Goal: Information Seeking & Learning: Learn about a topic

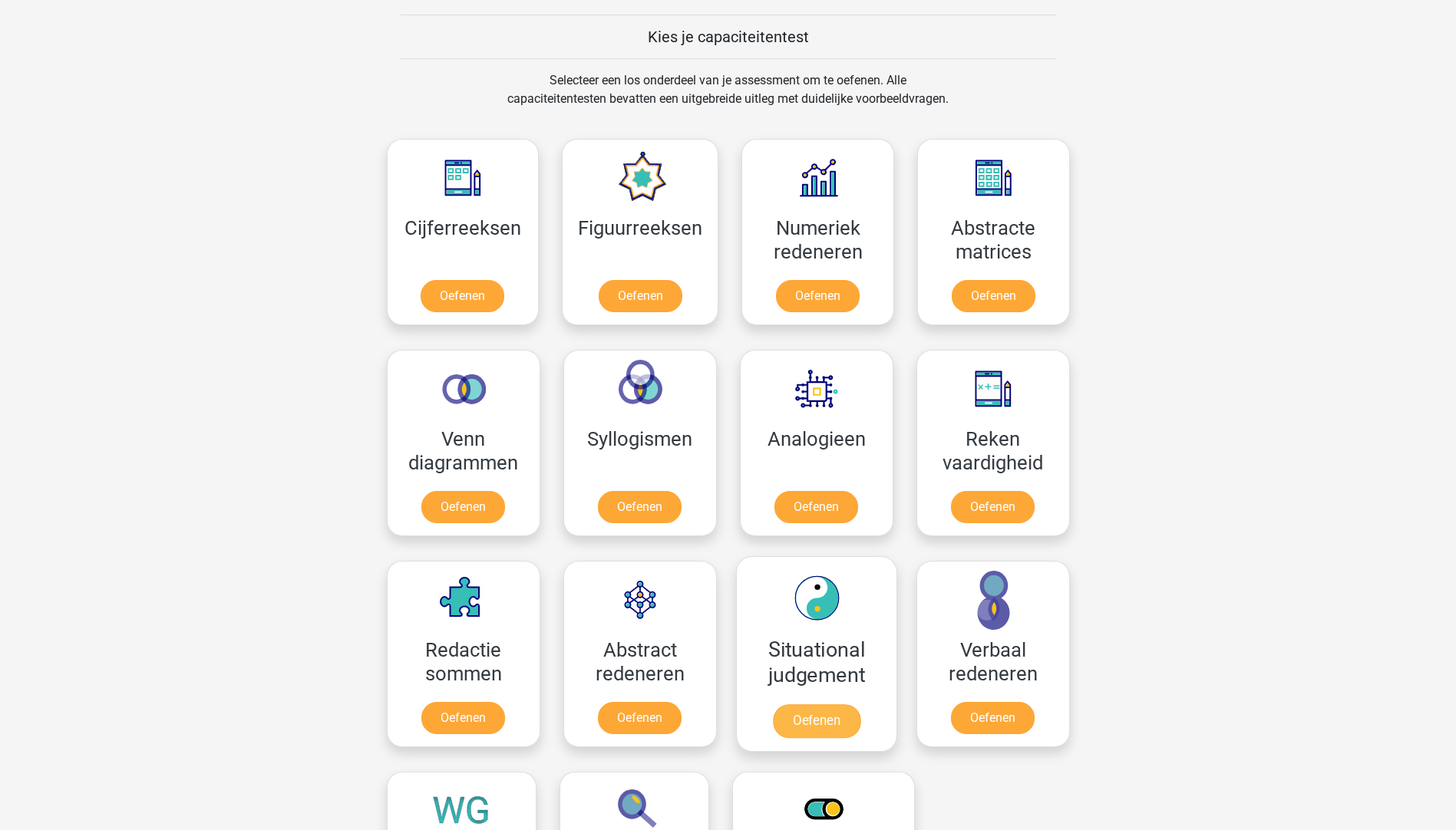
scroll to position [614, 0]
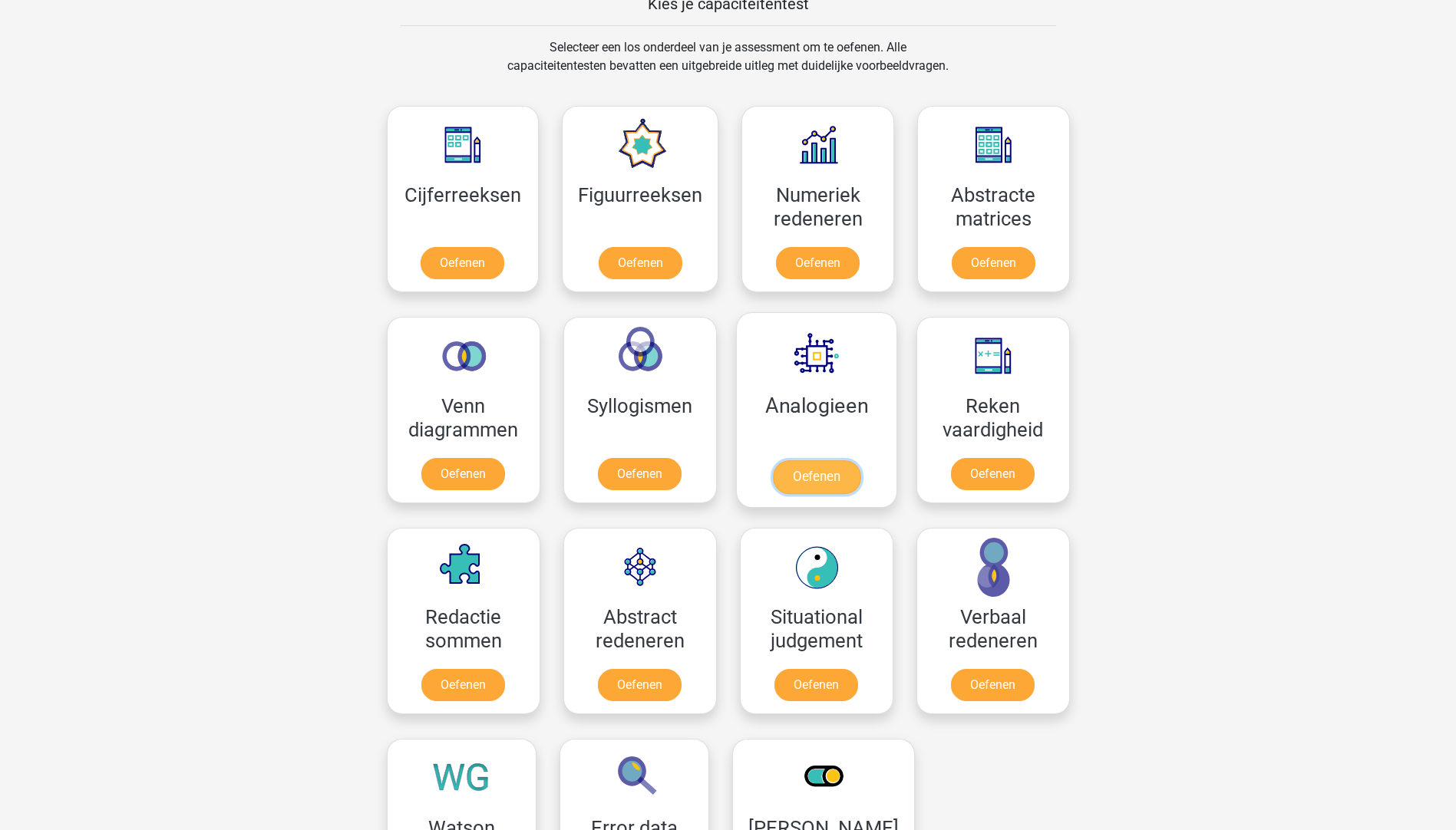
click at [831, 485] on link "Oefenen" at bounding box center [815, 477] width 88 height 34
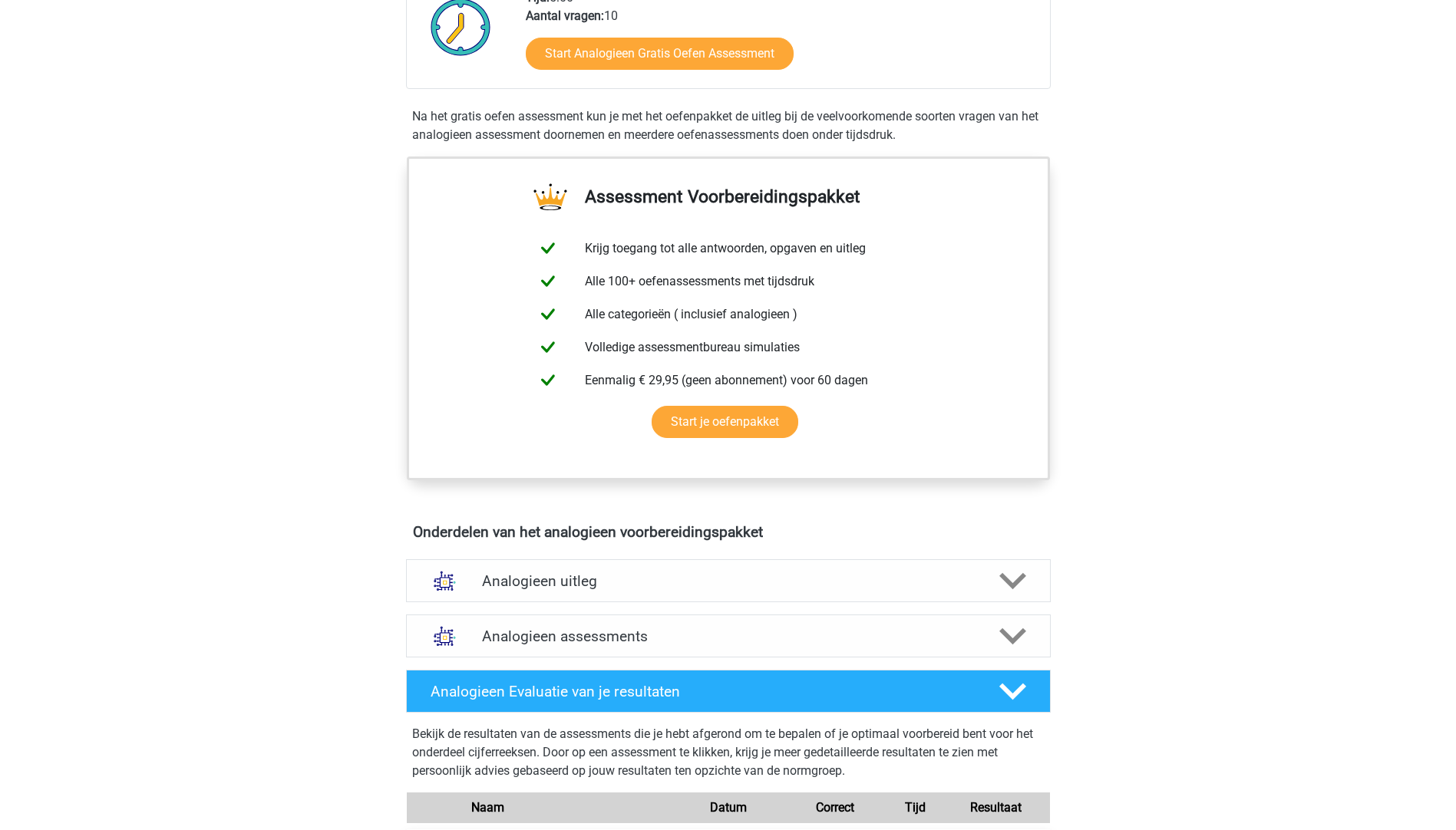
scroll to position [537, 0]
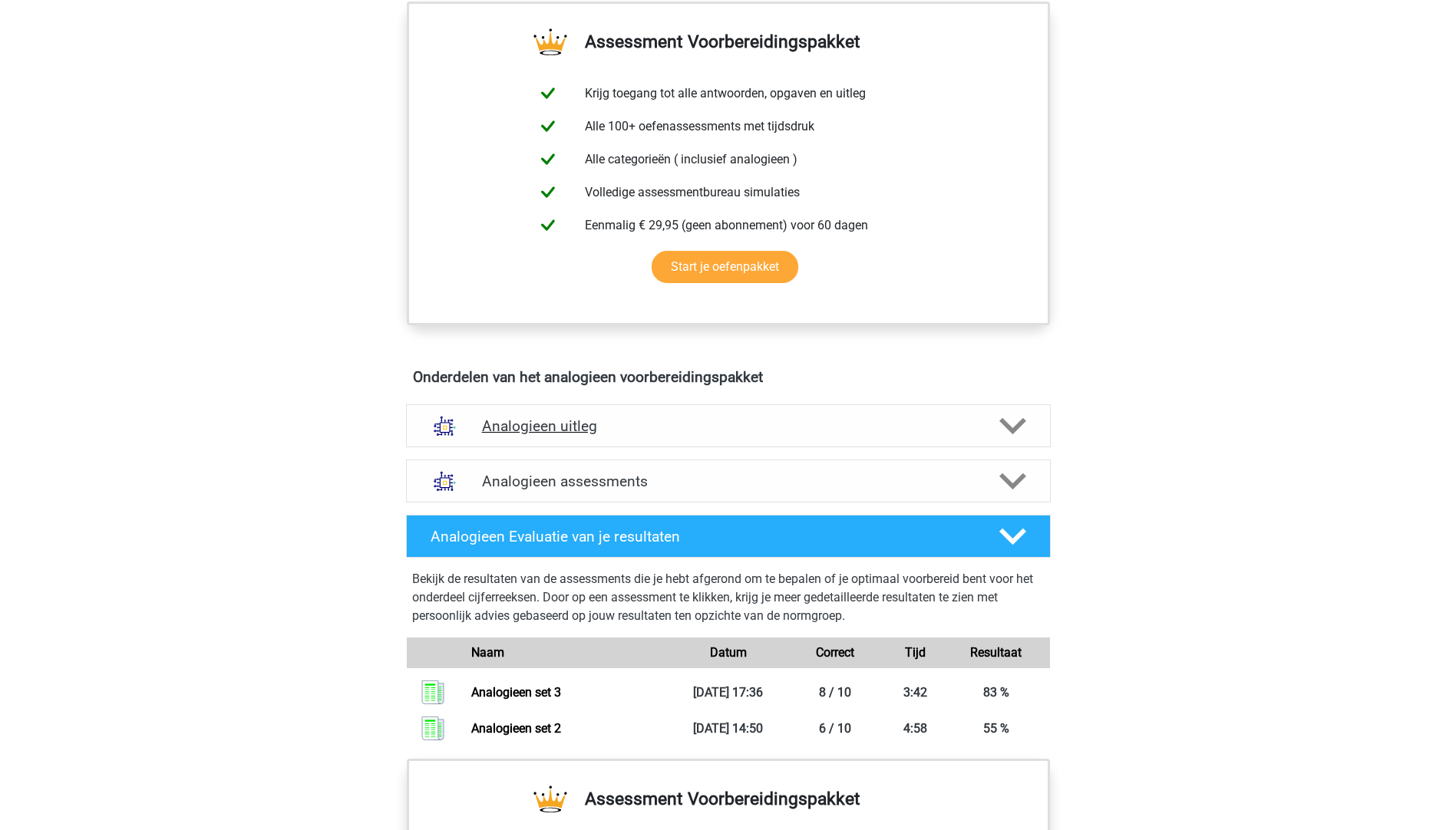
click at [624, 424] on h4 "Analogieen uitleg" at bounding box center [728, 425] width 493 height 18
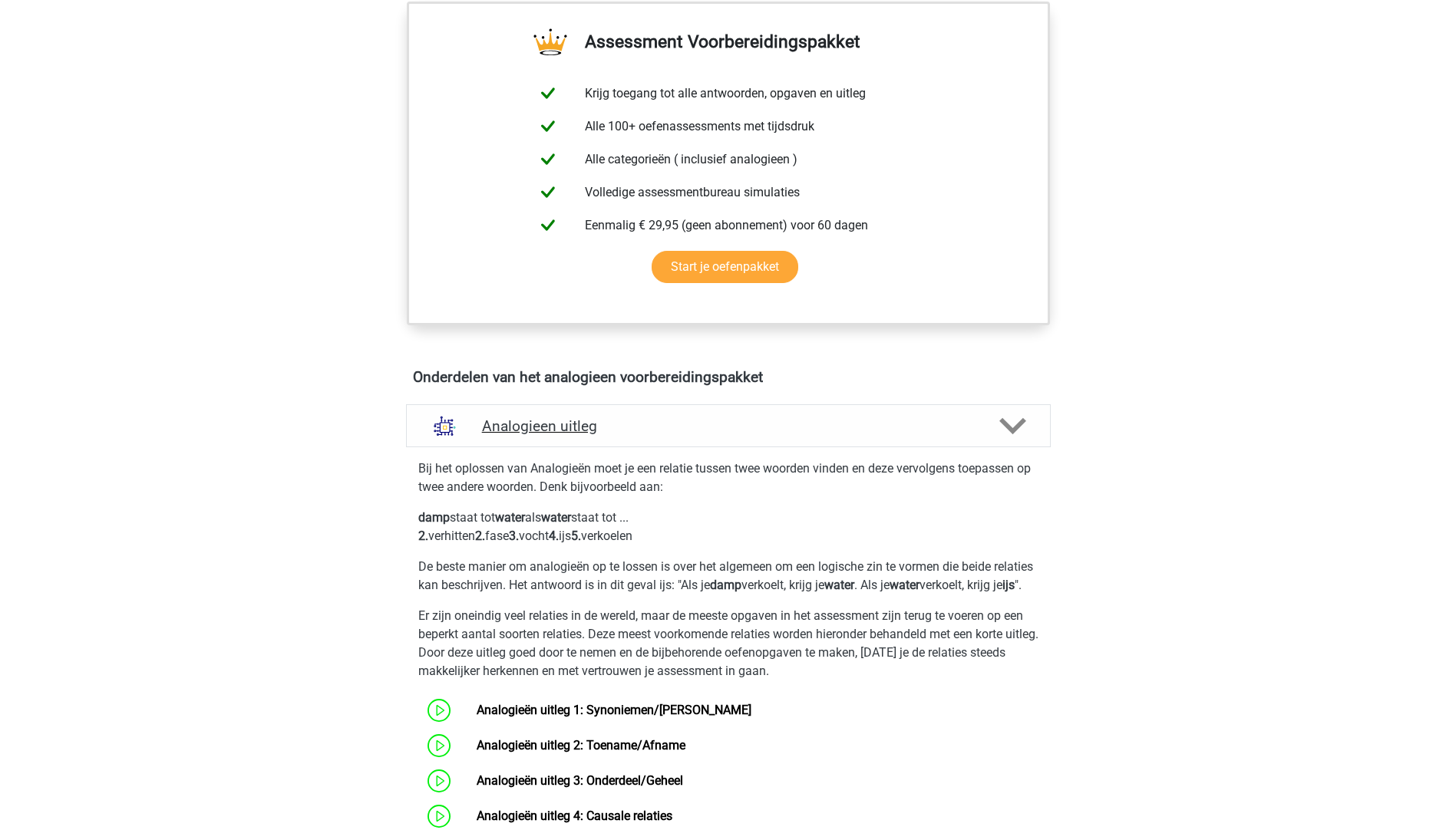
click at [624, 424] on h4 "Analogieen uitleg" at bounding box center [728, 425] width 493 height 18
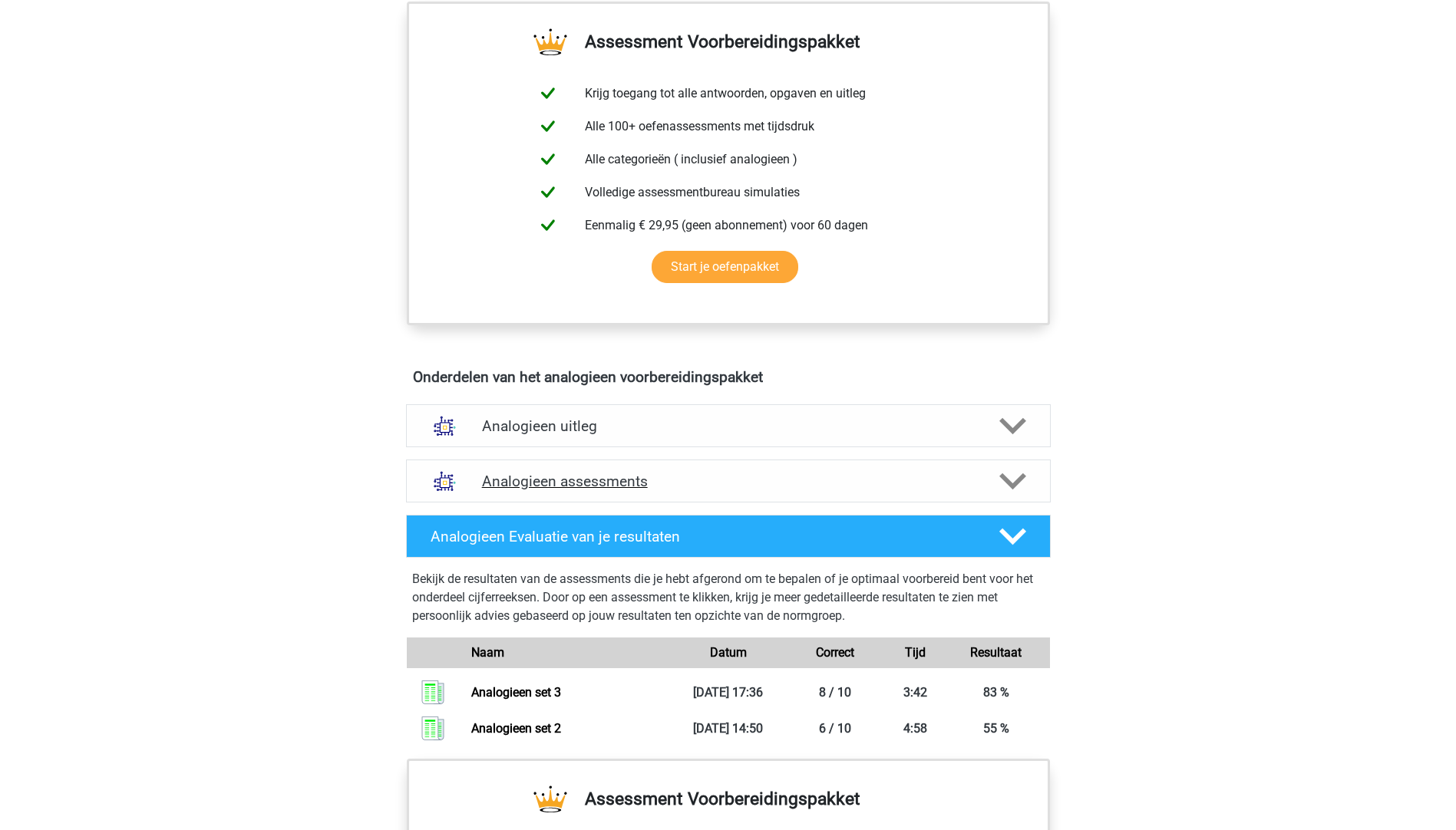
click at [616, 464] on div "Analogieen assessments" at bounding box center [728, 480] width 645 height 43
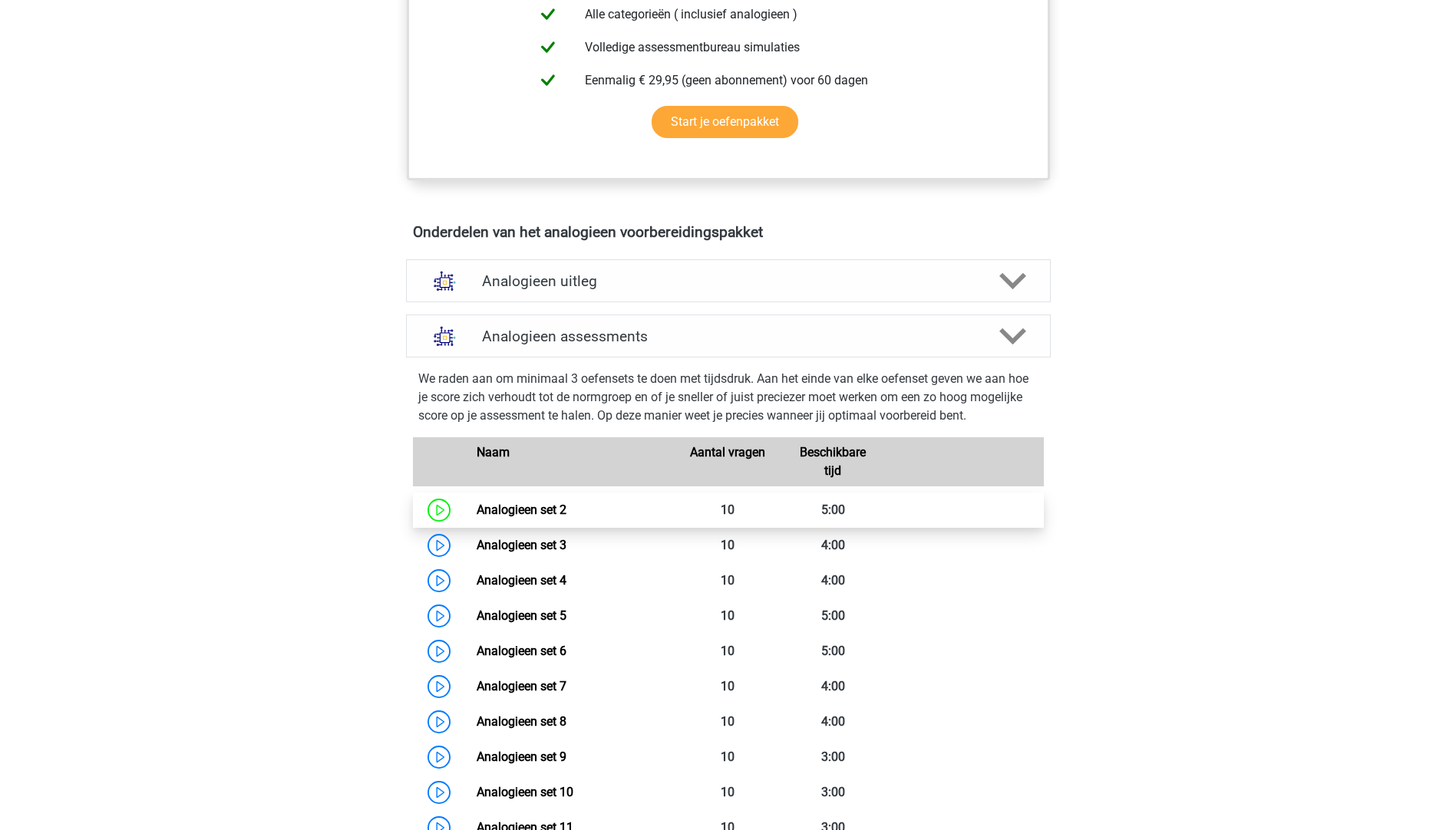
scroll to position [690, 0]
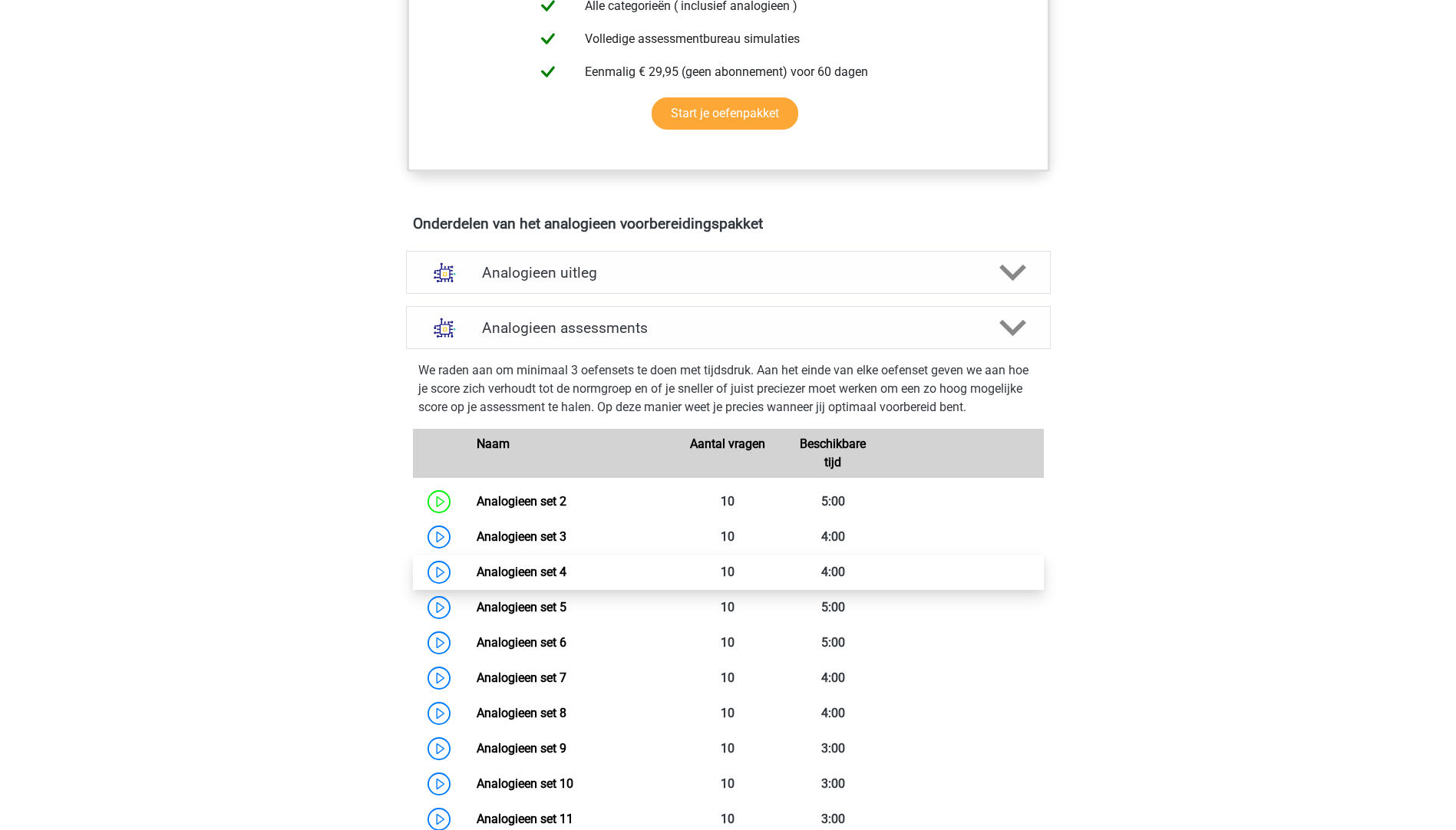
click at [477, 564] on link "Analogieen set 4" at bounding box center [521, 571] width 90 height 14
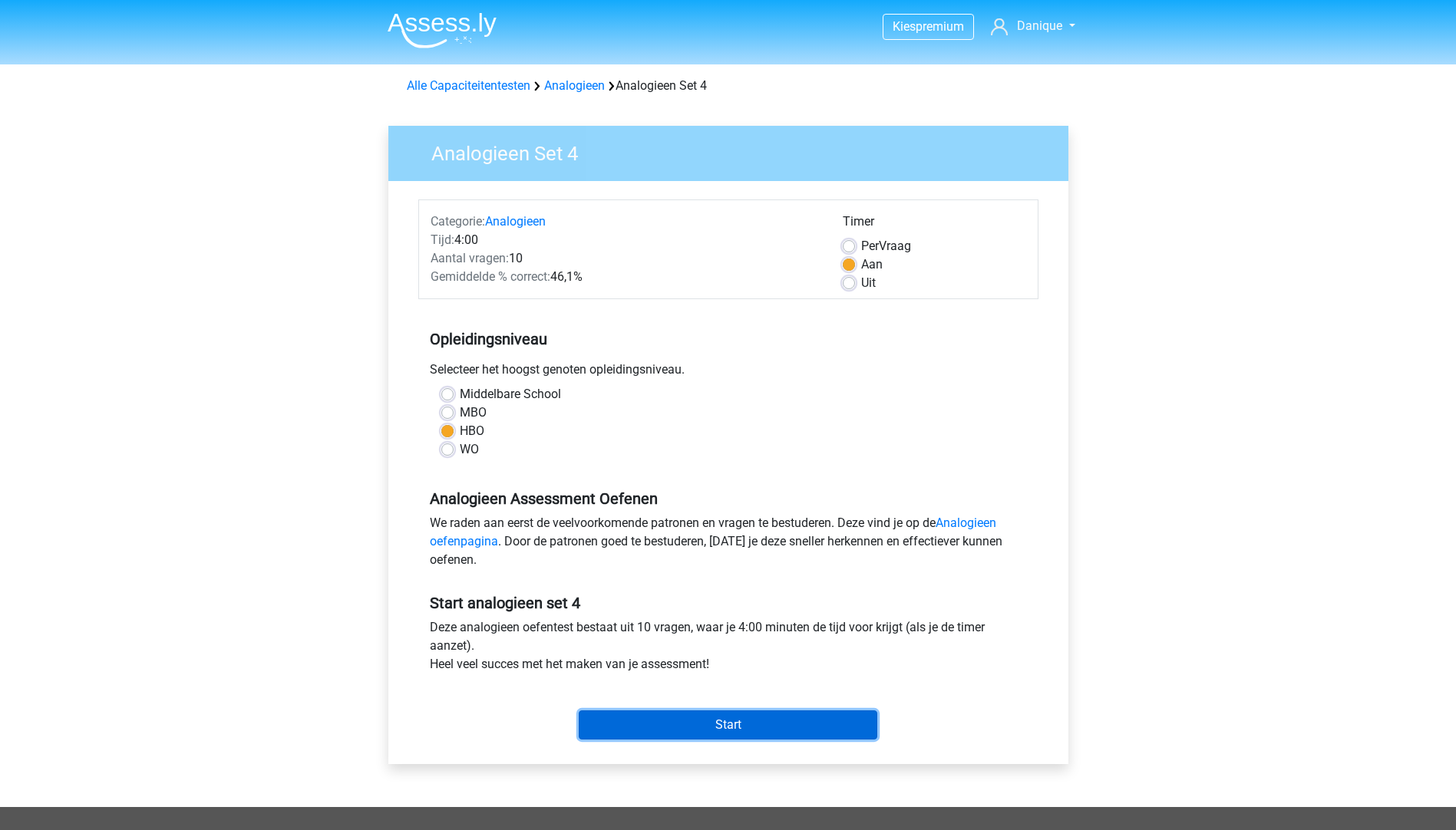
click at [662, 718] on input "Start" at bounding box center [728, 725] width 299 height 29
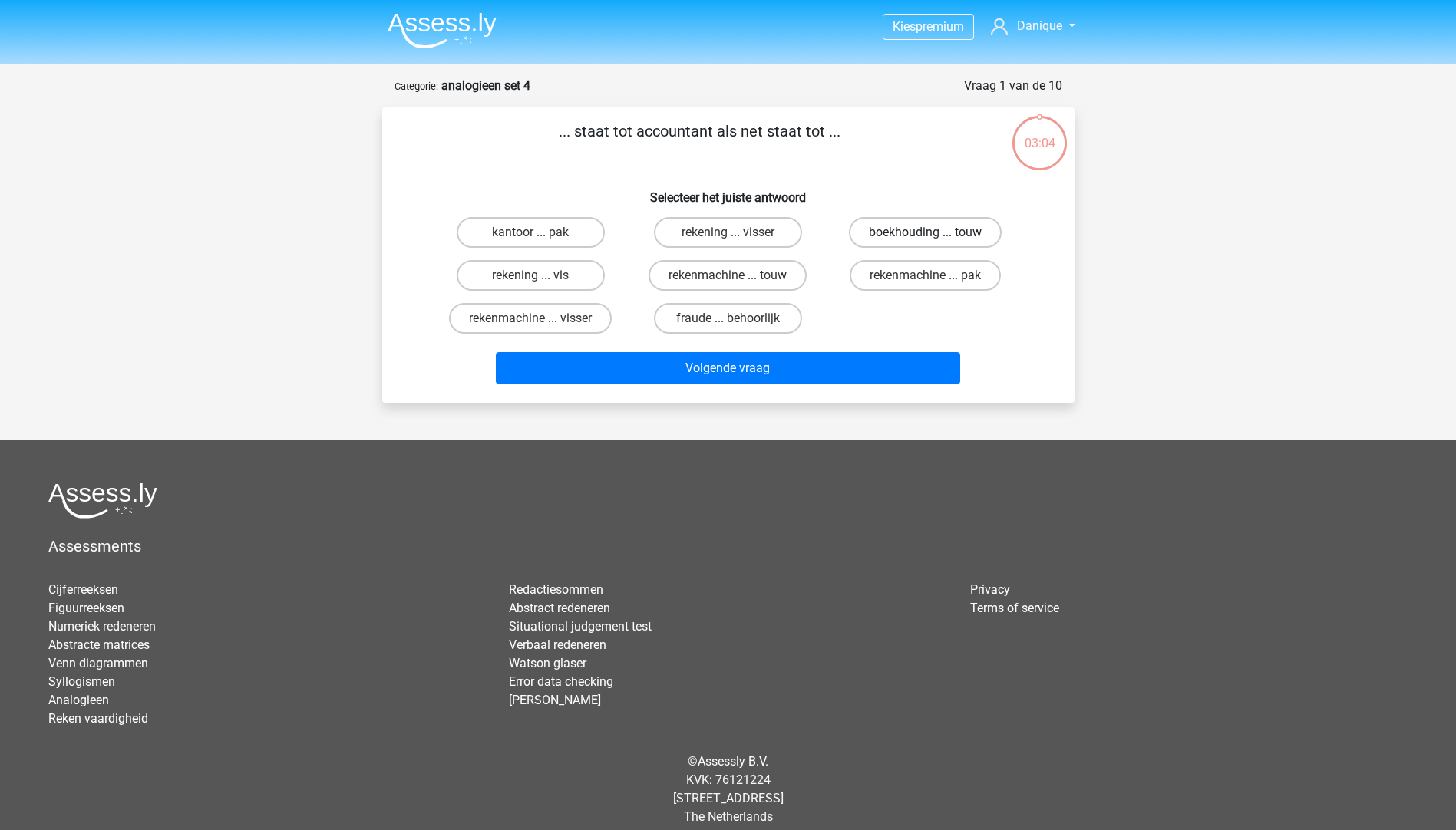
click at [925, 221] on label "boekhouding ... touw" at bounding box center [926, 233] width 153 height 30
click at [926, 233] on input "boekhouding ... touw" at bounding box center [930, 237] width 10 height 10
radio input "true"
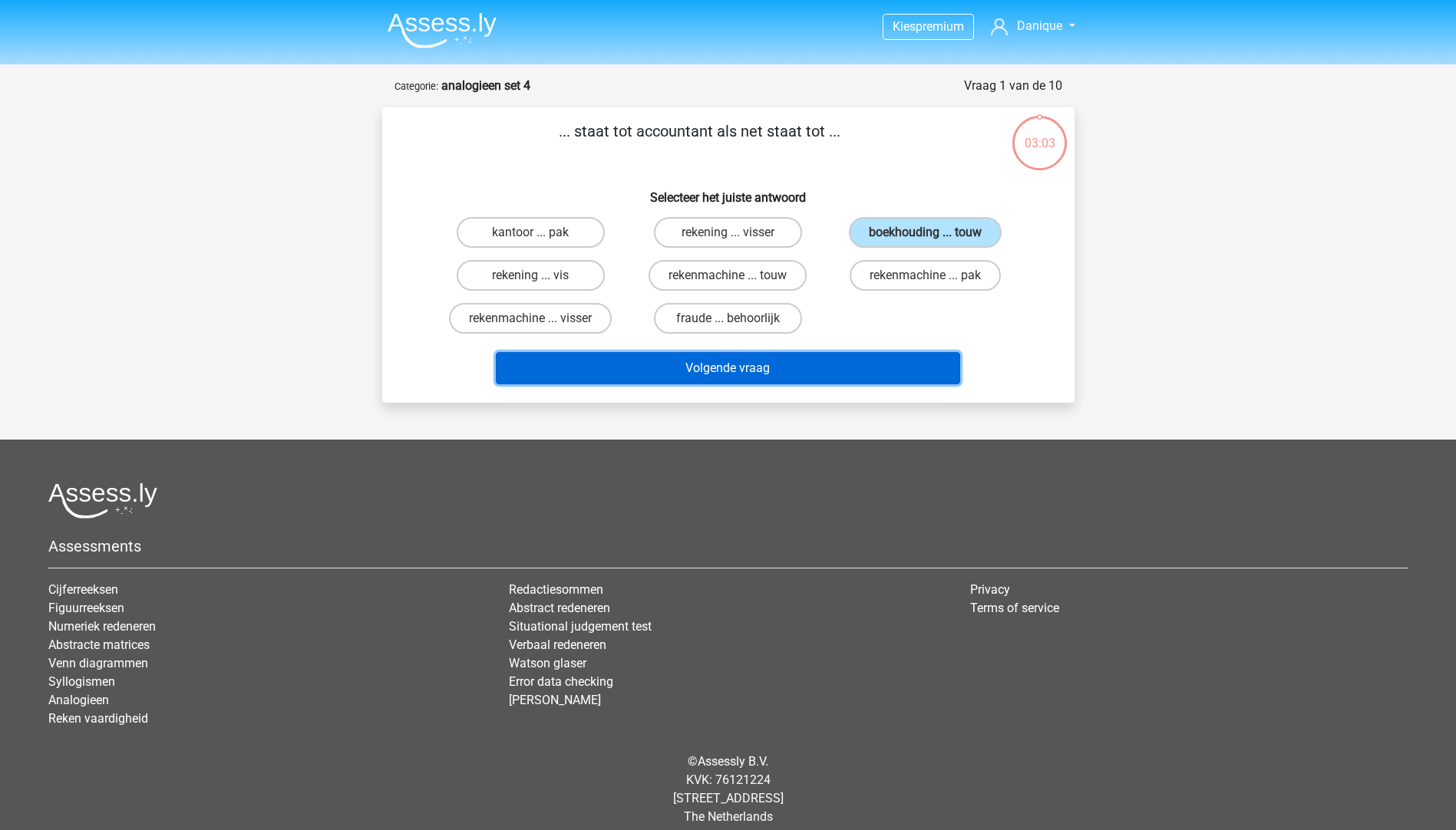
click at [852, 383] on button "Volgende vraag" at bounding box center [727, 369] width 464 height 32
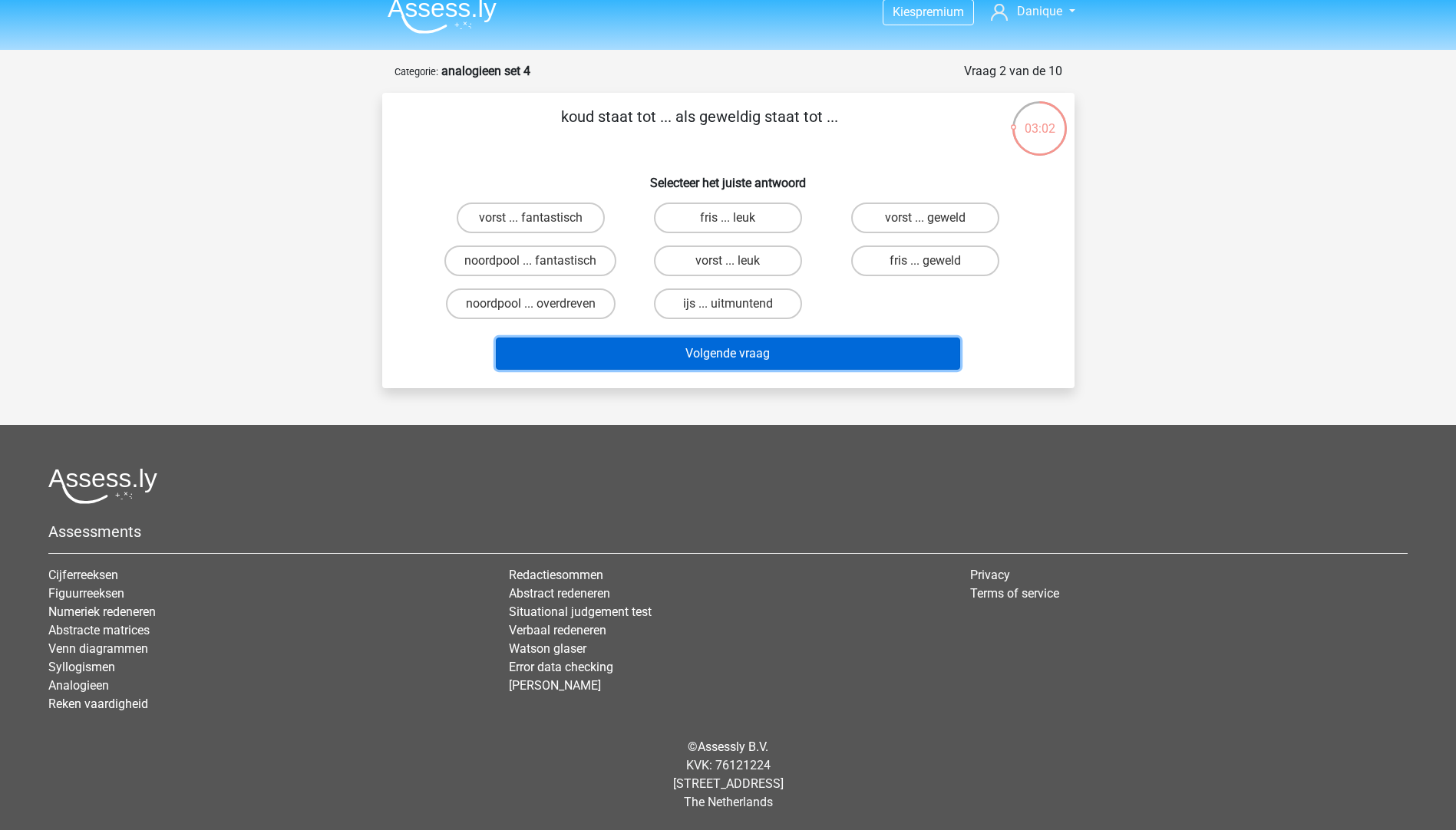
click at [823, 352] on button "Volgende vraag" at bounding box center [727, 354] width 464 height 32
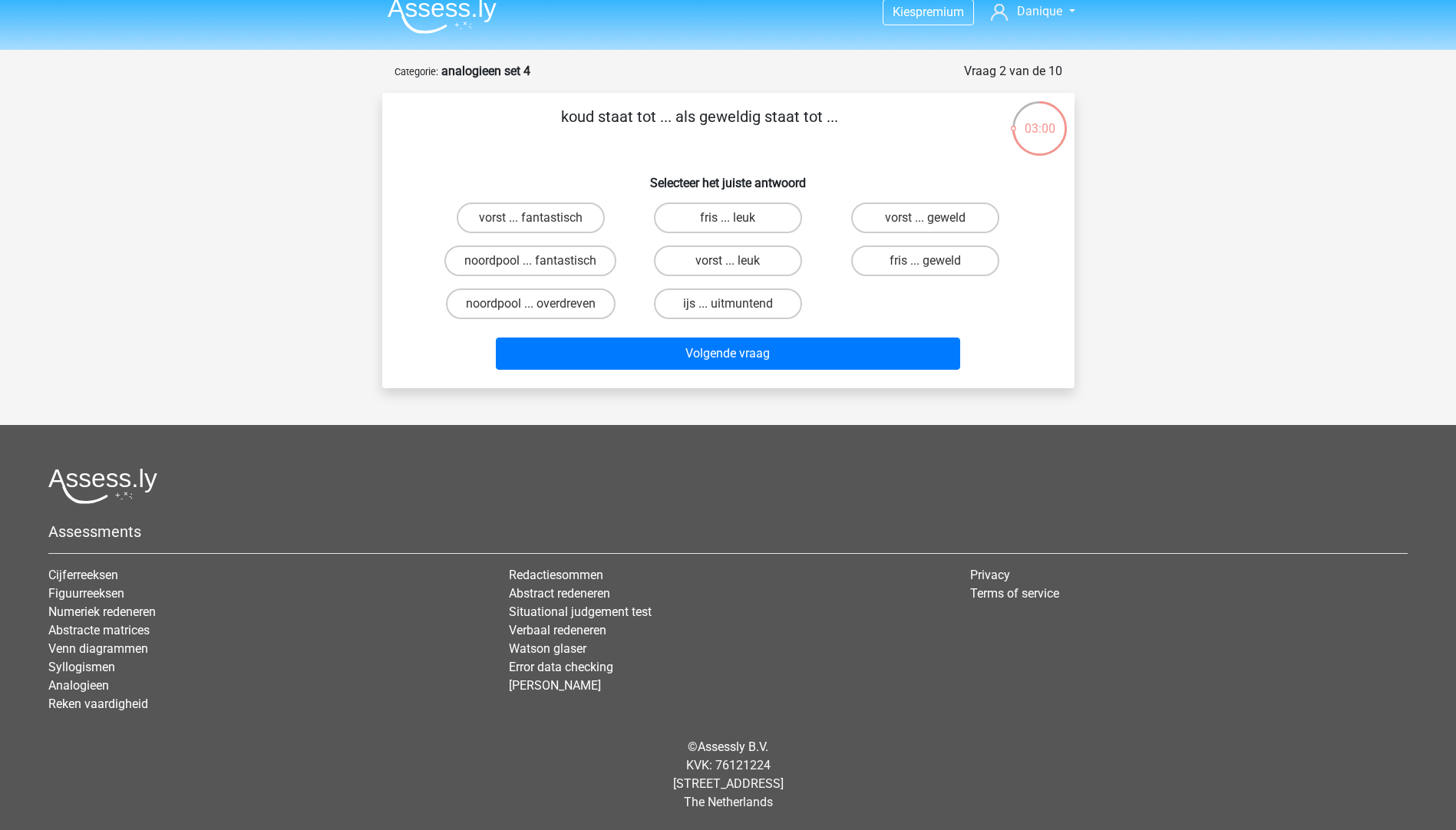
click at [567, 143] on p "koud staat tot ... als geweldig staat tot ..." at bounding box center [699, 128] width 585 height 46
click at [701, 216] on label "fris ... leuk" at bounding box center [727, 217] width 148 height 30
click at [727, 217] on input "fris ... leuk" at bounding box center [732, 222] width 10 height 10
radio input "true"
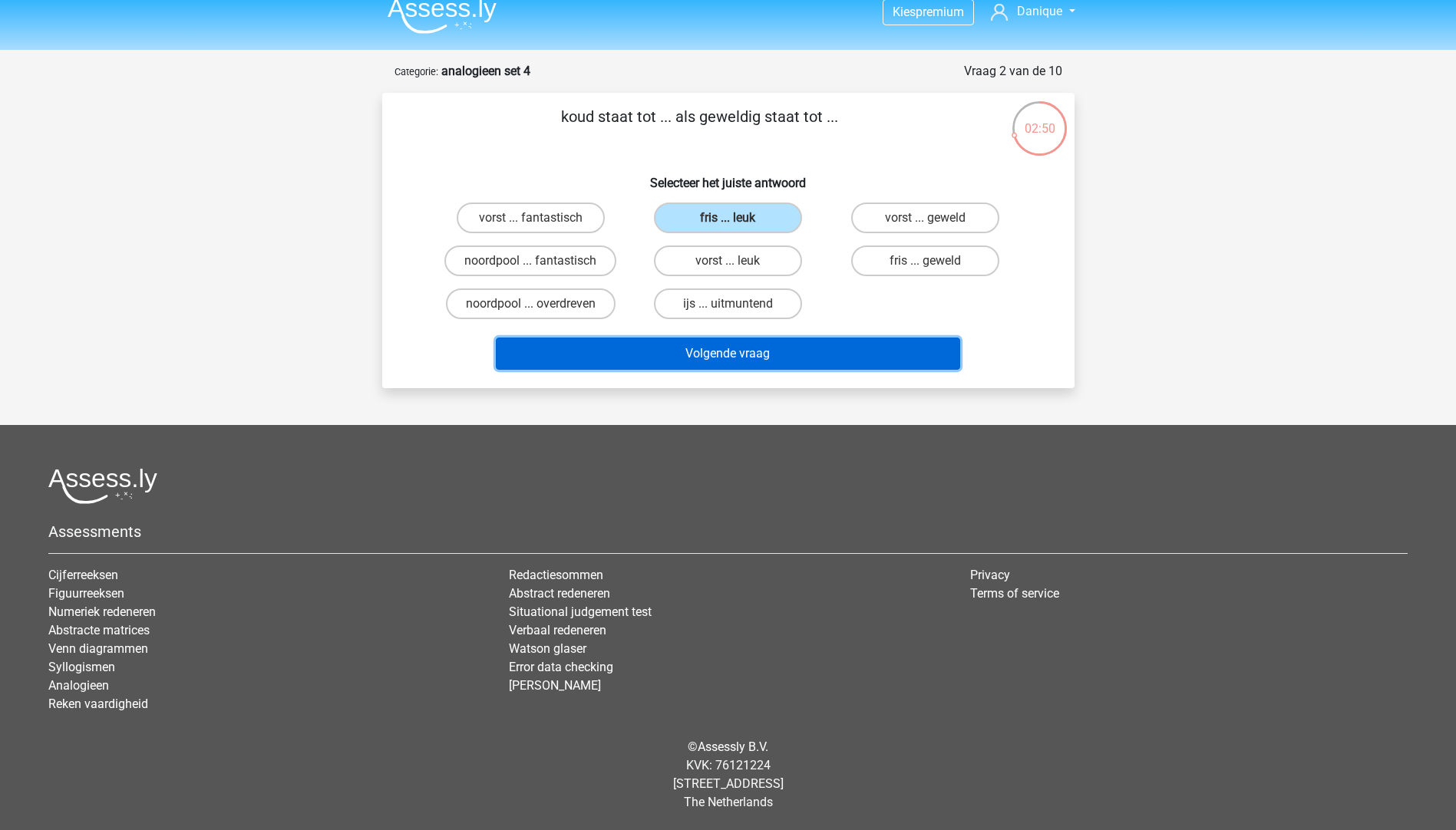
click at [707, 352] on button "Volgende vraag" at bounding box center [727, 354] width 464 height 32
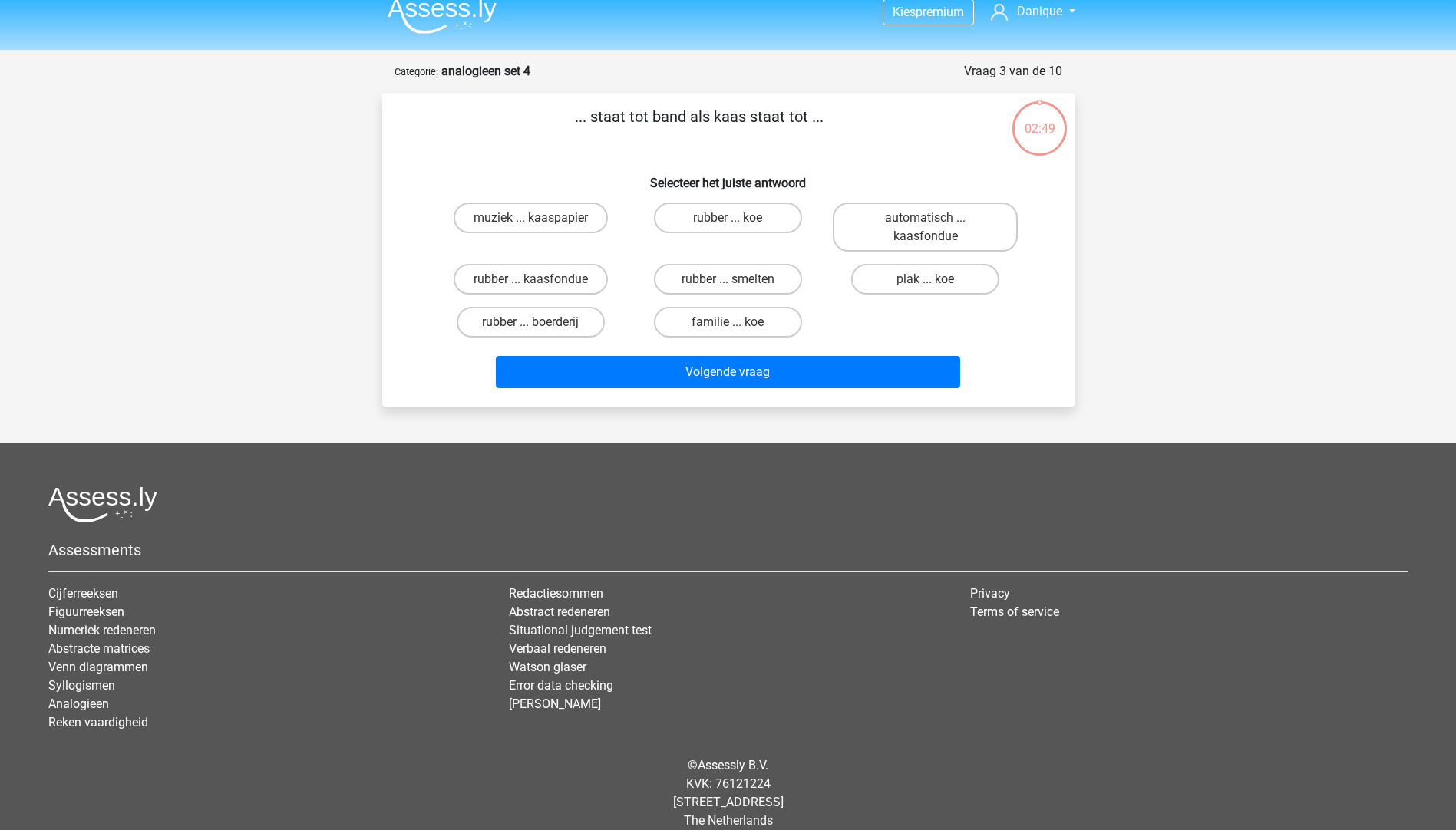
scroll to position [33, 0]
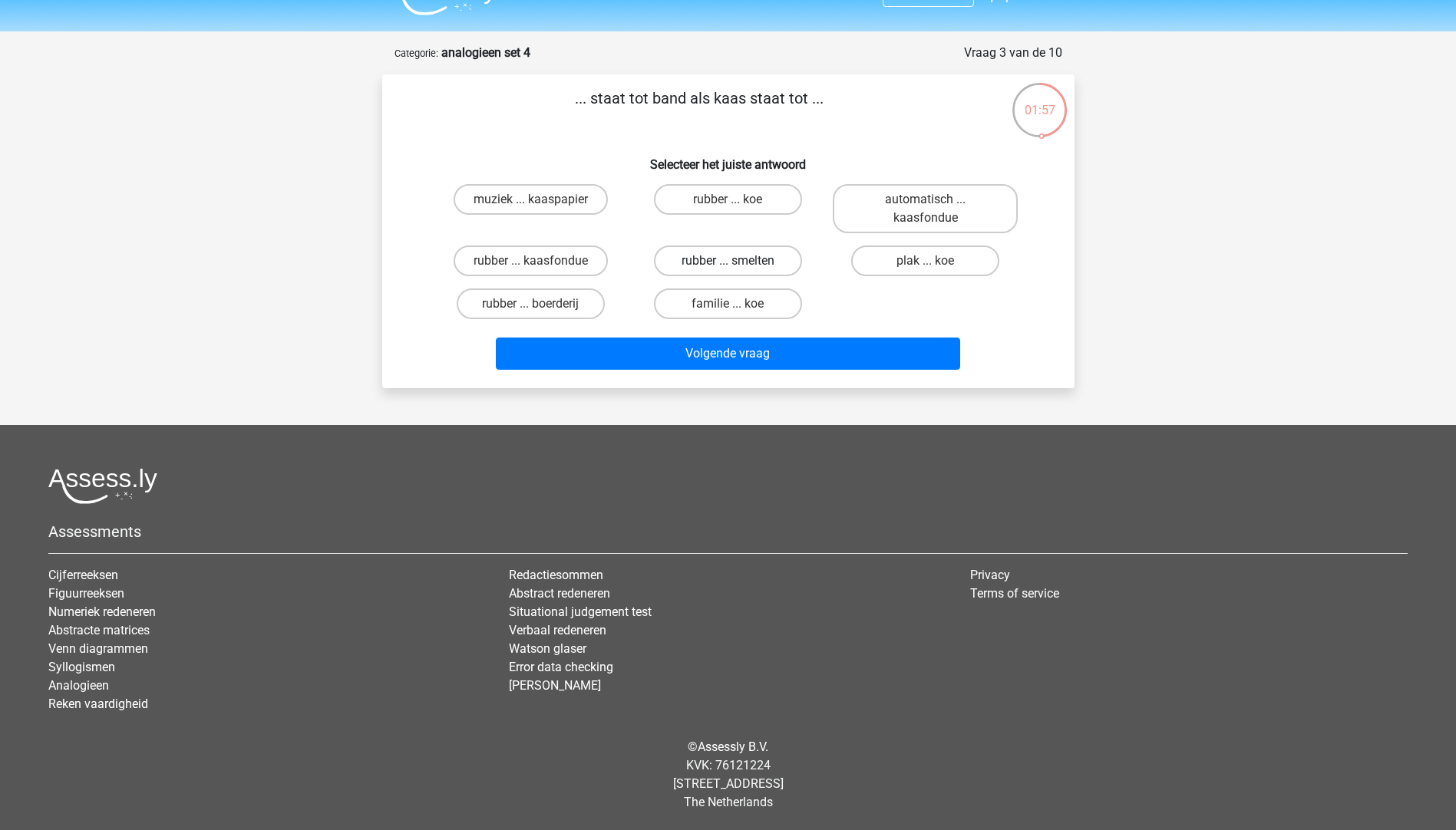
click at [689, 255] on label "rubber ... smelten" at bounding box center [727, 261] width 148 height 30
click at [727, 261] on input "rubber ... smelten" at bounding box center [732, 266] width 10 height 10
radio input "true"
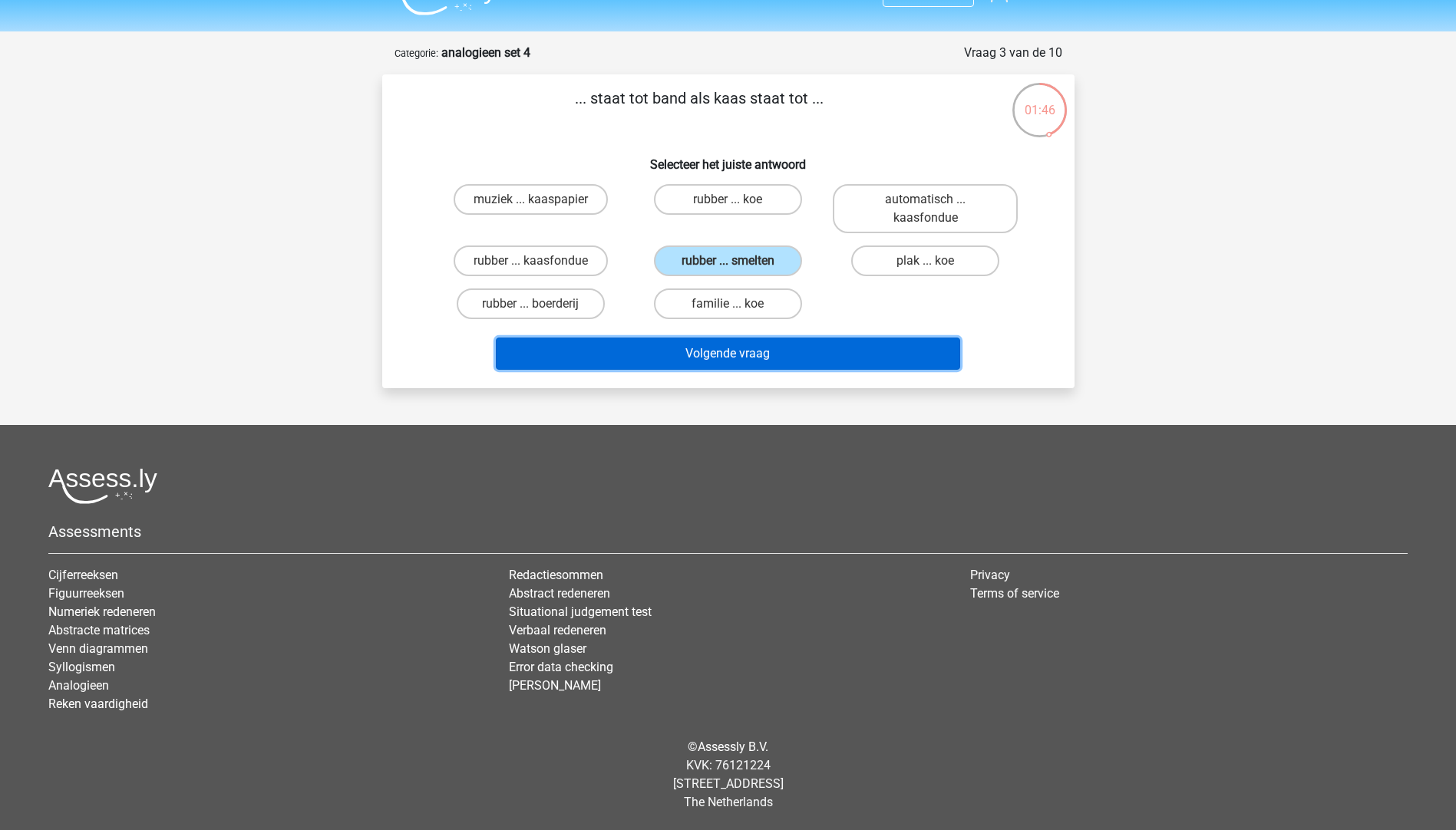
click at [686, 353] on button "Volgende vraag" at bounding box center [727, 354] width 464 height 32
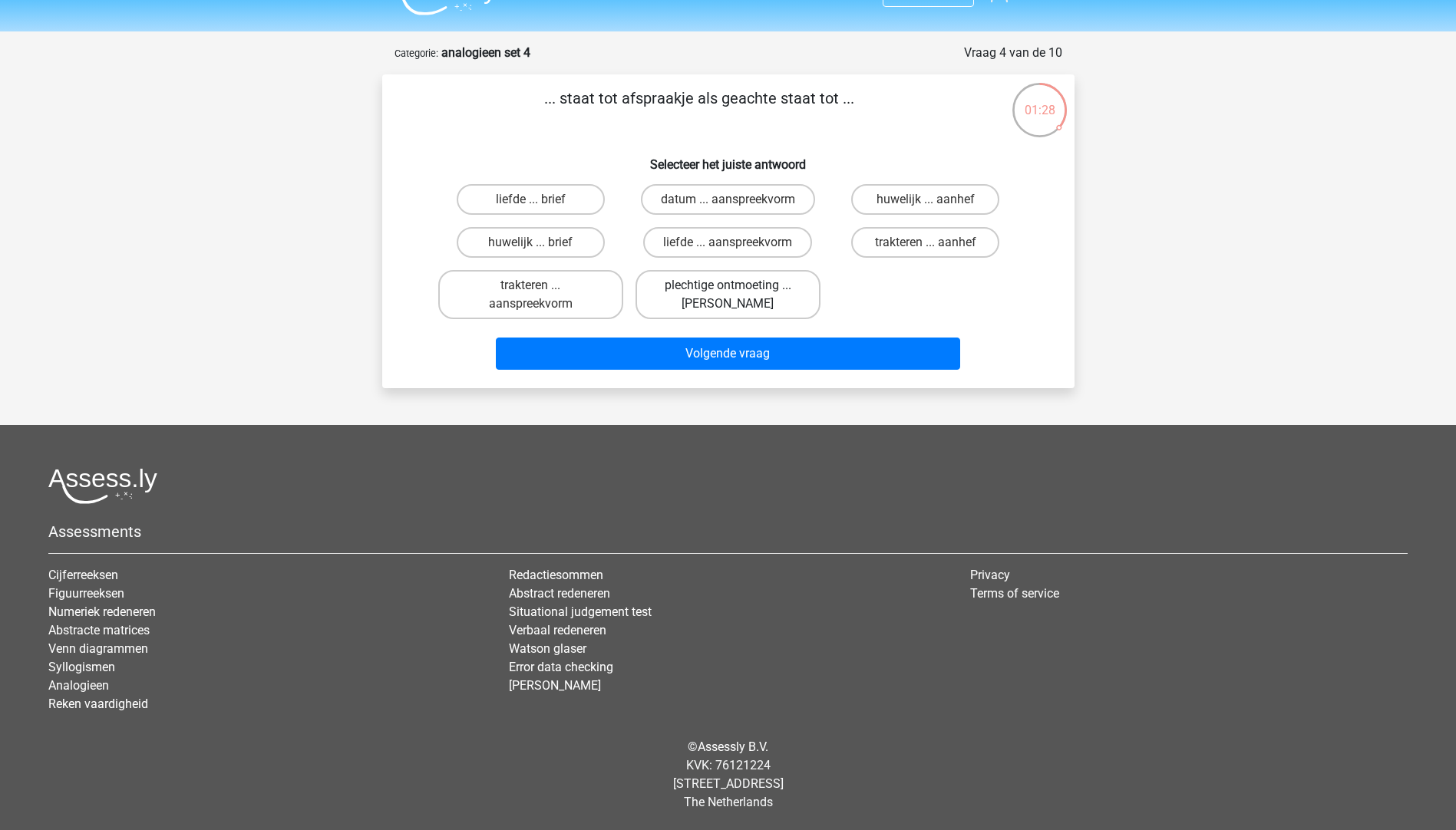
click at [747, 302] on label "plechtige ontmoeting ... hoi" at bounding box center [728, 295] width 185 height 49
click at [737, 295] on input "plechtige ontmoeting ... hoi" at bounding box center [732, 290] width 10 height 10
radio input "true"
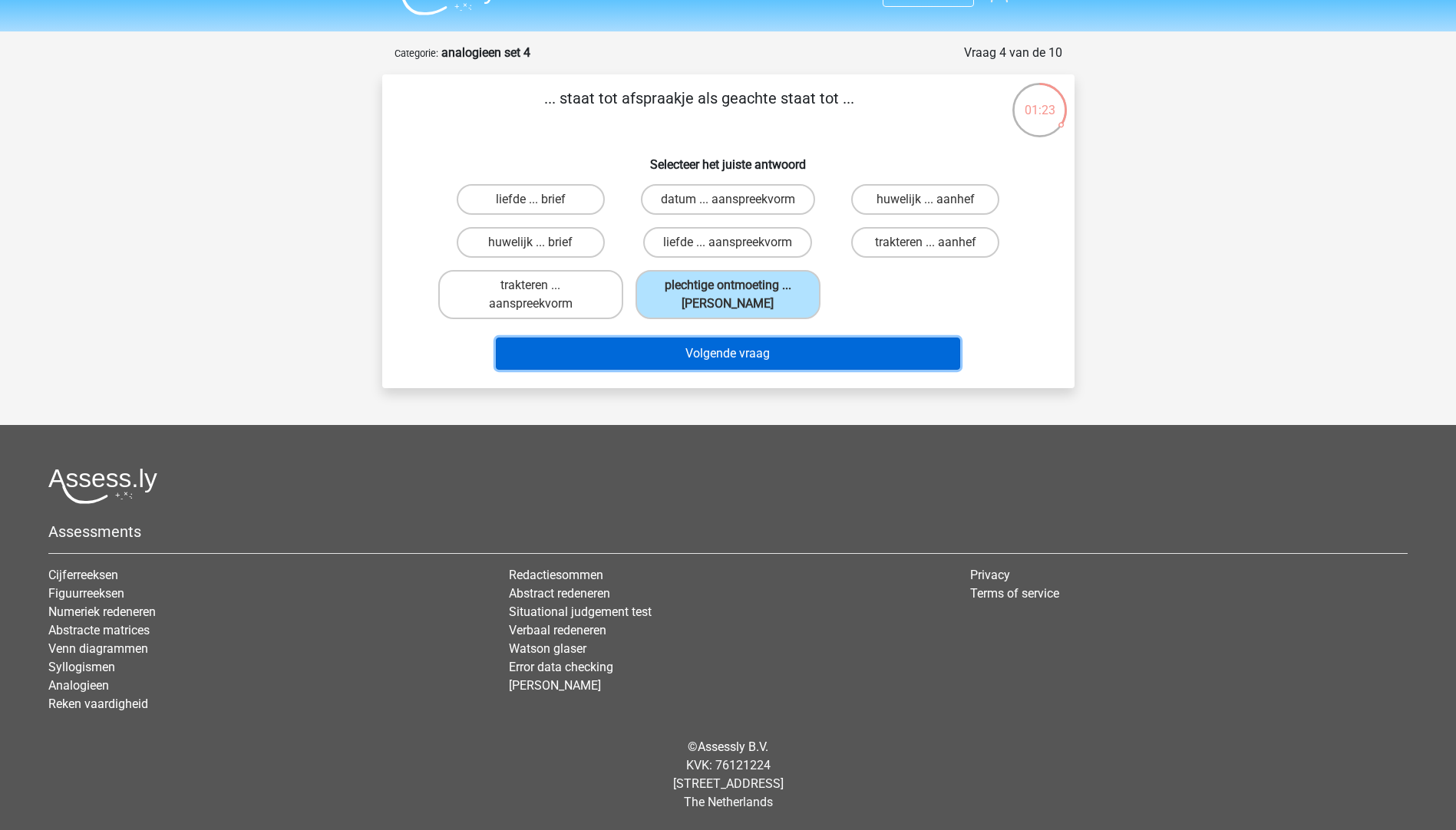
click at [734, 355] on button "Volgende vraag" at bounding box center [727, 354] width 464 height 32
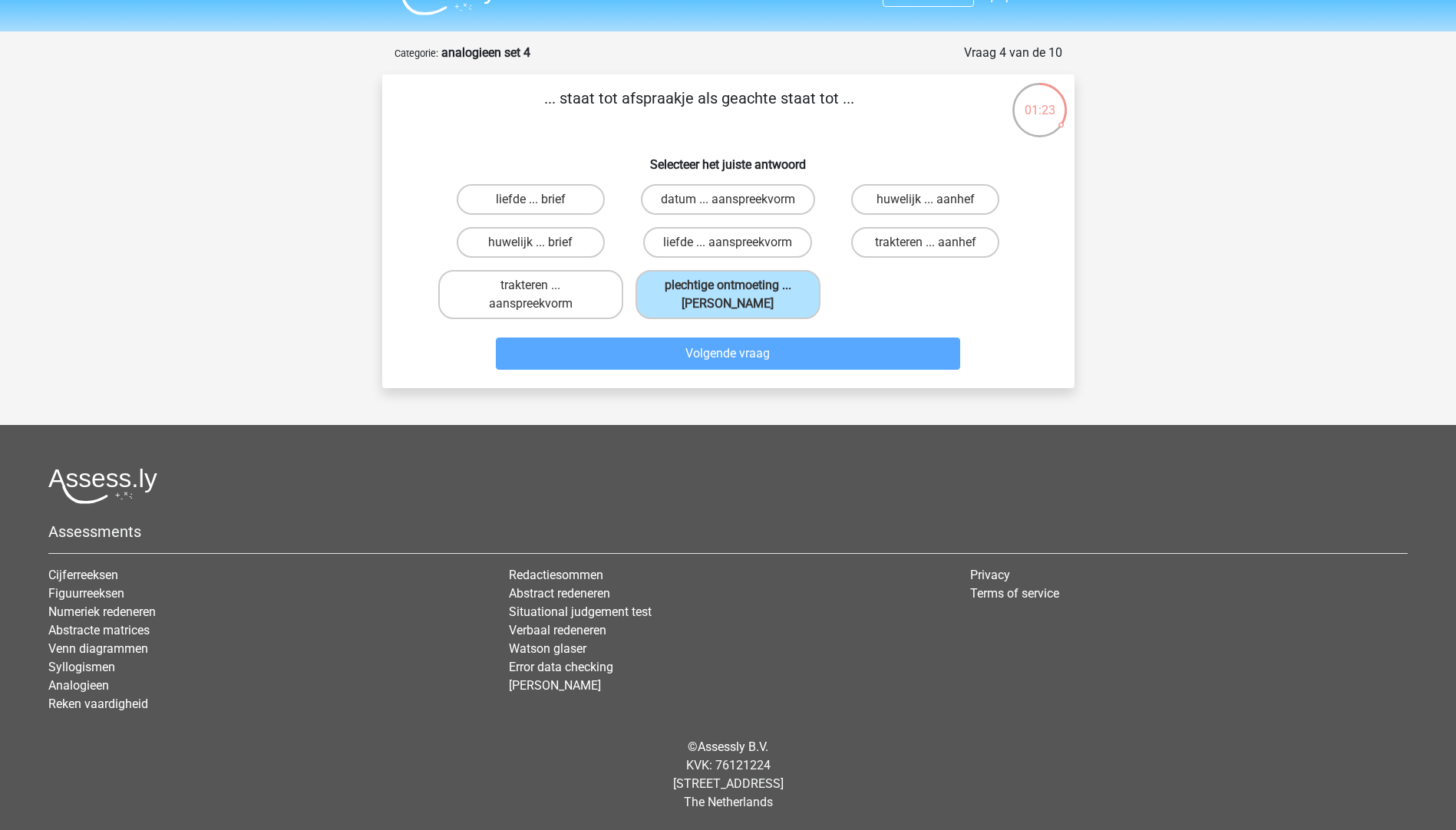
scroll to position [14, 0]
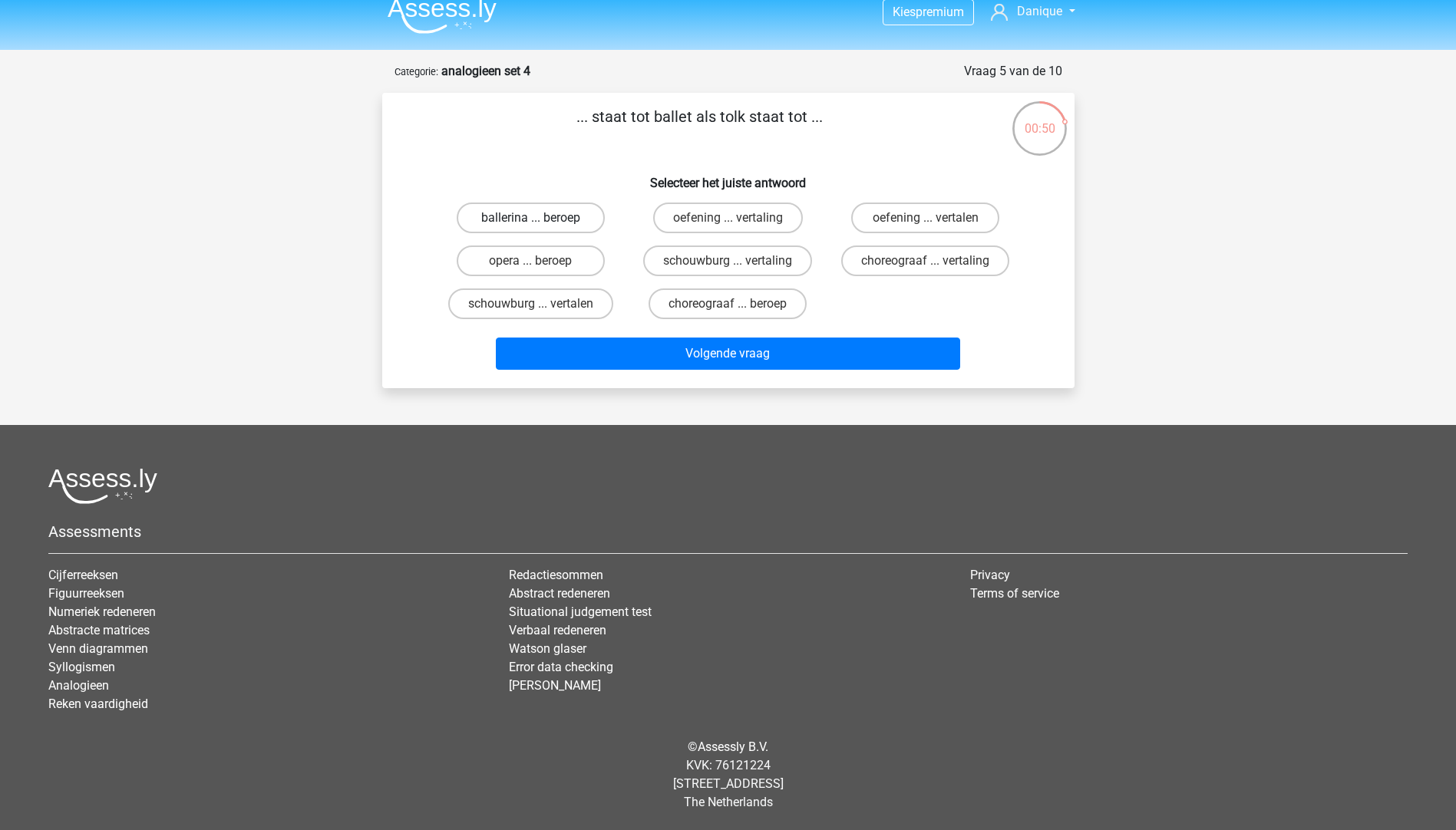
click at [544, 214] on label "ballerina ... beroep" at bounding box center [530, 217] width 148 height 30
click at [540, 217] on input "ballerina ... beroep" at bounding box center [535, 222] width 10 height 10
radio input "true"
click at [932, 265] on input "choreograaf ... vertaling" at bounding box center [930, 266] width 10 height 10
radio input "true"
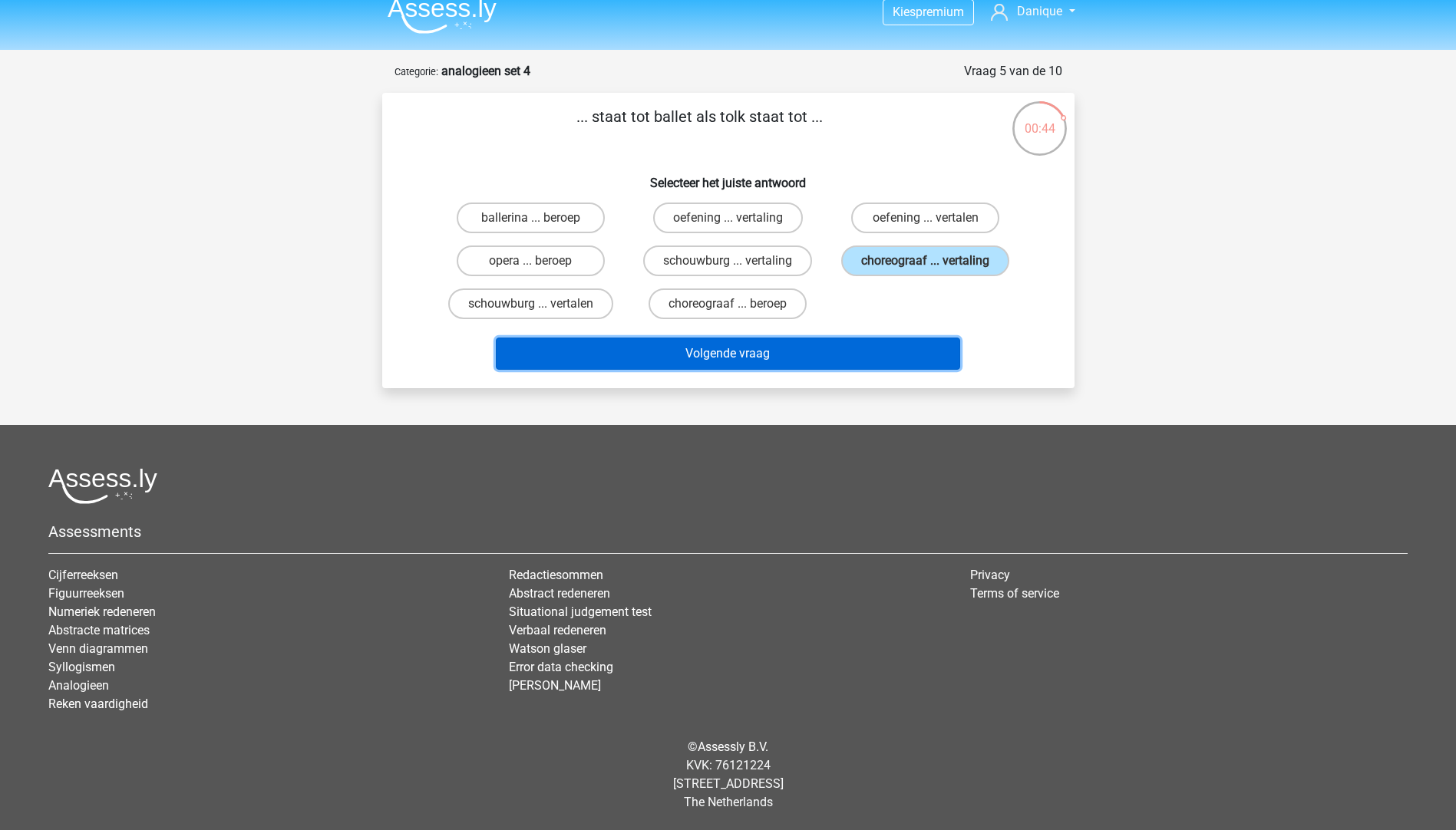
click at [754, 348] on button "Volgende vraag" at bounding box center [727, 354] width 464 height 32
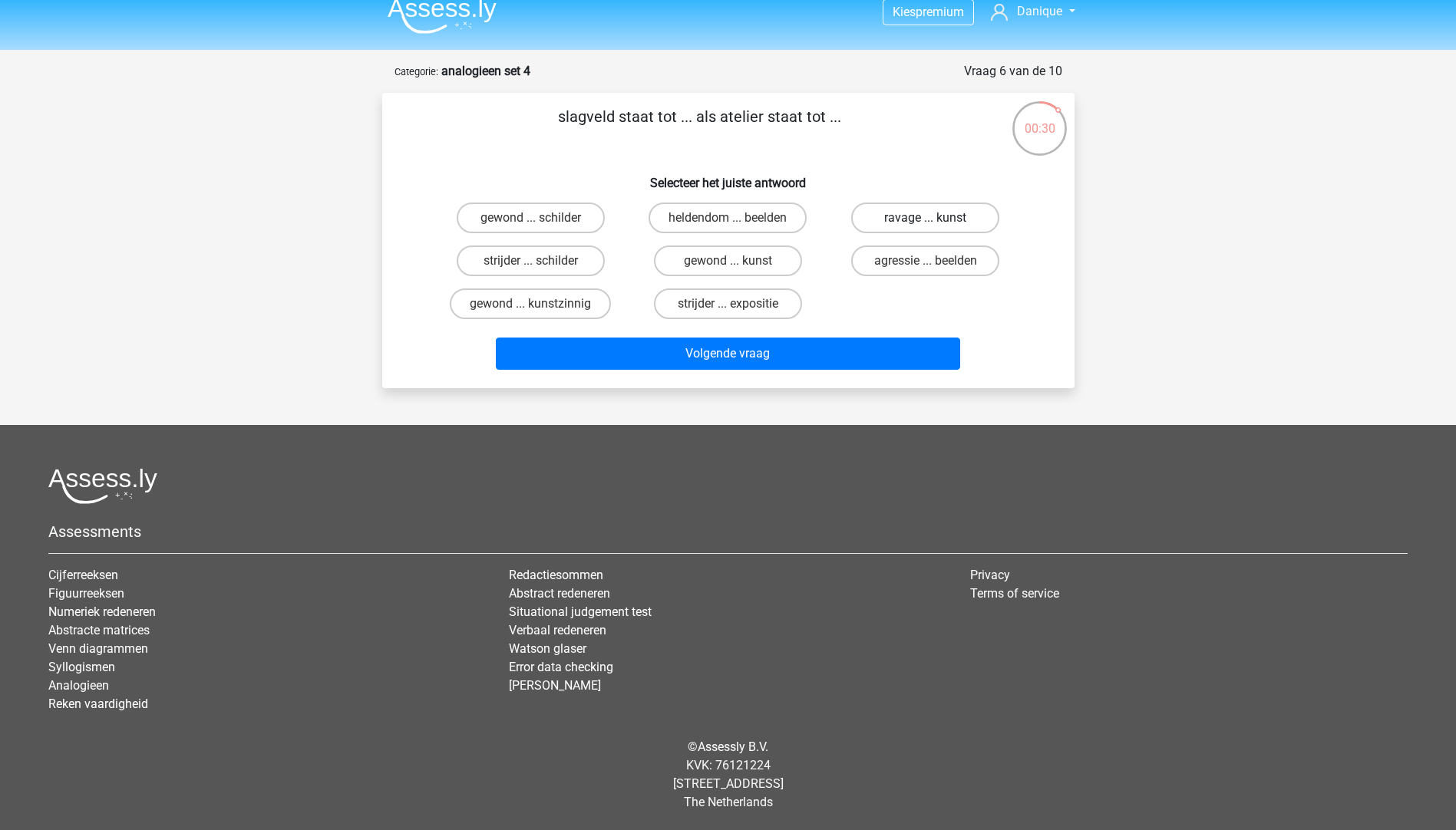
click at [893, 222] on label "ravage ... kunst" at bounding box center [925, 217] width 148 height 30
click at [926, 222] on input "ravage ... kunst" at bounding box center [930, 222] width 10 height 10
radio input "true"
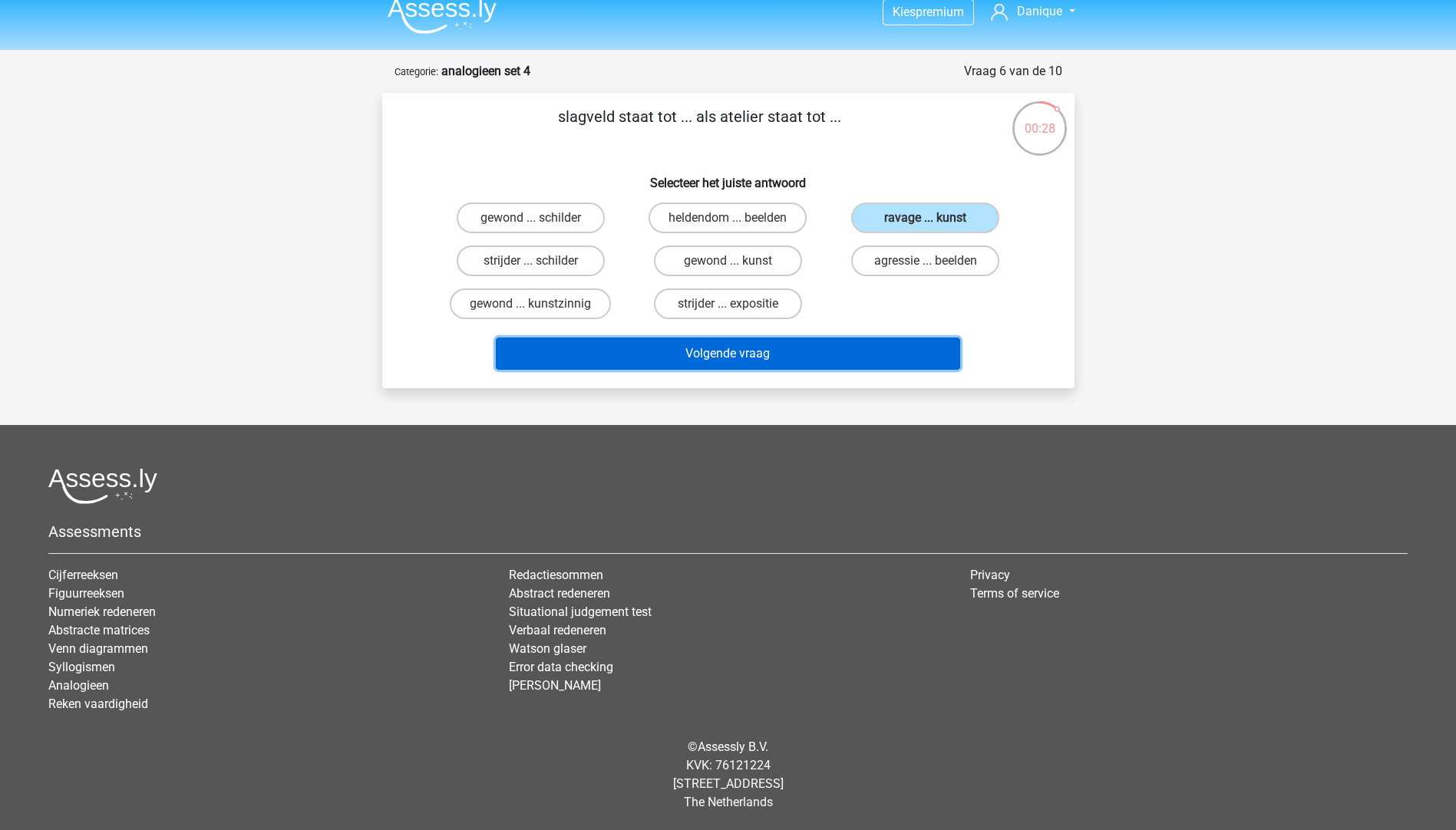
click at [759, 362] on button "Volgende vraag" at bounding box center [727, 354] width 464 height 32
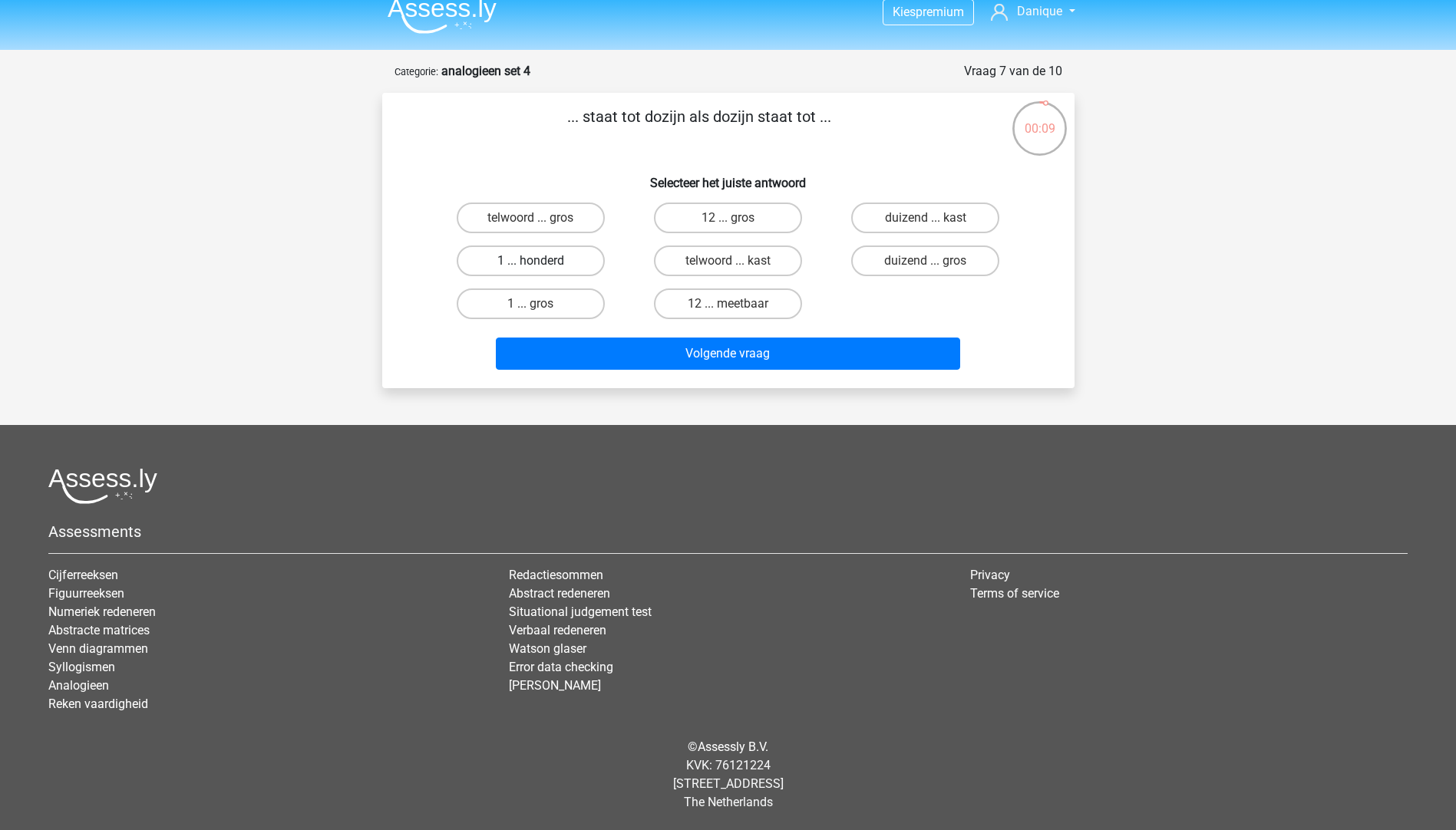
click at [544, 255] on label "1 ... honderd" at bounding box center [530, 261] width 148 height 30
click at [540, 261] on input "1 ... honderd" at bounding box center [535, 266] width 10 height 10
radio input "true"
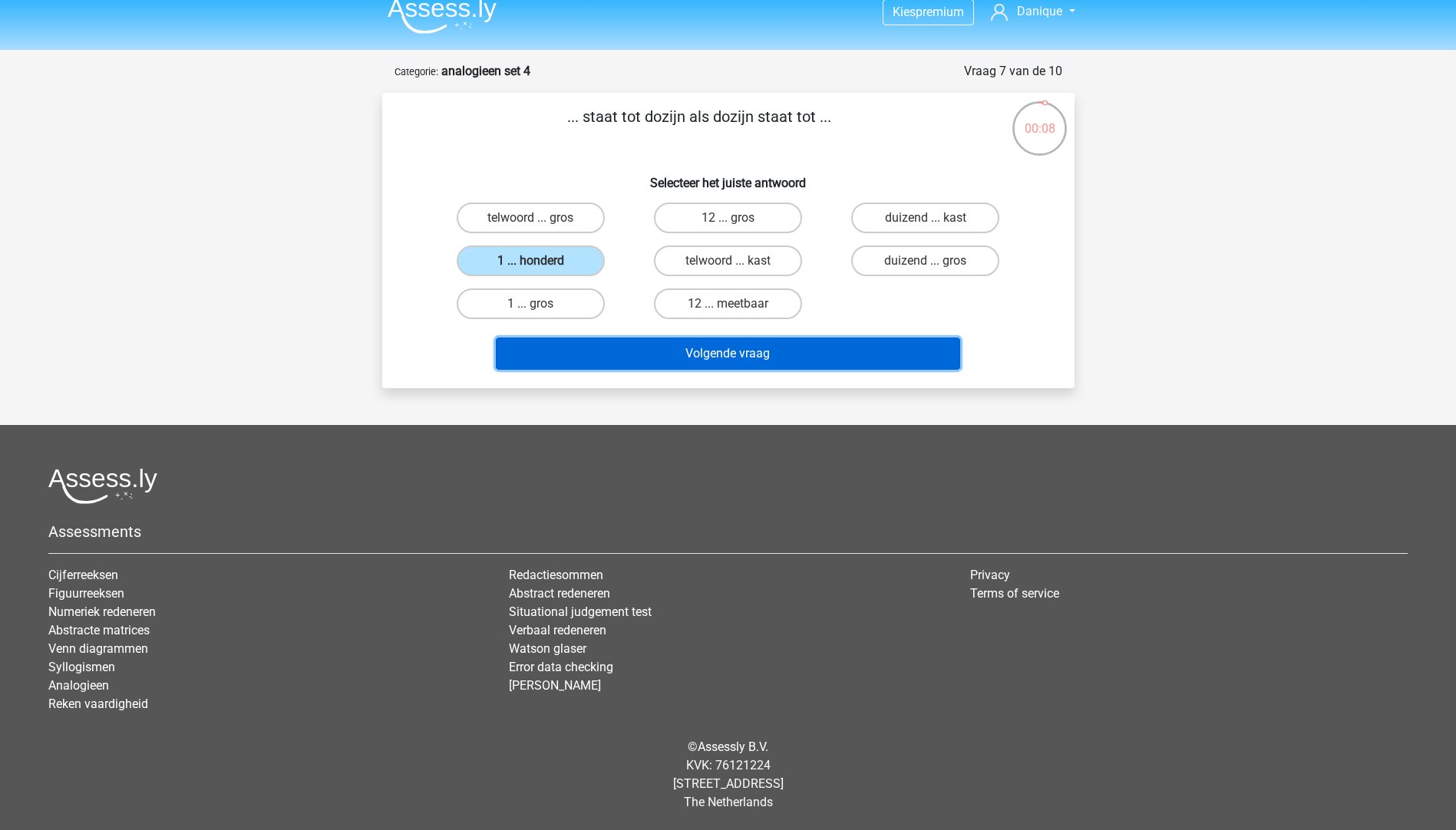
click at [658, 348] on button "Volgende vraag" at bounding box center [727, 354] width 464 height 32
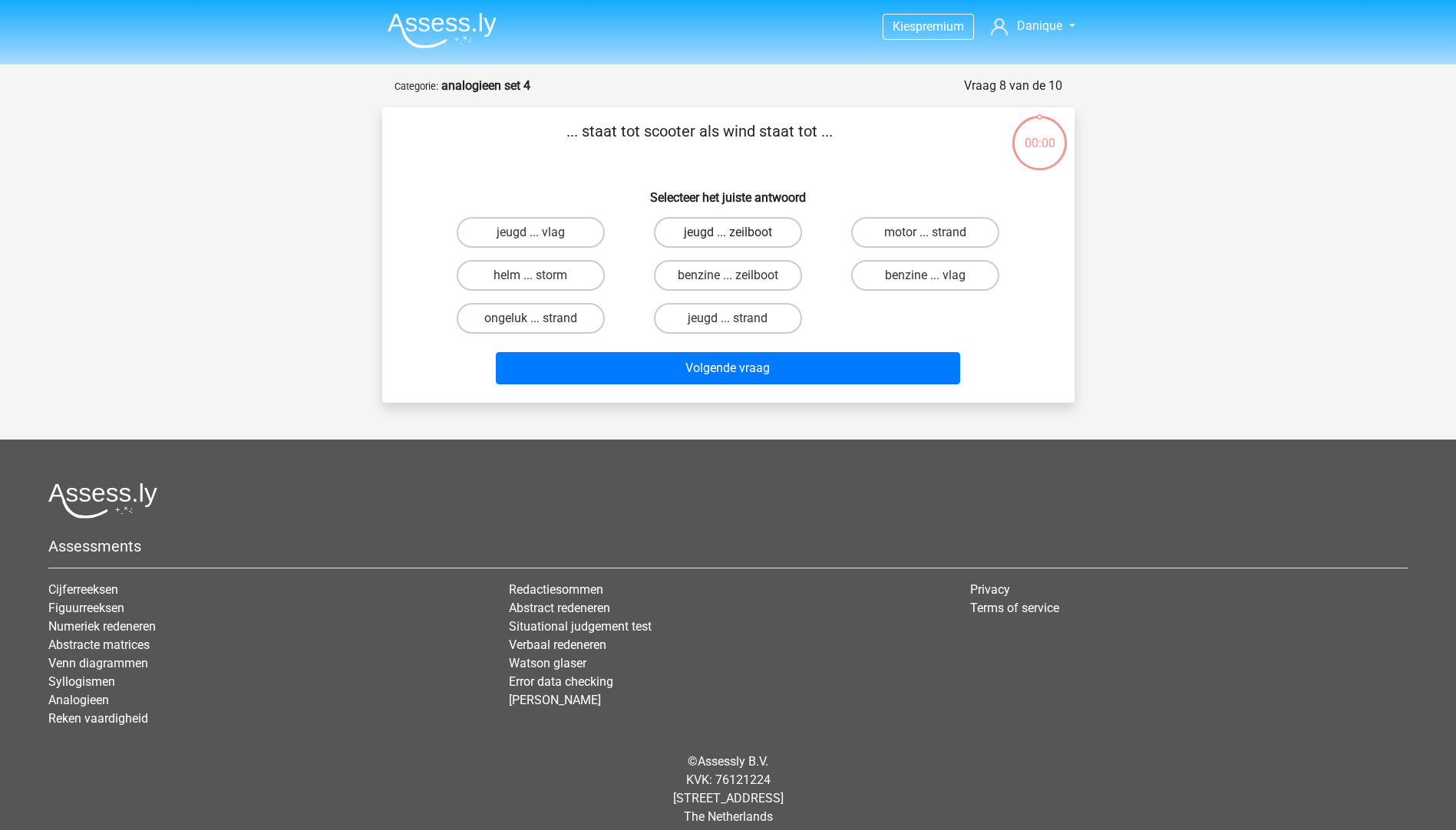
scroll to position [14, 0]
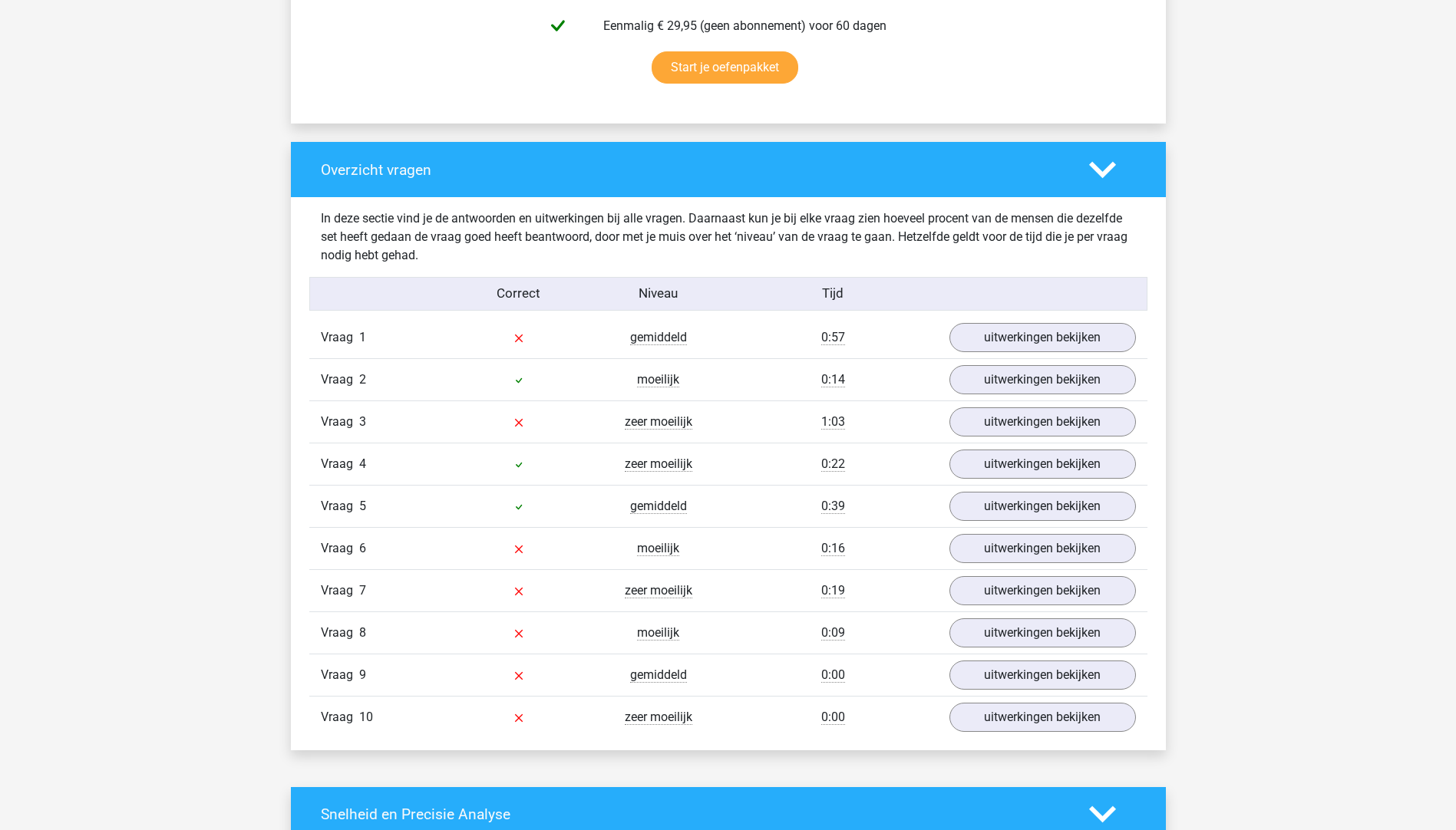
scroll to position [1074, 0]
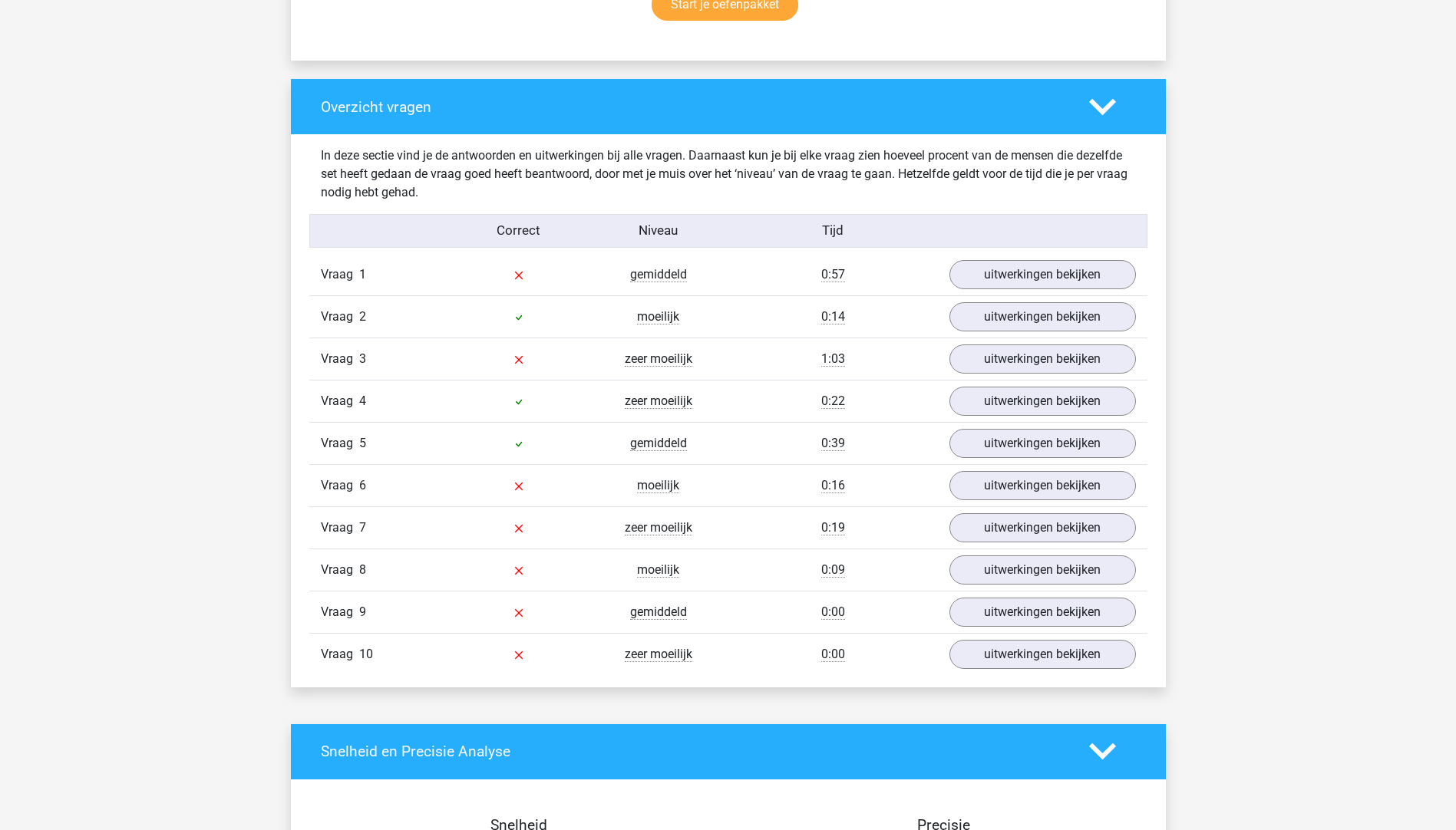
click at [1000, 255] on div "Vraag 1 gemiddeld 0:57 uitwerkingen bekijken" at bounding box center [728, 275] width 838 height 42
click at [1014, 285] on link "uitwerkingen bekijken" at bounding box center [1041, 275] width 214 height 34
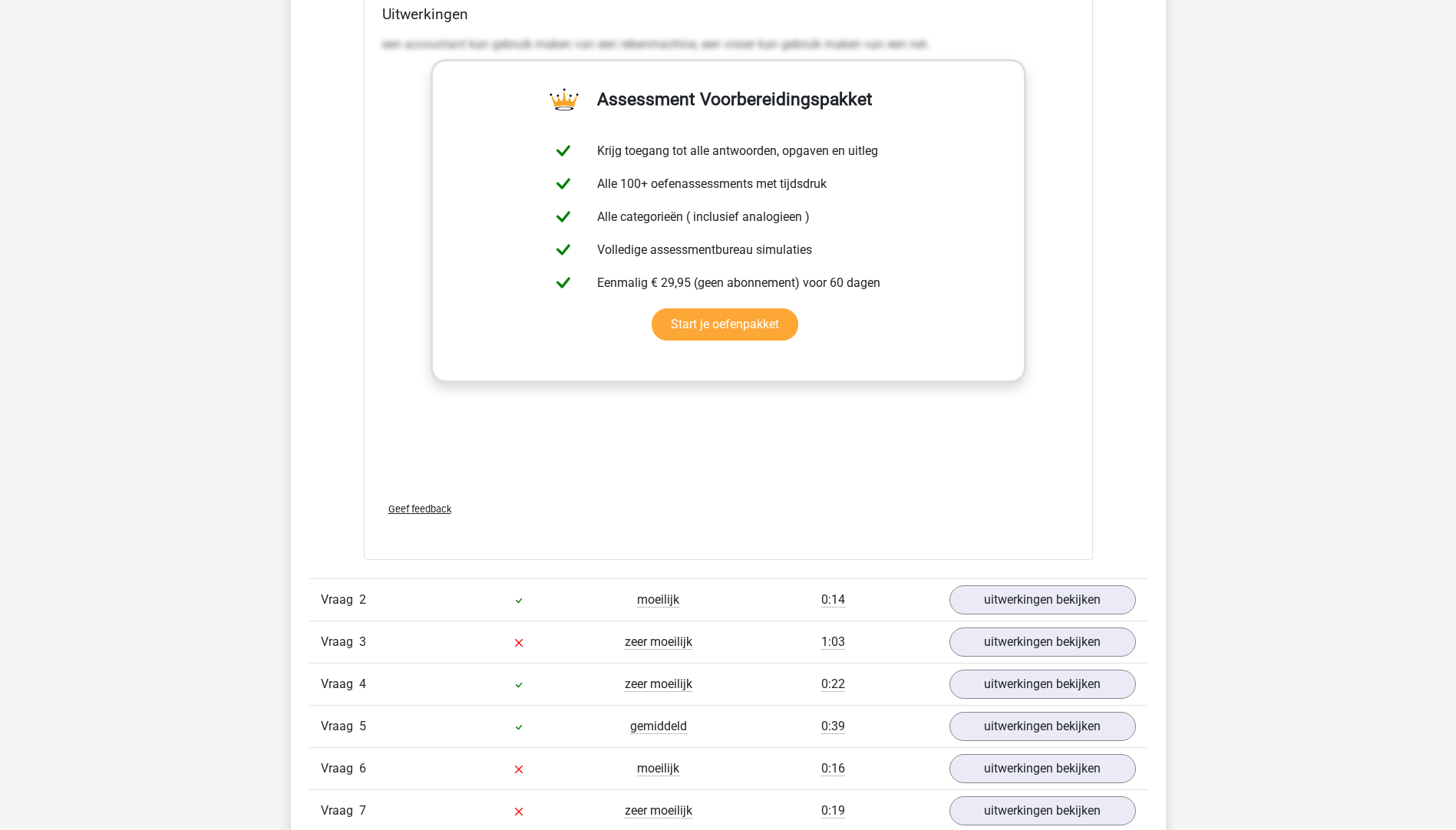
scroll to position [1765, 0]
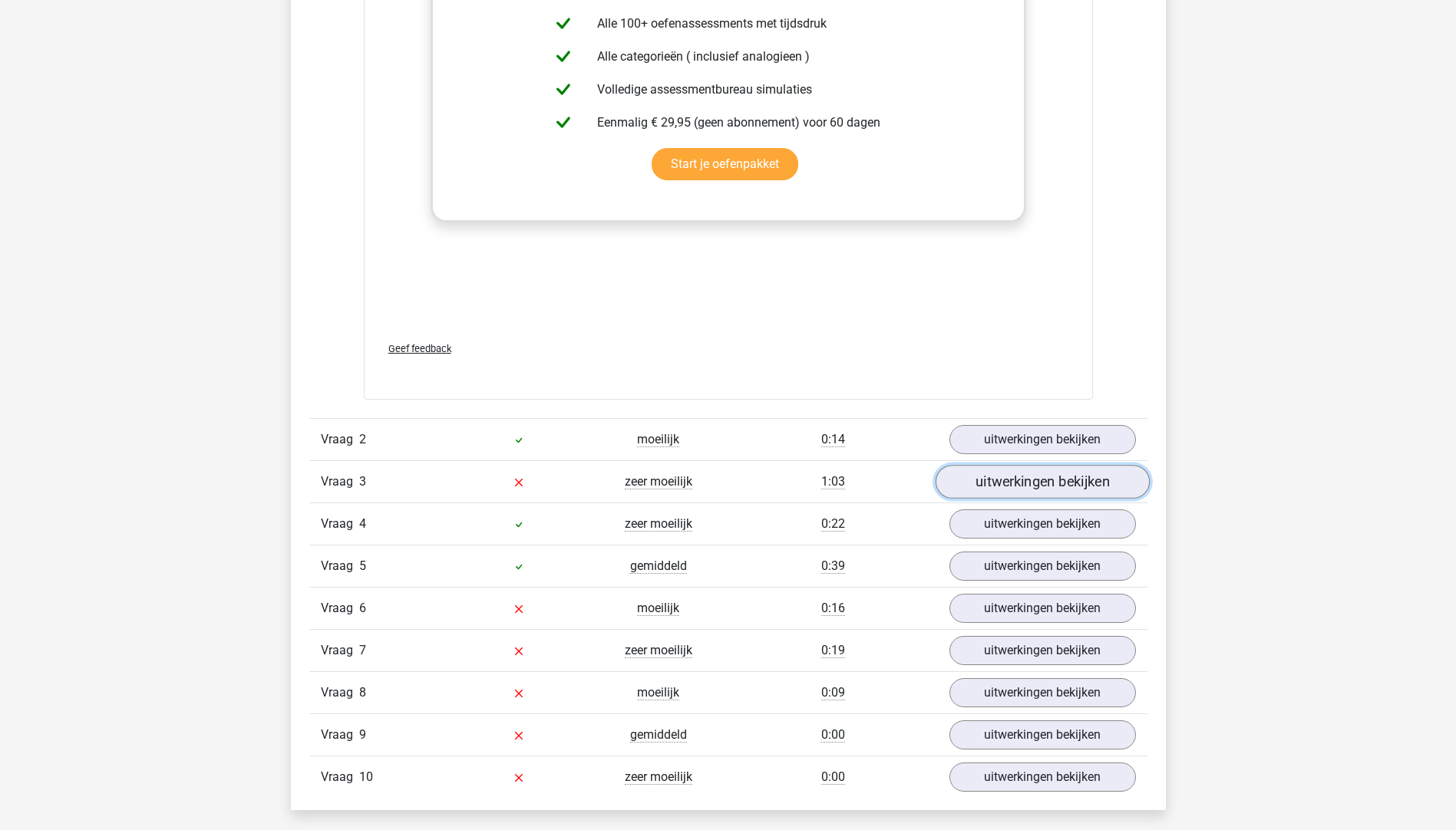
click at [1019, 479] on link "uitwerkingen bekijken" at bounding box center [1041, 482] width 214 height 34
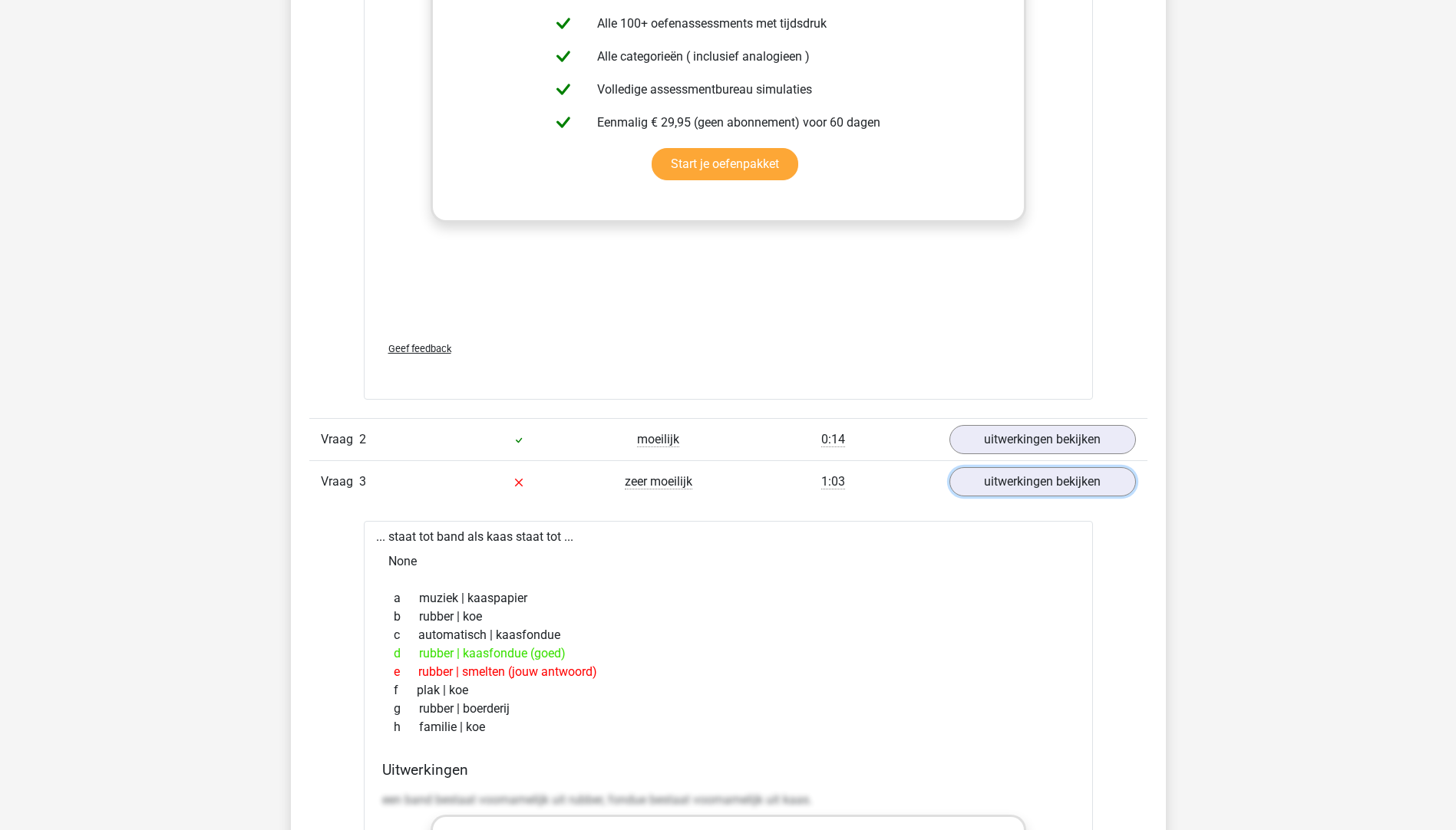
scroll to position [1842, 0]
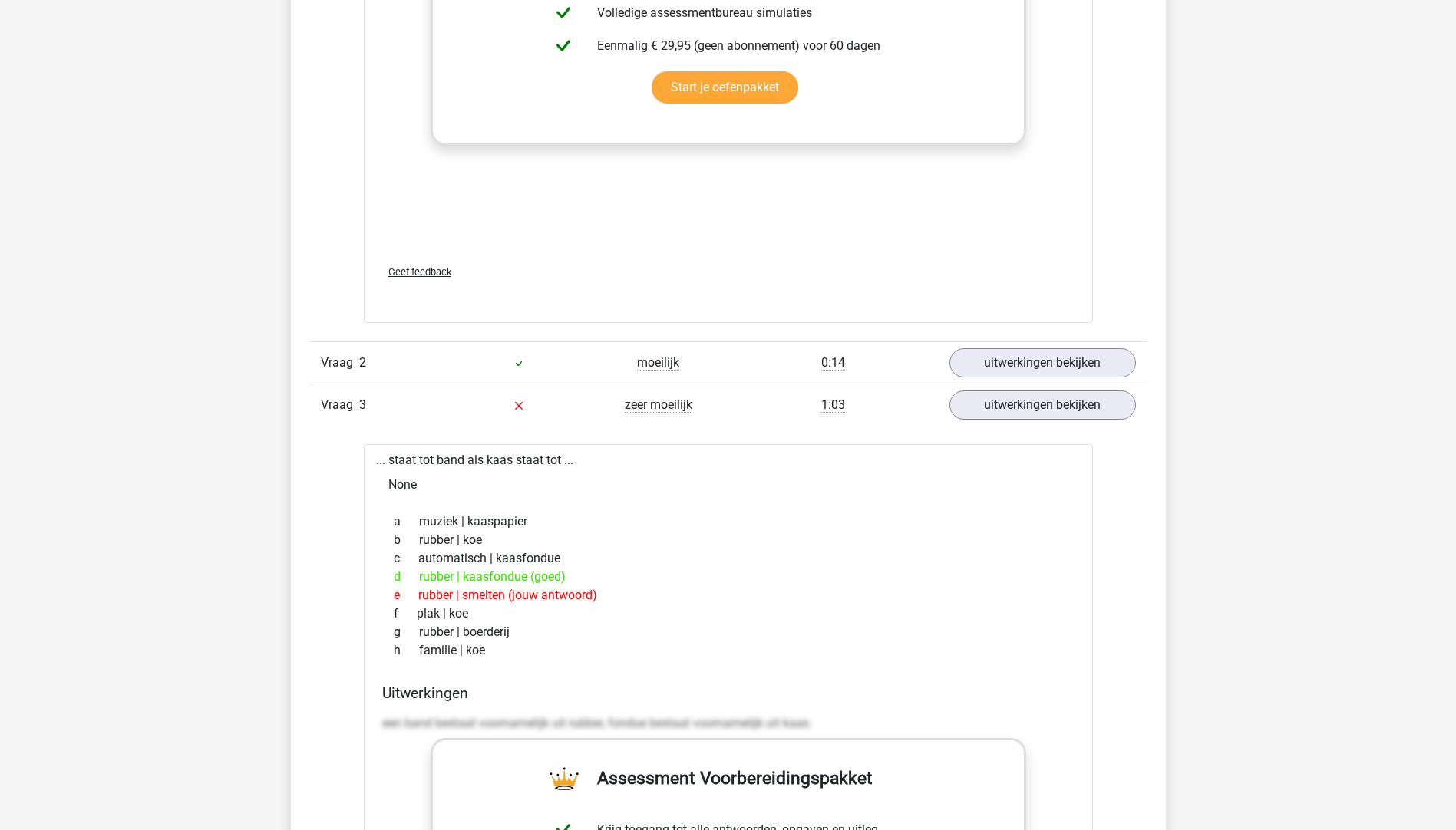
drag, startPoint x: 422, startPoint y: 580, endPoint x: 484, endPoint y: 583, distance: 62.1
click at [423, 580] on div "d rubber | kaasfondue (goed)" at bounding box center [728, 577] width 692 height 18
click at [495, 581] on div "d rubber | kaasfondue (goed)" at bounding box center [728, 577] width 692 height 18
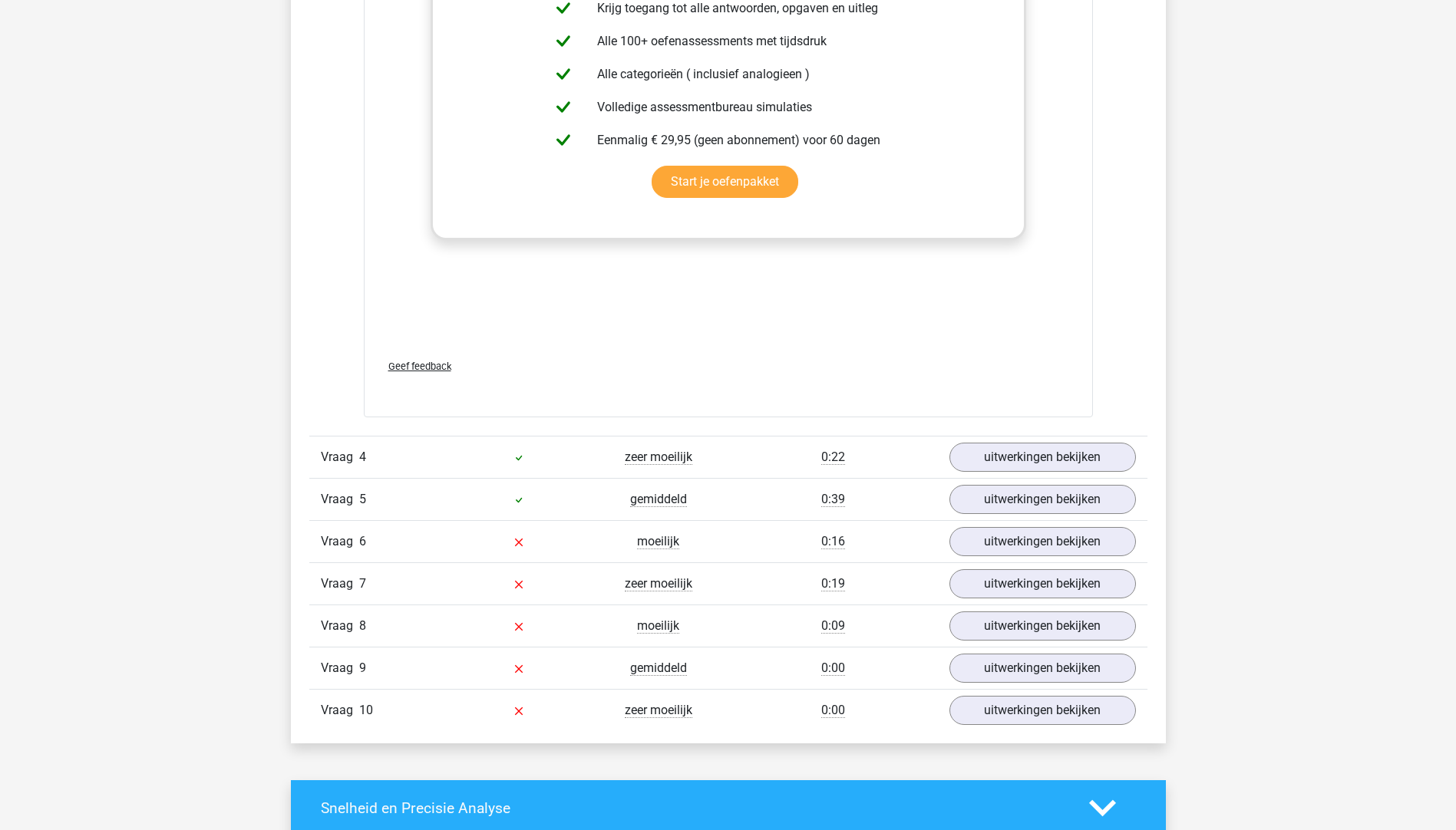
scroll to position [2685, 0]
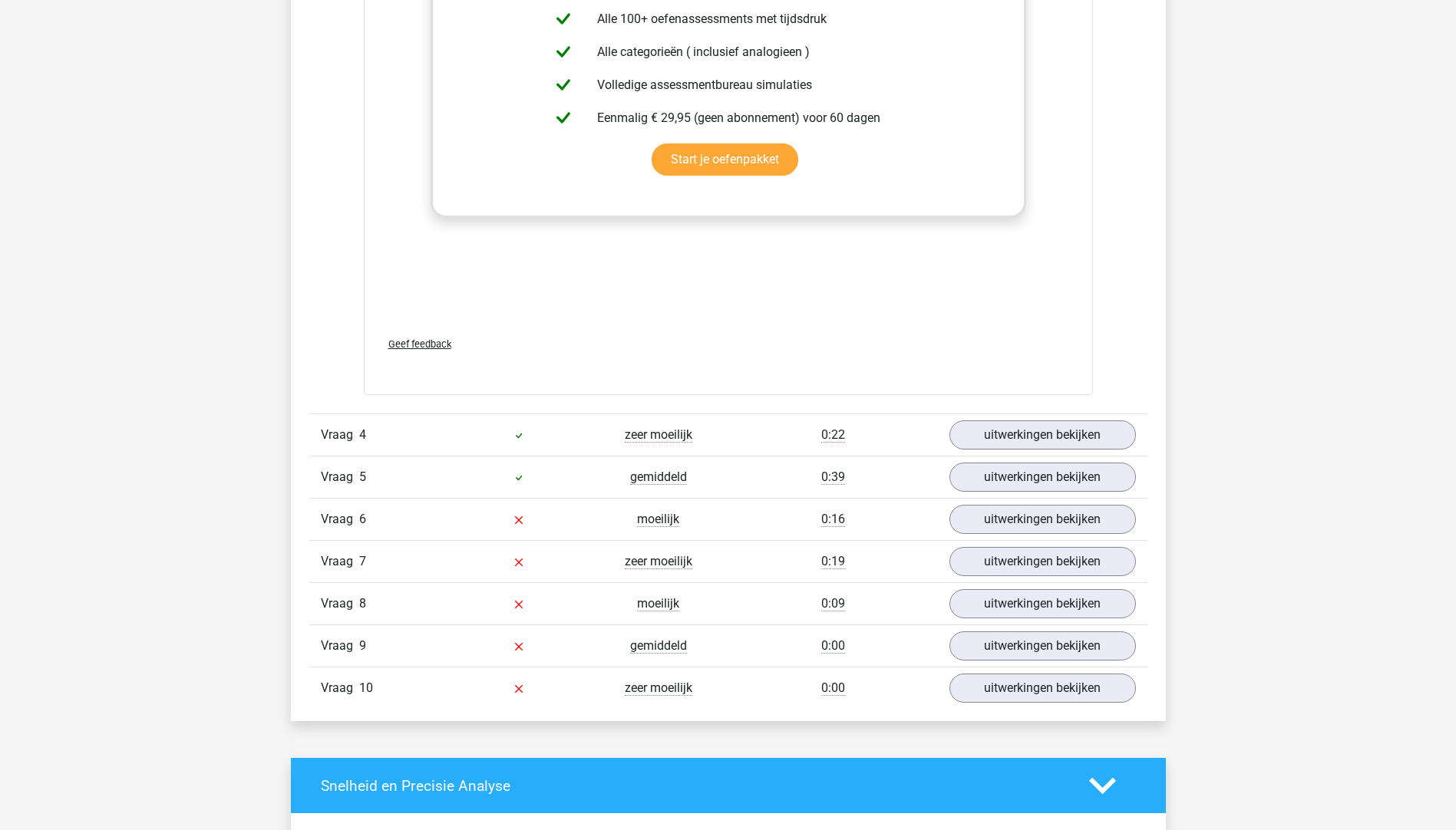
click at [419, 527] on div "Vraag 6" at bounding box center [379, 519] width 140 height 18
click at [1013, 525] on link "uitwerkingen bekijken" at bounding box center [1041, 520] width 214 height 34
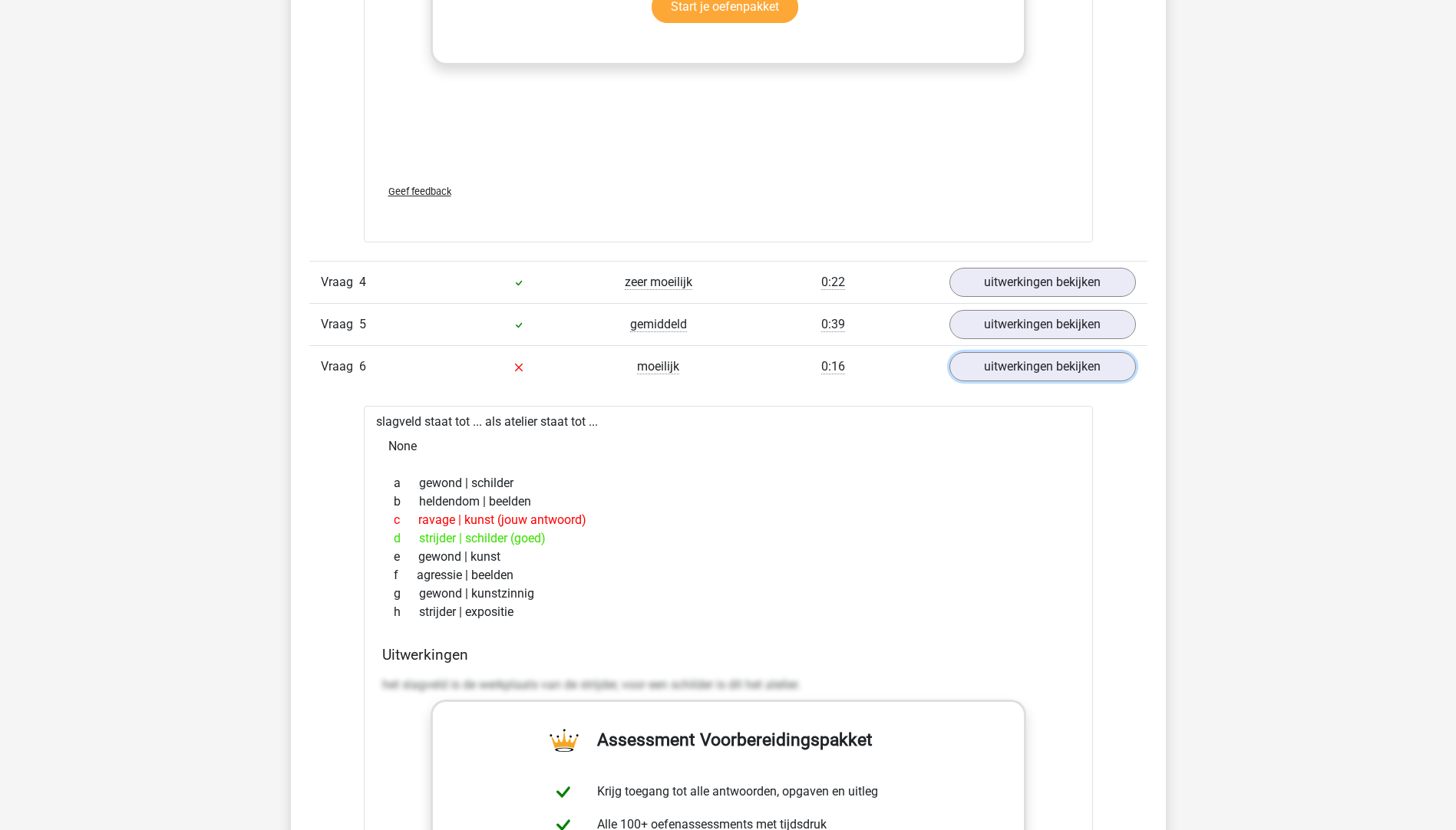
scroll to position [2839, 0]
drag, startPoint x: 423, startPoint y: 539, endPoint x: 461, endPoint y: 538, distance: 38.0
click at [461, 538] on div "d strijder | schilder (goed)" at bounding box center [728, 537] width 692 height 18
drag, startPoint x: 461, startPoint y: 538, endPoint x: 531, endPoint y: 547, distance: 70.6
click at [531, 547] on div "e gewond | kunst" at bounding box center [728, 556] width 692 height 18
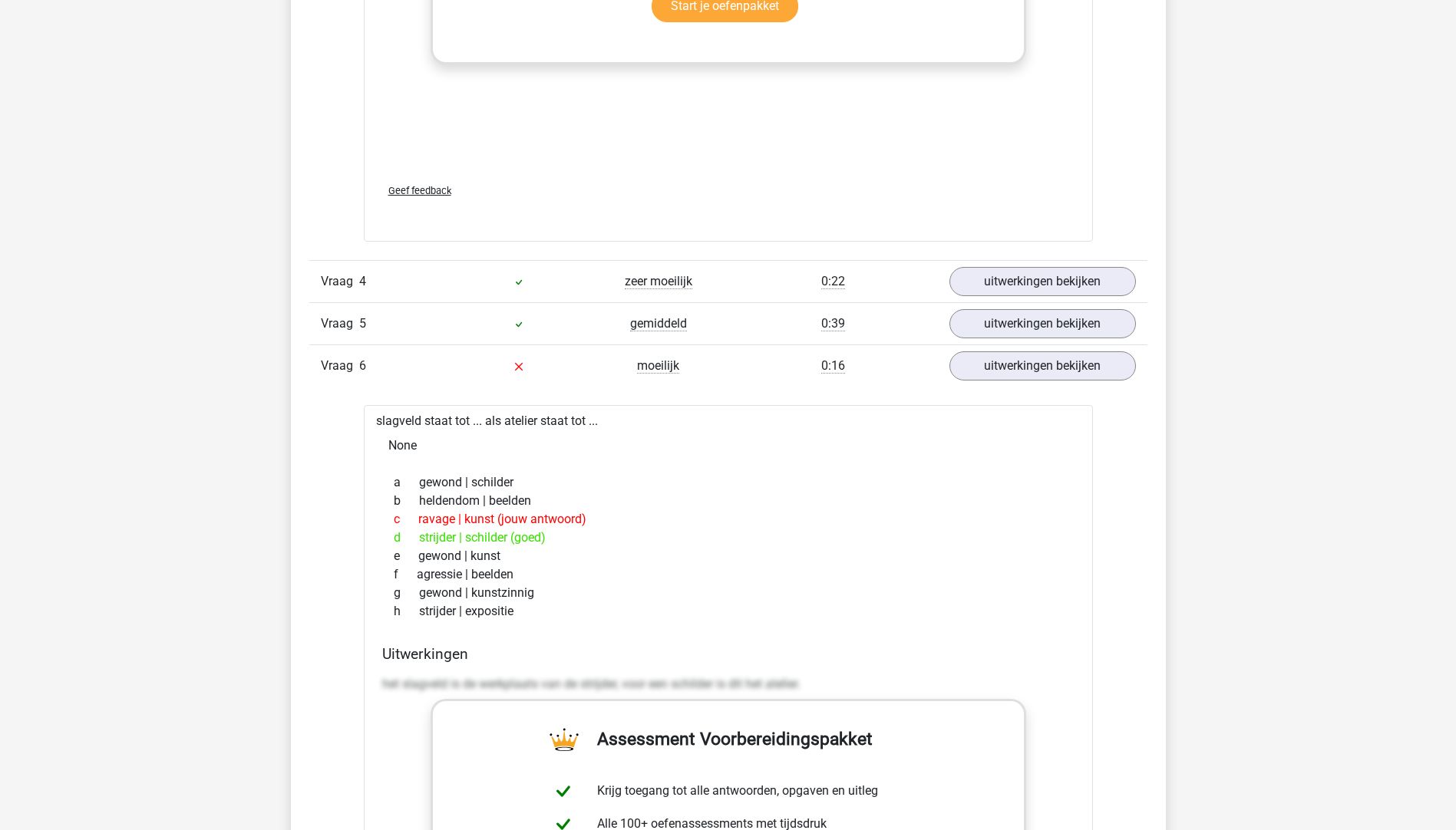
click at [427, 543] on div "d strijder | schilder (goed)" at bounding box center [728, 537] width 692 height 18
click at [751, 425] on div "slagveld staat tot ... als atelier staat tot ... None a gewond | schilder b hel…" at bounding box center [728, 803] width 729 height 795
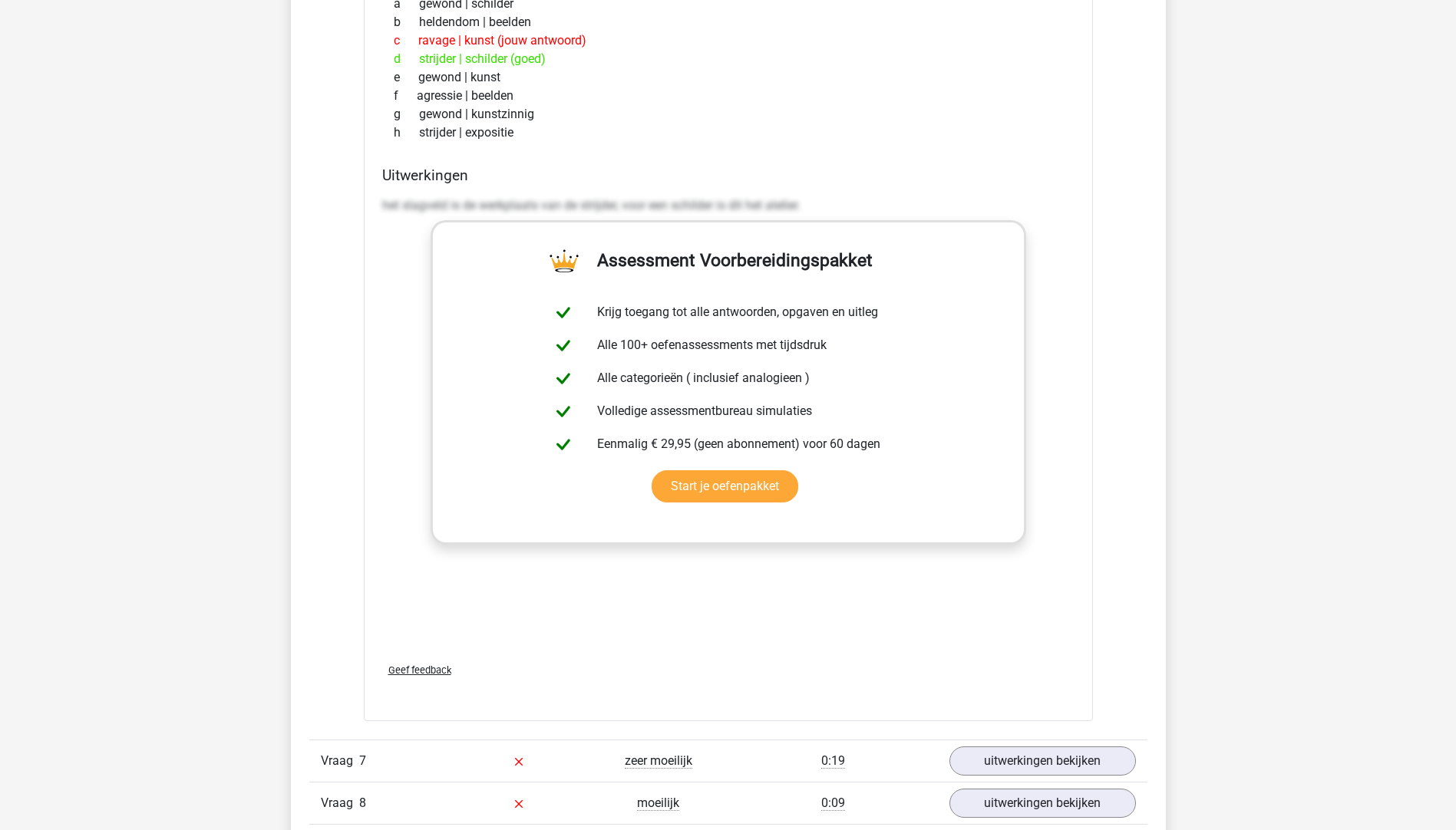
scroll to position [3605, 0]
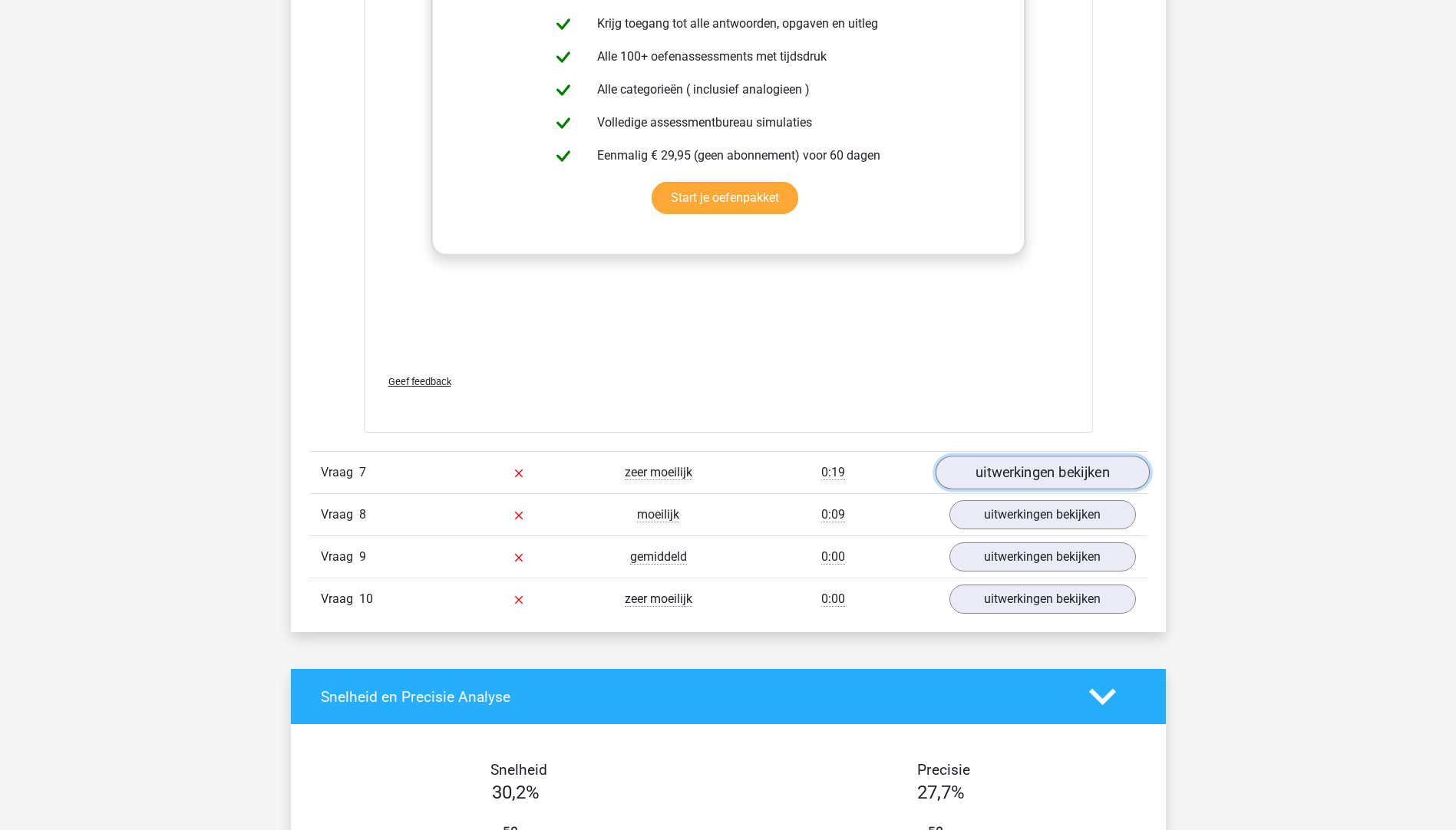
click at [985, 478] on link "uitwerkingen bekijken" at bounding box center [1041, 474] width 214 height 34
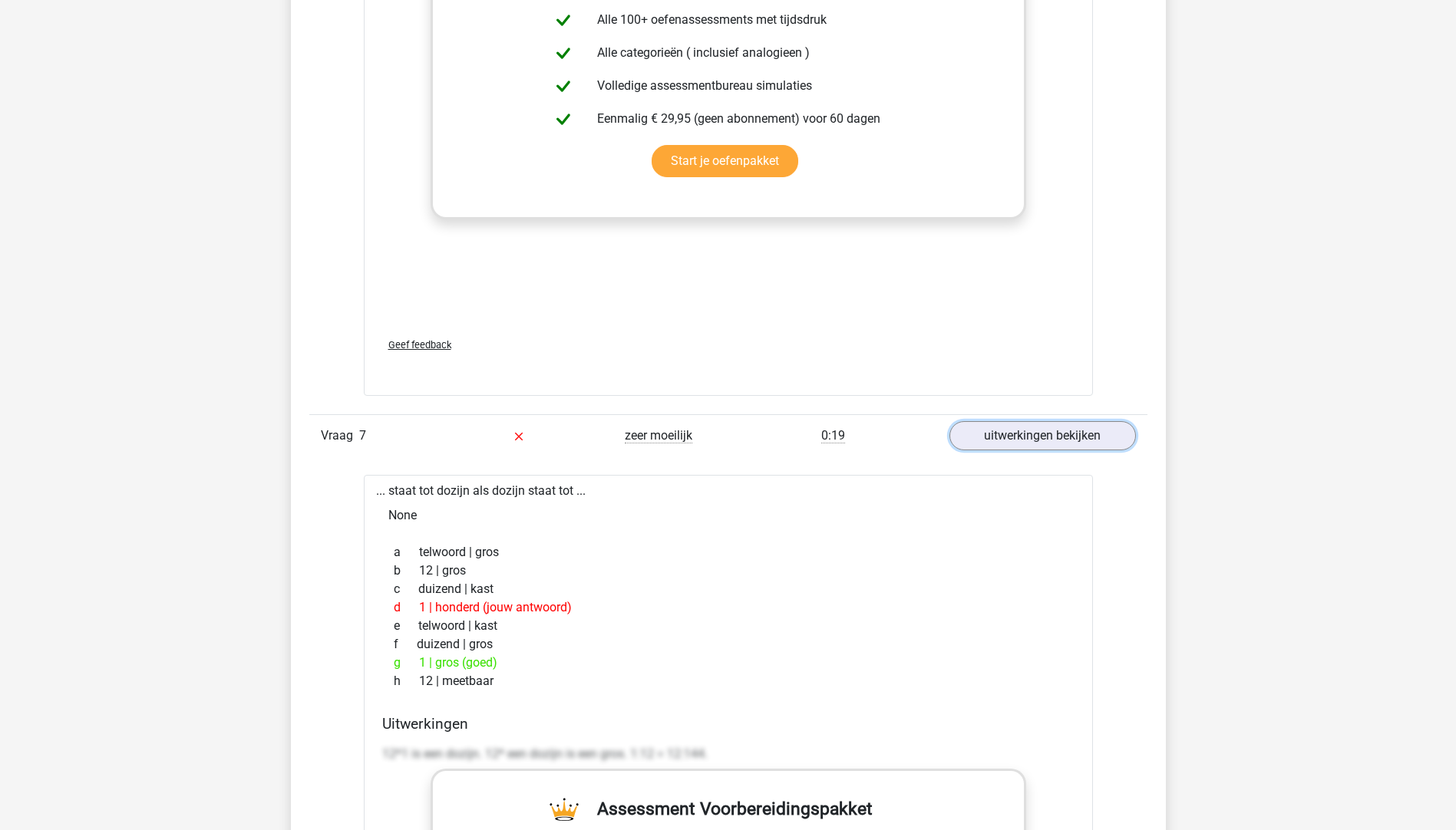
scroll to position [3682, 0]
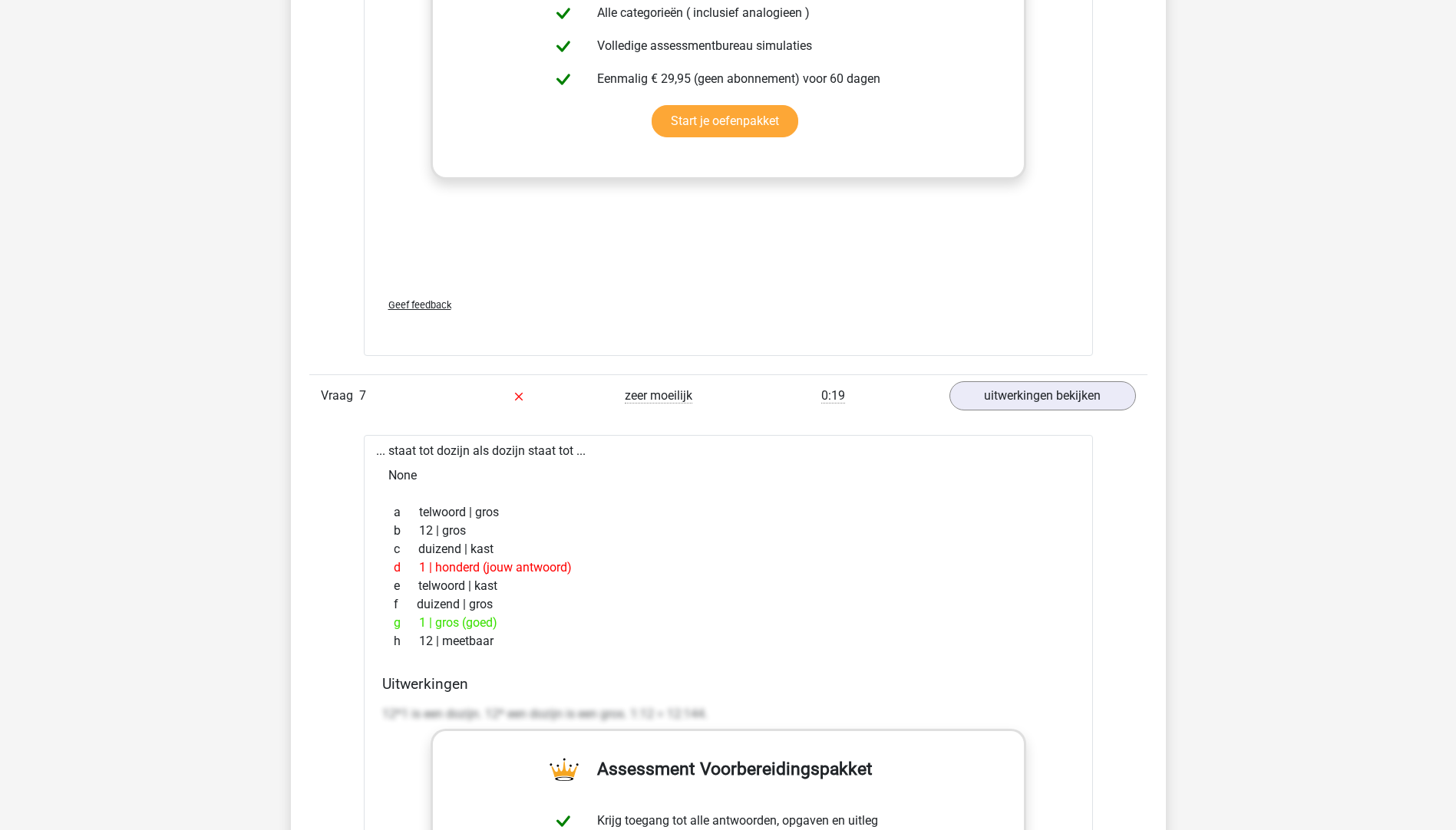
drag, startPoint x: 419, startPoint y: 628, endPoint x: 538, endPoint y: 623, distance: 119.1
click at [538, 623] on div "g 1 | gros (goed)" at bounding box center [728, 622] width 692 height 18
drag, startPoint x: 538, startPoint y: 623, endPoint x: 662, endPoint y: 631, distance: 124.3
click at [662, 631] on div "g 1 | gros (goed)" at bounding box center [728, 622] width 692 height 18
click at [438, 641] on div "h 12 | meetbaar" at bounding box center [728, 641] width 692 height 18
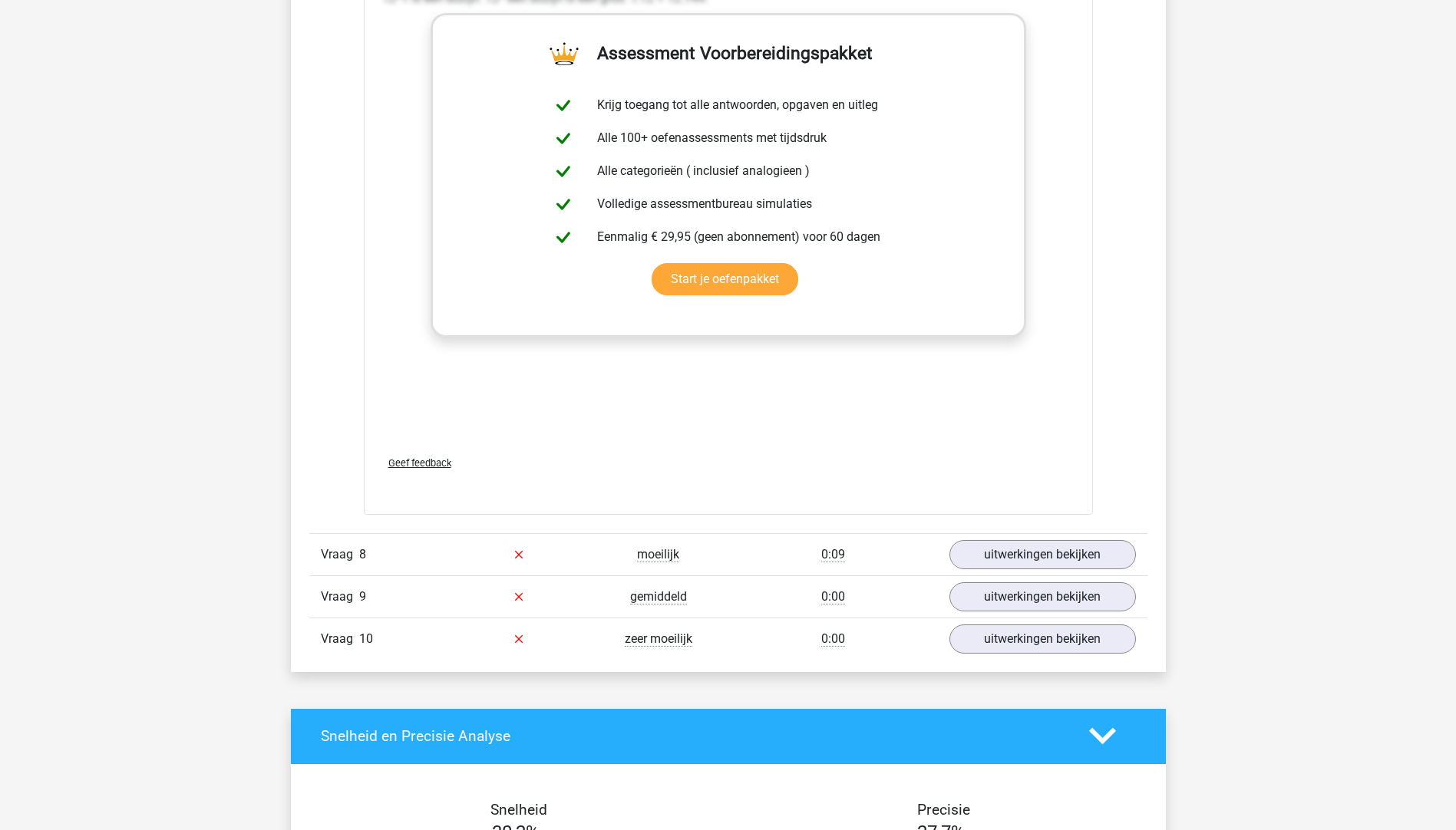
scroll to position [4603, 0]
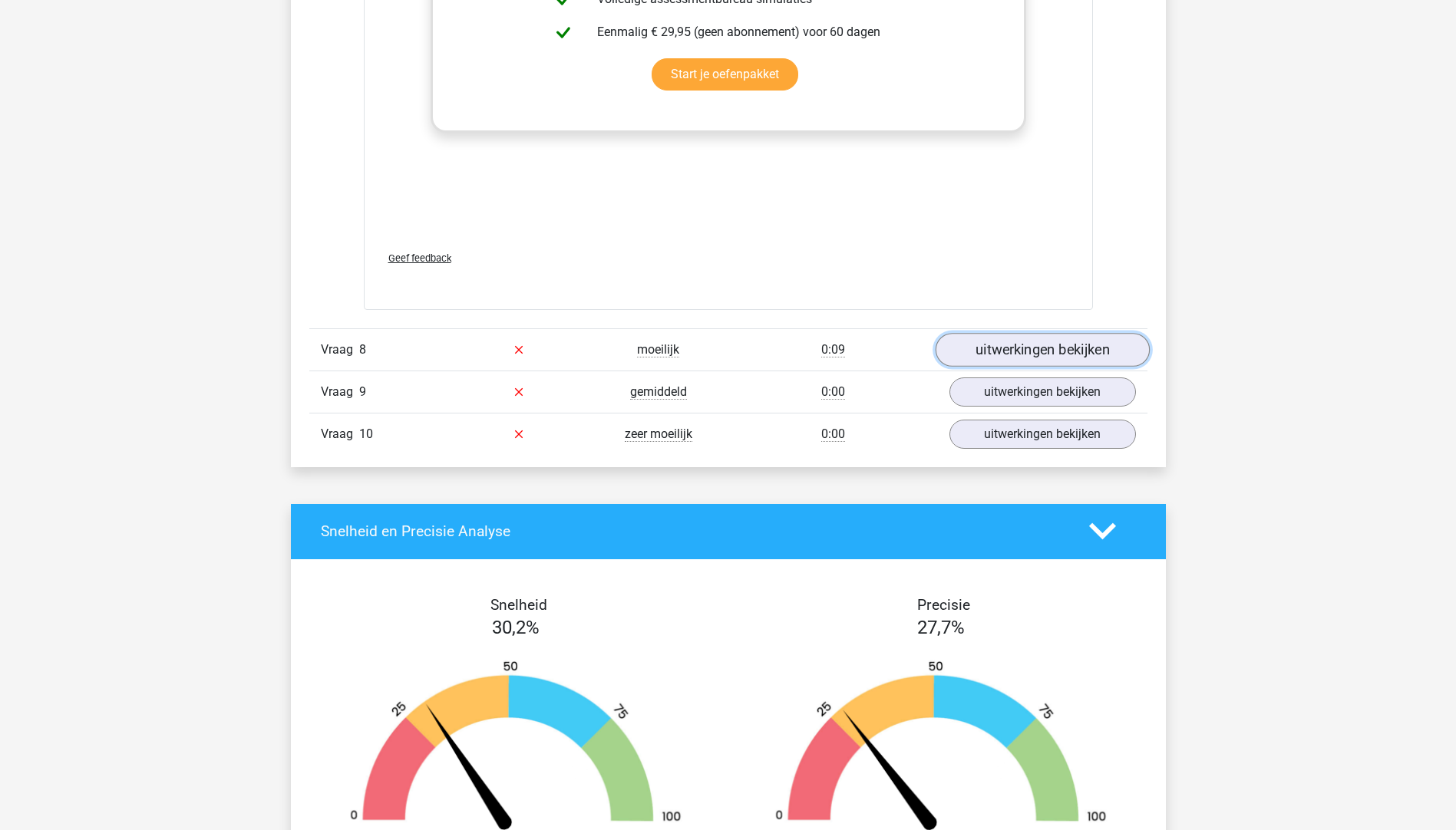
click at [980, 358] on link "uitwerkingen bekijken" at bounding box center [1041, 350] width 214 height 34
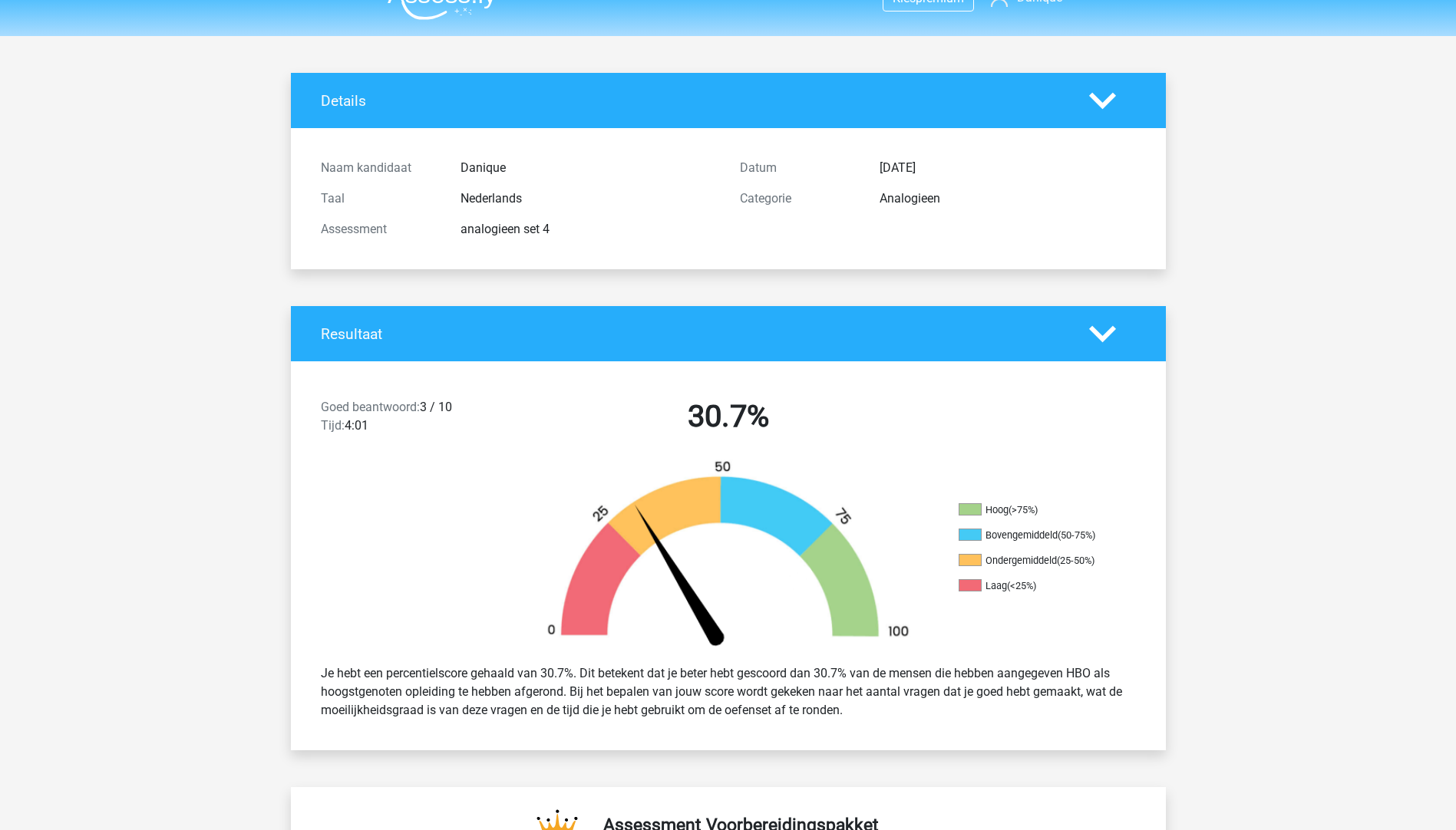
scroll to position [0, 0]
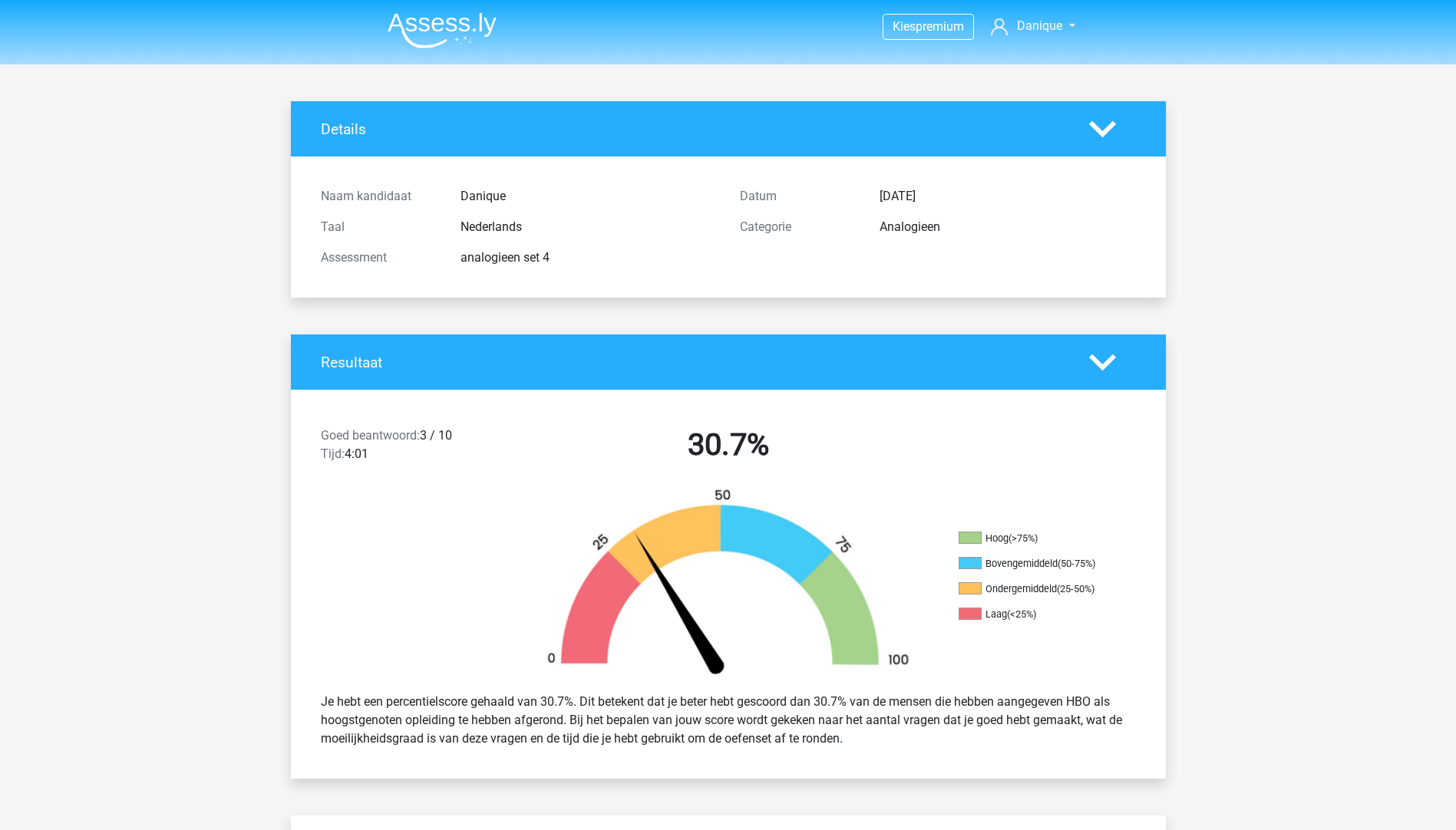
click at [419, 18] on img at bounding box center [442, 30] width 109 height 36
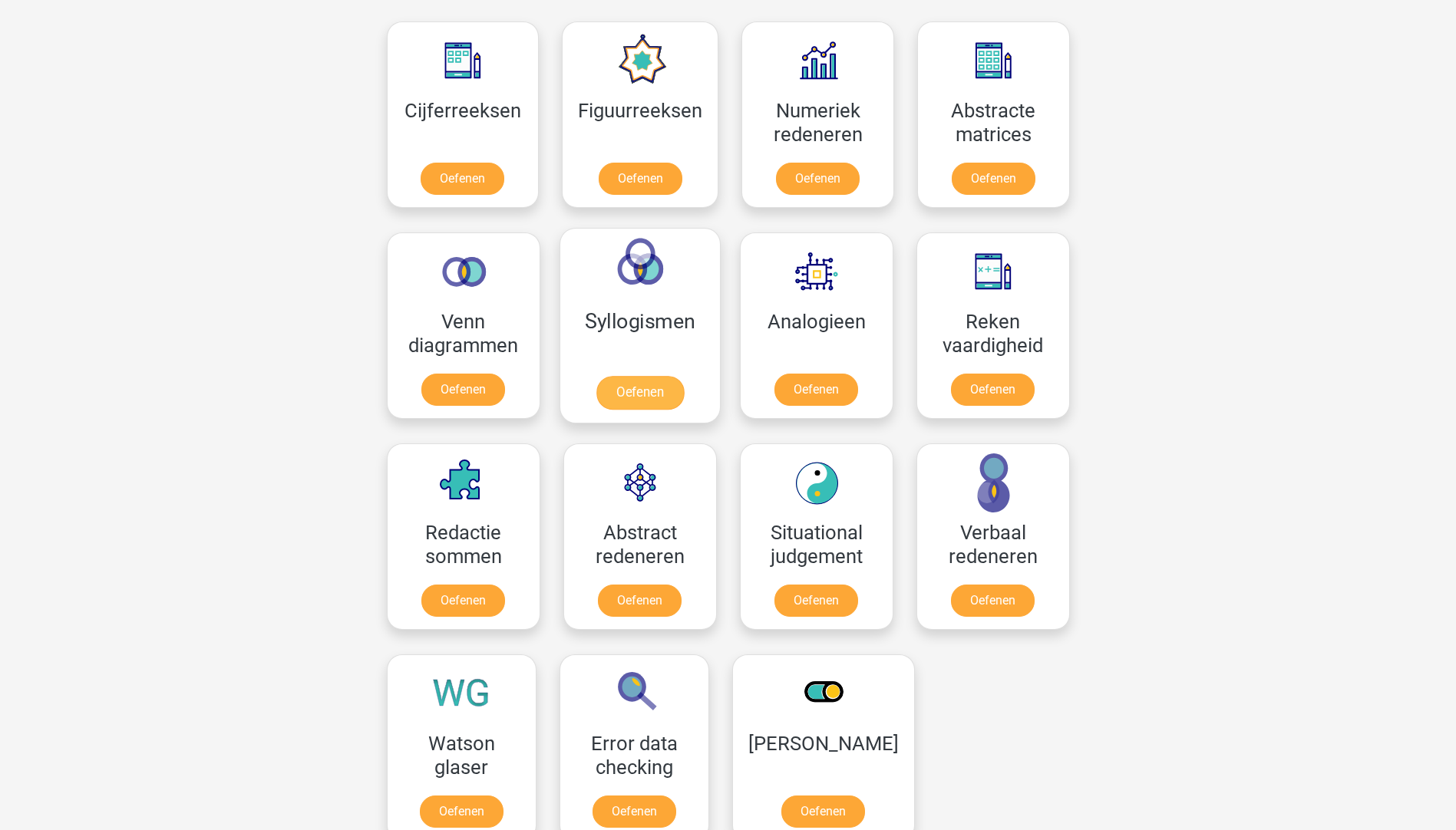
scroll to position [768, 0]
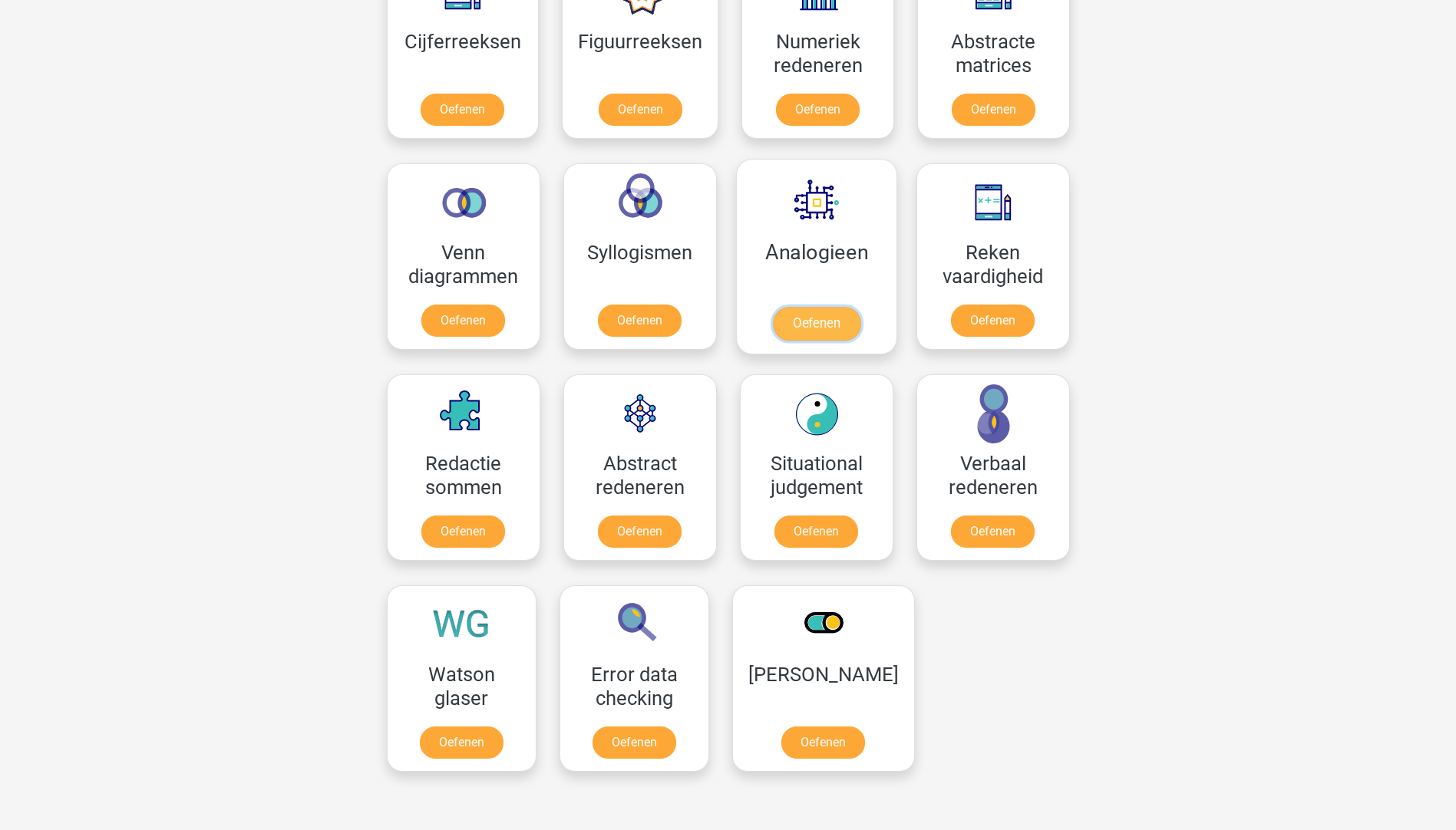
click at [812, 328] on link "Oefenen" at bounding box center [815, 324] width 88 height 34
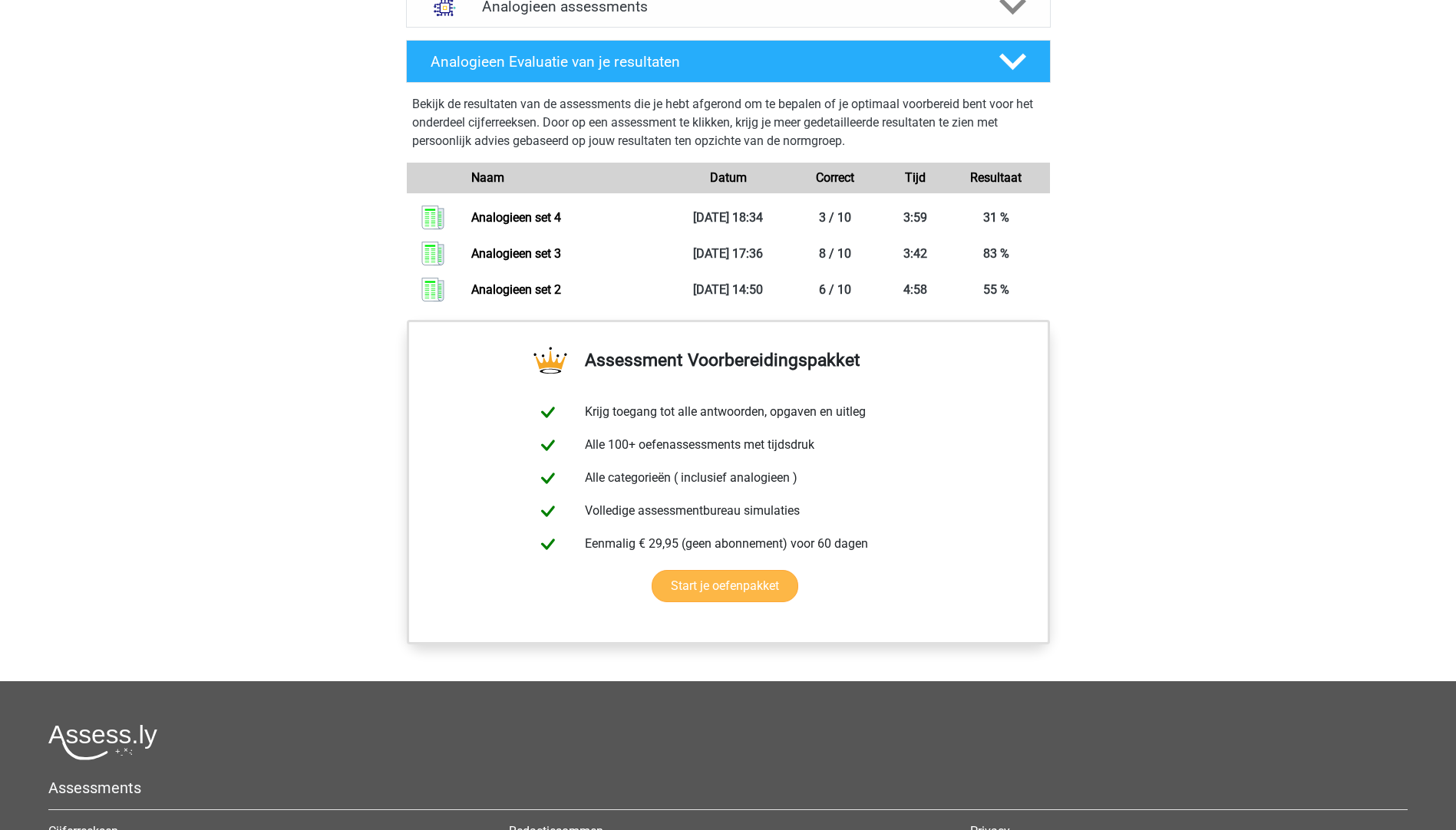
scroll to position [997, 0]
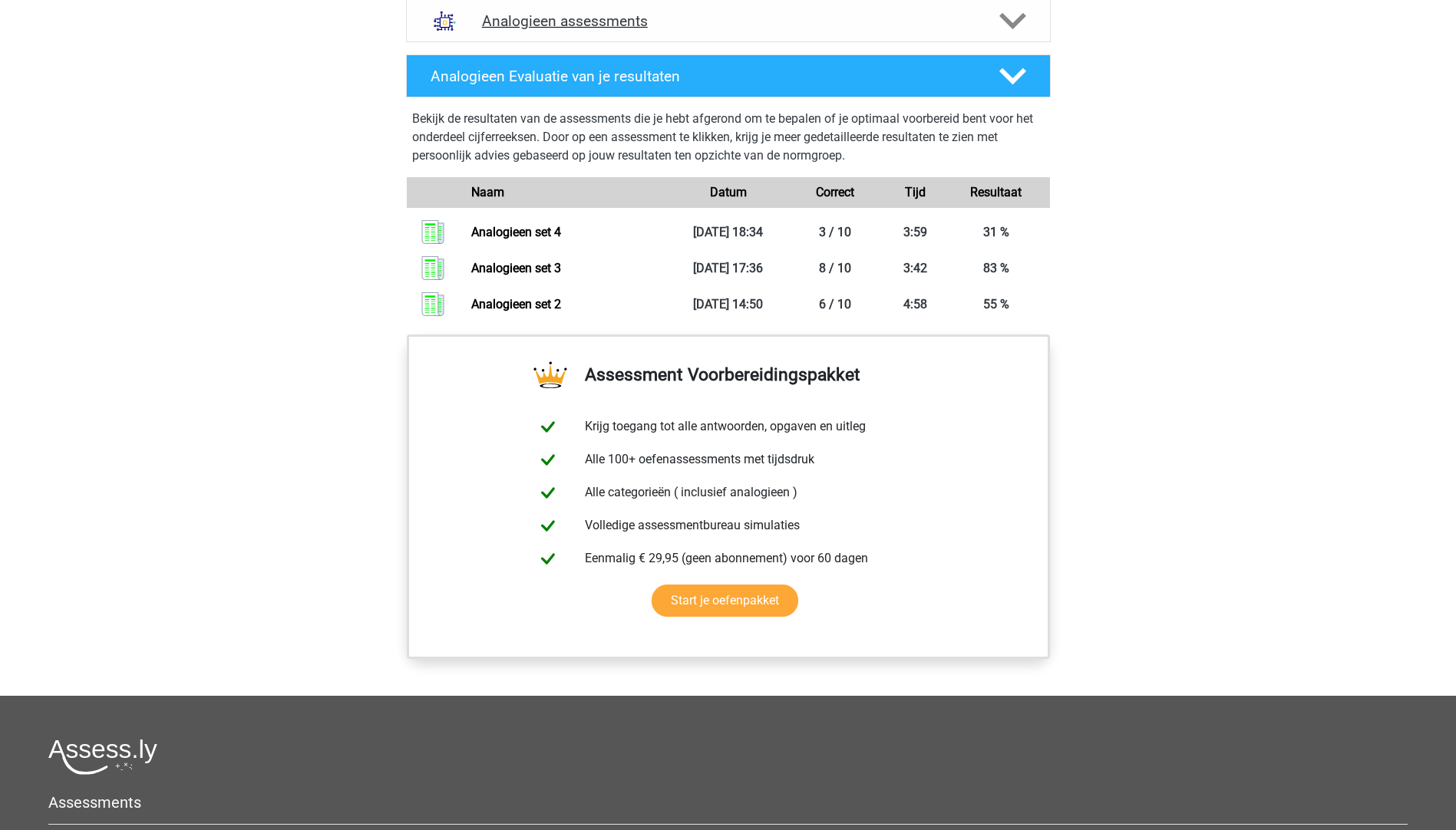
click at [646, 14] on h4 "Analogieen assessments" at bounding box center [728, 21] width 493 height 18
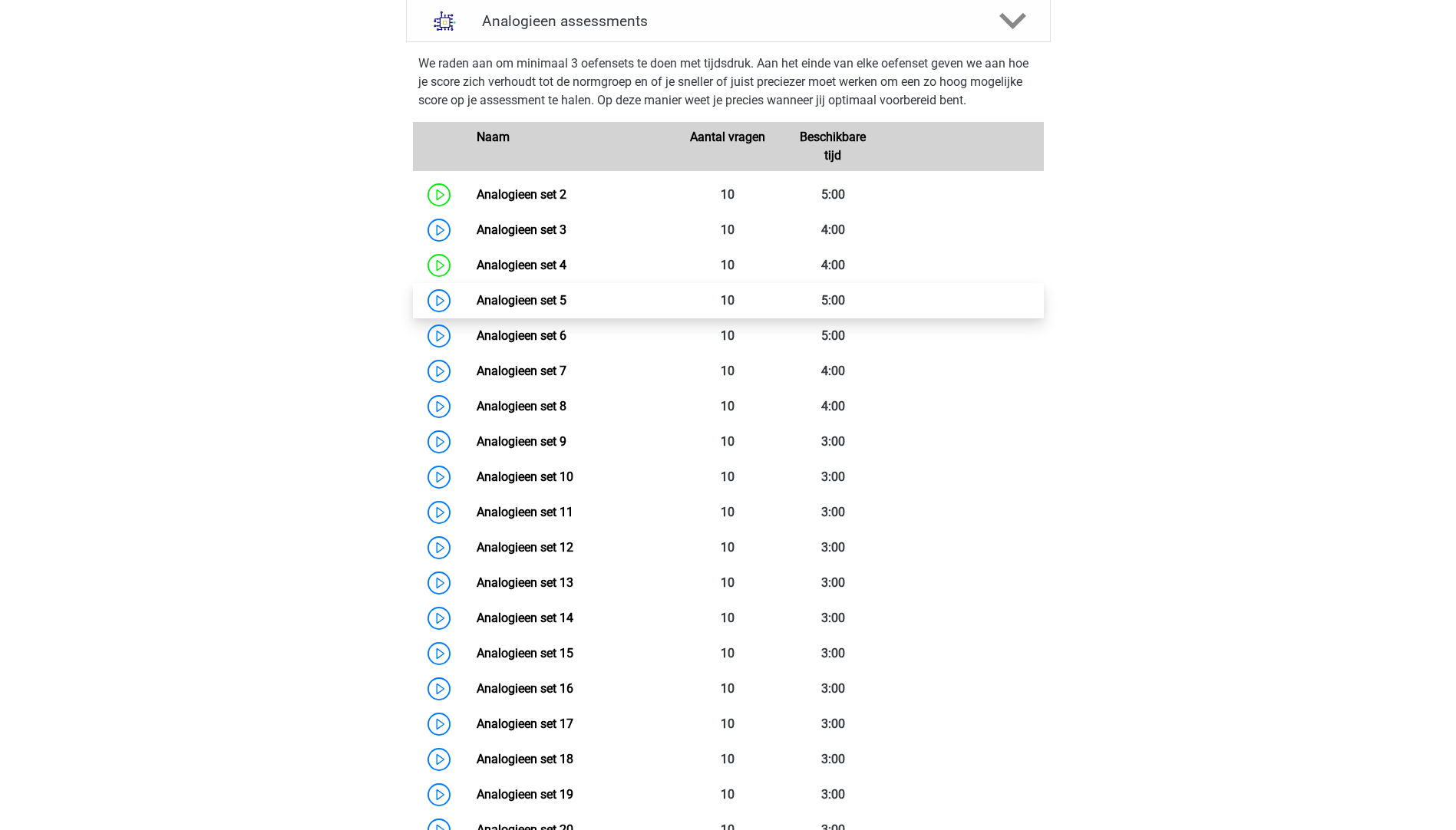
click at [477, 300] on link "Analogieen set 5" at bounding box center [521, 300] width 90 height 14
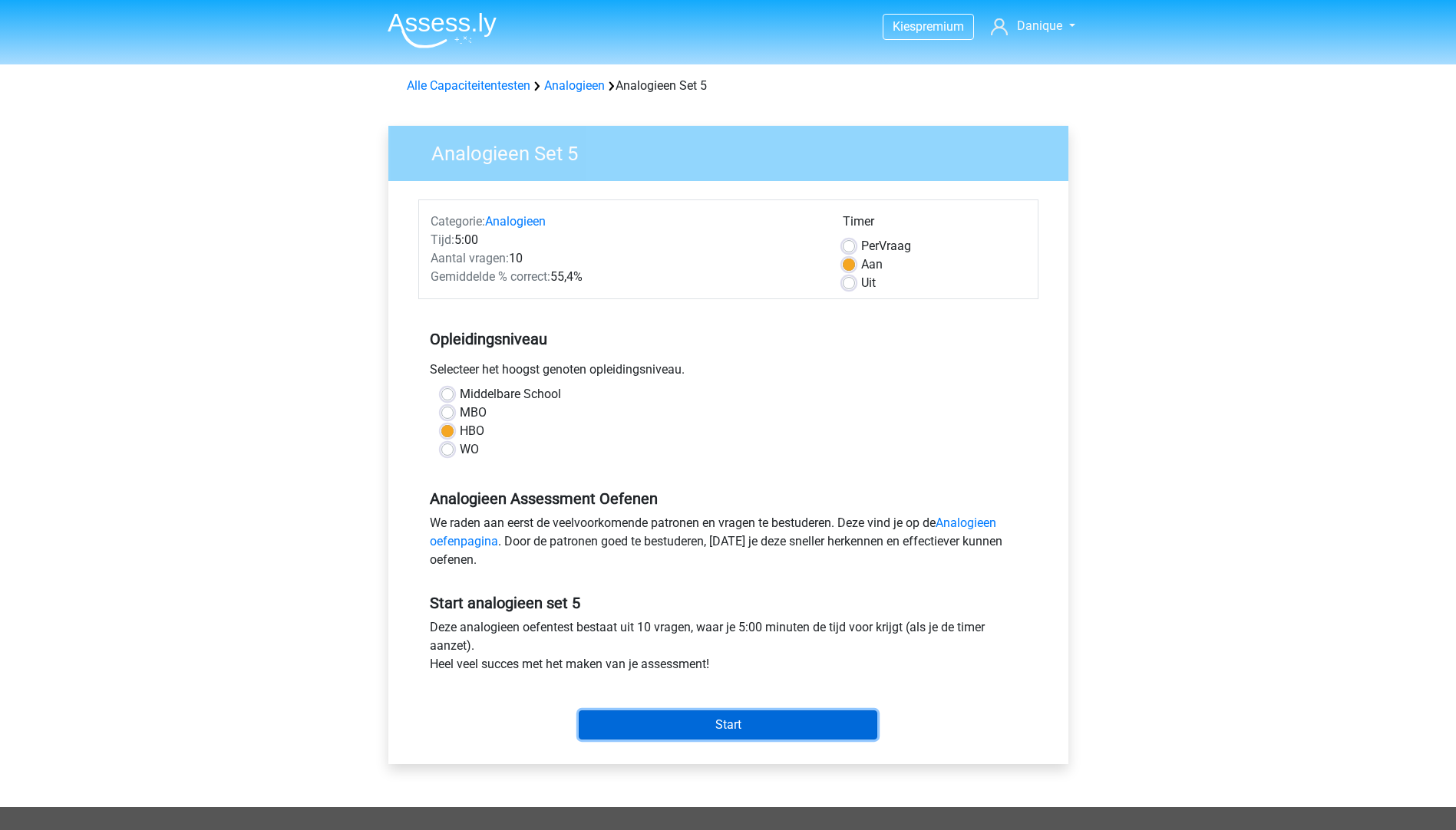
click at [661, 732] on input "Start" at bounding box center [728, 725] width 299 height 29
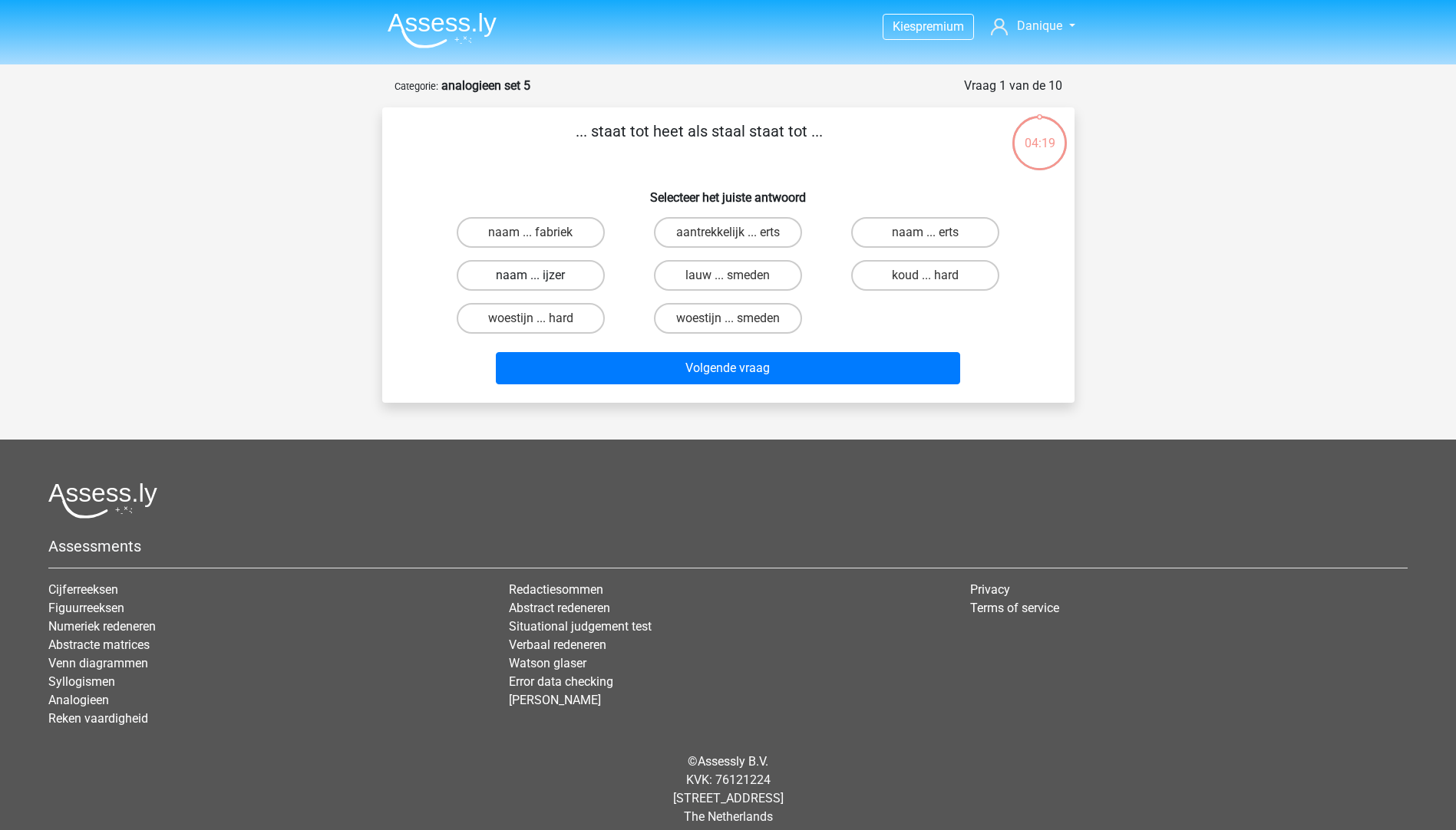
click at [519, 275] on label "naam ... ijzer" at bounding box center [530, 275] width 148 height 30
click at [530, 275] on input "naam ... ijzer" at bounding box center [535, 280] width 10 height 10
radio input "true"
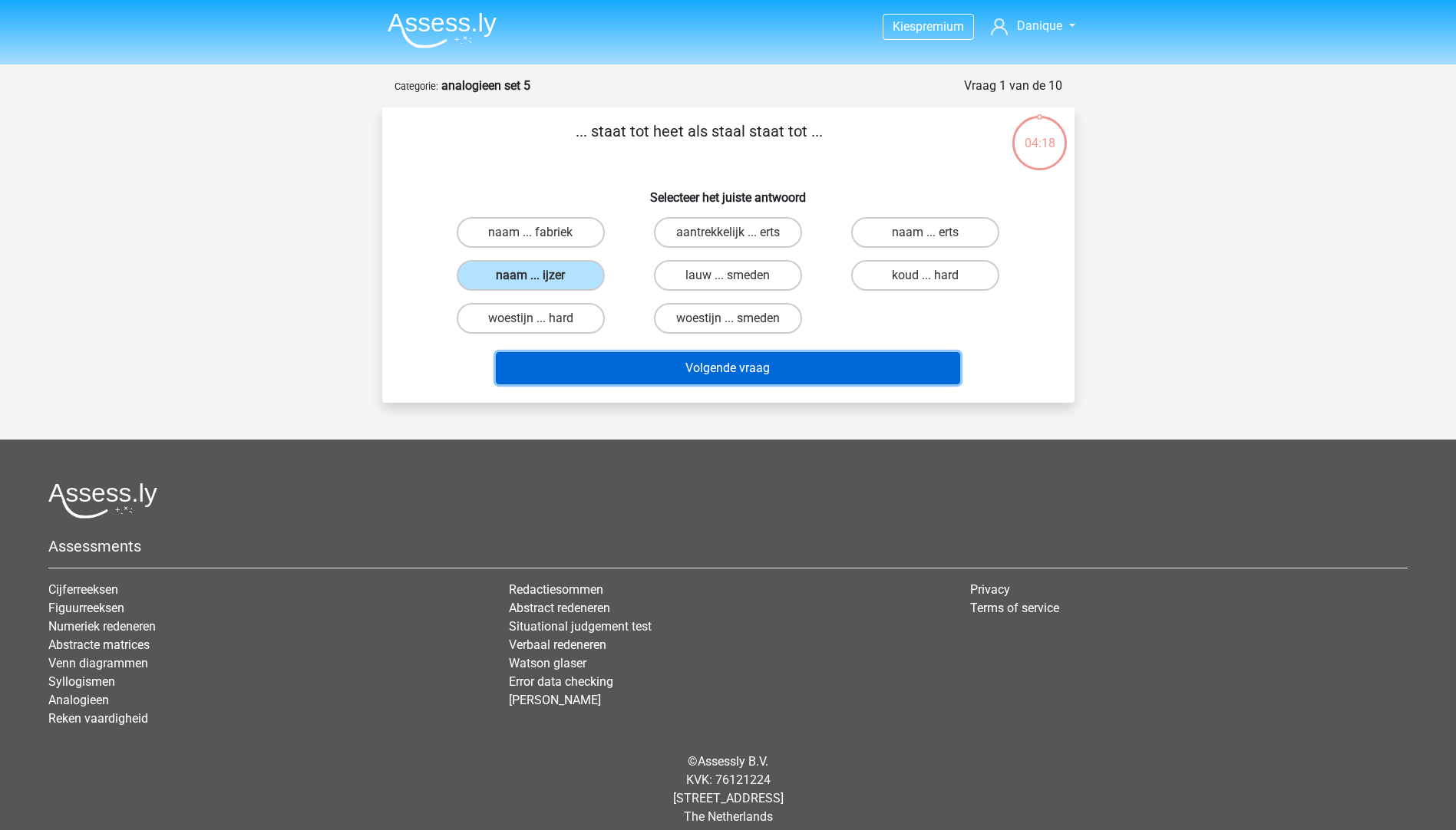
click at [598, 353] on button "Volgende vraag" at bounding box center [727, 369] width 464 height 32
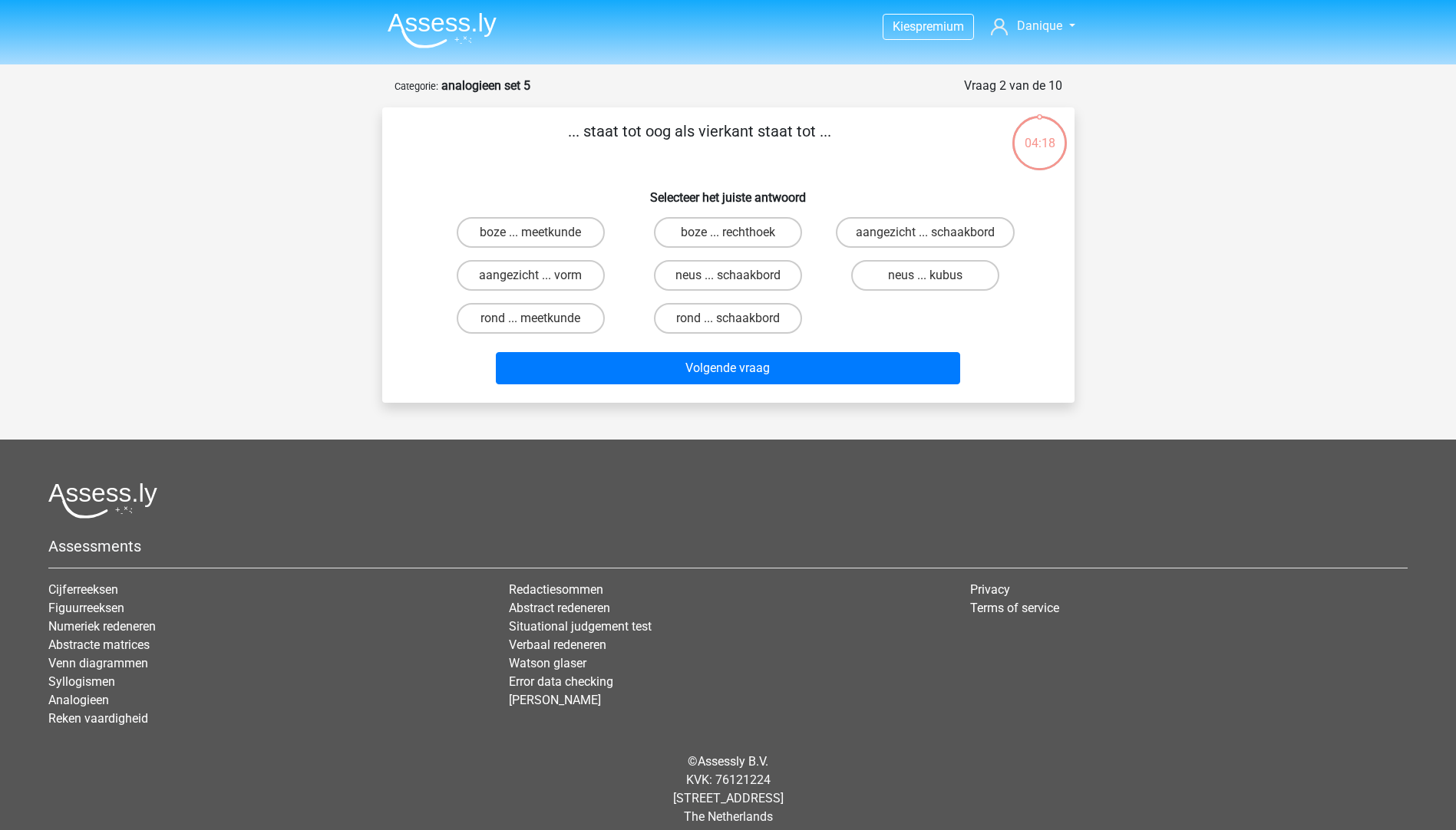
scroll to position [14, 0]
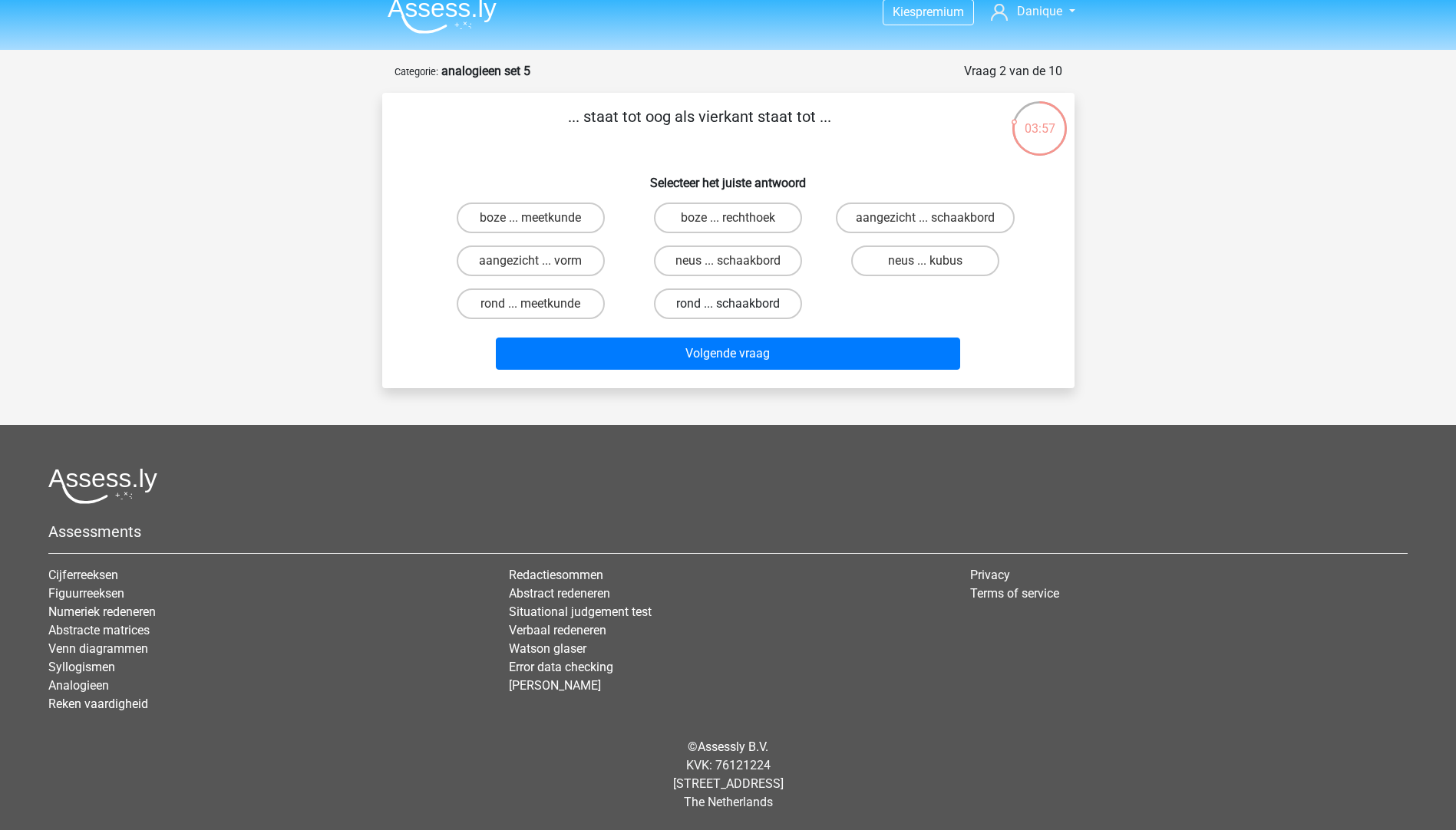
click at [699, 304] on label "rond ... schaakbord" at bounding box center [727, 303] width 148 height 30
click at [727, 304] on input "rond ... schaakbord" at bounding box center [732, 308] width 10 height 10
radio input "true"
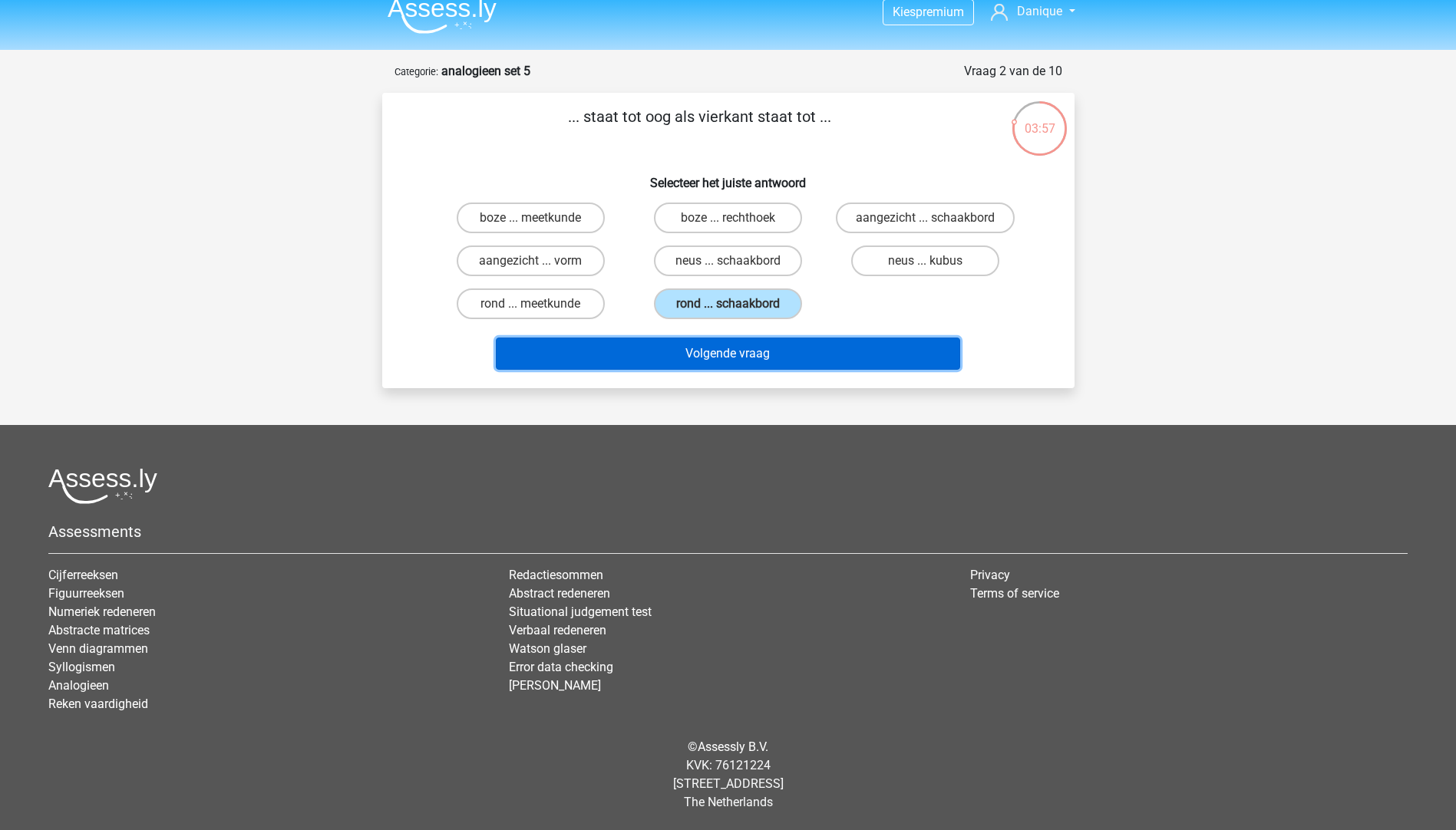
click at [690, 360] on button "Volgende vraag" at bounding box center [727, 354] width 464 height 32
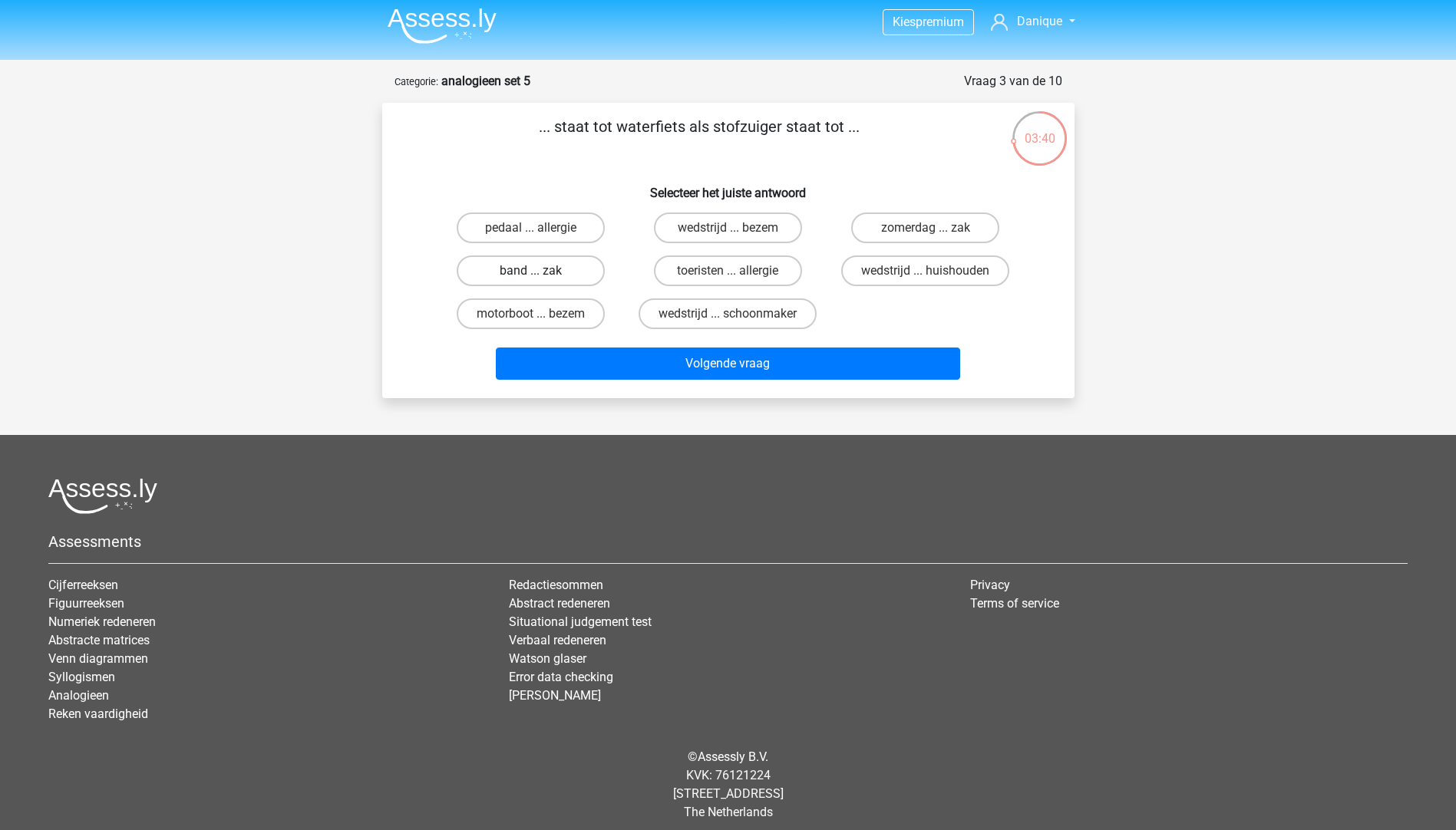
scroll to position [0, 0]
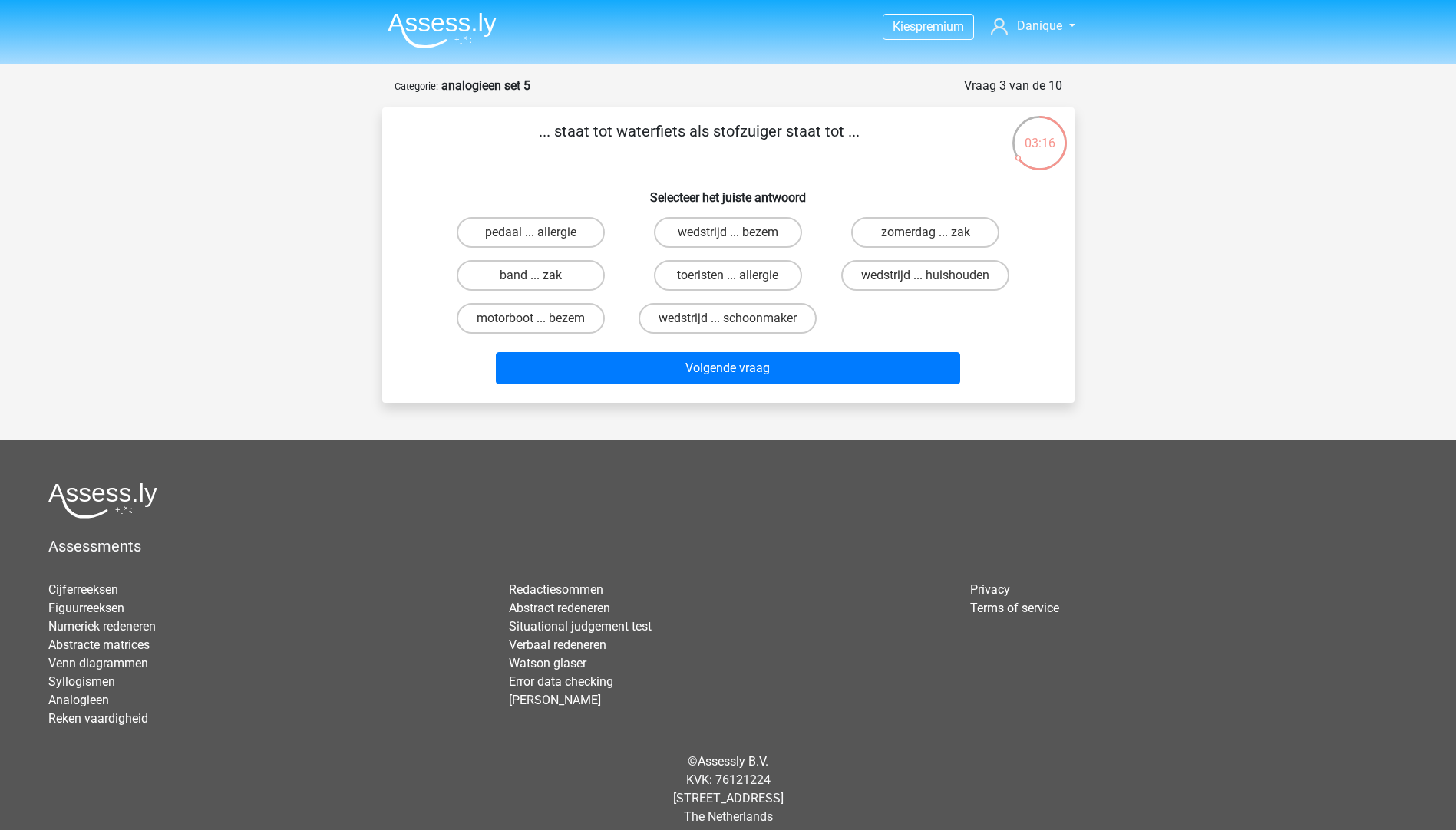
click at [1042, 136] on div "03:16" at bounding box center [1039, 133] width 58 height 39
click at [566, 318] on label "motorboot ... bezem" at bounding box center [530, 319] width 148 height 30
click at [540, 319] on input "motorboot ... bezem" at bounding box center [535, 323] width 10 height 10
radio input "true"
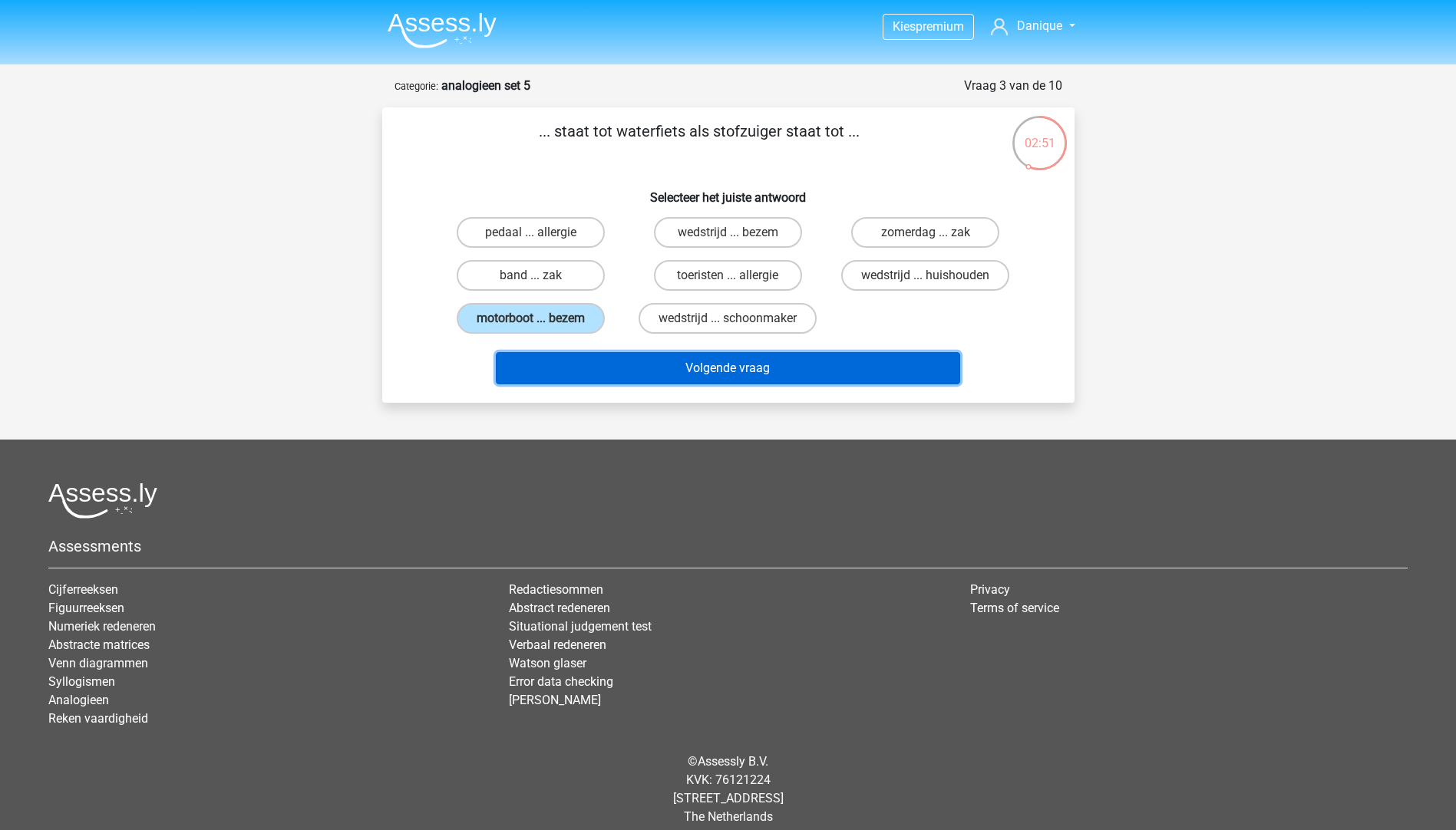
click at [632, 373] on button "Volgende vraag" at bounding box center [727, 369] width 464 height 32
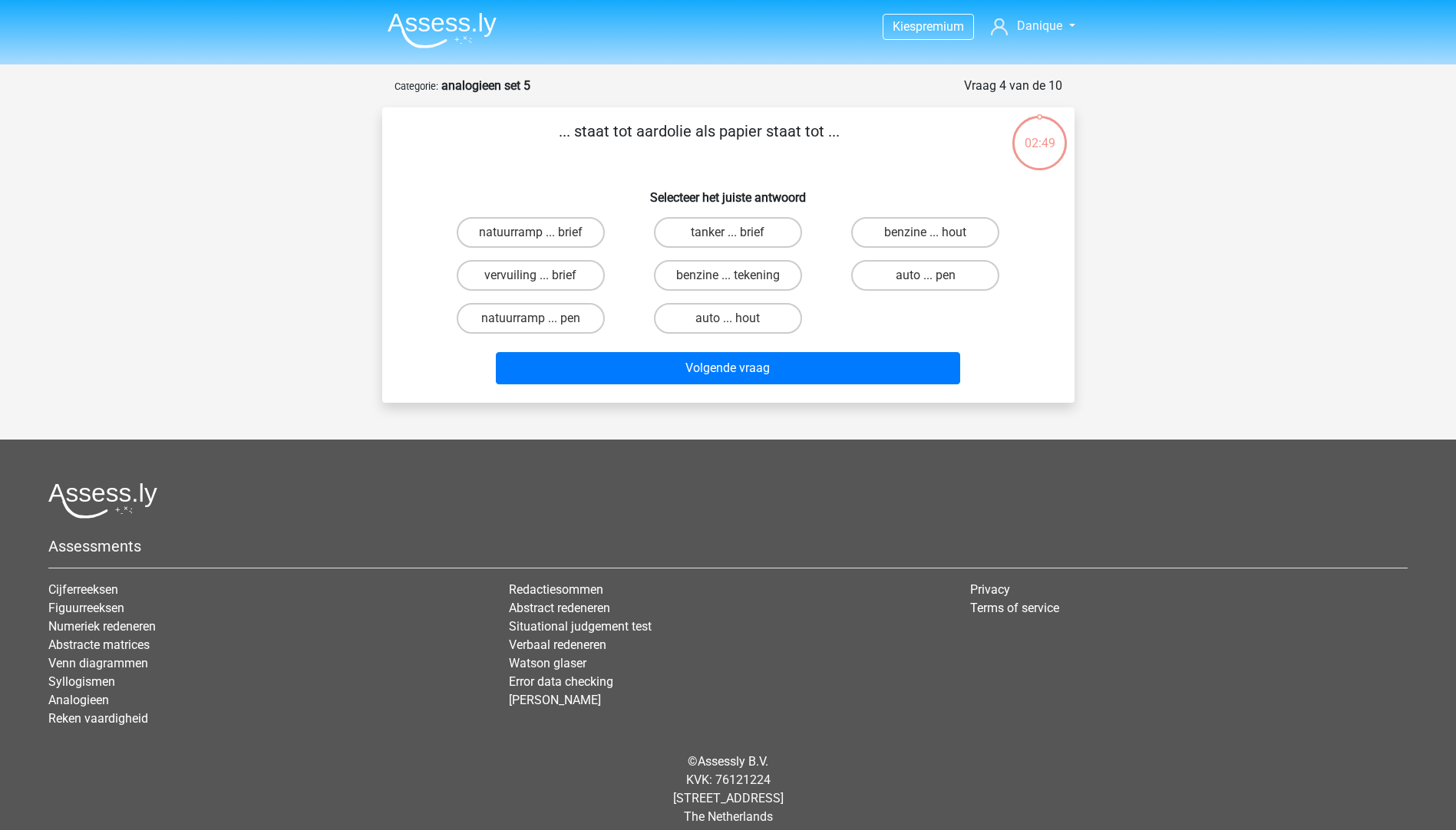
scroll to position [14, 0]
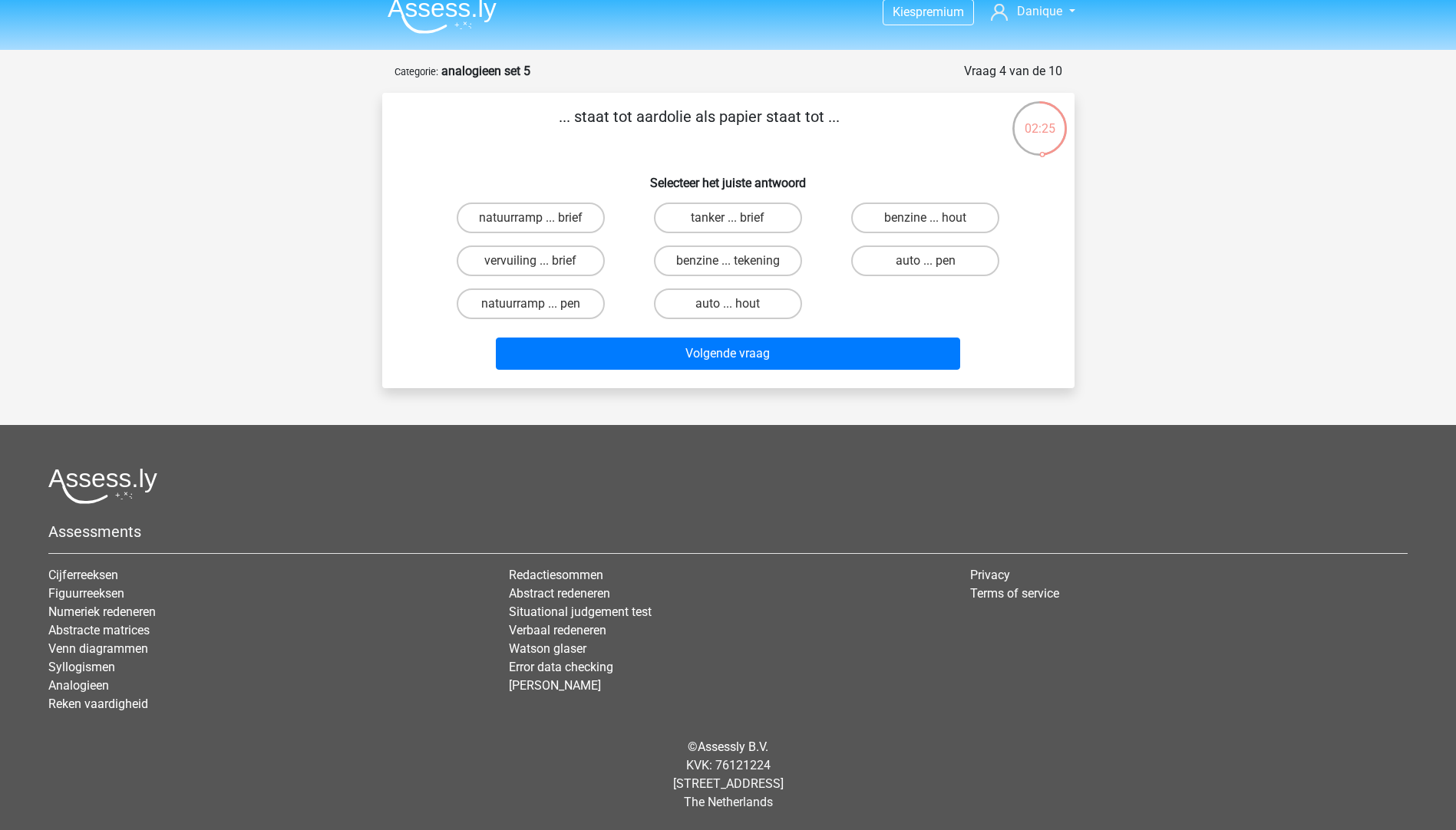
drag, startPoint x: 904, startPoint y: 217, endPoint x: 861, endPoint y: 297, distance: 90.8
click at [903, 217] on label "benzine ... hout" at bounding box center [925, 217] width 148 height 30
click at [926, 217] on input "benzine ... hout" at bounding box center [930, 222] width 10 height 10
radio input "true"
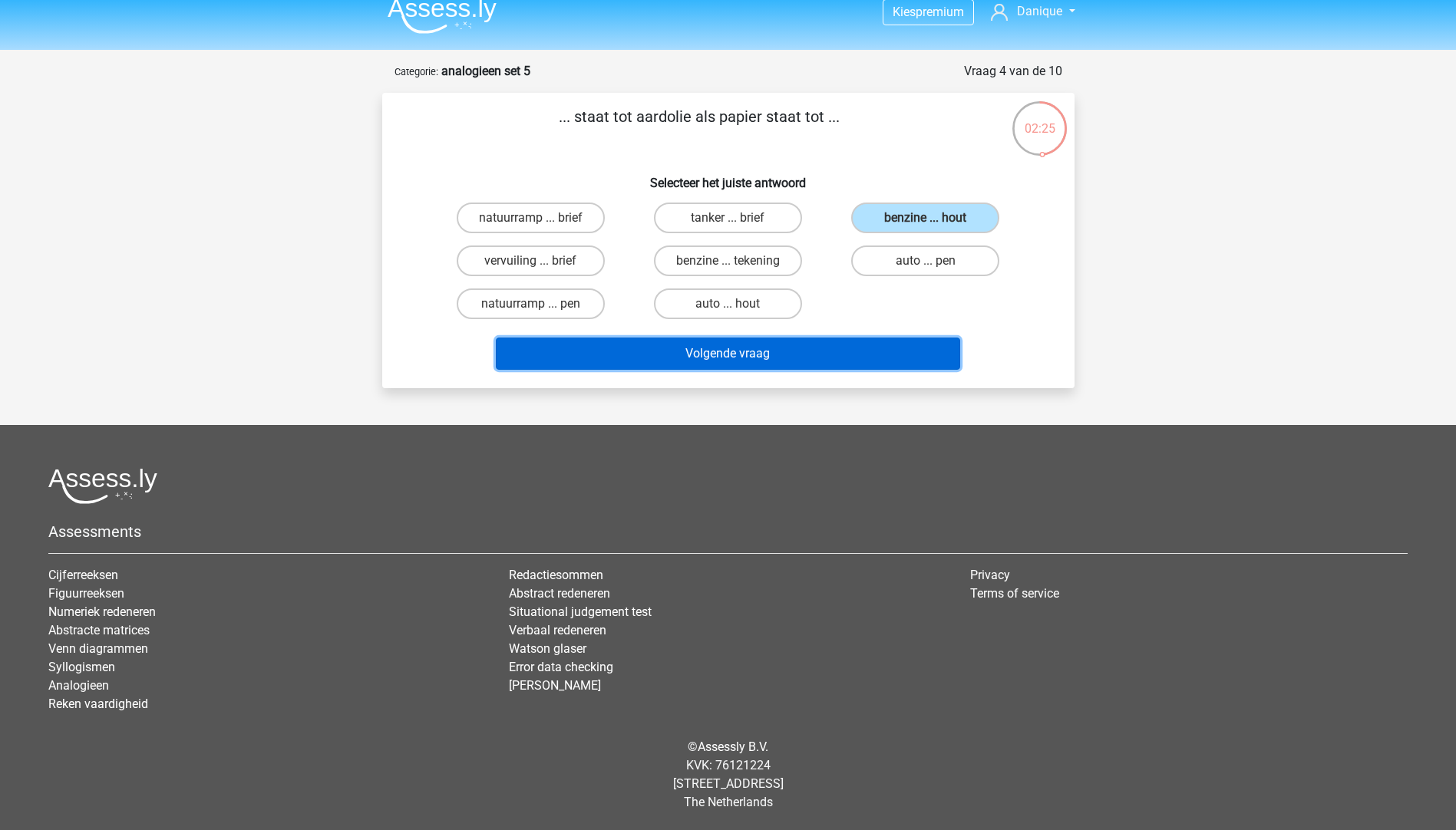
click at [844, 351] on button "Volgende vraag" at bounding box center [727, 354] width 464 height 32
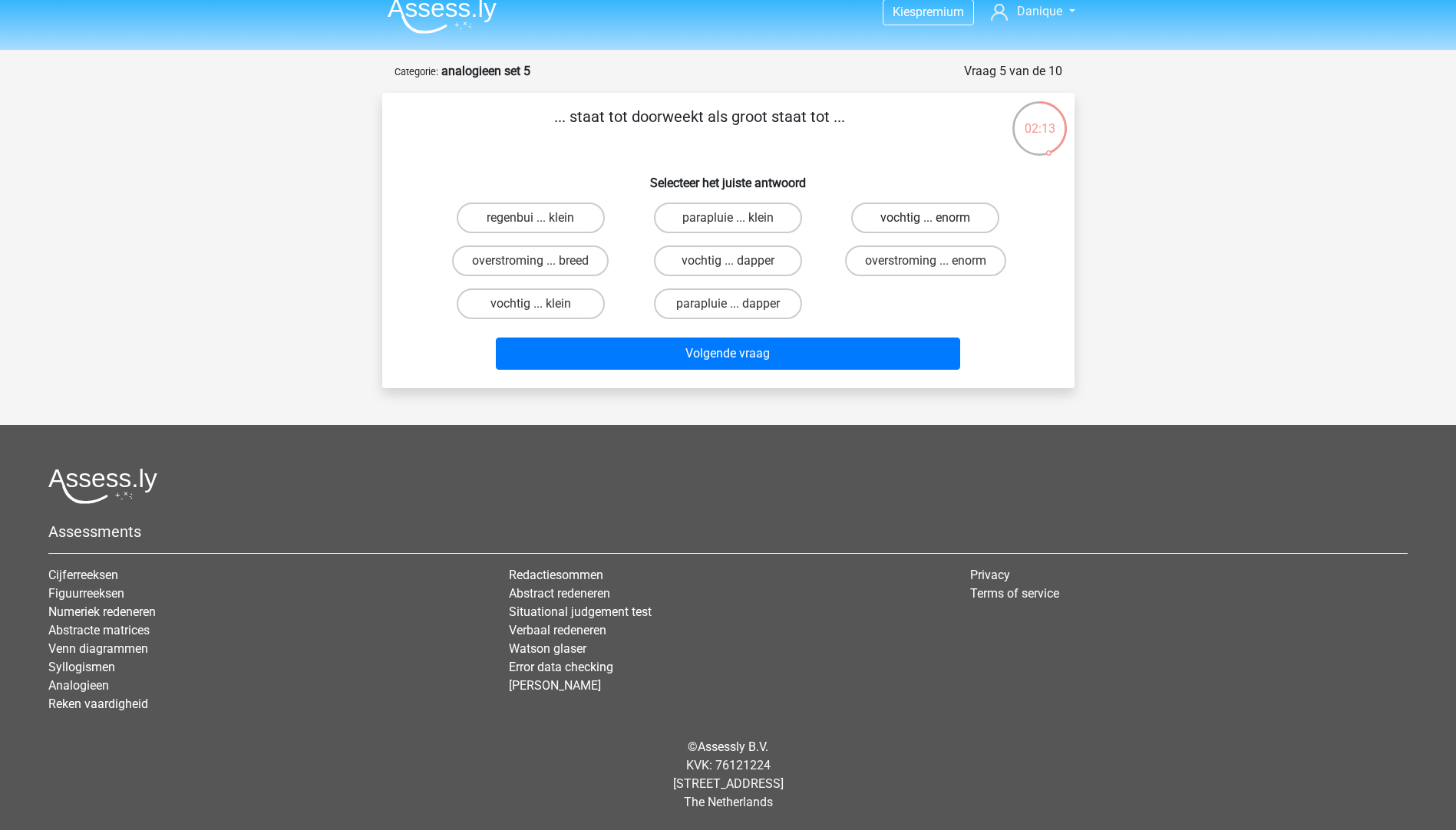
click at [908, 217] on label "vochtig ... enorm" at bounding box center [925, 217] width 148 height 30
click at [926, 217] on input "vochtig ... enorm" at bounding box center [930, 222] width 10 height 10
radio input "true"
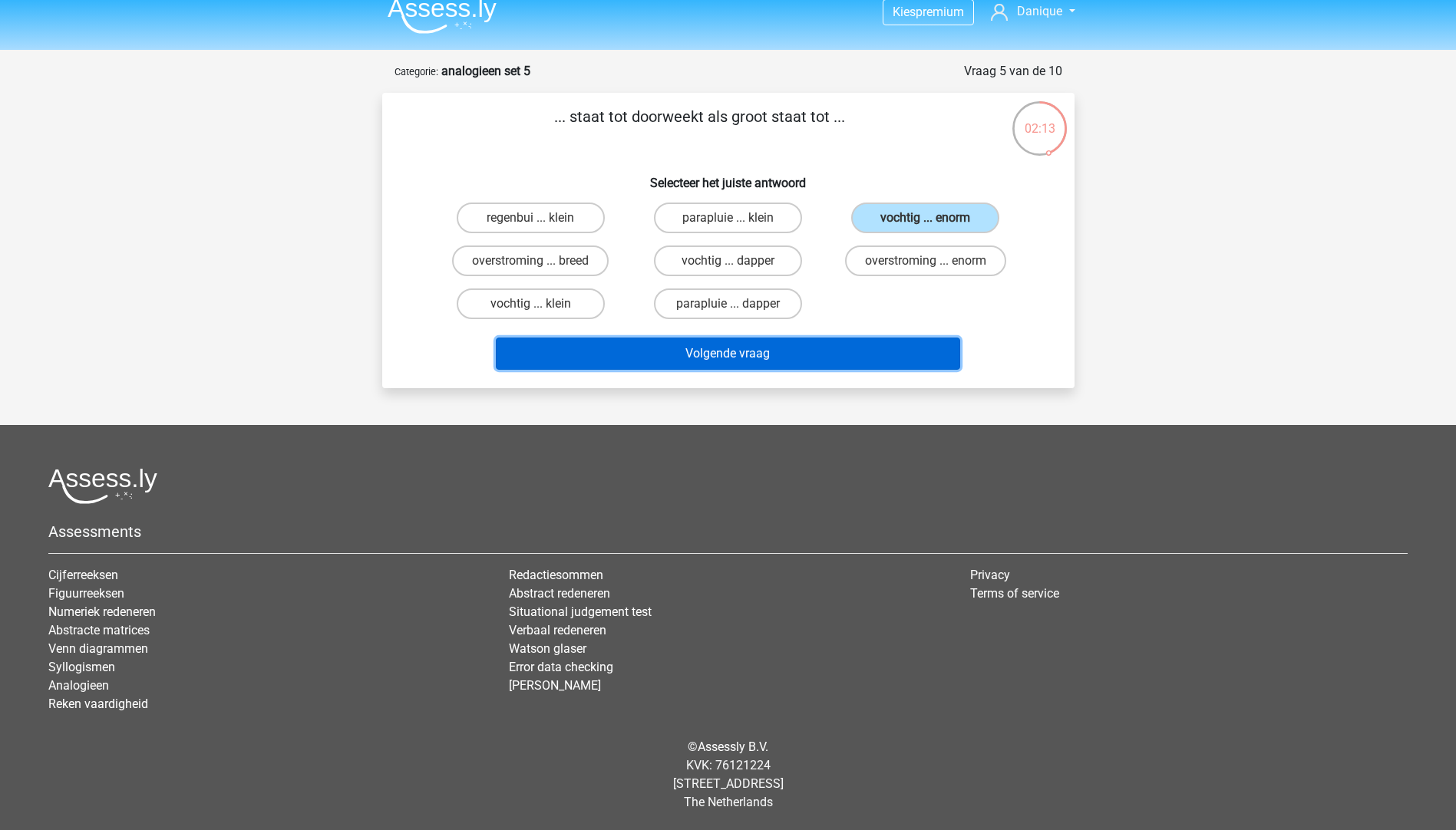
click at [770, 356] on button "Volgende vraag" at bounding box center [727, 354] width 464 height 32
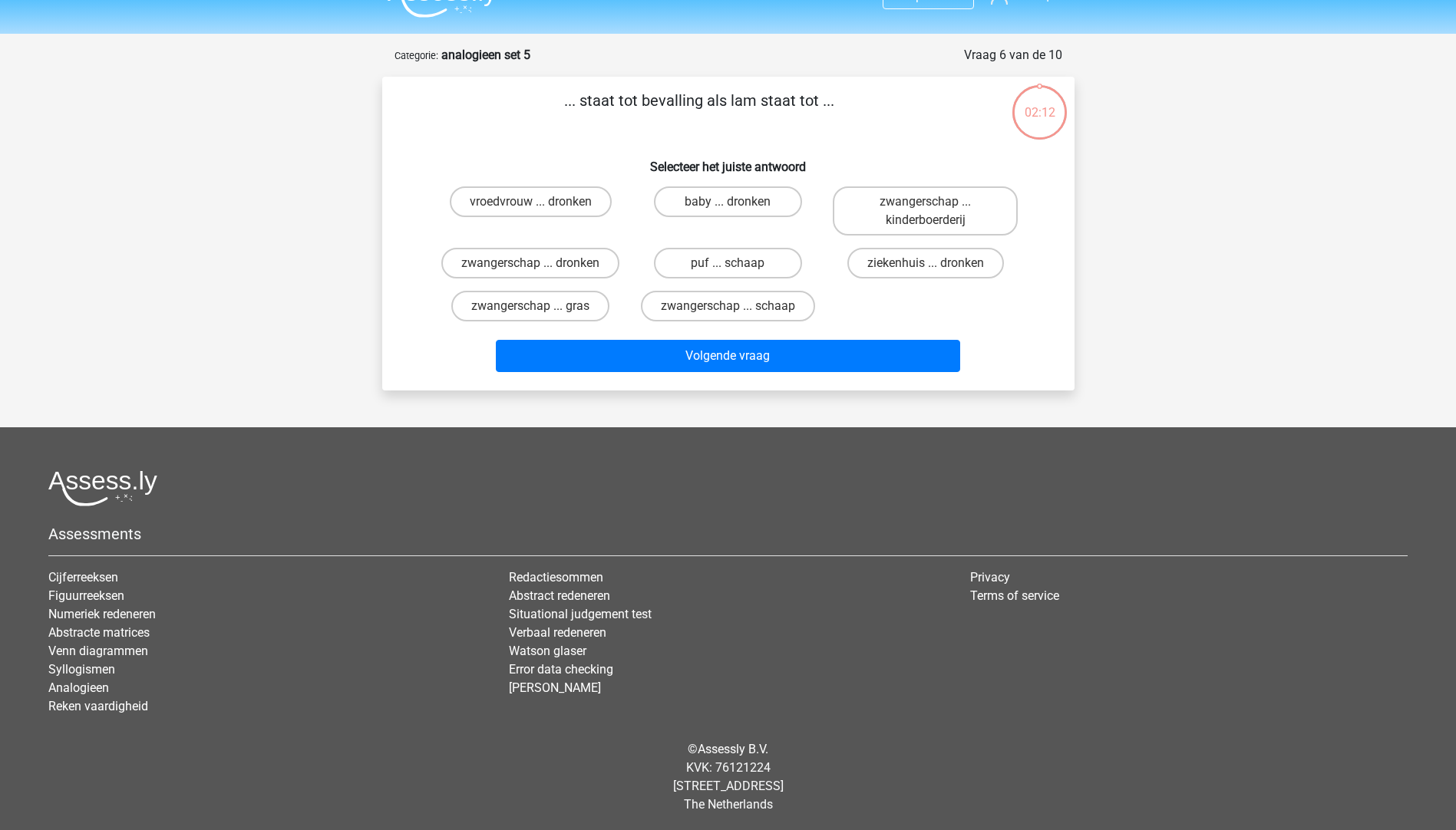
scroll to position [33, 0]
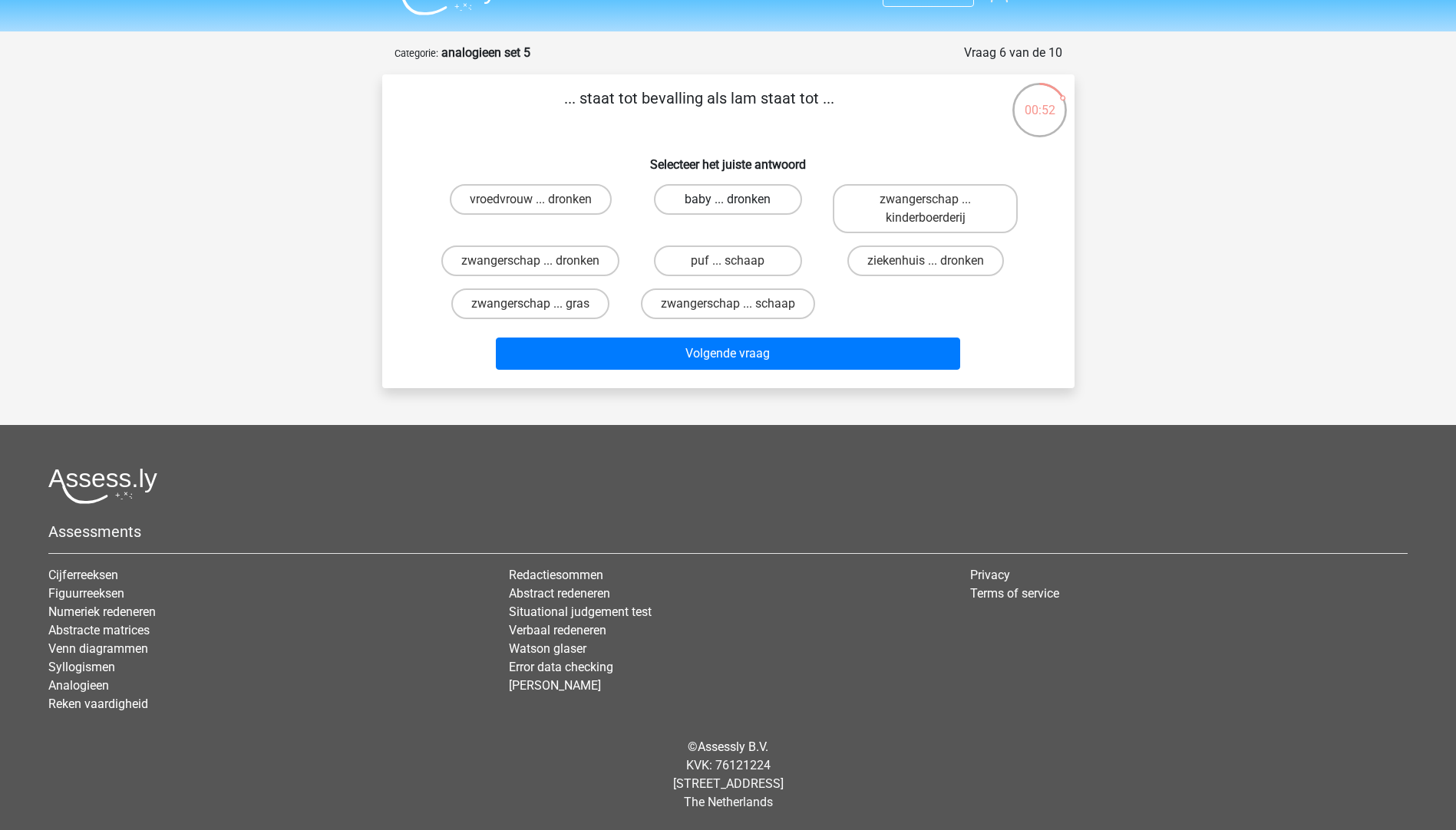
click at [698, 194] on label "baby ... dronken" at bounding box center [727, 199] width 148 height 30
click at [727, 199] on input "baby ... dronken" at bounding box center [732, 204] width 10 height 10
radio input "true"
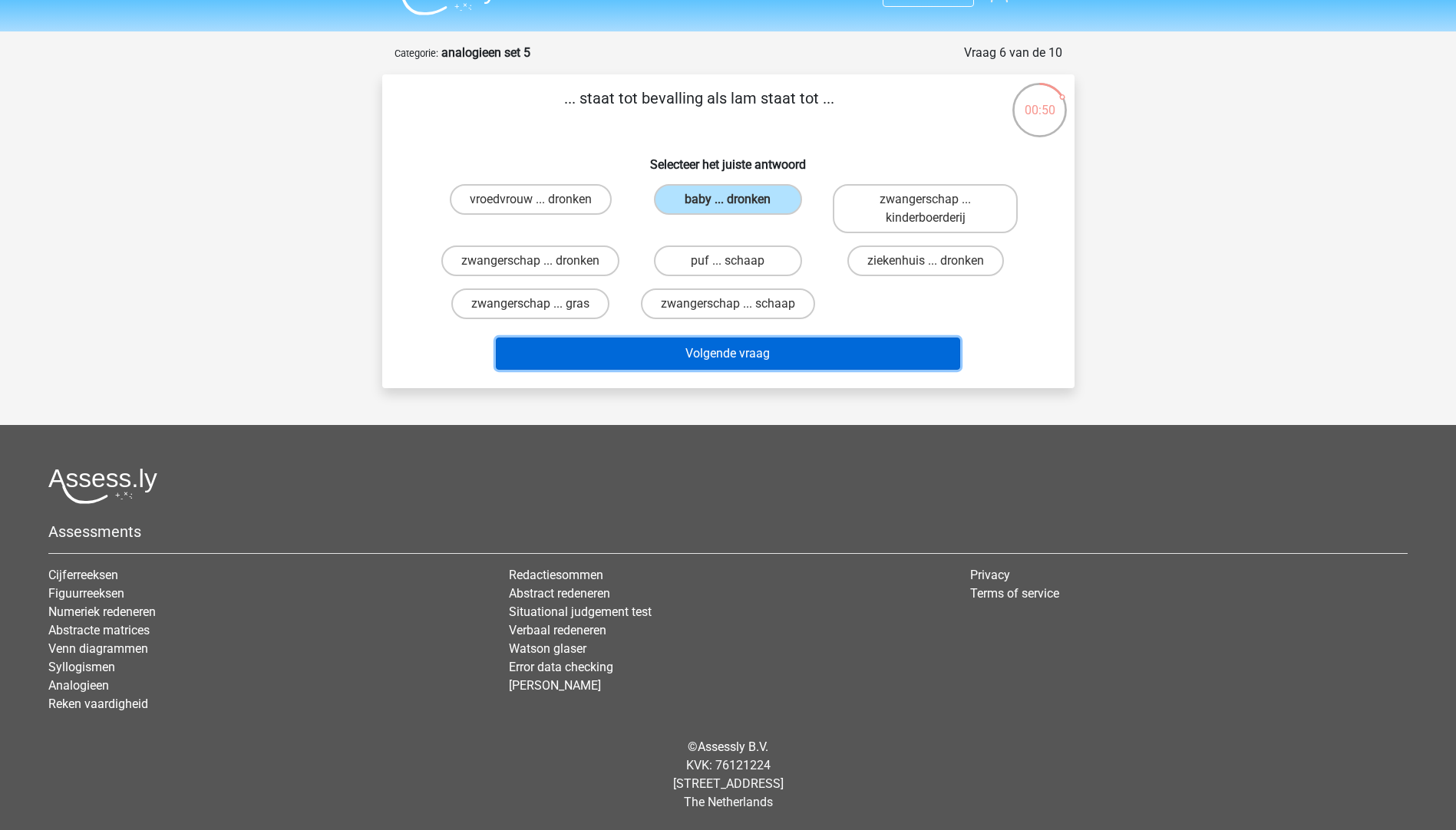
click at [644, 353] on button "Volgende vraag" at bounding box center [727, 354] width 464 height 32
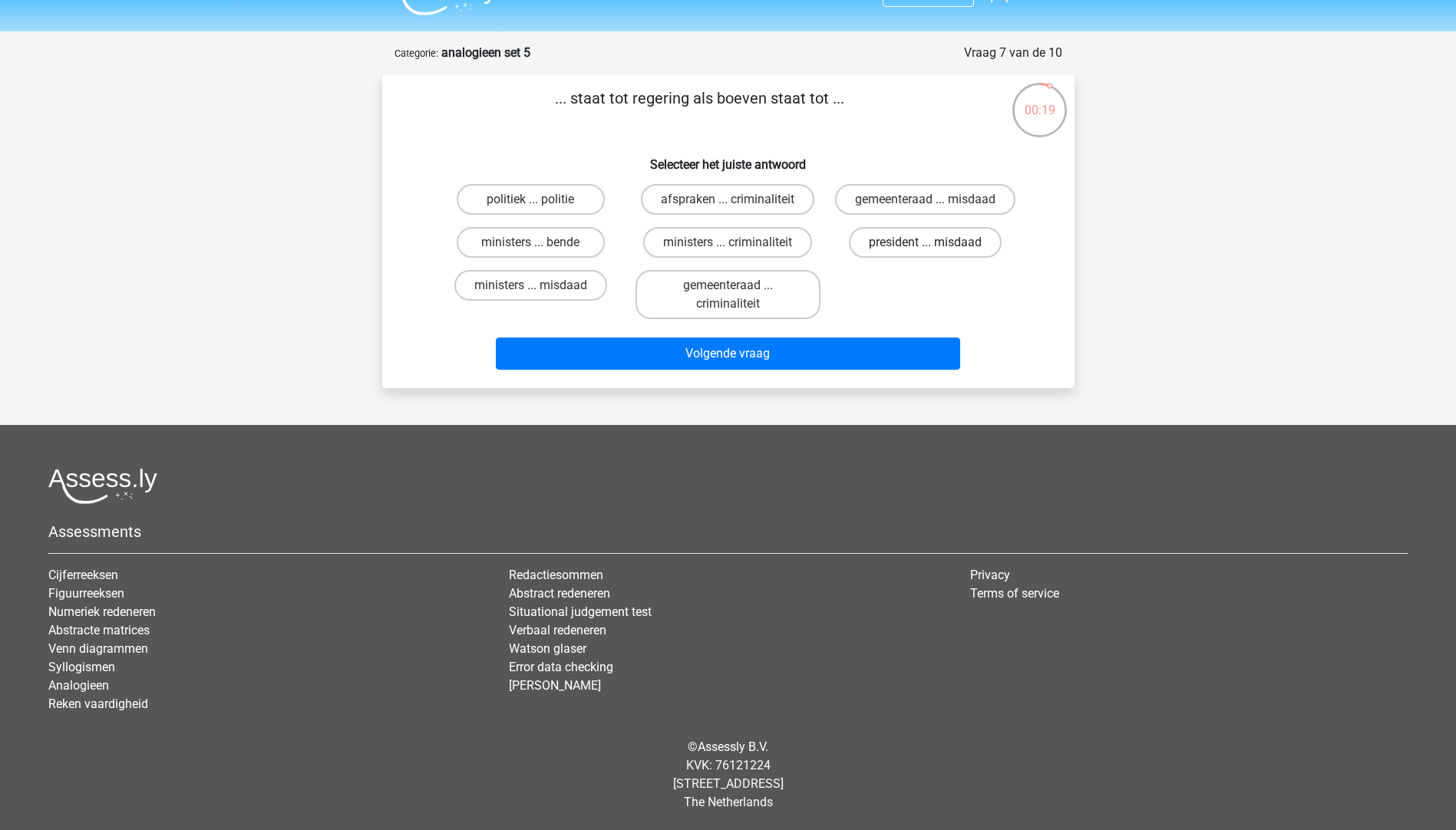
click at [899, 242] on label "president ... misdaad" at bounding box center [926, 242] width 153 height 30
click at [926, 242] on input "president ... misdaad" at bounding box center [930, 247] width 10 height 10
radio input "true"
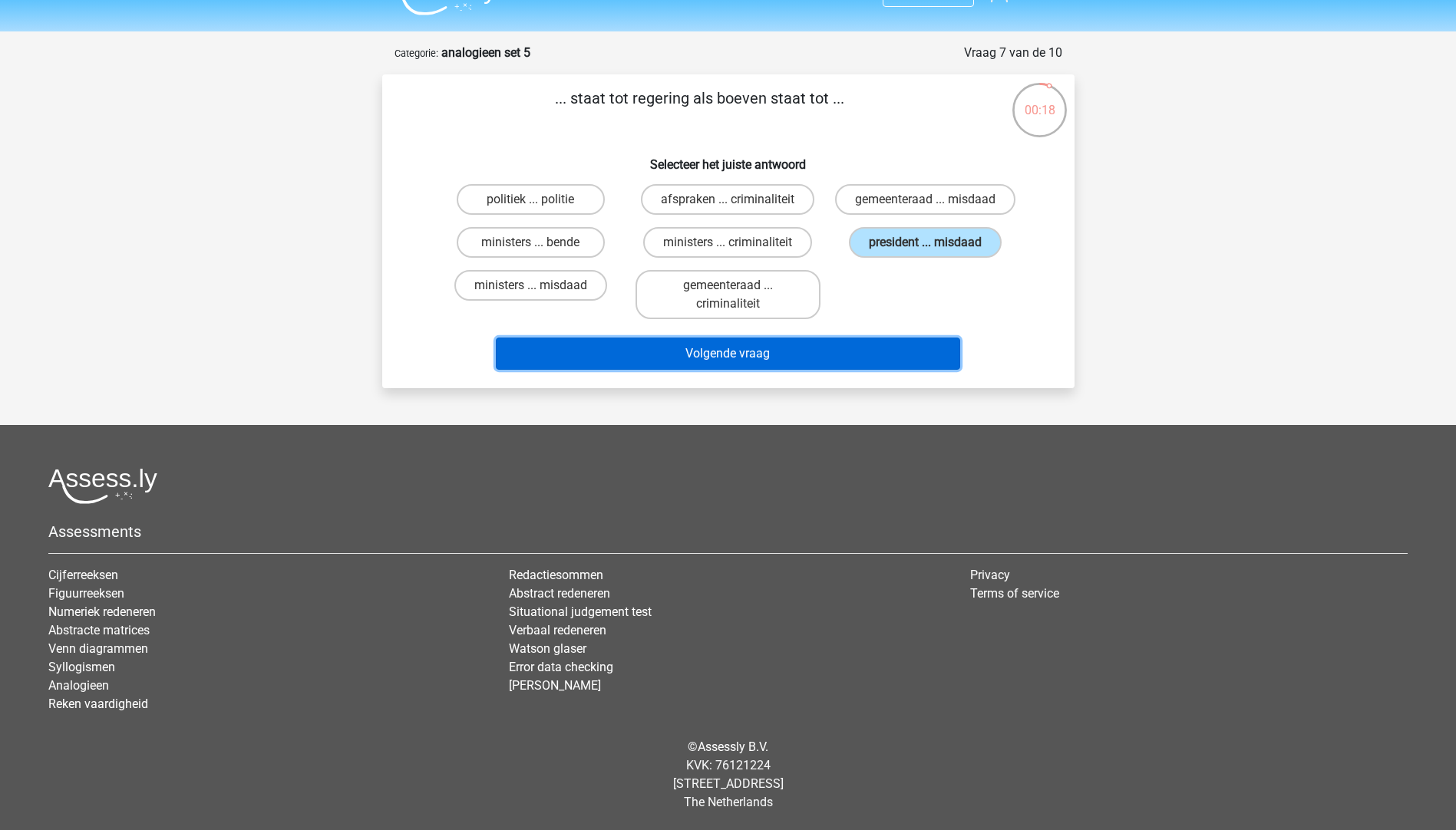
click at [522, 354] on button "Volgende vraag" at bounding box center [727, 354] width 464 height 32
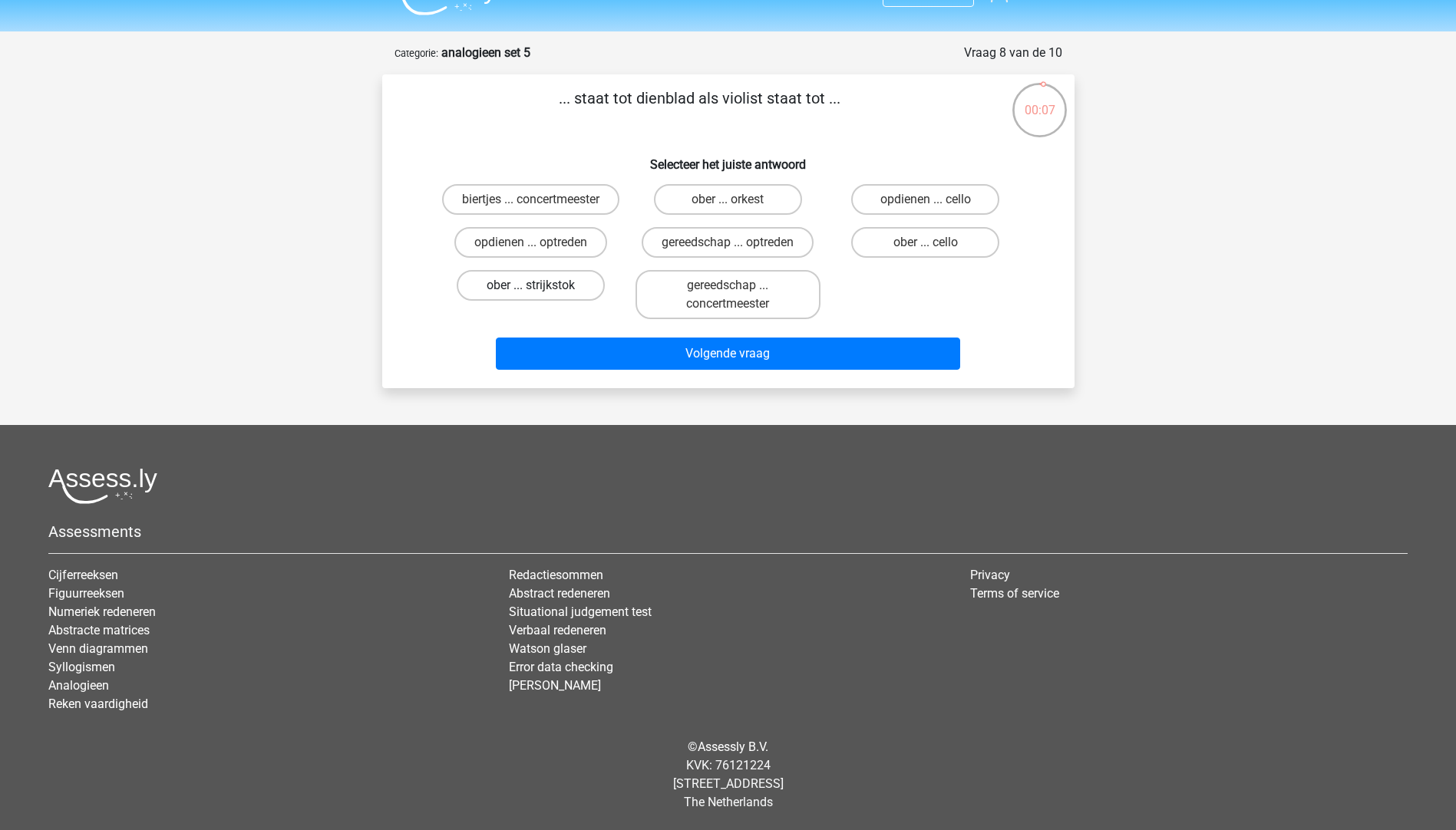
click at [499, 288] on label "ober ... strijkstok" at bounding box center [530, 285] width 148 height 30
click at [530, 288] on input "ober ... strijkstok" at bounding box center [535, 290] width 10 height 10
radio input "true"
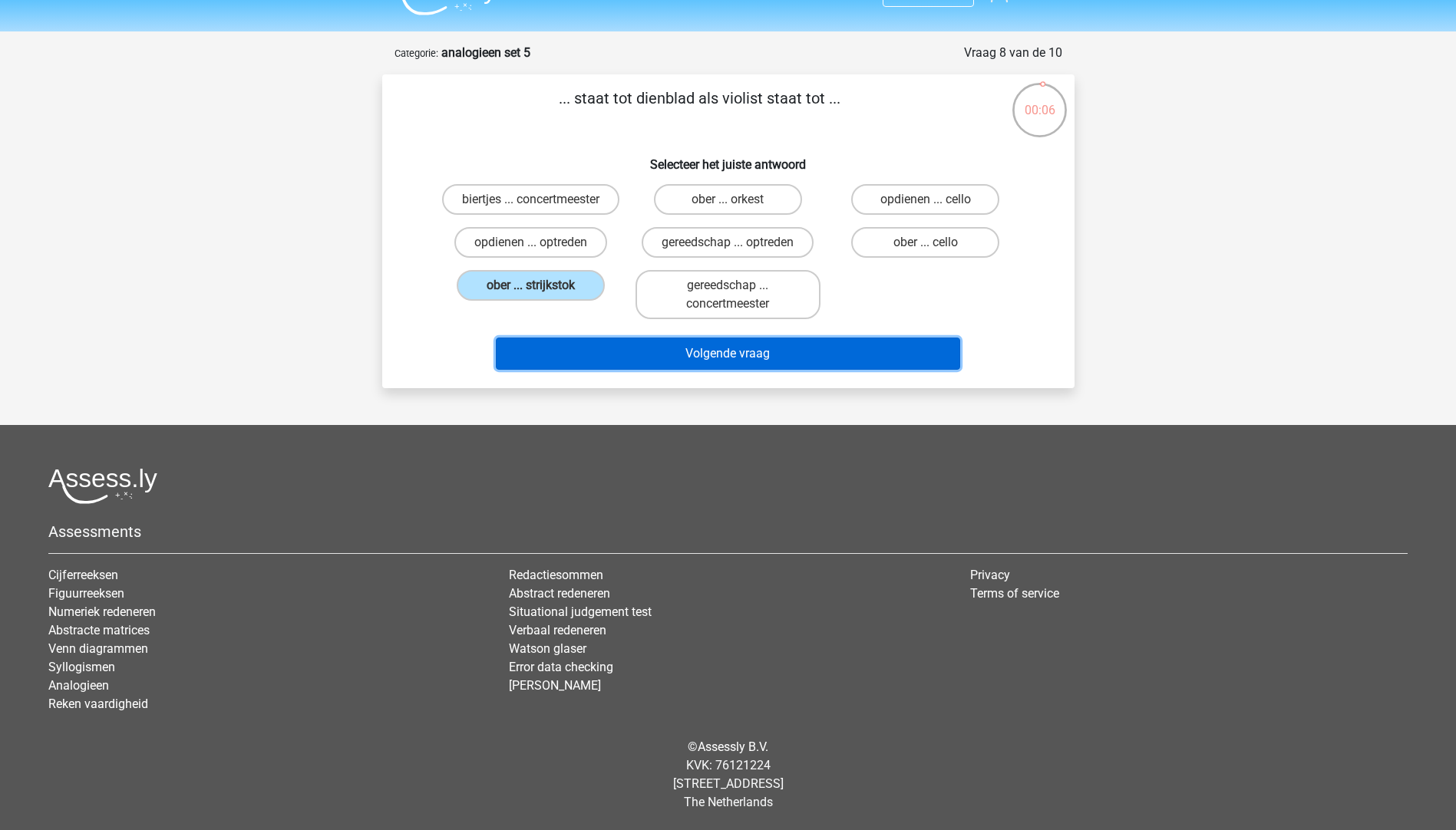
click at [611, 346] on button "Volgende vraag" at bounding box center [727, 354] width 464 height 32
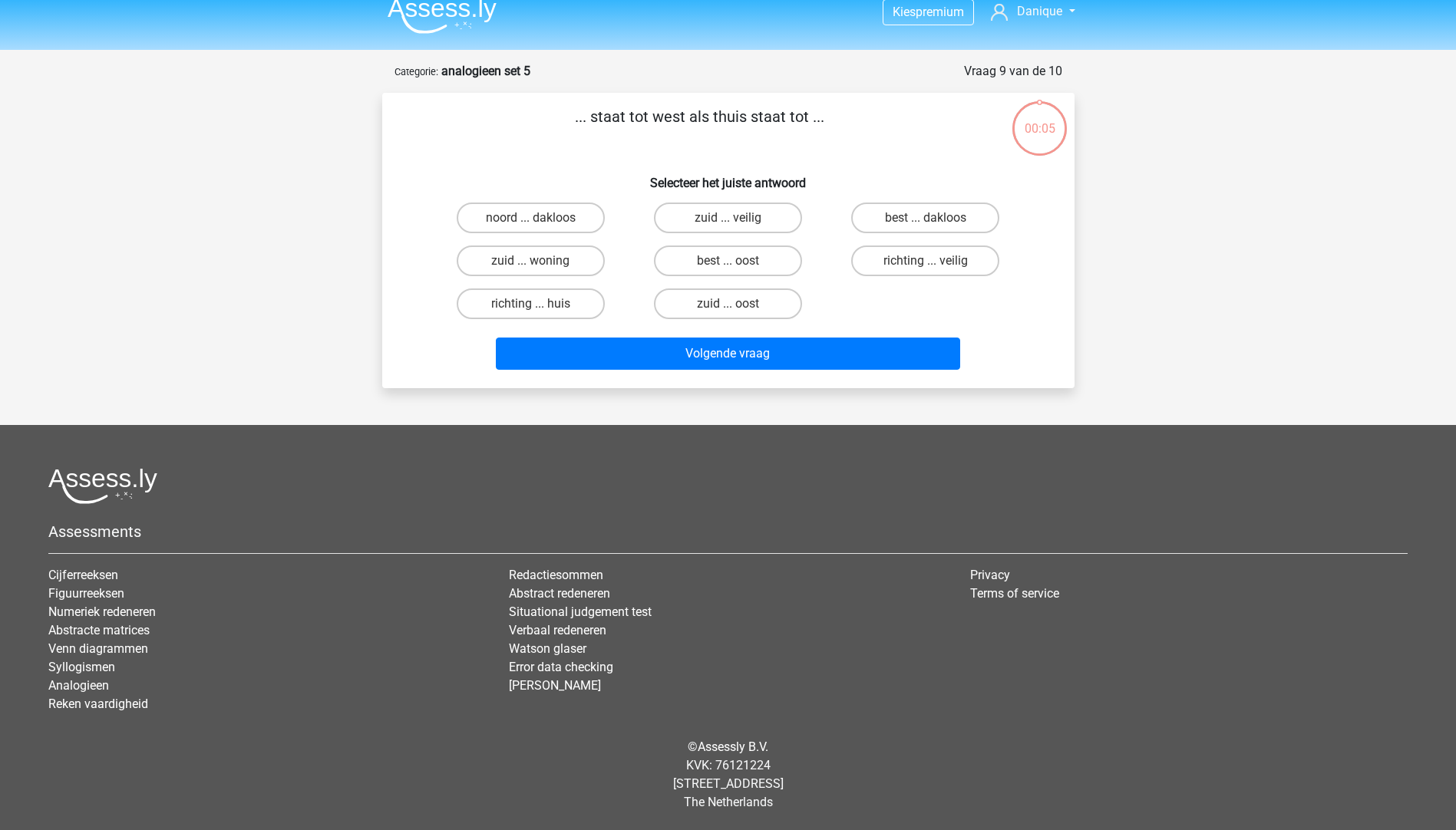
scroll to position [14, 0]
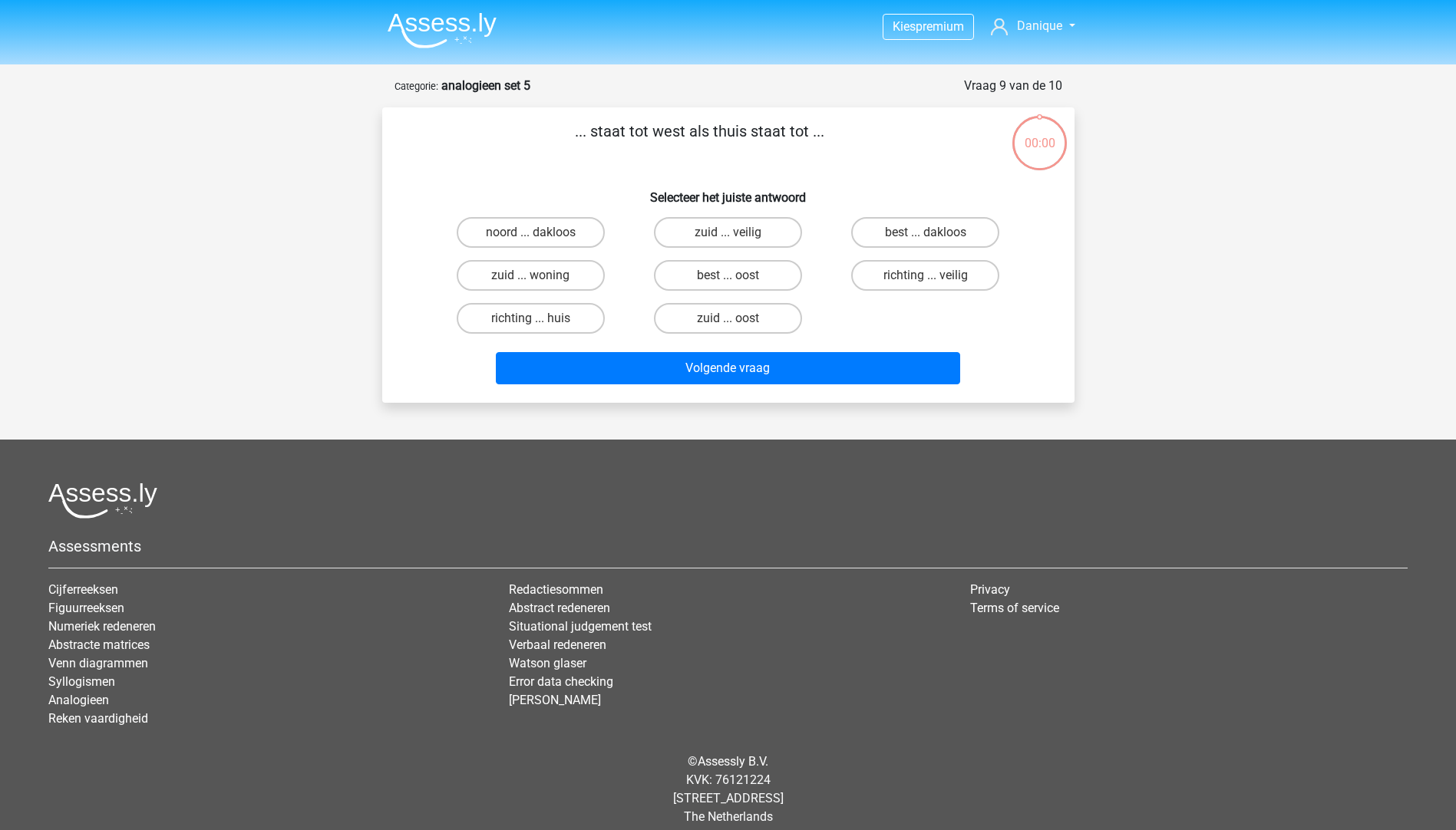
scroll to position [14, 0]
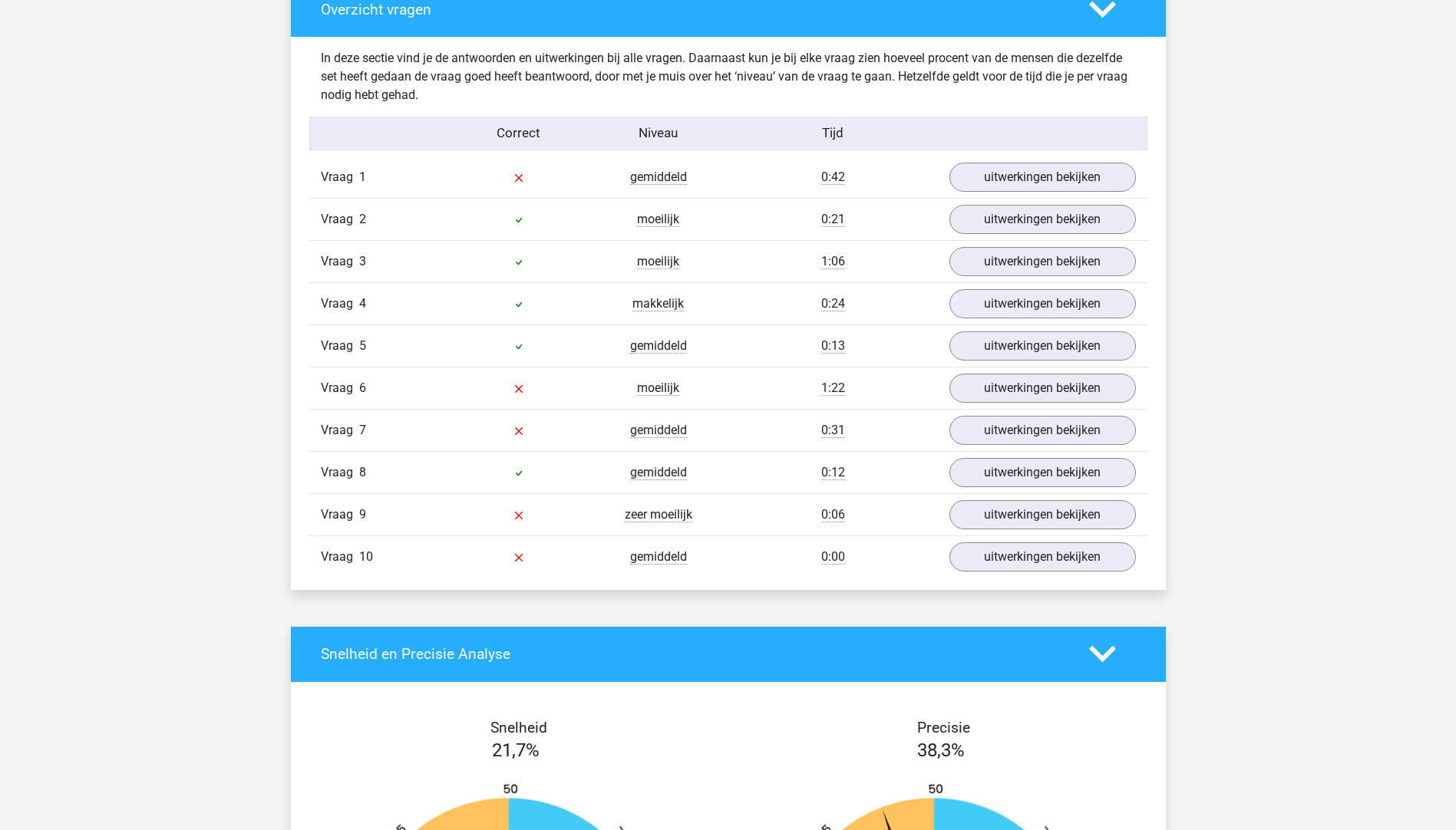
scroll to position [1227, 0]
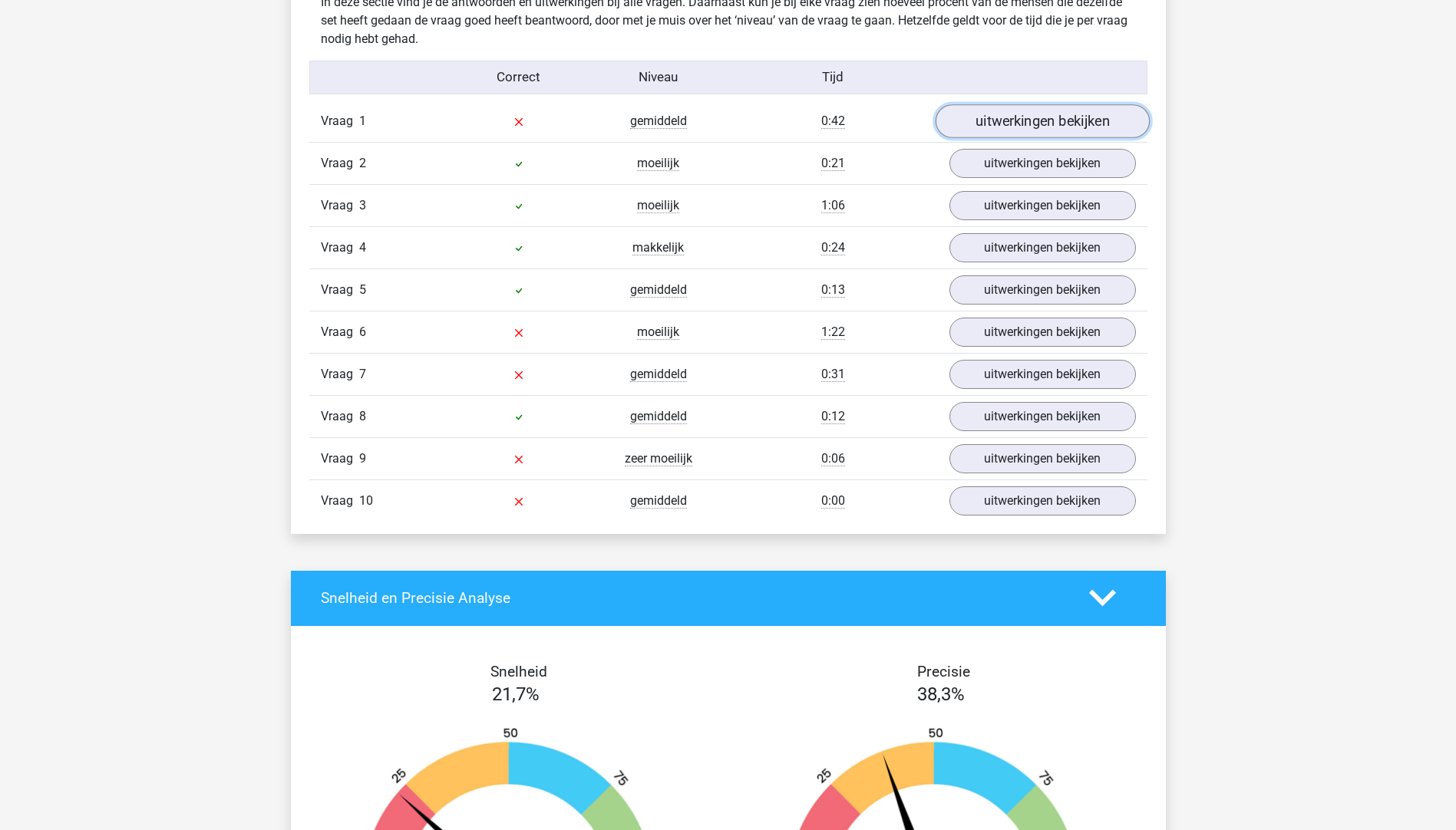
click at [1018, 113] on link "uitwerkingen bekijken" at bounding box center [1041, 121] width 214 height 34
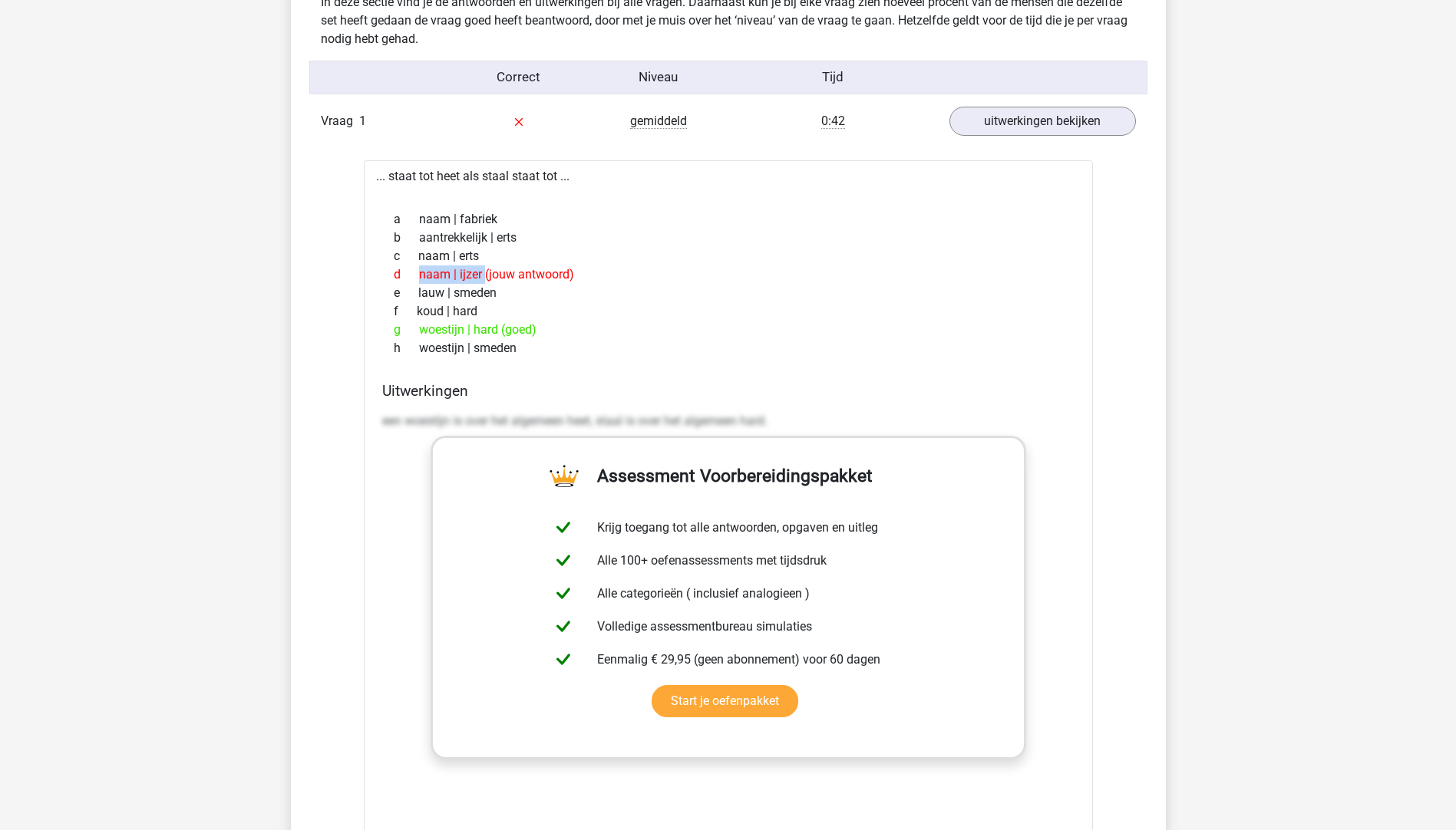
drag, startPoint x: 416, startPoint y: 275, endPoint x: 456, endPoint y: 270, distance: 40.3
click at [456, 270] on div "d naam | ijzer (jouw antwoord)" at bounding box center [728, 274] width 692 height 18
drag, startPoint x: 456, startPoint y: 270, endPoint x: 469, endPoint y: 273, distance: 13.3
click at [468, 273] on div "d naam | ijzer (jouw antwoord)" at bounding box center [728, 274] width 692 height 18
drag, startPoint x: 474, startPoint y: 275, endPoint x: 492, endPoint y: 273, distance: 18.1
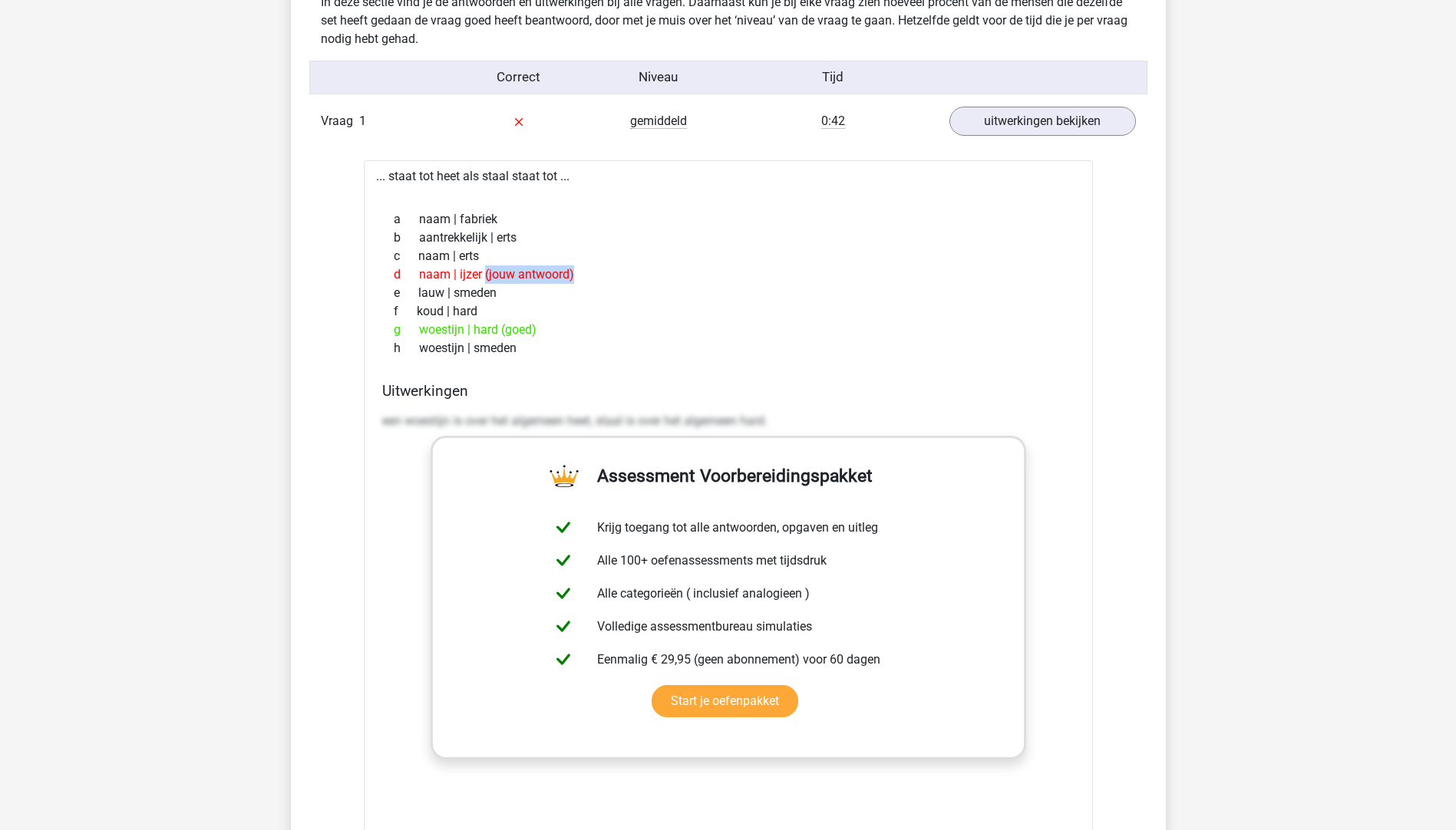
click at [492, 273] on div "d naam | ijzer (jouw antwoord)" at bounding box center [728, 274] width 692 height 18
drag, startPoint x: 492, startPoint y: 273, endPoint x: 459, endPoint y: 282, distance: 34.2
click at [459, 282] on div "d naam | ijzer (jouw antwoord)" at bounding box center [728, 274] width 692 height 18
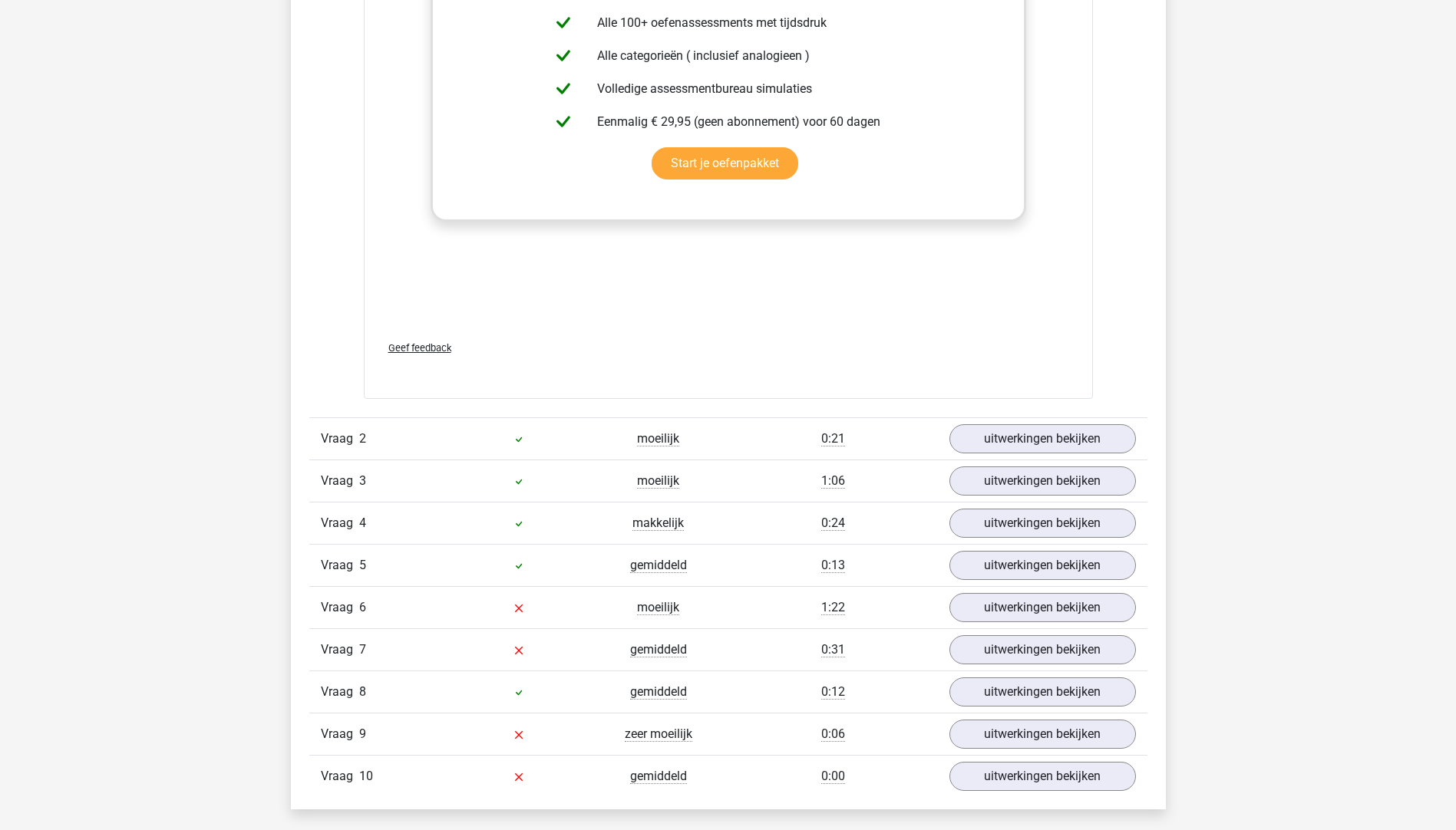
scroll to position [1918, 0]
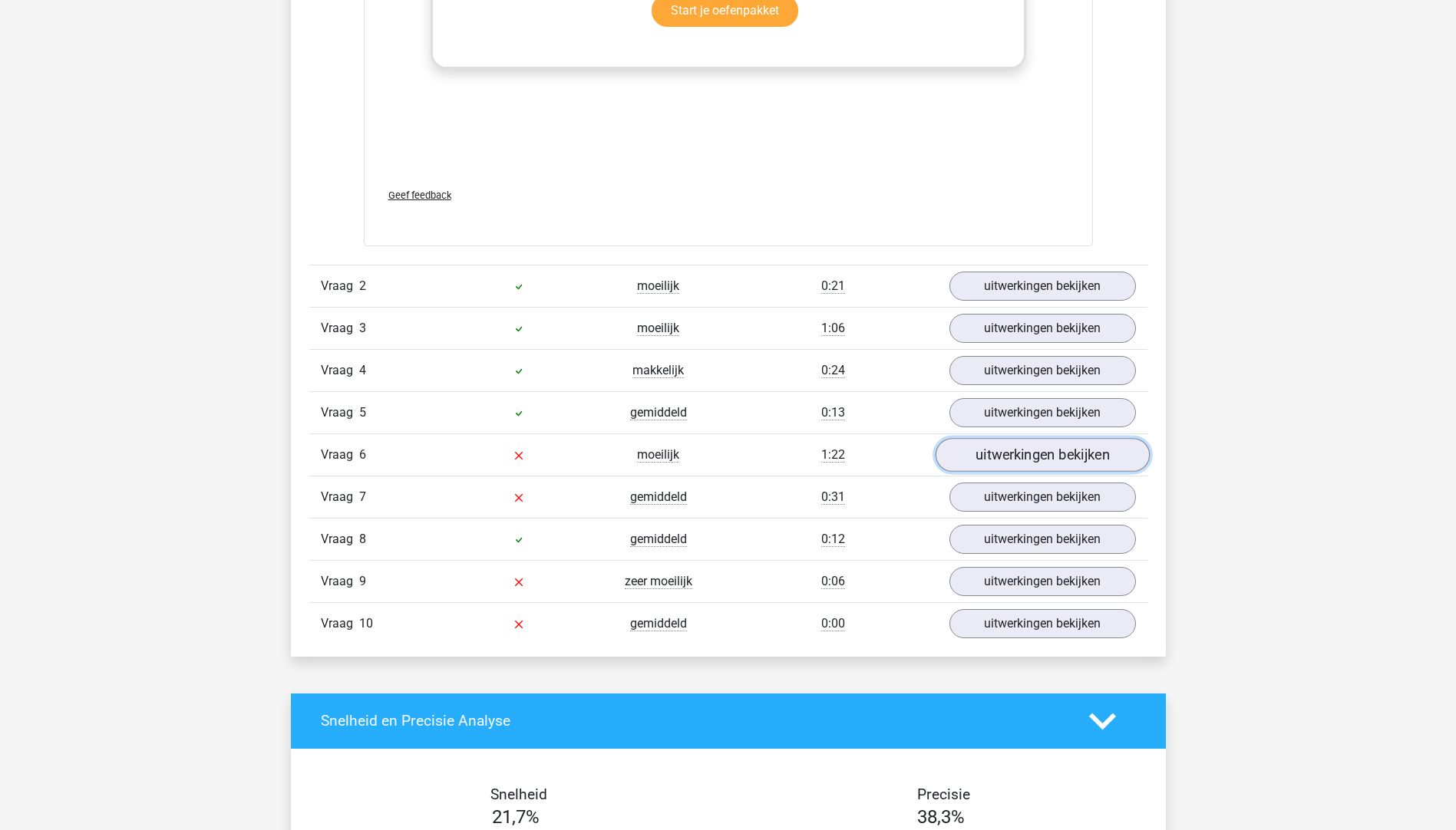
click at [1032, 448] on link "uitwerkingen bekijken" at bounding box center [1041, 455] width 214 height 34
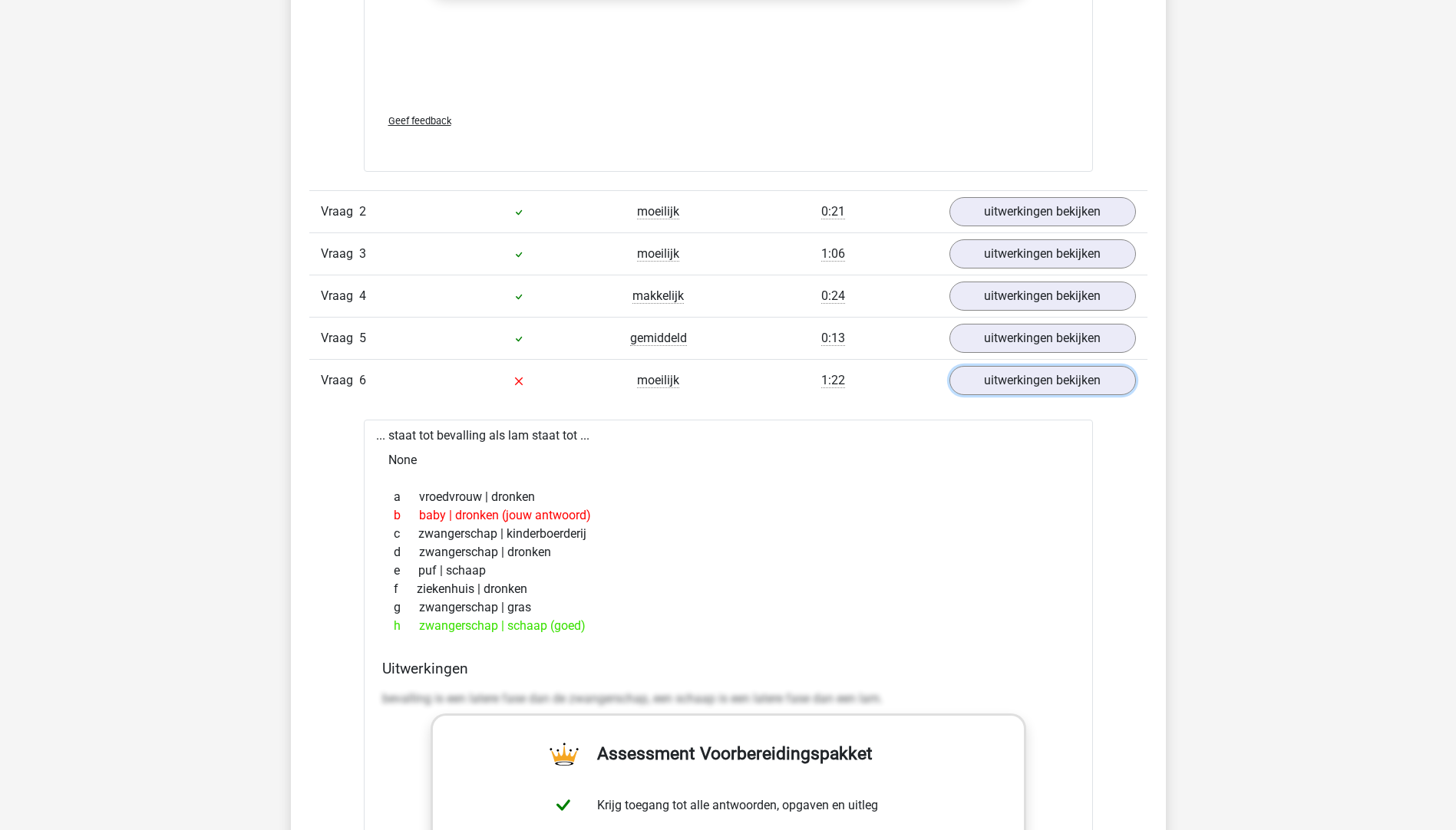
scroll to position [1995, 0]
click at [427, 629] on div "h zwangerschap | schaap (goed)" at bounding box center [728, 623] width 692 height 18
click at [443, 431] on div "... staat tot bevalling als lam staat tot ... None a vroedvrouw | dronken b bab…" at bounding box center [728, 814] width 729 height 795
click at [513, 428] on div "... staat tot bevalling als lam staat tot ... None a vroedvrouw | dronken b bab…" at bounding box center [728, 814] width 729 height 795
drag, startPoint x: 509, startPoint y: 435, endPoint x: 524, endPoint y: 437, distance: 15.1
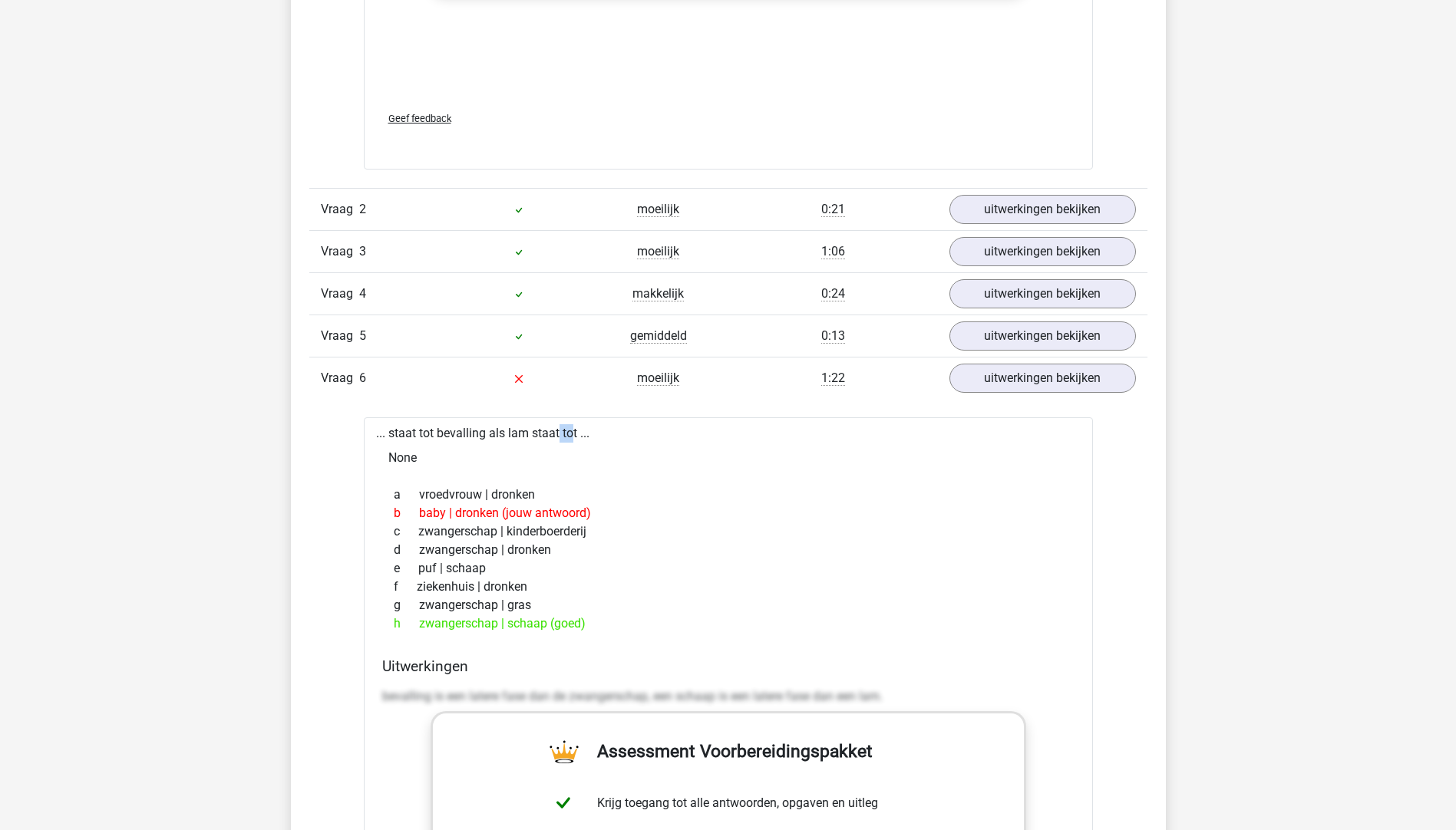
click at [524, 437] on div "... staat tot bevalling als lam staat tot ... None a vroedvrouw | dronken b bab…" at bounding box center [728, 814] width 729 height 795
drag, startPoint x: 524, startPoint y: 437, endPoint x: 597, endPoint y: 432, distance: 73.2
click at [597, 432] on div "... staat tot bevalling als lam staat tot ... None a vroedvrouw | dronken b bab…" at bounding box center [728, 814] width 729 height 795
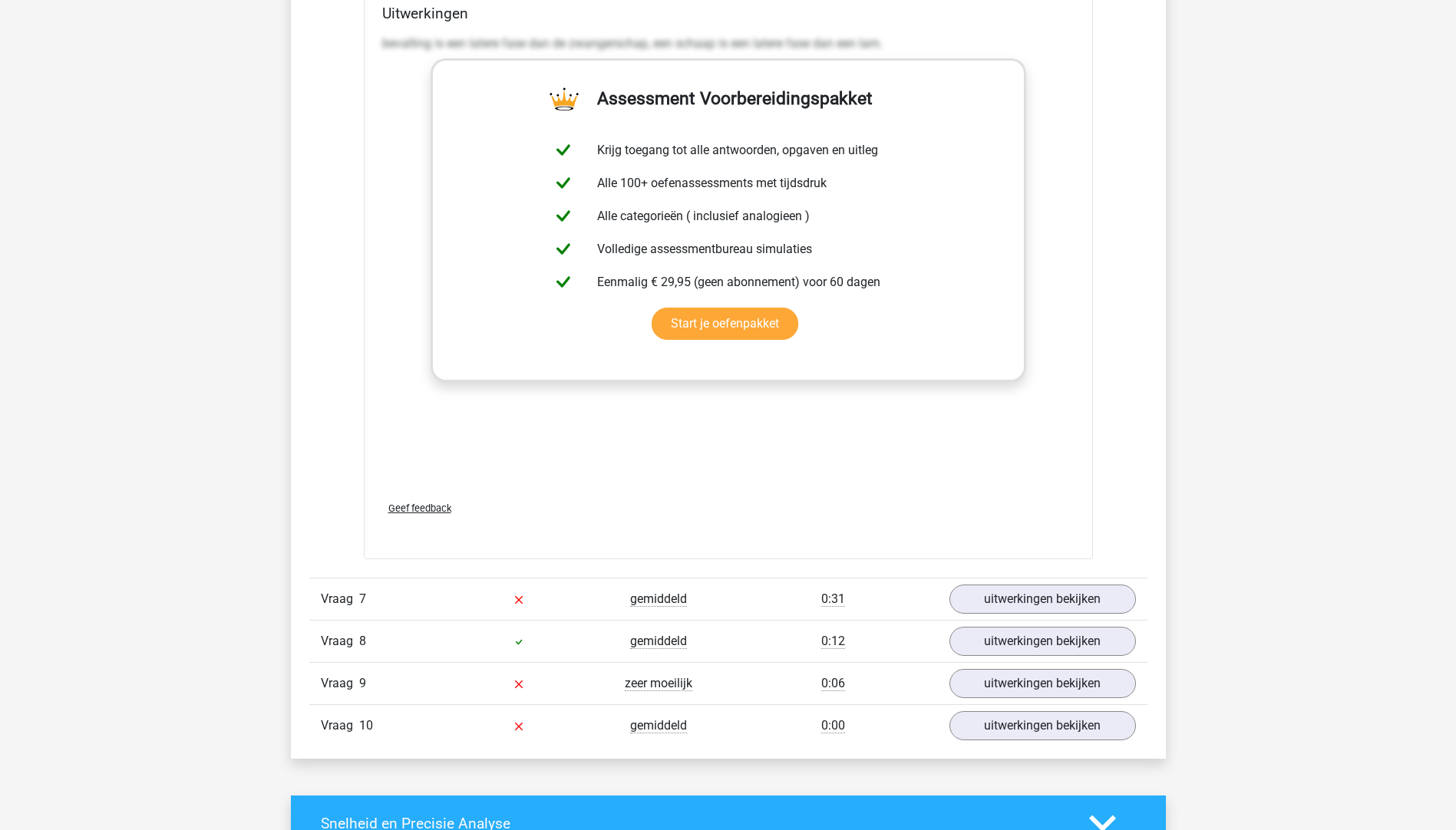
scroll to position [2685, 0]
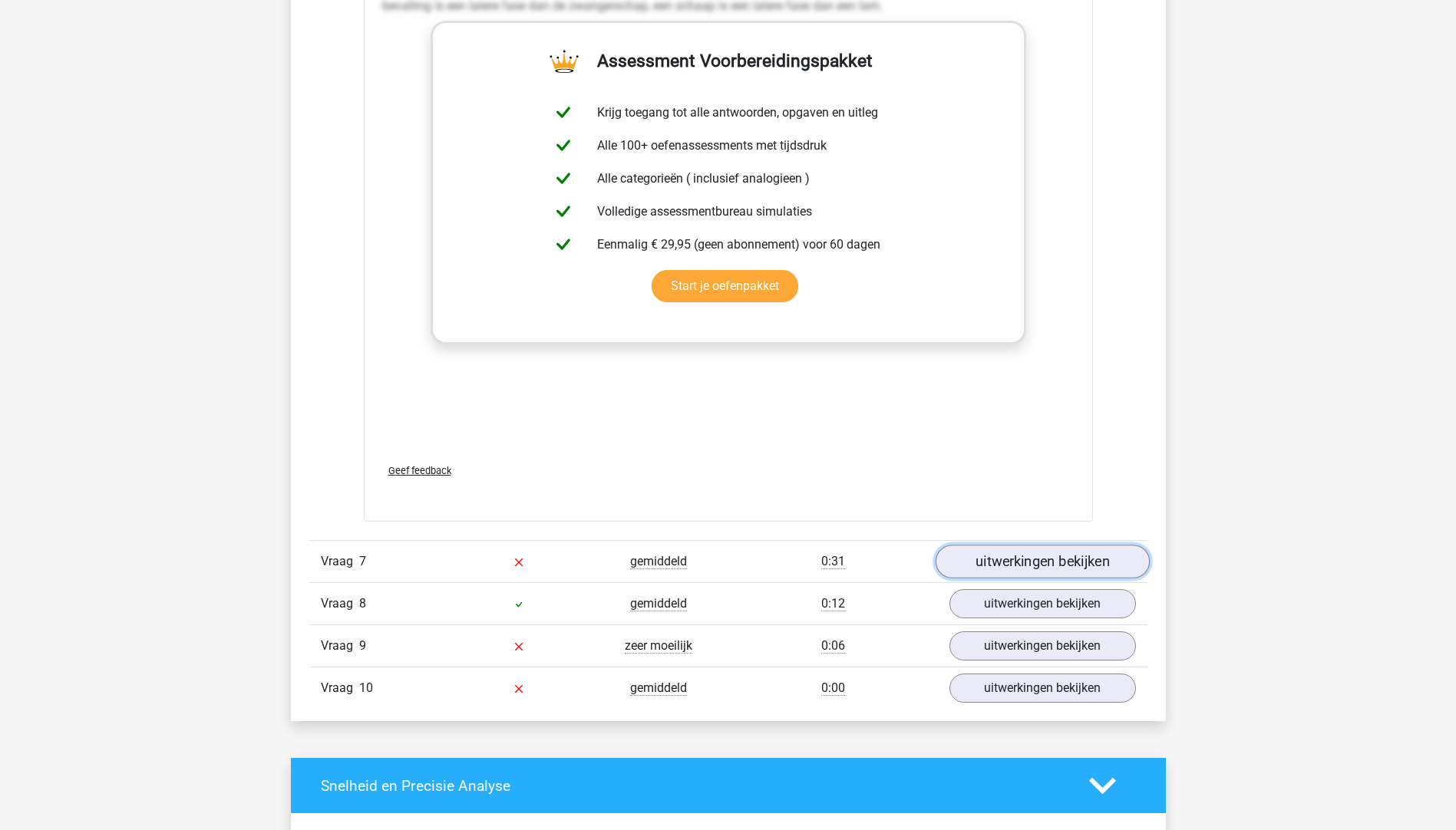
click at [1045, 553] on link "uitwerkingen bekijken" at bounding box center [1041, 562] width 214 height 34
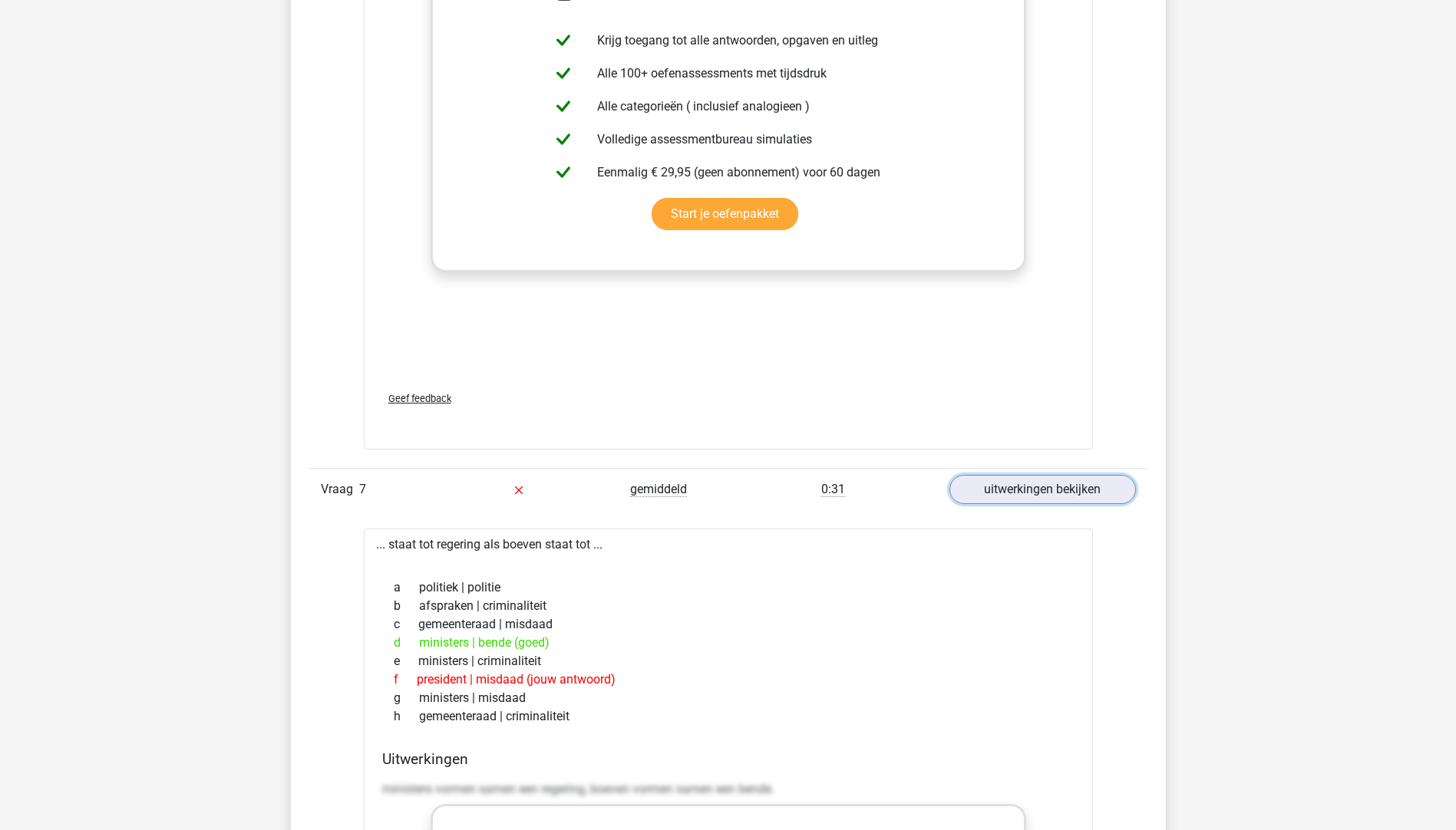
scroll to position [2915, 0]
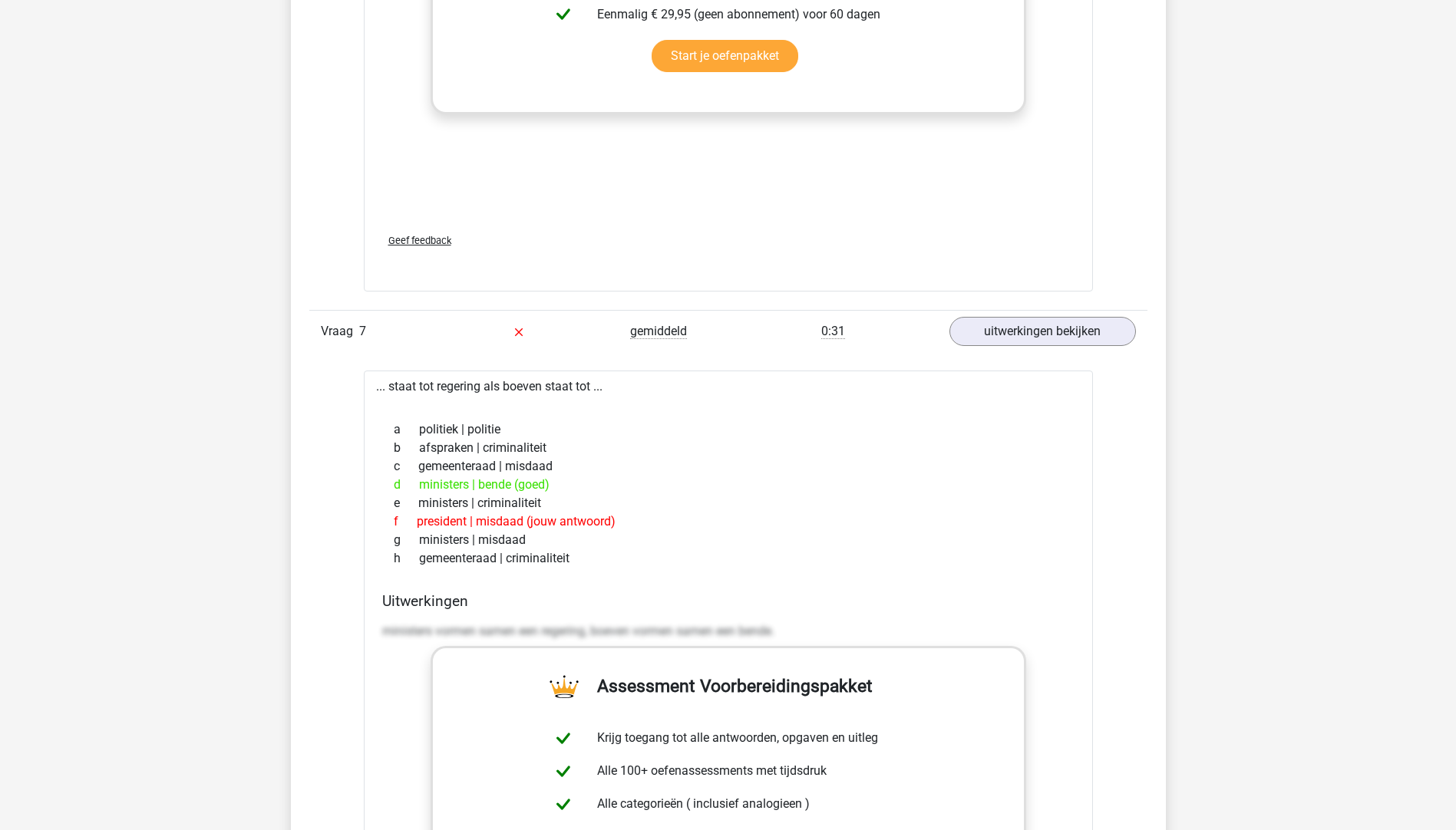
click at [431, 522] on div "f president | misdaad (jouw antwoord)" at bounding box center [728, 521] width 692 height 18
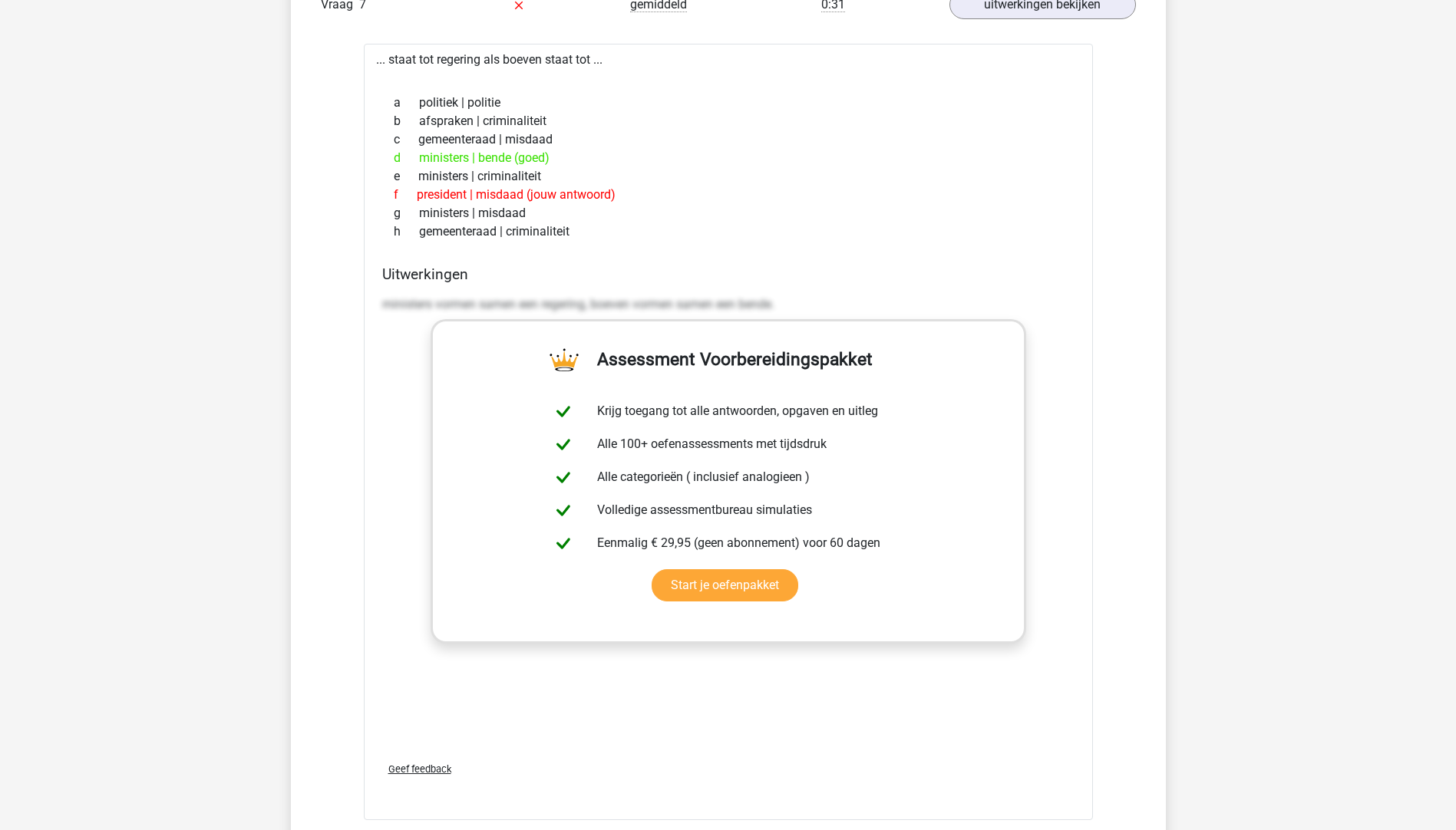
scroll to position [3529, 0]
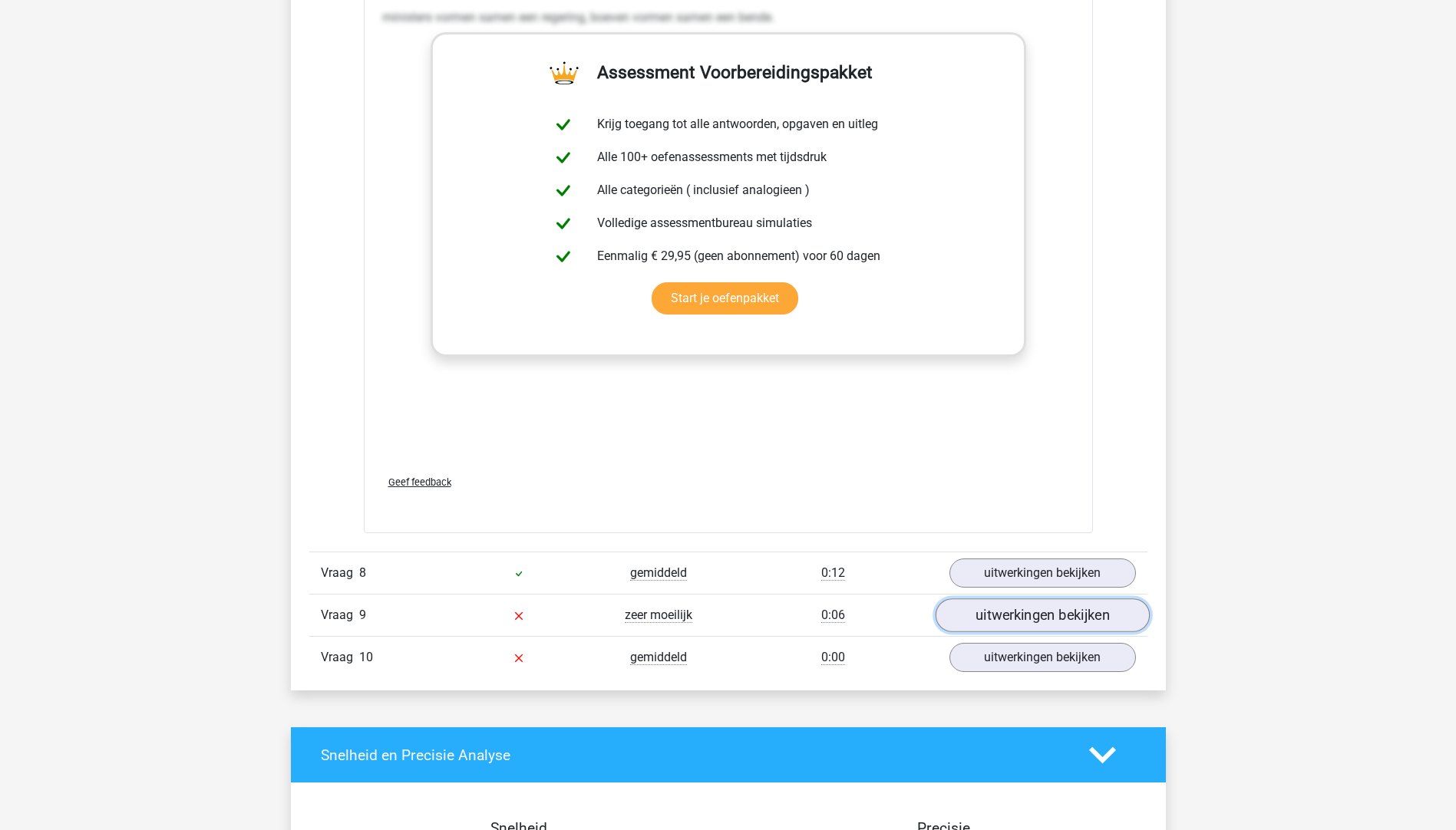
click at [1007, 619] on link "uitwerkingen bekijken" at bounding box center [1041, 616] width 214 height 34
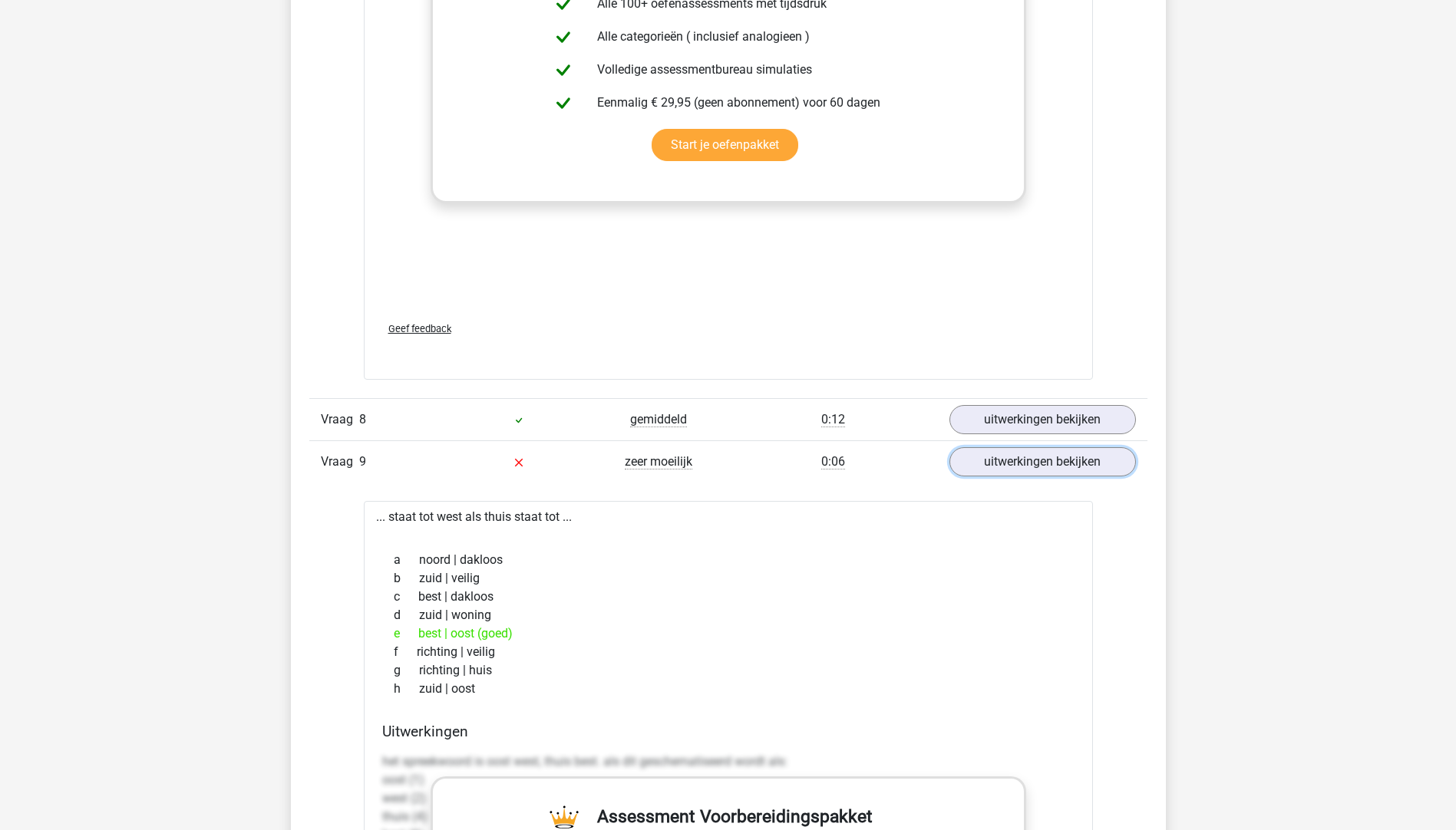
scroll to position [3836, 0]
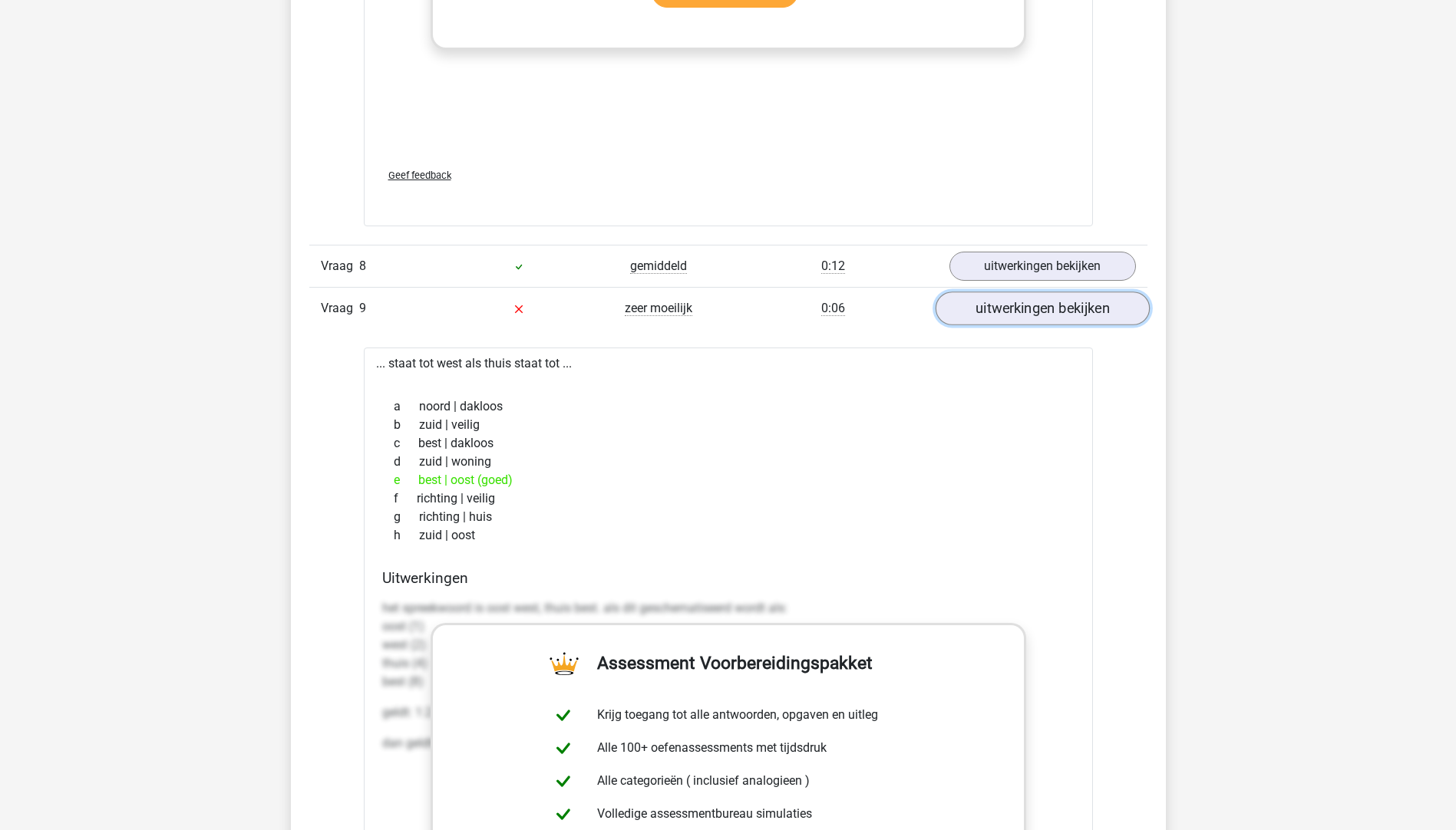
click at [995, 311] on link "uitwerkingen bekijken" at bounding box center [1041, 309] width 214 height 34
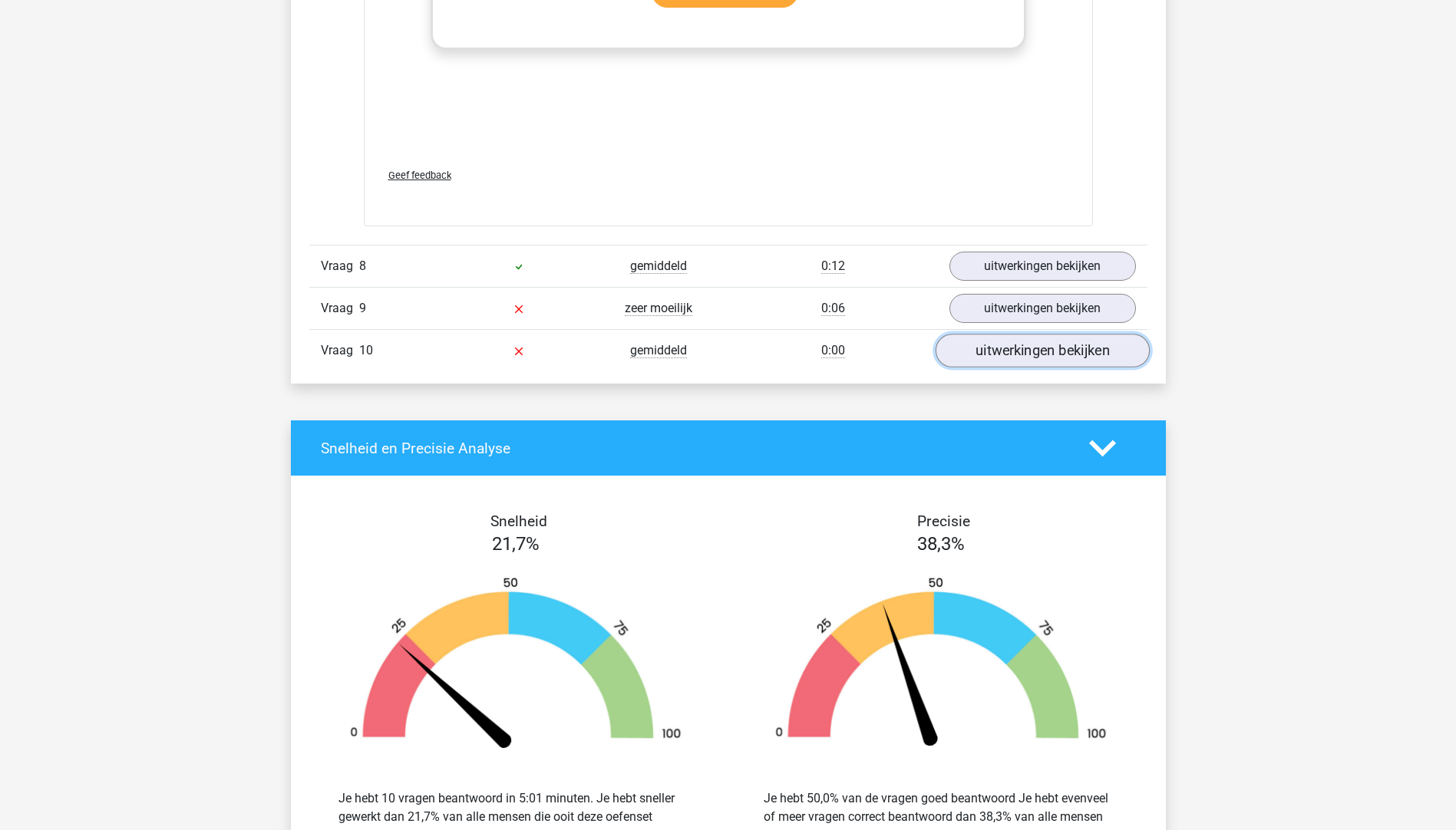
click at [1009, 348] on link "uitwerkingen bekijken" at bounding box center [1041, 352] width 214 height 34
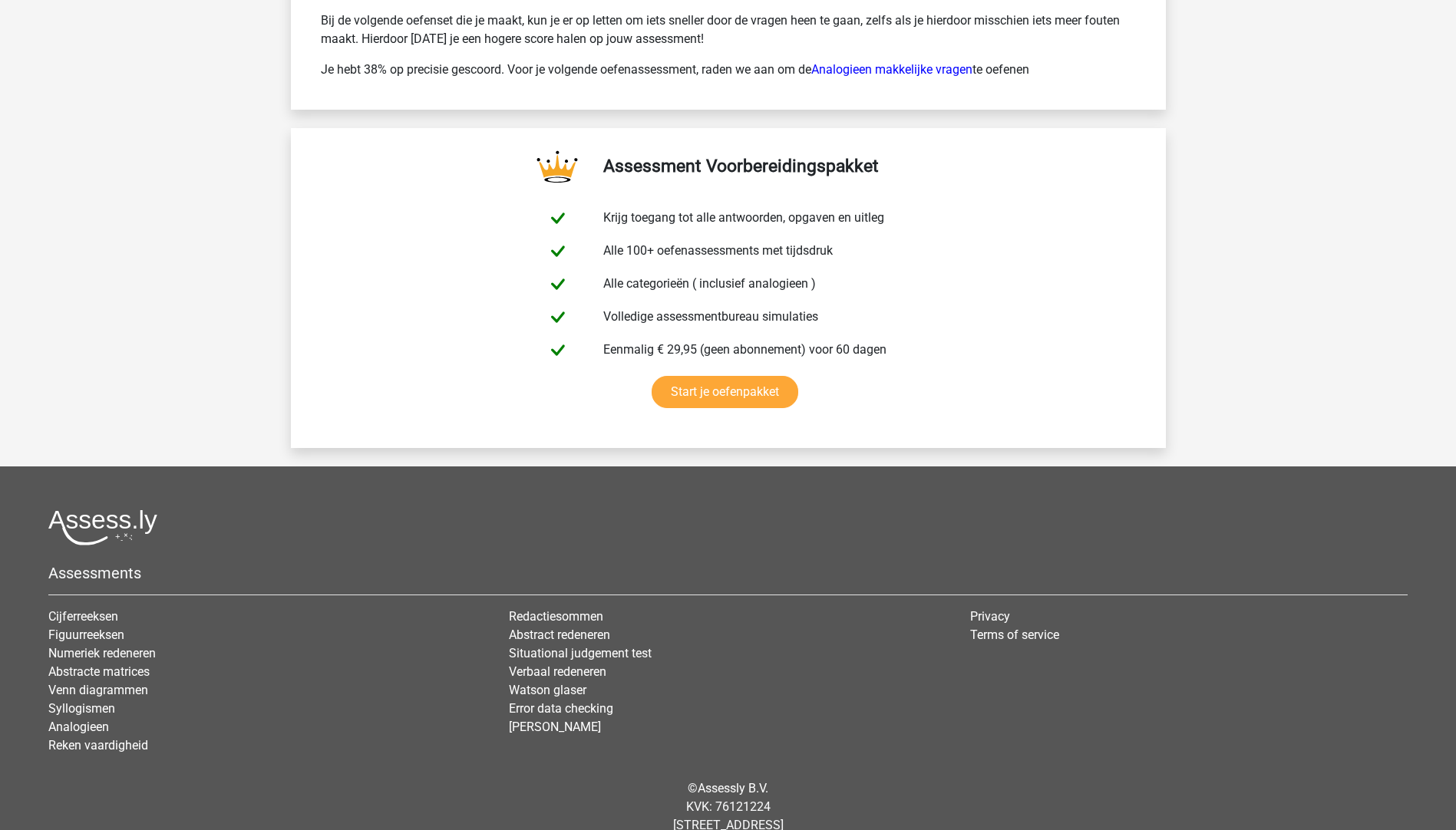
scroll to position [5845, 0]
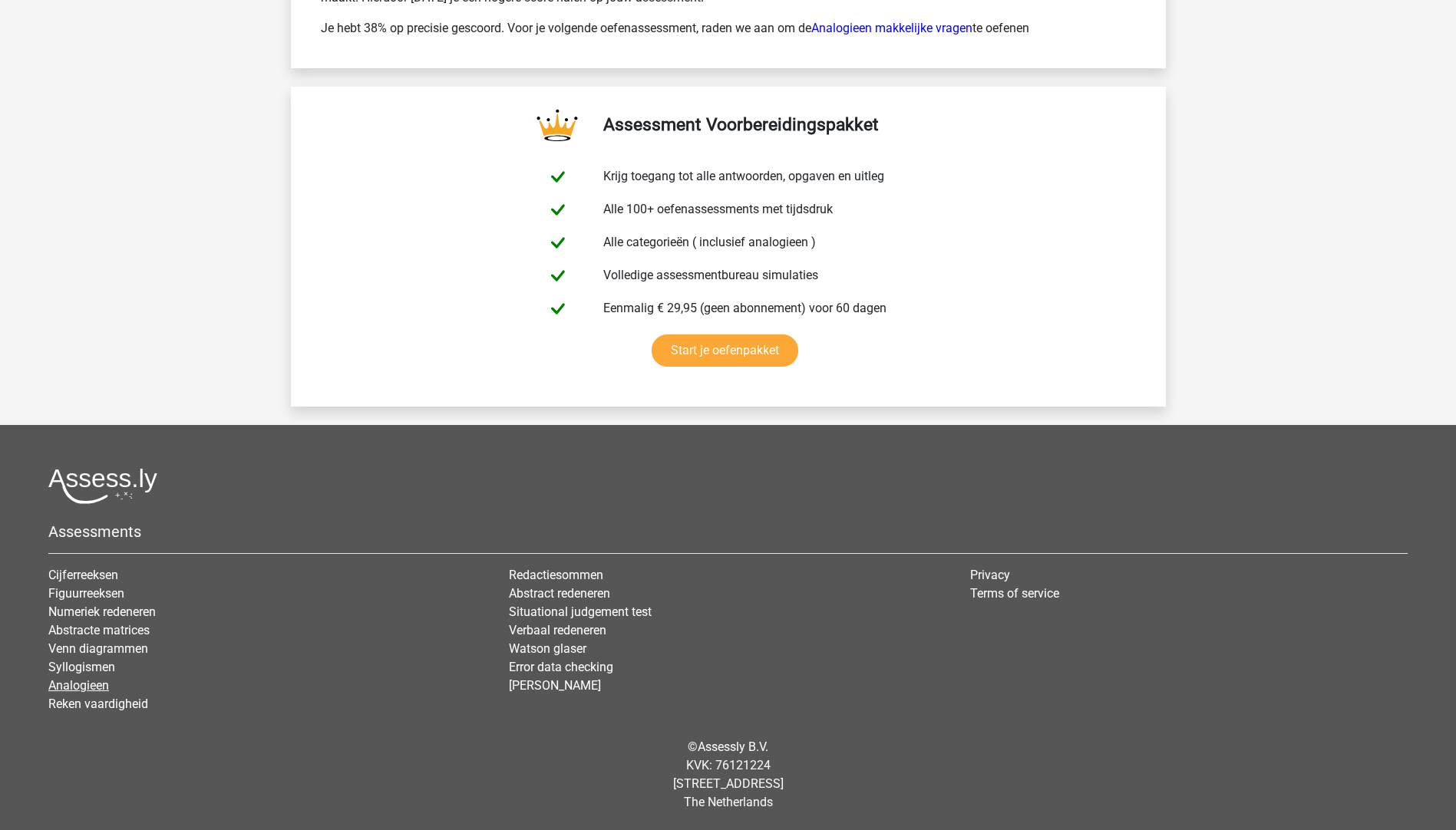
click at [89, 681] on link "Analogieen" at bounding box center [78, 684] width 61 height 14
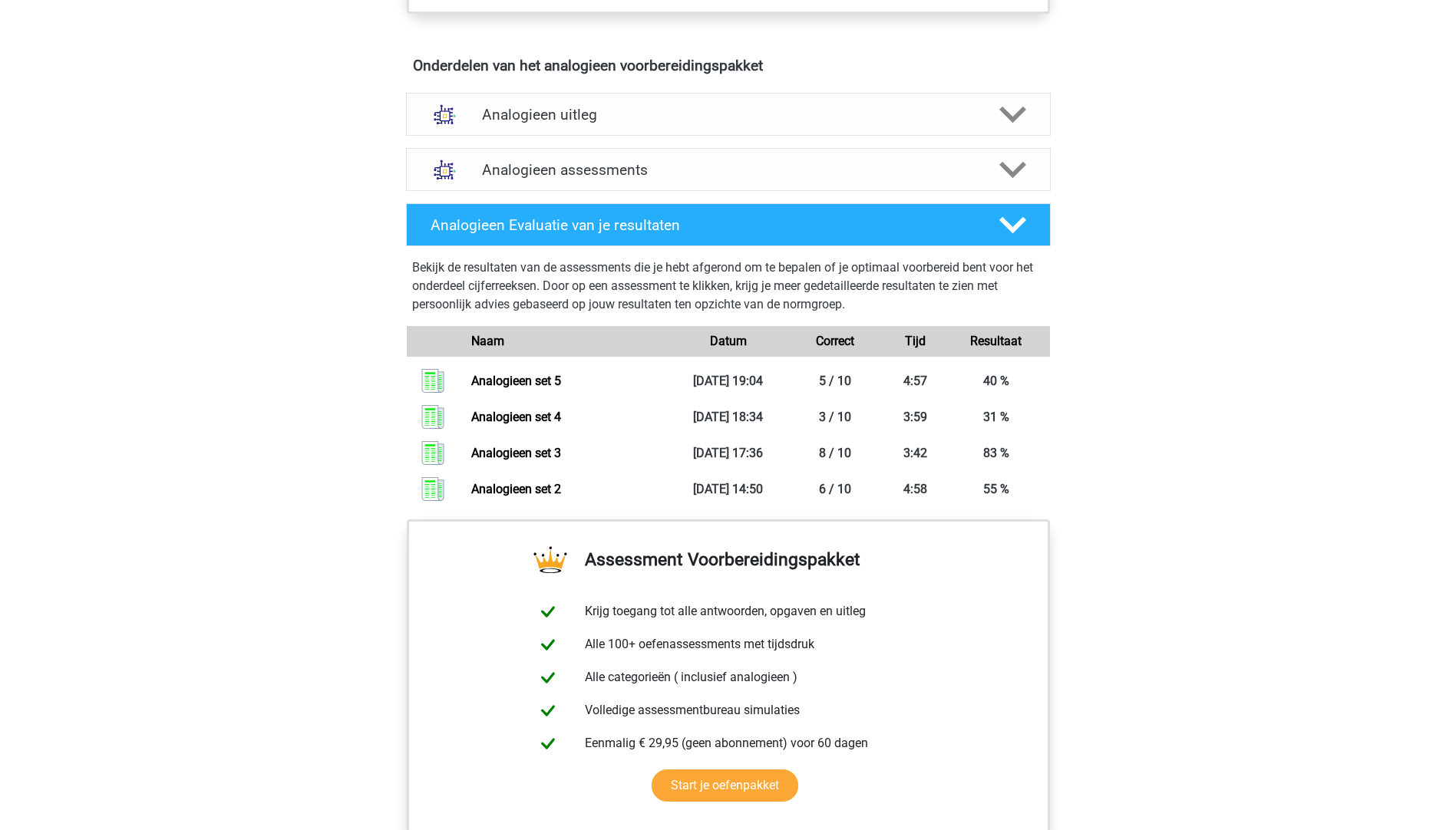
scroll to position [844, 0]
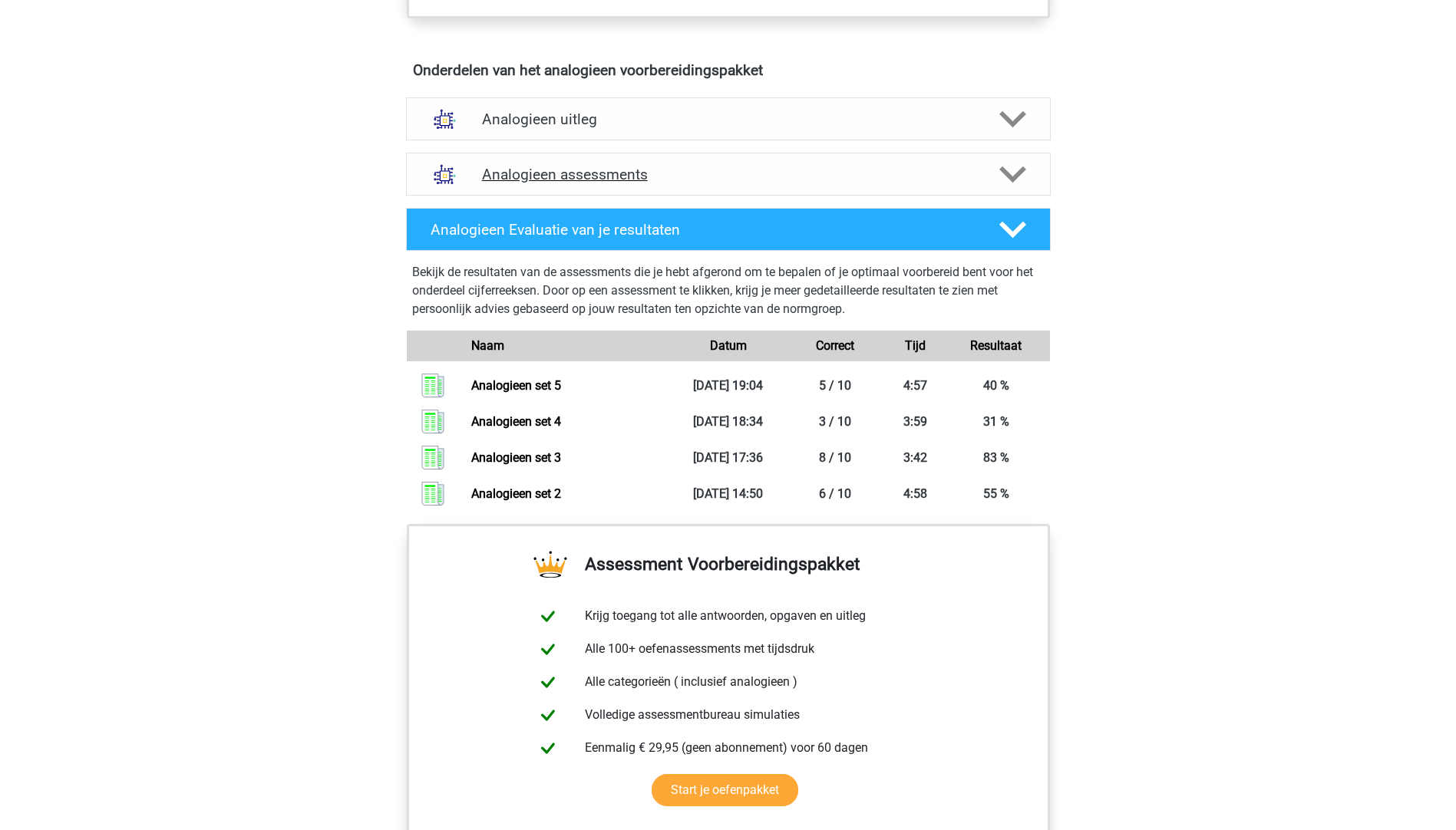
click at [632, 164] on div "Analogieen assessments" at bounding box center [728, 174] width 645 height 43
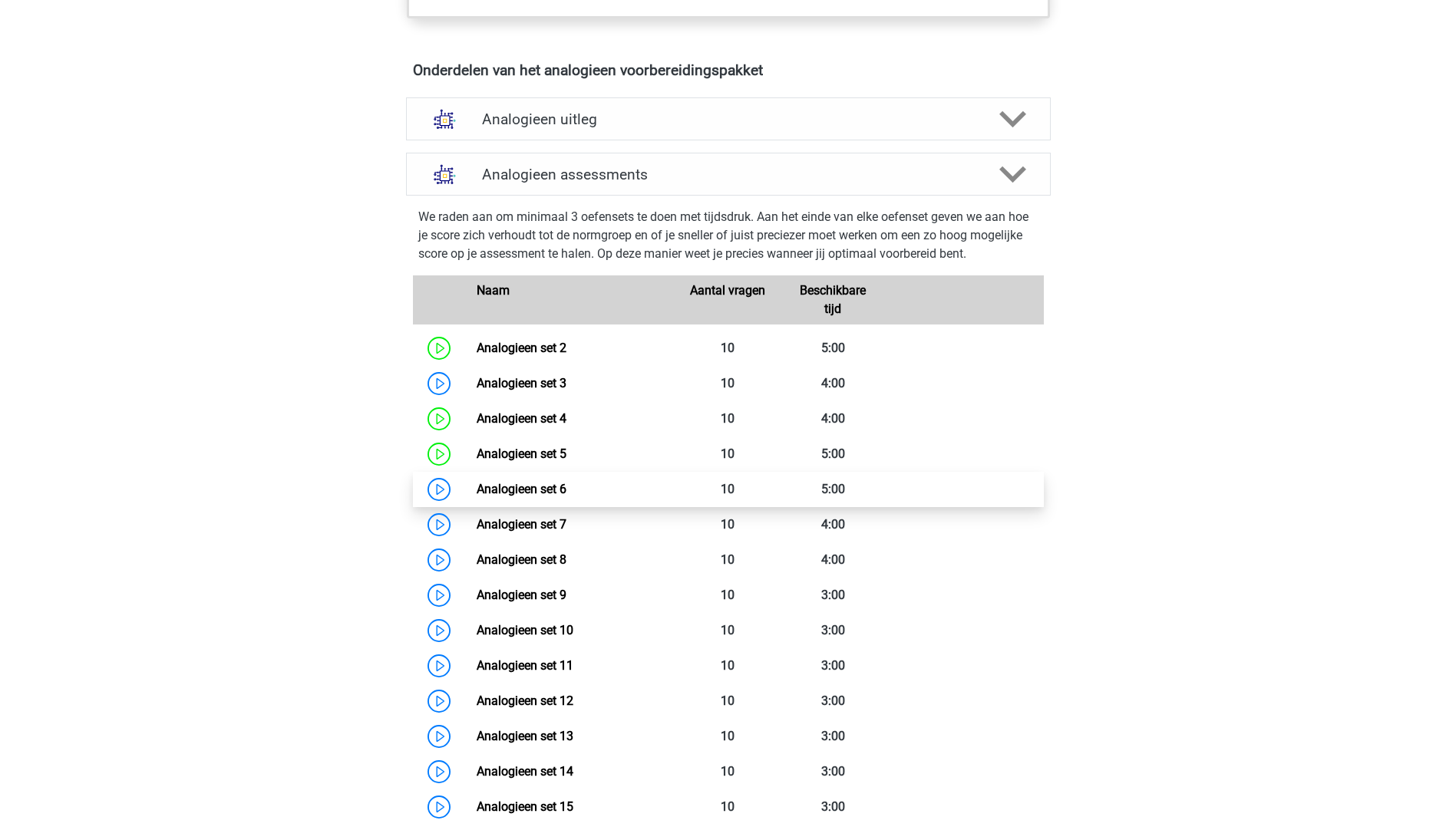
click at [477, 490] on link "Analogieen set 6" at bounding box center [521, 489] width 90 height 14
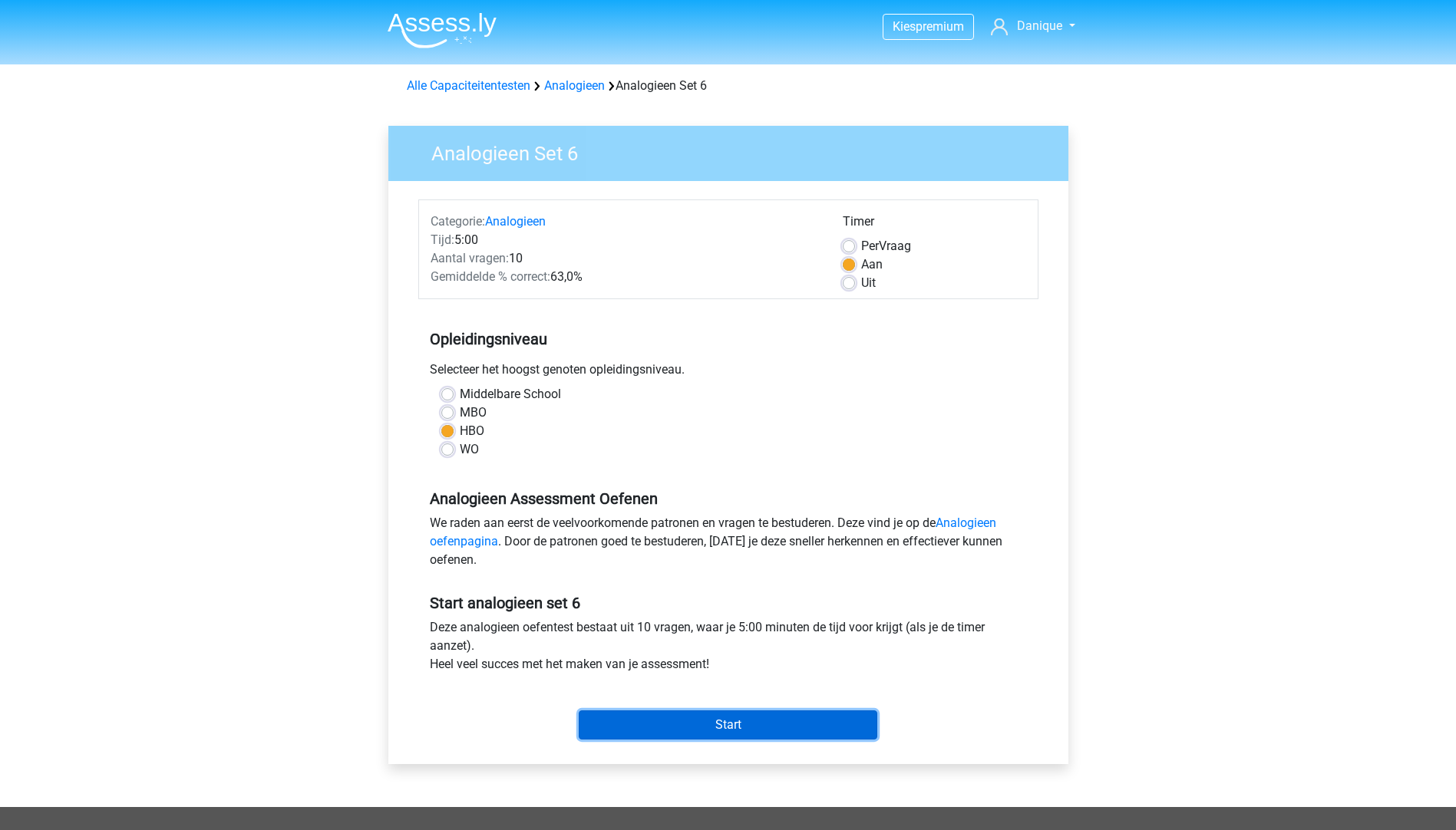
click at [662, 718] on input "Start" at bounding box center [728, 725] width 299 height 29
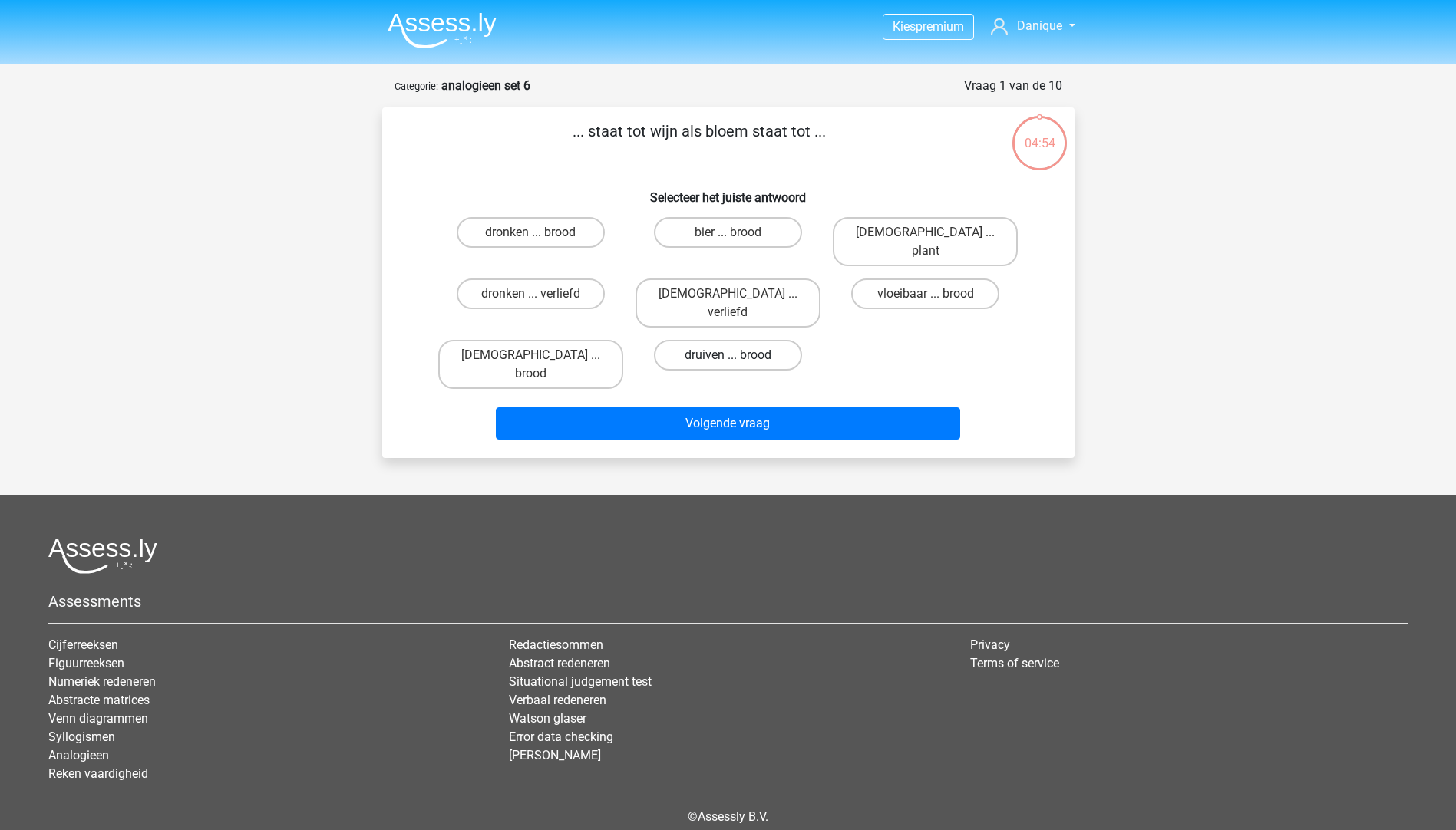
click at [699, 340] on label "druiven ... brood" at bounding box center [727, 355] width 148 height 30
click at [727, 355] on input "druiven ... brood" at bounding box center [732, 360] width 10 height 10
radio input "true"
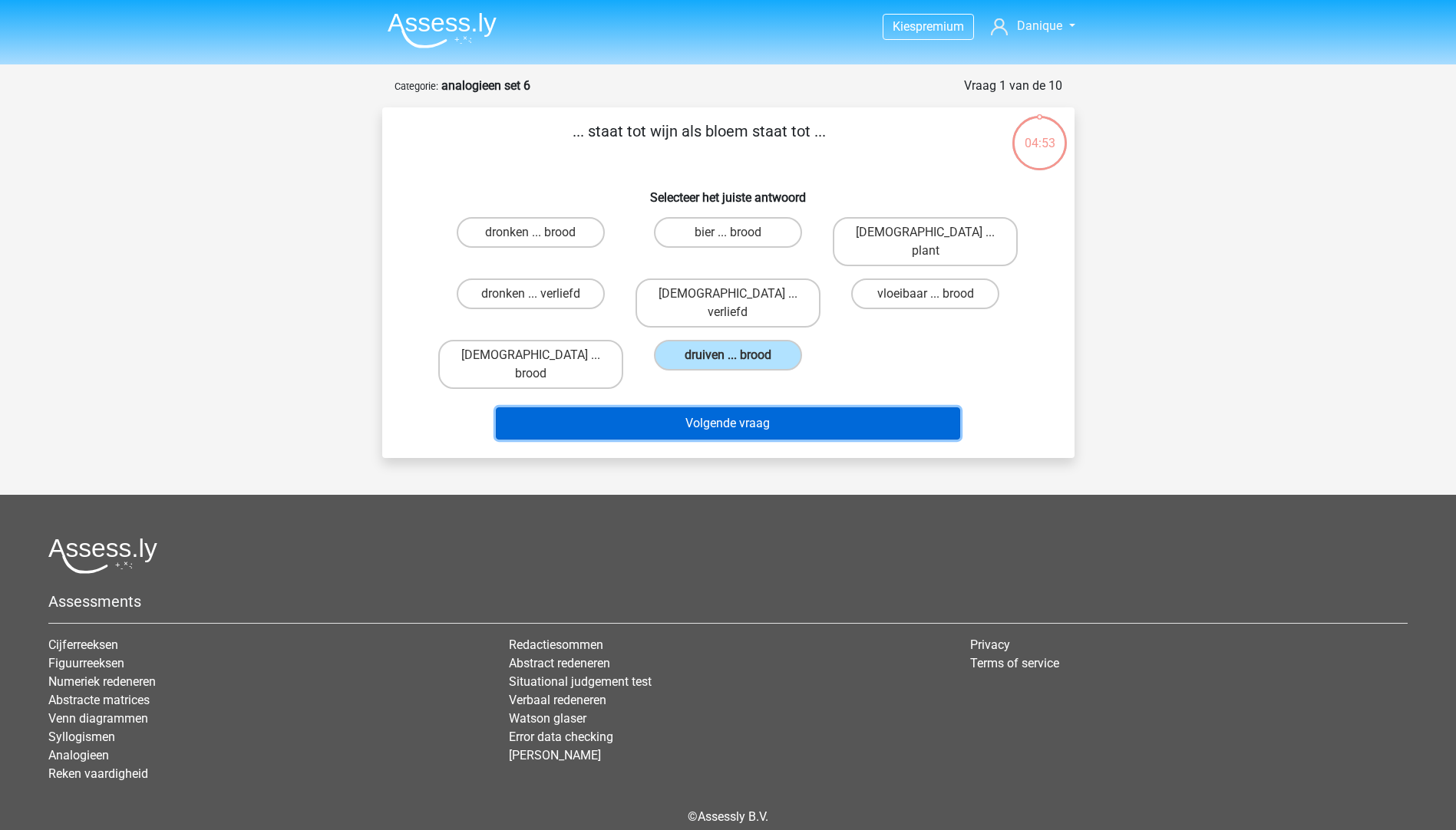
click at [702, 407] on button "Volgende vraag" at bounding box center [727, 424] width 464 height 32
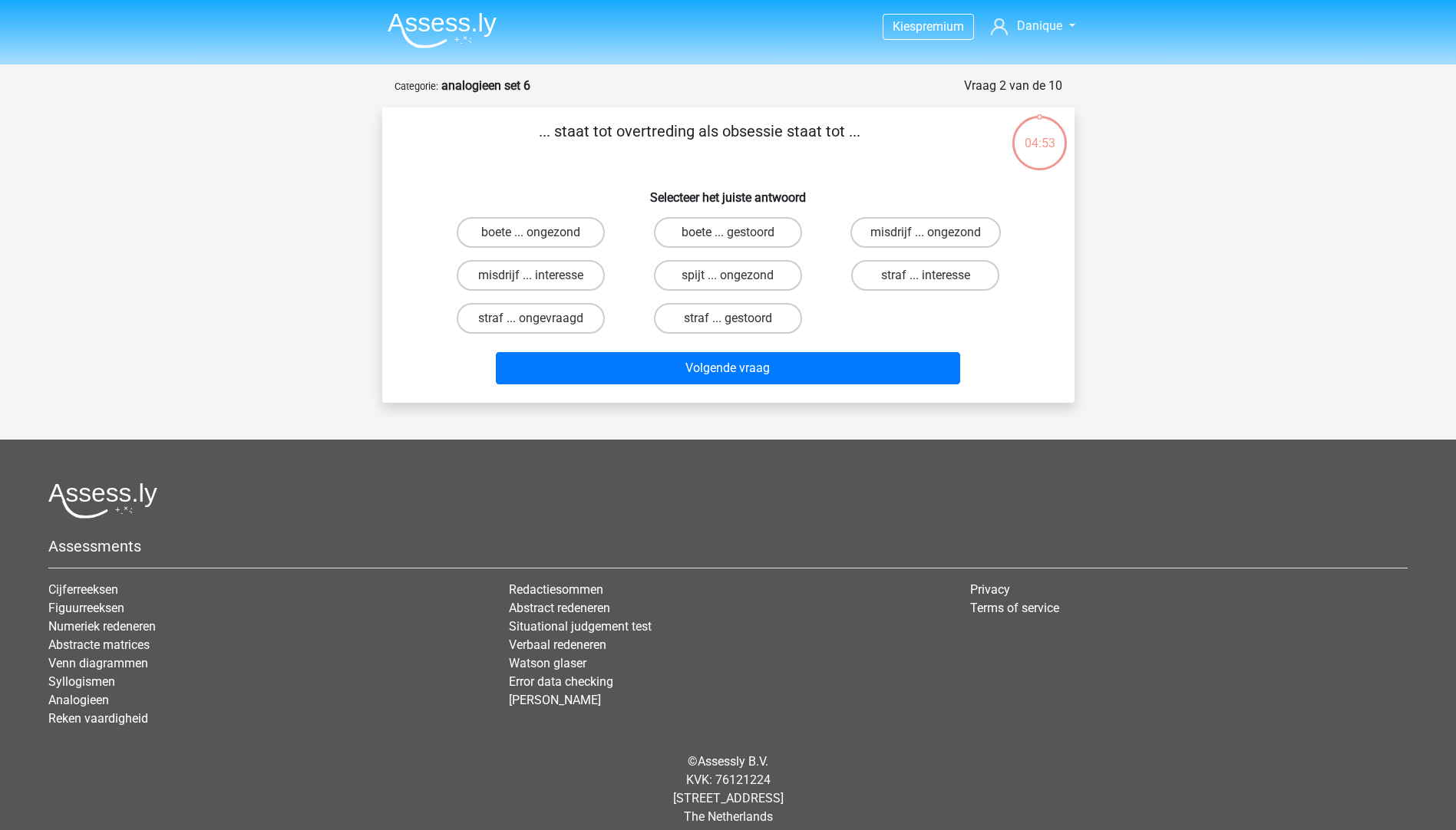
scroll to position [14, 0]
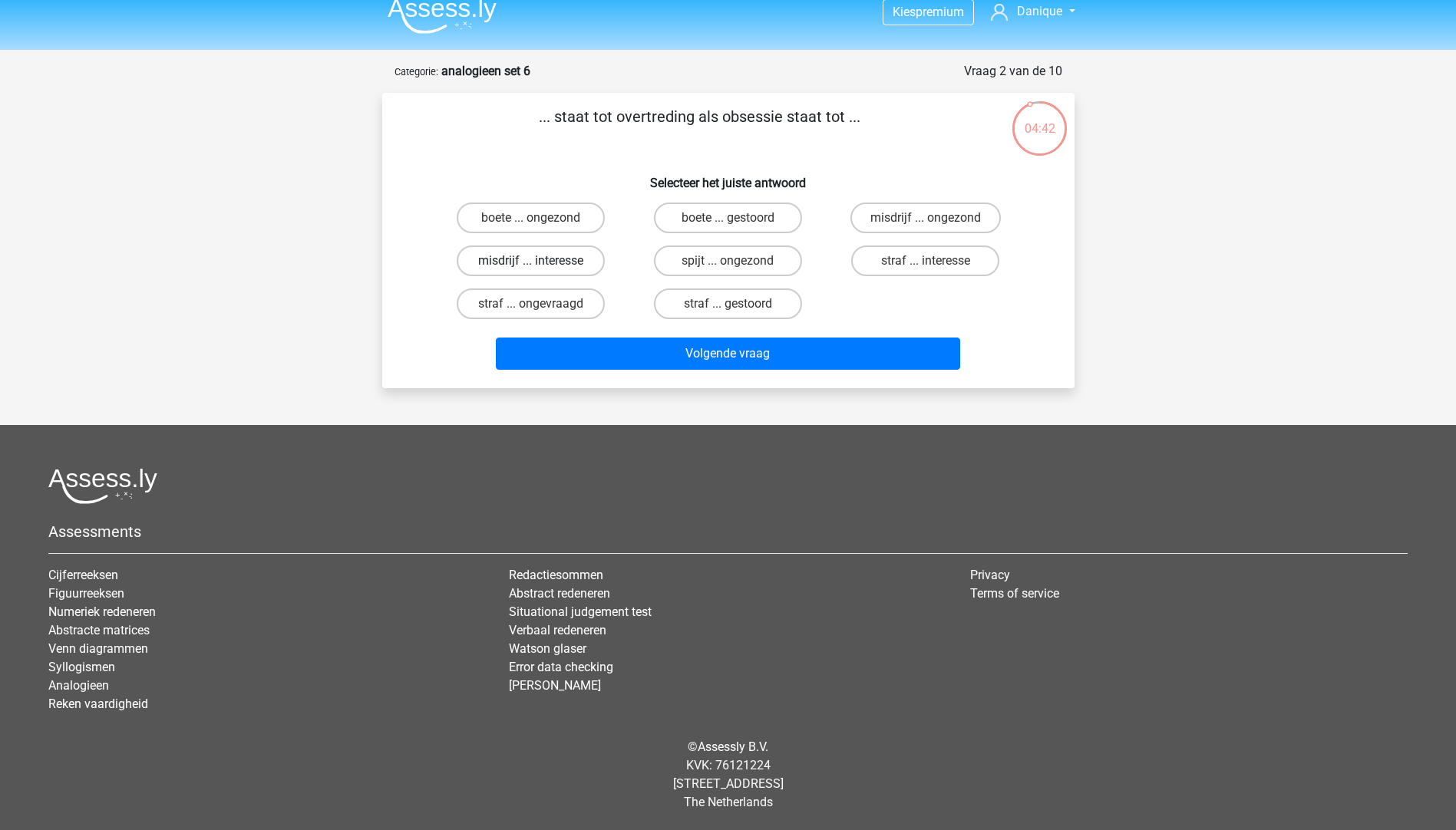
click at [536, 256] on label "misdrijf ... interesse" at bounding box center [530, 261] width 148 height 30
click at [536, 261] on input "misdrijf ... interesse" at bounding box center [535, 266] width 10 height 10
radio input "true"
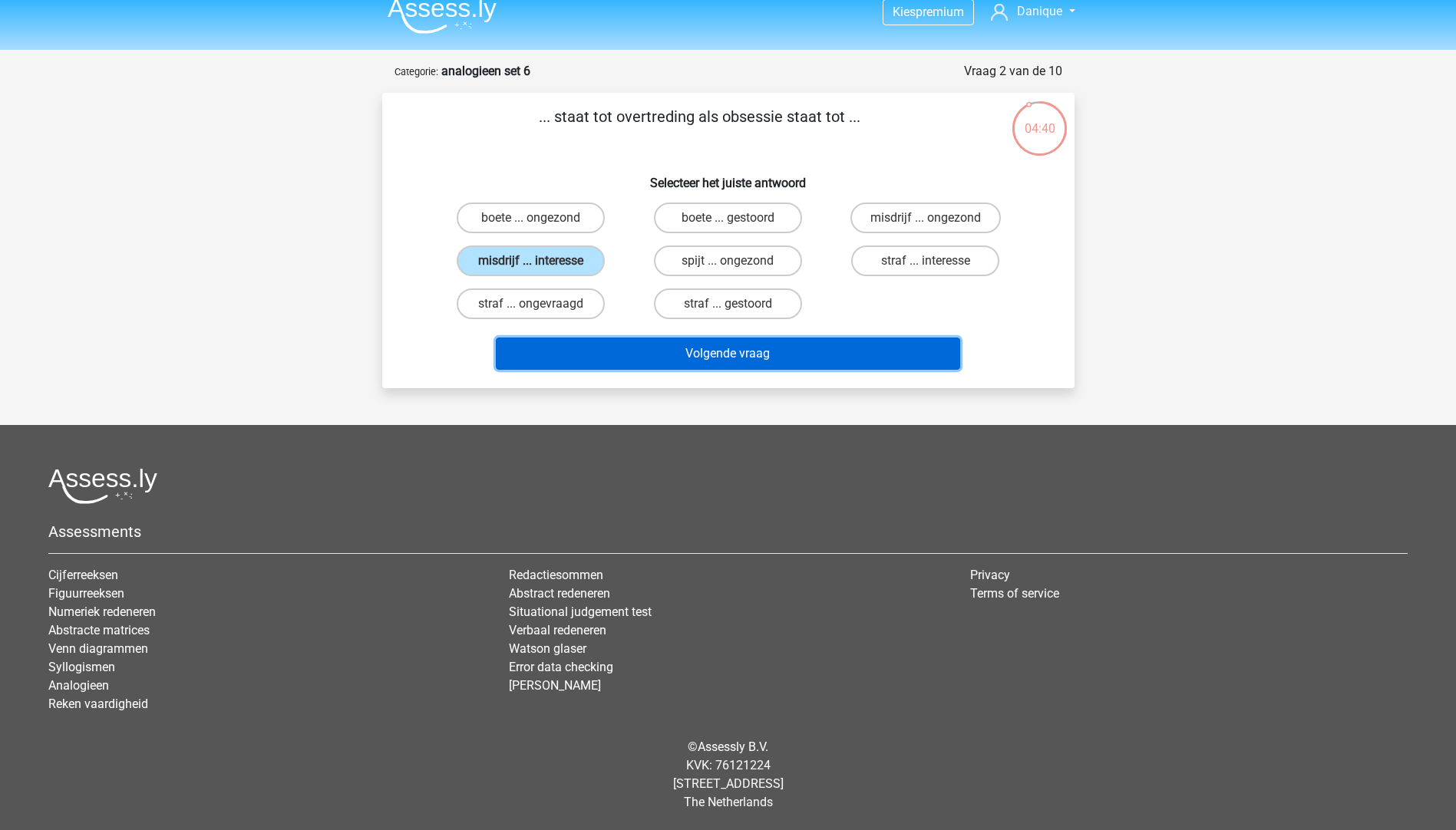
click at [598, 344] on button "Volgende vraag" at bounding box center [727, 354] width 464 height 32
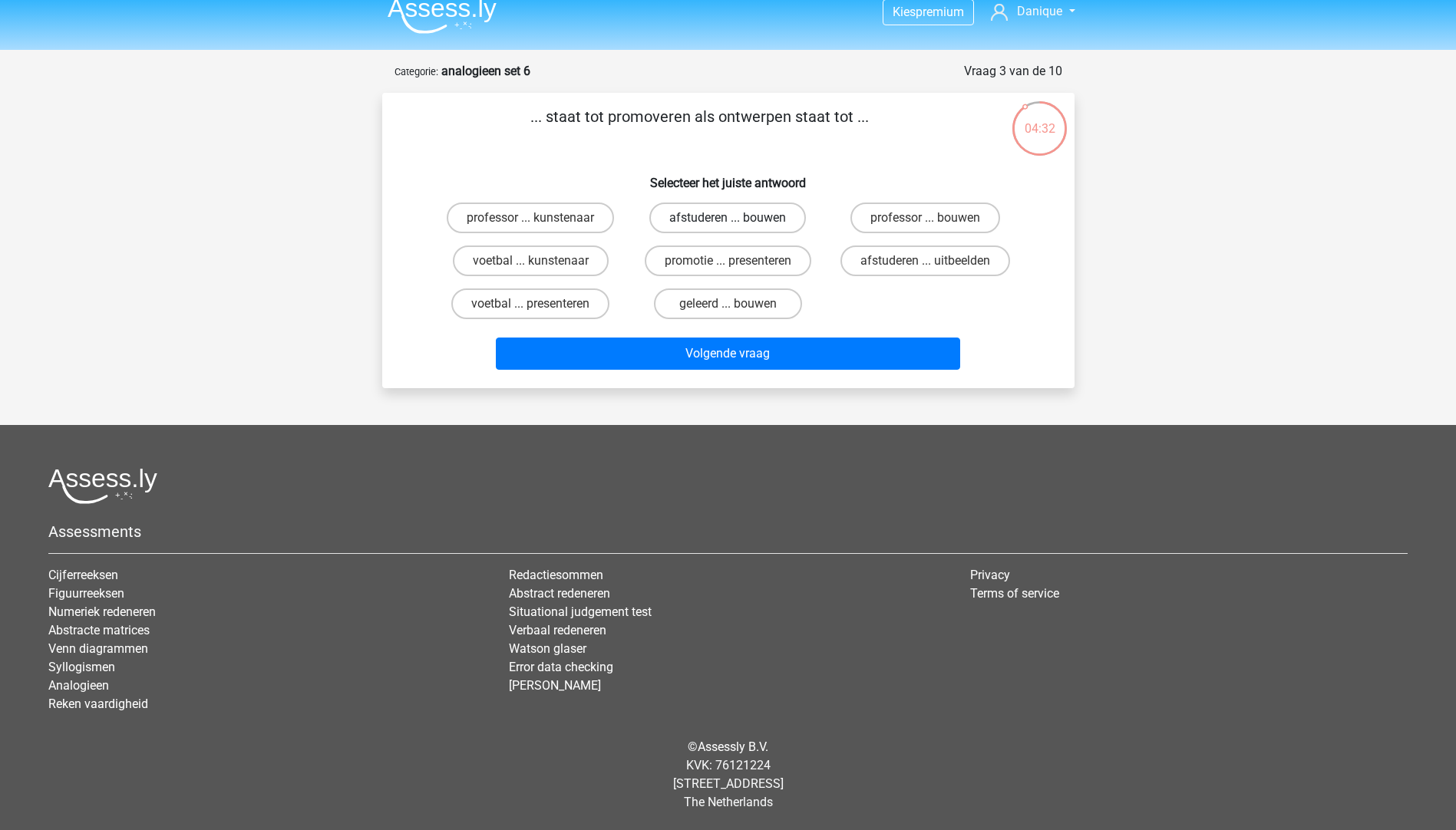
click at [688, 216] on label "afstuderen ... bouwen" at bounding box center [728, 217] width 157 height 30
click at [727, 217] on input "afstuderen ... bouwen" at bounding box center [732, 222] width 10 height 10
radio input "true"
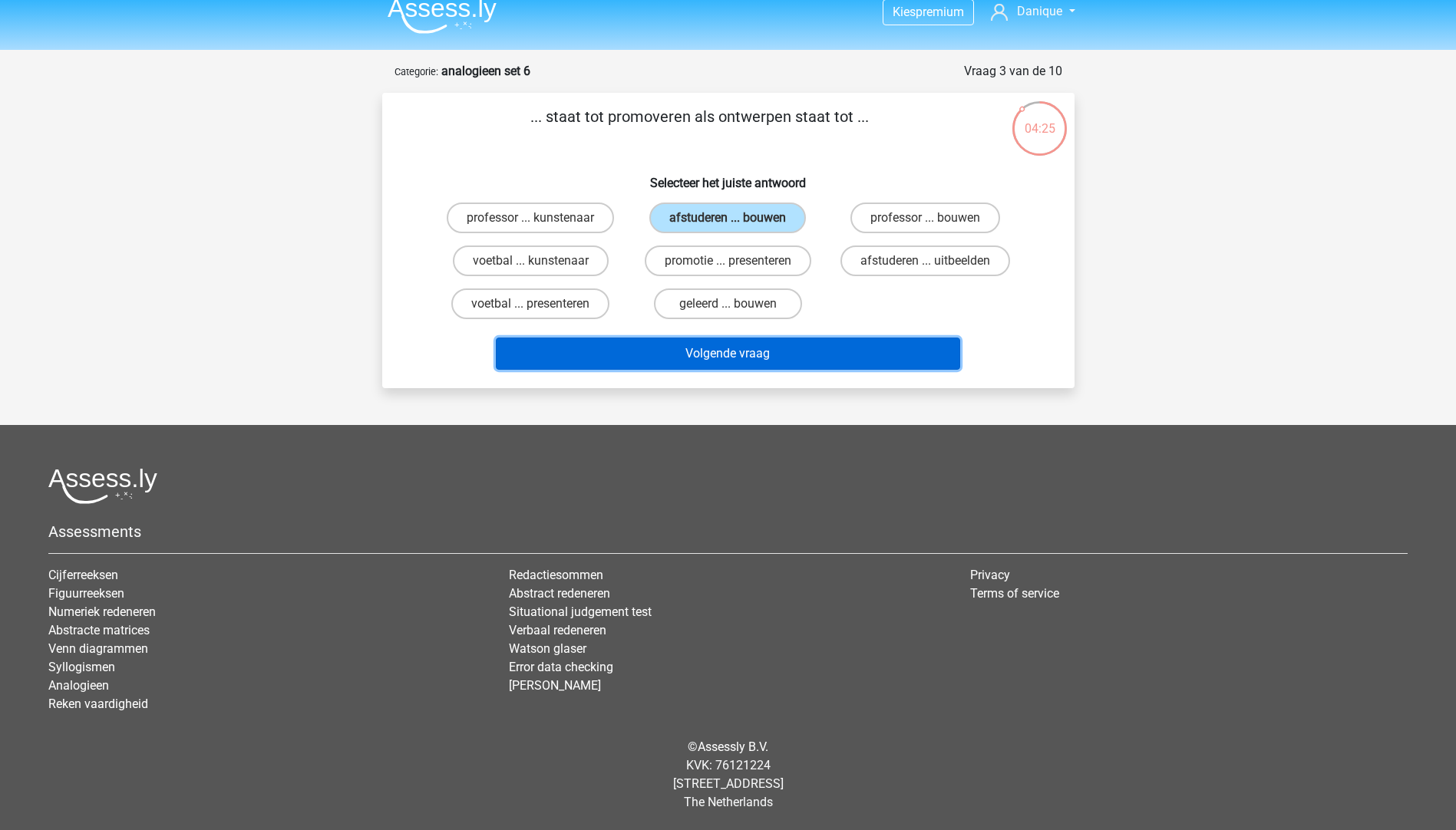
click at [755, 348] on button "Volgende vraag" at bounding box center [727, 354] width 464 height 32
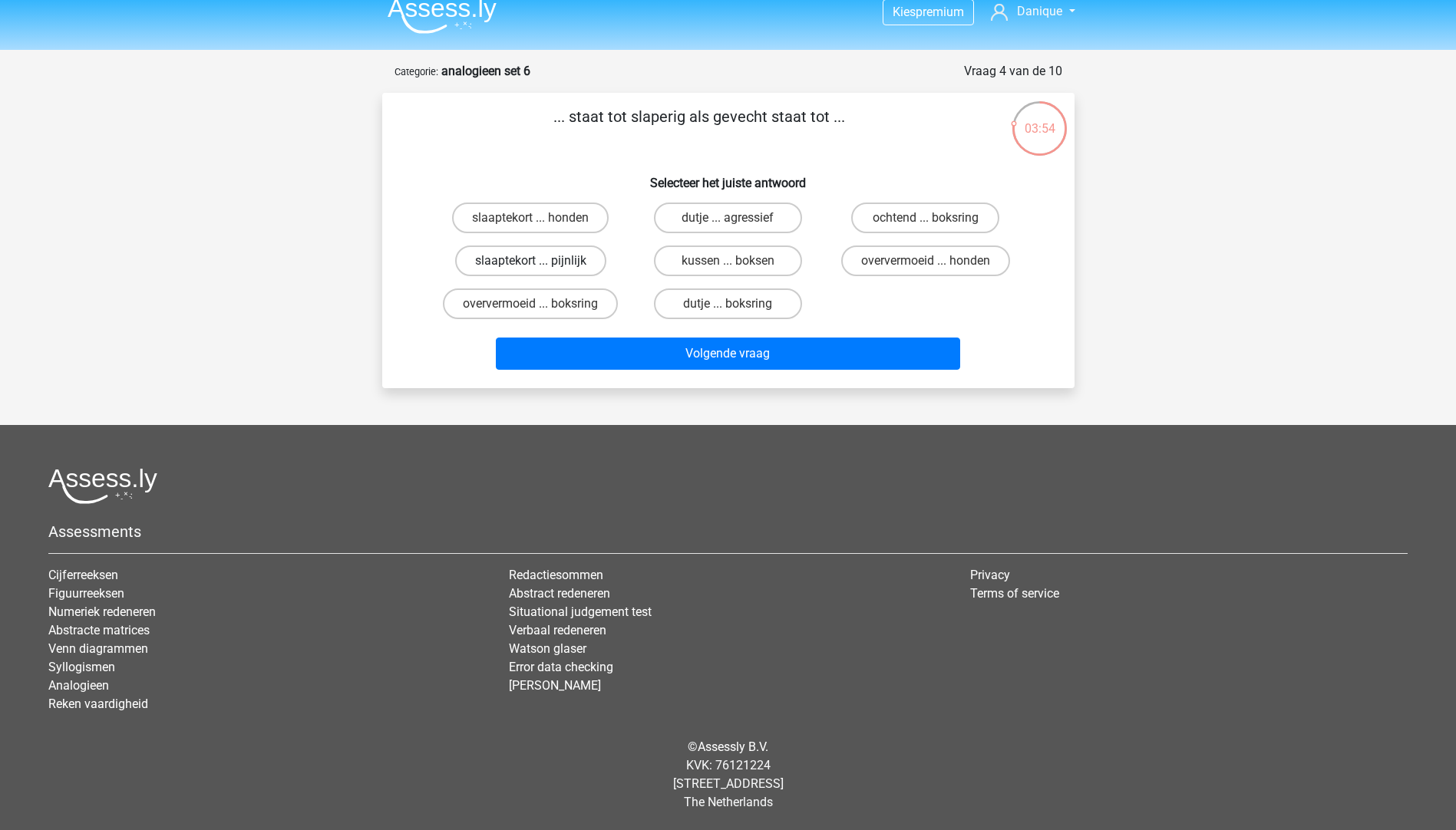
click at [505, 257] on label "slaaptekort ... pijnlijk" at bounding box center [530, 261] width 151 height 30
click at [530, 261] on input "slaaptekort ... pijnlijk" at bounding box center [535, 266] width 10 height 10
radio input "true"
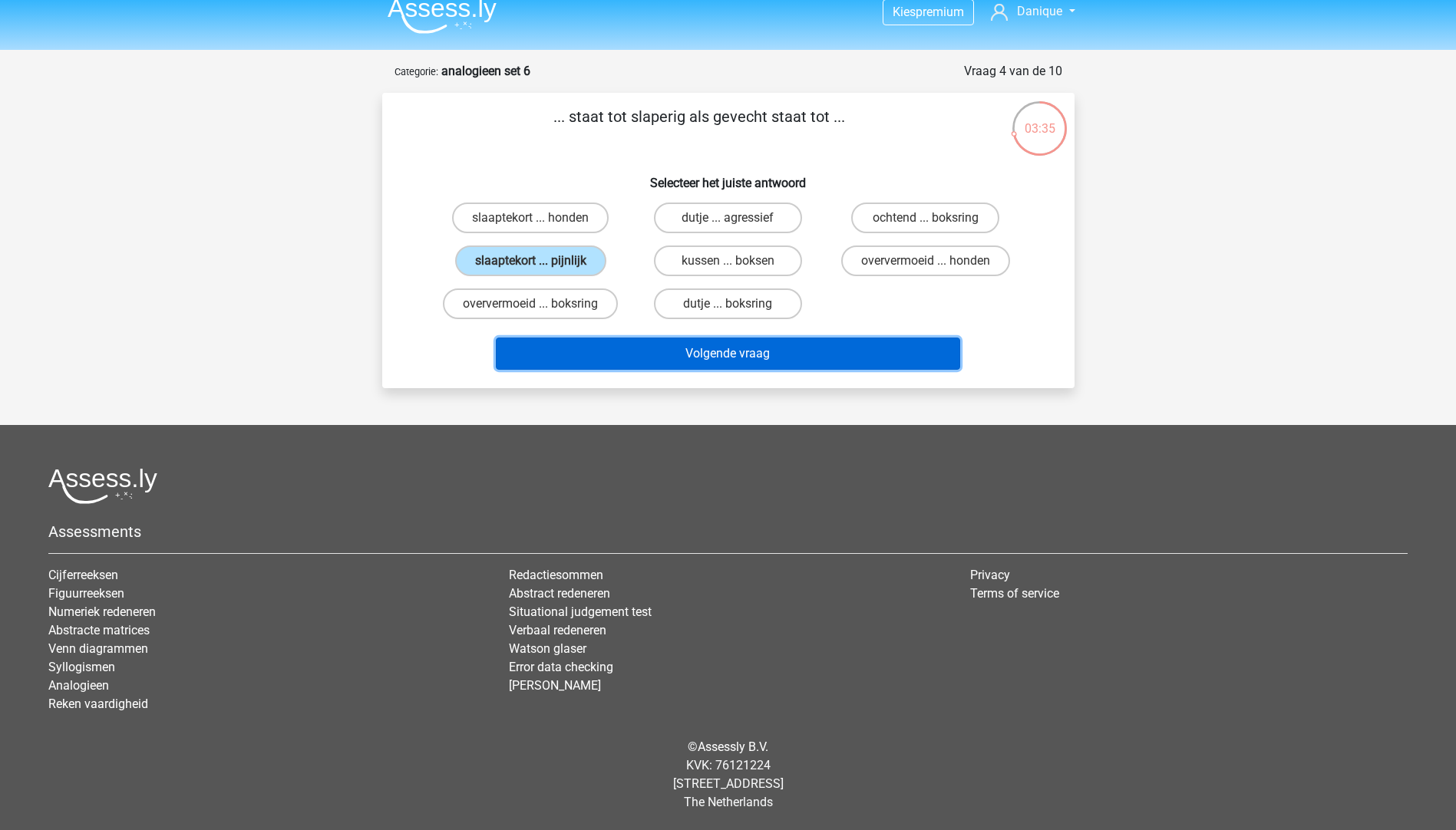
click at [633, 356] on button "Volgende vraag" at bounding box center [727, 354] width 464 height 32
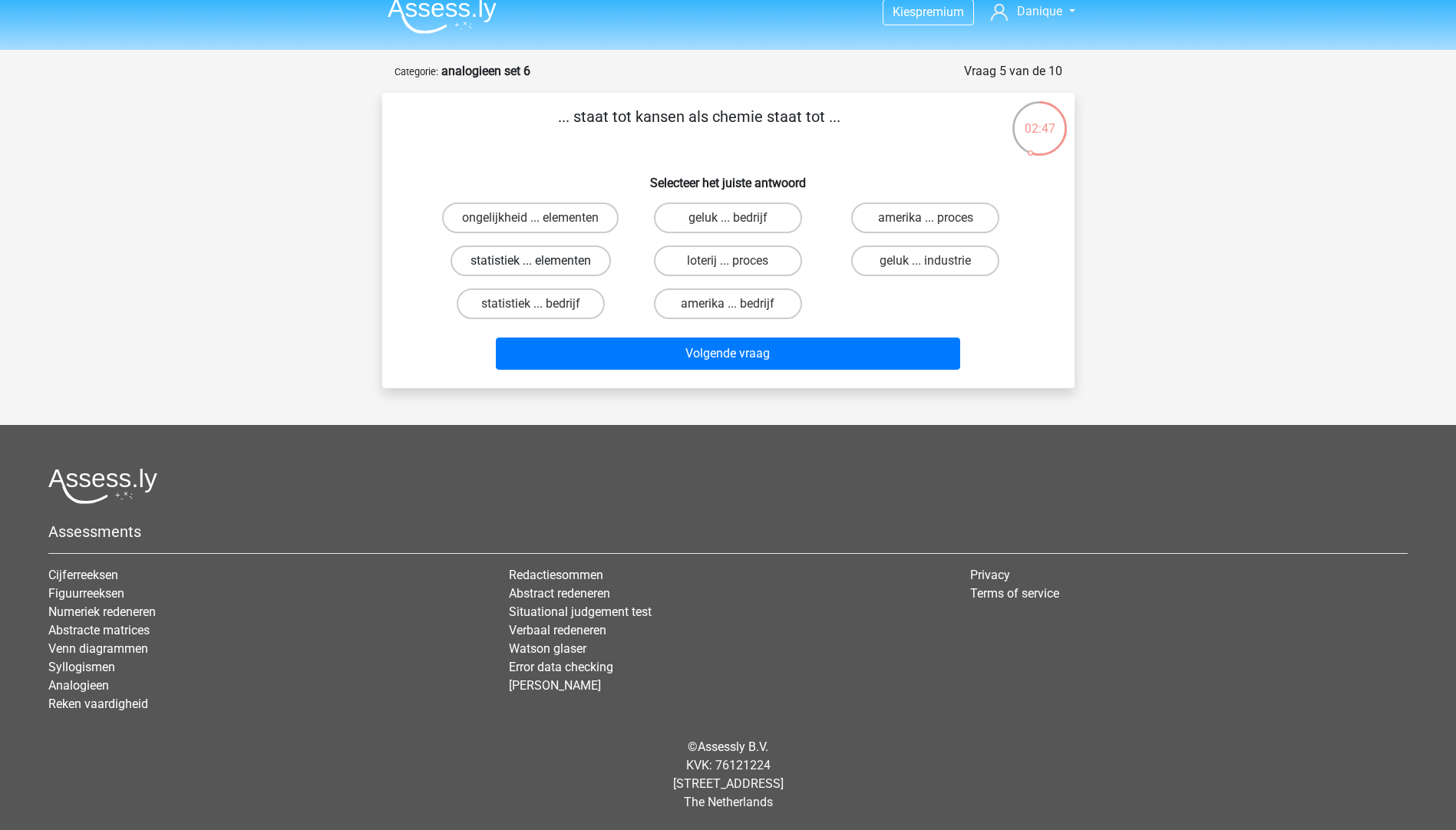
click at [517, 256] on label "statistiek ... elementen" at bounding box center [530, 261] width 161 height 30
click at [530, 261] on input "statistiek ... elementen" at bounding box center [535, 266] width 10 height 10
radio input "true"
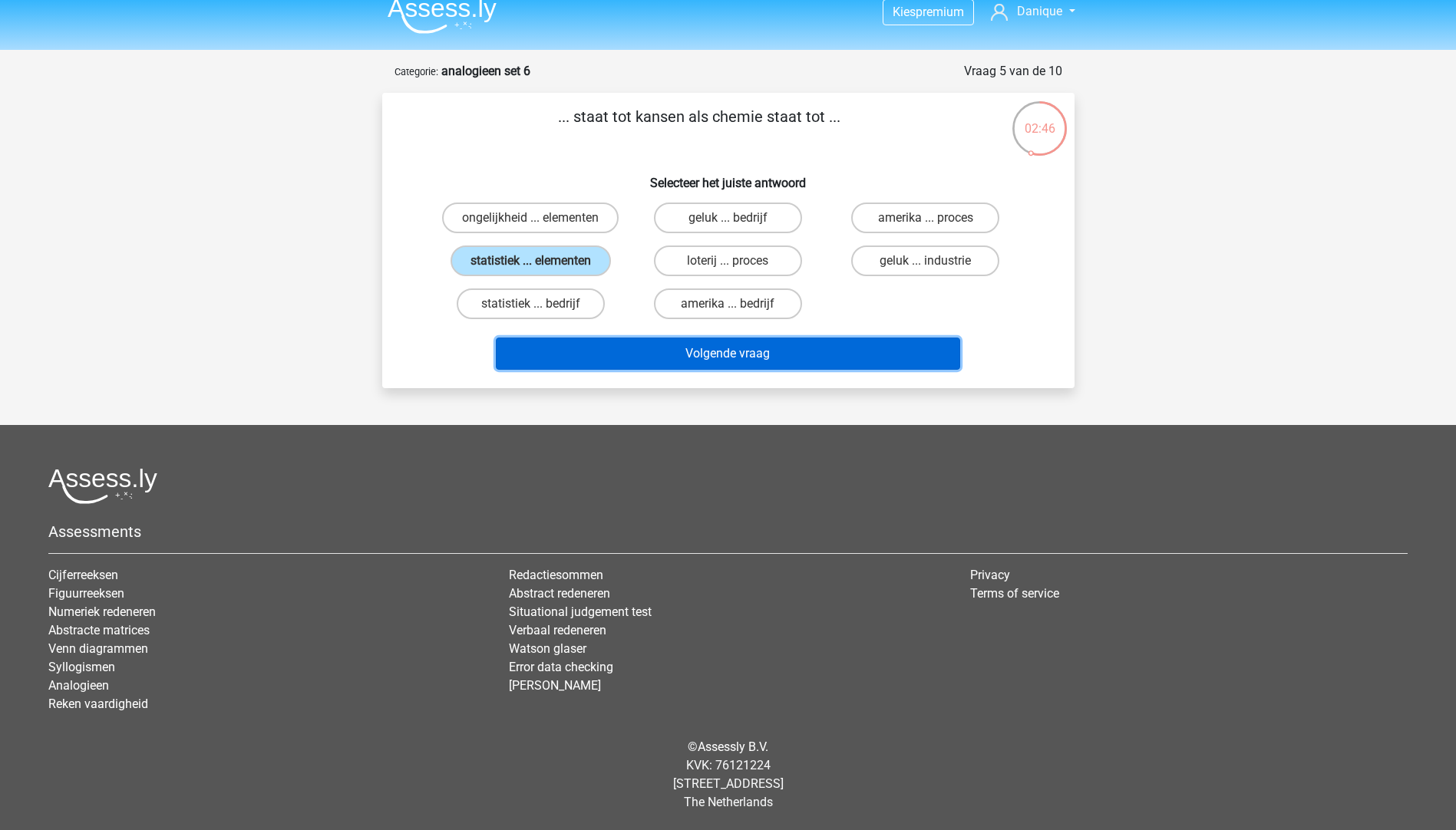
click at [650, 345] on button "Volgende vraag" at bounding box center [727, 354] width 464 height 32
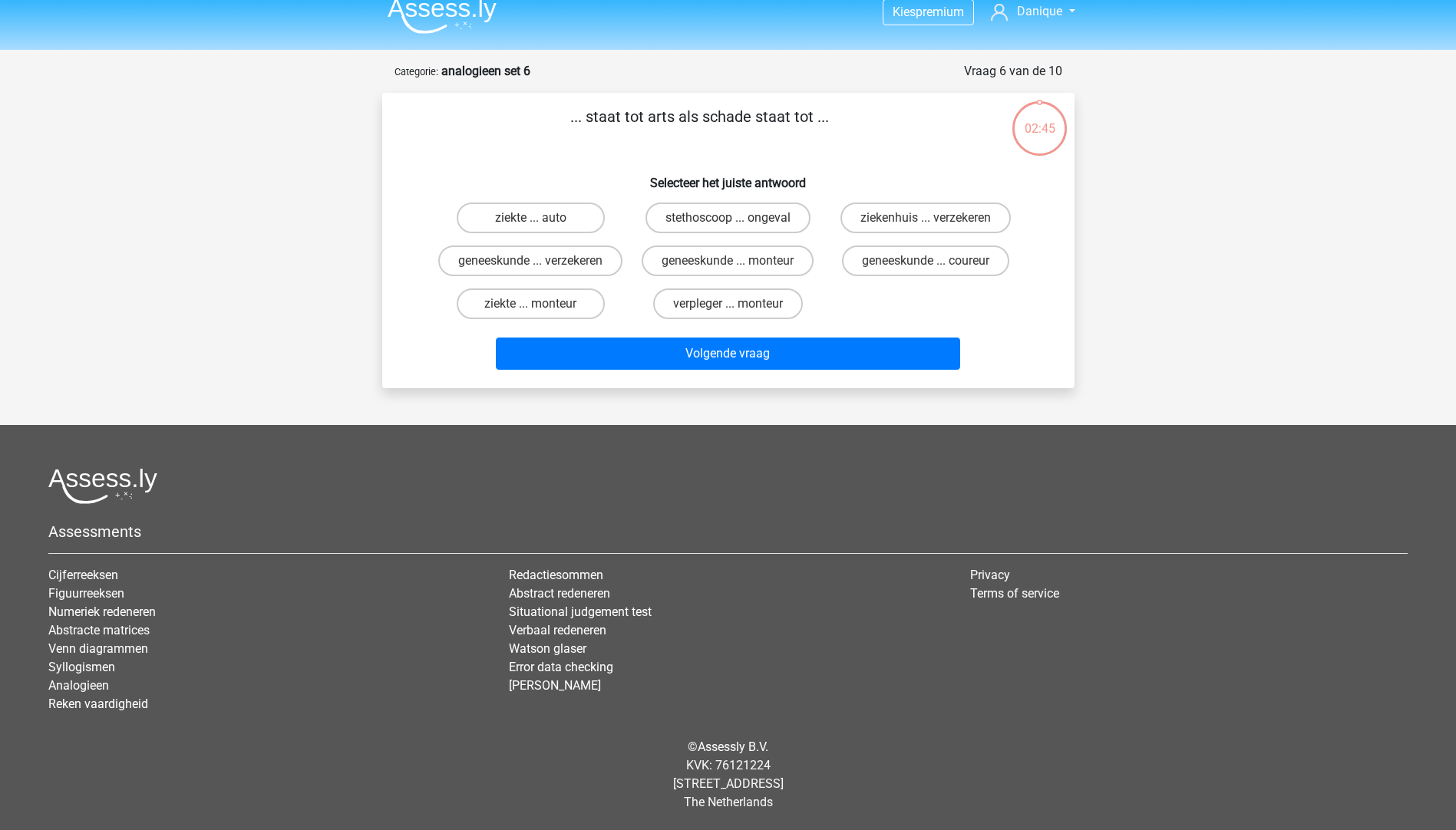
scroll to position [33, 0]
drag, startPoint x: 614, startPoint y: 96, endPoint x: 614, endPoint y: 105, distance: 9.0
click at [617, 105] on p "... staat tot arts als schade staat tot ..." at bounding box center [699, 128] width 585 height 46
click at [528, 296] on label "ziekte ... monteur" at bounding box center [530, 303] width 148 height 30
click at [530, 303] on input "ziekte ... monteur" at bounding box center [535, 308] width 10 height 10
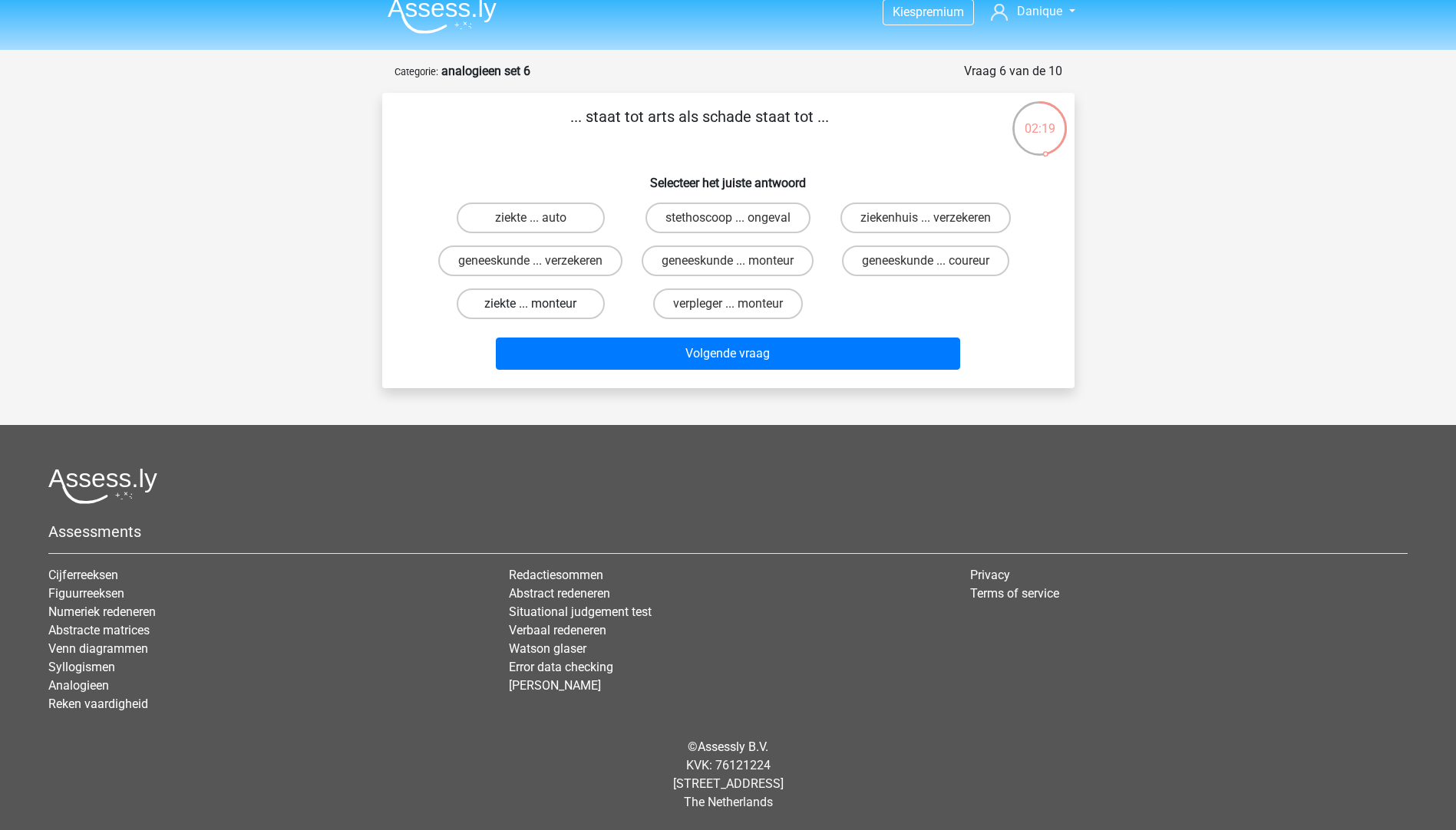
radio input "true"
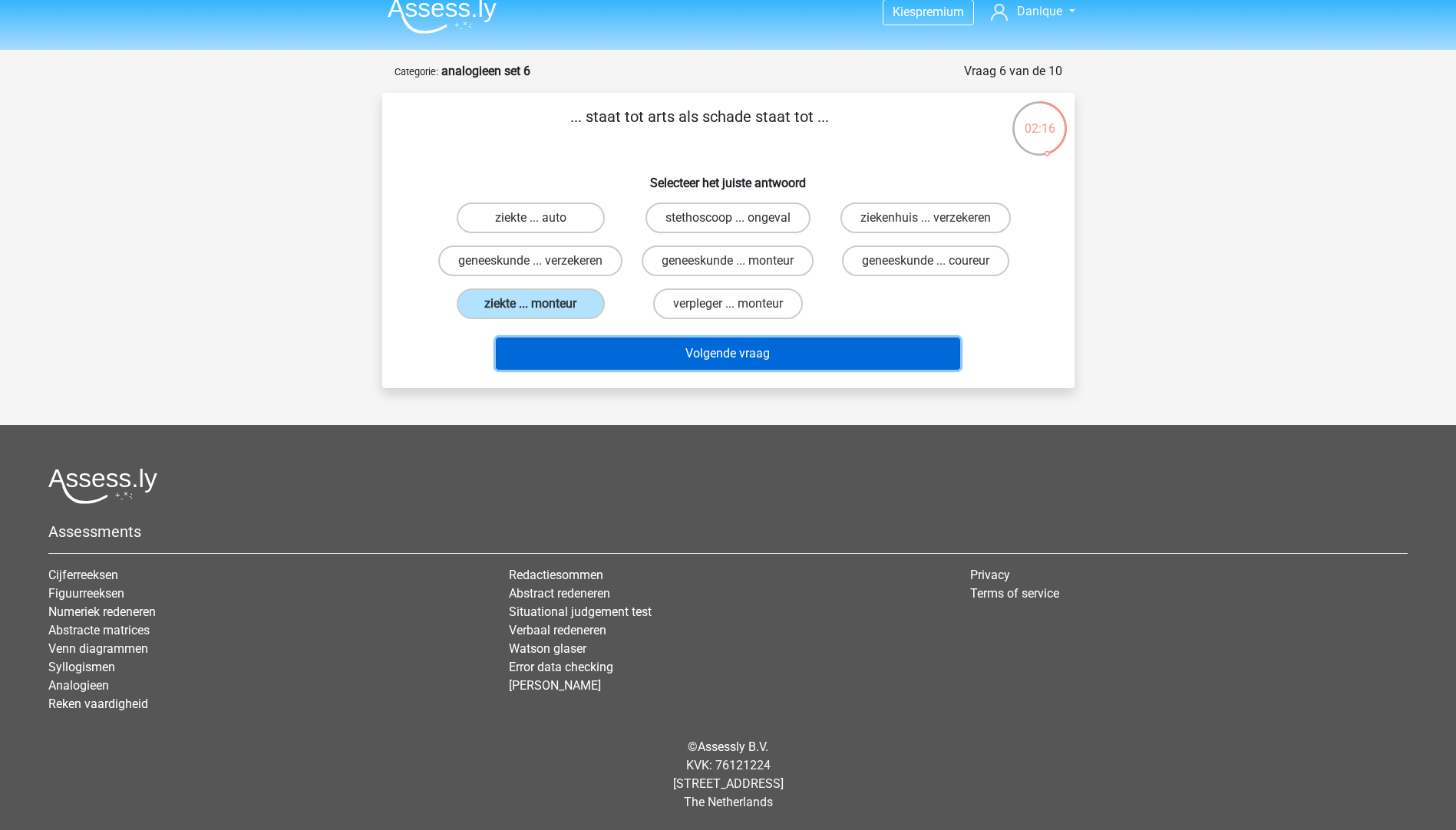
click at [615, 349] on button "Volgende vraag" at bounding box center [727, 354] width 464 height 32
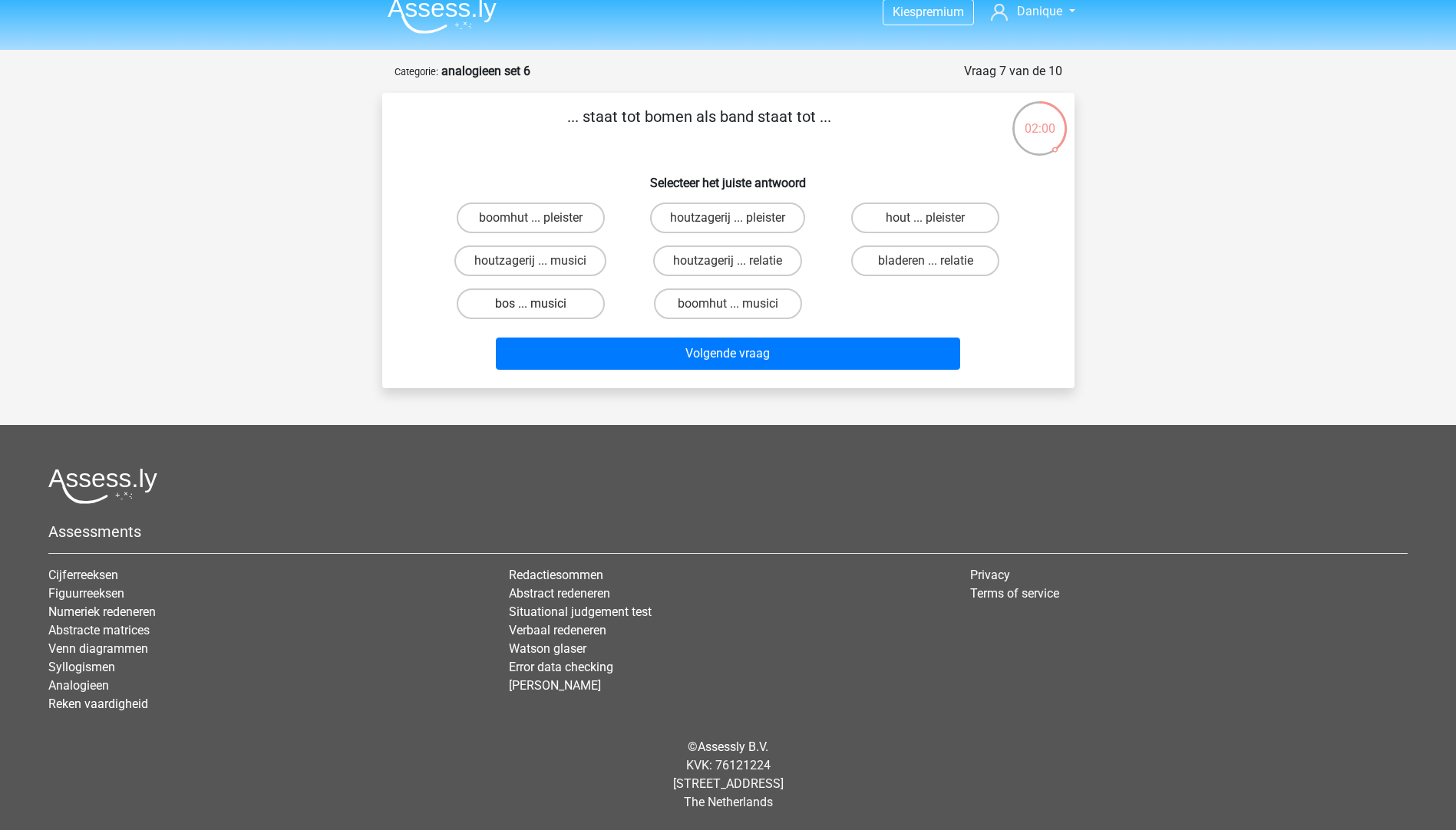
click at [525, 303] on label "bos ... musici" at bounding box center [530, 303] width 148 height 30
click at [530, 303] on input "bos ... musici" at bounding box center [535, 308] width 10 height 10
radio input "true"
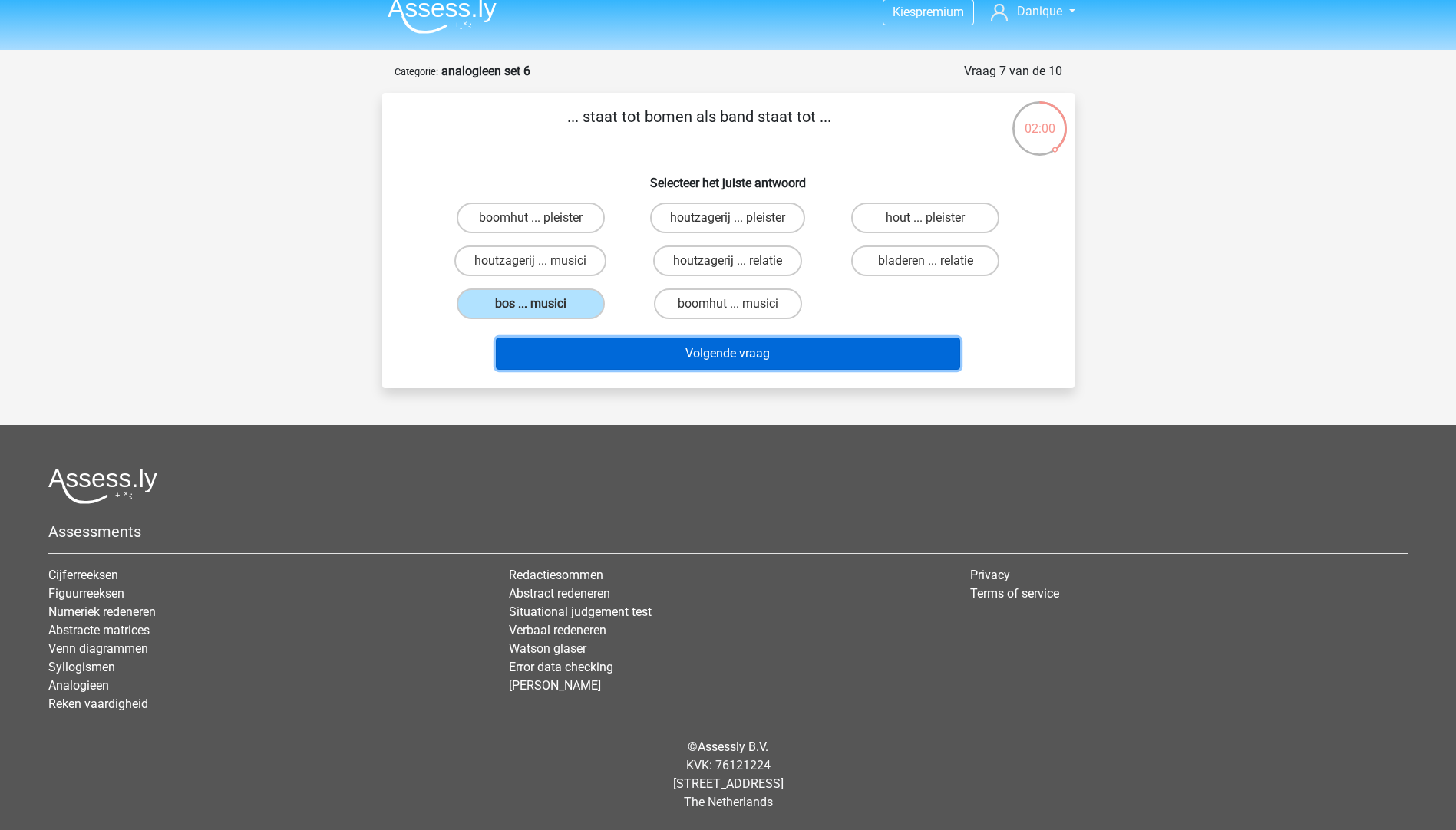
click at [584, 348] on button "Volgende vraag" at bounding box center [727, 354] width 464 height 32
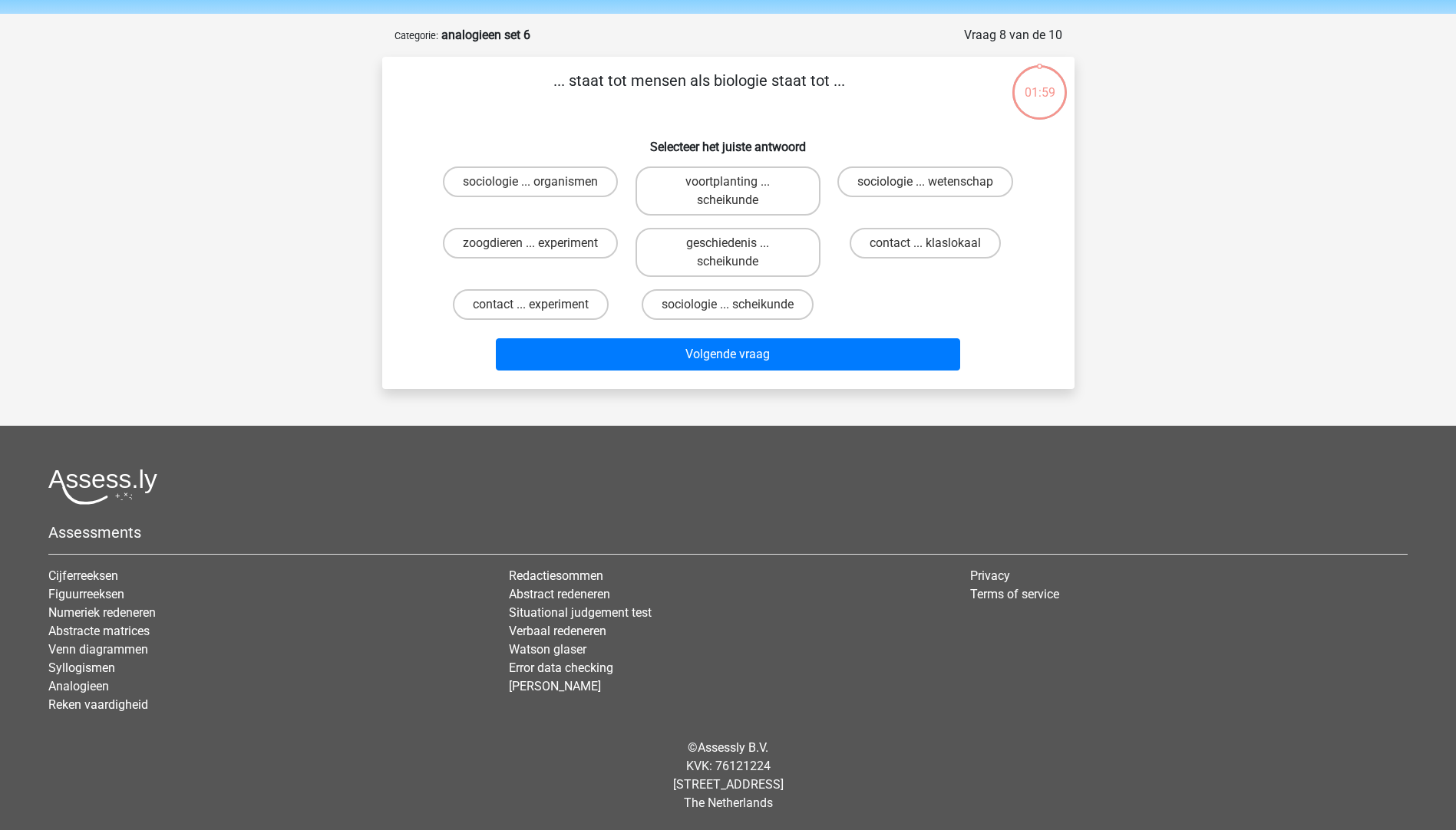
scroll to position [51, 0]
drag, startPoint x: 581, startPoint y: 71, endPoint x: 722, endPoint y: 79, distance: 141.2
click at [722, 79] on p "... staat tot mensen als biologie staat tot ..." at bounding box center [699, 91] width 585 height 46
drag, startPoint x: 722, startPoint y: 79, endPoint x: 645, endPoint y: 85, distance: 77.2
click at [639, 83] on p "... staat tot mensen als biologie staat tot ..." at bounding box center [699, 91] width 585 height 46
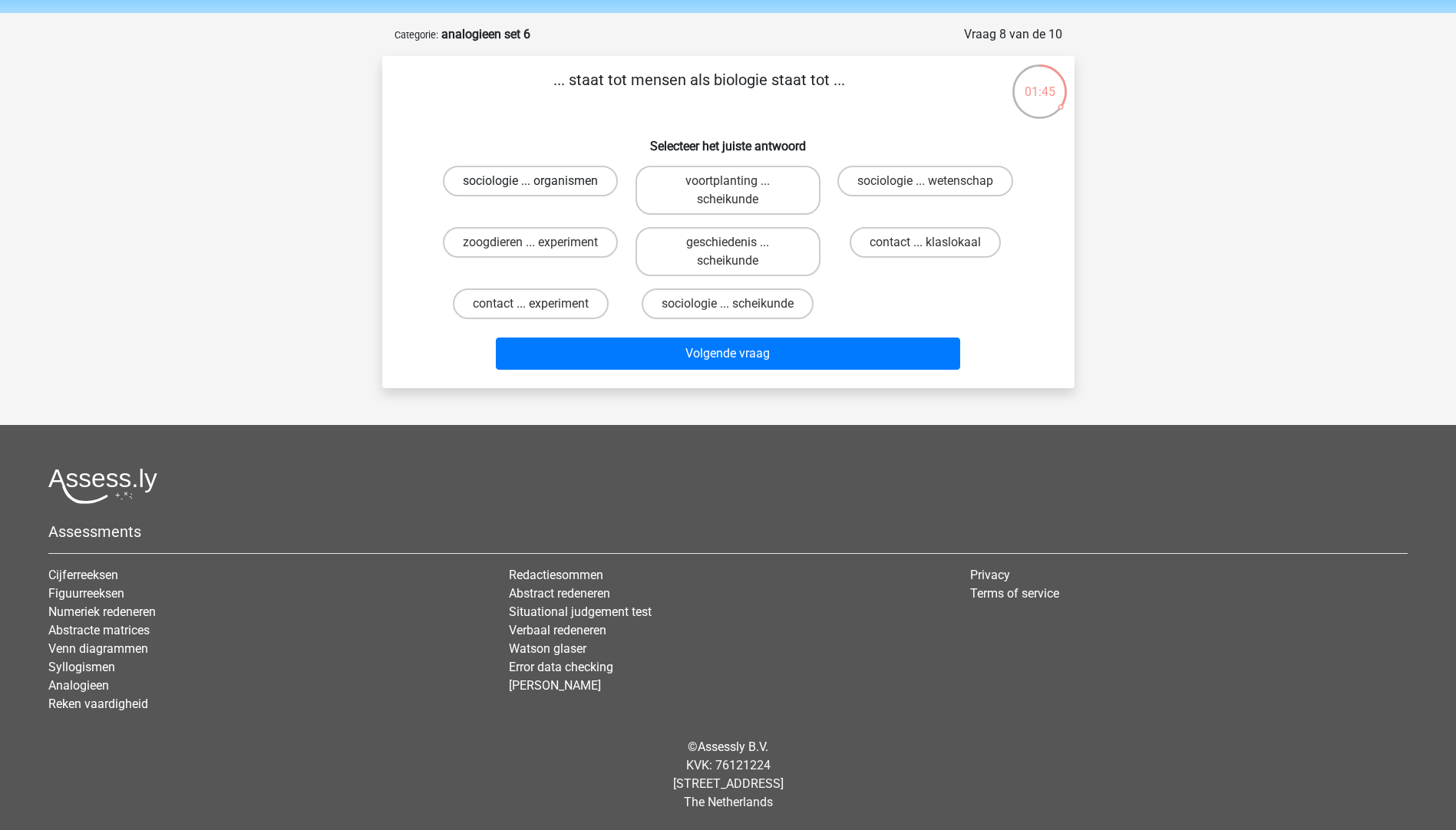
click at [501, 177] on label "sociologie ... organismen" at bounding box center [529, 181] width 175 height 30
click at [530, 182] on input "sociologie ... organismen" at bounding box center [535, 186] width 10 height 10
radio input "true"
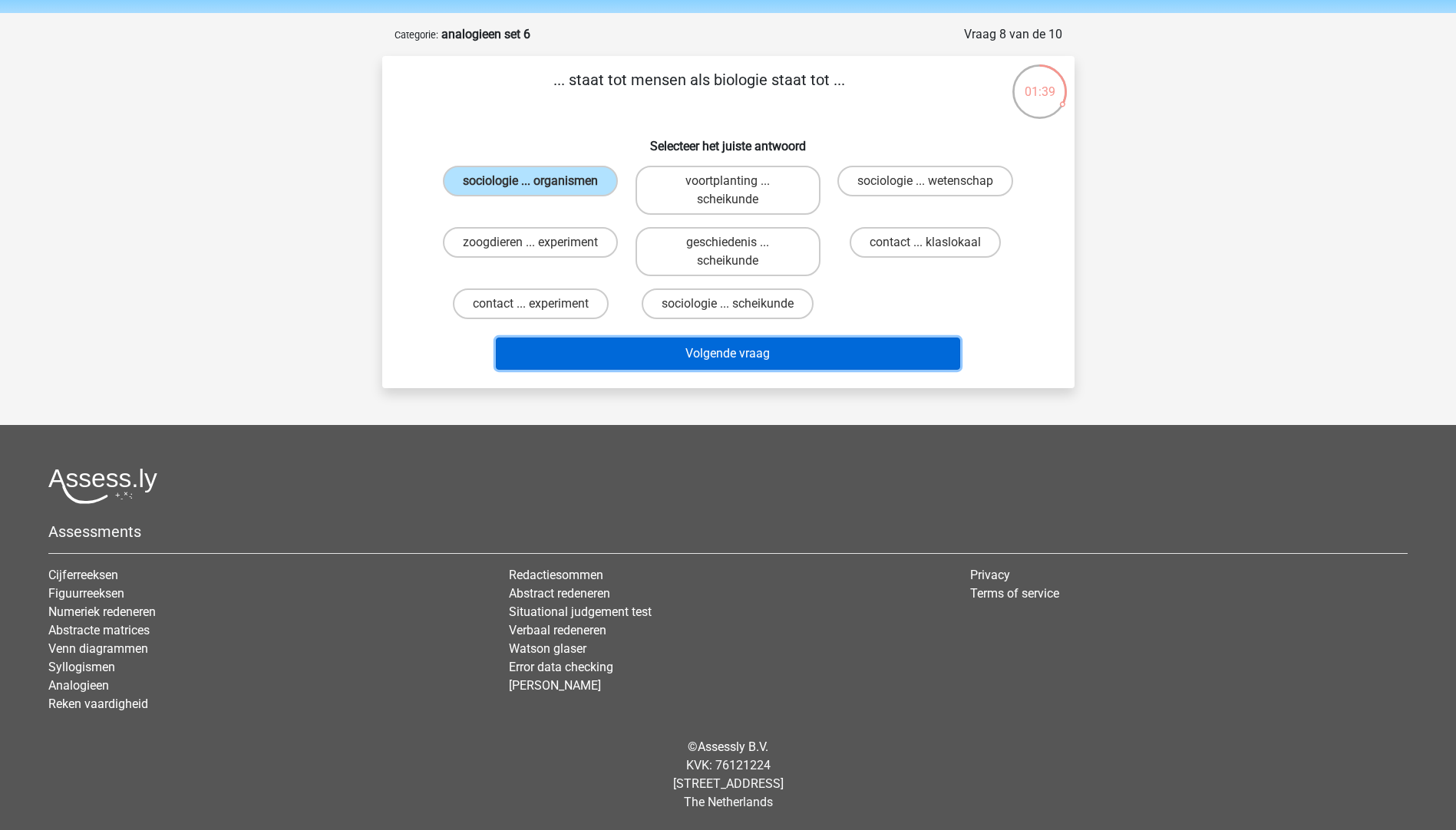
drag, startPoint x: 731, startPoint y: 345, endPoint x: 723, endPoint y: 347, distance: 8.2
click at [730, 346] on button "Volgende vraag" at bounding box center [727, 354] width 464 height 32
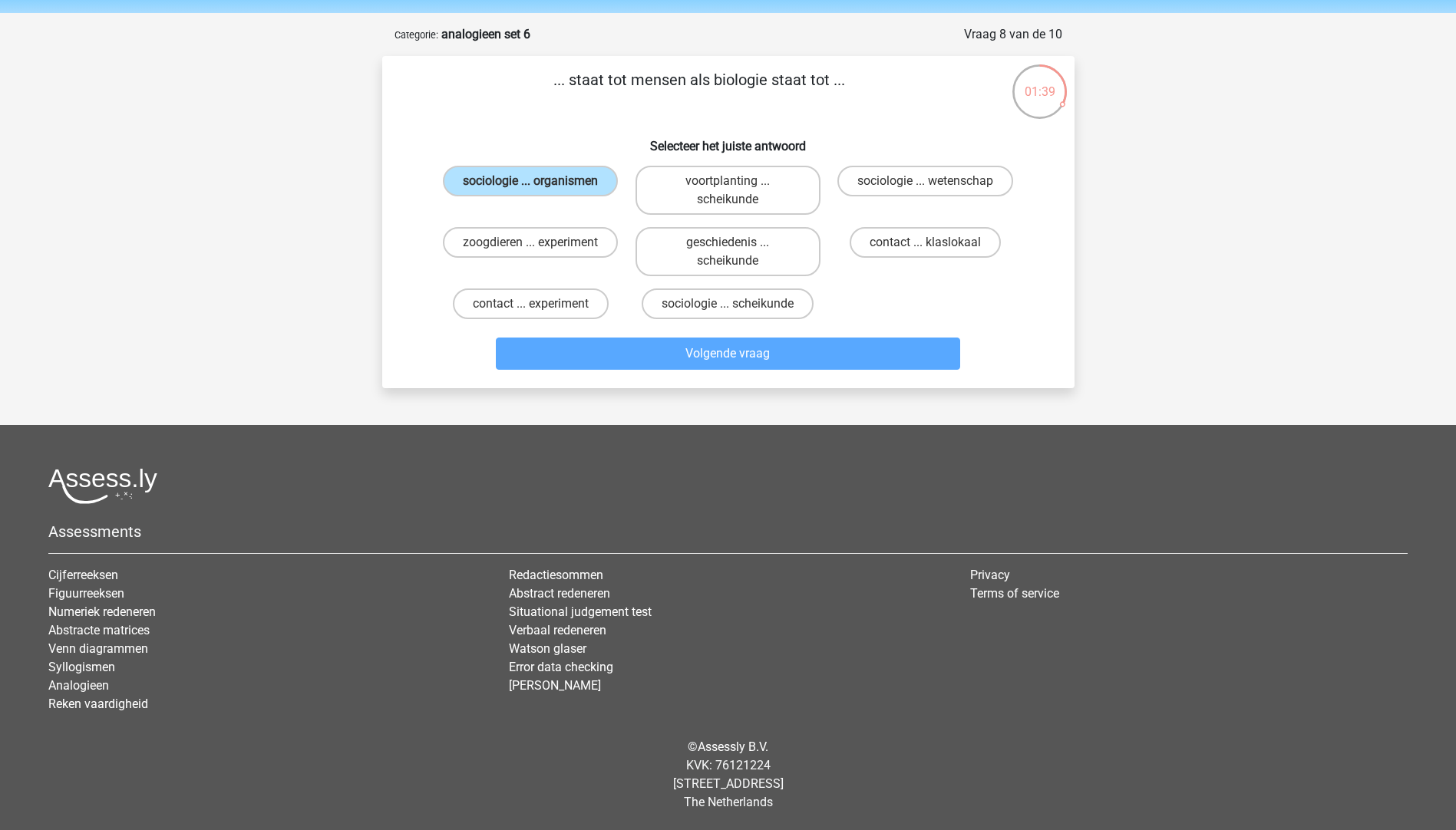
scroll to position [14, 0]
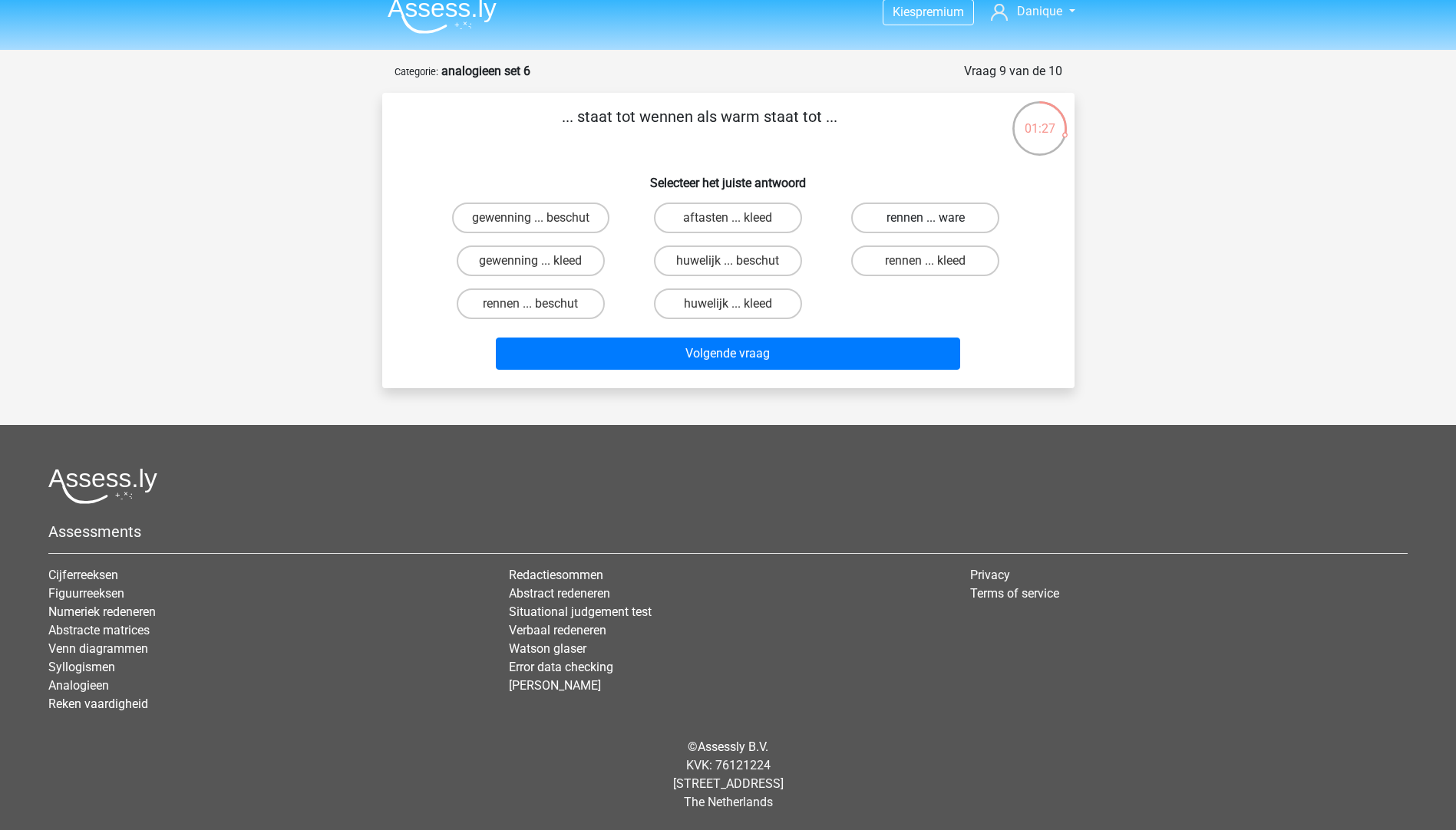
click at [893, 214] on label "rennen ... ware" at bounding box center [925, 217] width 148 height 30
click at [926, 217] on input "rennen ... ware" at bounding box center [930, 222] width 10 height 10
radio input "true"
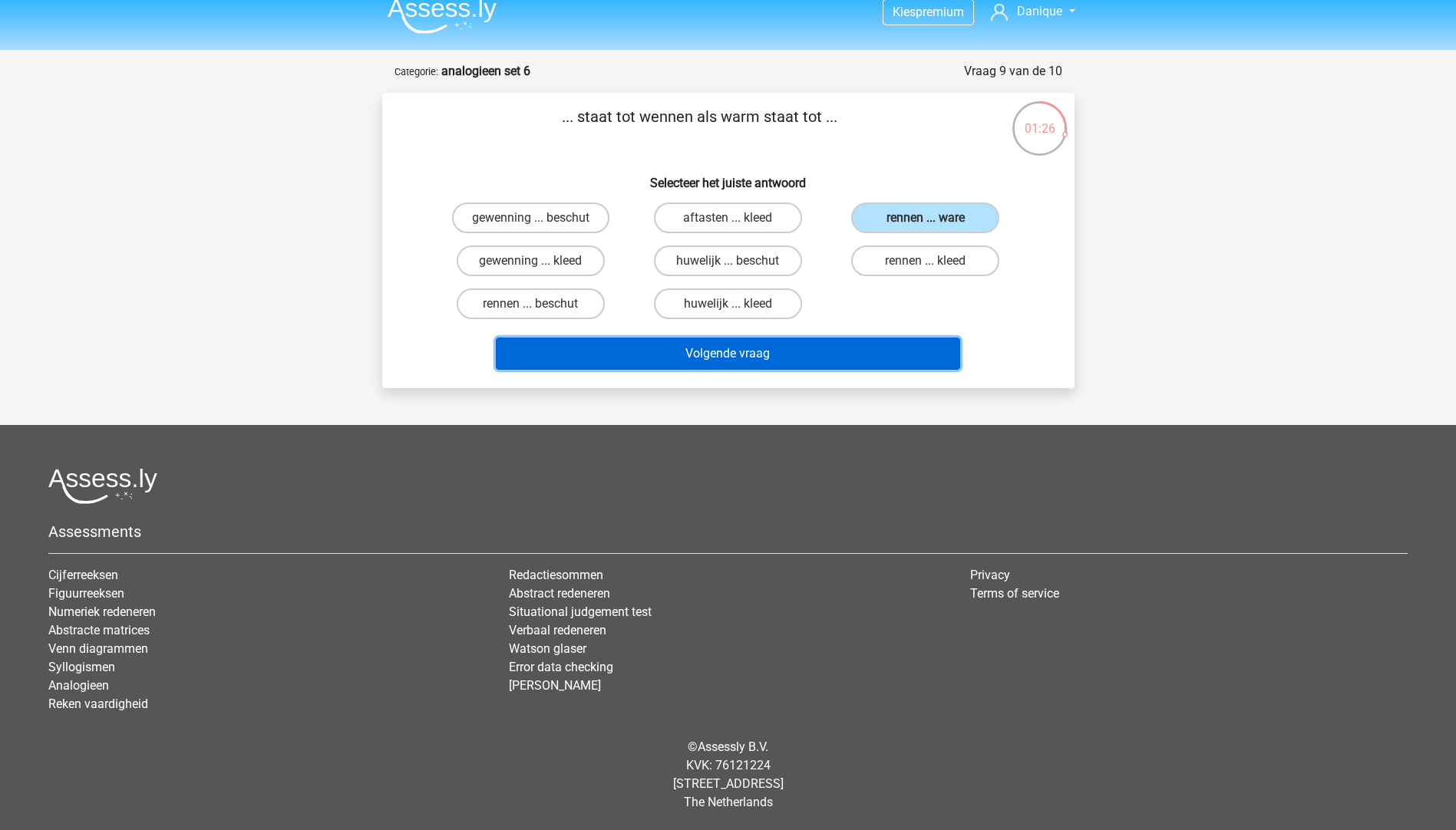
click at [621, 345] on button "Volgende vraag" at bounding box center [727, 354] width 464 height 32
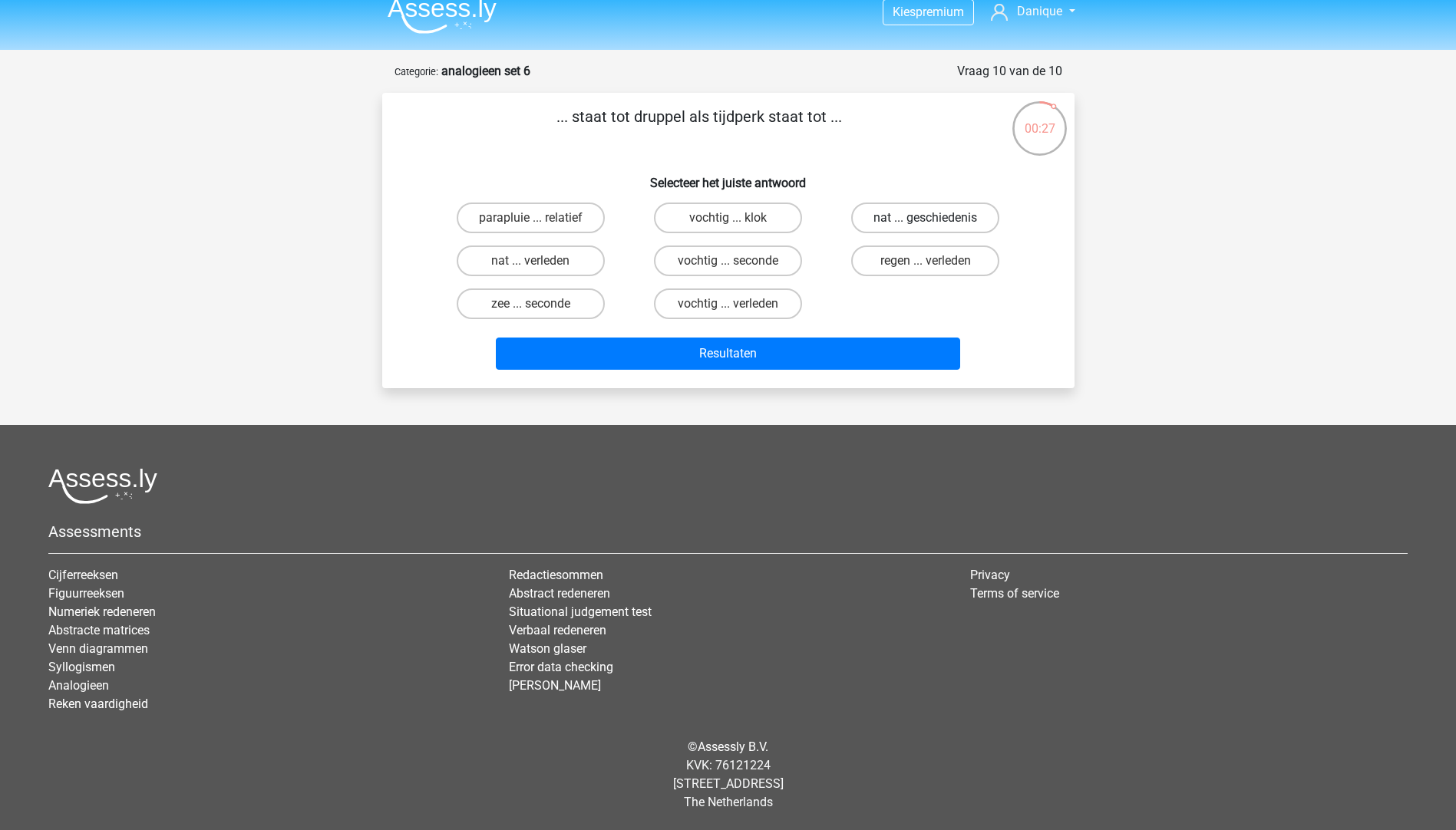
click at [885, 216] on label "nat ... geschiedenis" at bounding box center [925, 217] width 148 height 30
click at [926, 217] on input "nat ... geschiedenis" at bounding box center [930, 222] width 10 height 10
radio input "true"
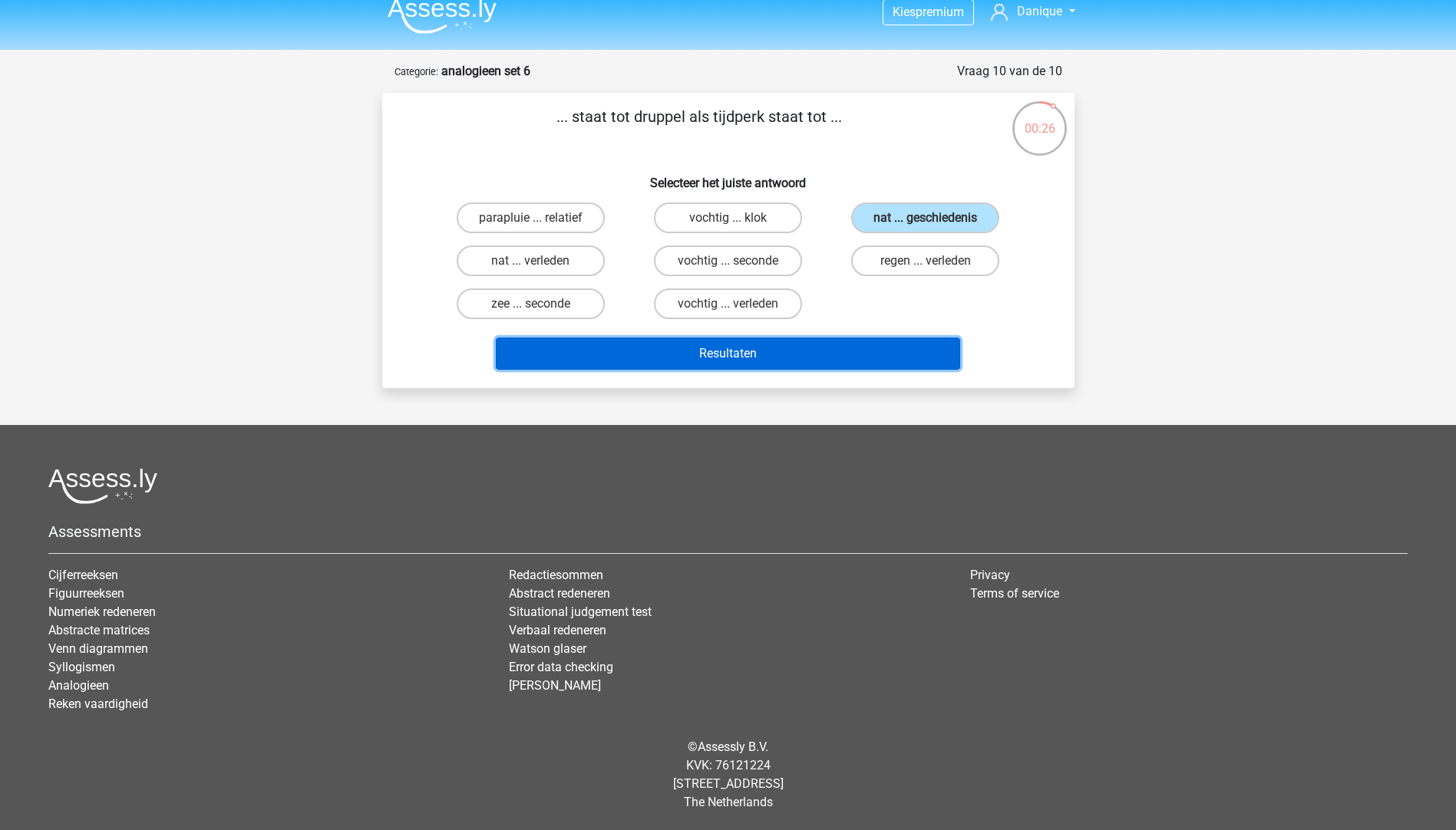
click at [766, 352] on button "Resultaten" at bounding box center [727, 354] width 464 height 32
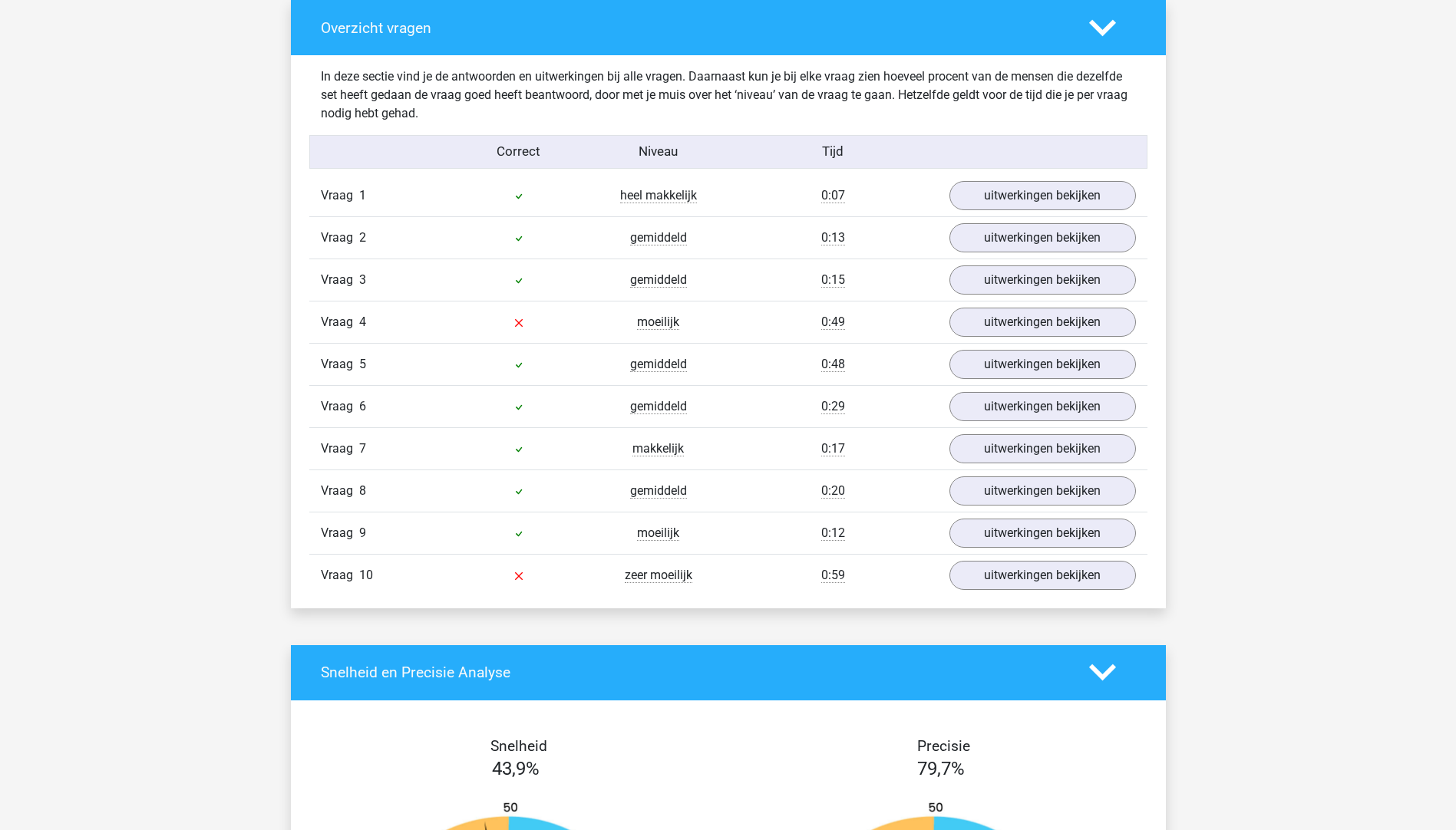
scroll to position [1150, 0]
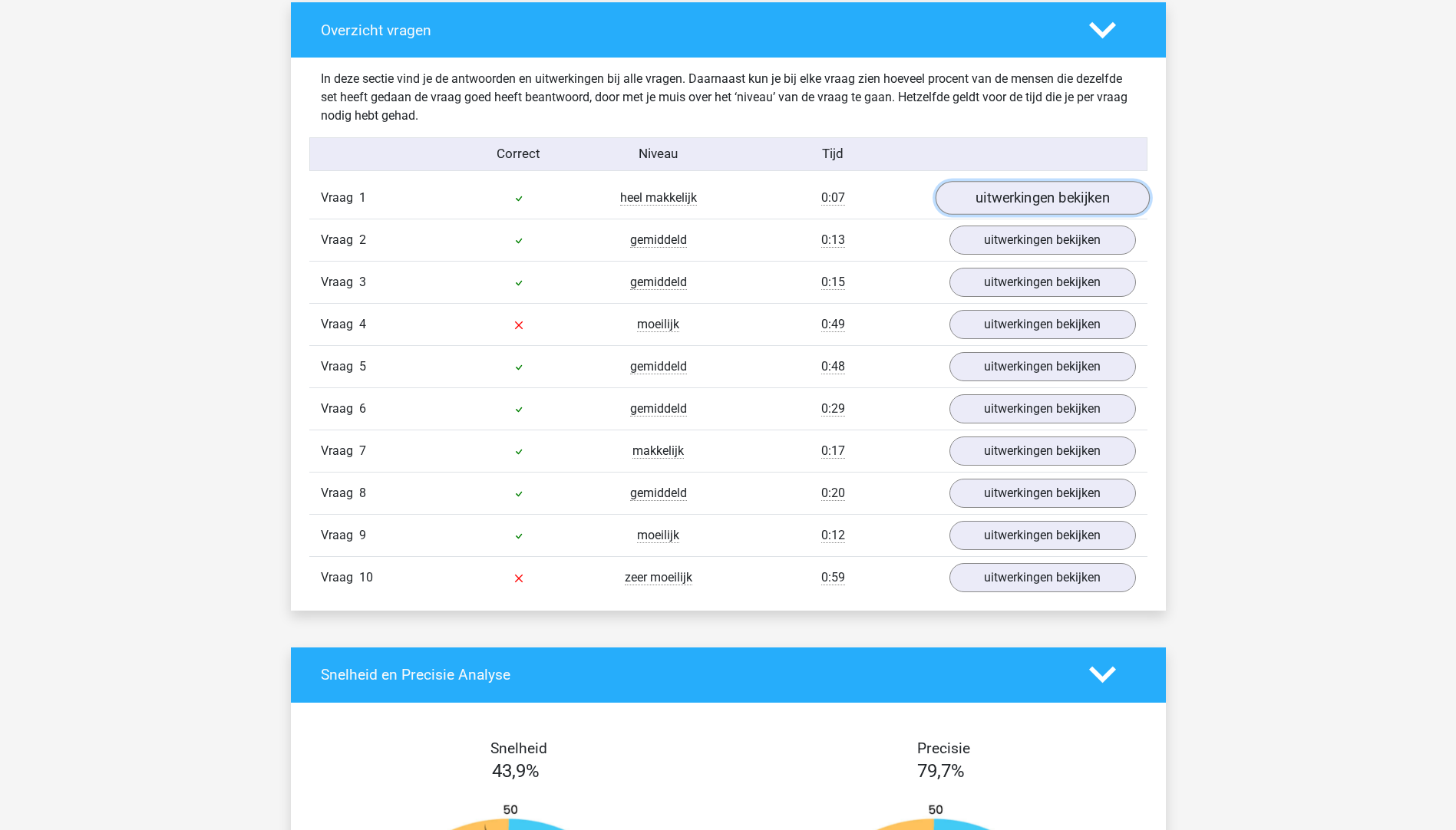
click at [992, 203] on link "uitwerkingen bekijken" at bounding box center [1041, 199] width 214 height 34
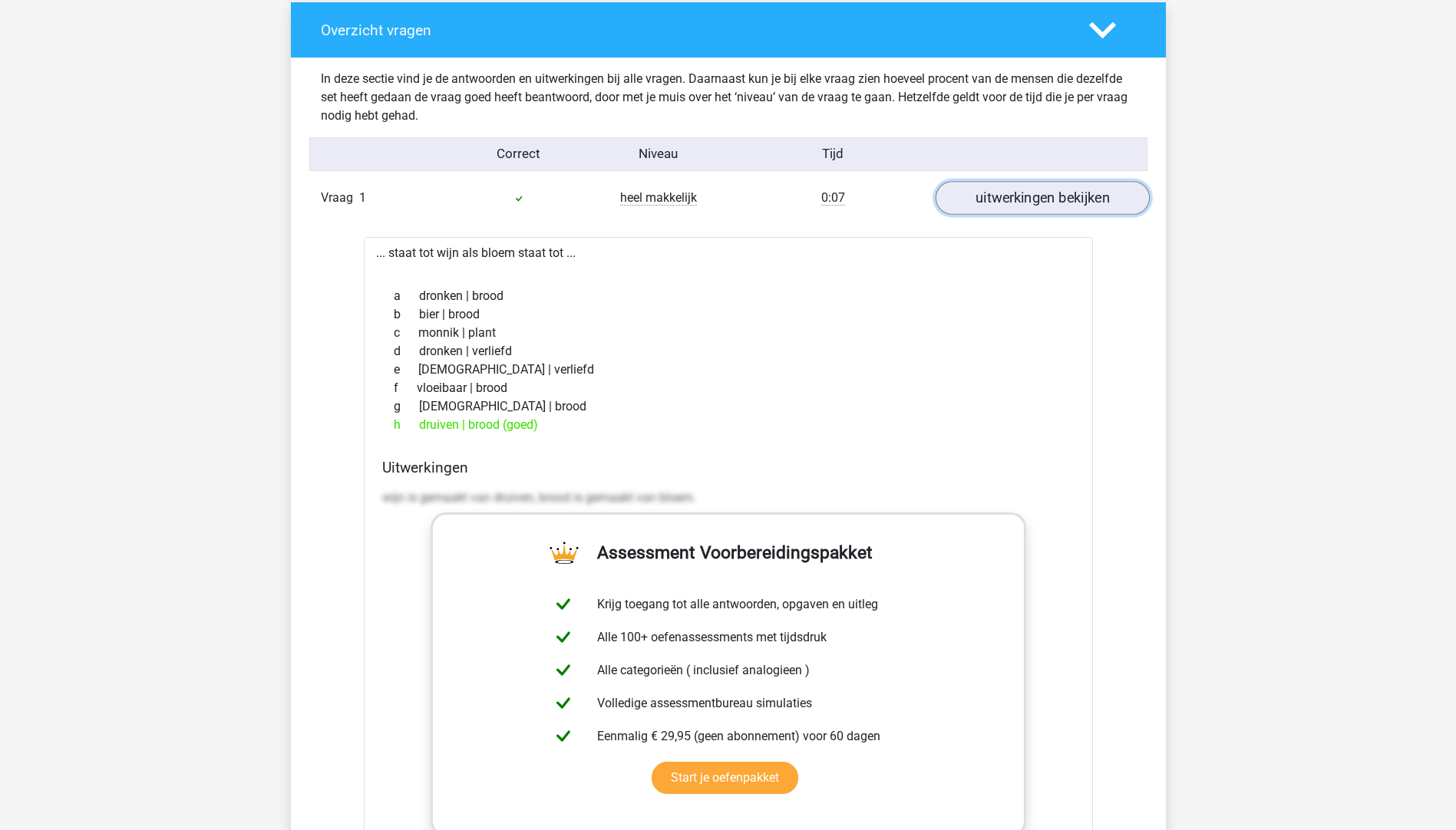
click at [992, 205] on link "uitwerkingen bekijken" at bounding box center [1041, 199] width 214 height 34
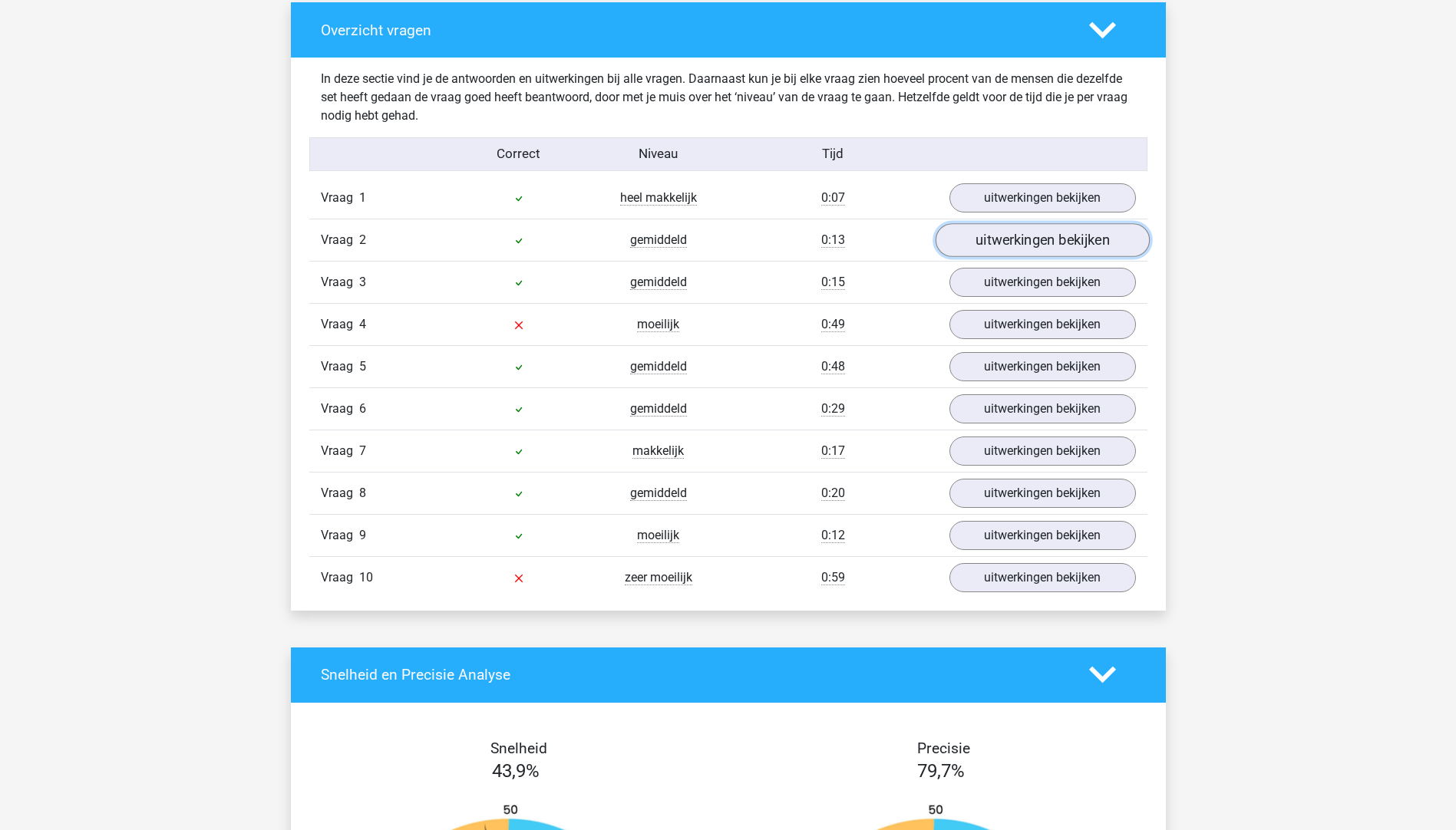
click at [1001, 249] on link "uitwerkingen bekijken" at bounding box center [1041, 240] width 214 height 34
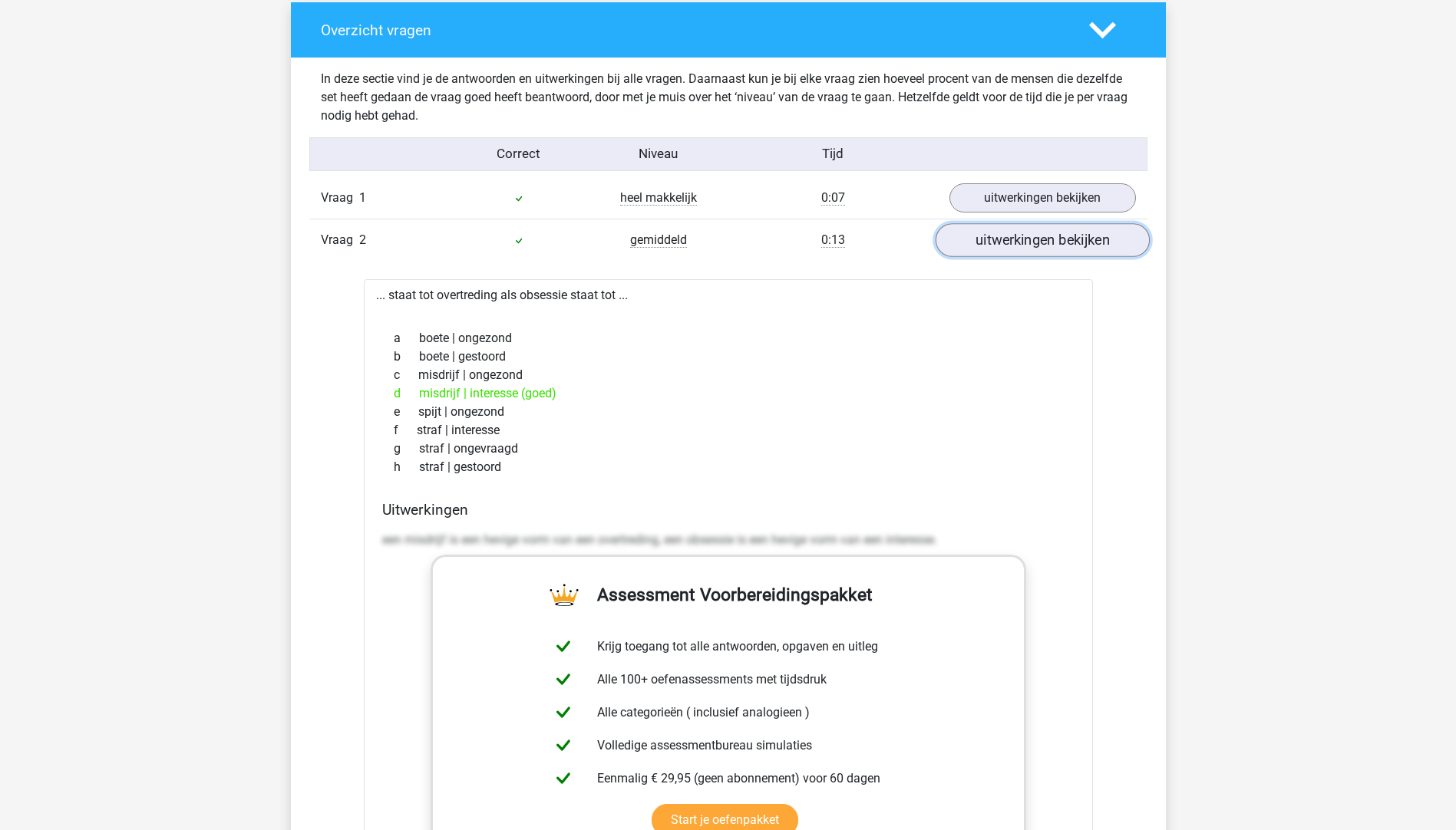
click at [1001, 249] on link "uitwerkingen bekijken" at bounding box center [1041, 240] width 214 height 34
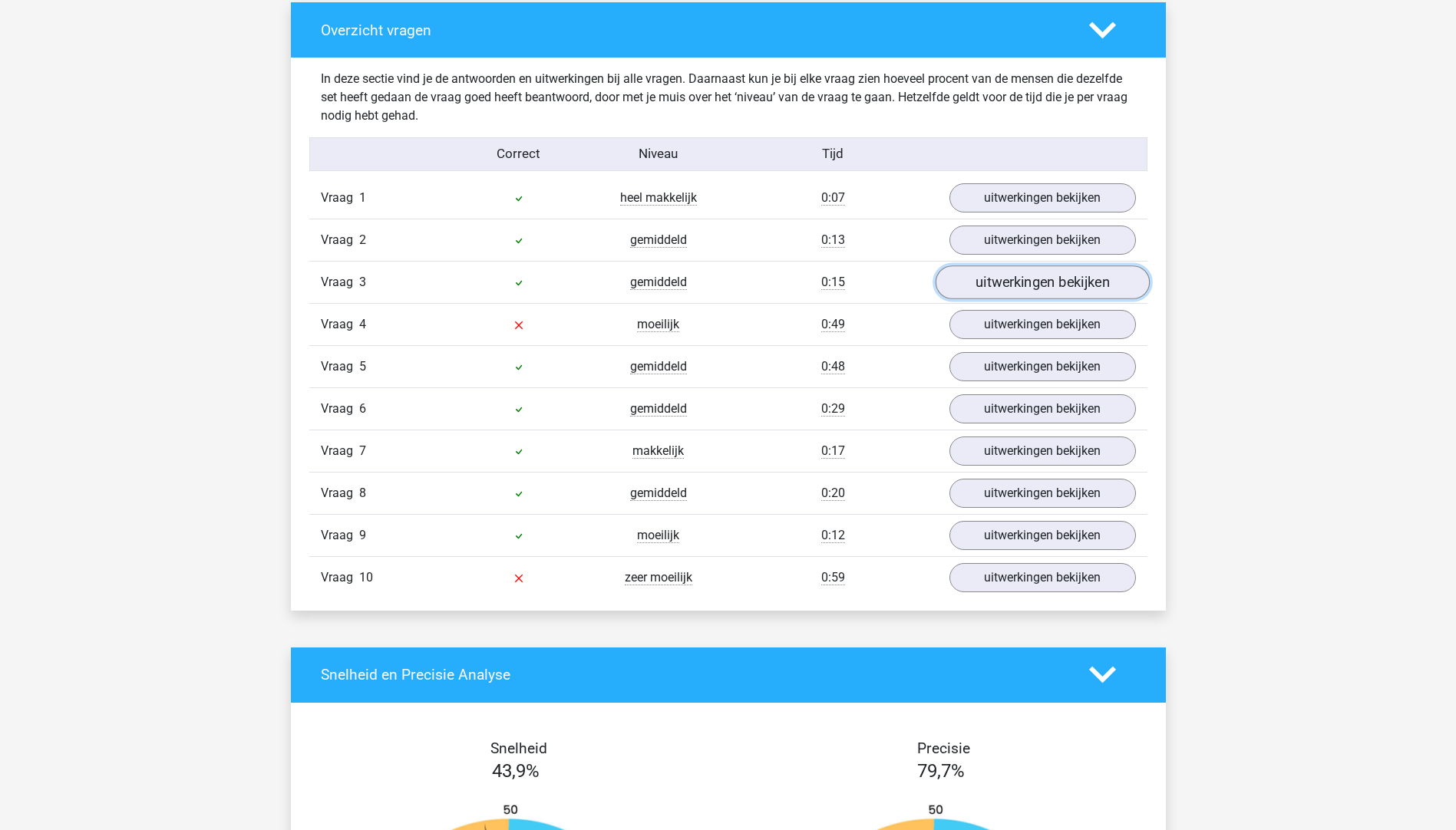
click at [1000, 298] on link "uitwerkingen bekijken" at bounding box center [1041, 283] width 214 height 34
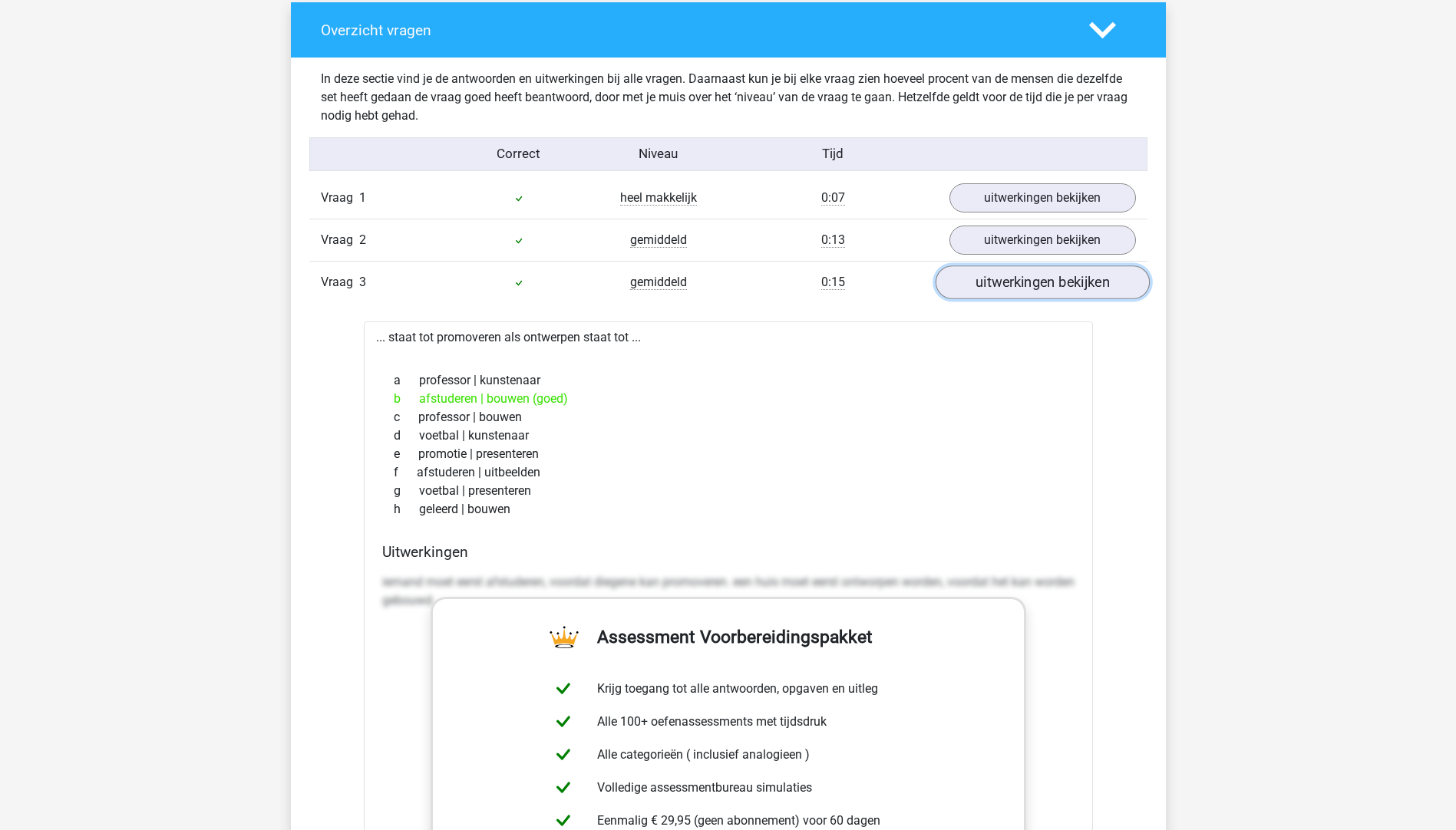
click at [993, 277] on link "uitwerkingen bekijken" at bounding box center [1041, 283] width 214 height 34
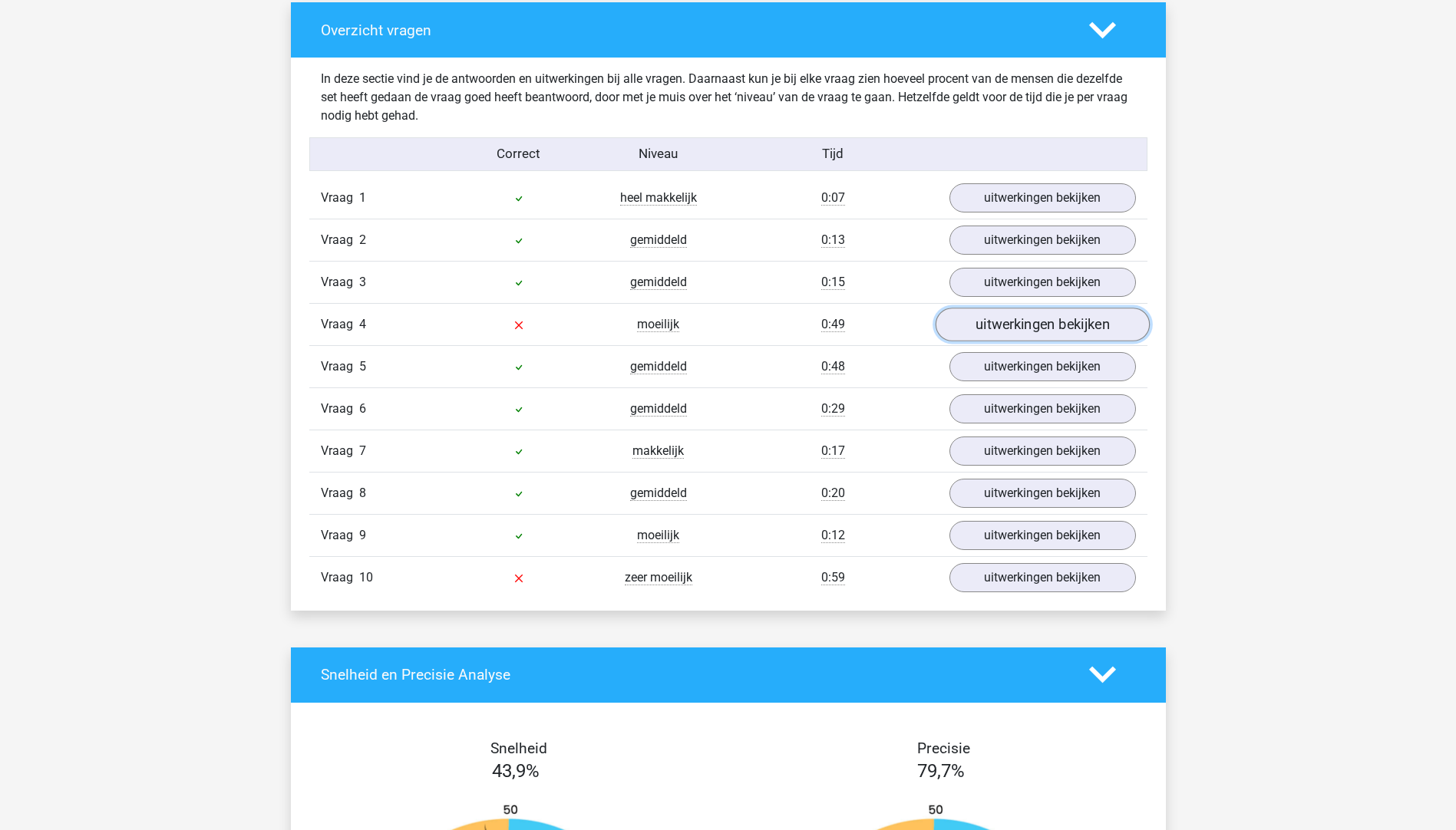
click at [992, 334] on link "uitwerkingen bekijken" at bounding box center [1041, 324] width 214 height 34
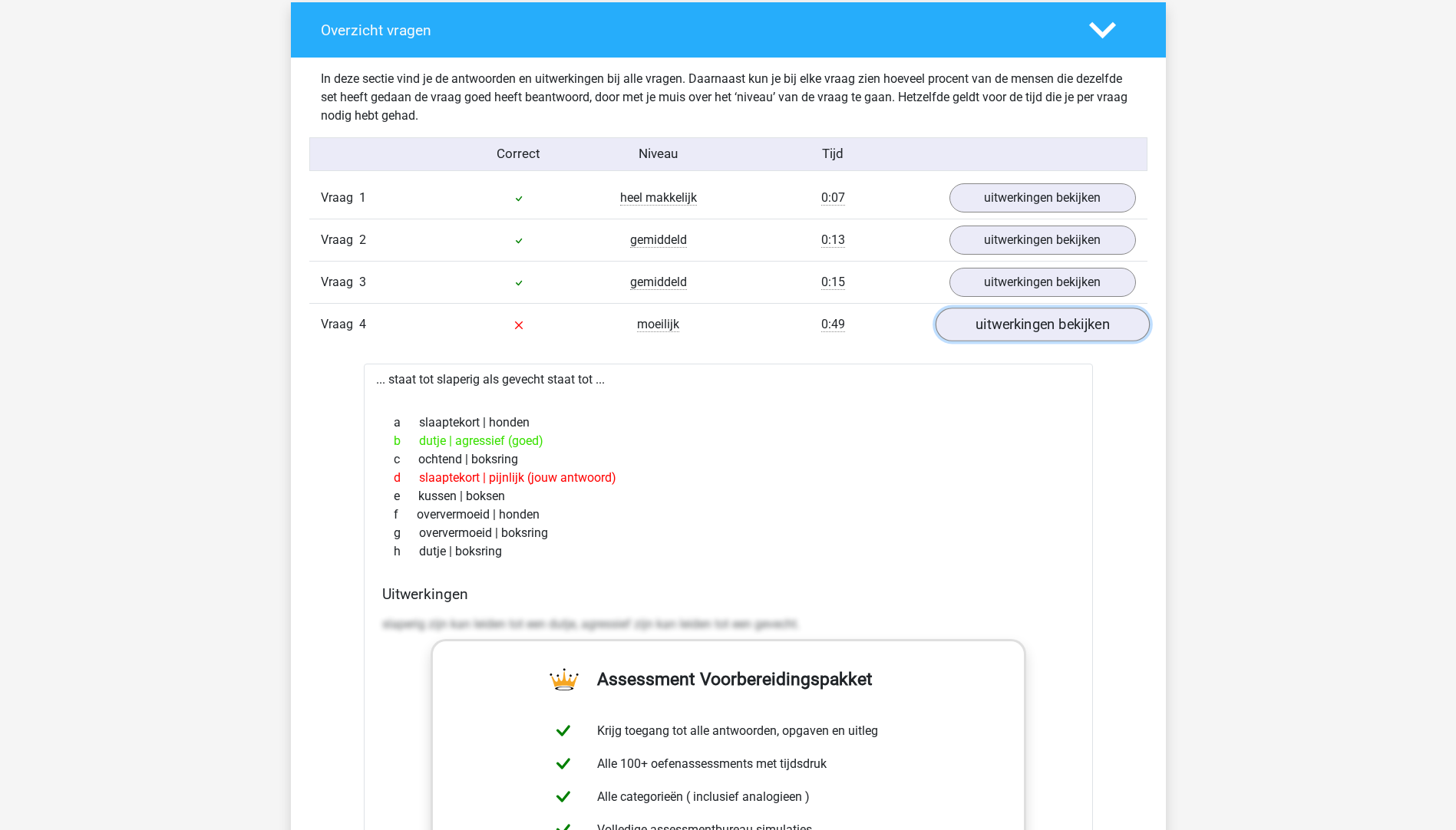
click at [1023, 318] on link "uitwerkingen bekijken" at bounding box center [1041, 324] width 214 height 34
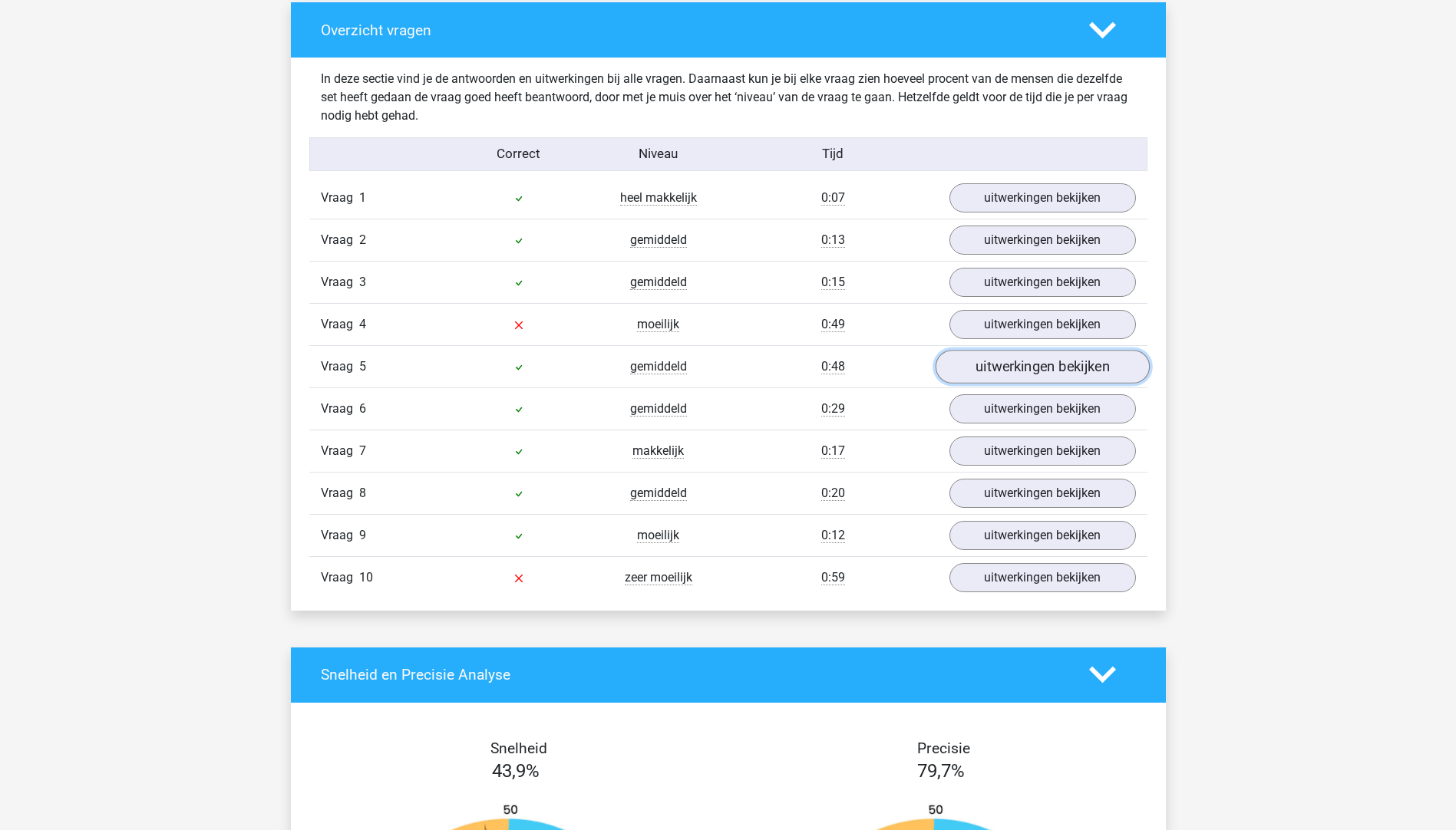
click at [1004, 375] on link "uitwerkingen bekijken" at bounding box center [1041, 367] width 214 height 34
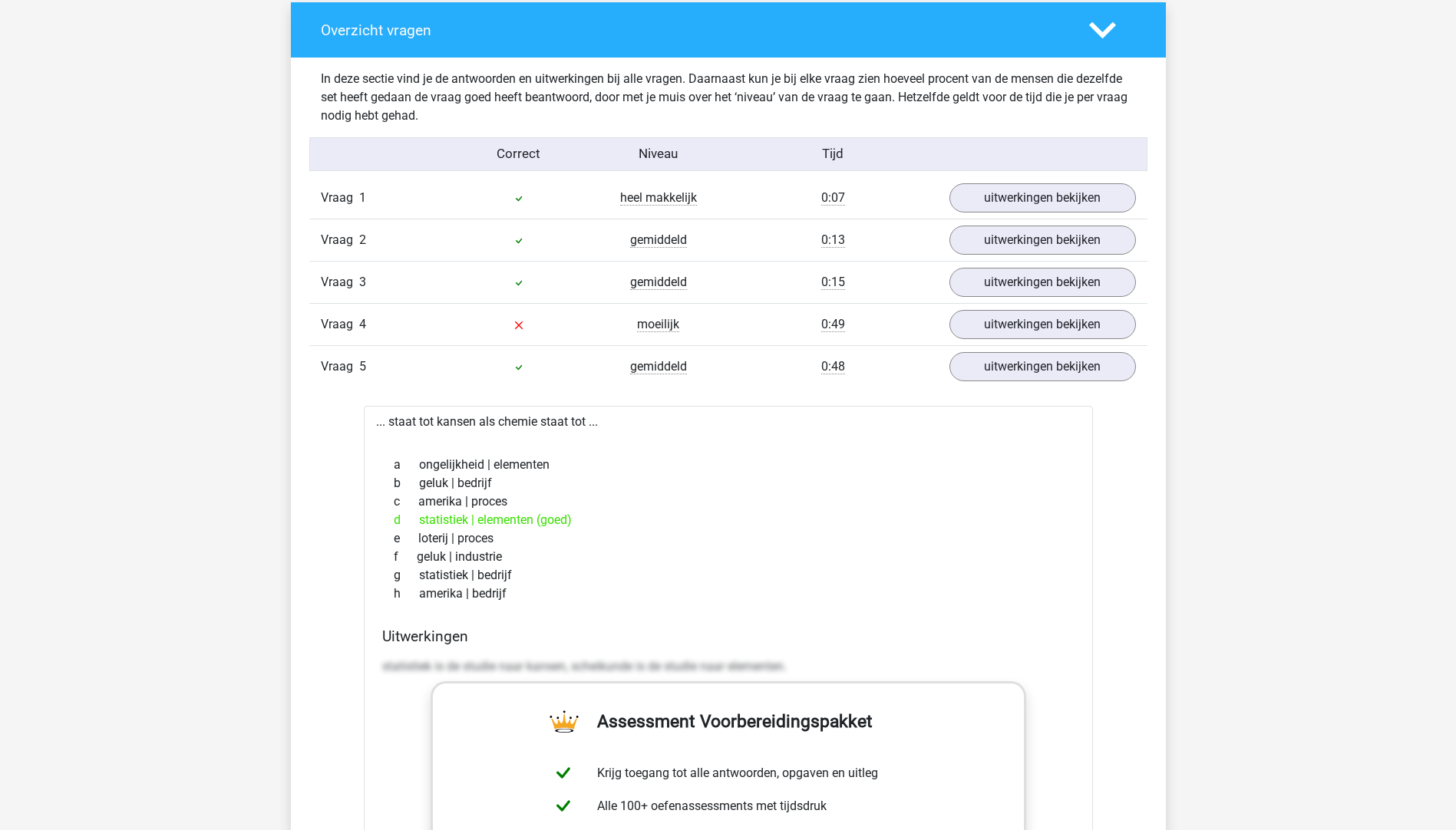
drag, startPoint x: 417, startPoint y: 525, endPoint x: 516, endPoint y: 531, distance: 99.2
click at [516, 531] on div "a ongelijkheid | elementen b geluk | bedrijf c amerika | proces d statistiek | …" at bounding box center [728, 529] width 692 height 160
drag, startPoint x: 516, startPoint y: 531, endPoint x: 475, endPoint y: 532, distance: 41.0
click at [475, 532] on div "e loterij | proces" at bounding box center [728, 538] width 692 height 18
drag, startPoint x: 430, startPoint y: 517, endPoint x: 547, endPoint y: 523, distance: 117.2
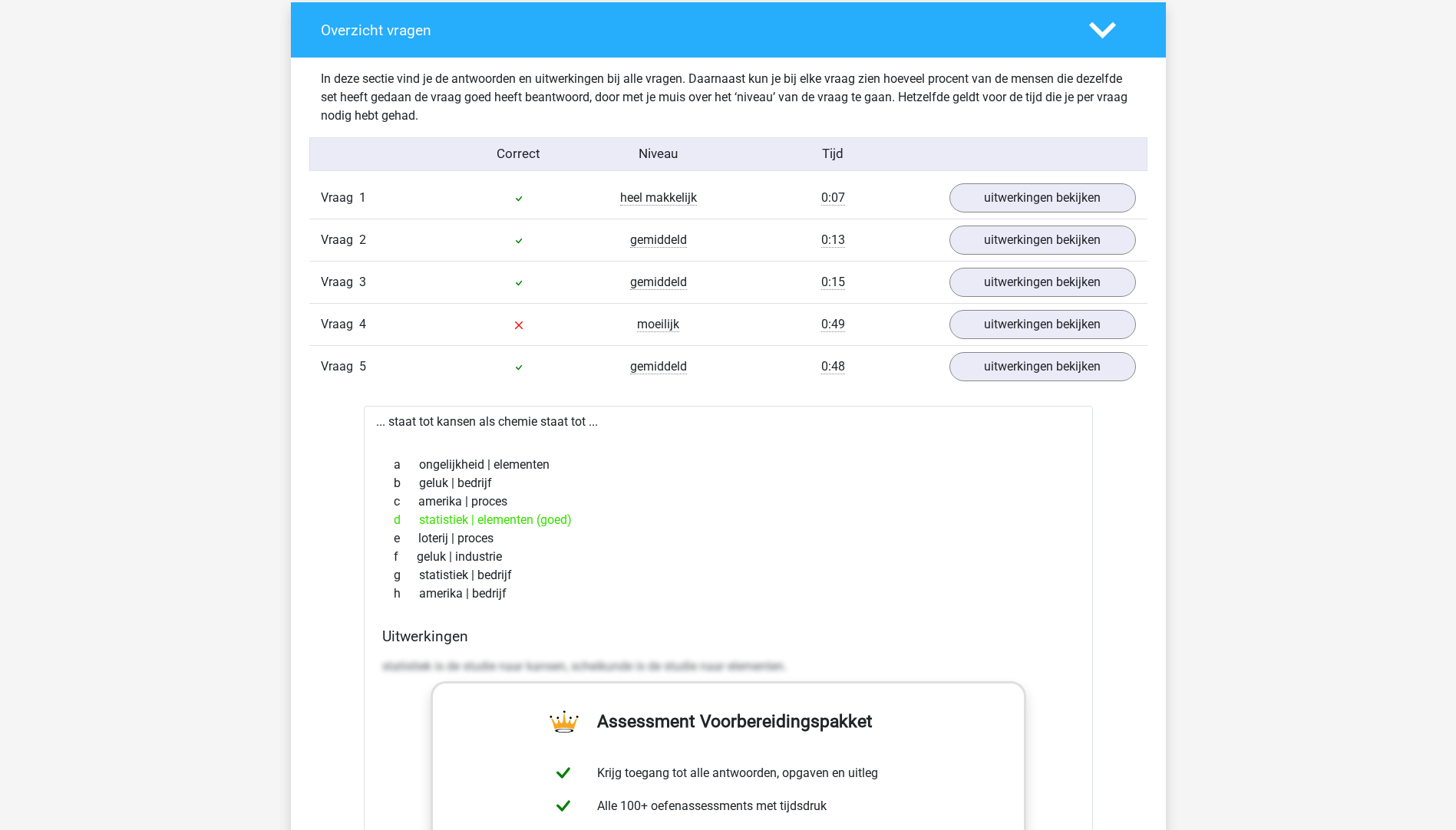
click at [547, 523] on div "d statistiek | elementen (goed)" at bounding box center [728, 519] width 692 height 18
drag, startPoint x: 547, startPoint y: 523, endPoint x: 449, endPoint y: 527, distance: 98.1
click at [449, 527] on div "d statistiek | elementen (goed)" at bounding box center [728, 519] width 692 height 18
drag, startPoint x: 432, startPoint y: 417, endPoint x: 474, endPoint y: 422, distance: 42.3
click at [474, 422] on div "... staat tot kansen als chemie staat tot ... a ongelijkheid | elementen b gelu…" at bounding box center [728, 793] width 729 height 776
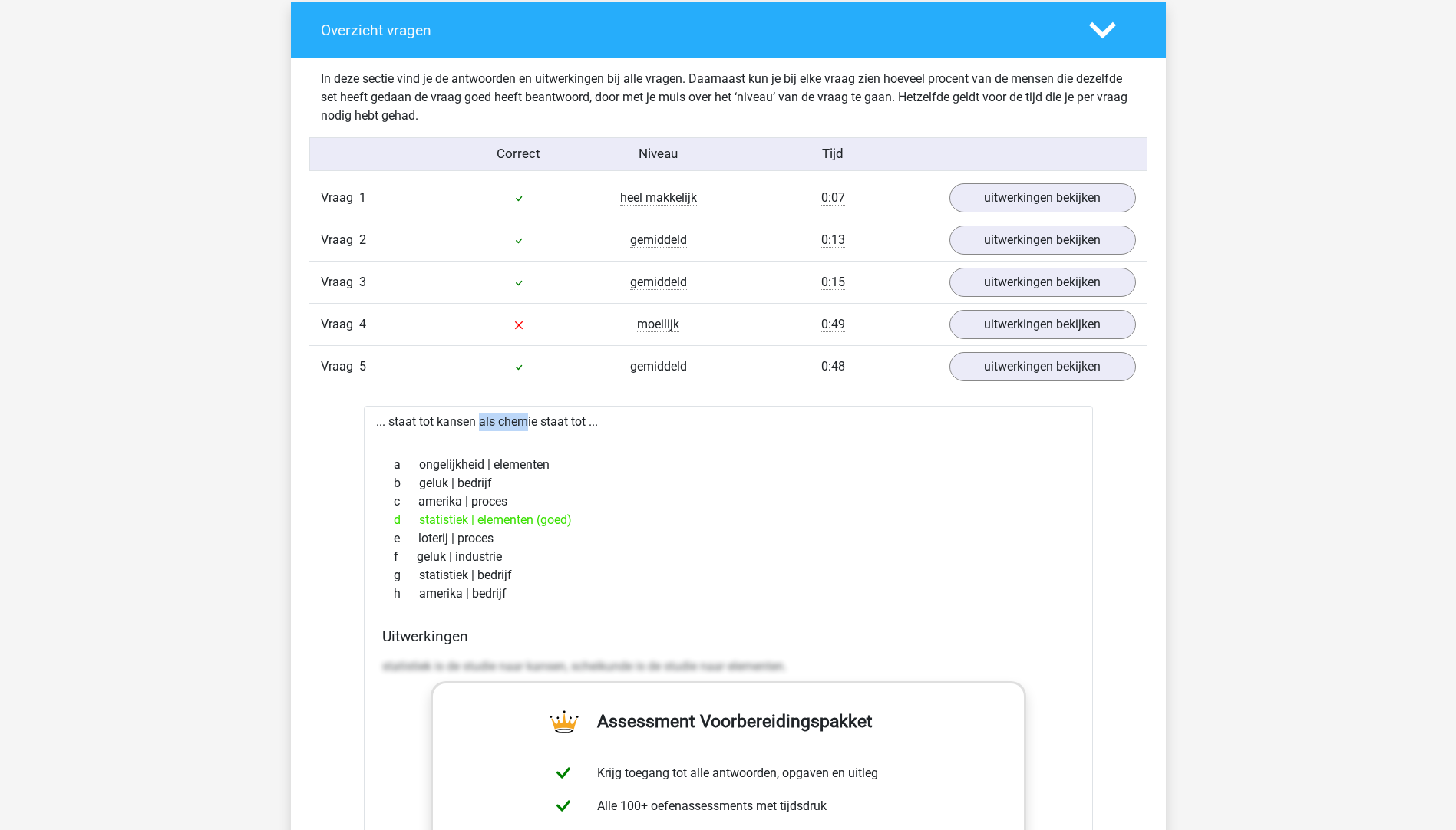
drag, startPoint x: 474, startPoint y: 422, endPoint x: 461, endPoint y: 424, distance: 13.2
click at [461, 424] on div "... staat tot kansen als chemie staat tot ... a ongelijkheid | elementen b gelu…" at bounding box center [728, 793] width 729 height 776
click at [999, 364] on link "uitwerkingen bekijken" at bounding box center [1041, 367] width 214 height 34
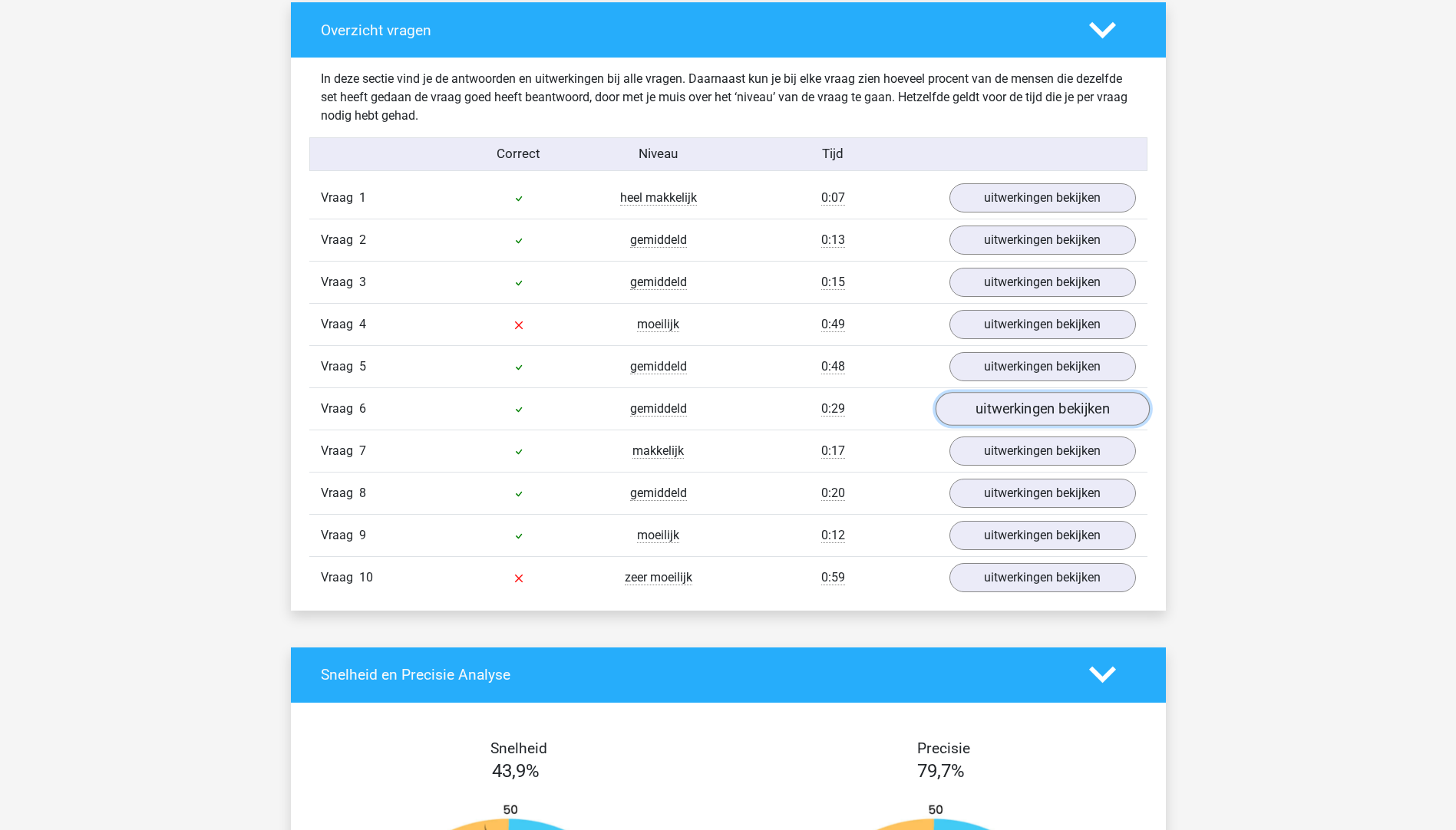
click at [1005, 406] on link "uitwerkingen bekijken" at bounding box center [1041, 409] width 214 height 34
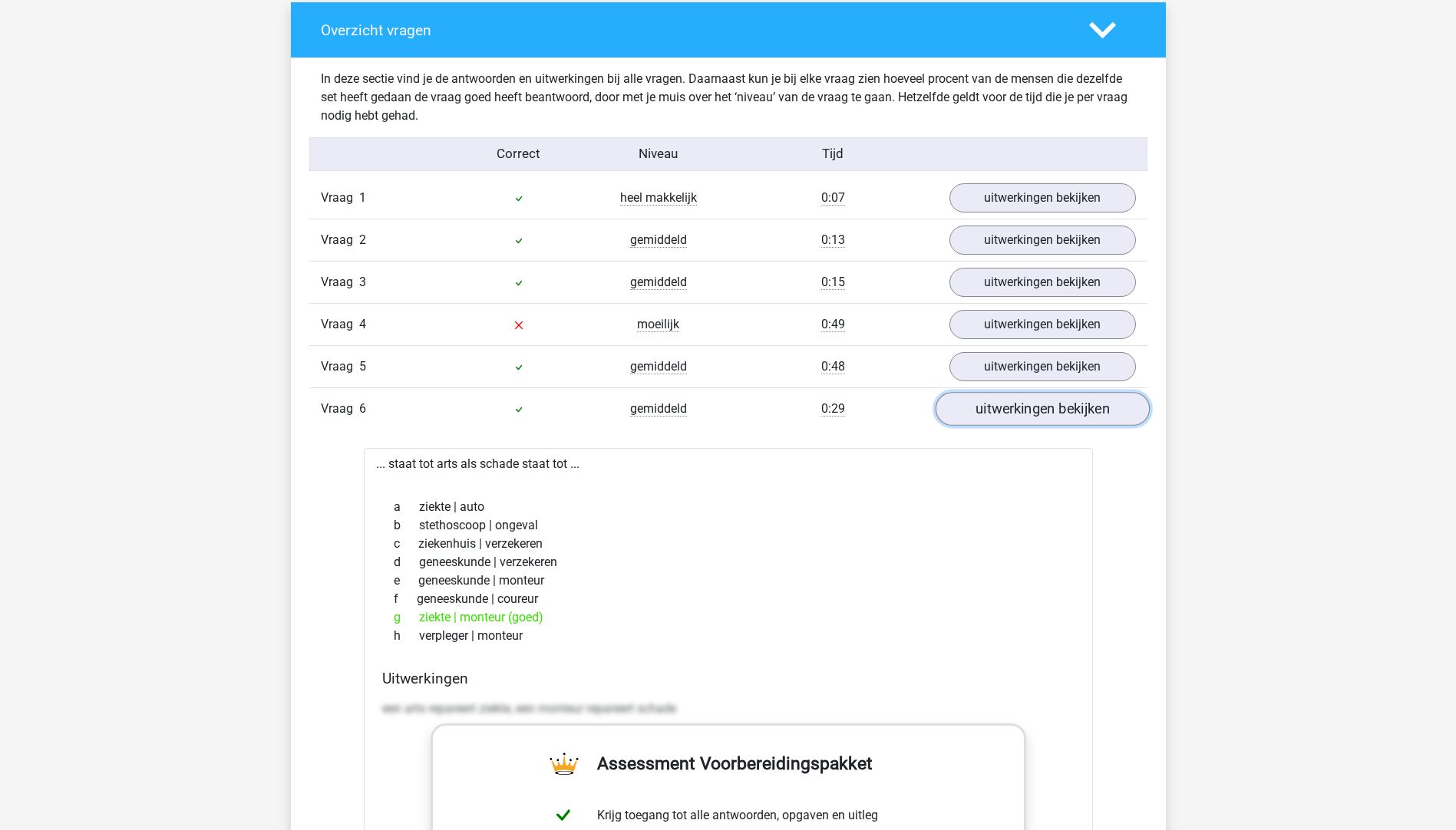
click at [1017, 406] on link "uitwerkingen bekijken" at bounding box center [1041, 409] width 214 height 34
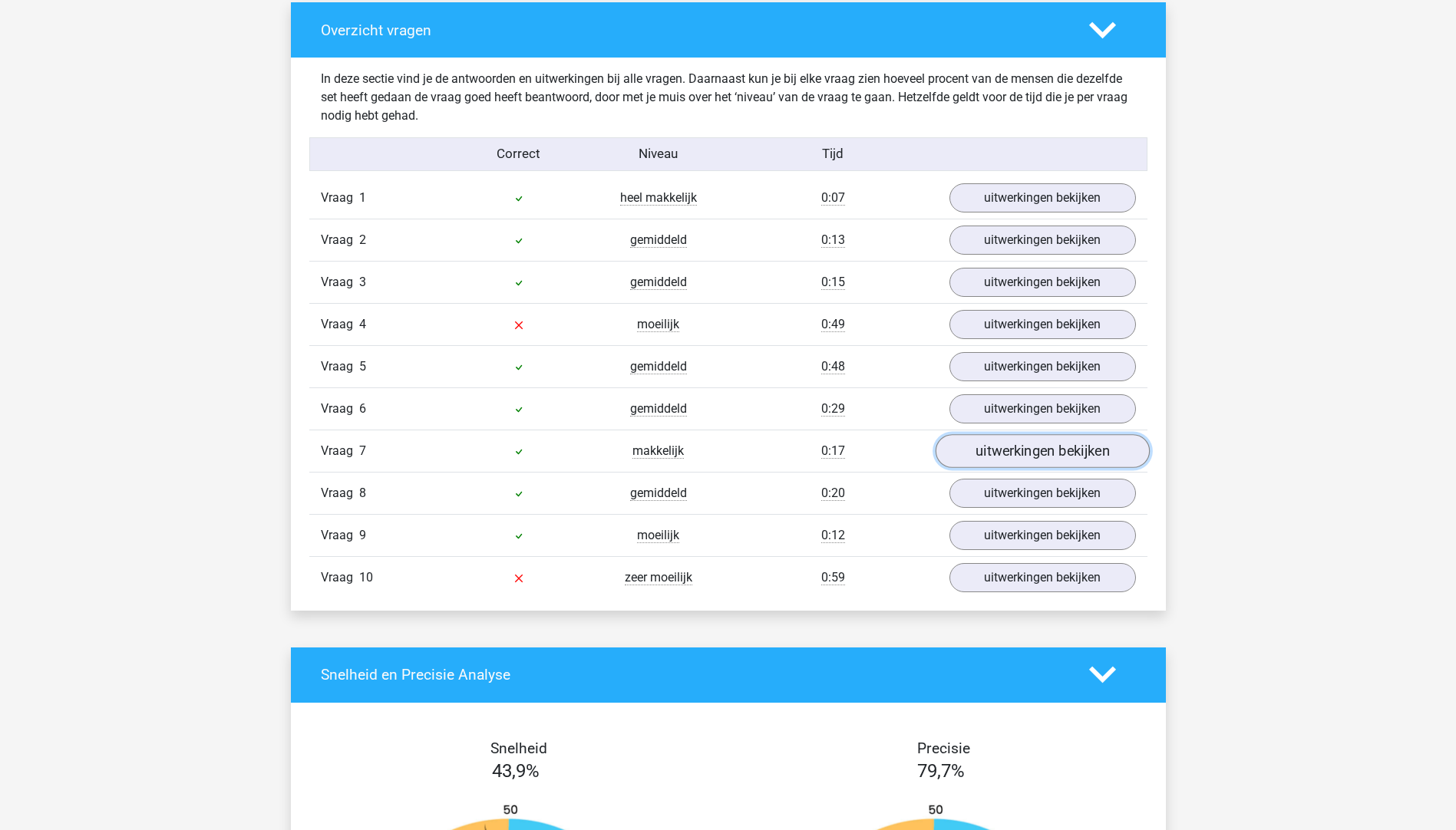
click at [996, 449] on link "uitwerkingen bekijken" at bounding box center [1041, 451] width 214 height 34
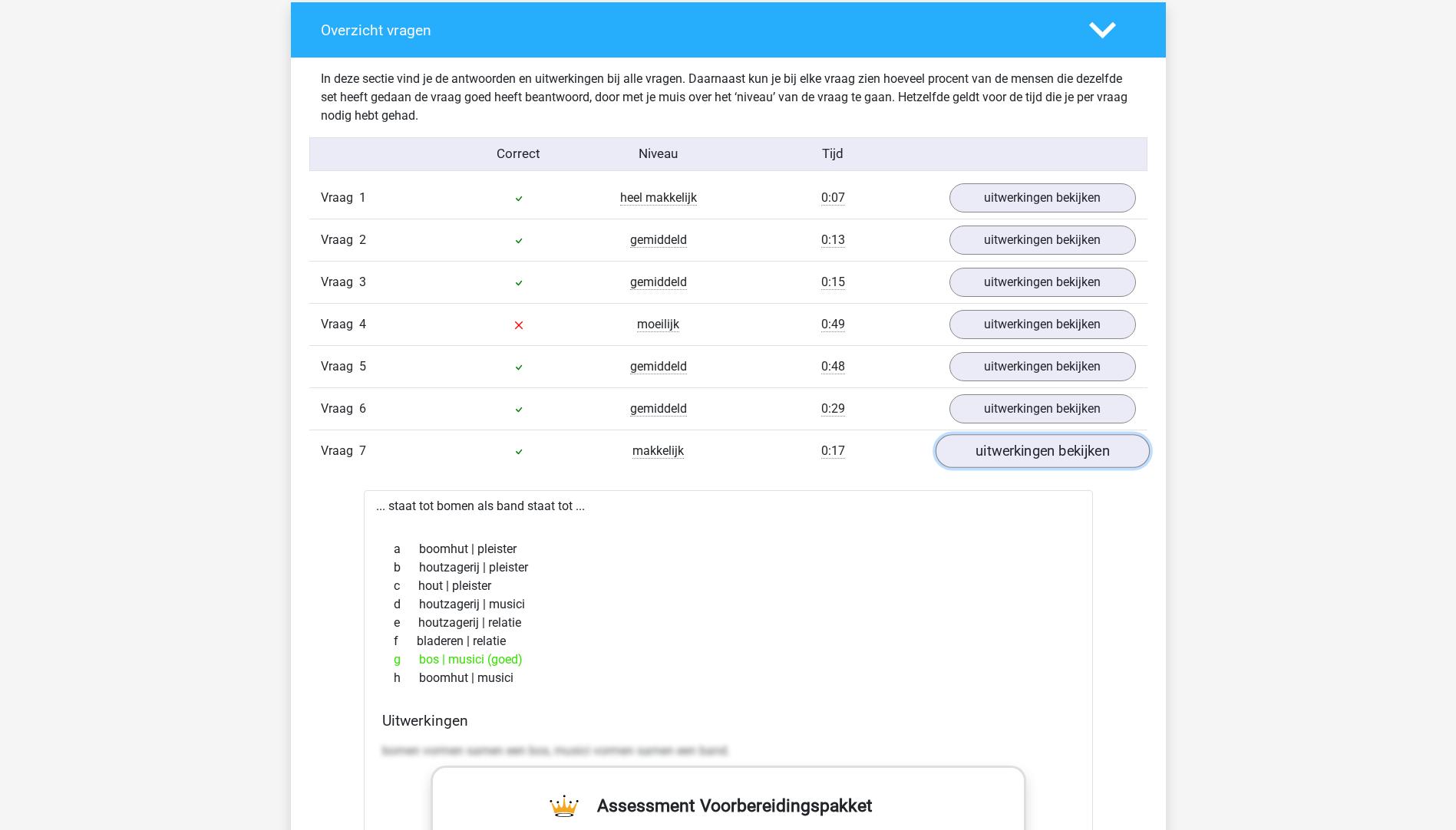
click at [1018, 441] on link "uitwerkingen bekijken" at bounding box center [1041, 451] width 214 height 34
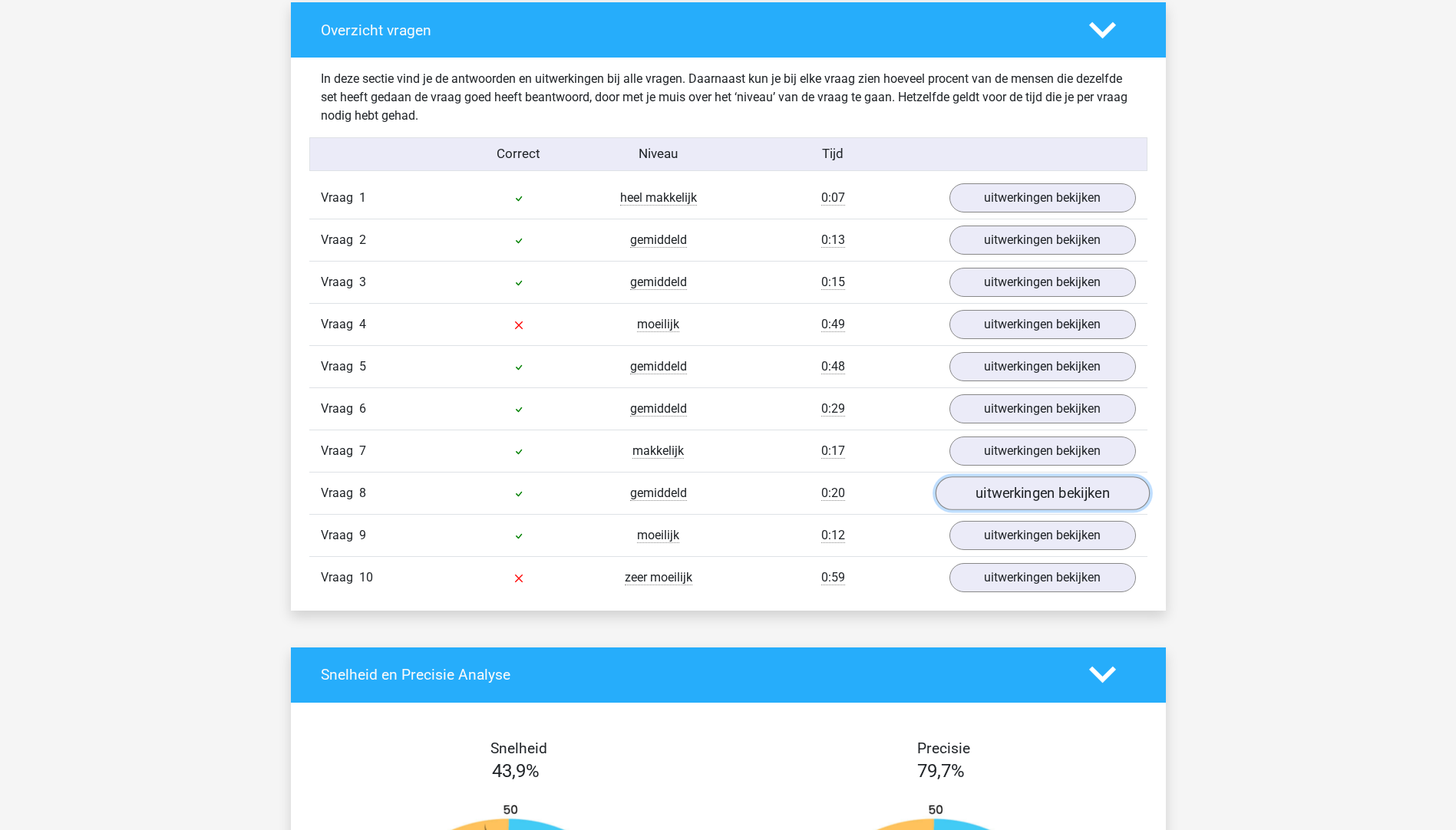
click at [1010, 489] on link "uitwerkingen bekijken" at bounding box center [1041, 493] width 214 height 34
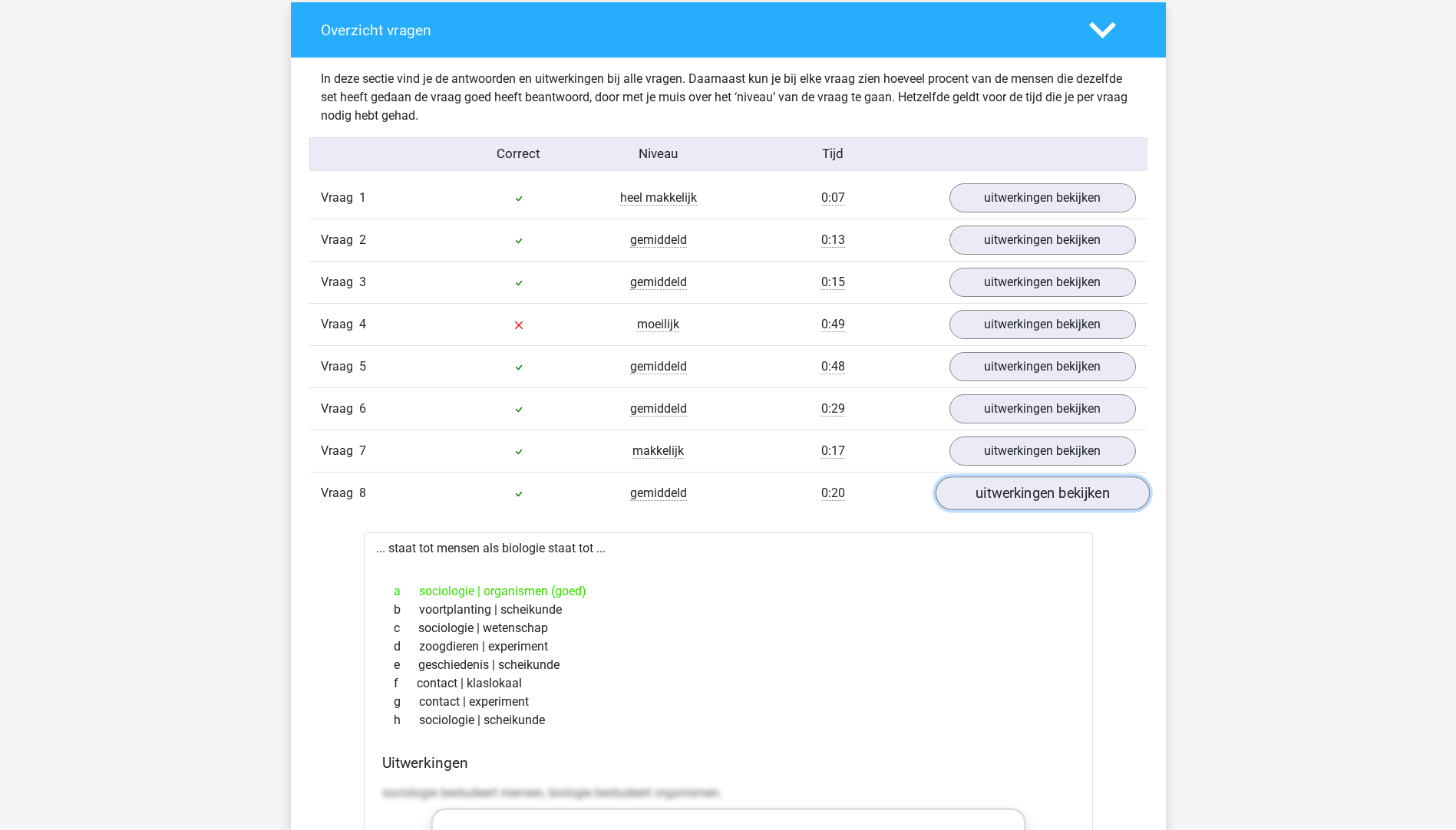
click at [1010, 489] on link "uitwerkingen bekijken" at bounding box center [1041, 493] width 214 height 34
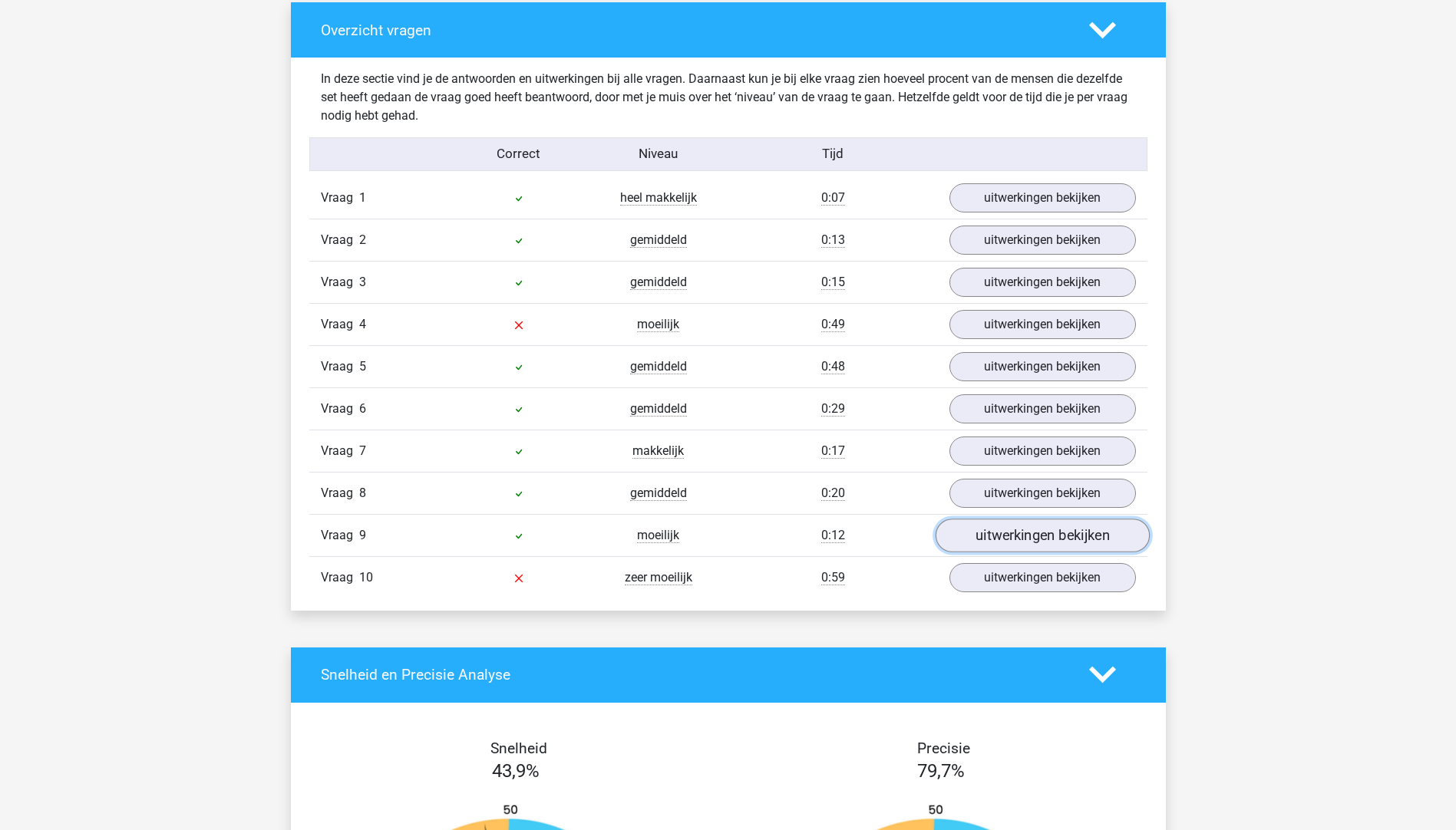
click at [1004, 545] on link "uitwerkingen bekijken" at bounding box center [1041, 536] width 214 height 34
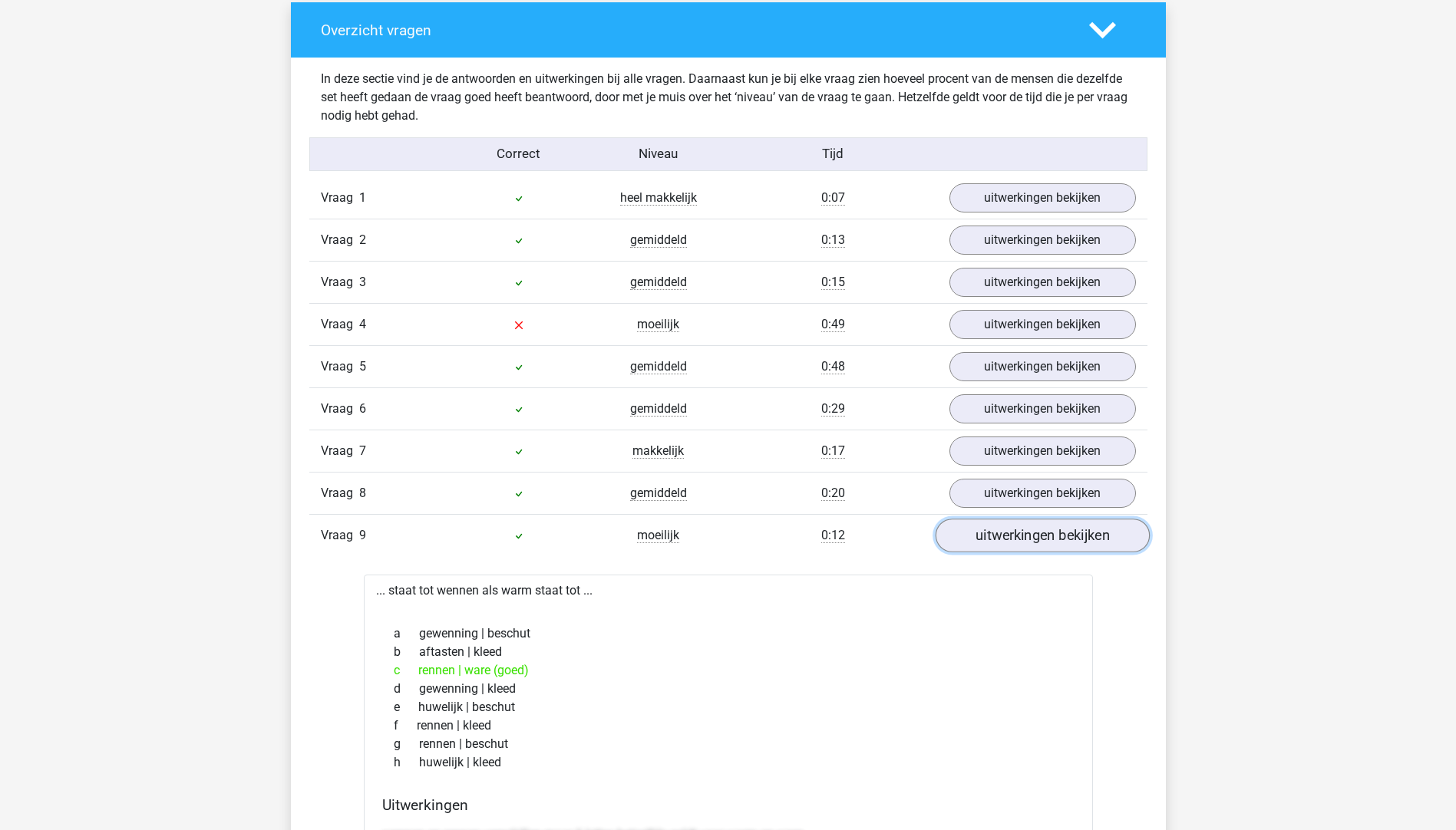
click at [1041, 535] on link "uitwerkingen bekijken" at bounding box center [1041, 536] width 214 height 34
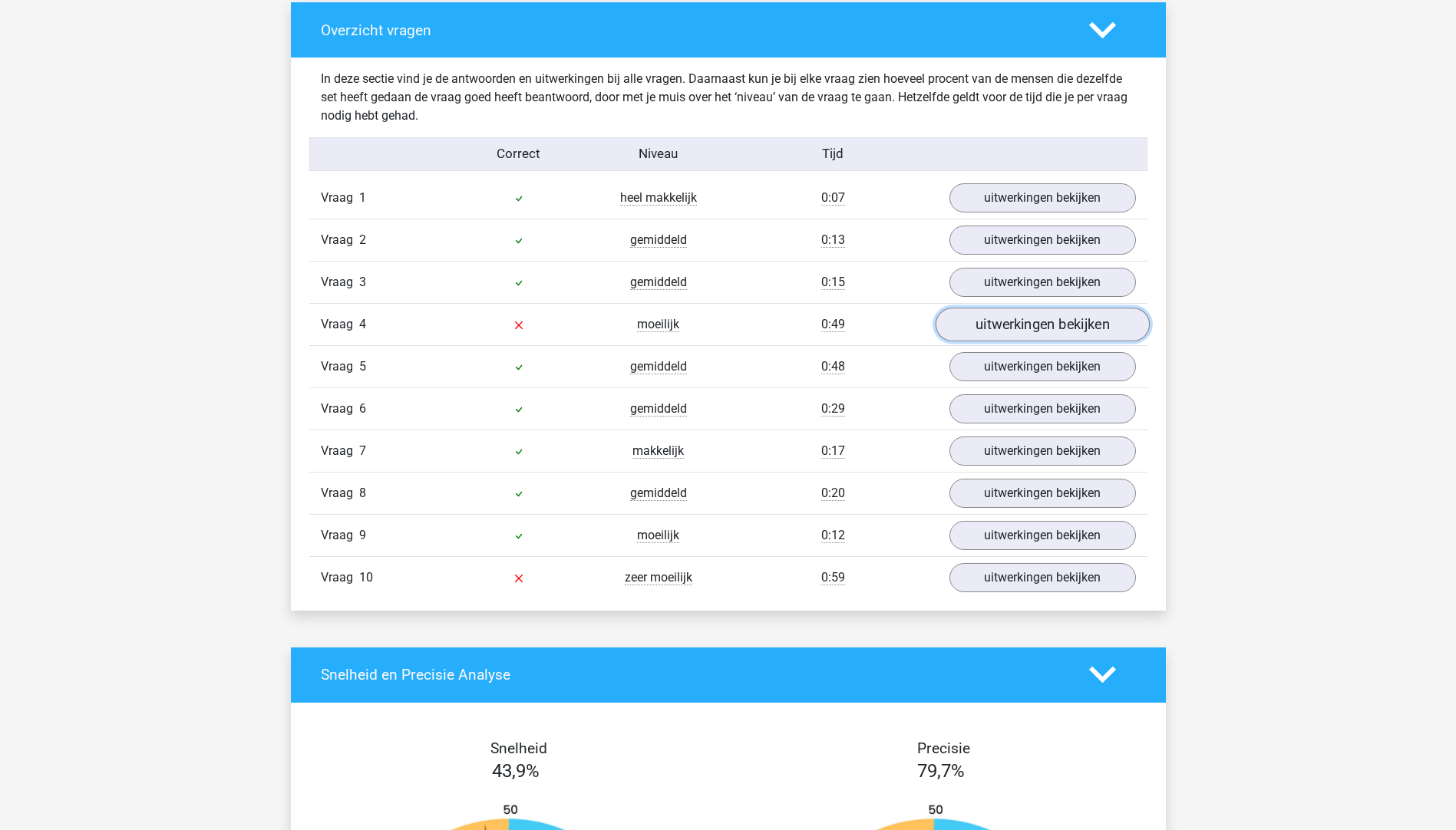
click at [979, 329] on link "uitwerkingen bekijken" at bounding box center [1041, 324] width 214 height 34
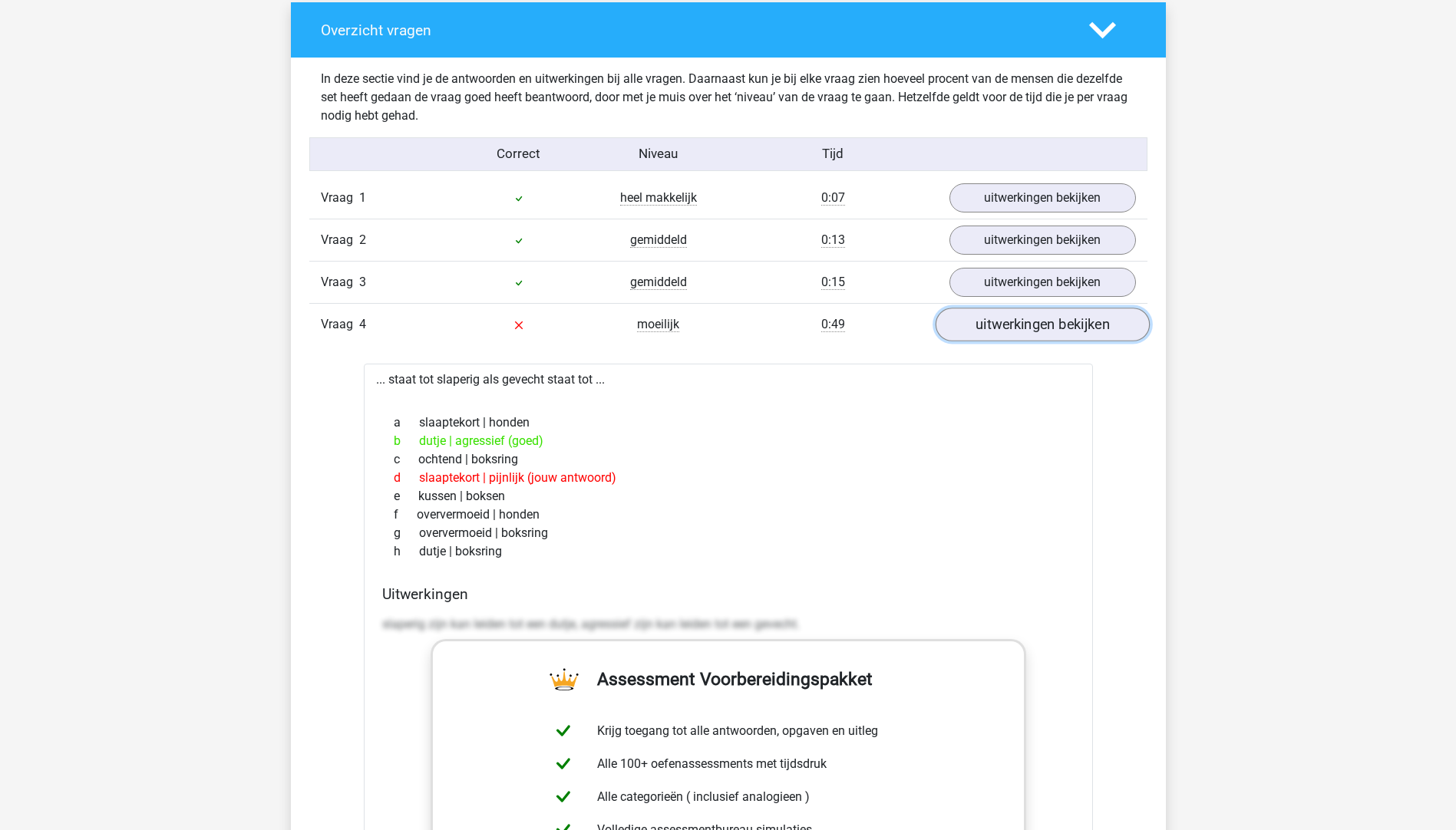
click at [979, 329] on link "uitwerkingen bekijken" at bounding box center [1041, 324] width 214 height 34
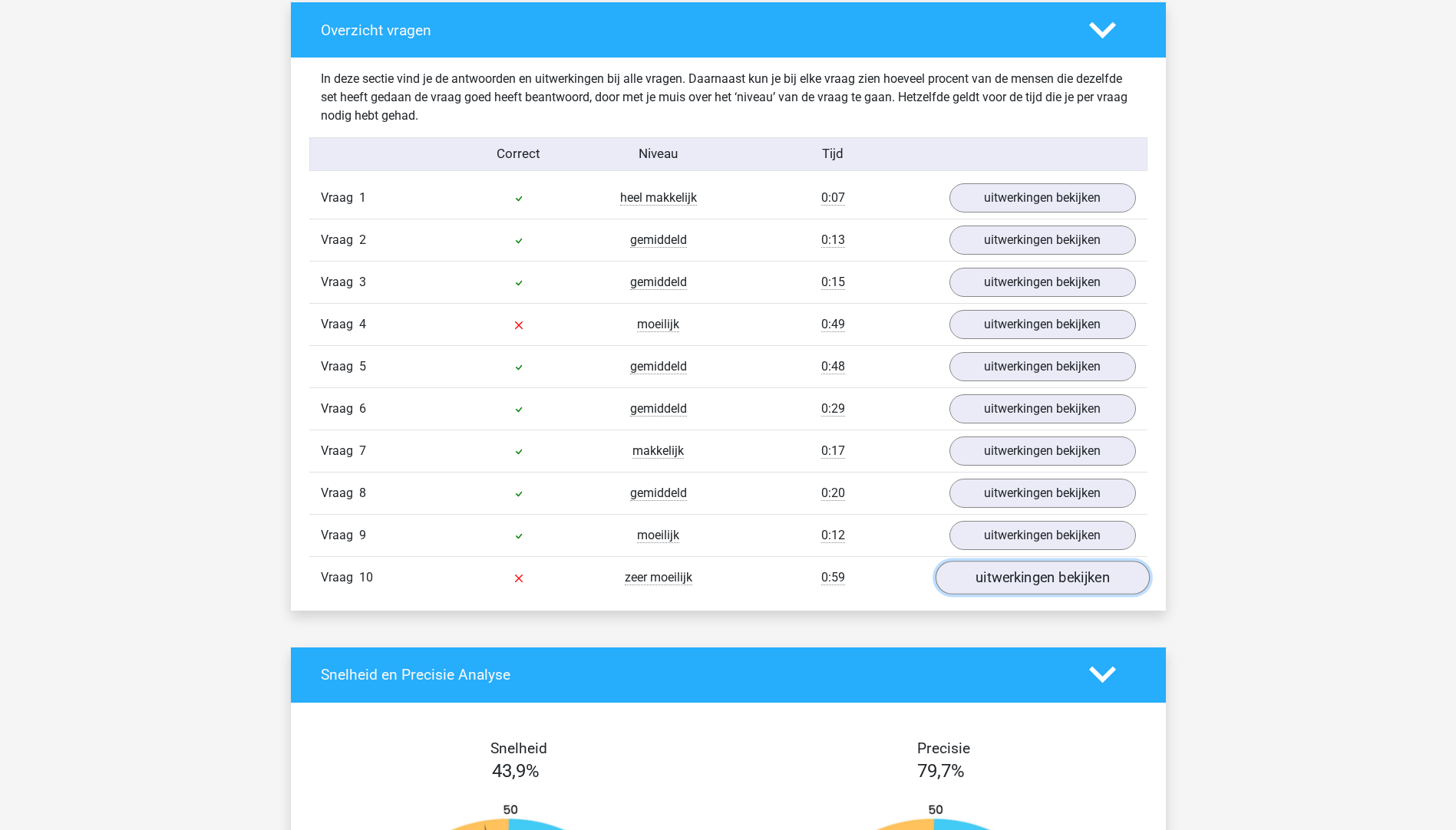
click at [976, 569] on link "uitwerkingen bekijken" at bounding box center [1041, 578] width 214 height 34
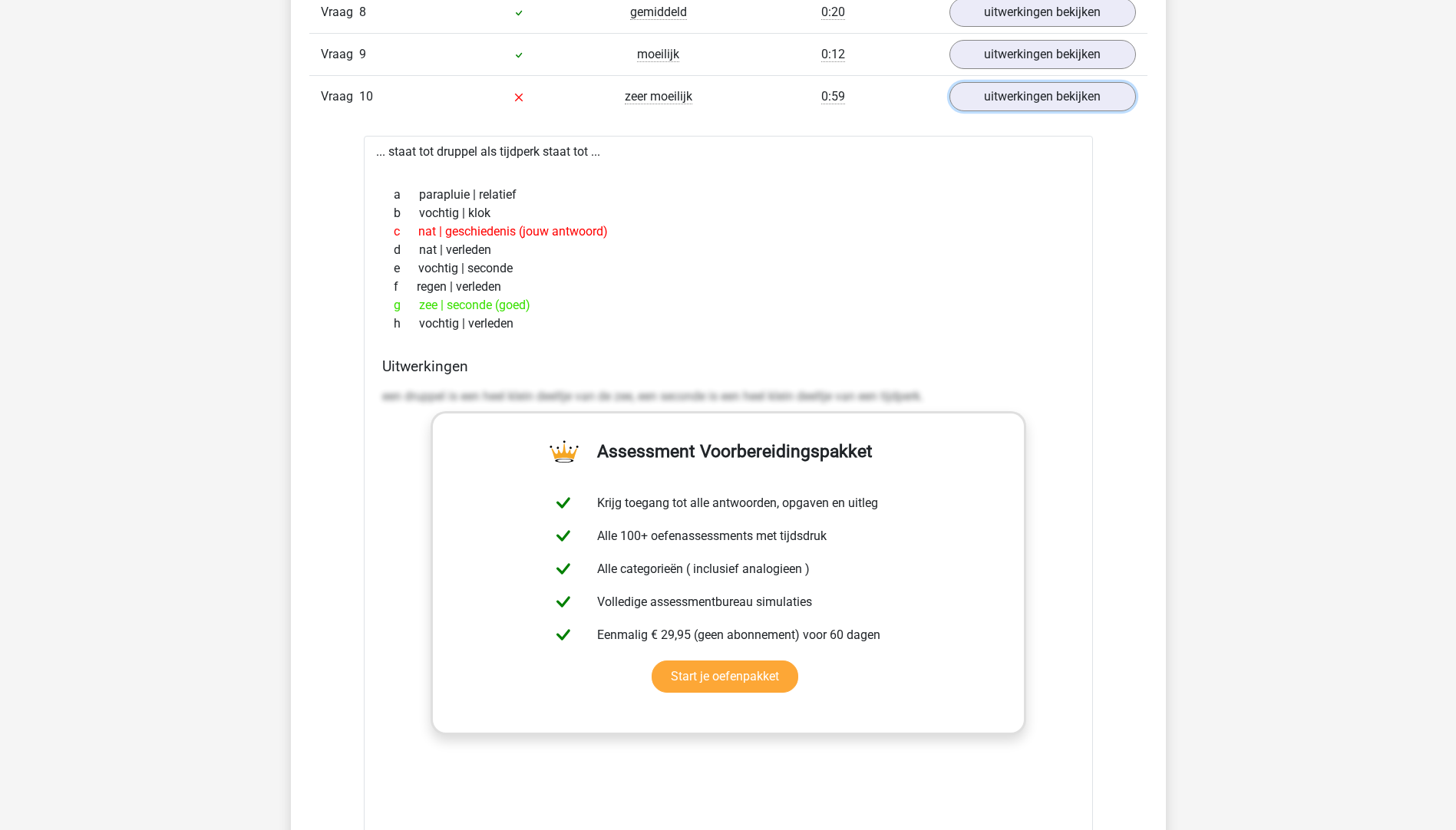
scroll to position [1381, 0]
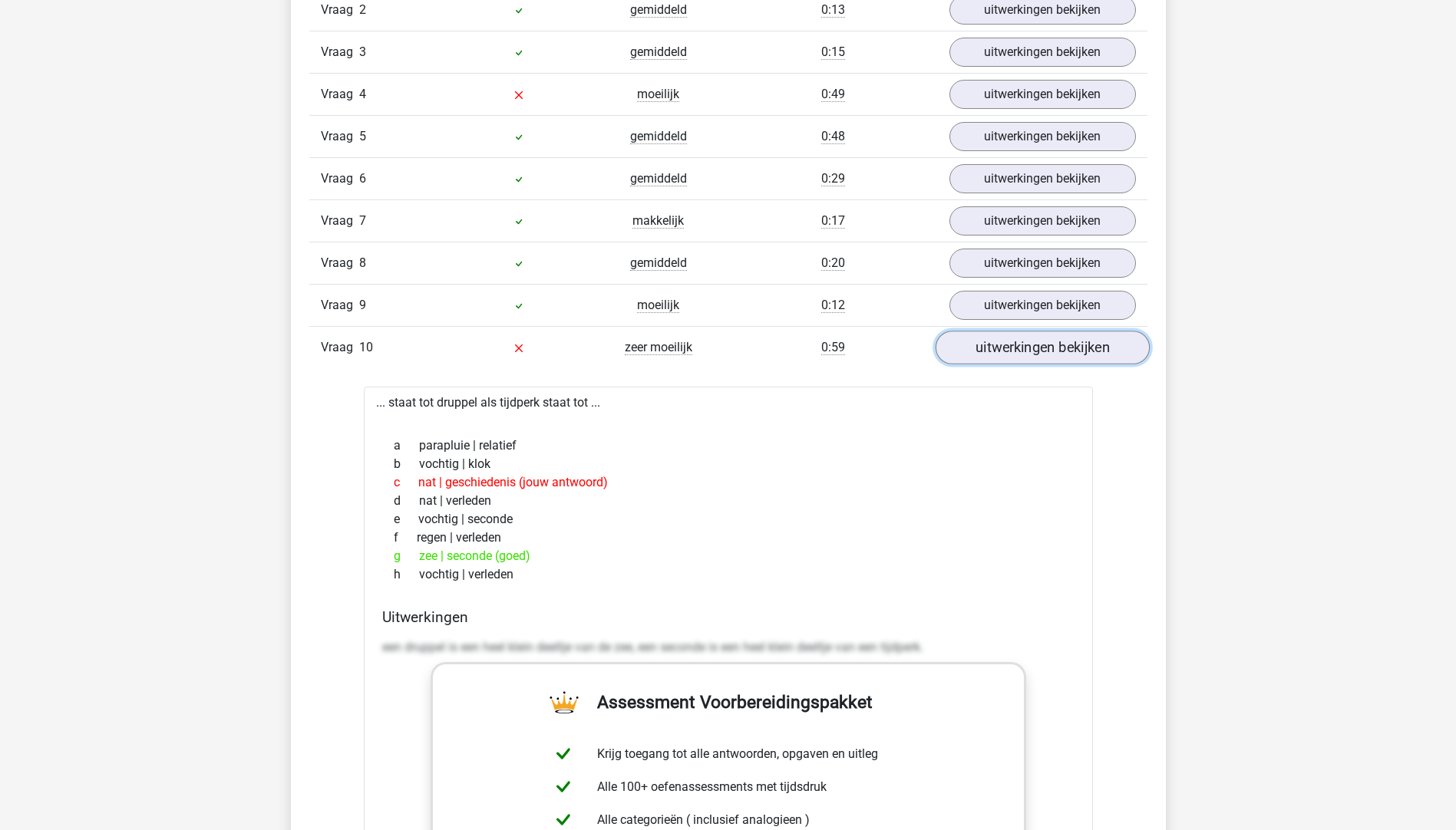
click at [1018, 359] on link "uitwerkingen bekijken" at bounding box center [1041, 348] width 214 height 34
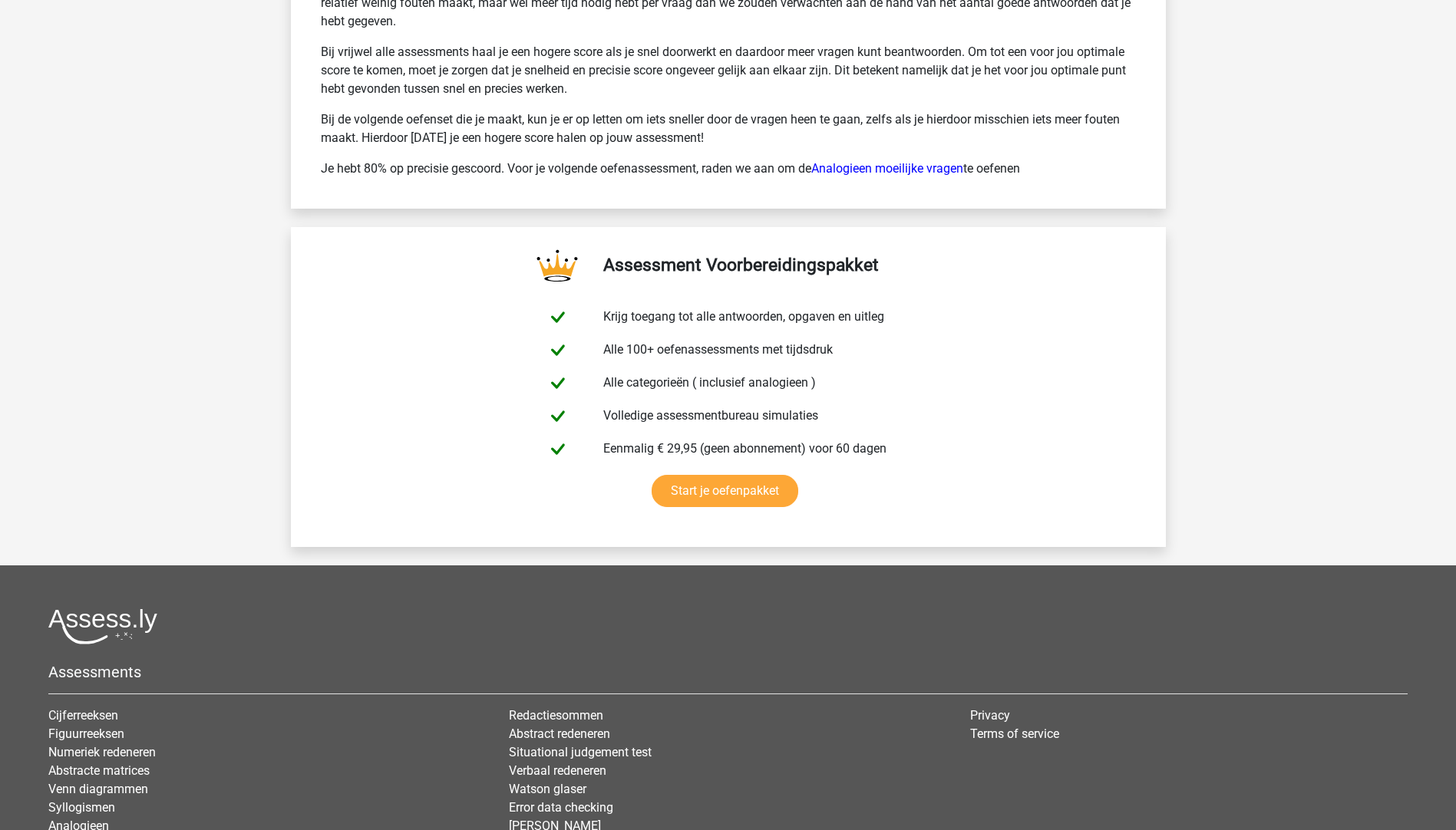
scroll to position [2573, 0]
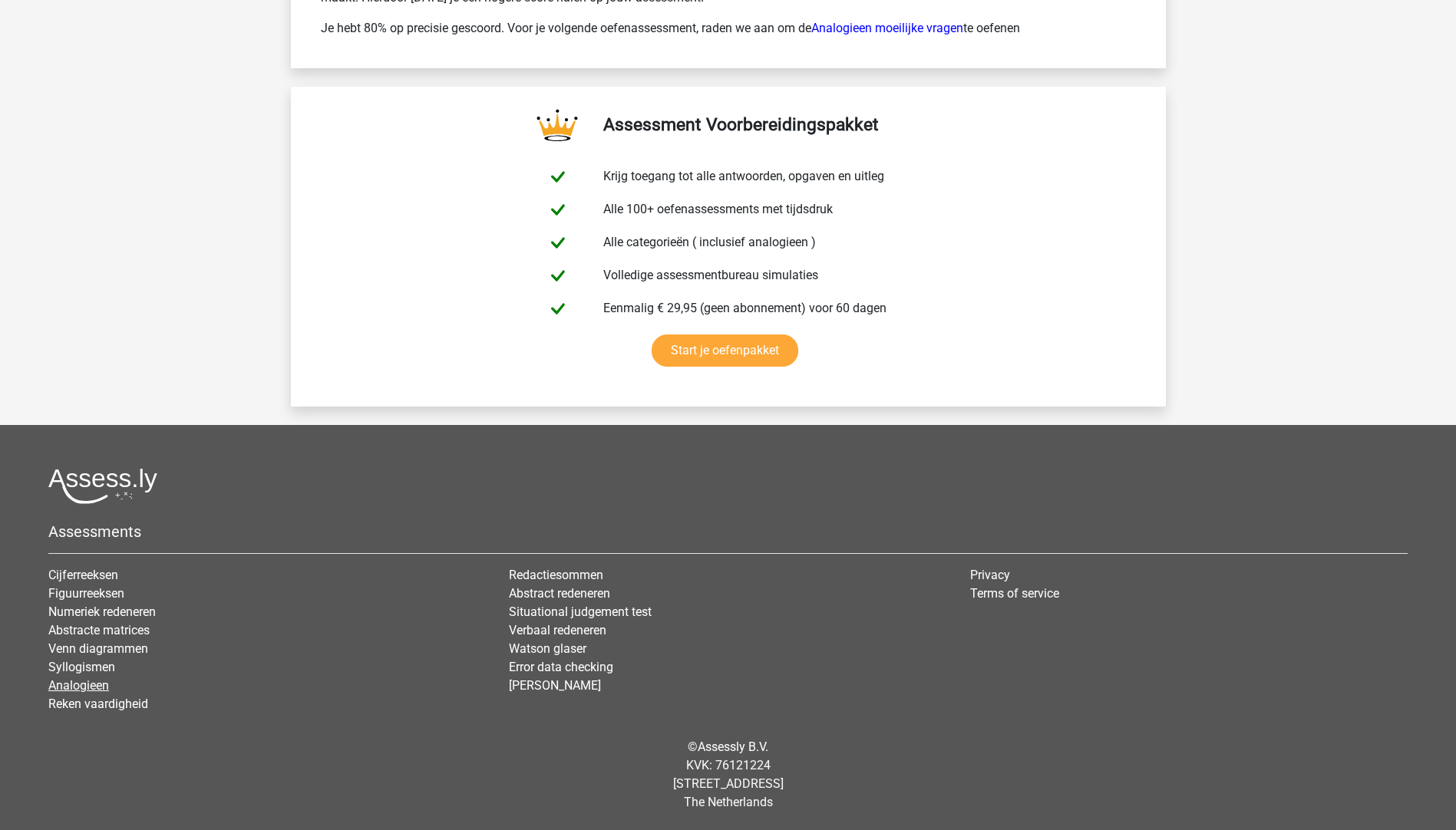
click at [87, 685] on link "Analogieen" at bounding box center [78, 684] width 61 height 14
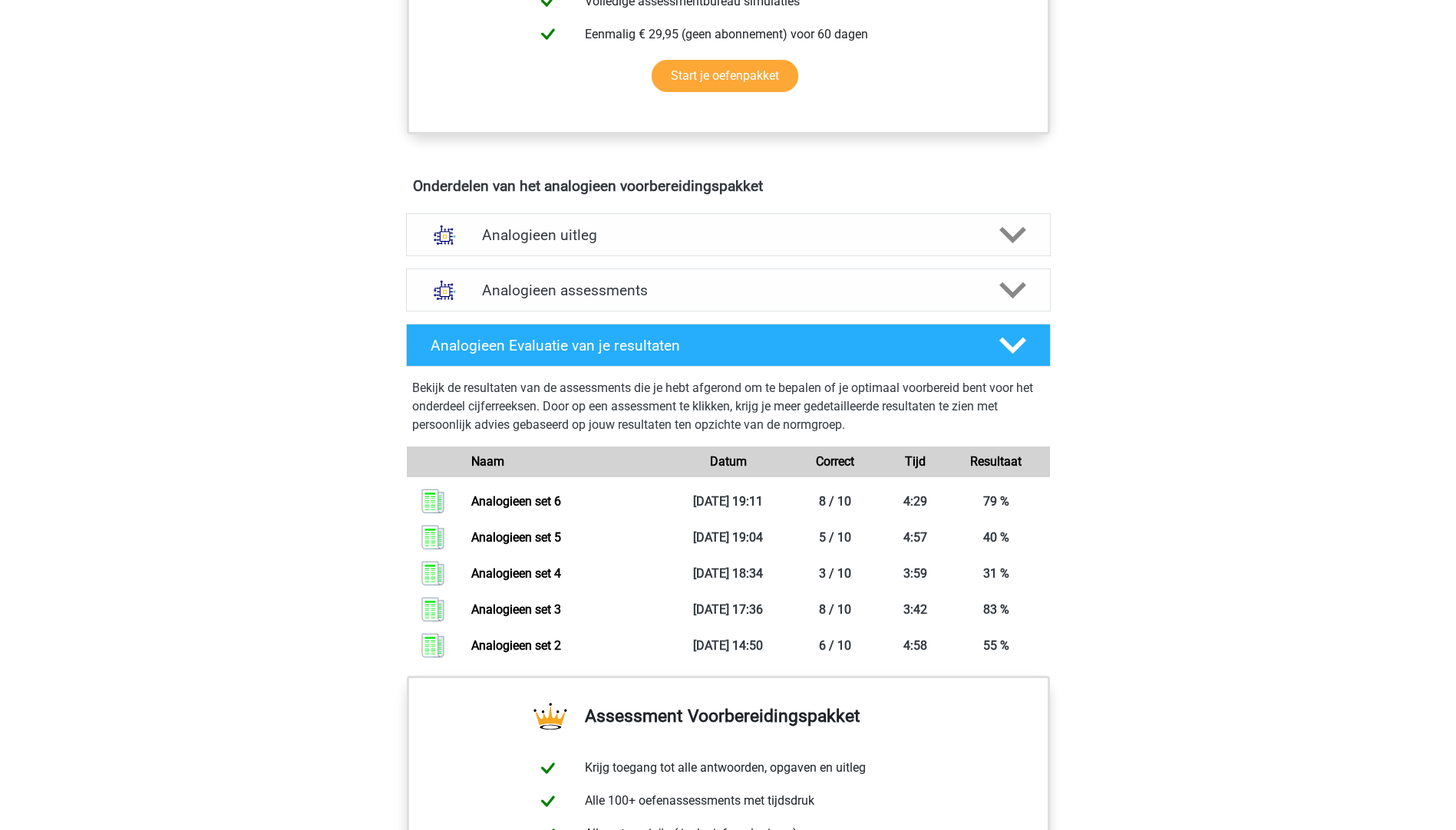
scroll to position [727, 0]
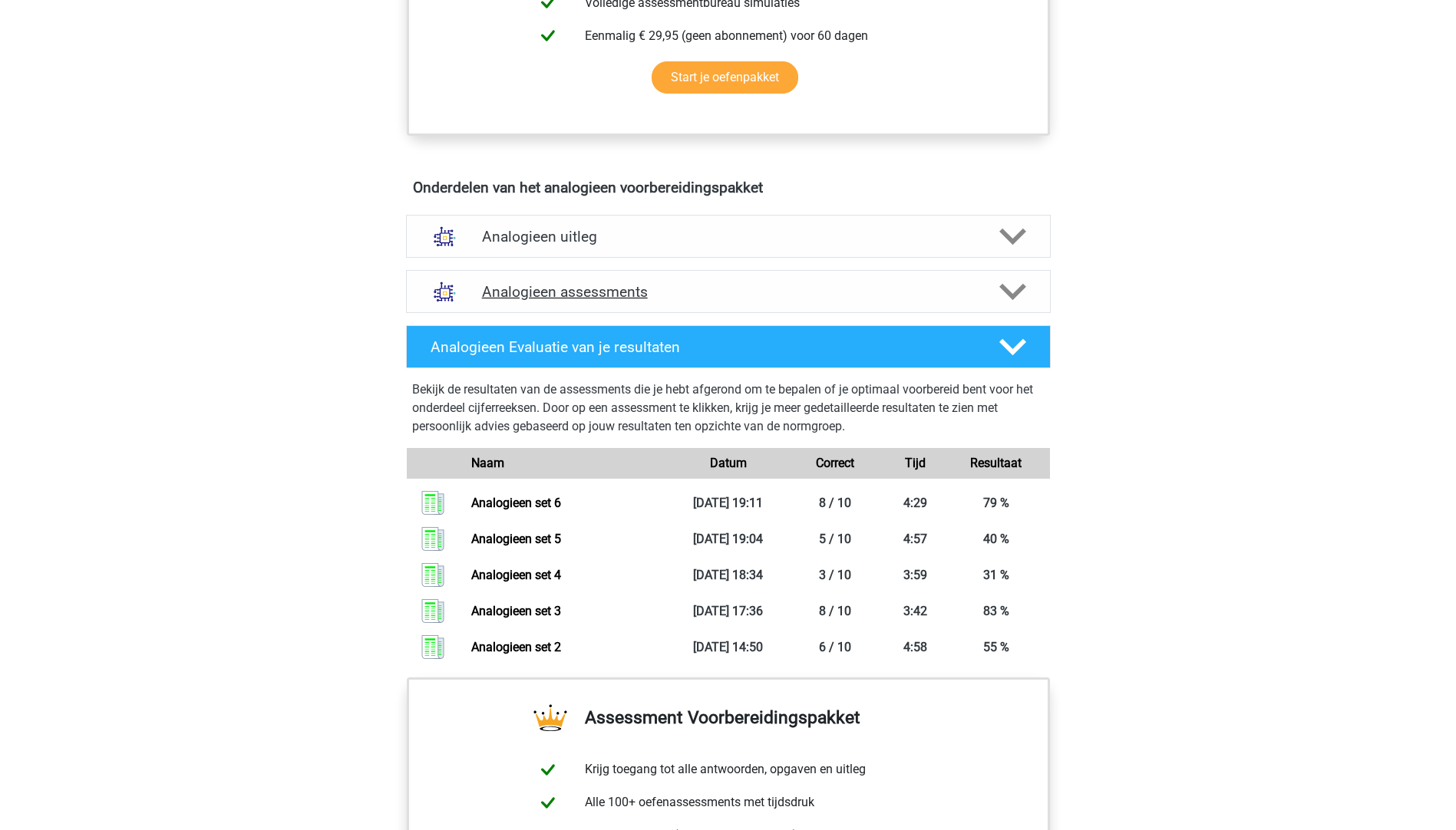
click at [541, 286] on h4 "Analogieen assessments" at bounding box center [728, 291] width 493 height 18
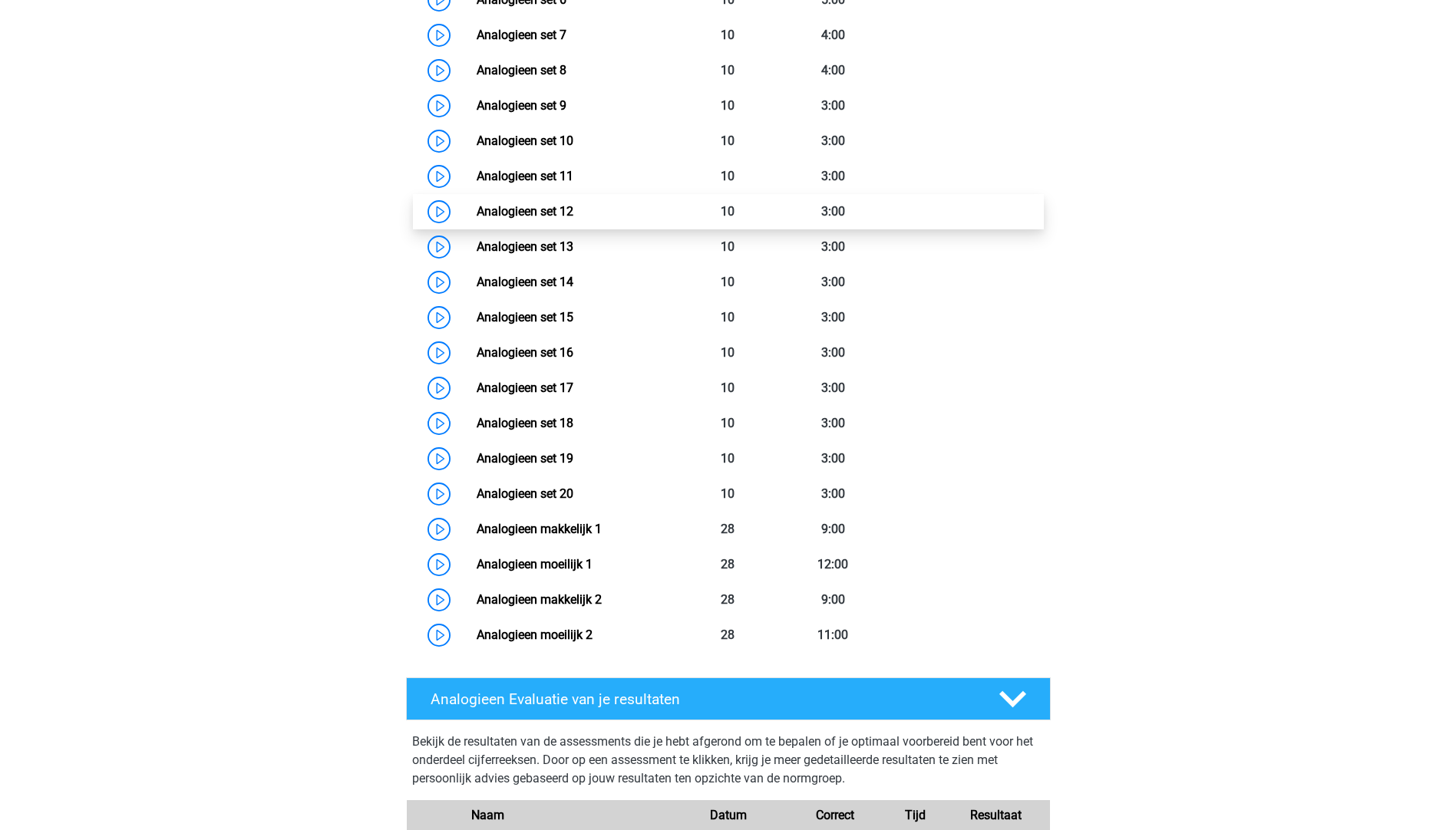
scroll to position [1302, 0]
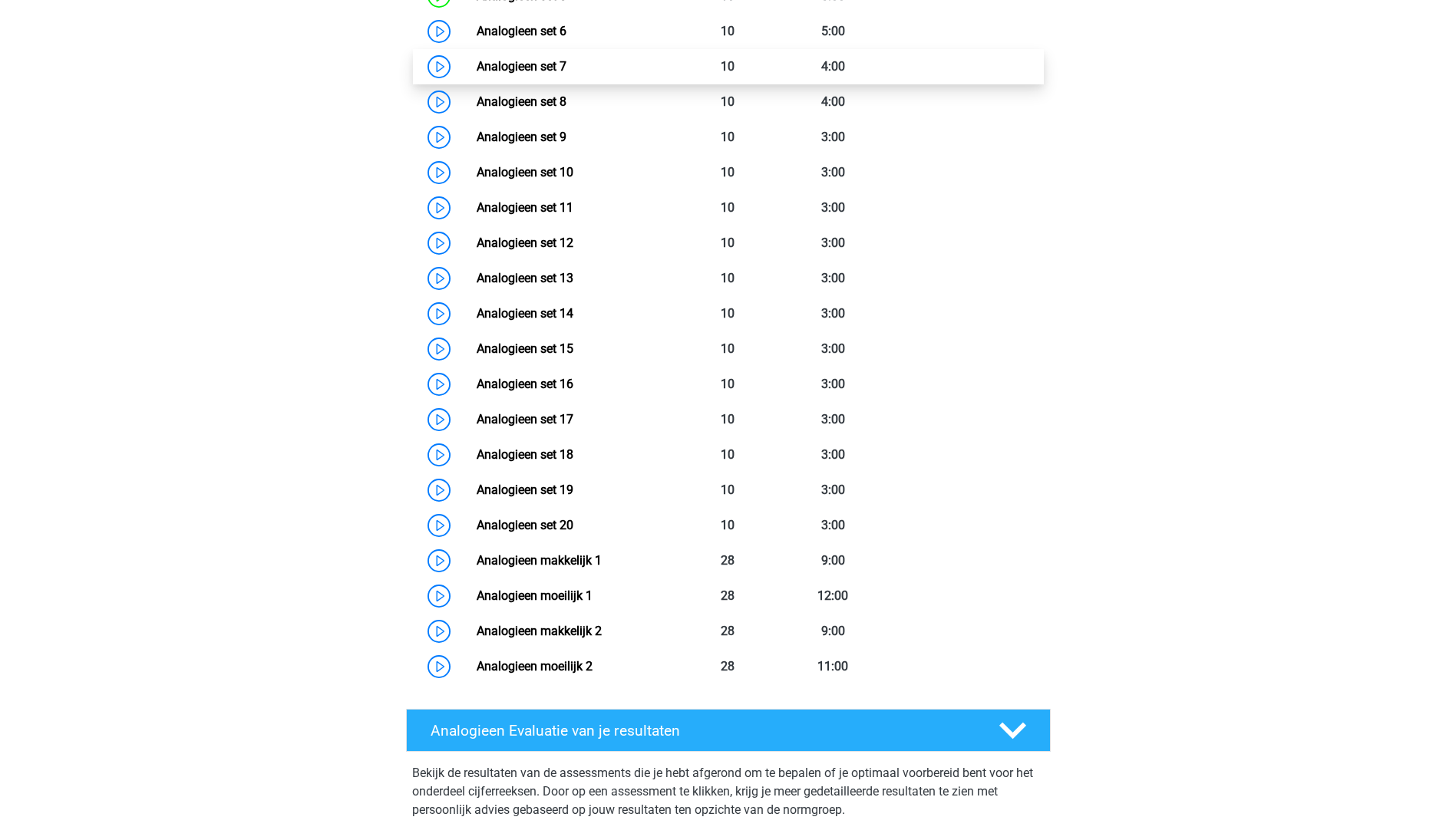
click at [477, 68] on link "Analogieen set 7" at bounding box center [521, 65] width 90 height 14
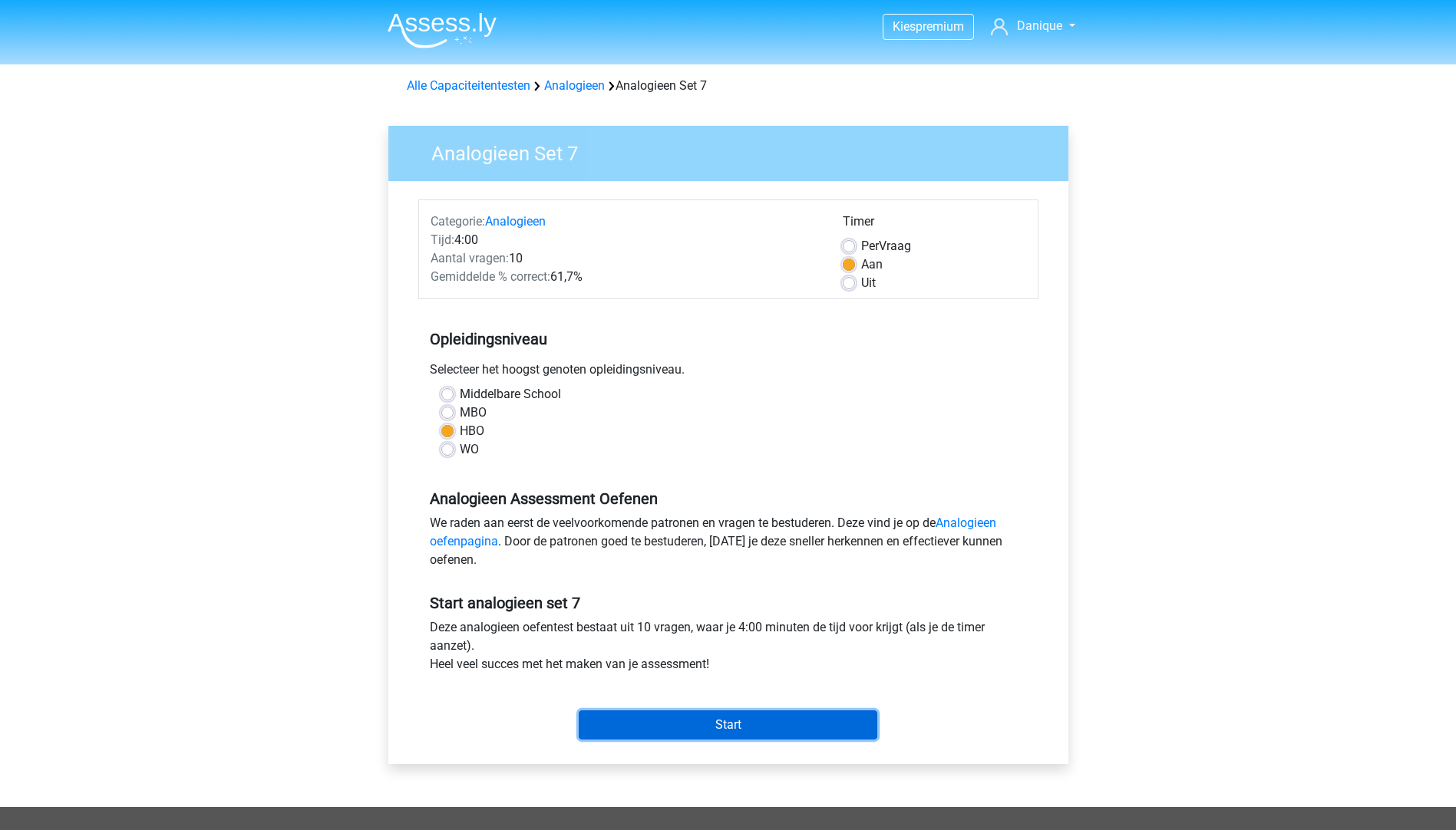
click at [634, 714] on input "Start" at bounding box center [728, 725] width 299 height 29
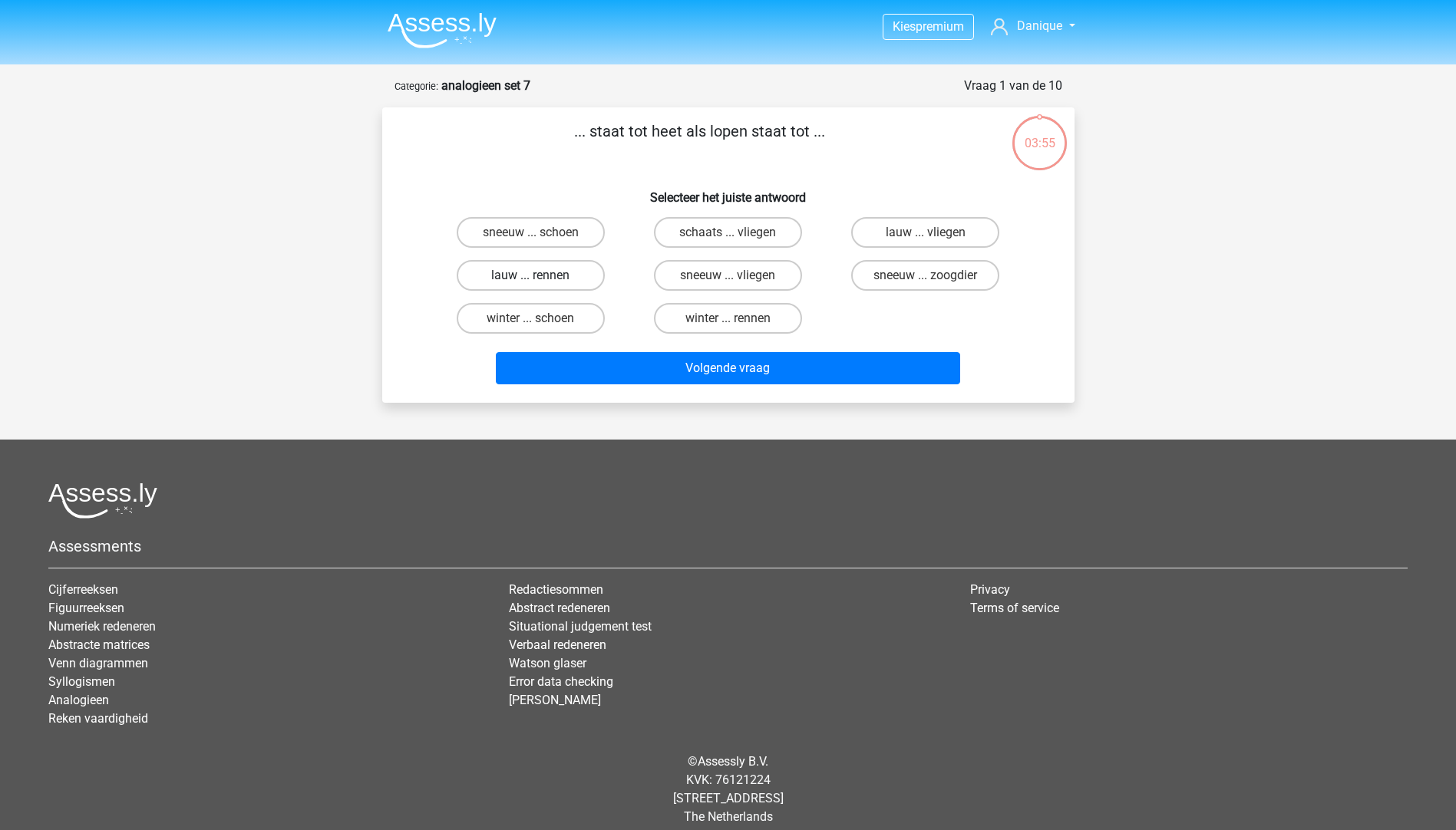
click at [544, 274] on label "lauw ... rennen" at bounding box center [530, 275] width 148 height 30
click at [540, 275] on input "lauw ... rennen" at bounding box center [535, 280] width 10 height 10
radio input "true"
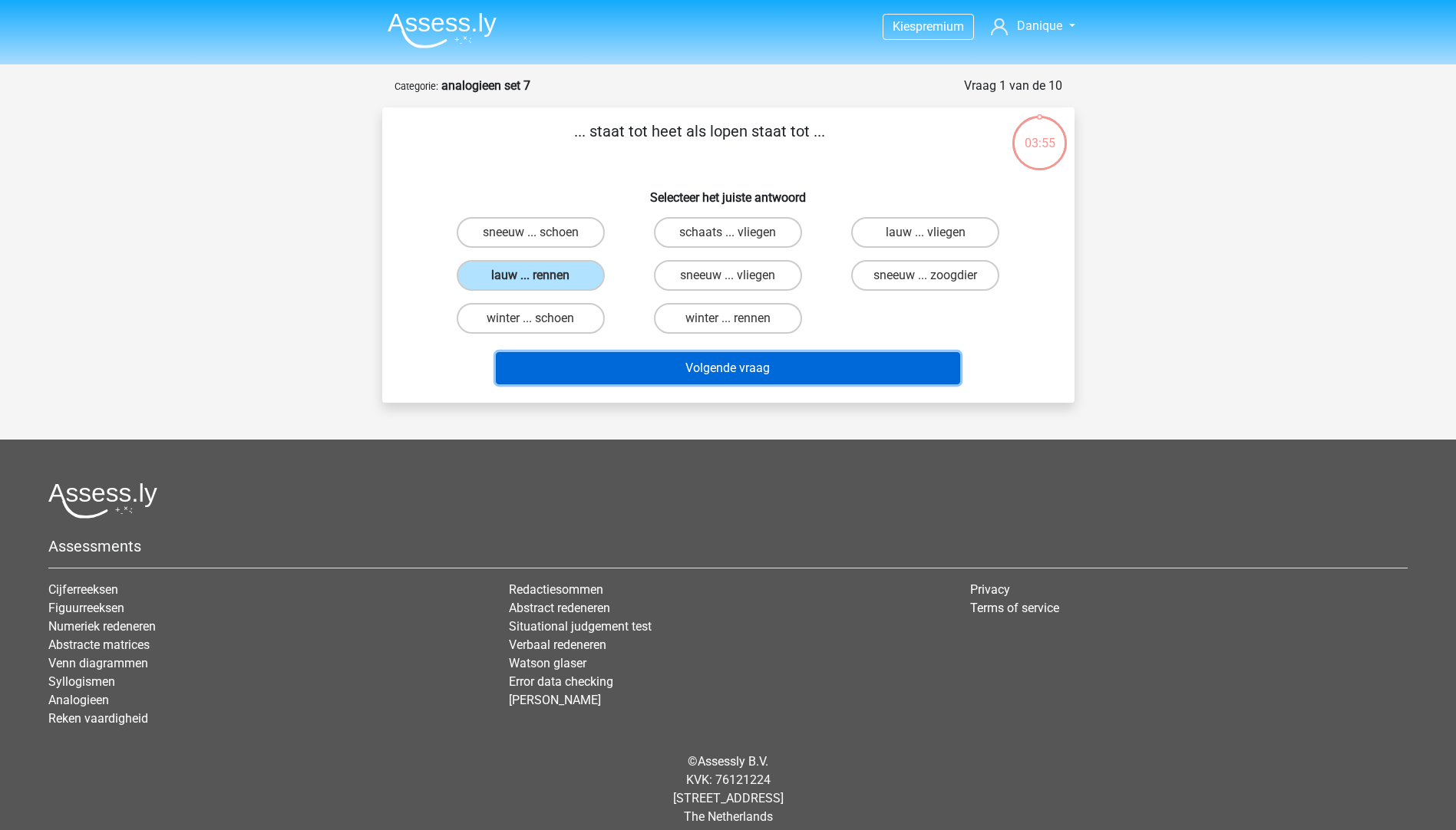
click at [588, 366] on button "Volgende vraag" at bounding box center [727, 369] width 464 height 32
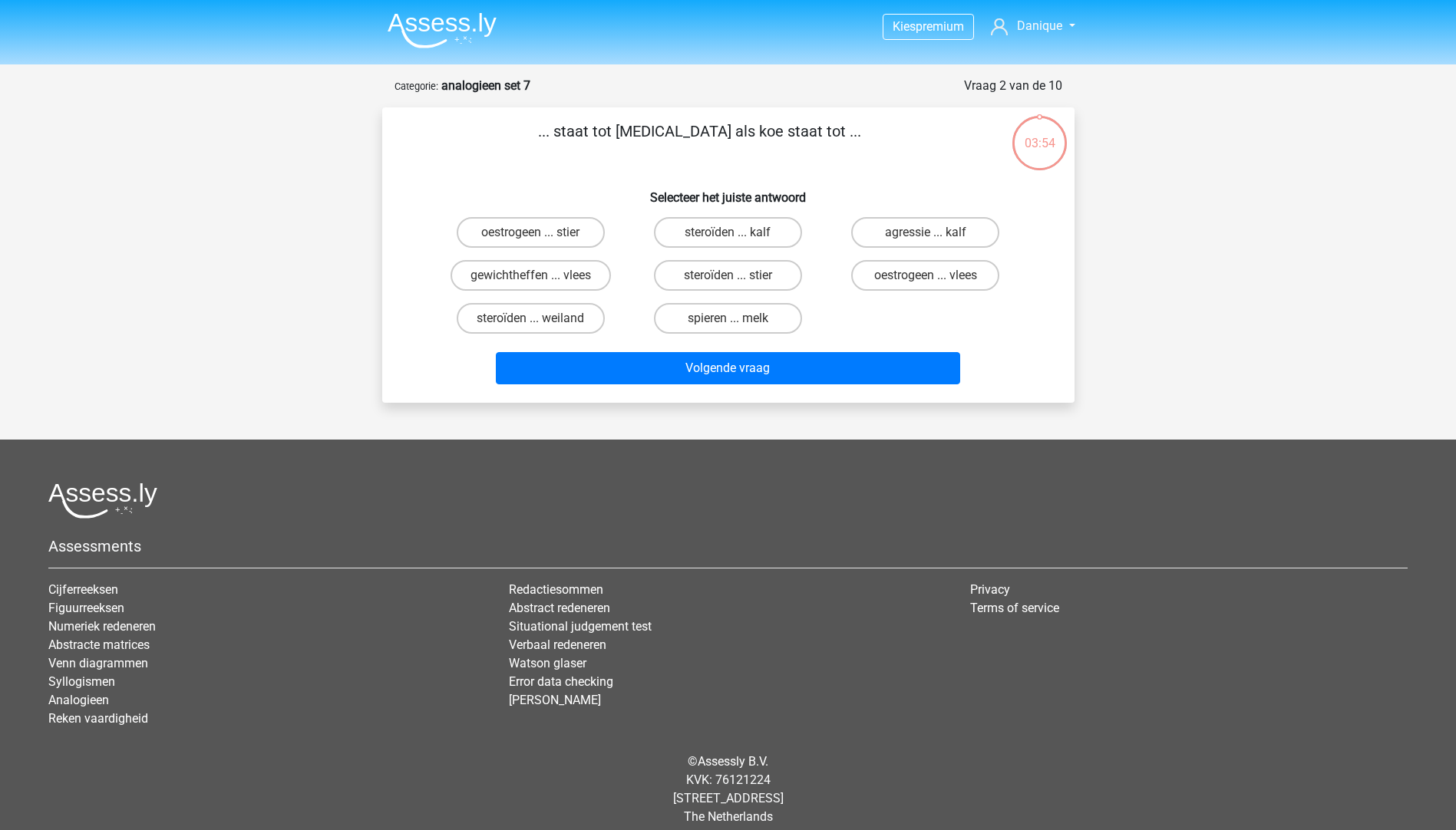
scroll to position [14, 0]
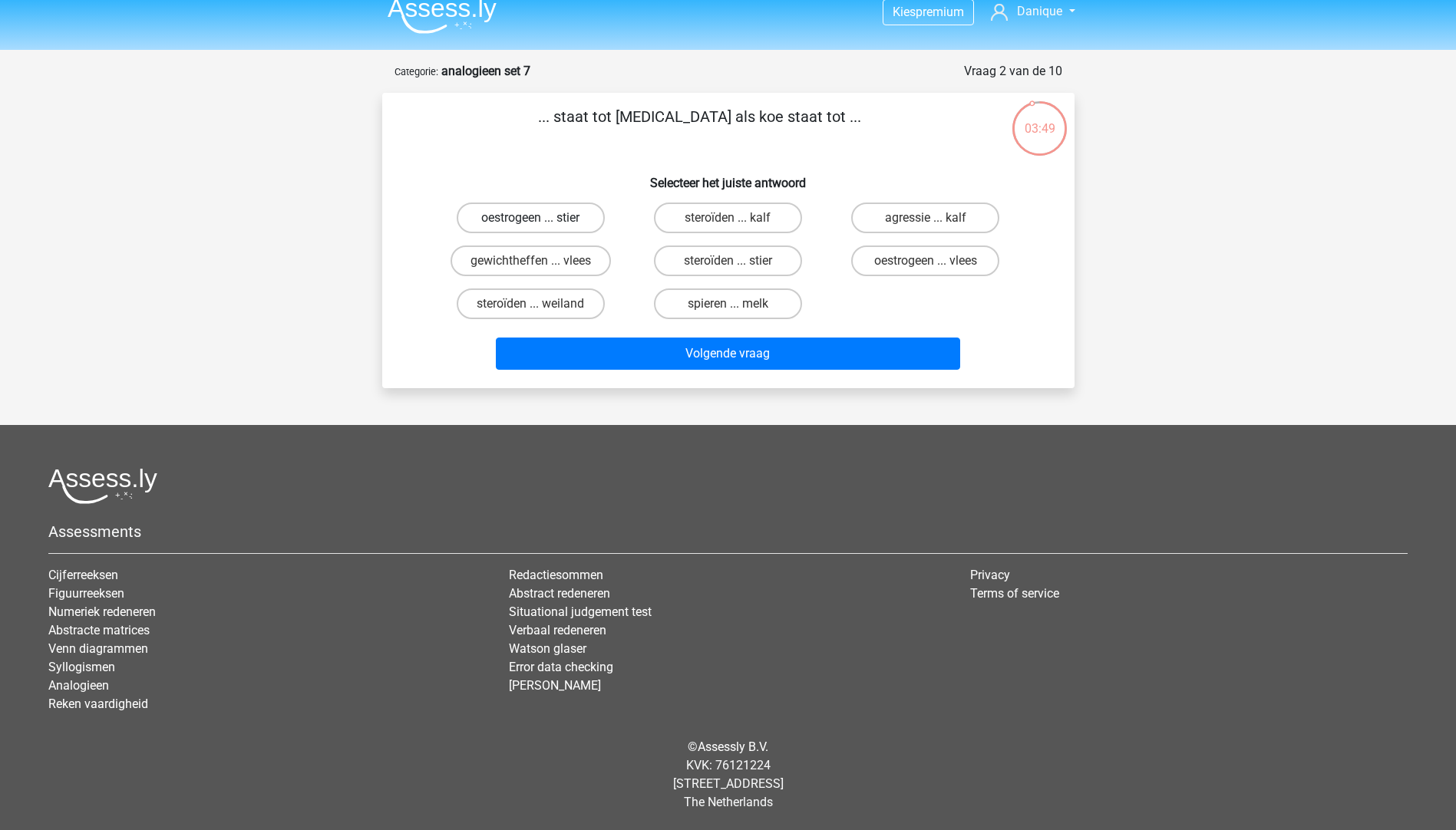
click at [494, 218] on label "oestrogeen ... stier" at bounding box center [530, 217] width 148 height 30
click at [530, 218] on input "oestrogeen ... stier" at bounding box center [535, 222] width 10 height 10
radio input "true"
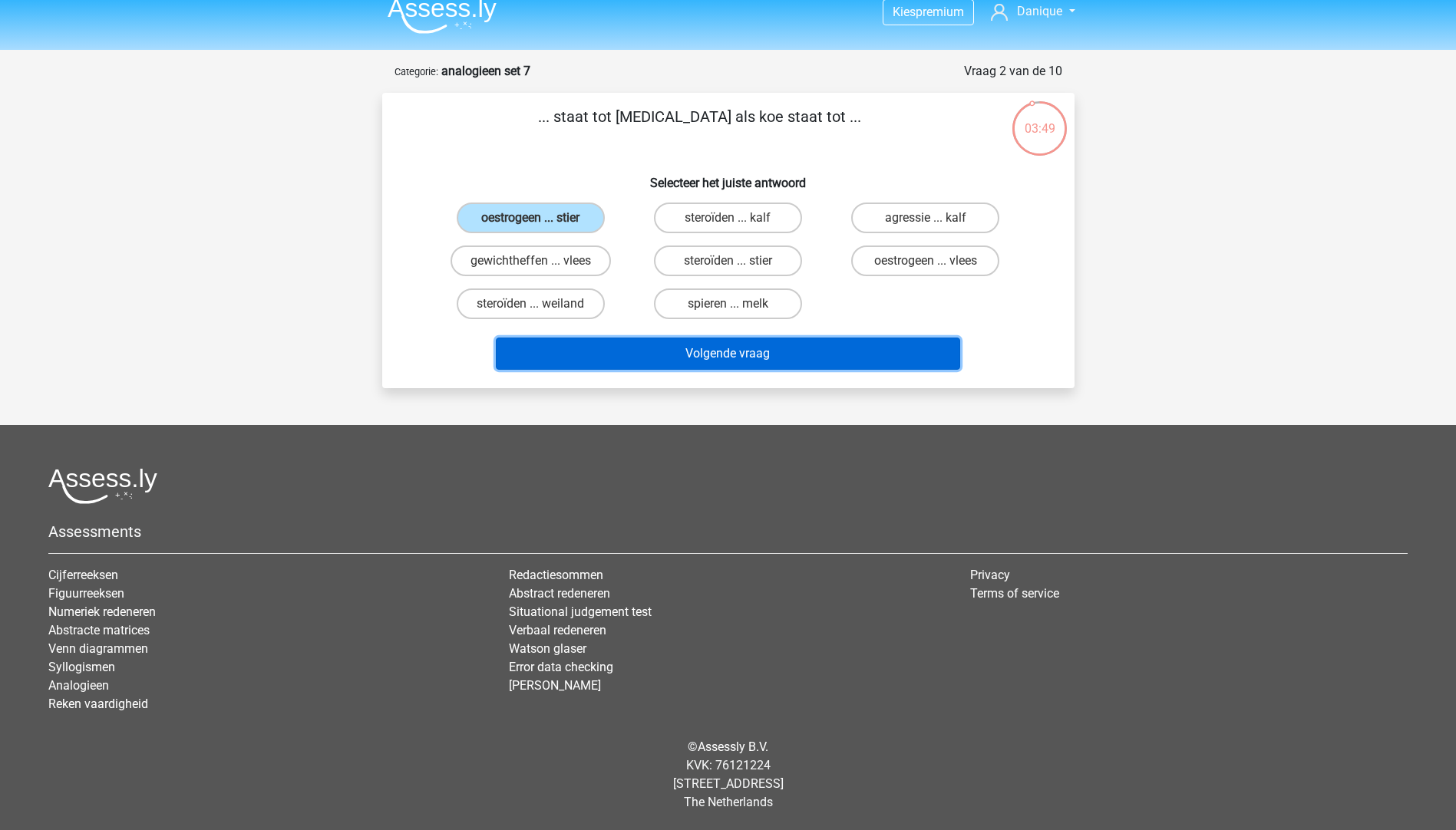
click at [603, 338] on button "Volgende vraag" at bounding box center [727, 354] width 464 height 32
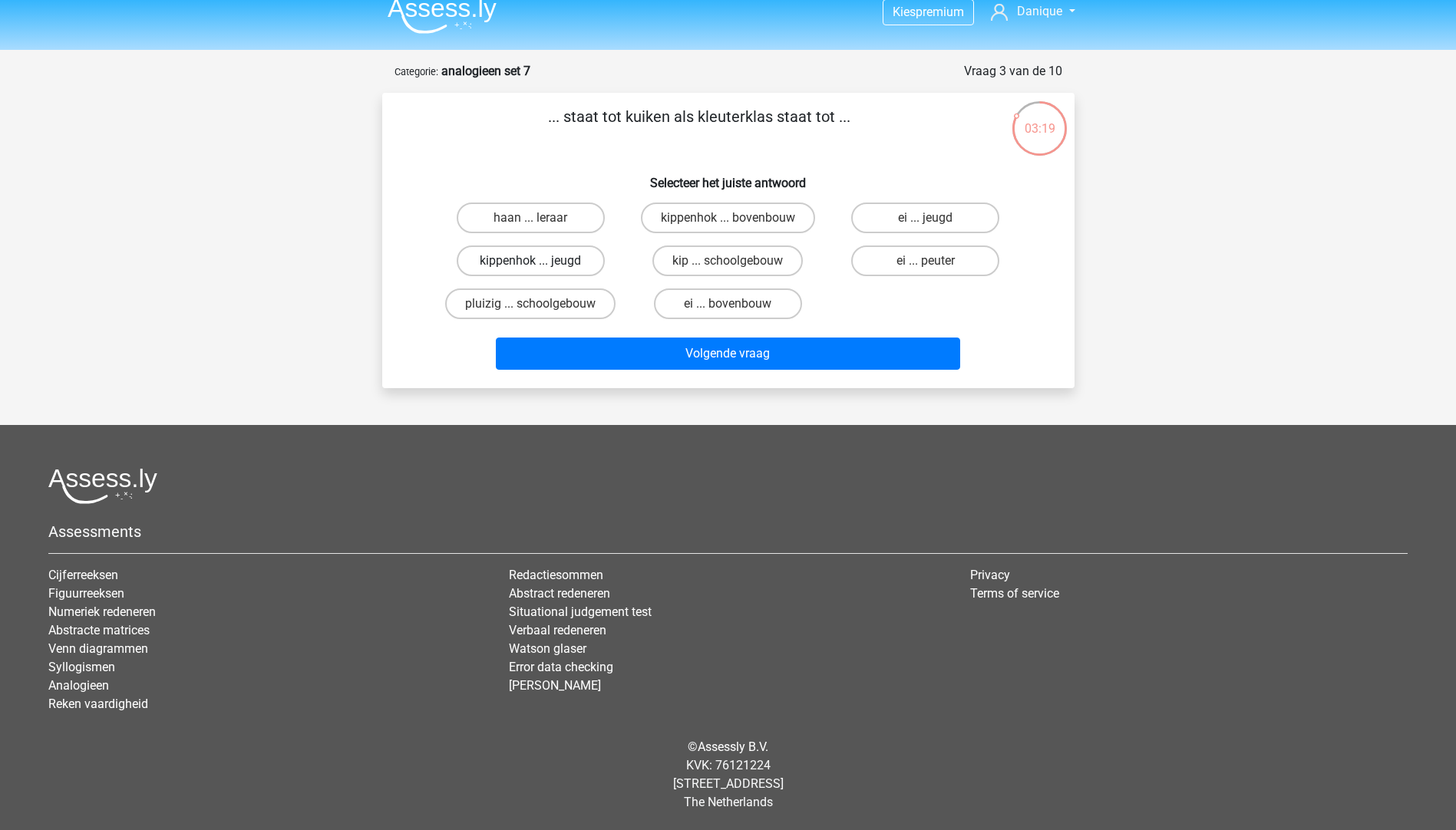
click at [512, 257] on label "kippenhok ... jeugd" at bounding box center [530, 261] width 148 height 30
click at [530, 261] on input "kippenhok ... jeugd" at bounding box center [535, 266] width 10 height 10
radio input "true"
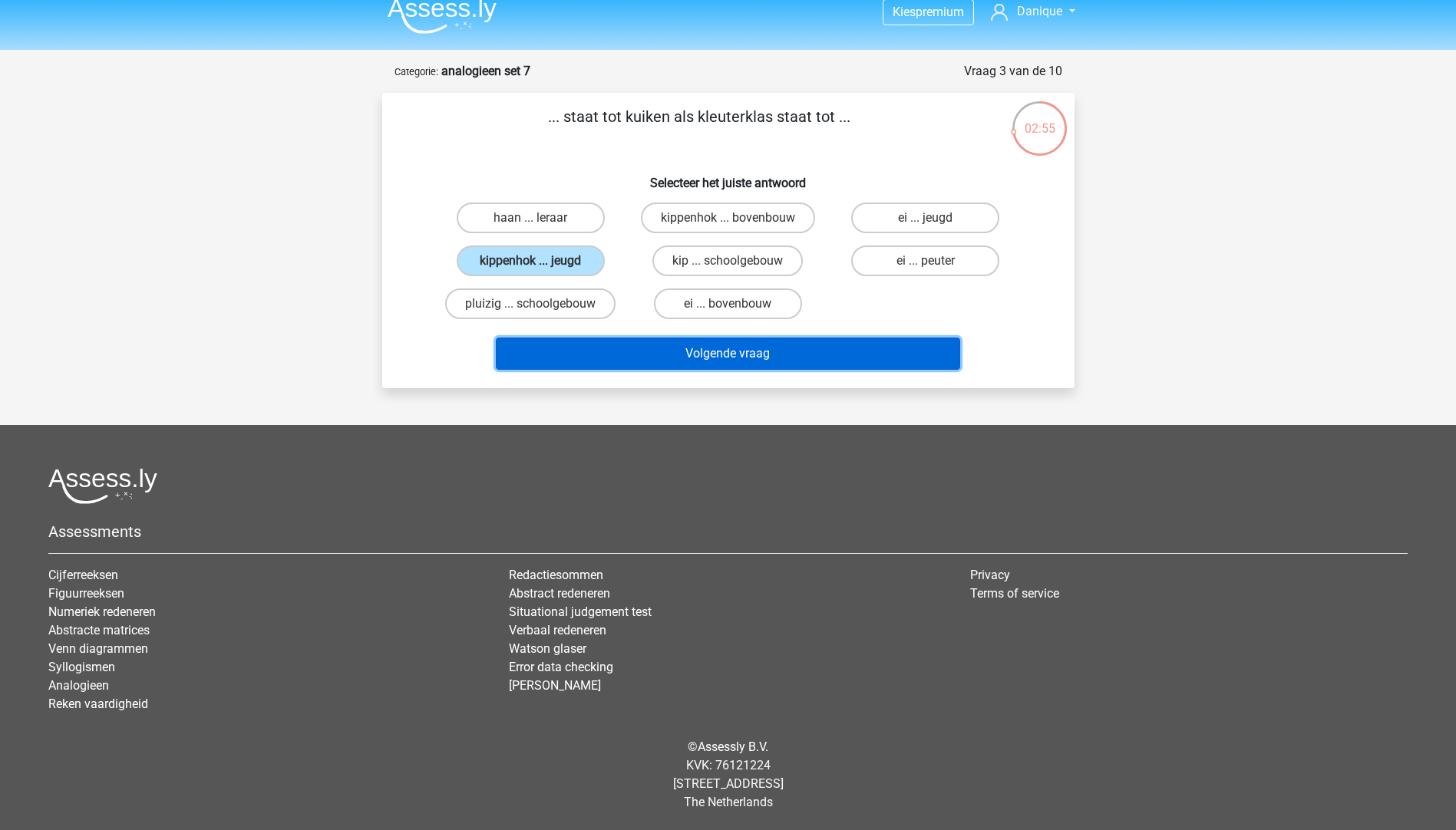
click at [717, 344] on button "Volgende vraag" at bounding box center [727, 354] width 464 height 32
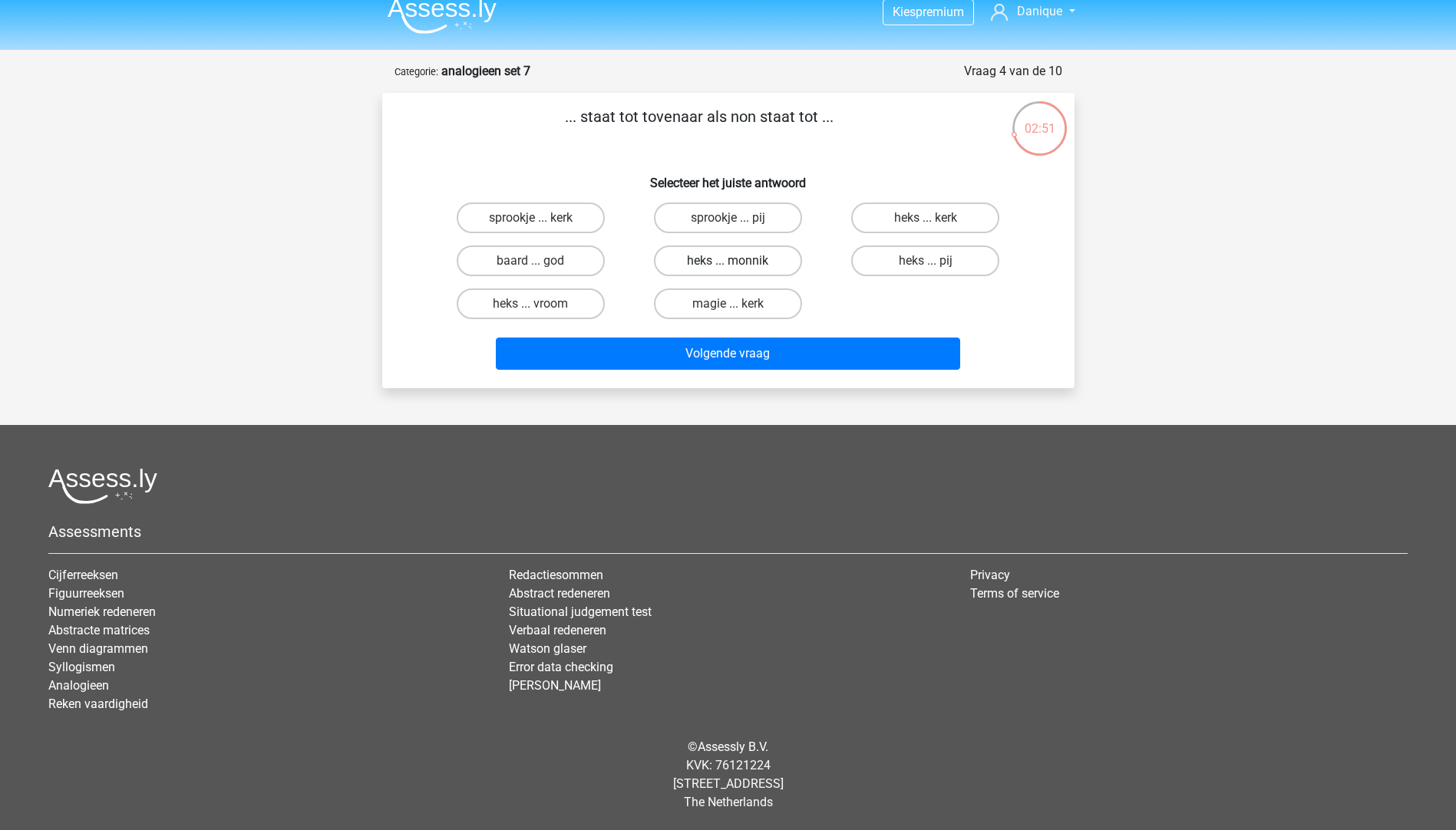
click at [755, 256] on label "heks ... monnik" at bounding box center [727, 261] width 148 height 30
click at [737, 261] on input "heks ... monnik" at bounding box center [732, 266] width 10 height 10
radio input "true"
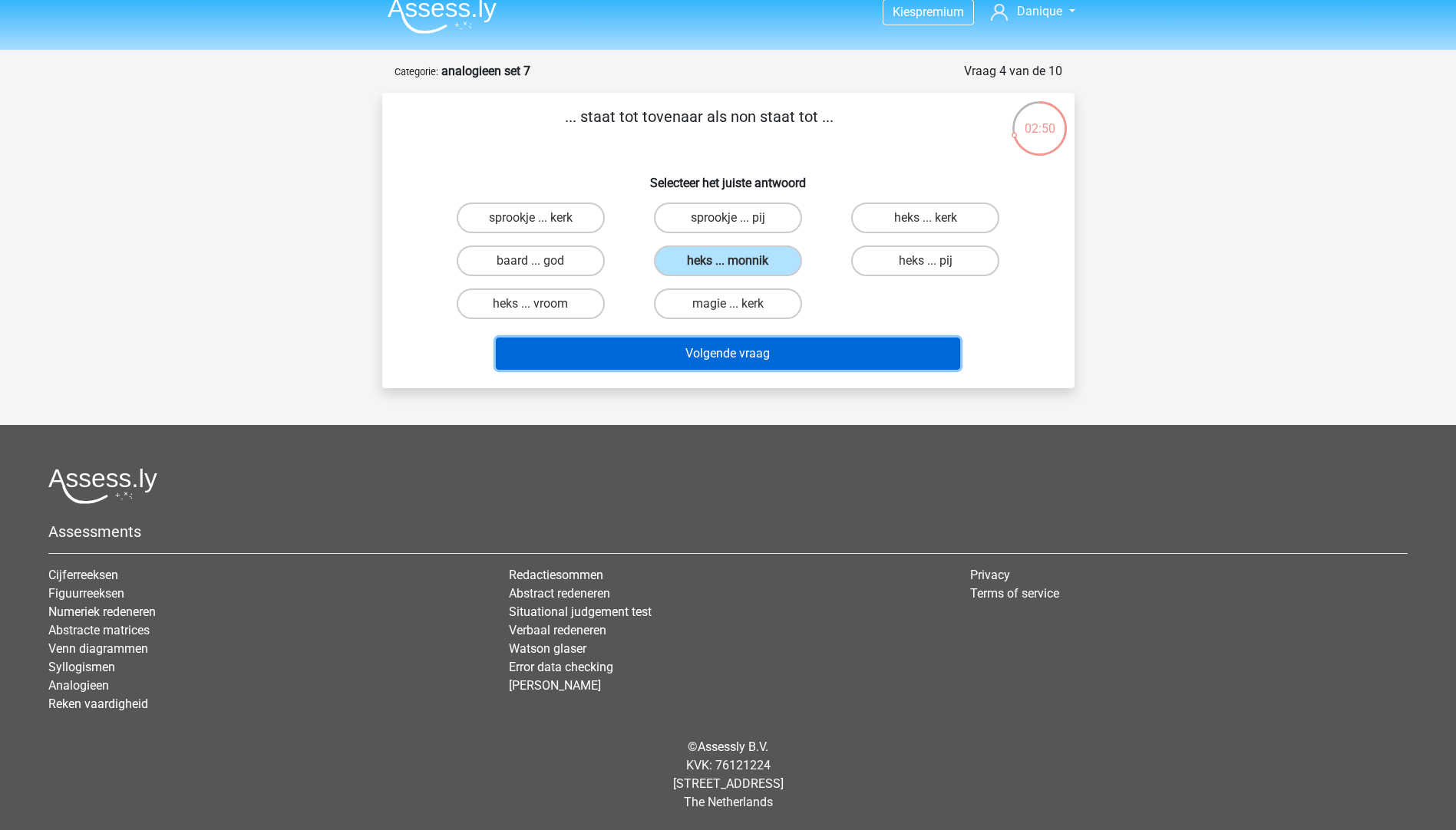
click at [616, 367] on button "Volgende vraag" at bounding box center [727, 354] width 464 height 32
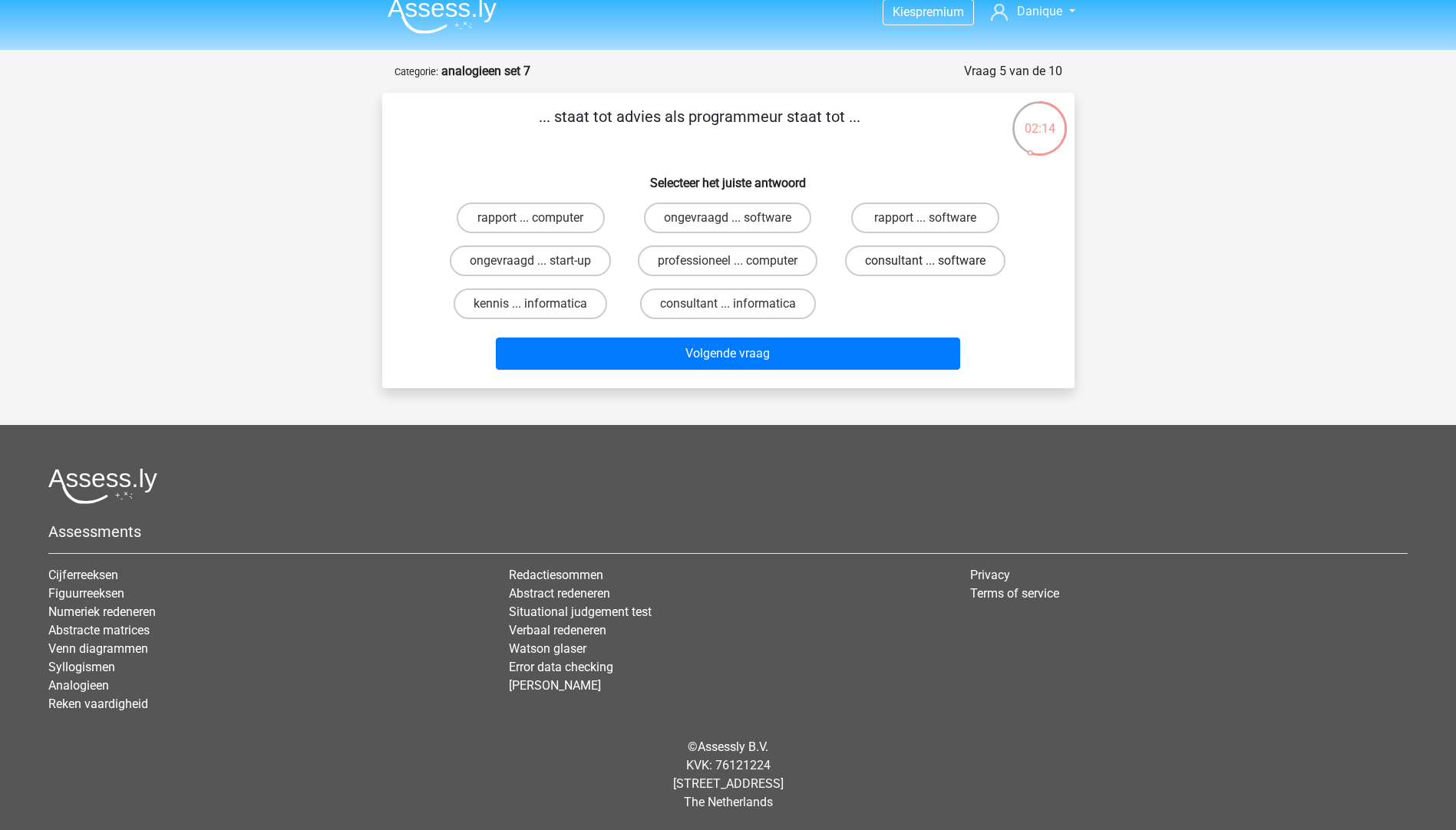
click at [932, 258] on label "consultant ... software" at bounding box center [926, 261] width 161 height 30
click at [932, 261] on input "consultant ... software" at bounding box center [930, 266] width 10 height 10
radio input "true"
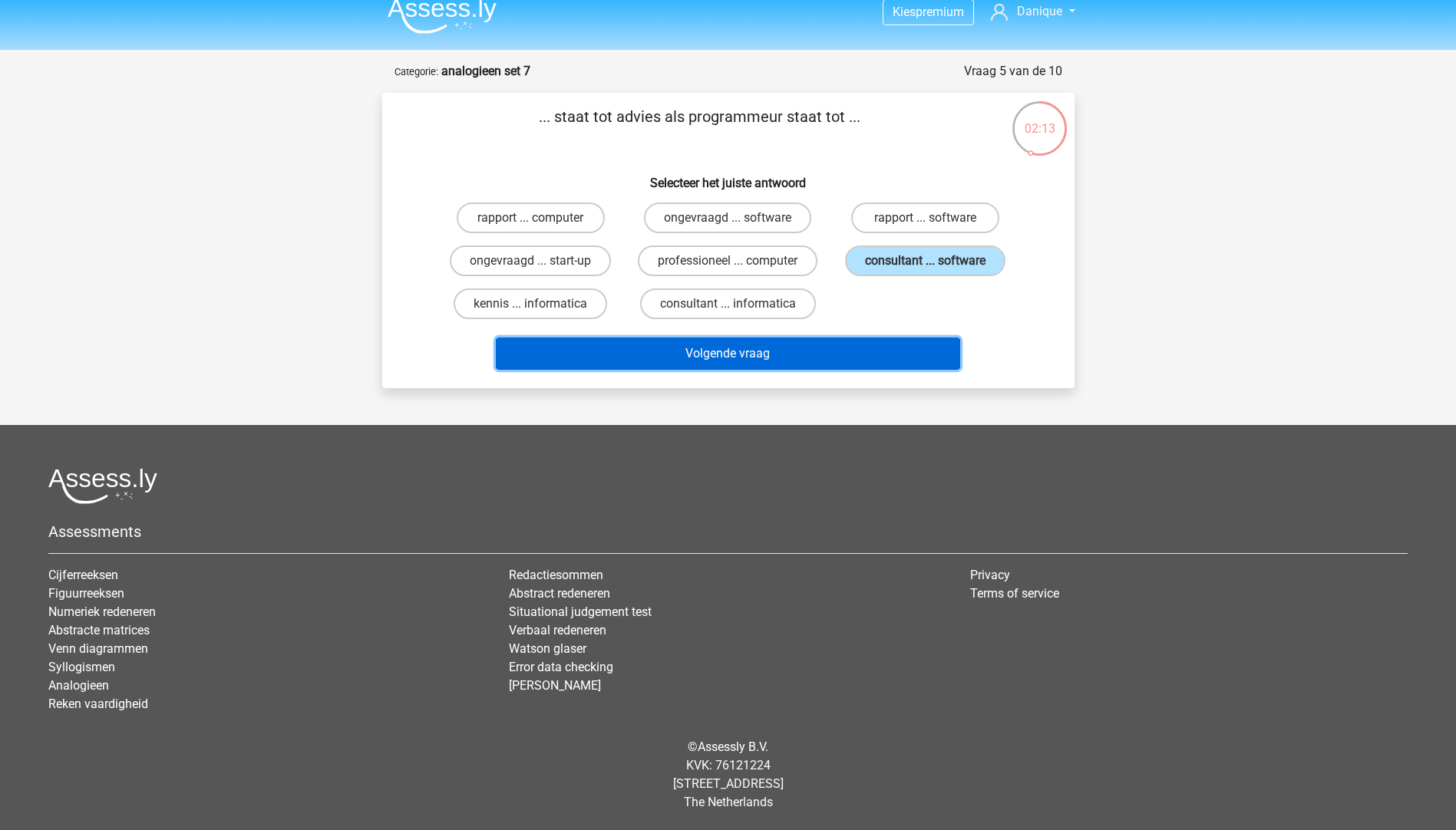
click at [741, 356] on button "Volgende vraag" at bounding box center [727, 354] width 464 height 32
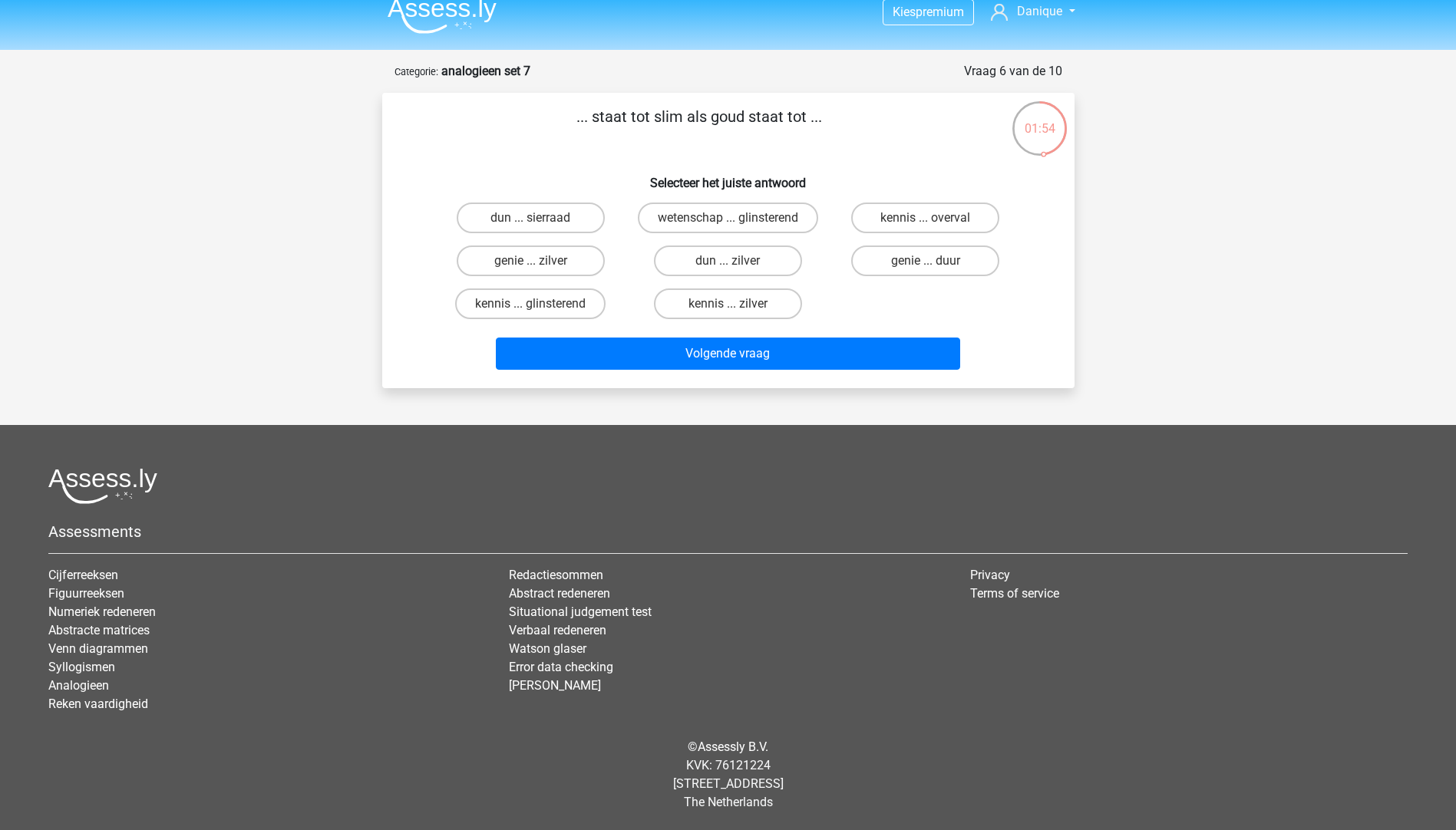
click at [929, 262] on input "genie ... duur" at bounding box center [930, 266] width 10 height 10
radio input "true"
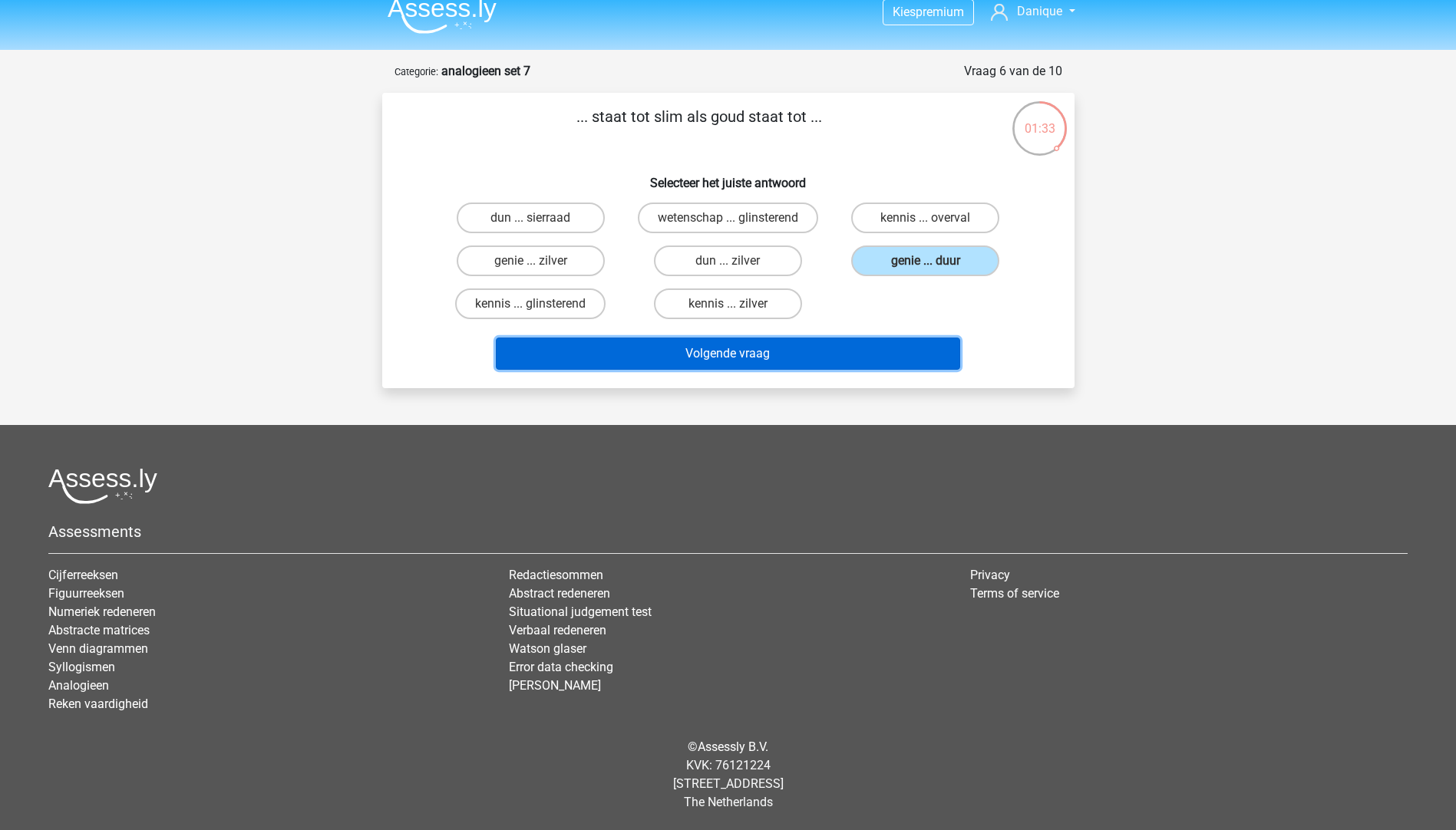
click at [593, 343] on button "Volgende vraag" at bounding box center [727, 354] width 464 height 32
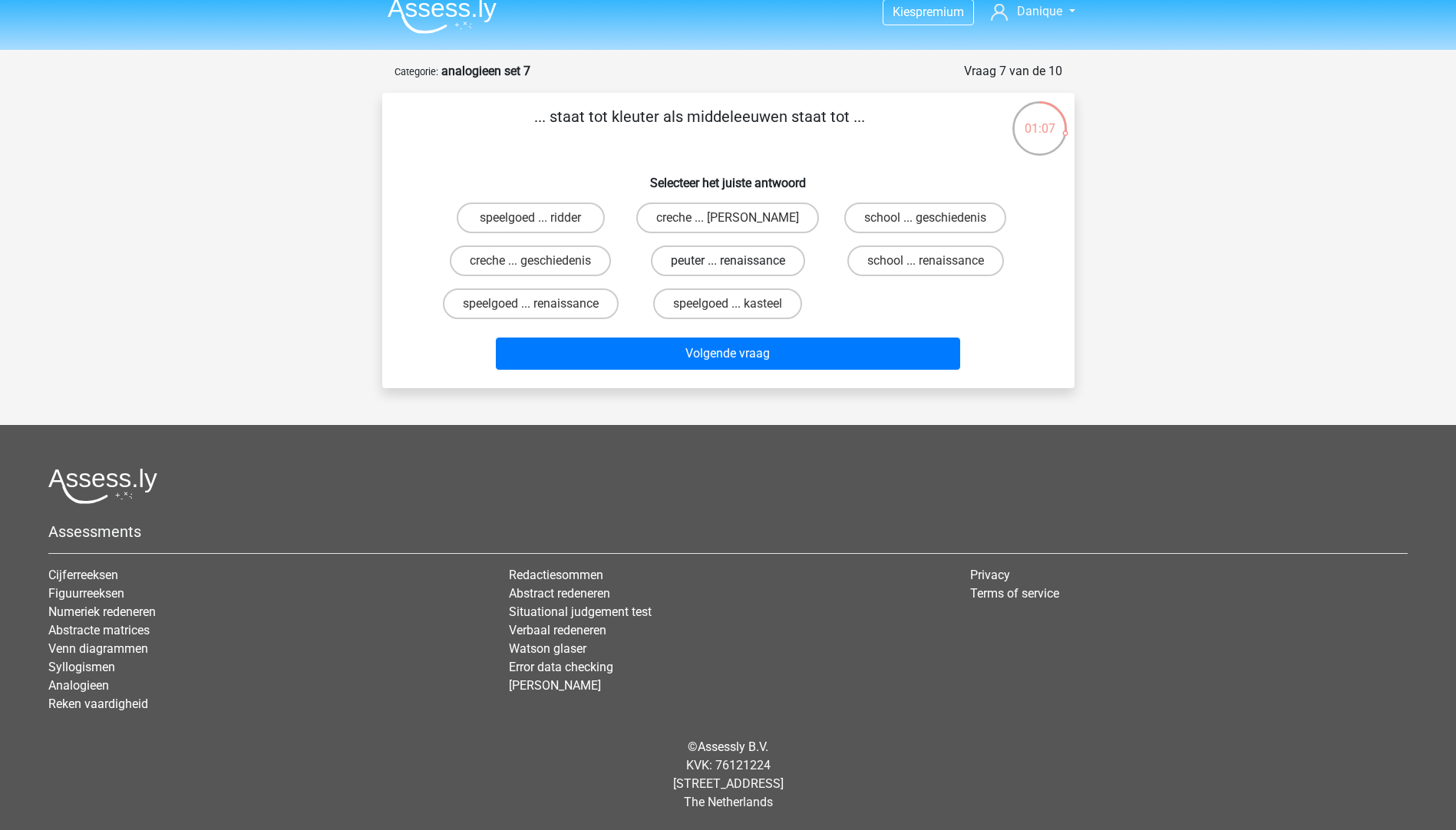
click at [702, 261] on label "peuter ... renaissance" at bounding box center [727, 261] width 154 height 30
click at [727, 261] on input "peuter ... renaissance" at bounding box center [732, 266] width 10 height 10
radio input "true"
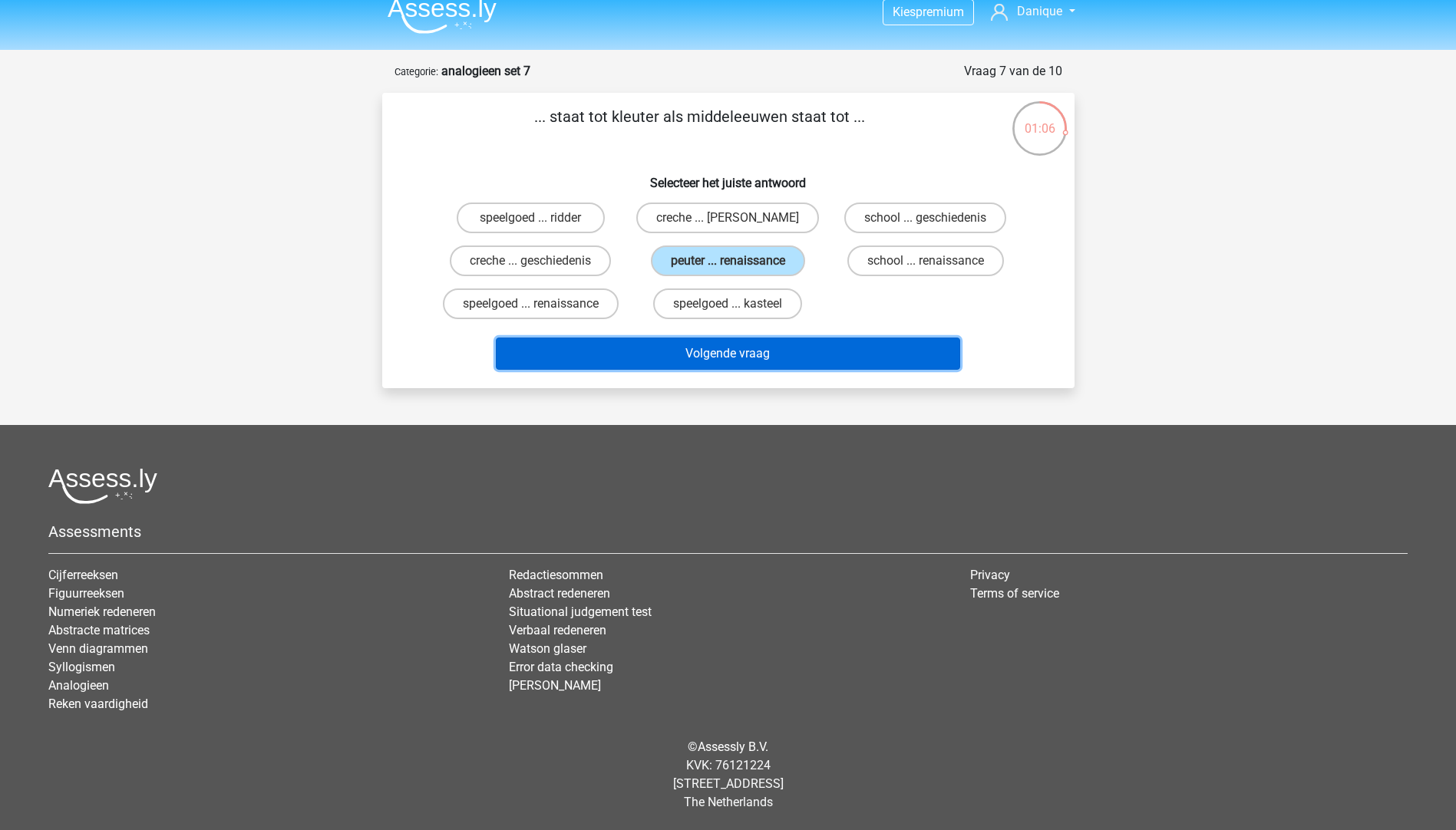
click at [771, 356] on button "Volgende vraag" at bounding box center [727, 354] width 464 height 32
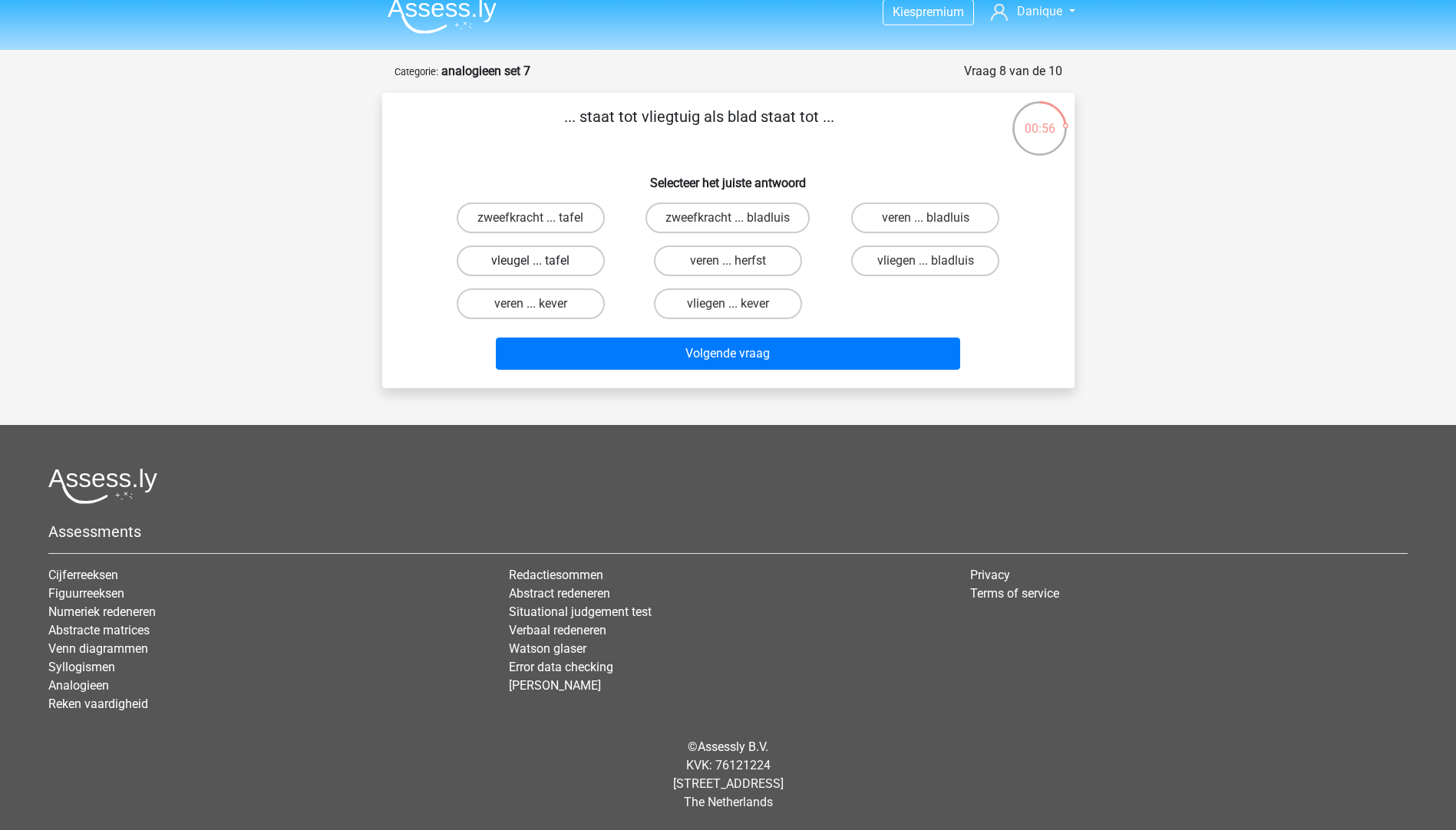
click at [511, 258] on label "vleugel ... tafel" at bounding box center [530, 261] width 148 height 30
click at [530, 261] on input "vleugel ... tafel" at bounding box center [535, 266] width 10 height 10
radio input "true"
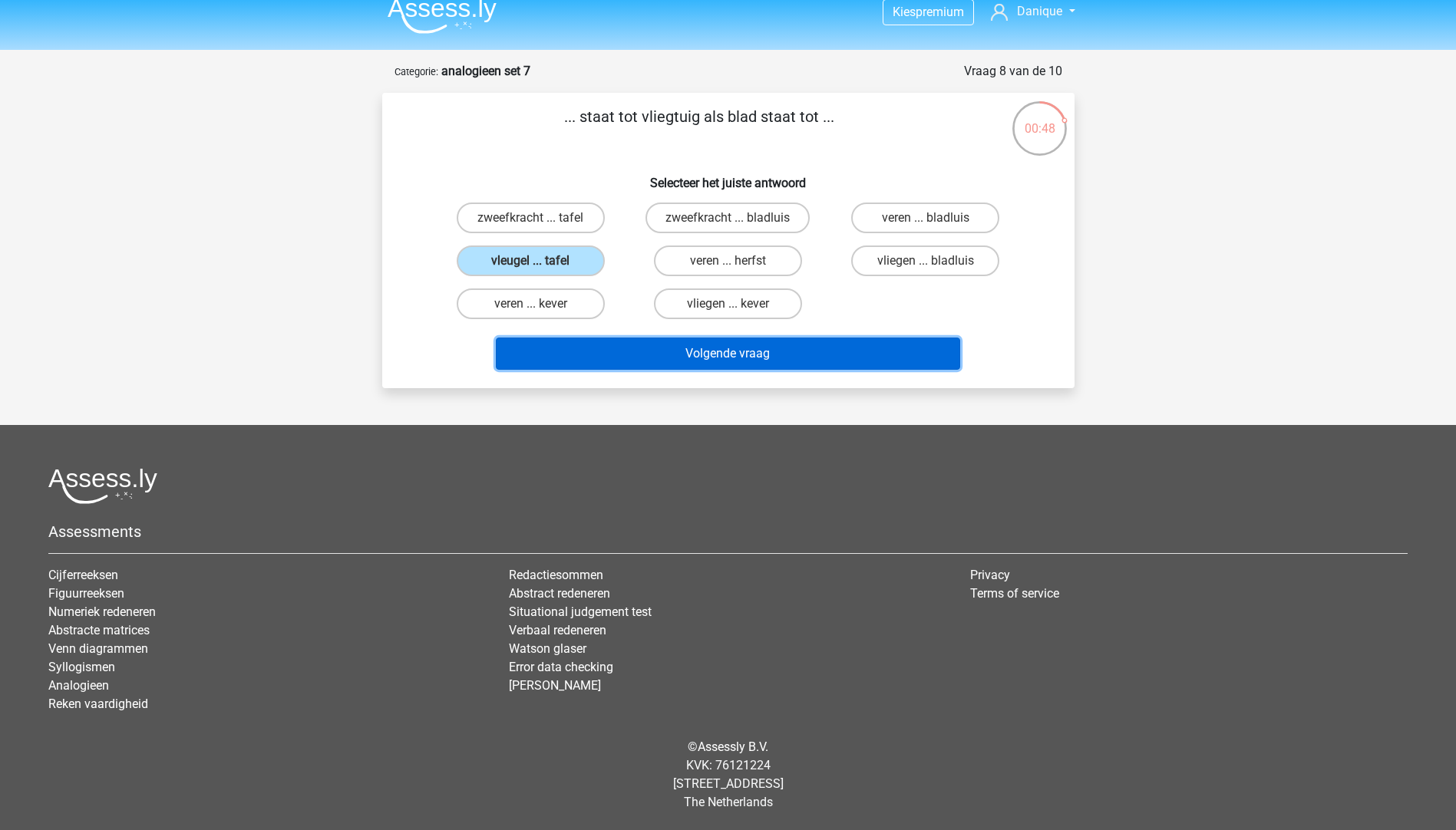
click at [563, 356] on button "Volgende vraag" at bounding box center [727, 354] width 464 height 32
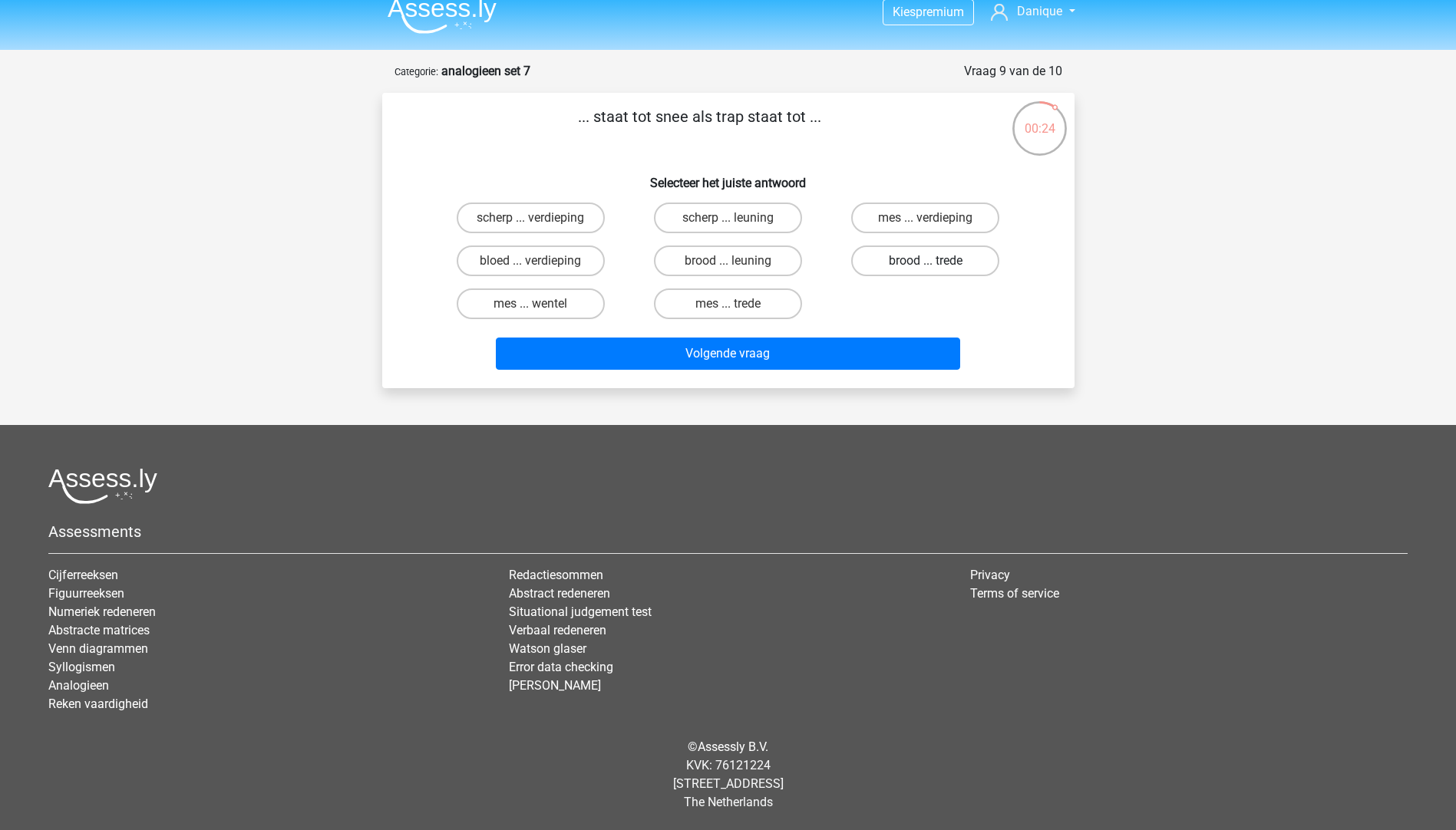
click at [887, 259] on label "brood ... trede" at bounding box center [925, 261] width 148 height 30
click at [926, 261] on input "brood ... trede" at bounding box center [930, 266] width 10 height 10
radio input "true"
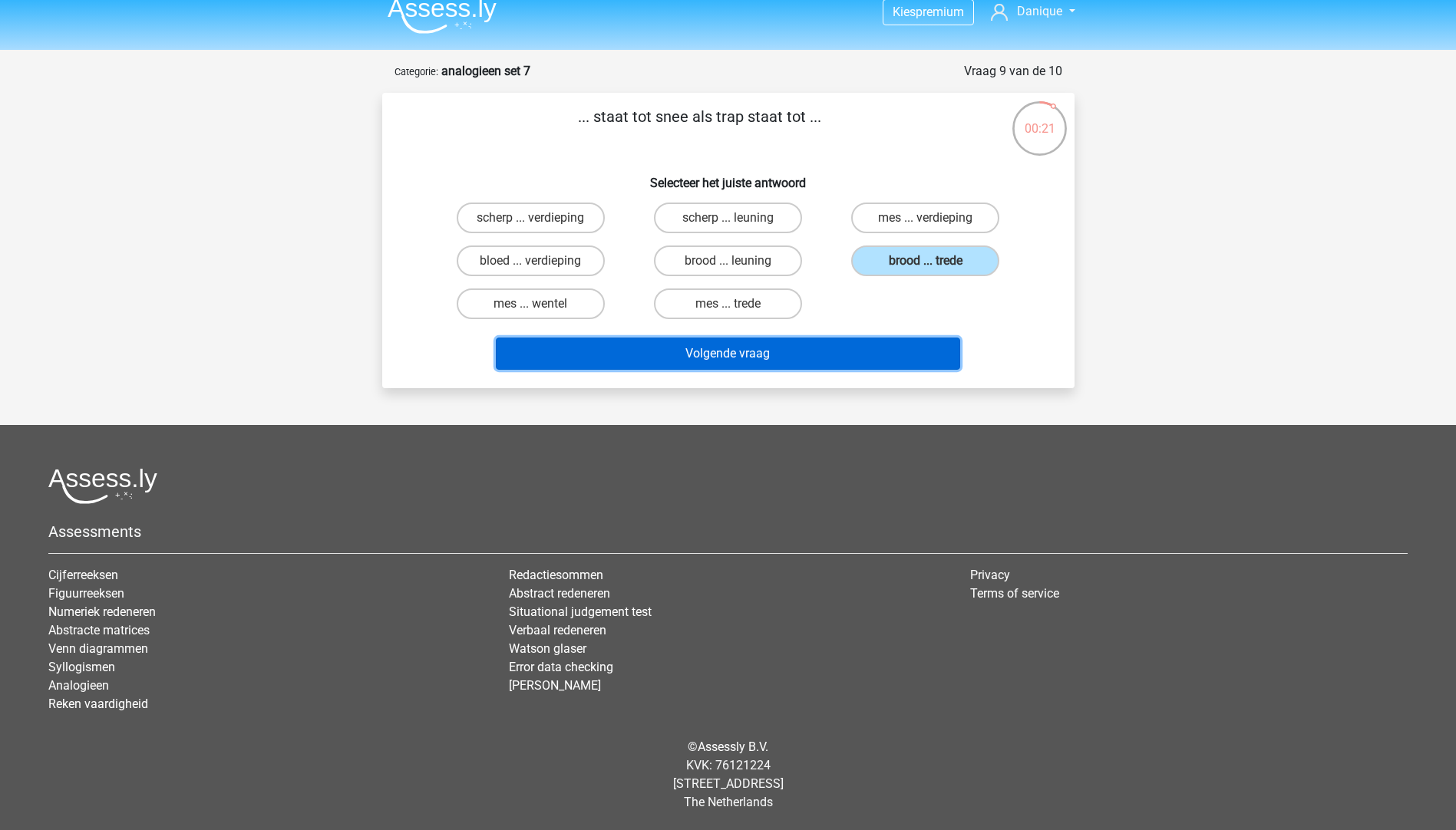
click at [687, 360] on button "Volgende vraag" at bounding box center [727, 354] width 464 height 32
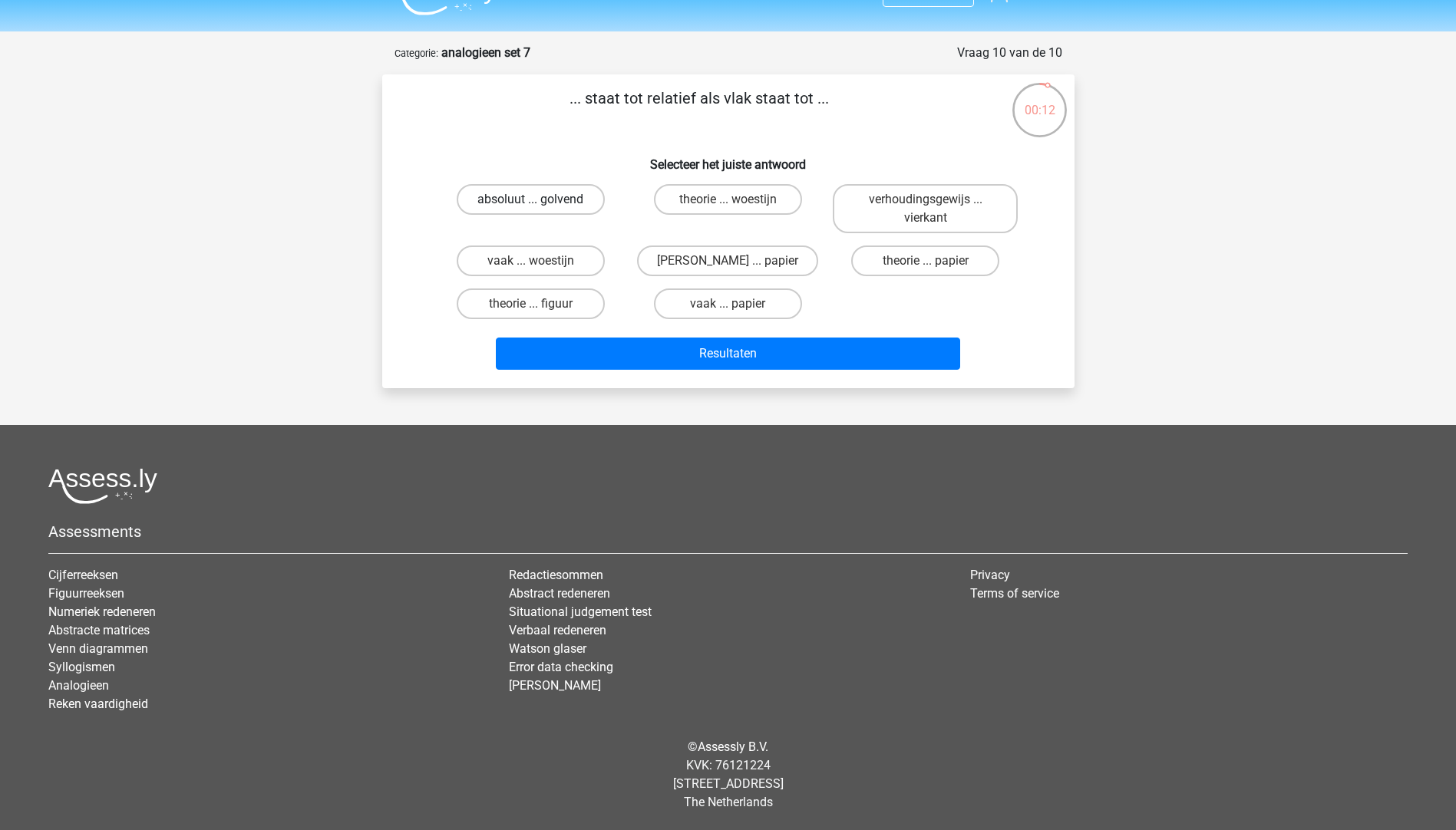
click at [498, 197] on label "absoluut ... golvend" at bounding box center [530, 199] width 148 height 30
click at [530, 199] on input "absoluut ... golvend" at bounding box center [535, 204] width 10 height 10
radio input "true"
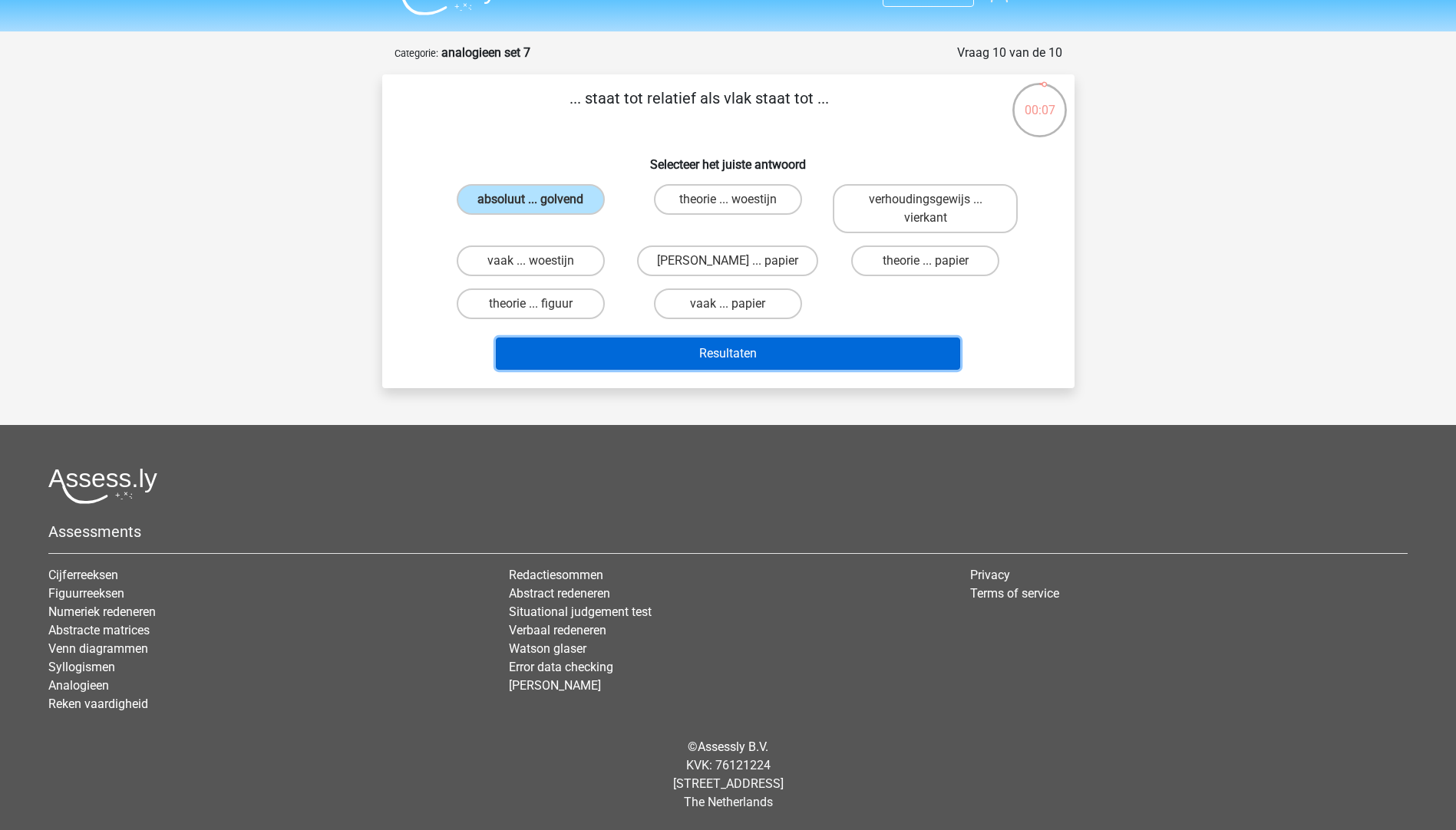
click at [613, 356] on button "Resultaten" at bounding box center [727, 354] width 464 height 32
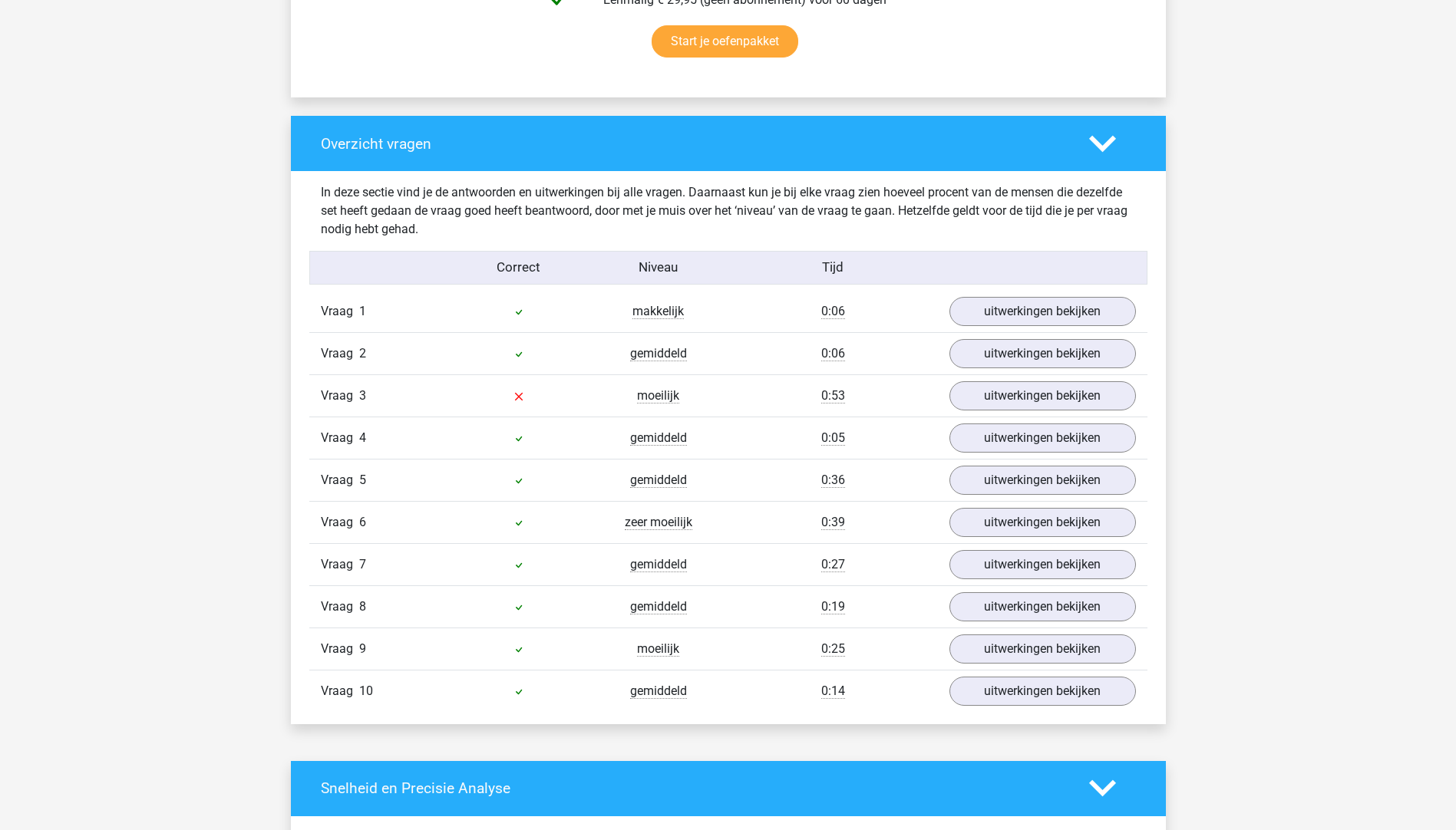
scroll to position [1074, 0]
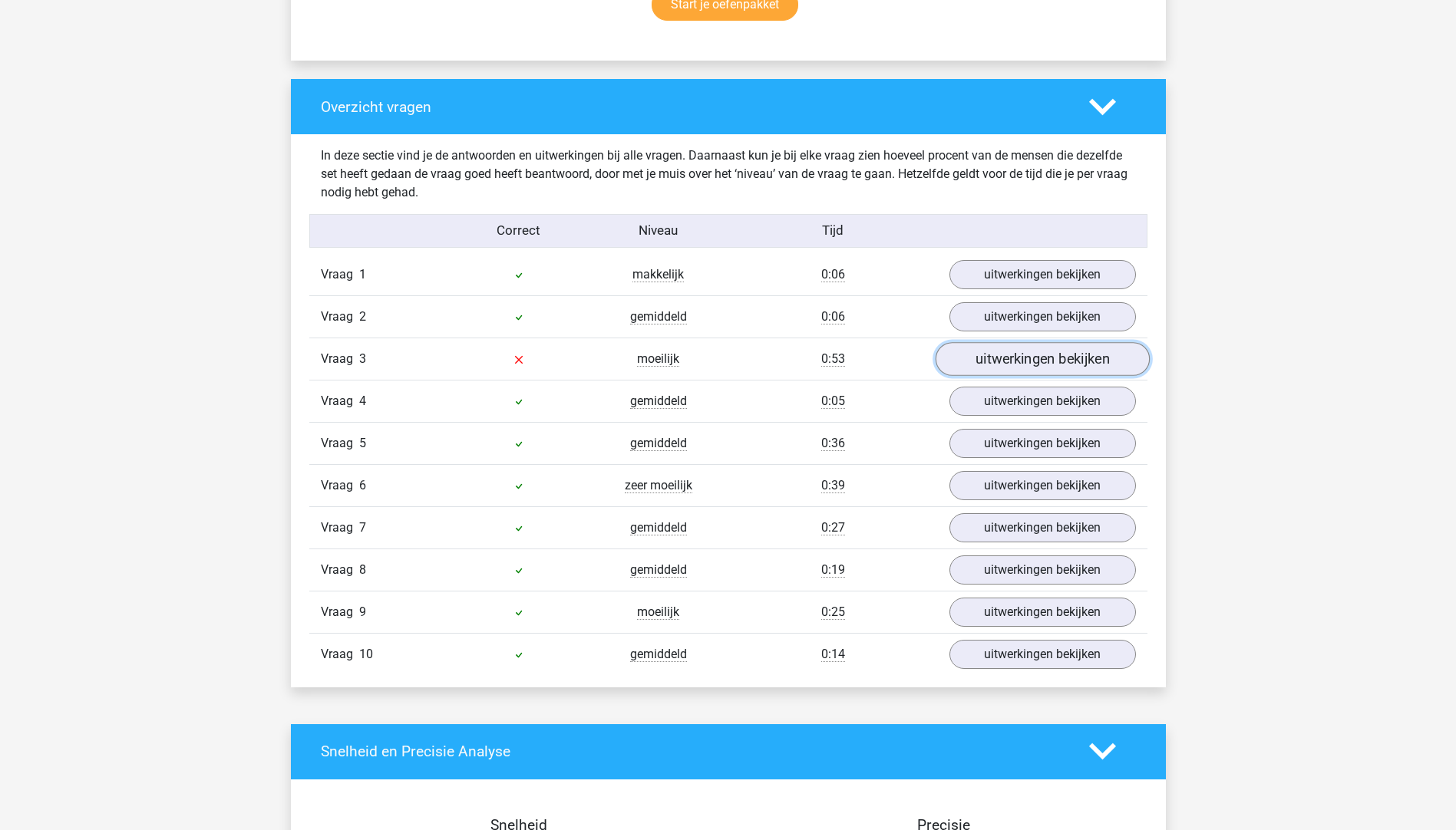
click at [1007, 361] on link "uitwerkingen bekijken" at bounding box center [1041, 359] width 214 height 34
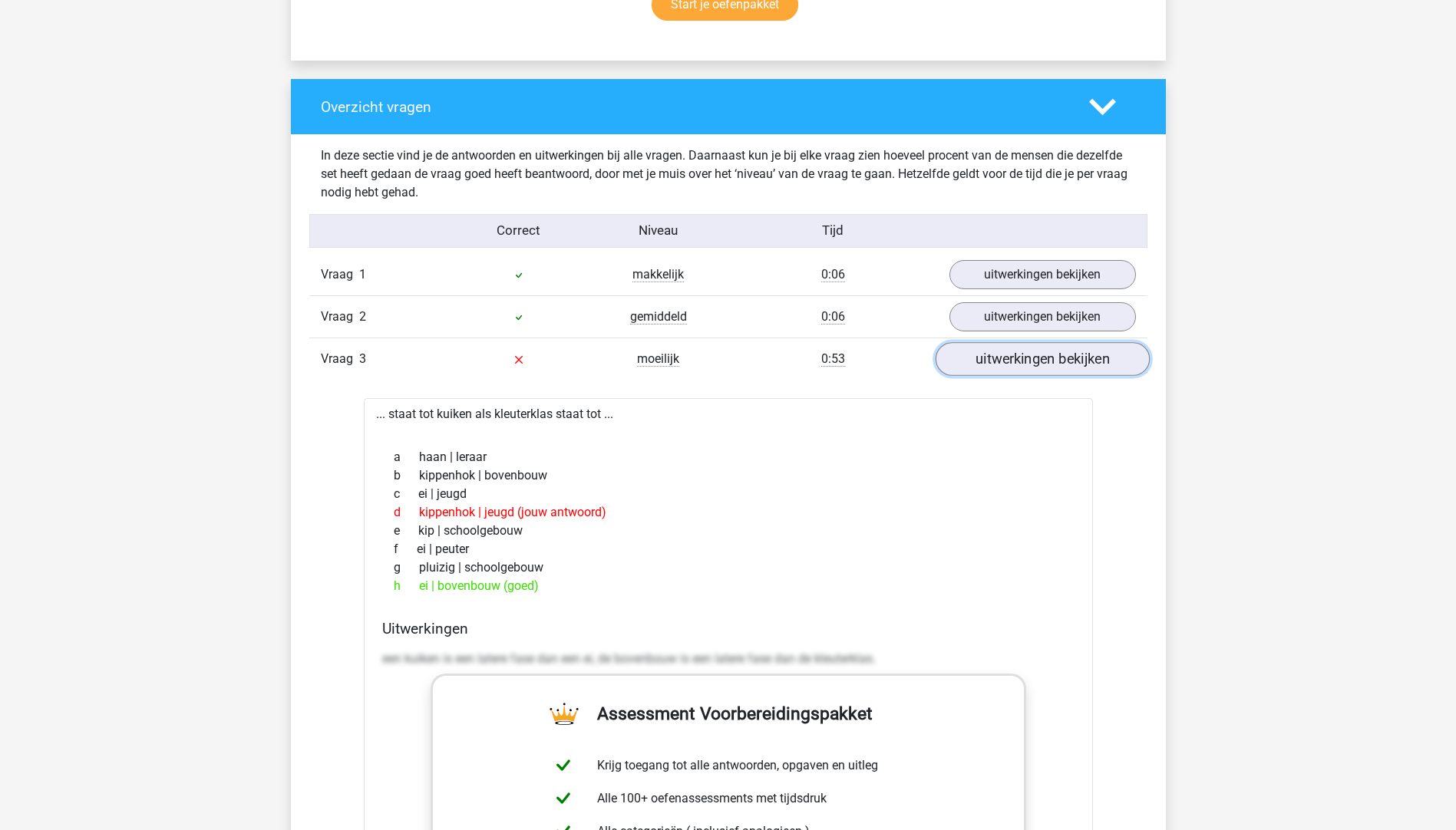
click at [1030, 362] on link "uitwerkingen bekijken" at bounding box center [1041, 359] width 214 height 34
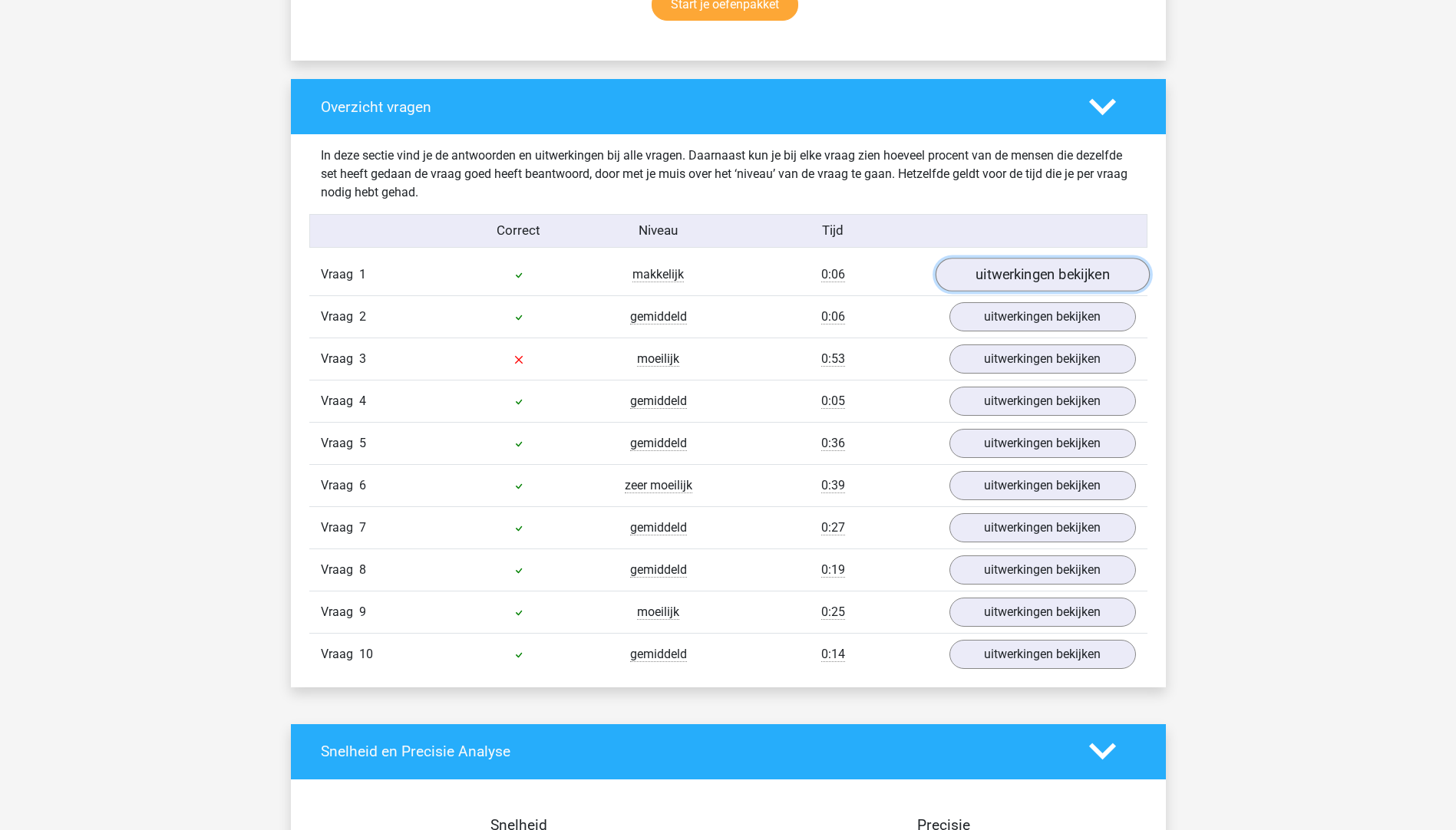
click at [1051, 283] on link "uitwerkingen bekijken" at bounding box center [1041, 275] width 214 height 34
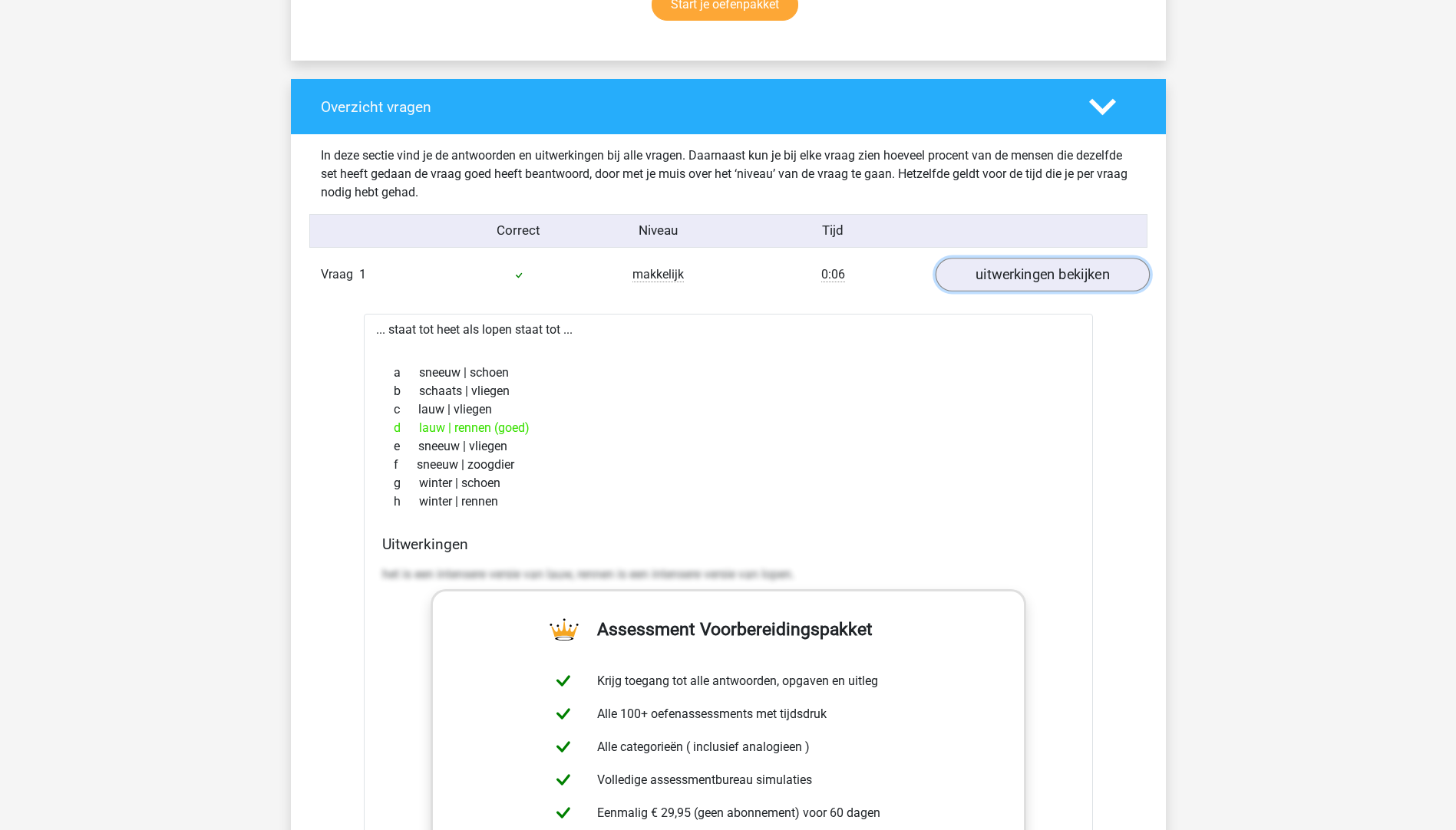
click at [1040, 268] on link "uitwerkingen bekijken" at bounding box center [1041, 275] width 214 height 34
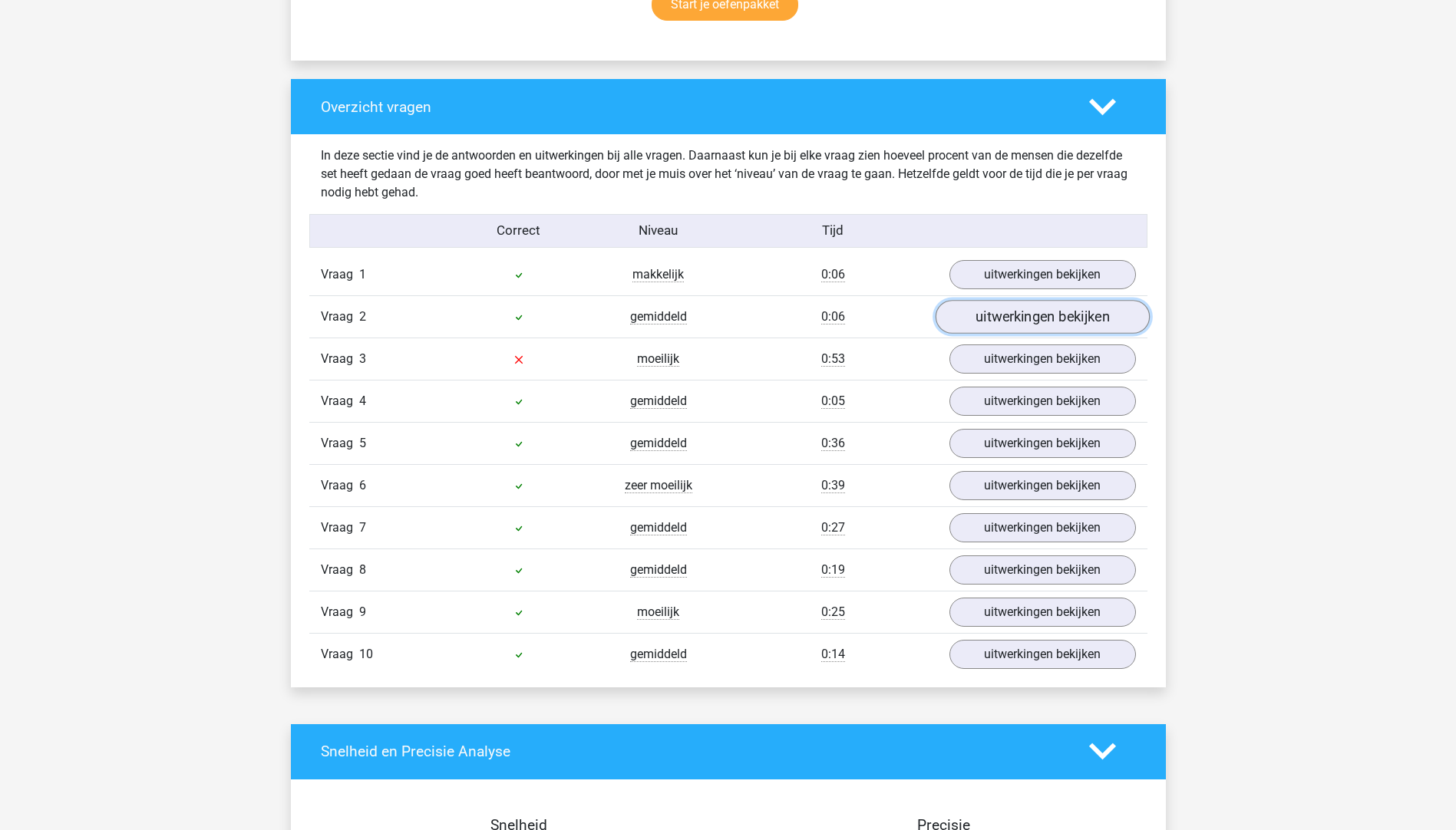
click at [1038, 312] on link "uitwerkingen bekijken" at bounding box center [1041, 317] width 214 height 34
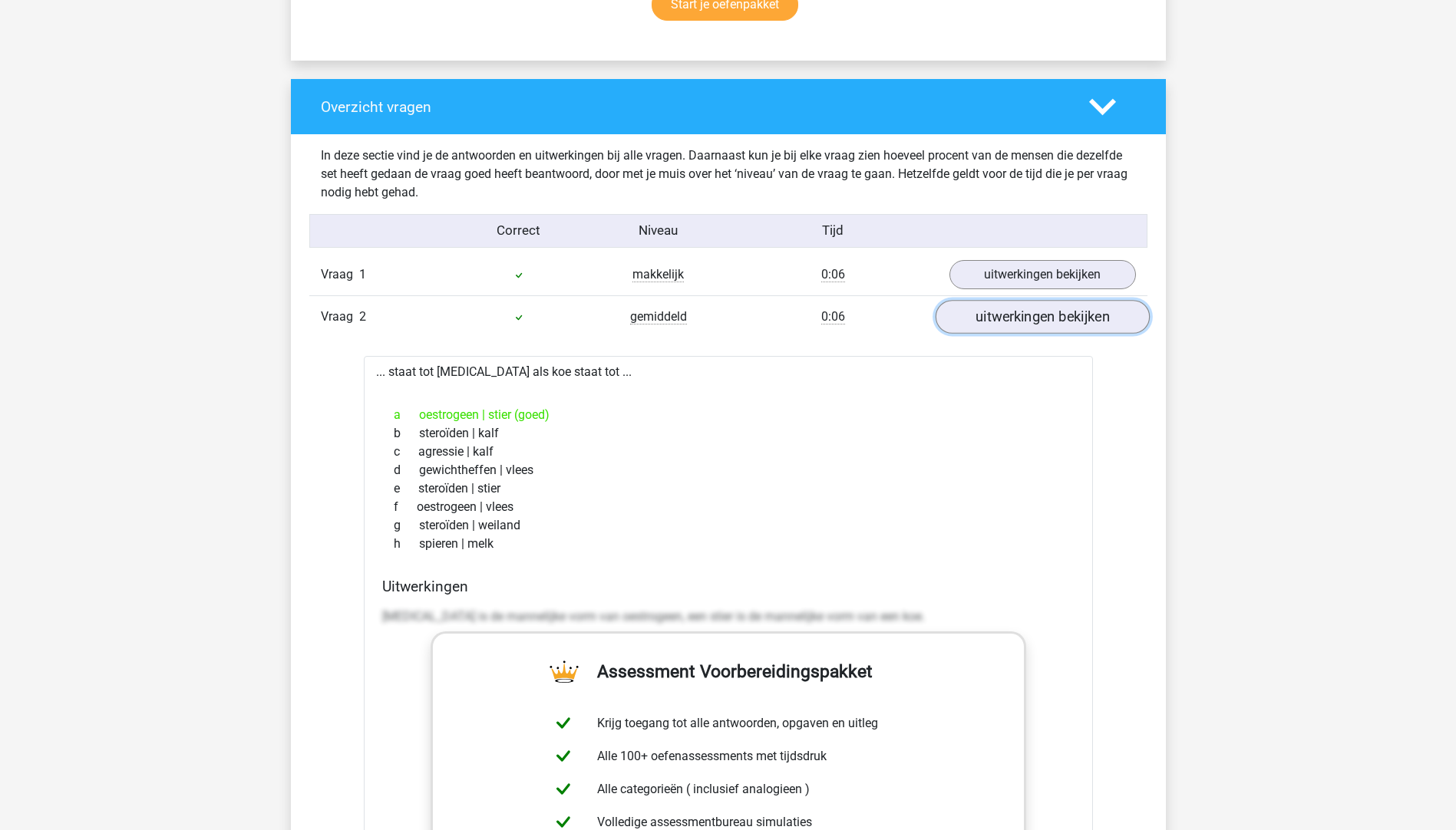
click at [1038, 312] on link "uitwerkingen bekijken" at bounding box center [1041, 317] width 214 height 34
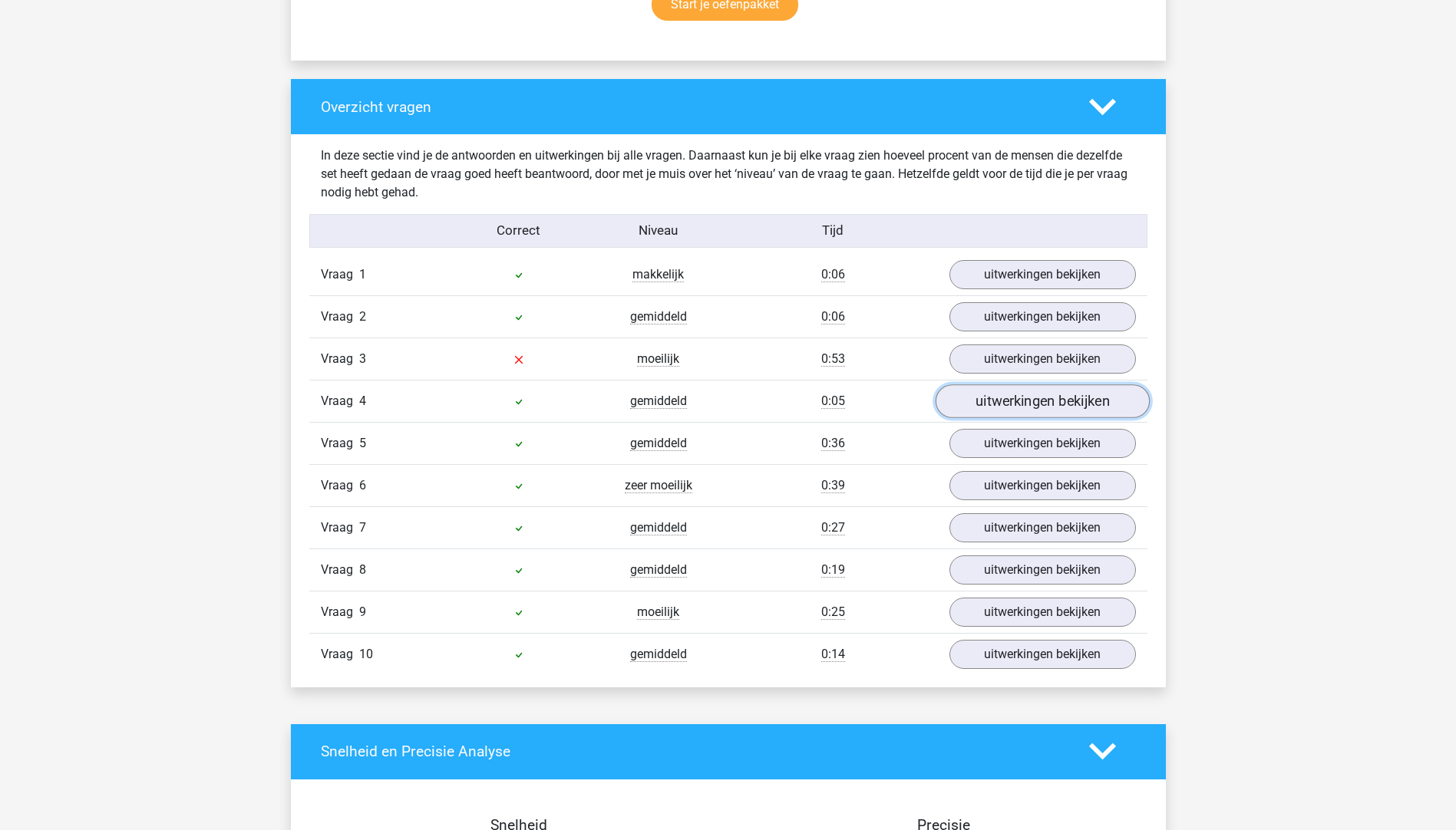
click at [996, 404] on link "uitwerkingen bekijken" at bounding box center [1041, 402] width 214 height 34
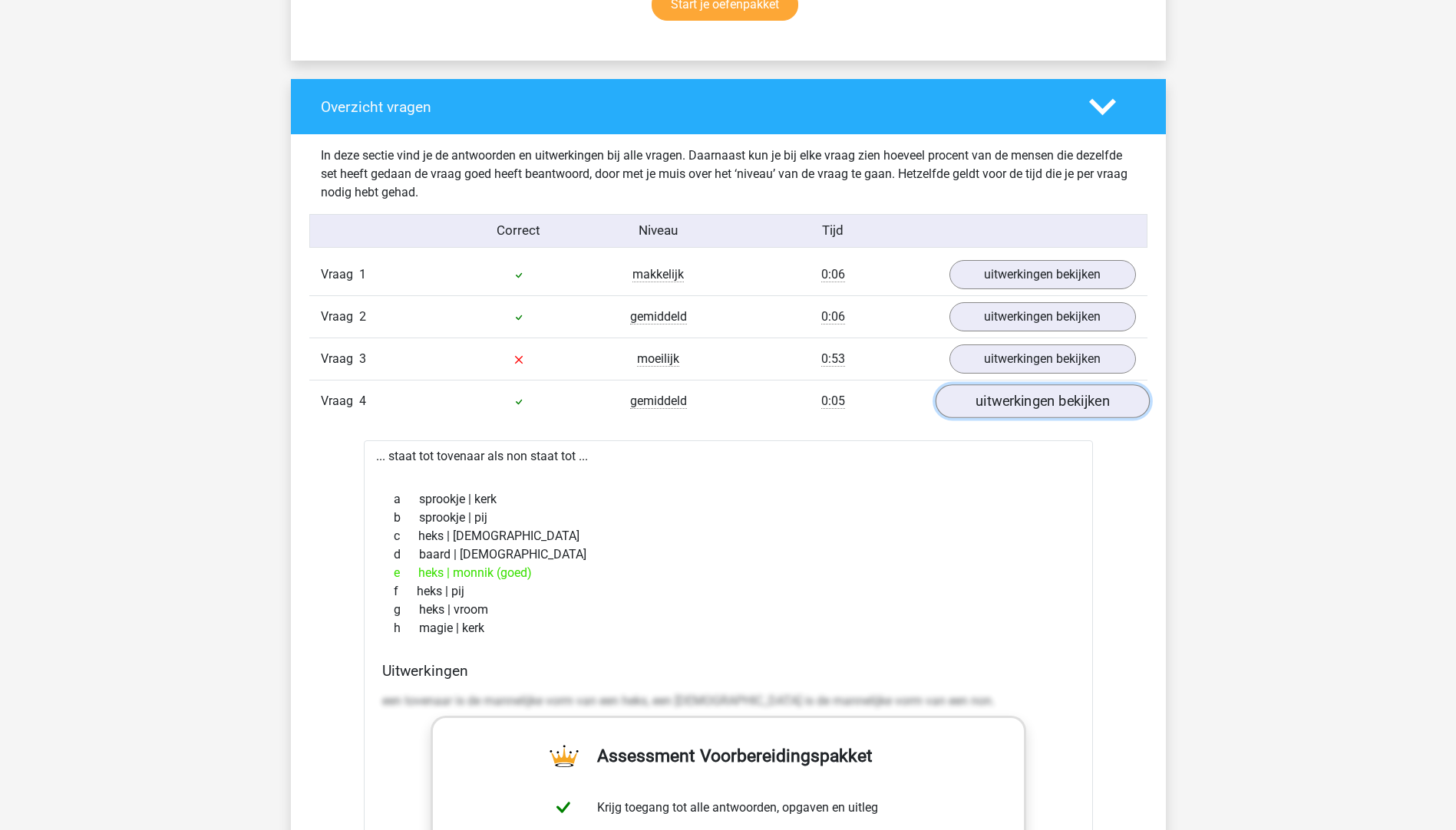
click at [999, 401] on link "uitwerkingen bekijken" at bounding box center [1041, 402] width 214 height 34
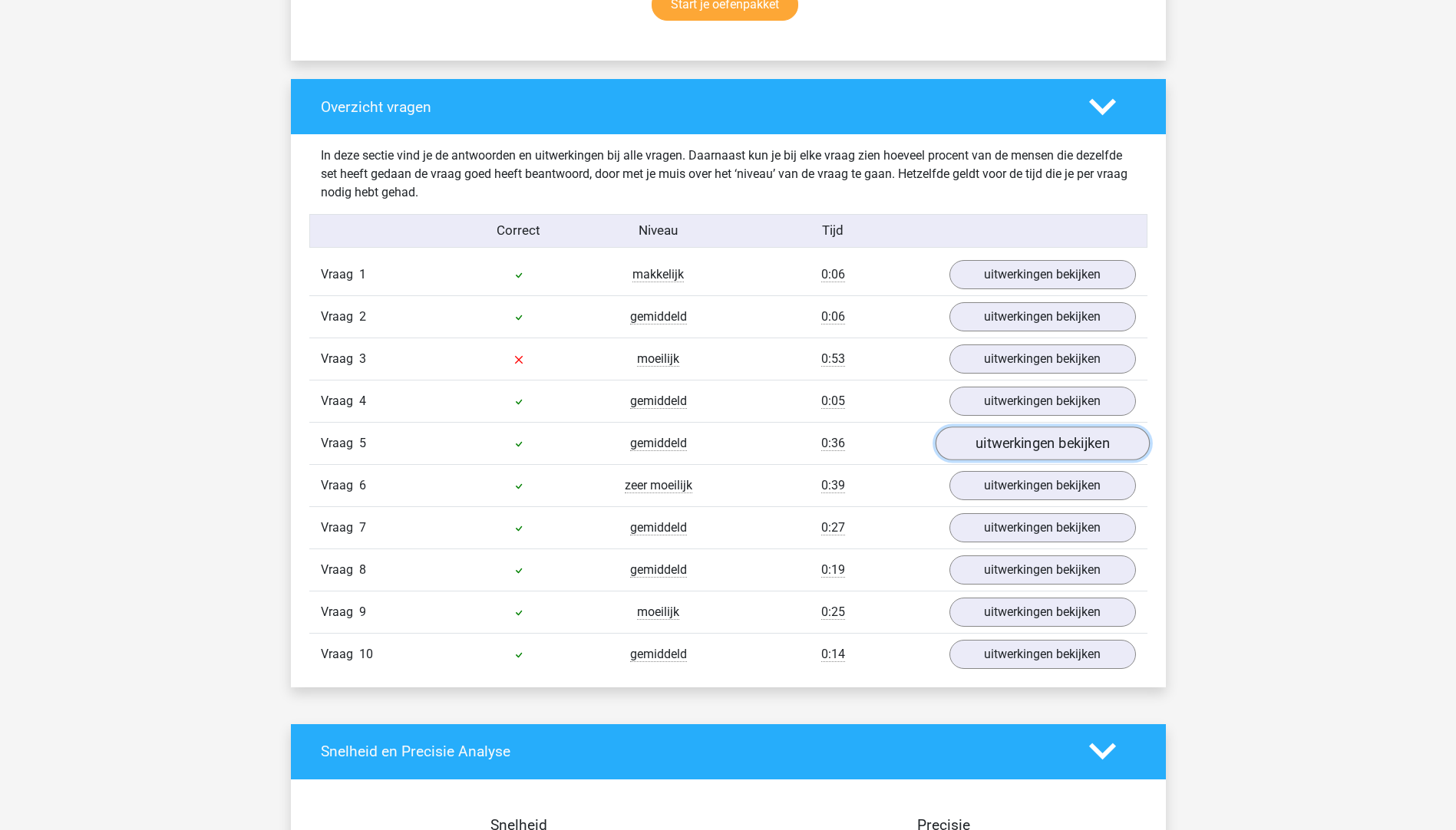
click at [1009, 429] on link "uitwerkingen bekijken" at bounding box center [1041, 443] width 214 height 34
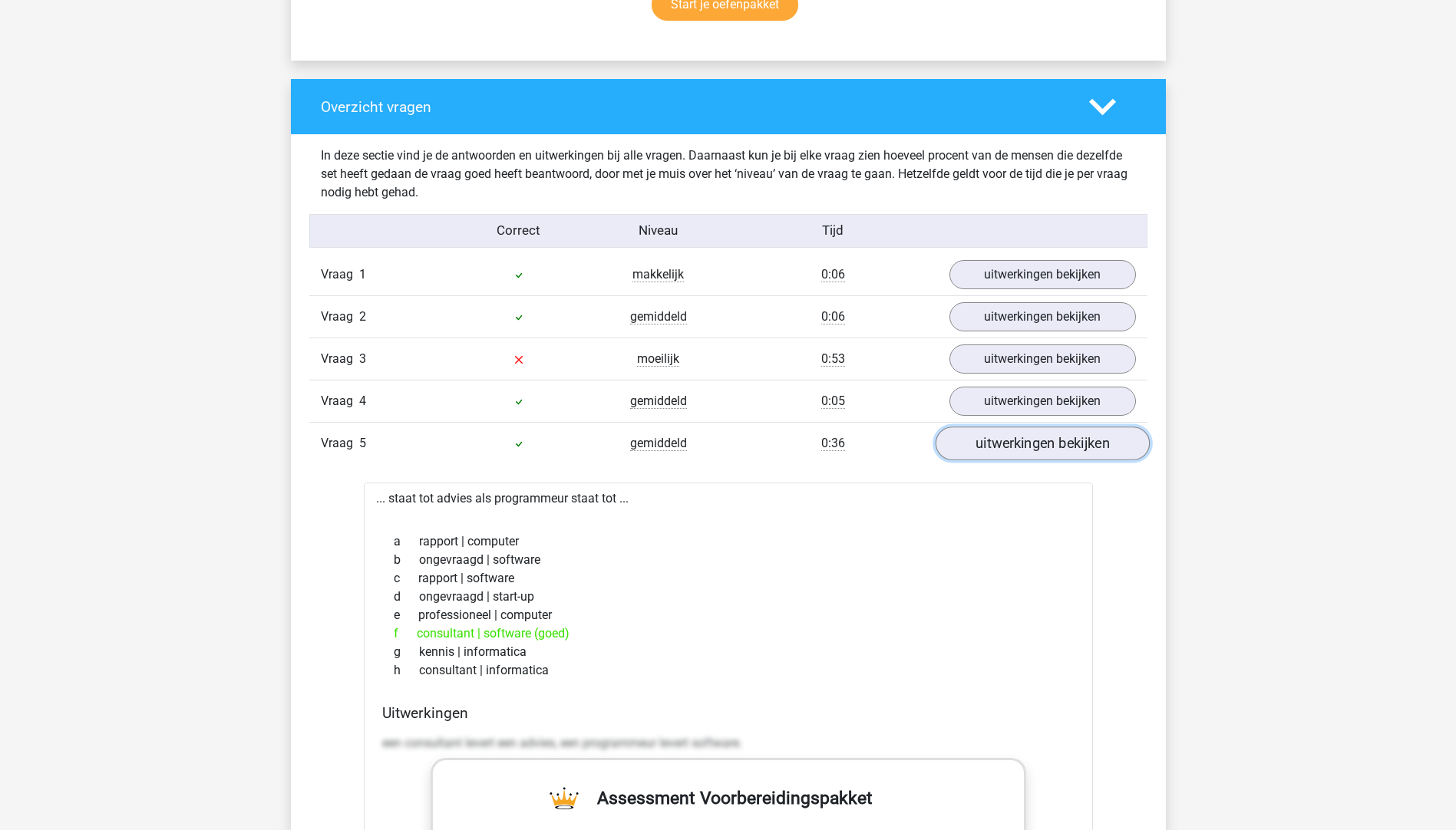
click at [1009, 429] on link "uitwerkingen bekijken" at bounding box center [1041, 443] width 214 height 34
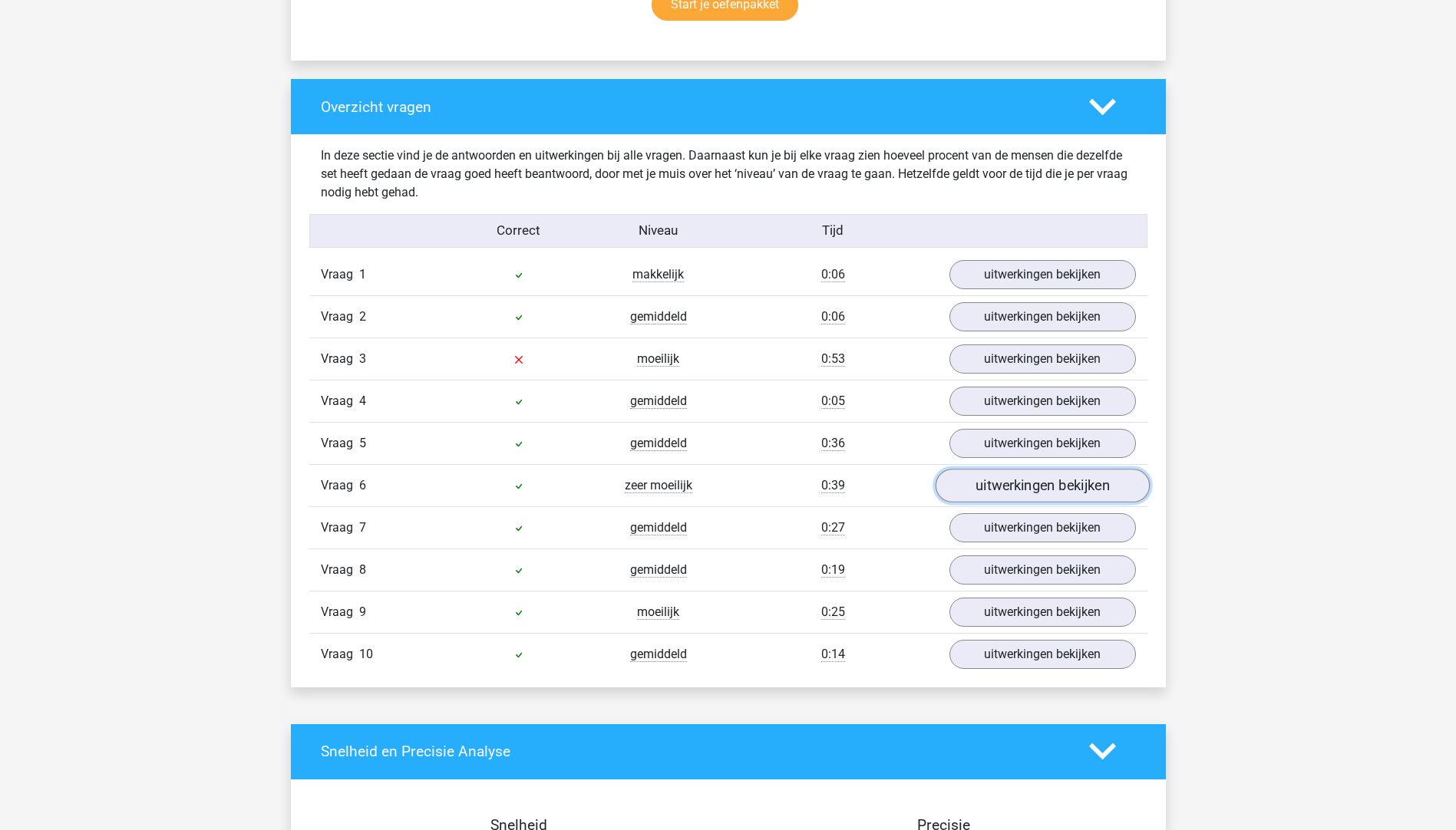
click at [1029, 473] on link "uitwerkingen bekijken" at bounding box center [1041, 486] width 214 height 34
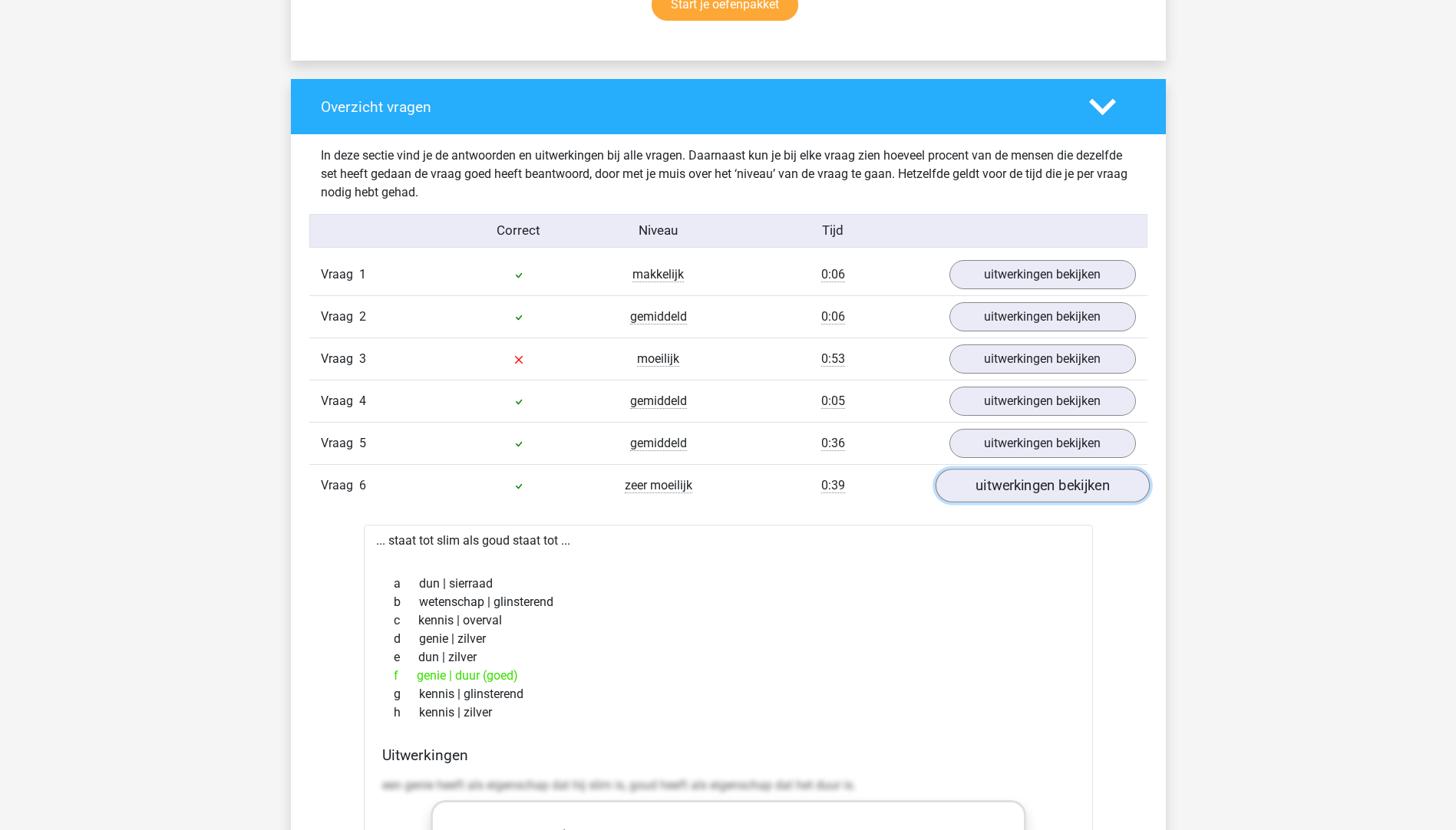
click at [1019, 482] on link "uitwerkingen bekijken" at bounding box center [1041, 486] width 214 height 34
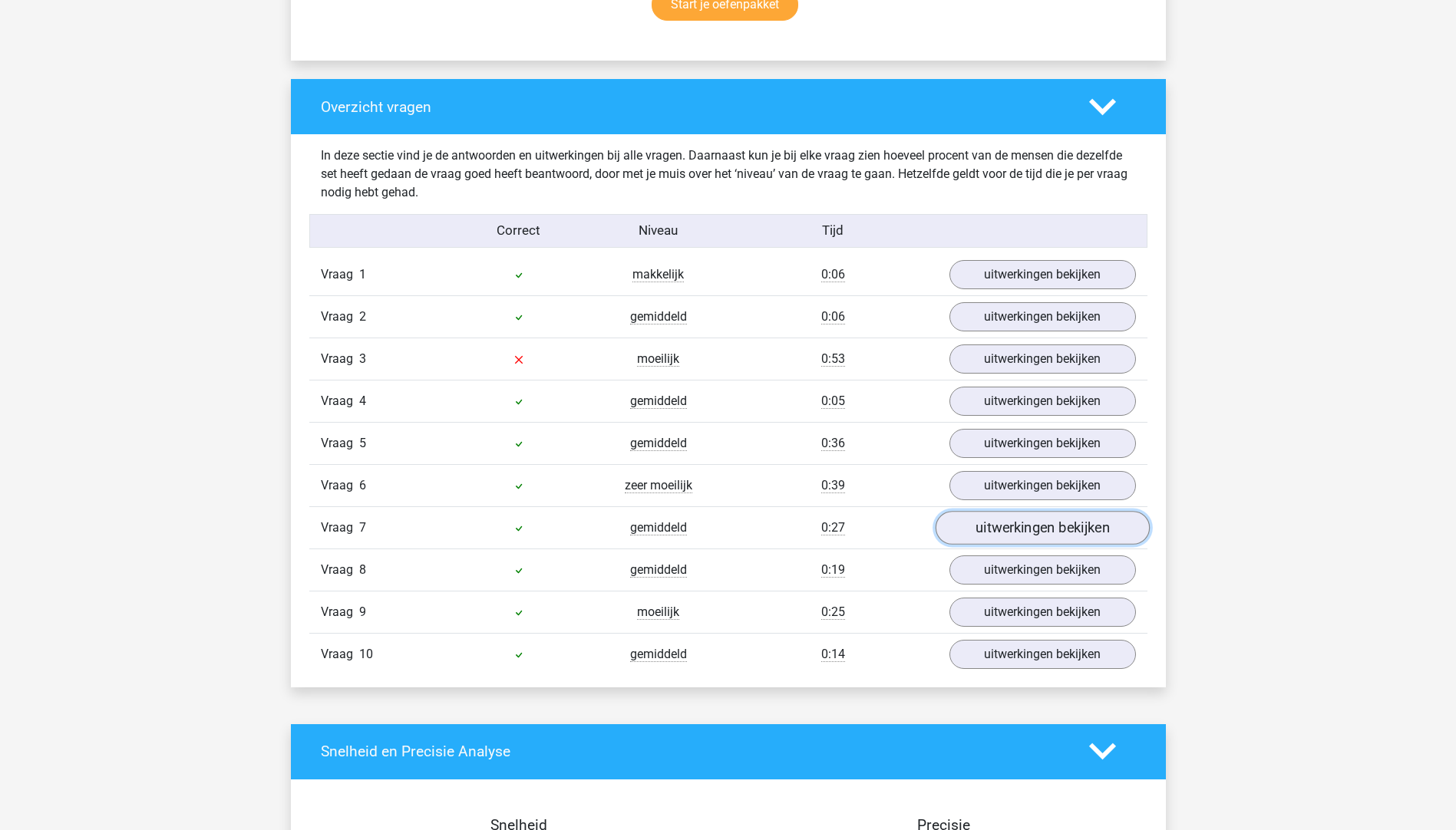
click at [1002, 520] on link "uitwerkingen bekijken" at bounding box center [1041, 527] width 214 height 34
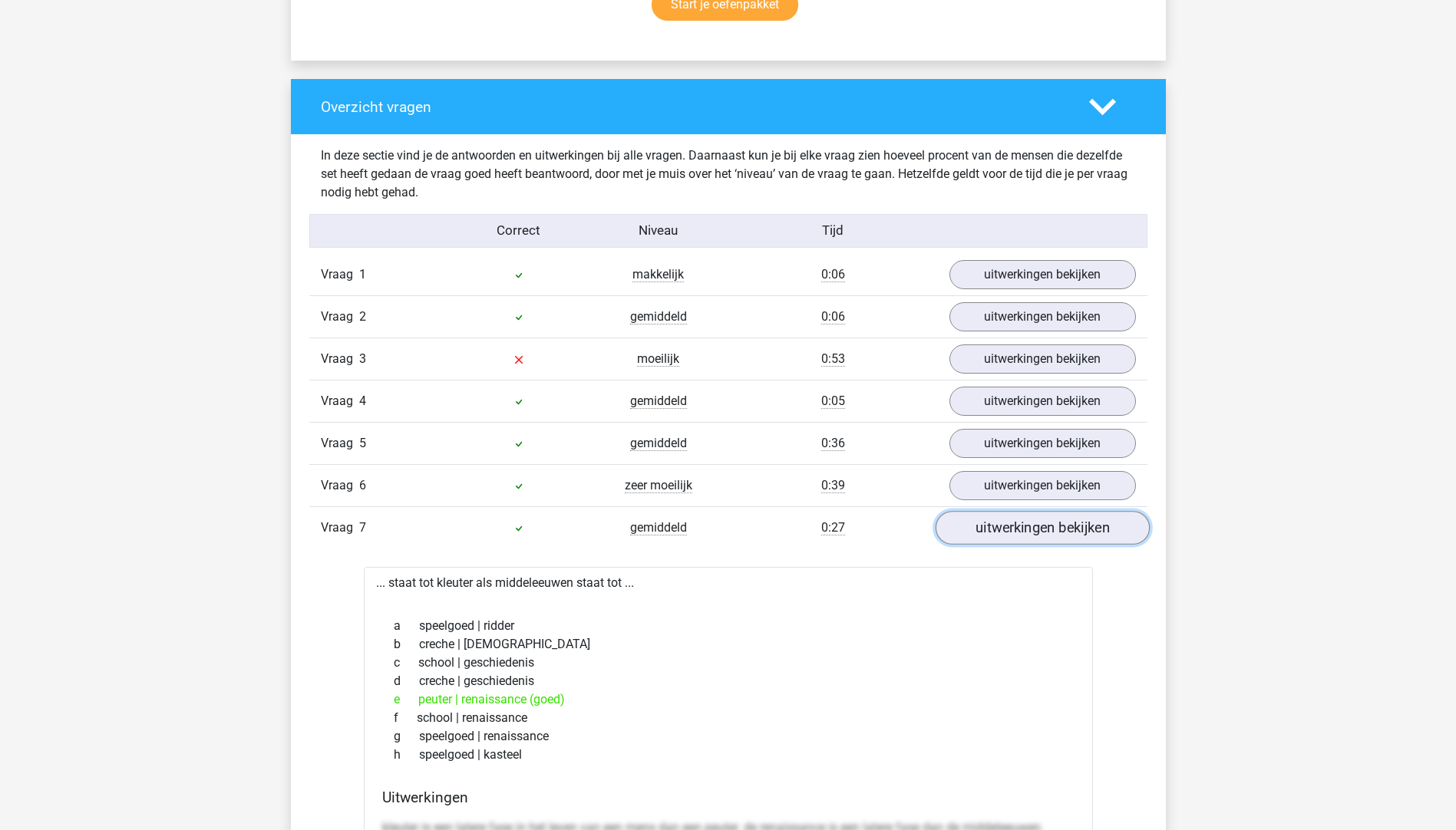
click at [1004, 523] on link "uitwerkingen bekijken" at bounding box center [1041, 527] width 214 height 34
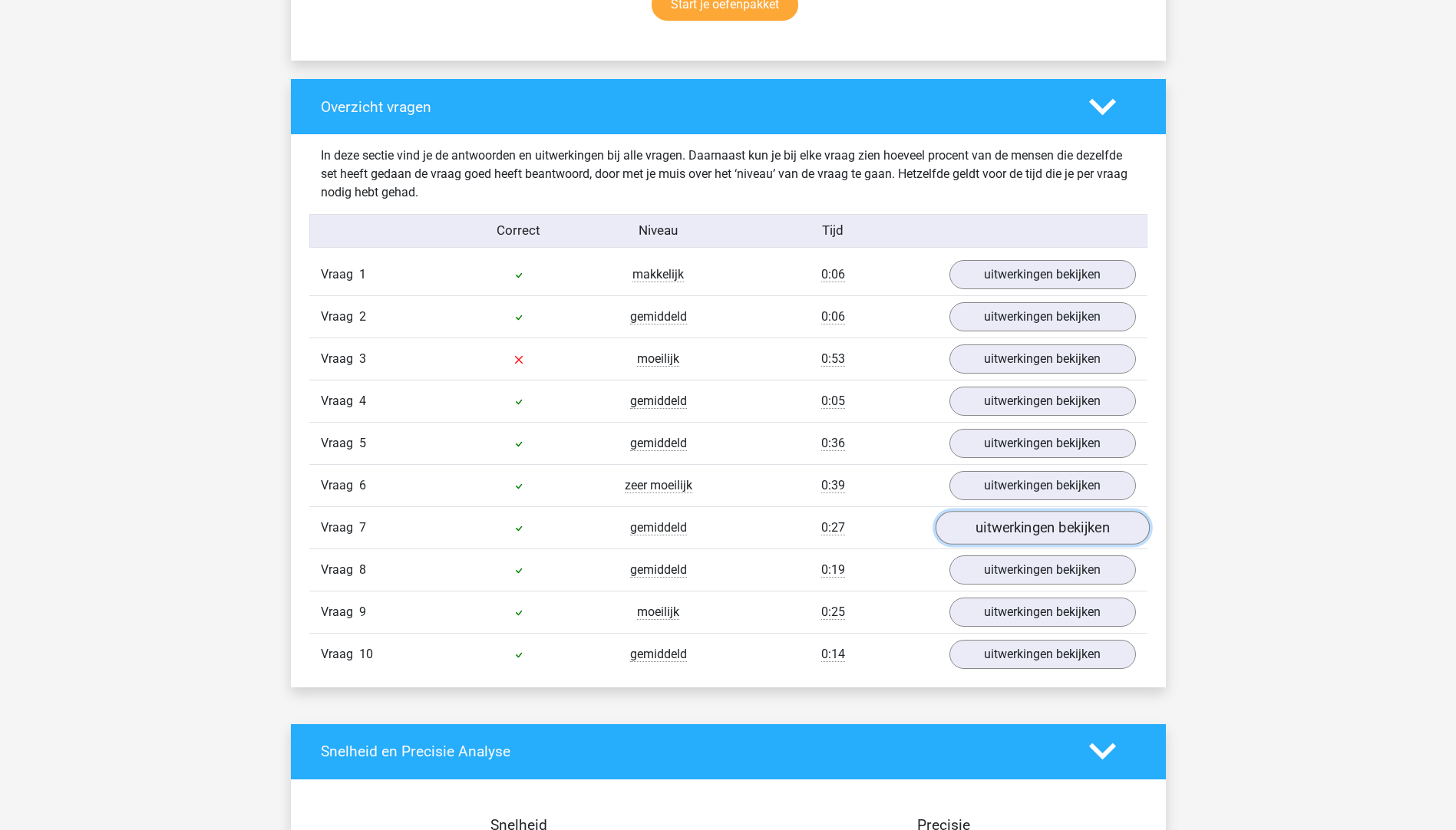
click at [996, 527] on link "uitwerkingen bekijken" at bounding box center [1041, 527] width 214 height 34
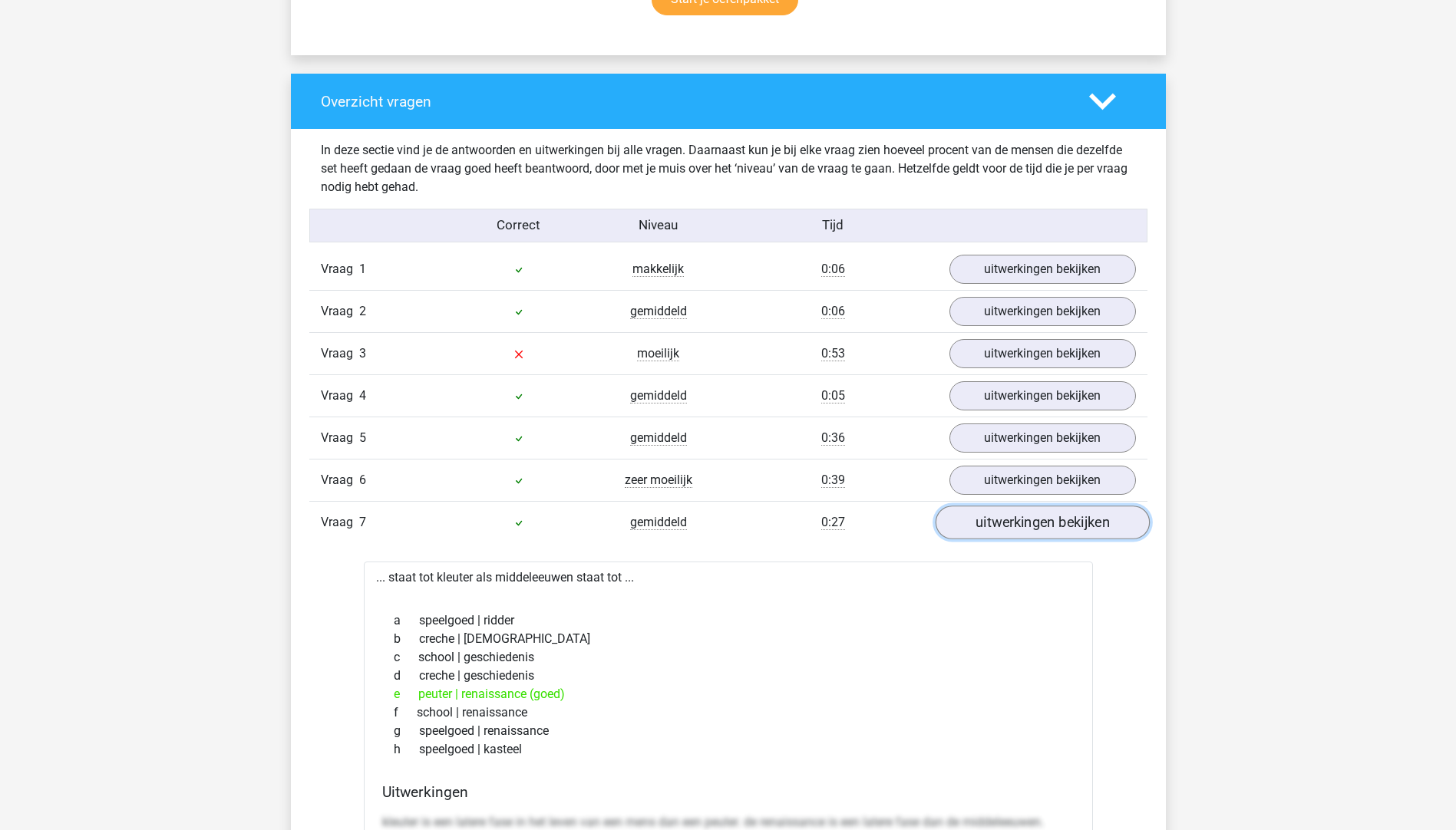
scroll to position [1150, 0]
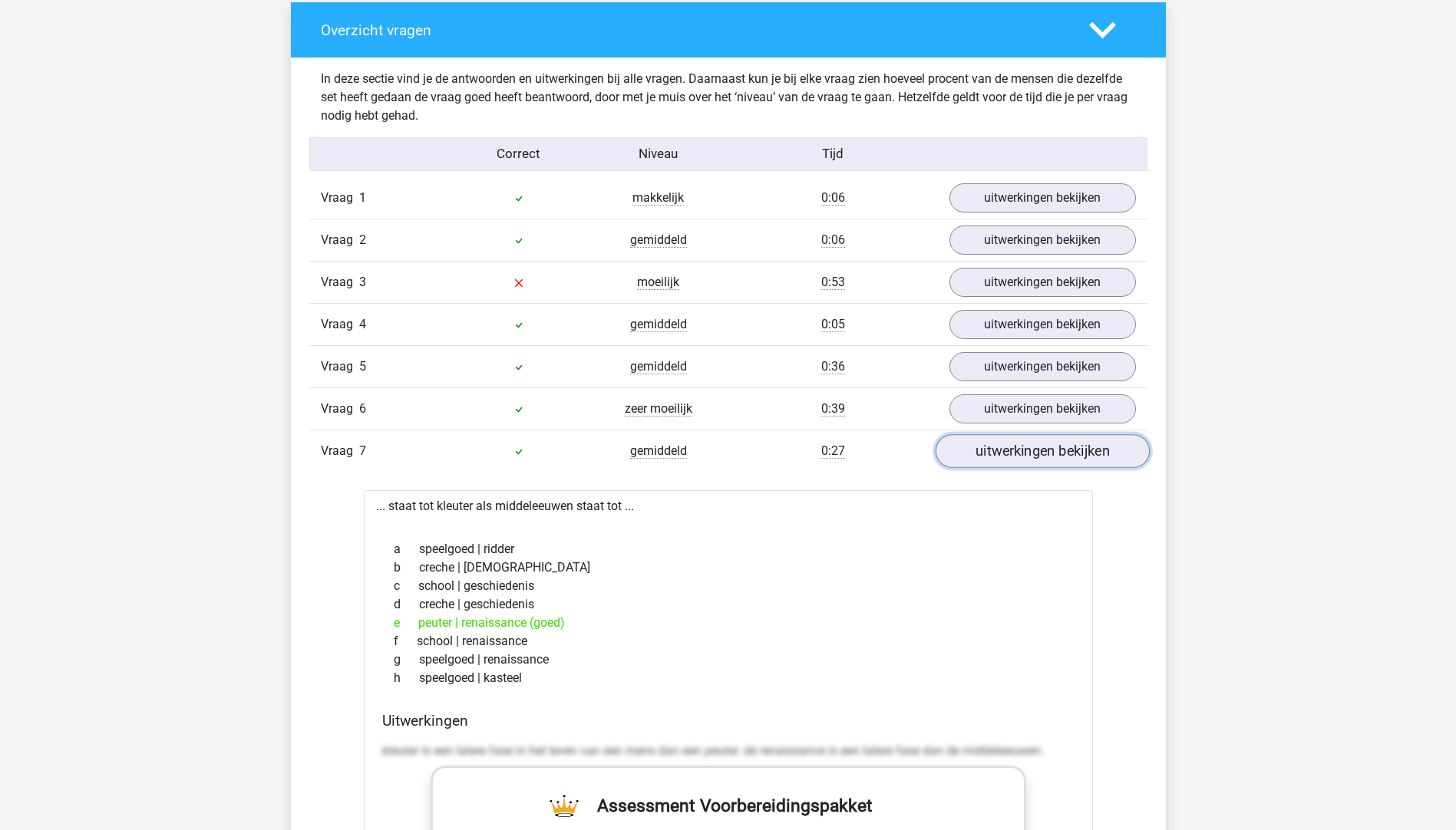
click at [979, 455] on link "uitwerkingen bekijken" at bounding box center [1041, 451] width 214 height 34
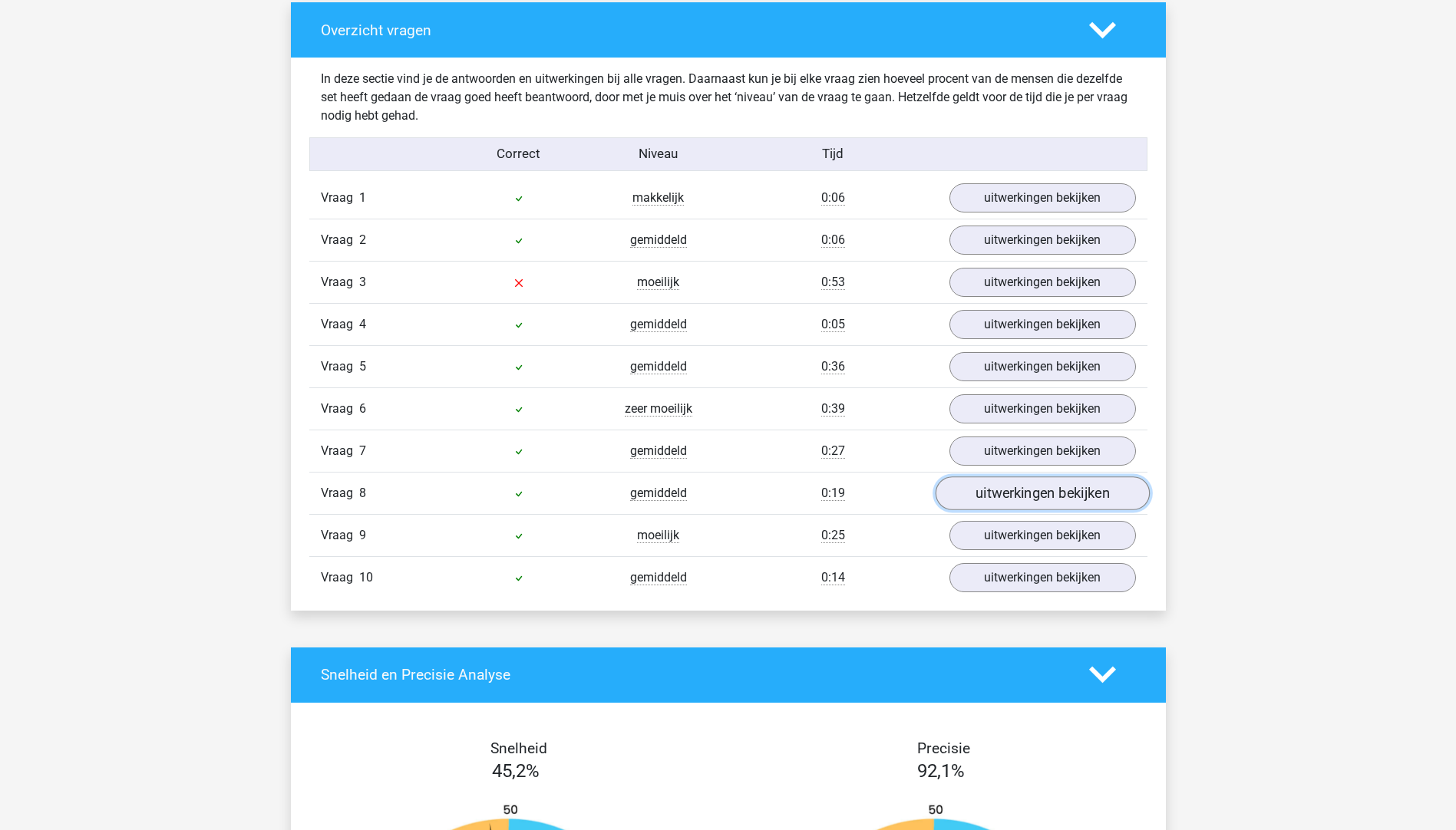
click at [982, 491] on link "uitwerkingen bekijken" at bounding box center [1041, 493] width 214 height 34
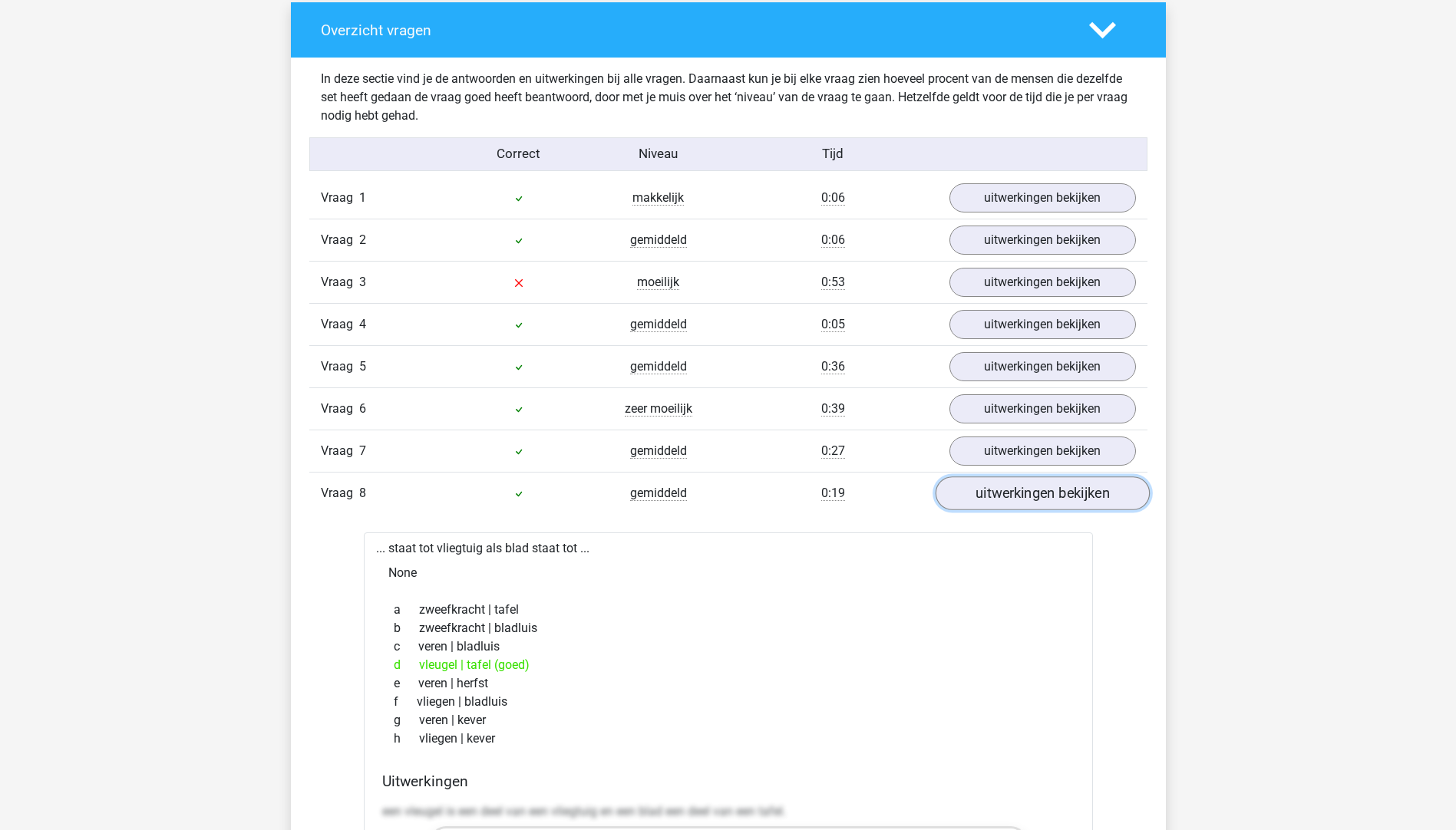
click at [981, 496] on link "uitwerkingen bekijken" at bounding box center [1041, 493] width 214 height 34
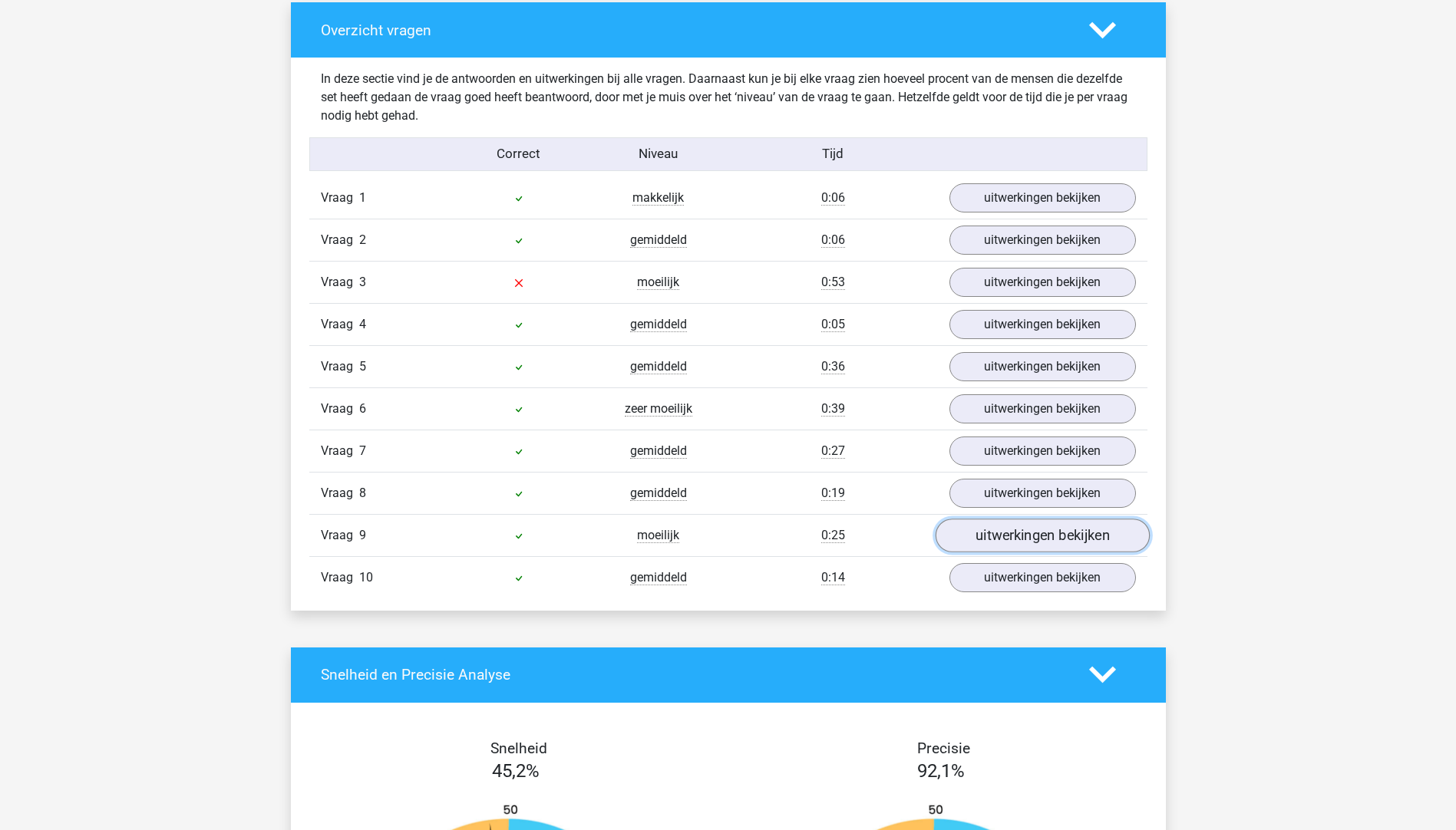
click at [989, 535] on link "uitwerkingen bekijken" at bounding box center [1041, 536] width 214 height 34
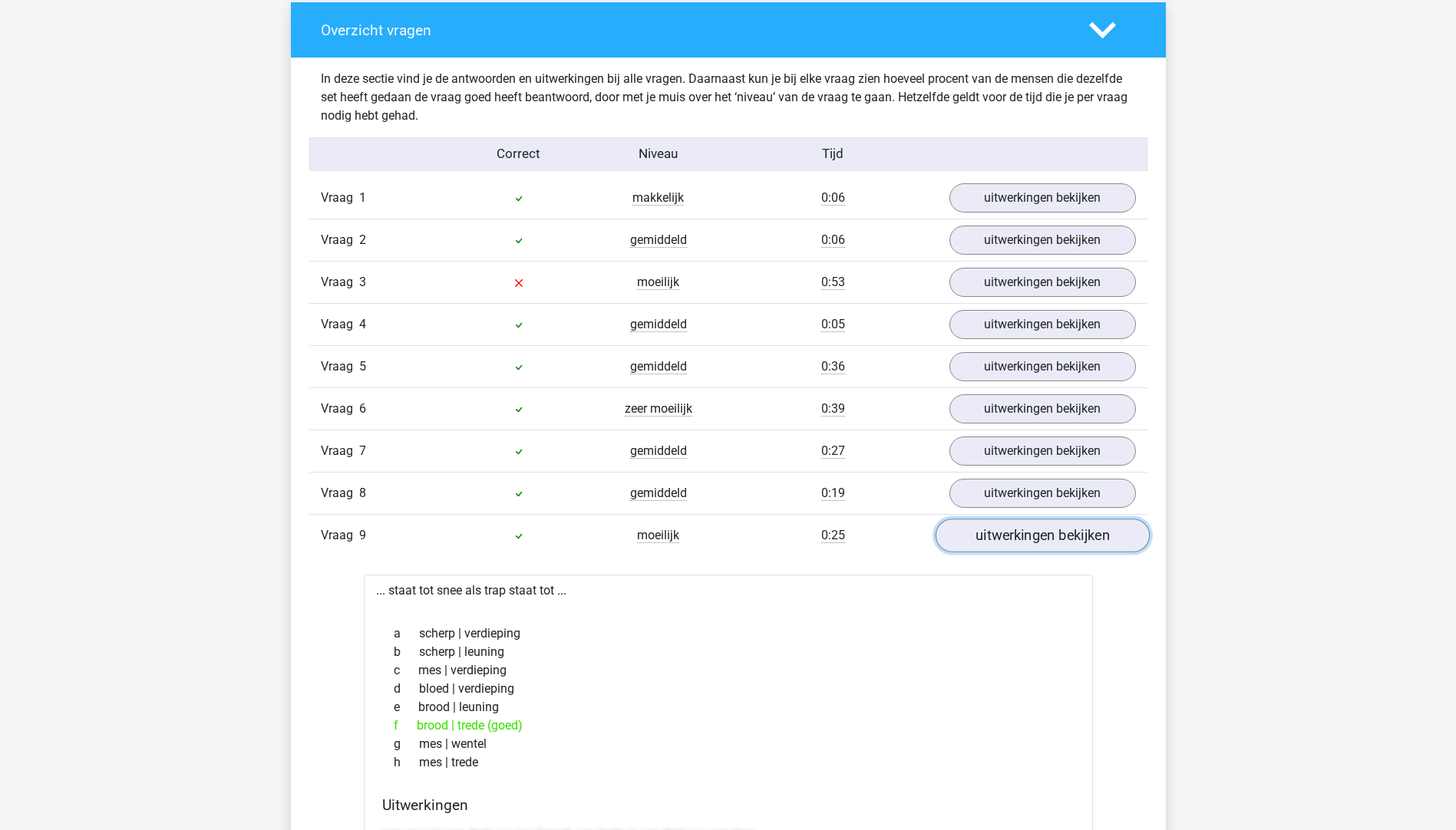
click at [974, 547] on link "uitwerkingen bekijken" at bounding box center [1041, 536] width 214 height 34
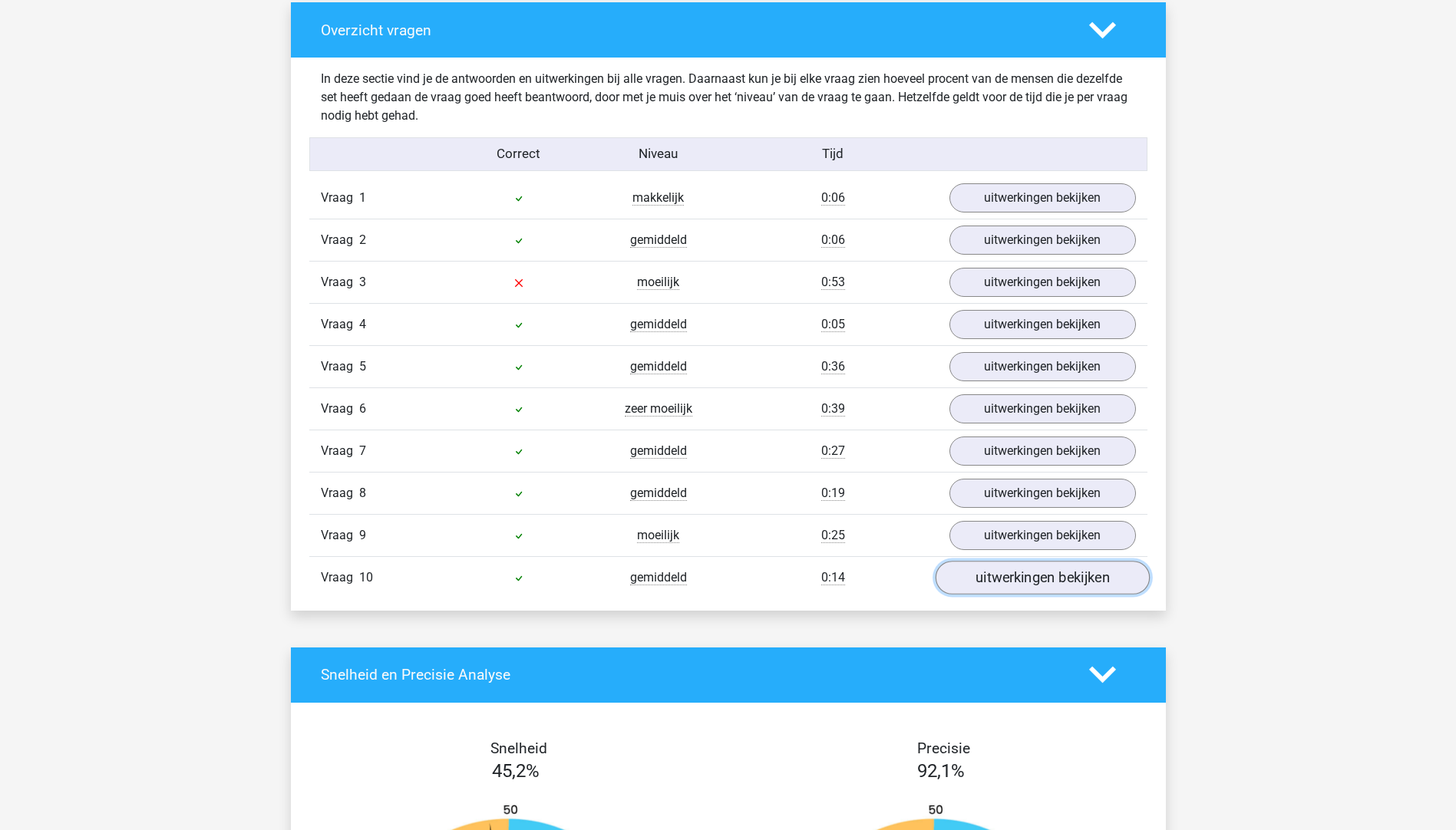
click at [982, 572] on link "uitwerkingen bekijken" at bounding box center [1041, 578] width 214 height 34
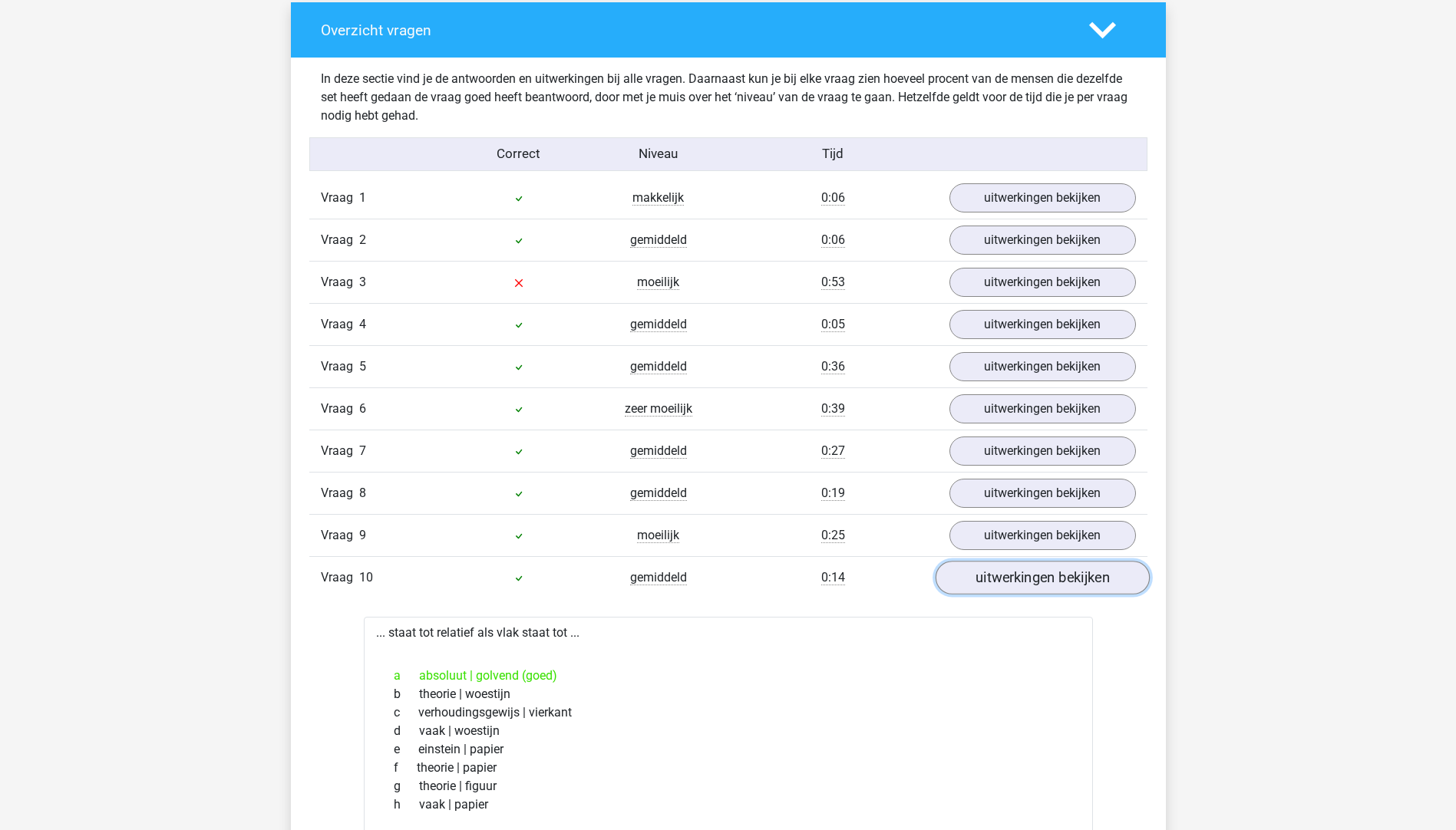
click at [983, 572] on link "uitwerkingen bekijken" at bounding box center [1041, 578] width 214 height 34
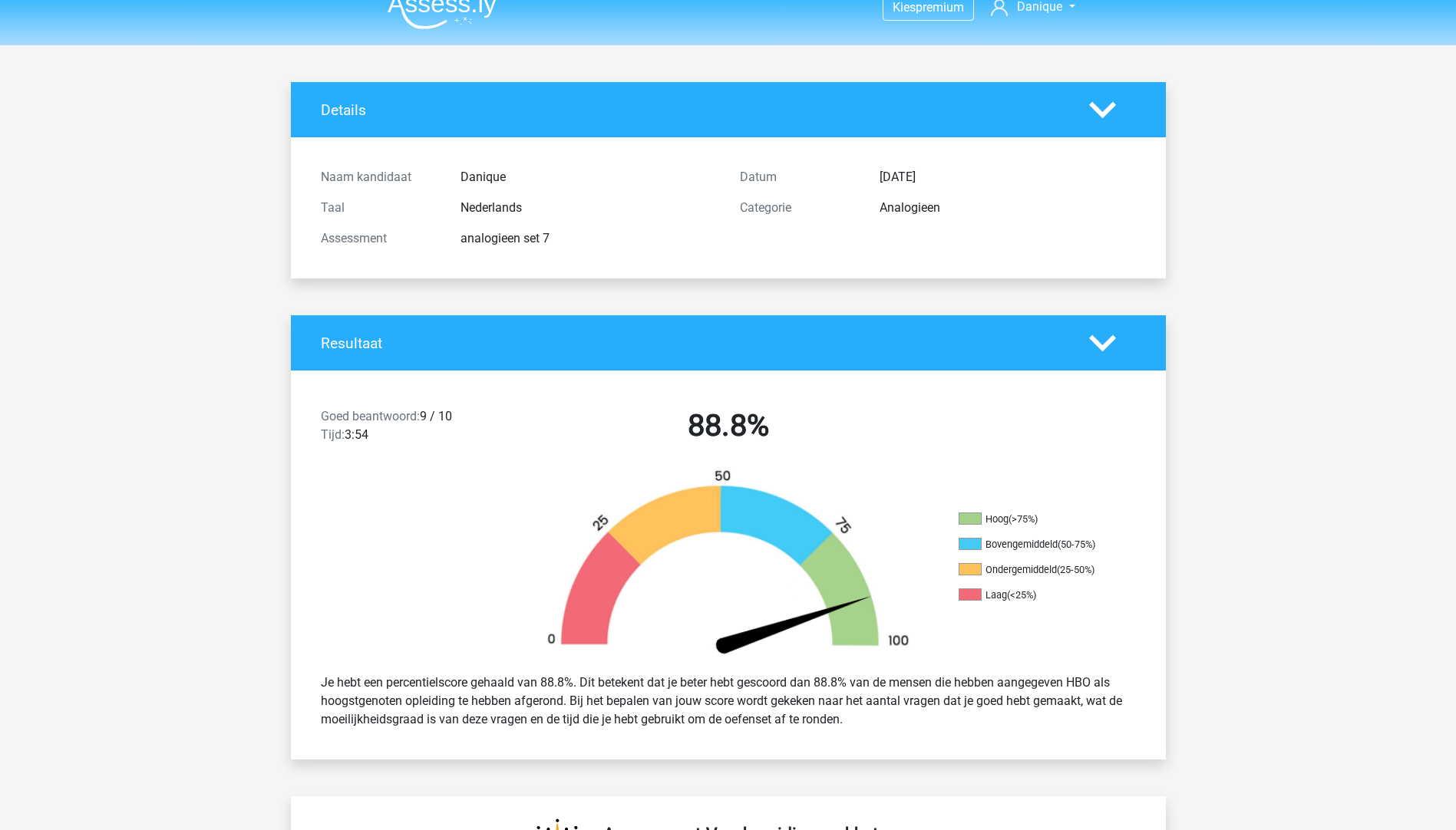
scroll to position [0, 0]
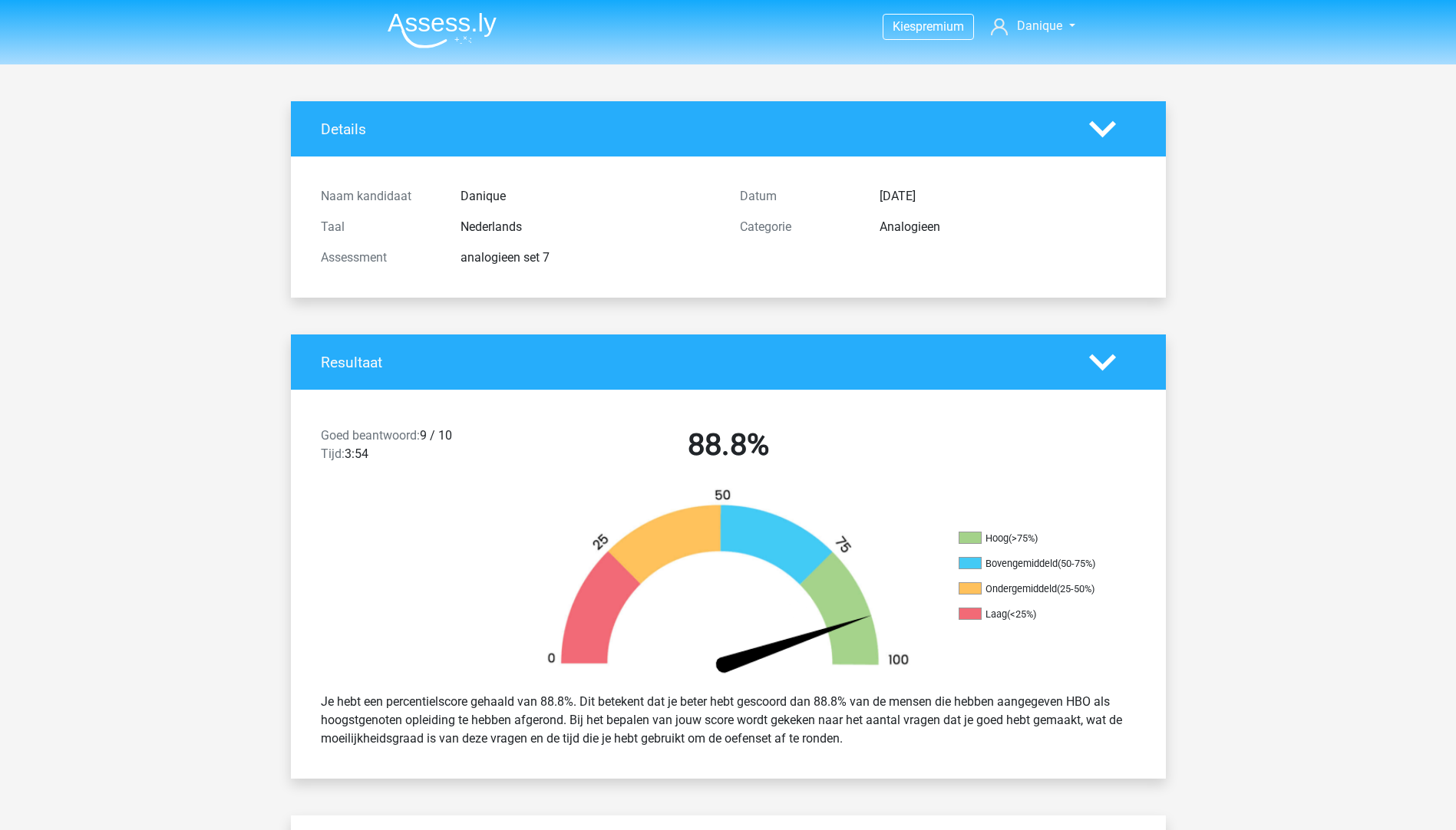
click at [1114, 369] on icon at bounding box center [1102, 362] width 26 height 26
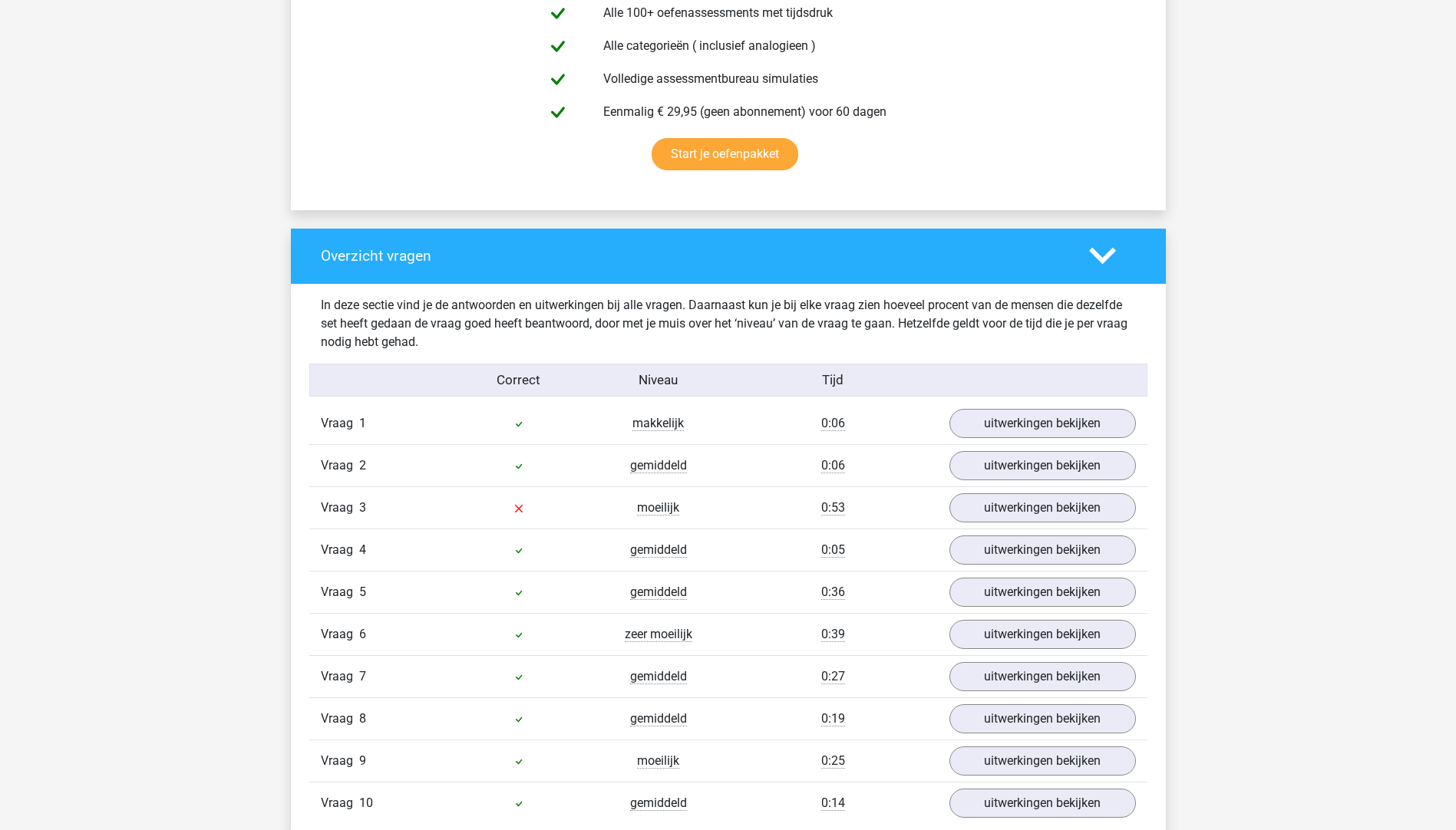
scroll to position [537, 0]
click at [1099, 267] on icon at bounding box center [1102, 255] width 26 height 26
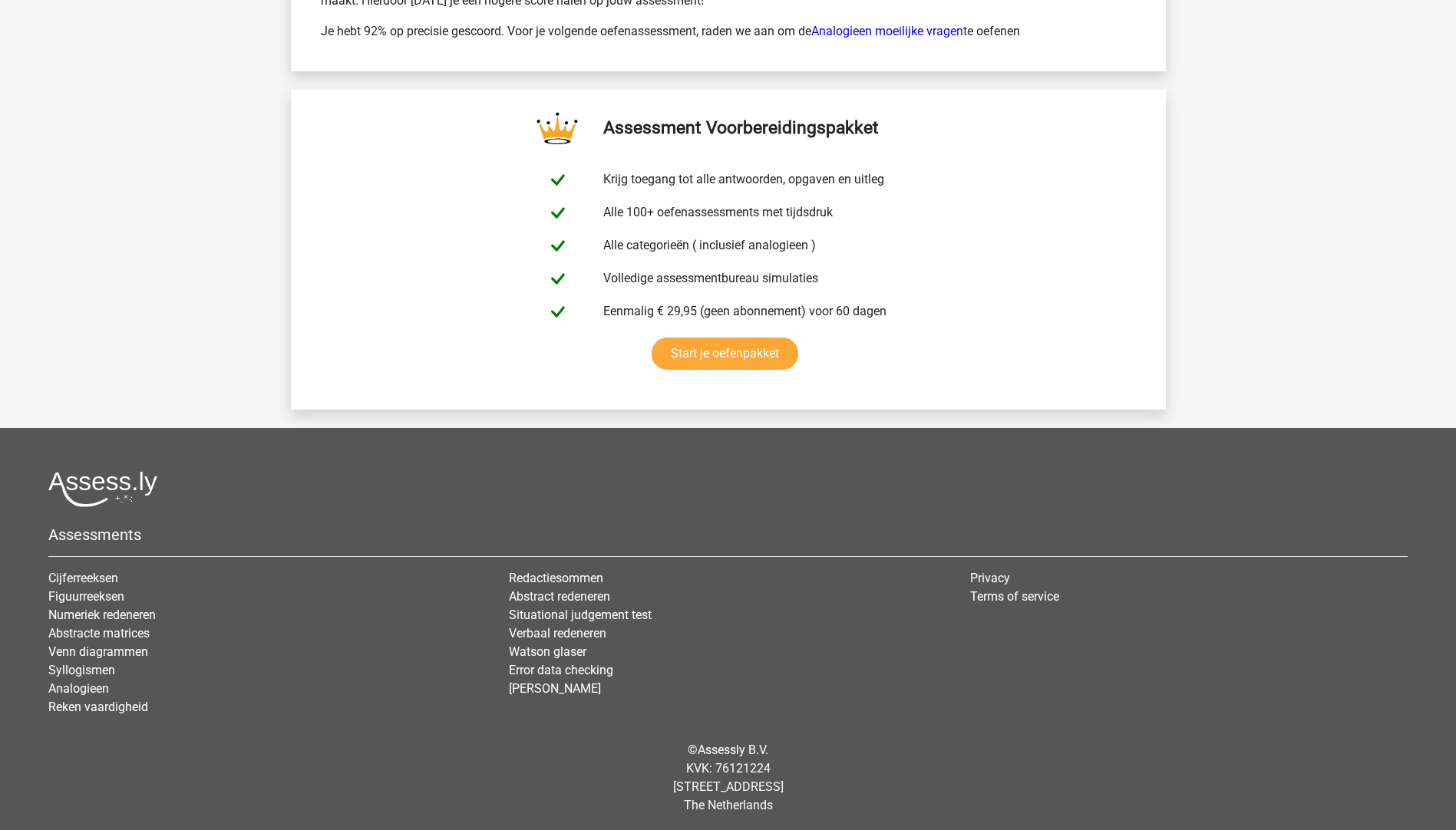
scroll to position [1632, 0]
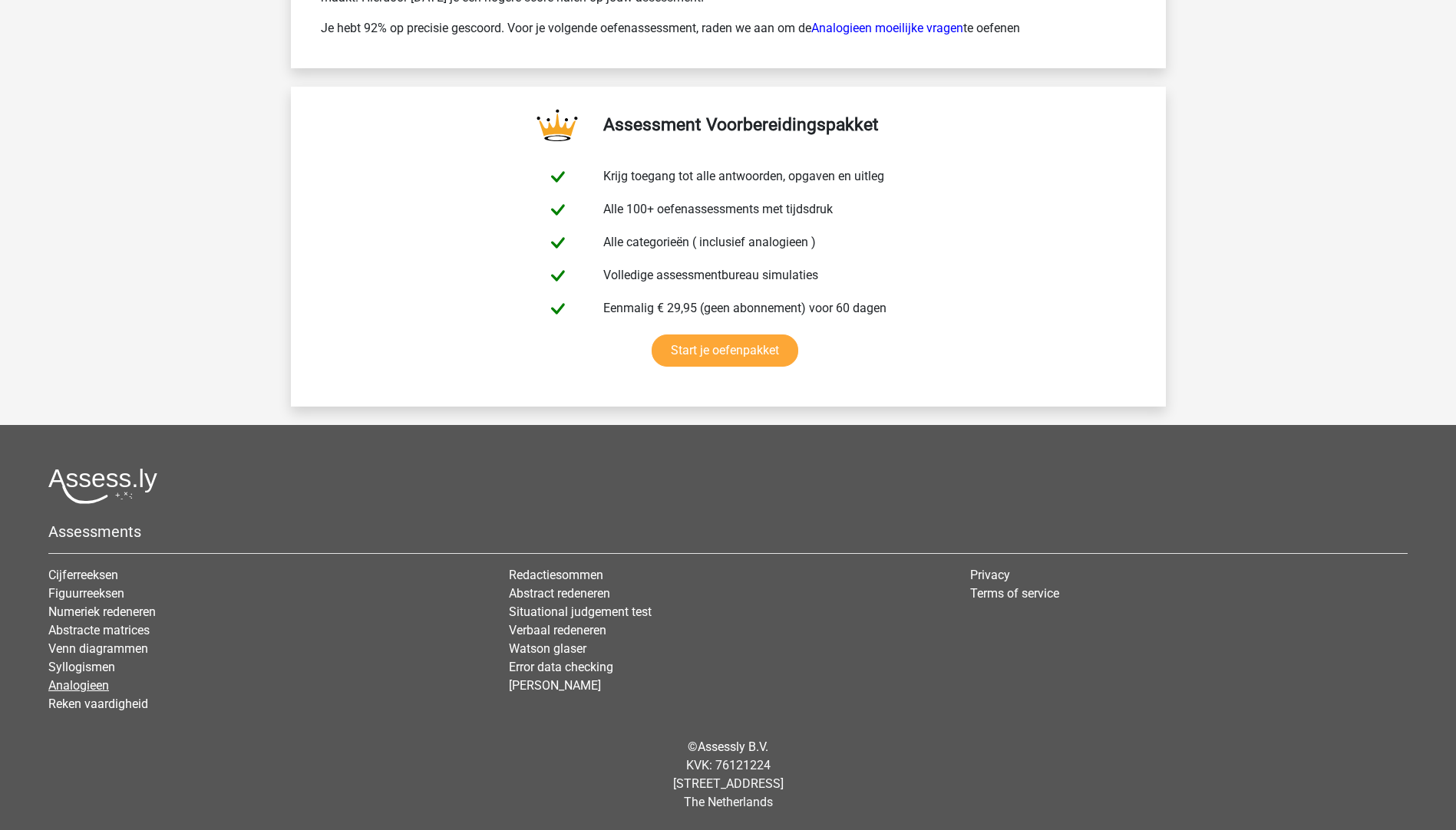
click at [85, 686] on link "Analogieen" at bounding box center [78, 684] width 61 height 14
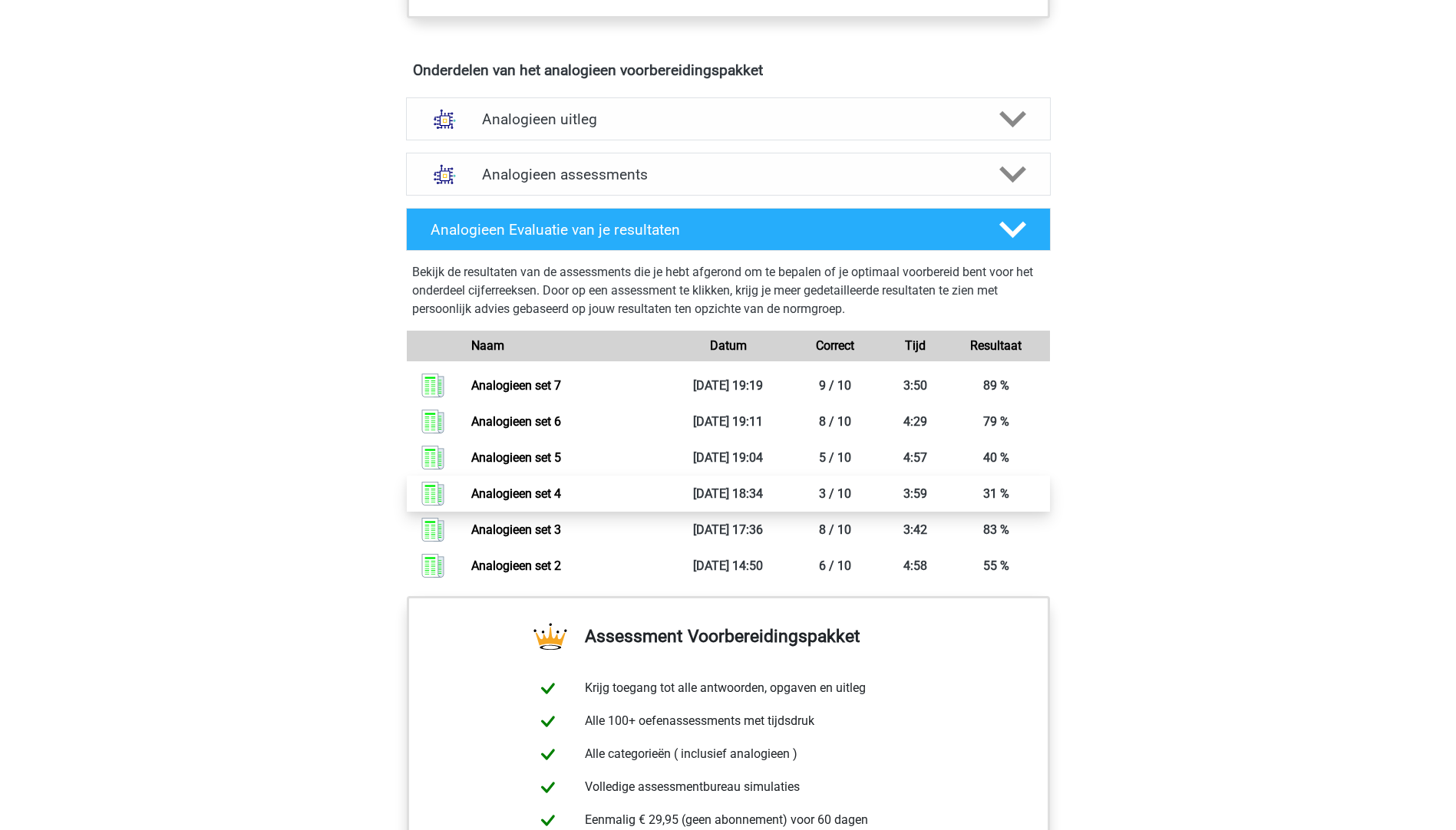
scroll to position [768, 0]
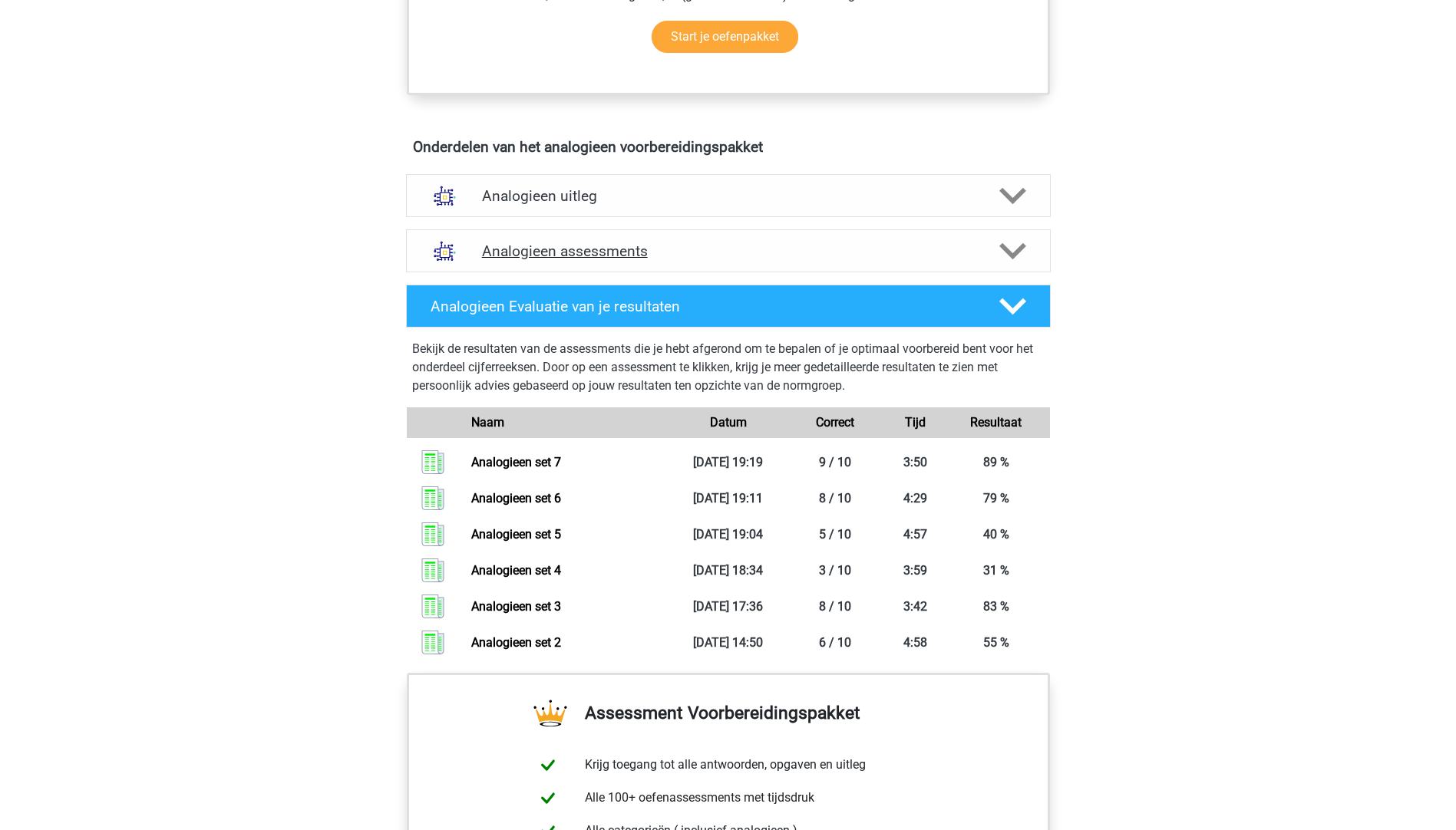
click at [581, 244] on h4 "Analogieen assessments" at bounding box center [728, 251] width 493 height 18
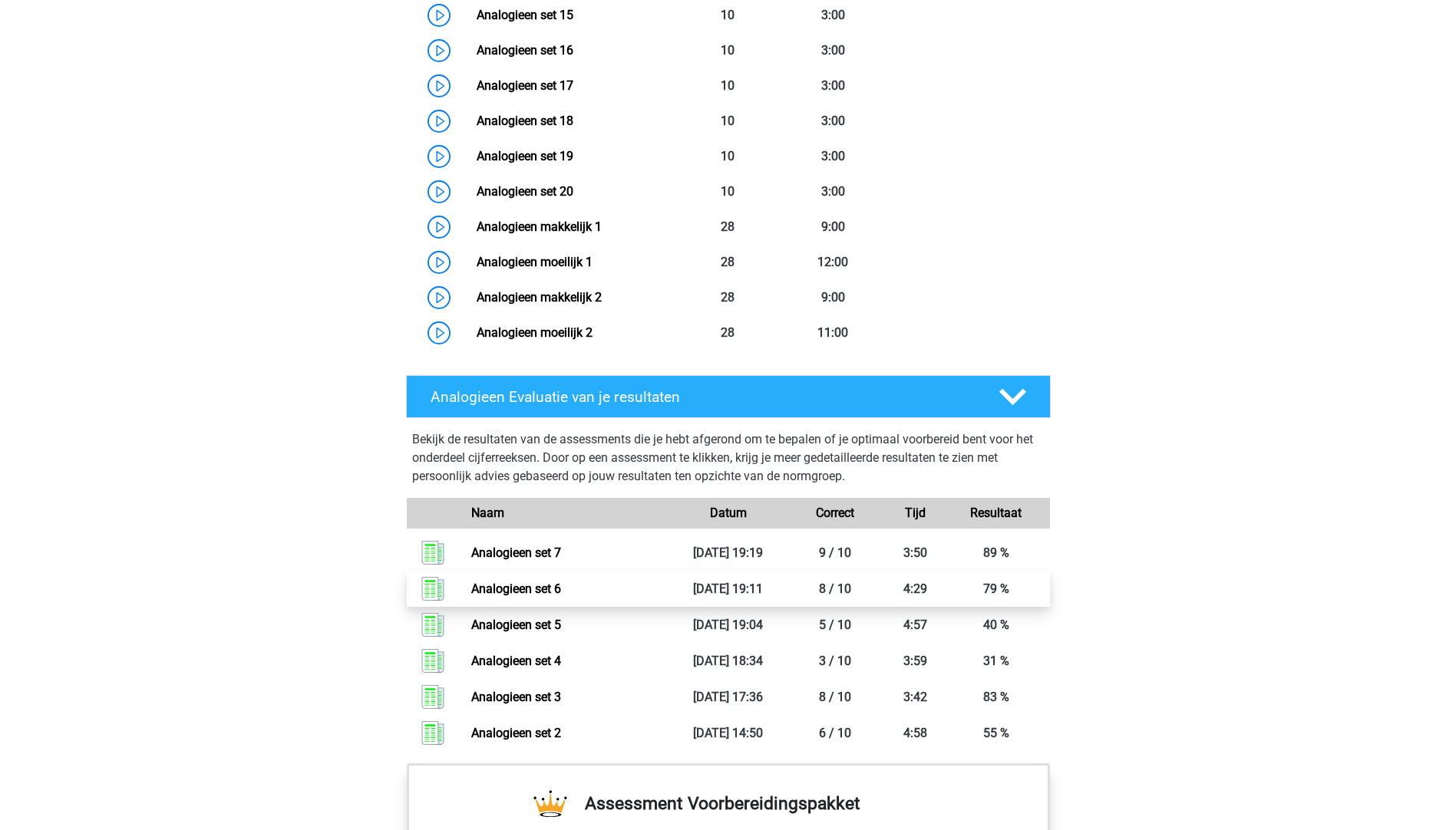
scroll to position [1305, 0]
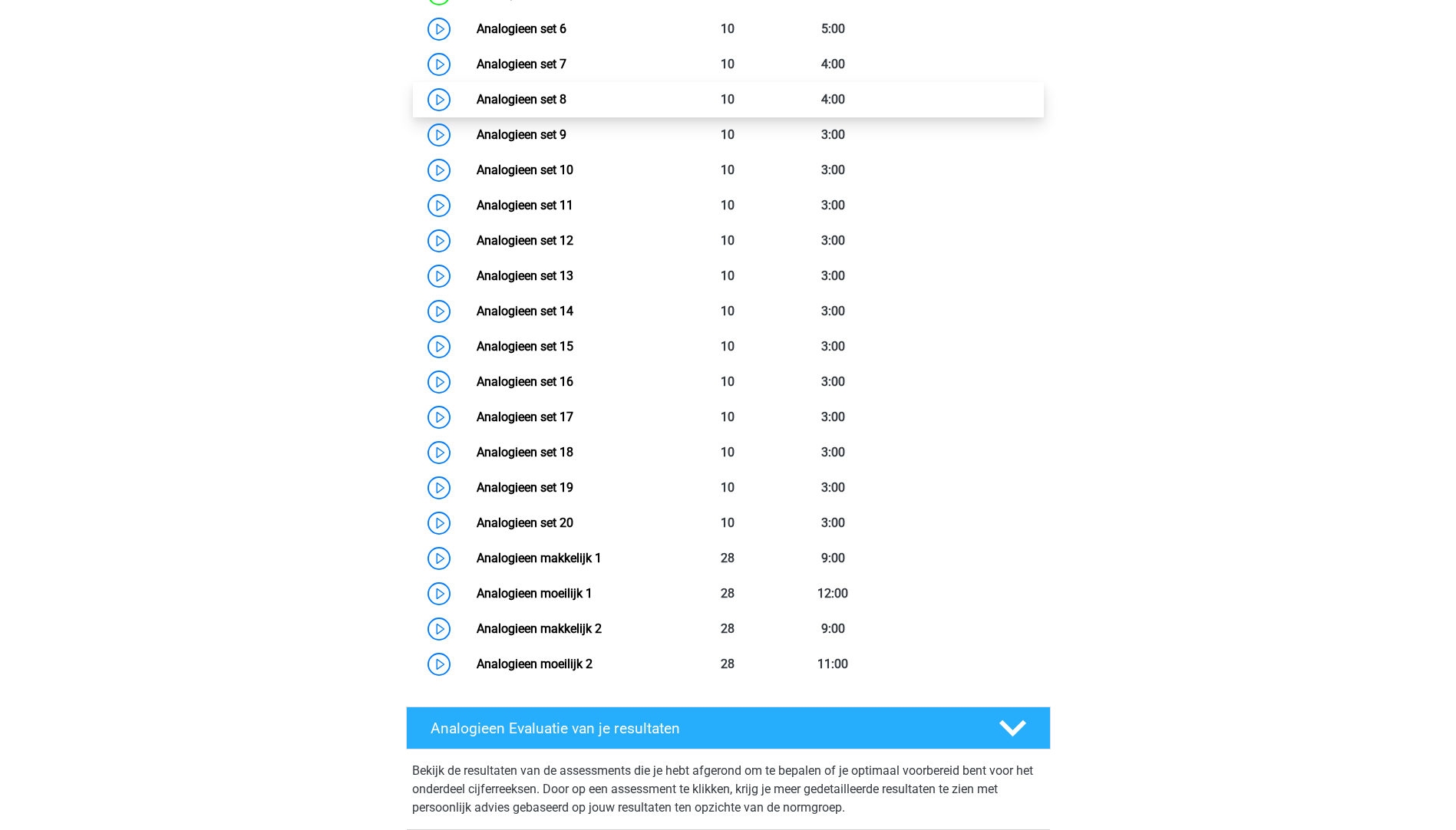
click at [477, 100] on link "Analogieen set 8" at bounding box center [521, 98] width 90 height 14
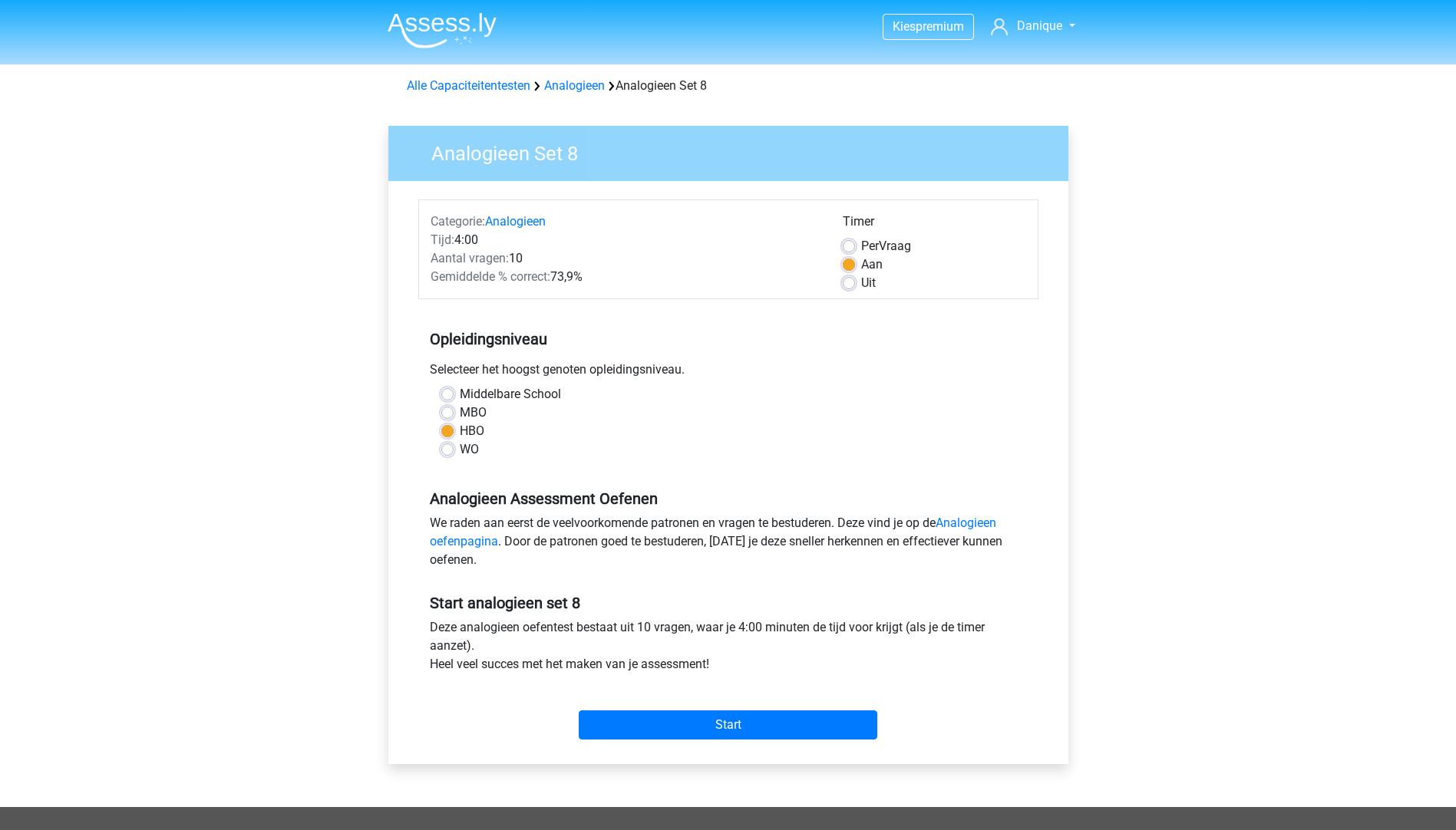
drag, startPoint x: 456, startPoint y: 236, endPoint x: 620, endPoint y: 273, distance: 168.1
click at [620, 273] on div "Categorie: Analogieen Tijd: 4:00 Aantal vragen: 10 Gemiddelde % correct: 73,9%" at bounding box center [625, 252] width 412 height 79
drag, startPoint x: 620, startPoint y: 273, endPoint x: 536, endPoint y: 254, distance: 86.1
click at [536, 254] on div "Aantal vragen: 10" at bounding box center [625, 258] width 412 height 18
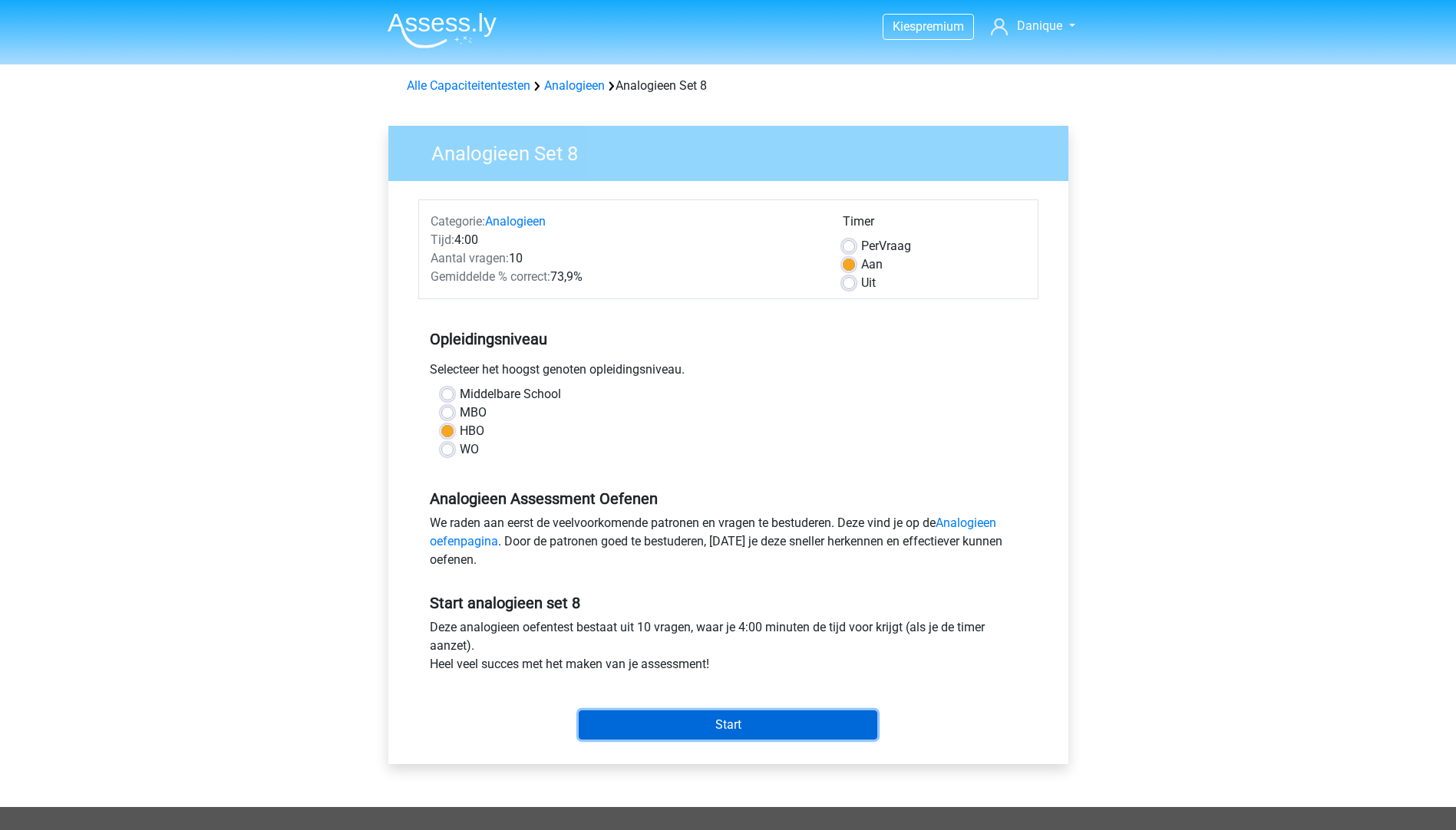
click at [726, 733] on input "Start" at bounding box center [728, 725] width 299 height 29
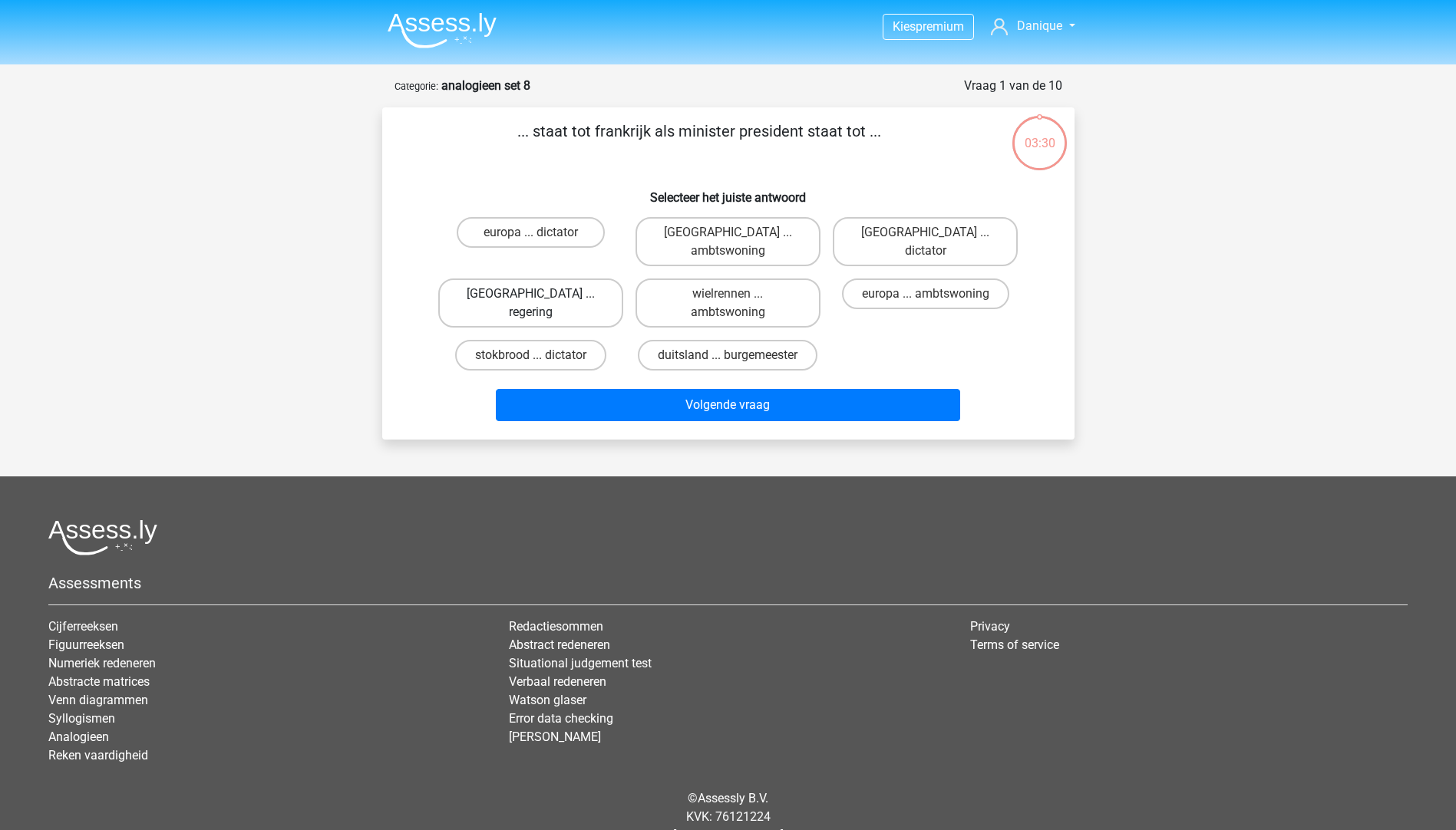
click at [506, 279] on label "parijs ... regering" at bounding box center [530, 303] width 185 height 49
click at [530, 294] on input "parijs ... regering" at bounding box center [535, 299] width 10 height 10
radio input "true"
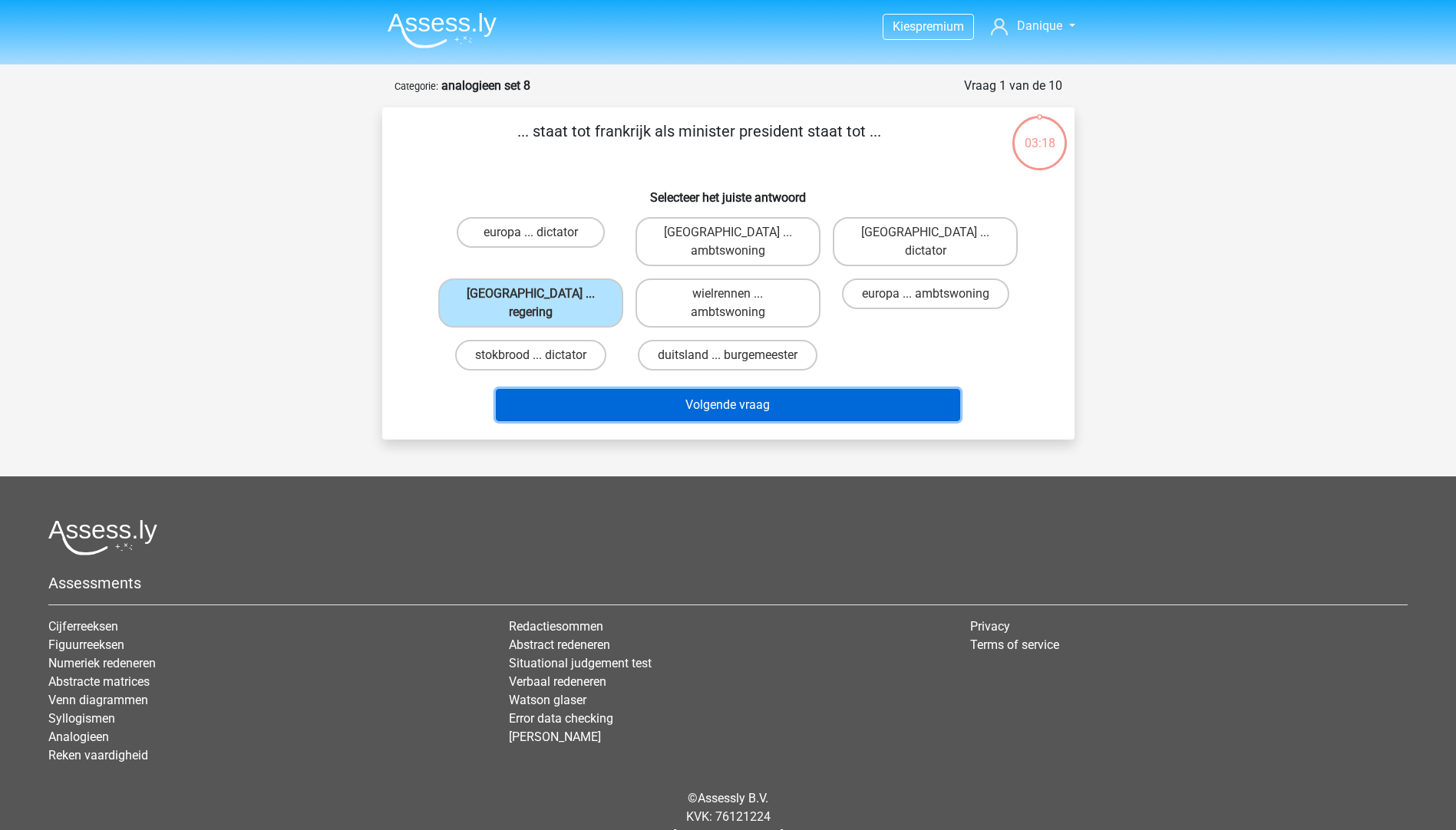
click at [751, 389] on button "Volgende vraag" at bounding box center [727, 405] width 464 height 32
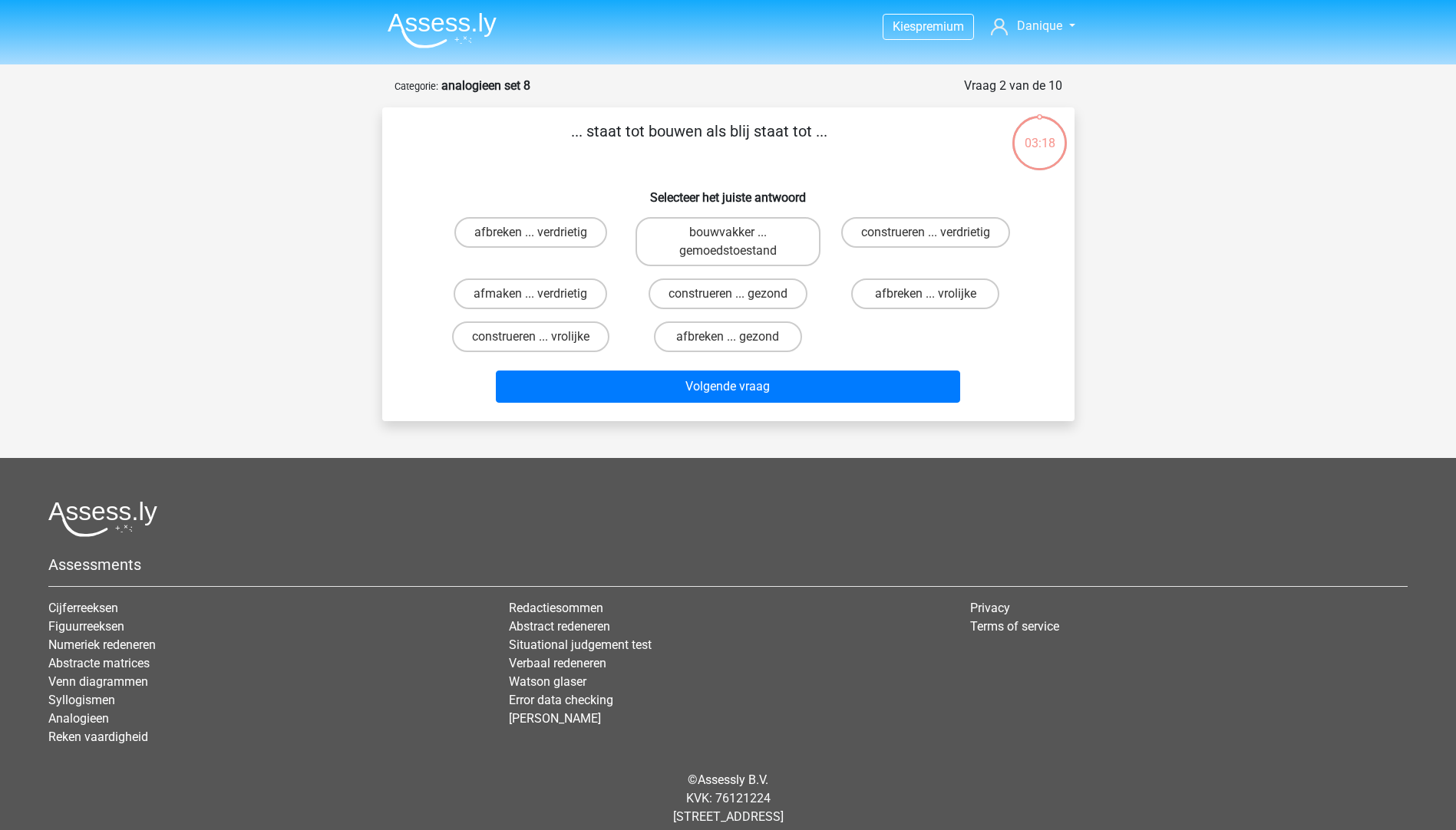
scroll to position [33, 0]
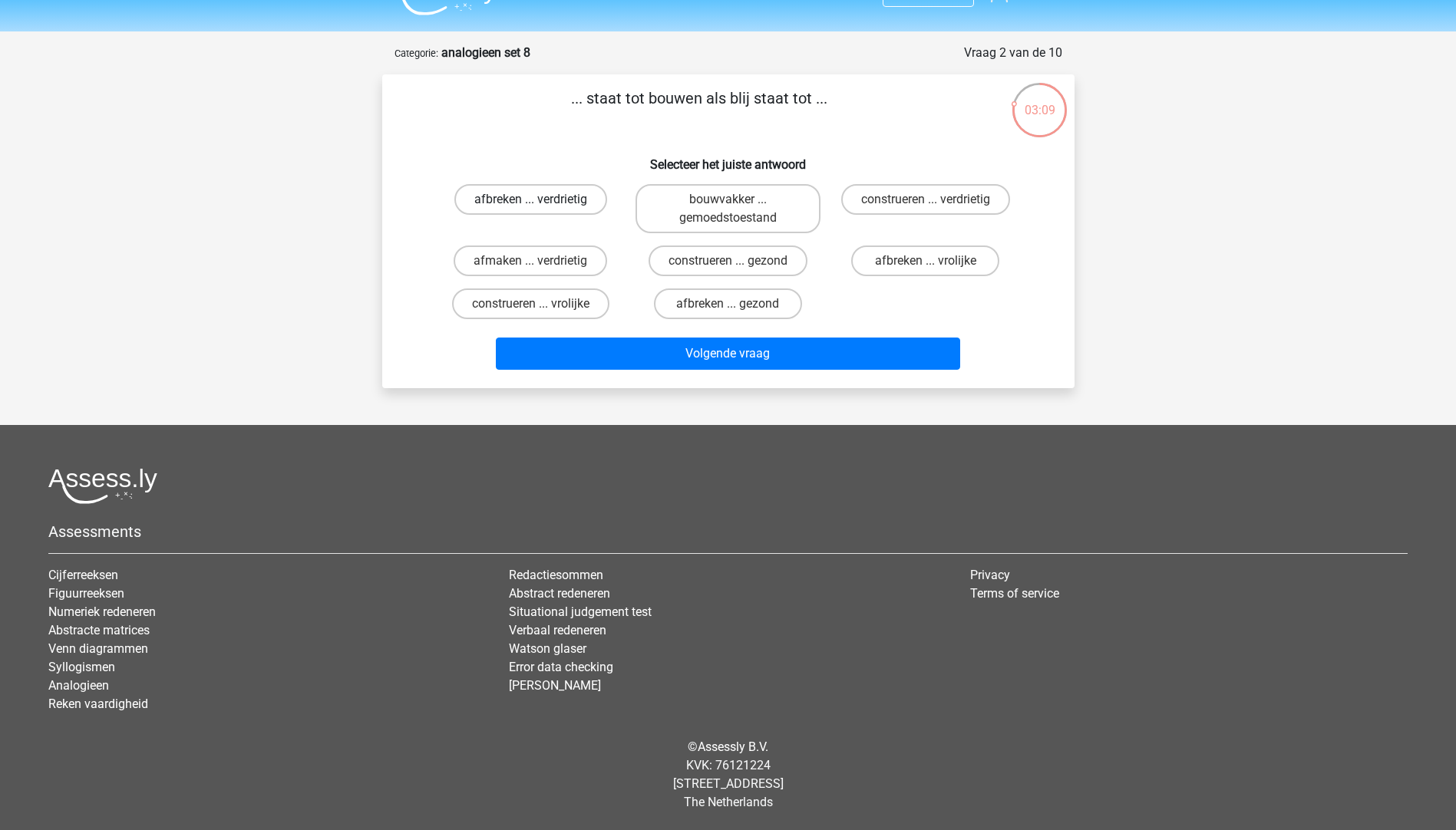
click at [515, 200] on label "afbreken ... verdrietig" at bounding box center [530, 199] width 153 height 30
click at [530, 200] on input "afbreken ... verdrietig" at bounding box center [535, 204] width 10 height 10
radio input "true"
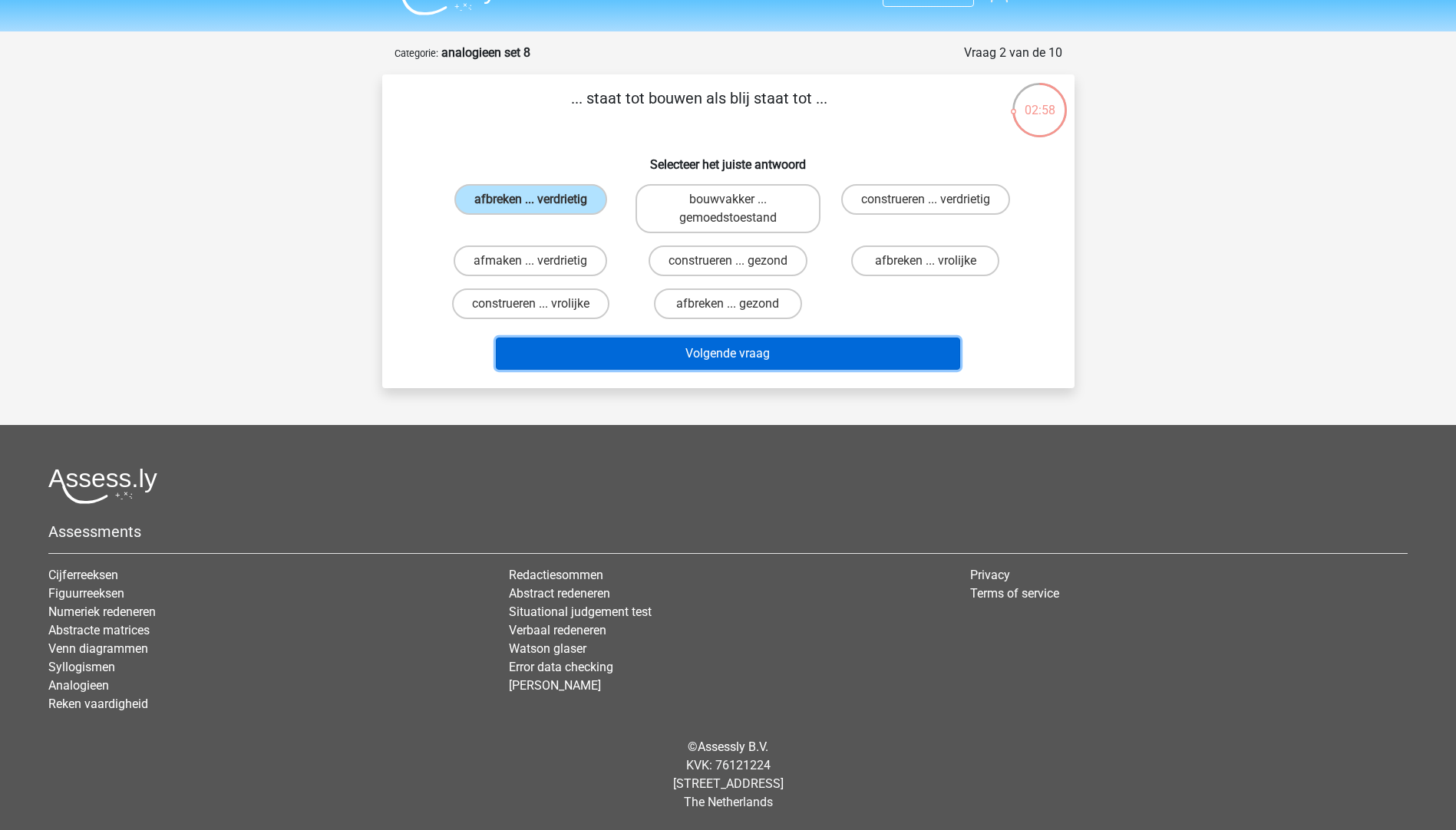
click at [591, 349] on button "Volgende vraag" at bounding box center [727, 354] width 464 height 32
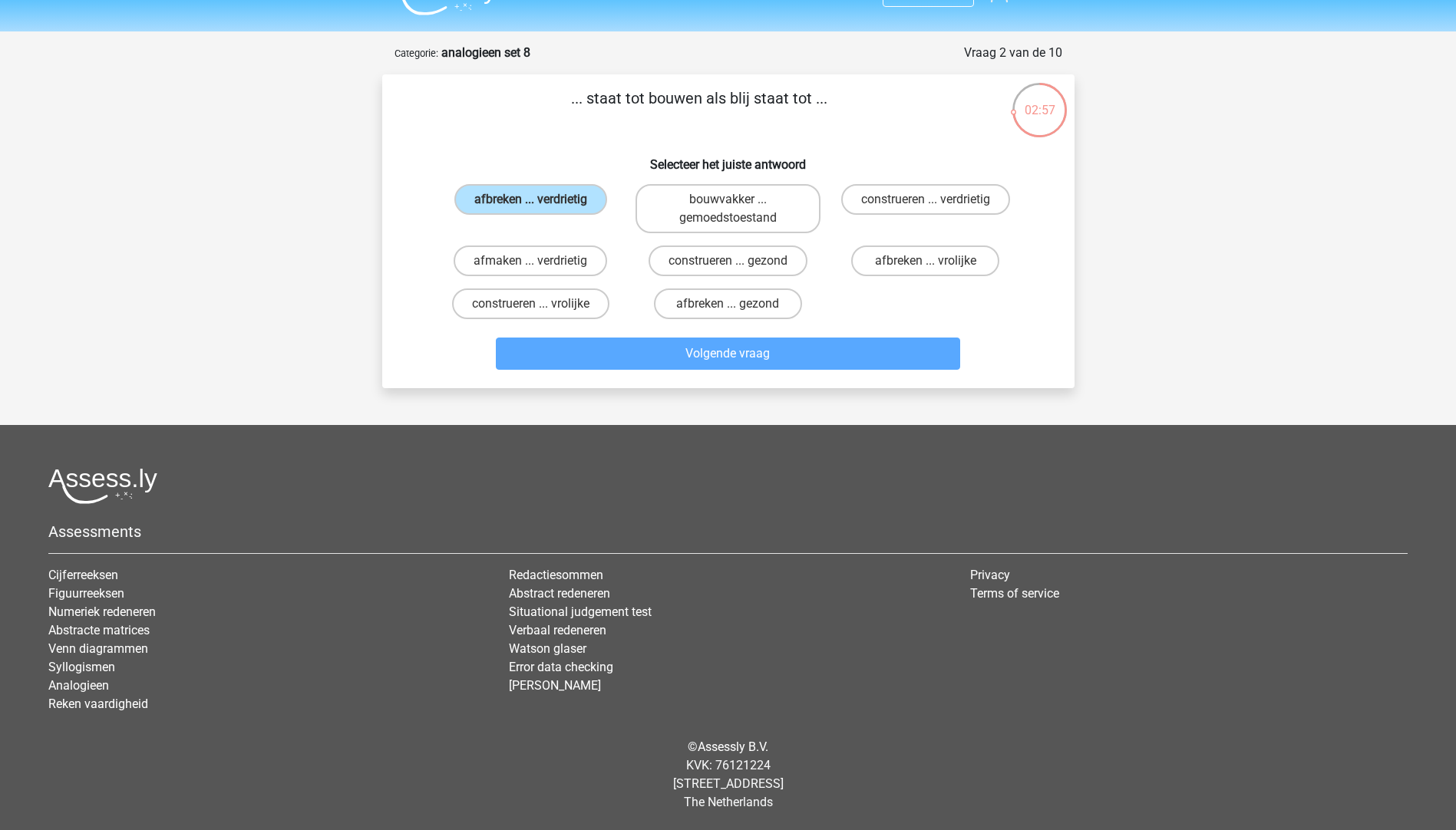
scroll to position [14, 0]
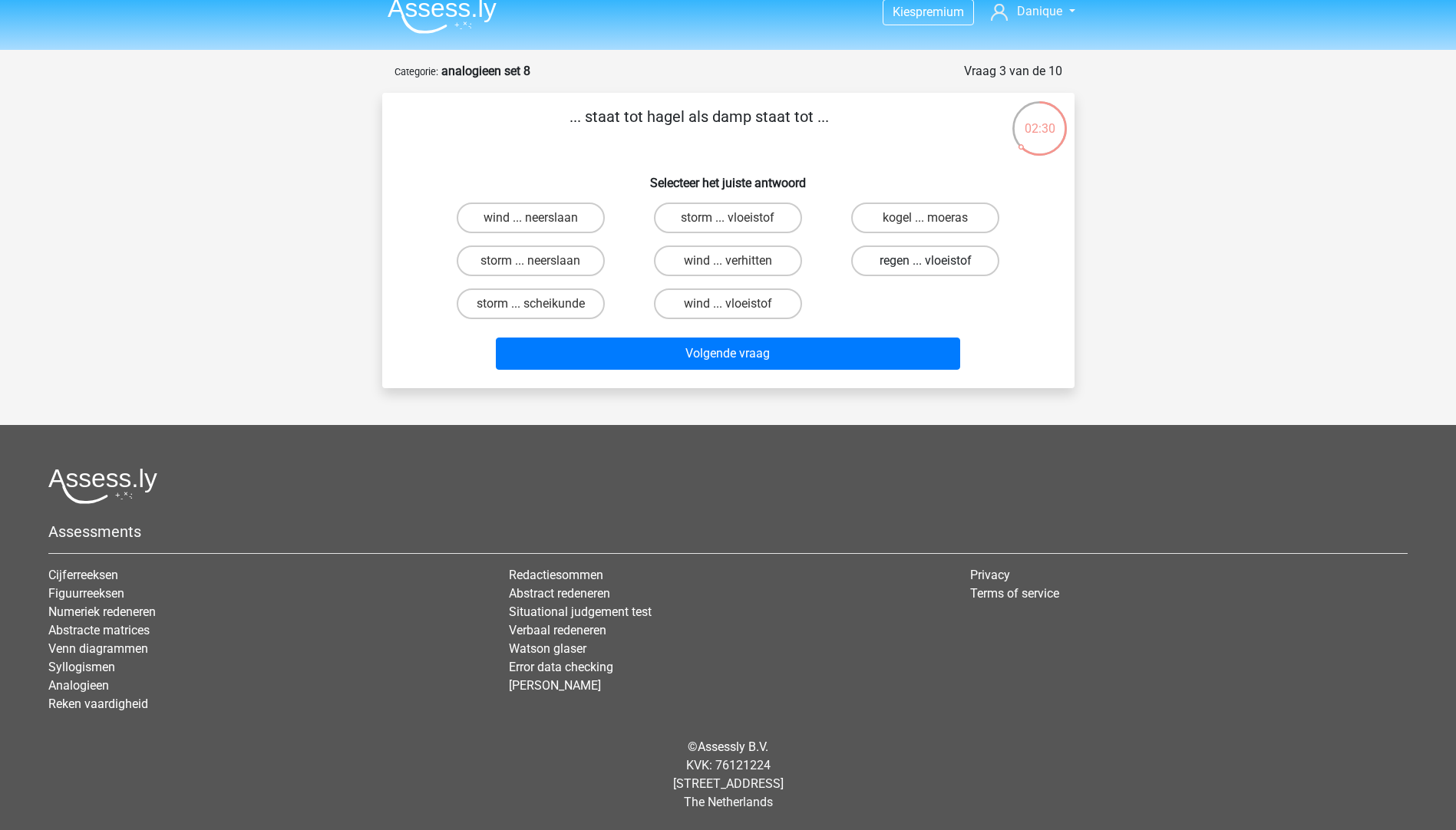
click at [892, 257] on label "regen ... vloeistof" at bounding box center [925, 261] width 148 height 30
click at [926, 261] on input "regen ... vloeistof" at bounding box center [930, 266] width 10 height 10
radio input "true"
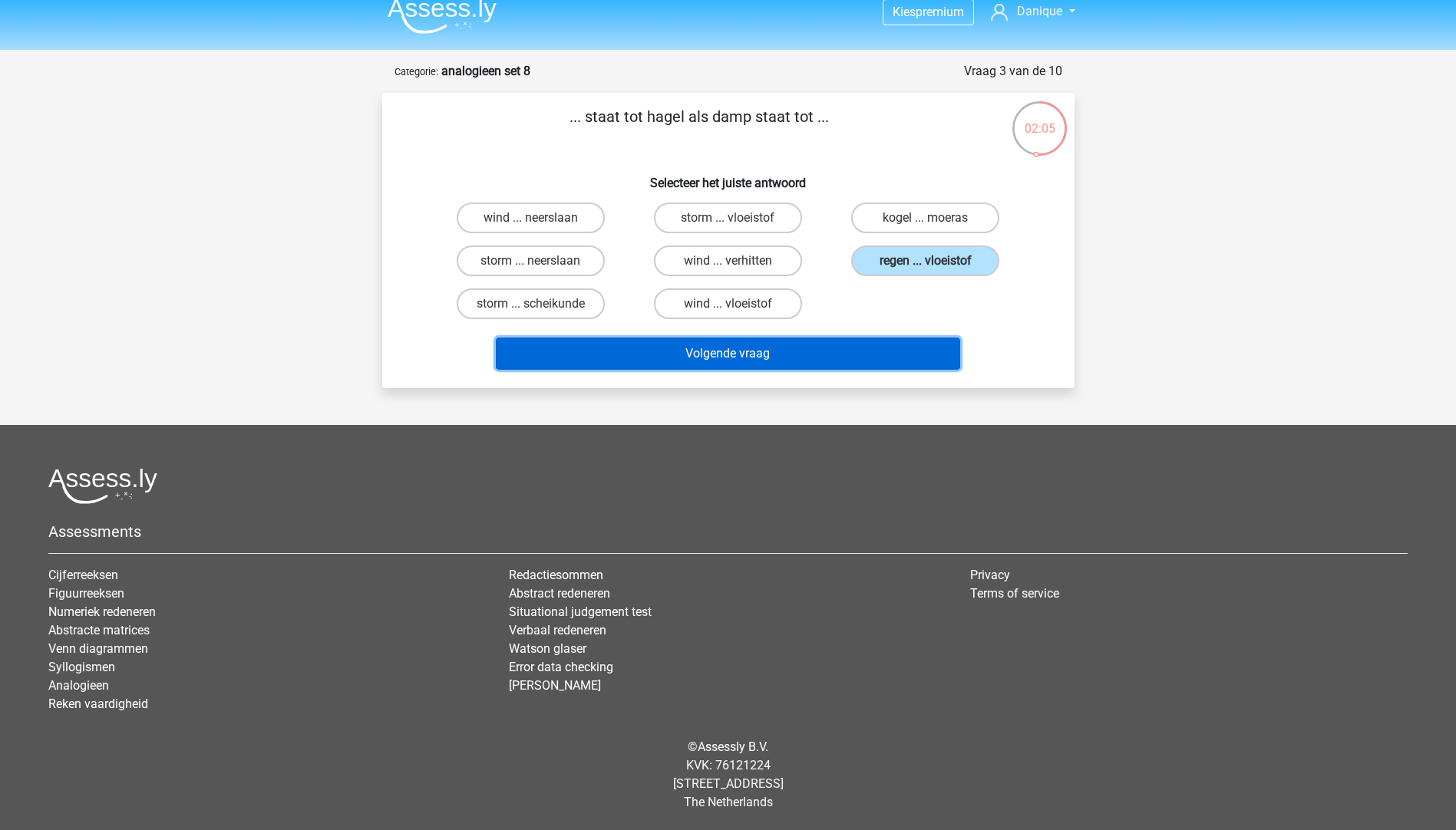
click at [696, 355] on button "Volgende vraag" at bounding box center [727, 354] width 464 height 32
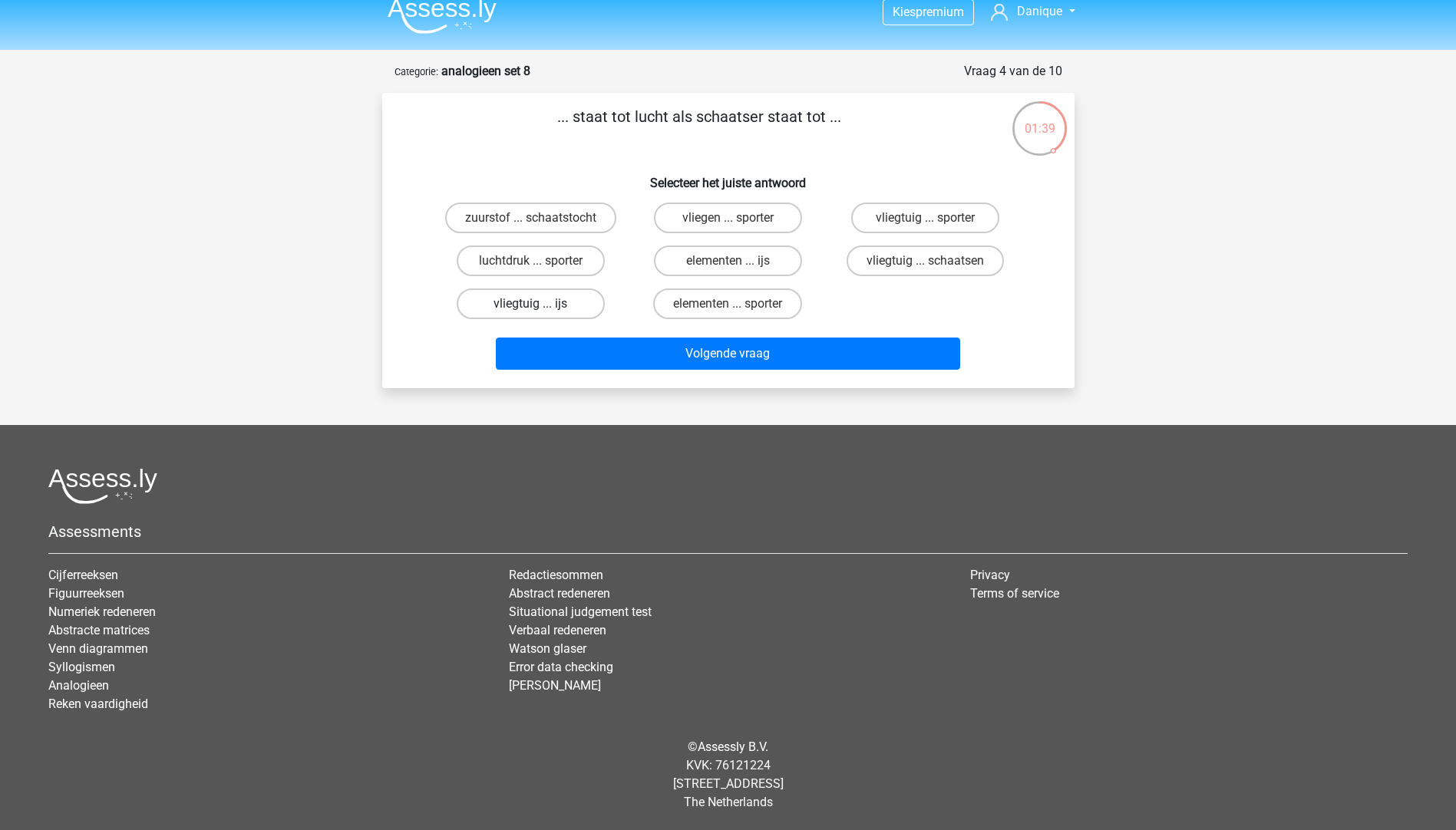
click at [548, 305] on label "vliegtuig ... ijs" at bounding box center [530, 303] width 148 height 30
click at [540, 305] on input "vliegtuig ... ijs" at bounding box center [535, 308] width 10 height 10
radio input "true"
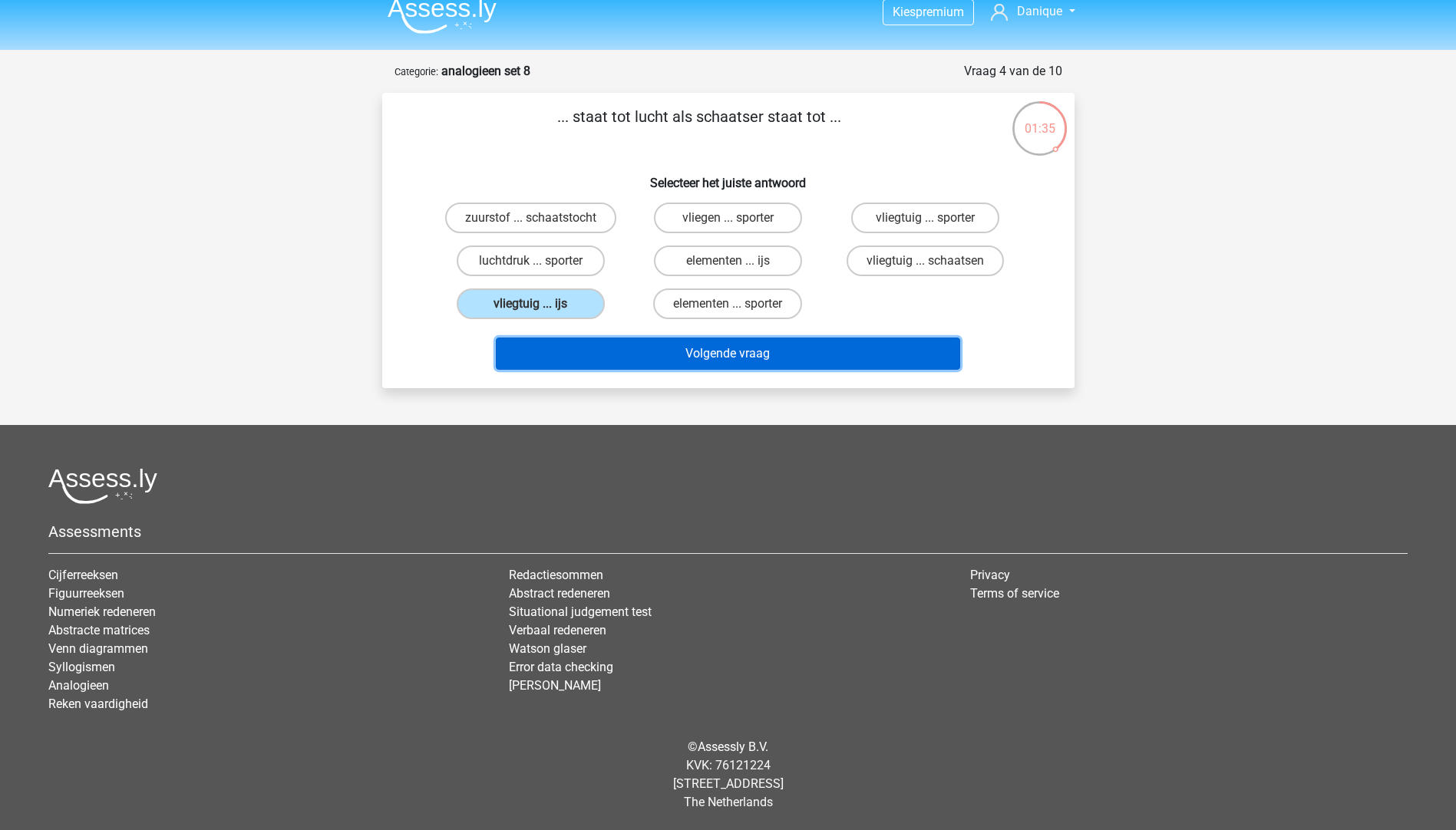
click at [662, 355] on button "Volgende vraag" at bounding box center [727, 354] width 464 height 32
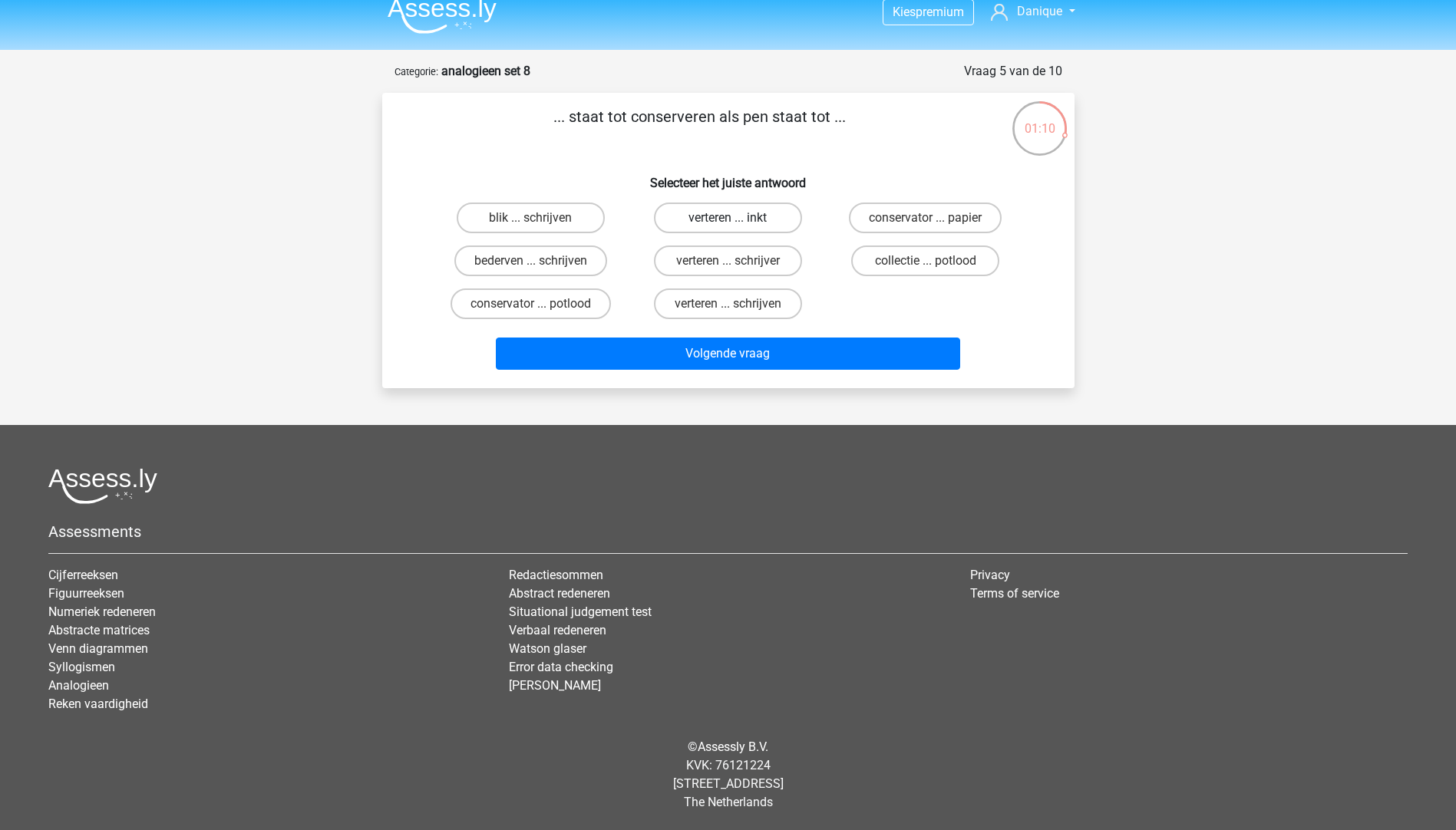
click at [719, 219] on label "verteren ... inkt" at bounding box center [727, 217] width 148 height 30
click at [727, 219] on input "verteren ... inkt" at bounding box center [732, 222] width 10 height 10
radio input "true"
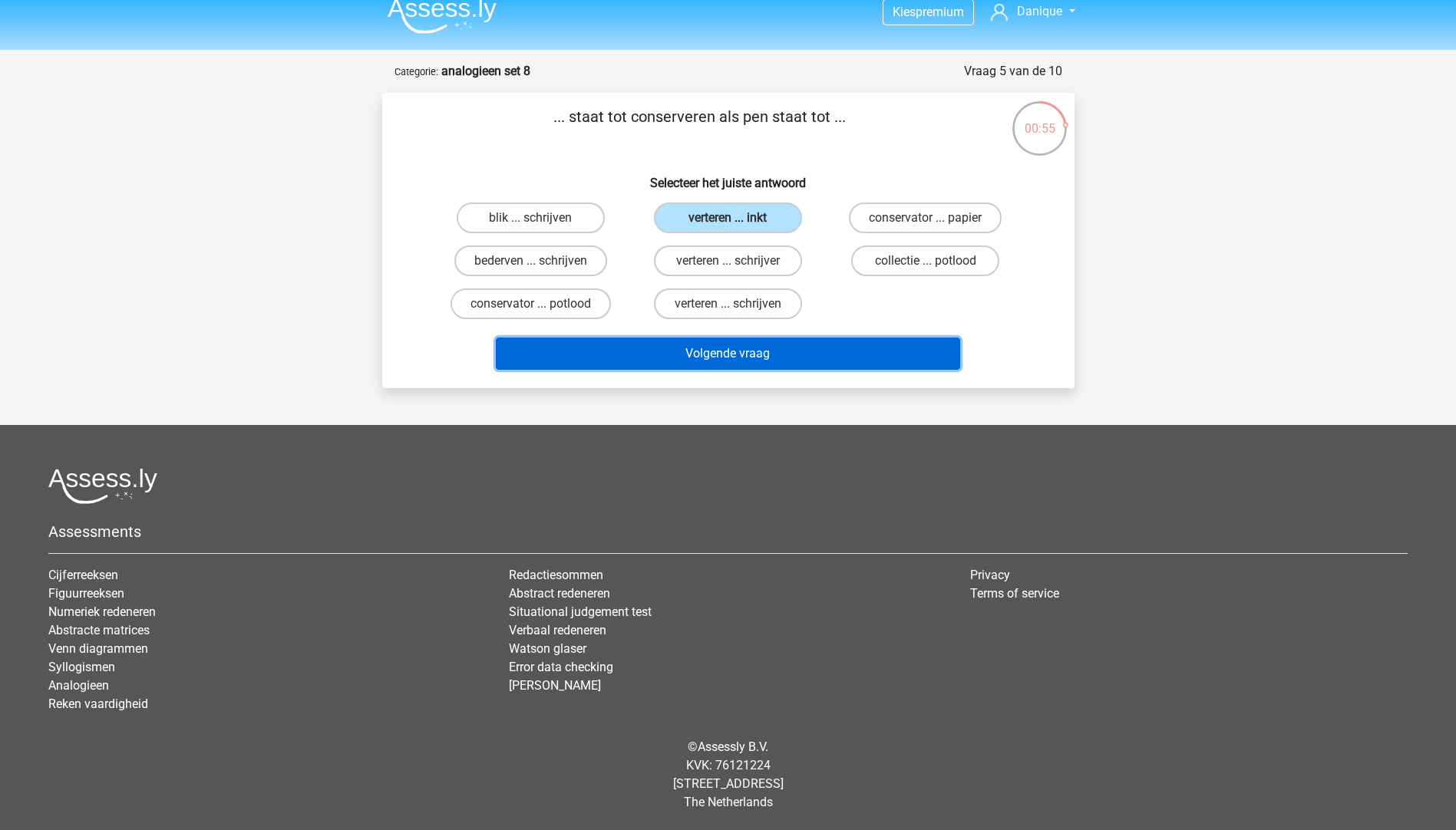
click at [735, 364] on button "Volgende vraag" at bounding box center [727, 354] width 464 height 32
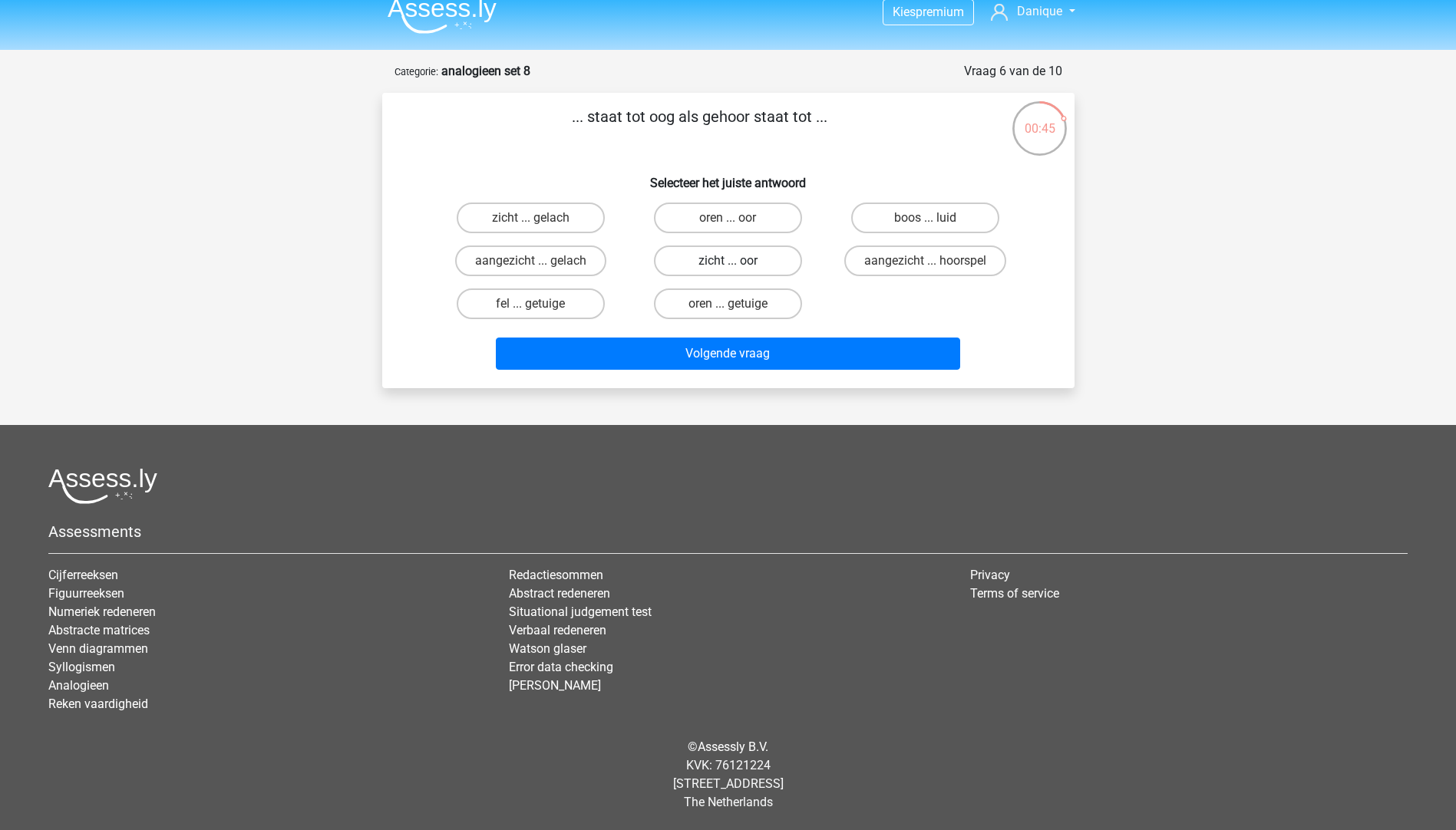
click at [702, 251] on label "zicht ... oor" at bounding box center [727, 261] width 148 height 30
click at [727, 261] on input "zicht ... oor" at bounding box center [732, 266] width 10 height 10
radio input "true"
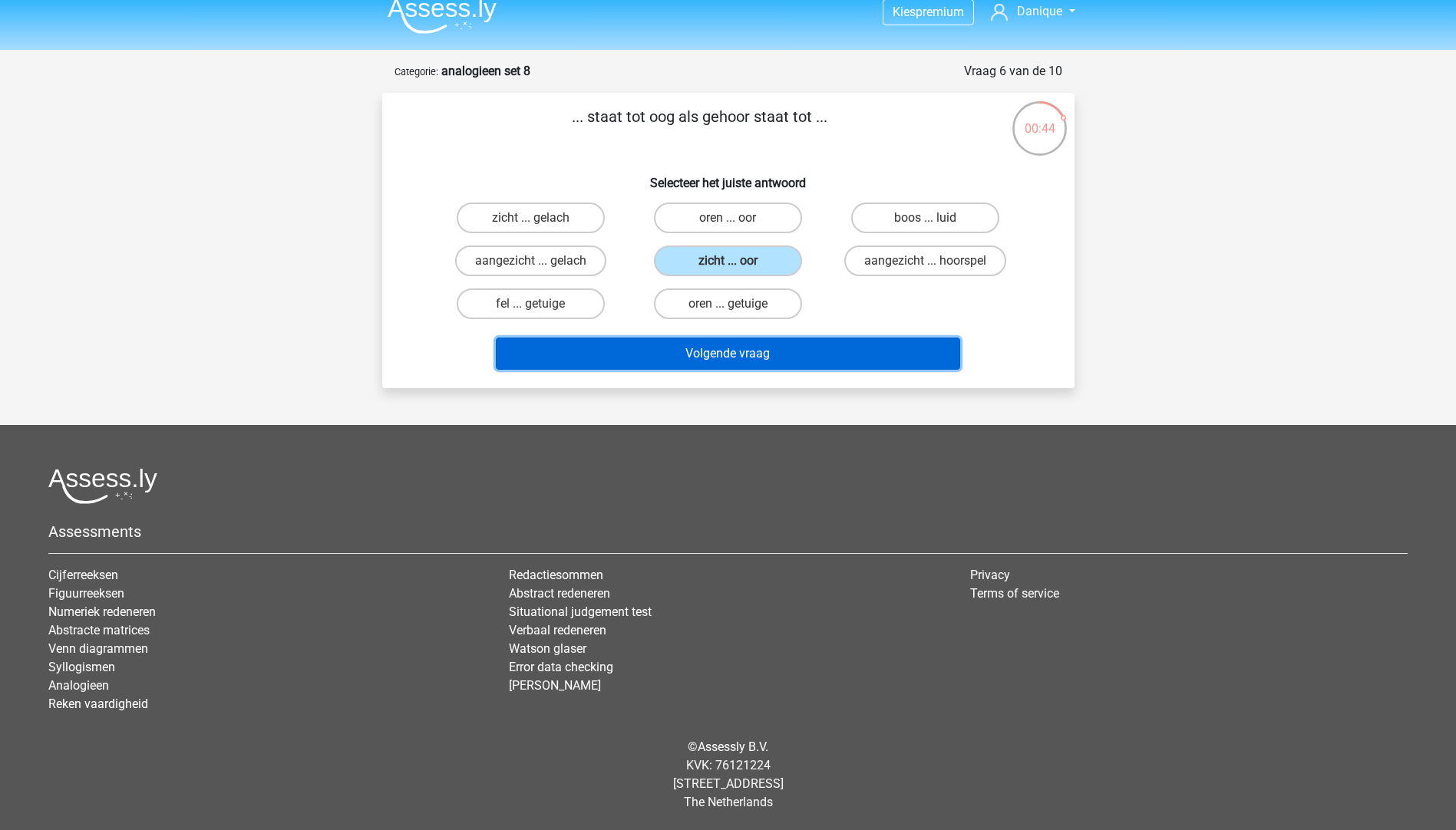
click at [690, 348] on button "Volgende vraag" at bounding box center [727, 354] width 464 height 32
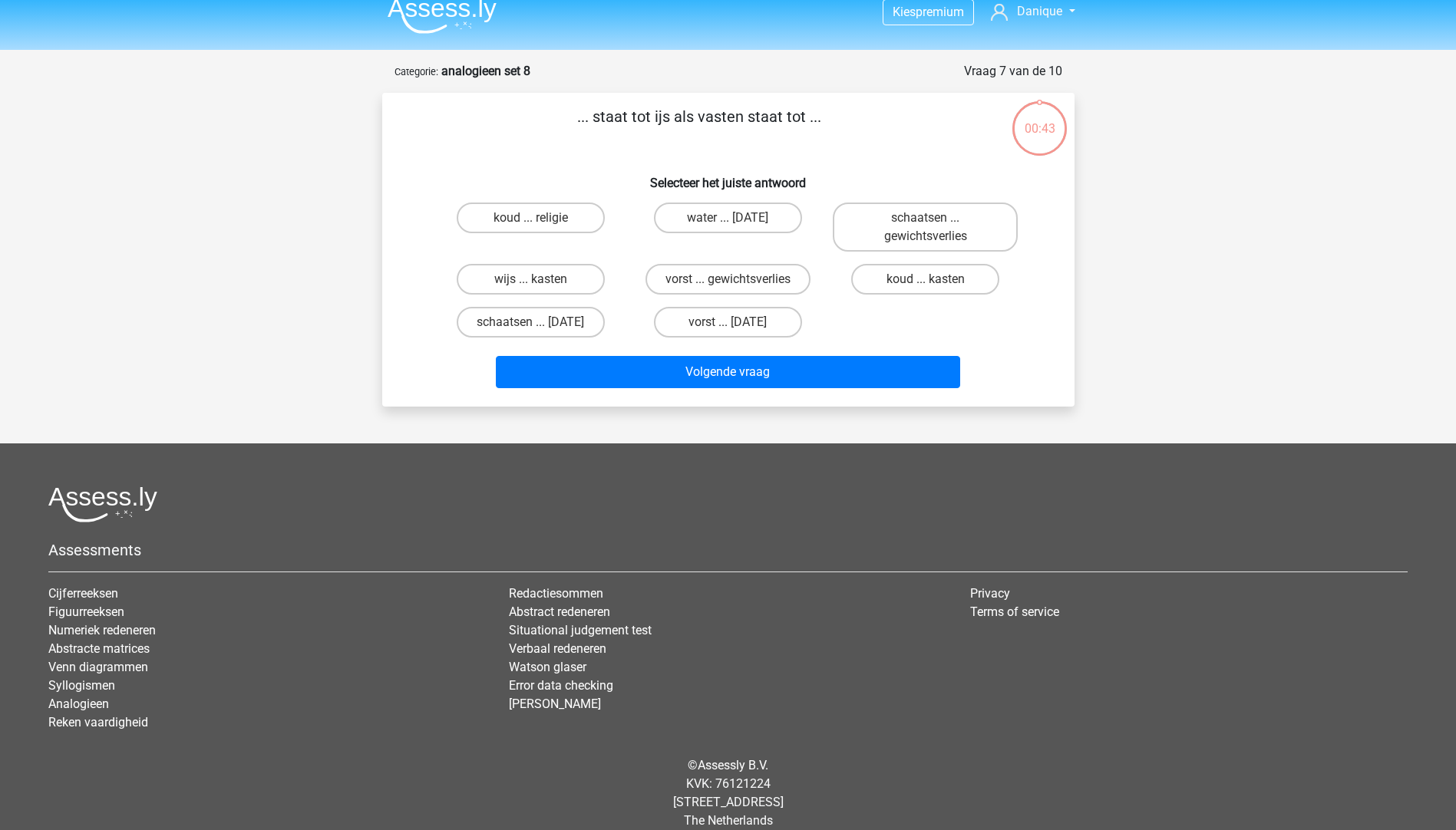
scroll to position [33, 0]
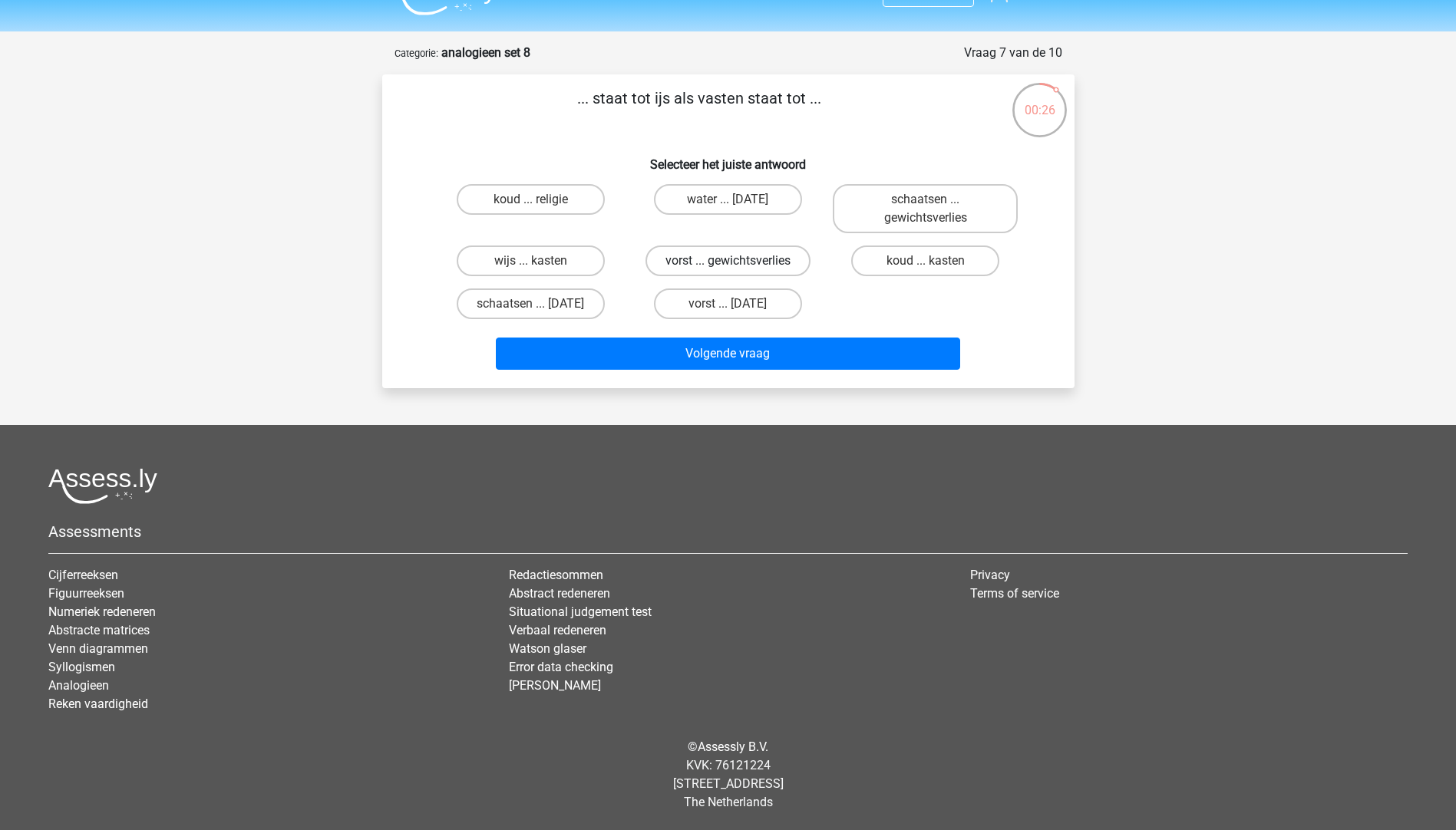
click at [706, 253] on label "vorst ... gewichtsverlies" at bounding box center [728, 261] width 165 height 30
click at [727, 261] on input "vorst ... gewichtsverlies" at bounding box center [732, 266] width 10 height 10
radio input "true"
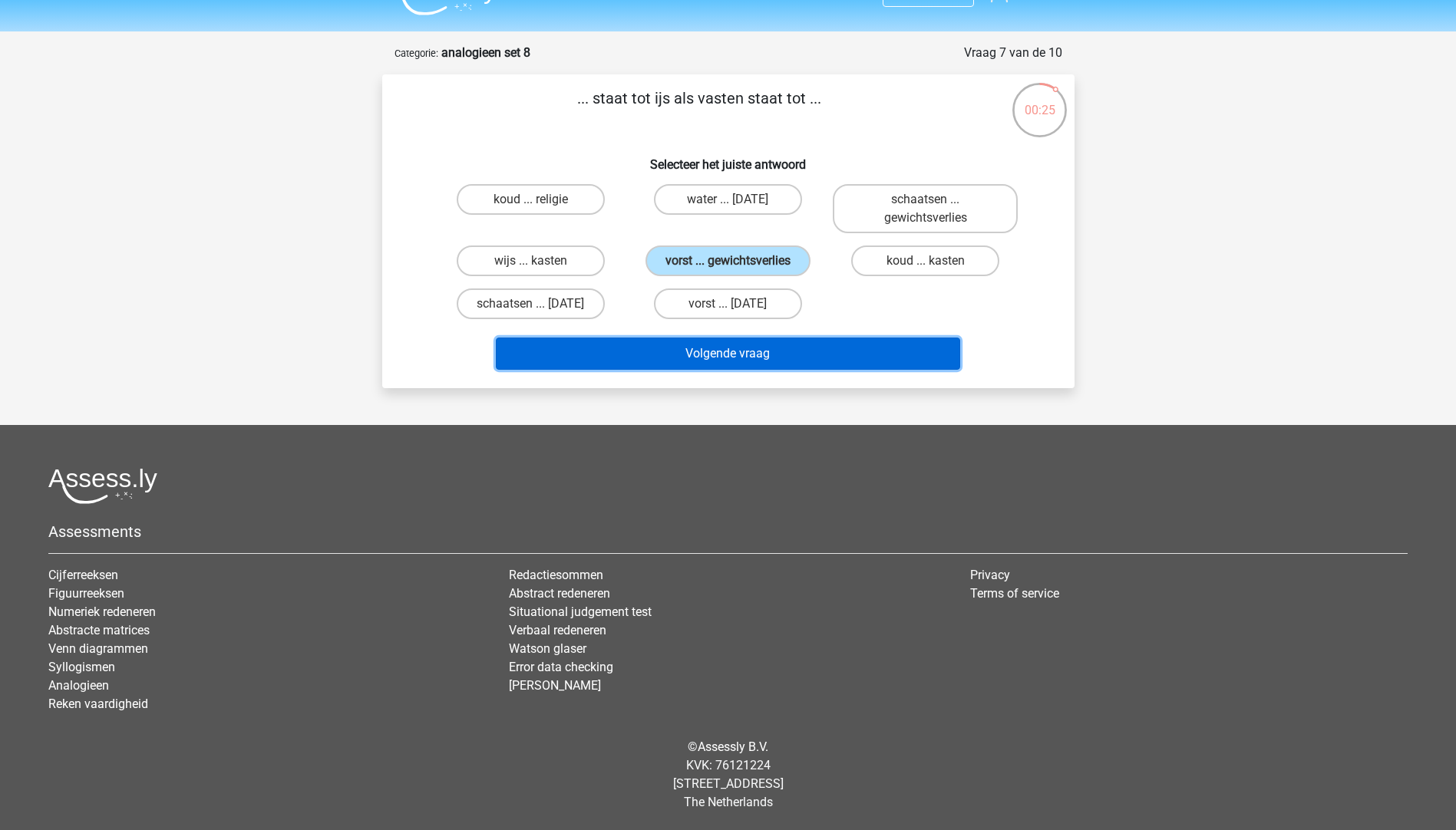
click at [705, 346] on button "Volgende vraag" at bounding box center [727, 354] width 464 height 32
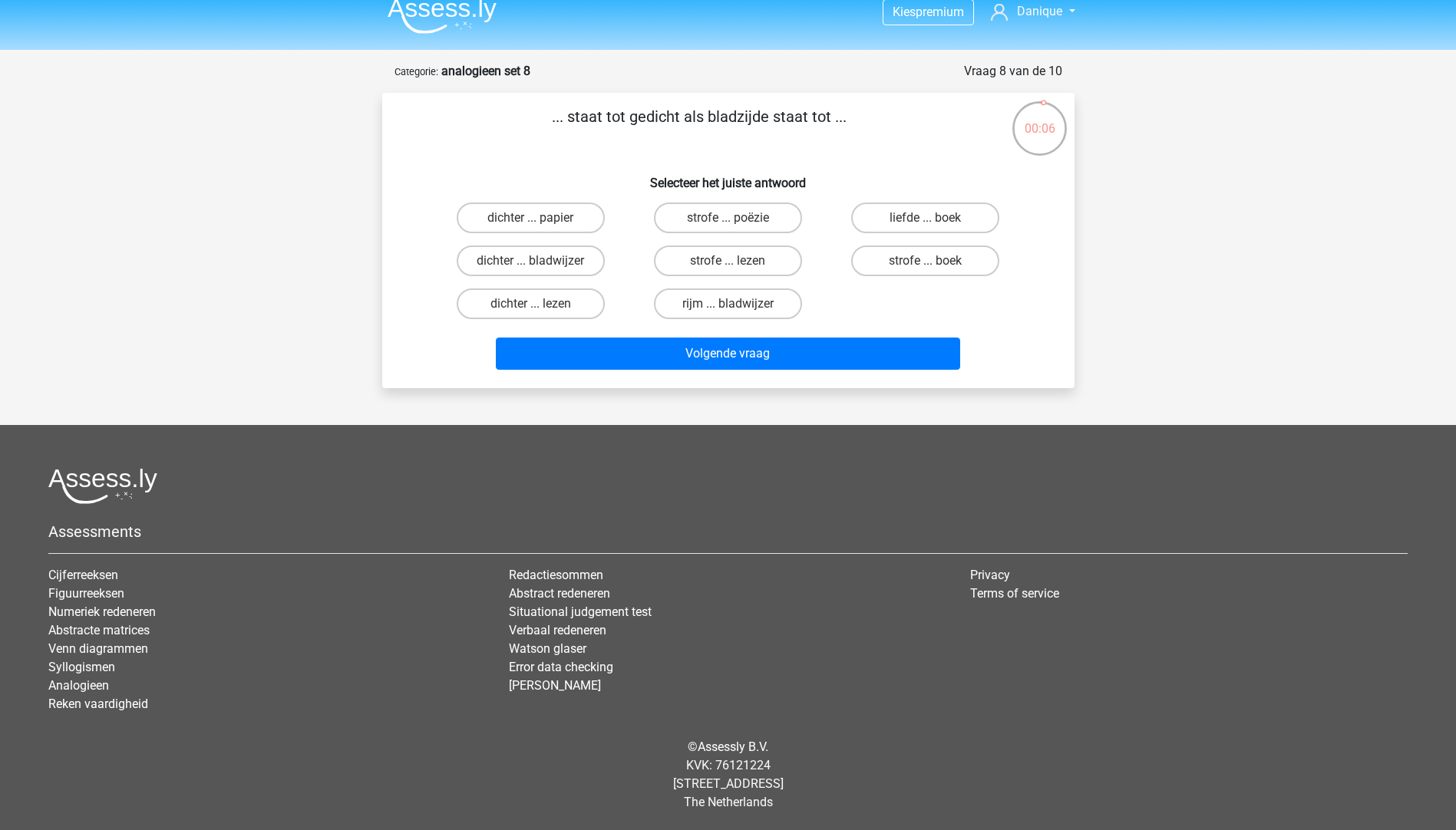
drag, startPoint x: 961, startPoint y: 256, endPoint x: 841, endPoint y: 323, distance: 137.4
click at [958, 257] on label "strofe ... boek" at bounding box center [925, 261] width 148 height 30
click at [935, 261] on input "strofe ... boek" at bounding box center [930, 266] width 10 height 10
radio input "true"
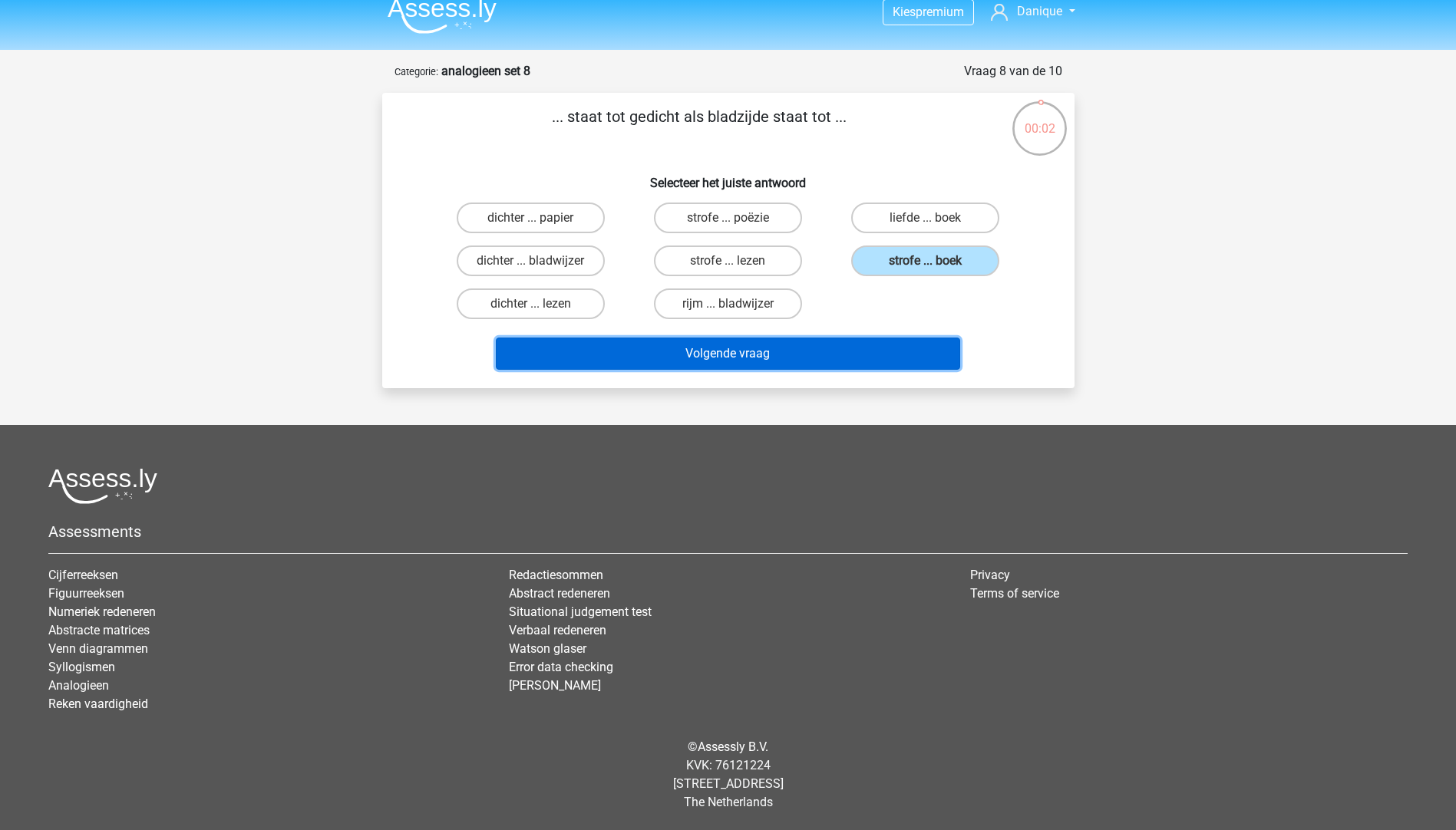
click at [693, 343] on button "Volgende vraag" at bounding box center [727, 354] width 464 height 32
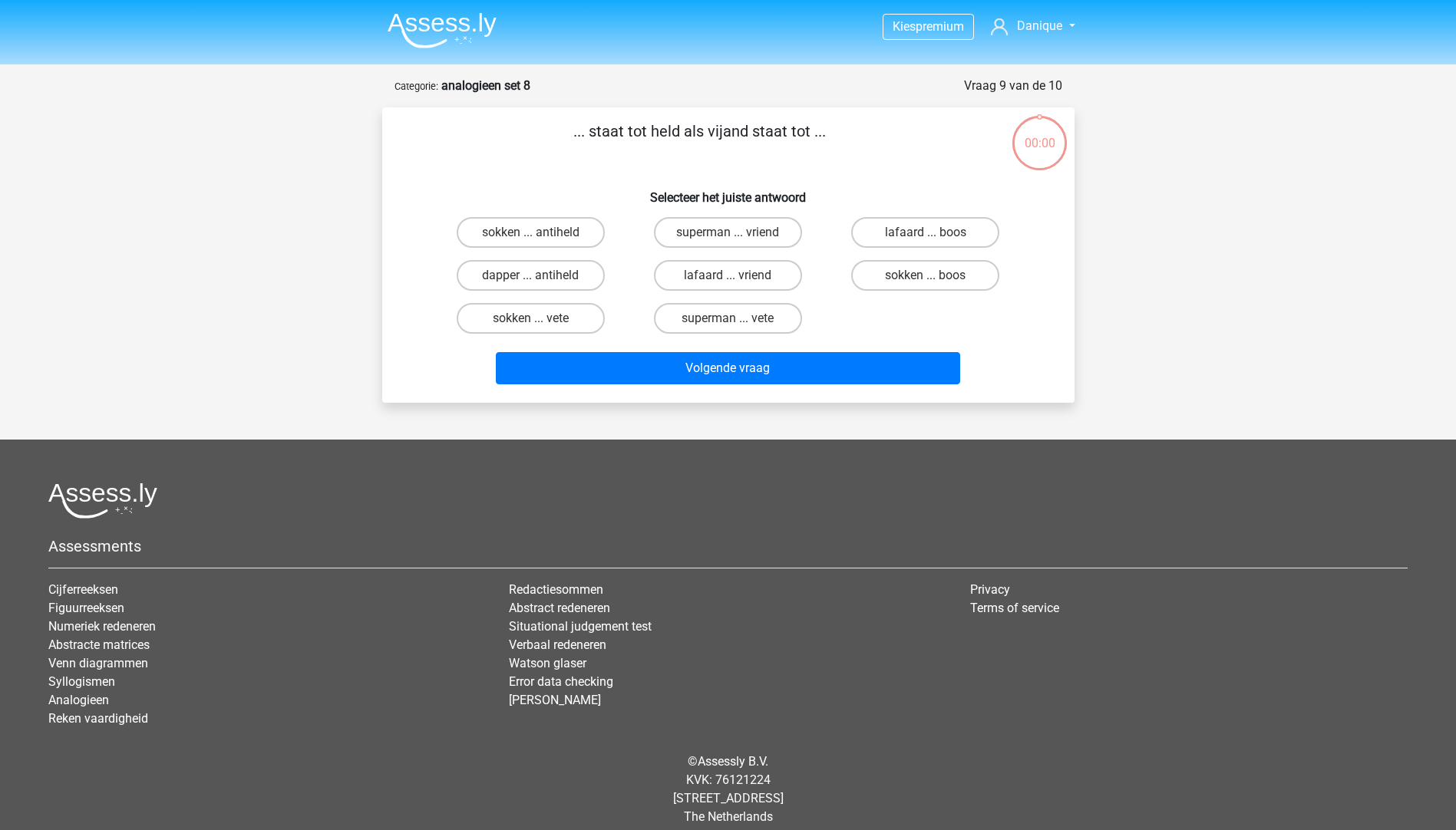
scroll to position [14, 0]
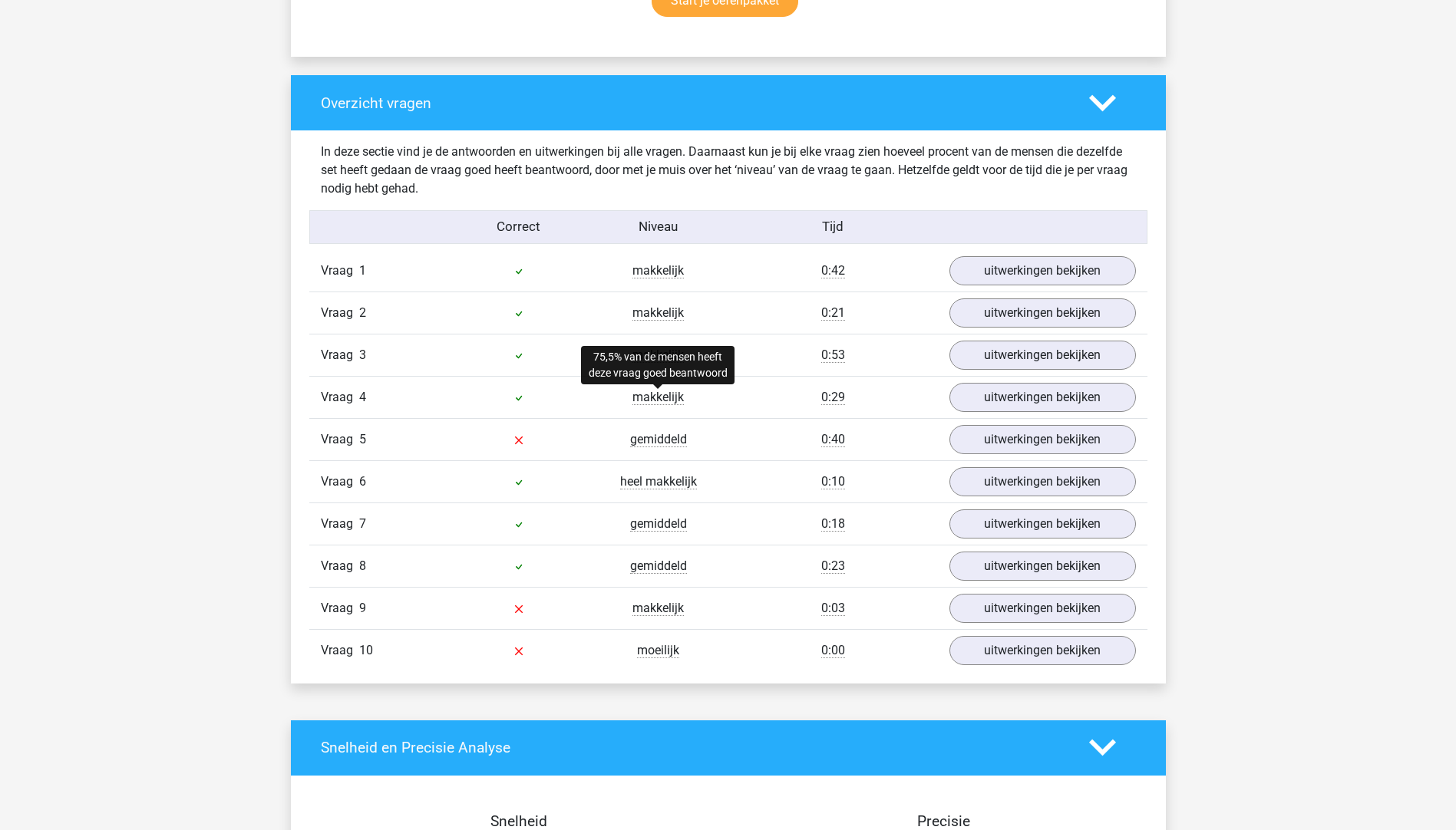
scroll to position [1227, 0]
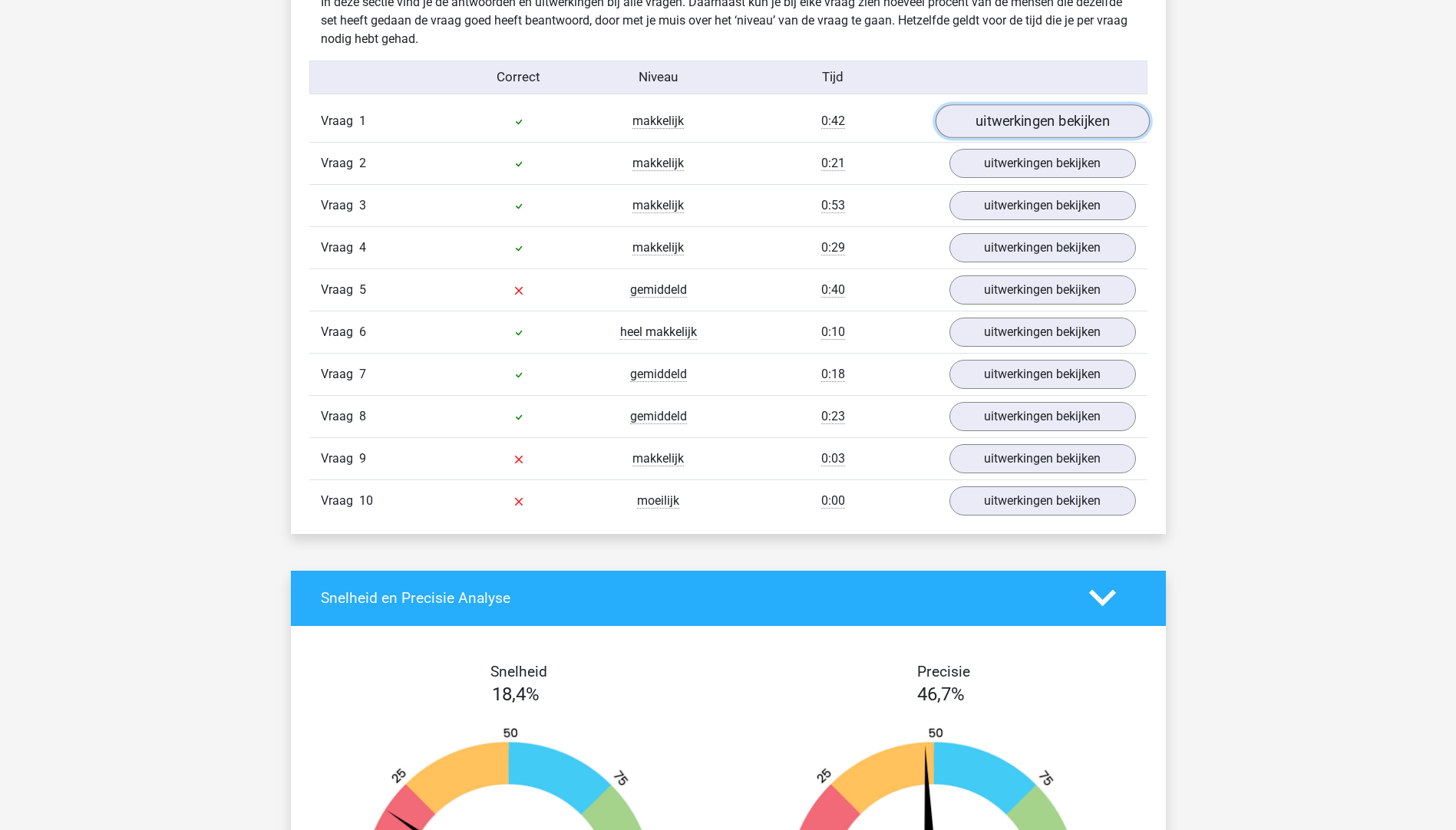
click at [1021, 130] on link "uitwerkingen bekijken" at bounding box center [1041, 121] width 214 height 34
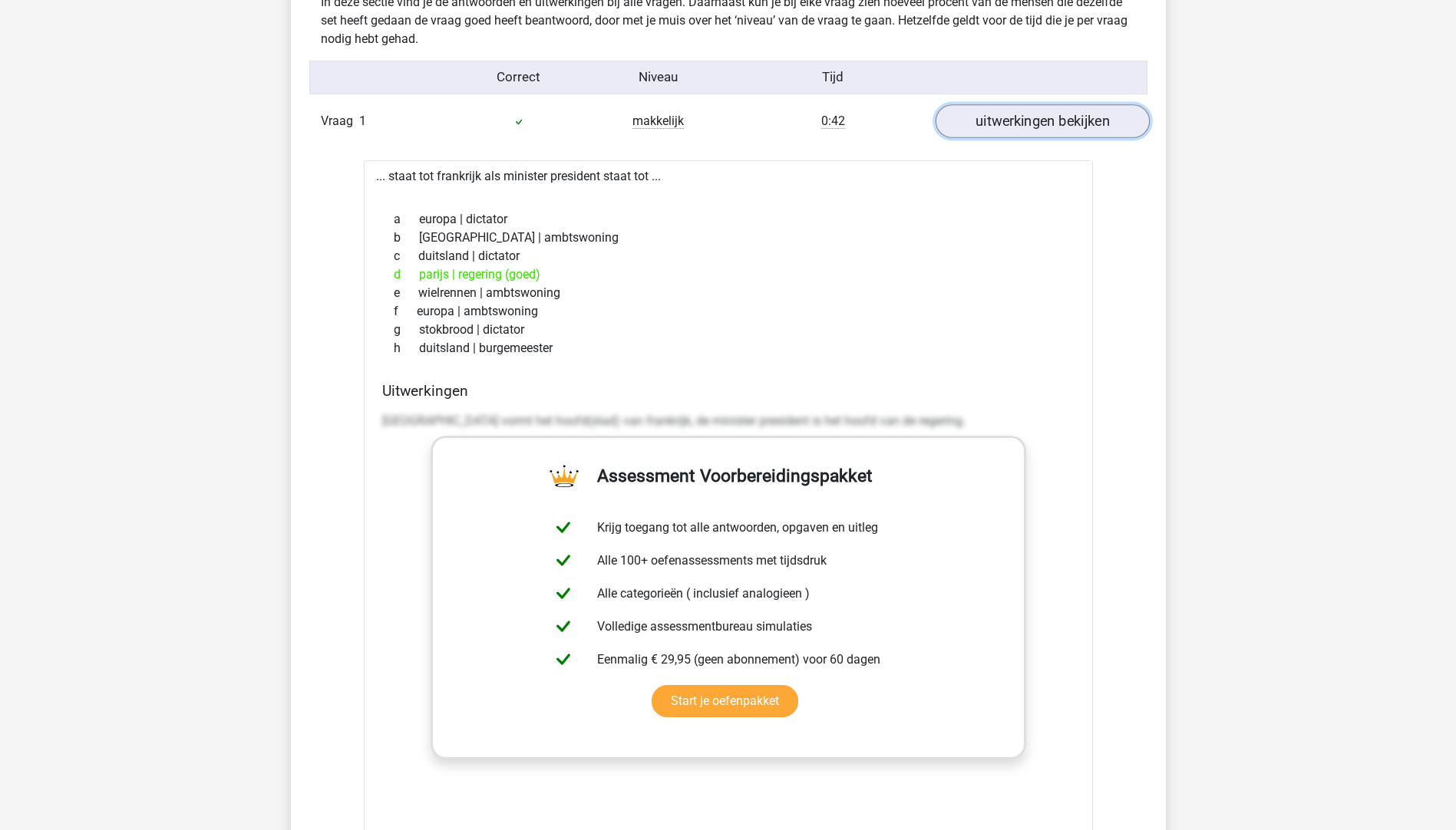
click at [1005, 115] on link "uitwerkingen bekijken" at bounding box center [1041, 121] width 214 height 34
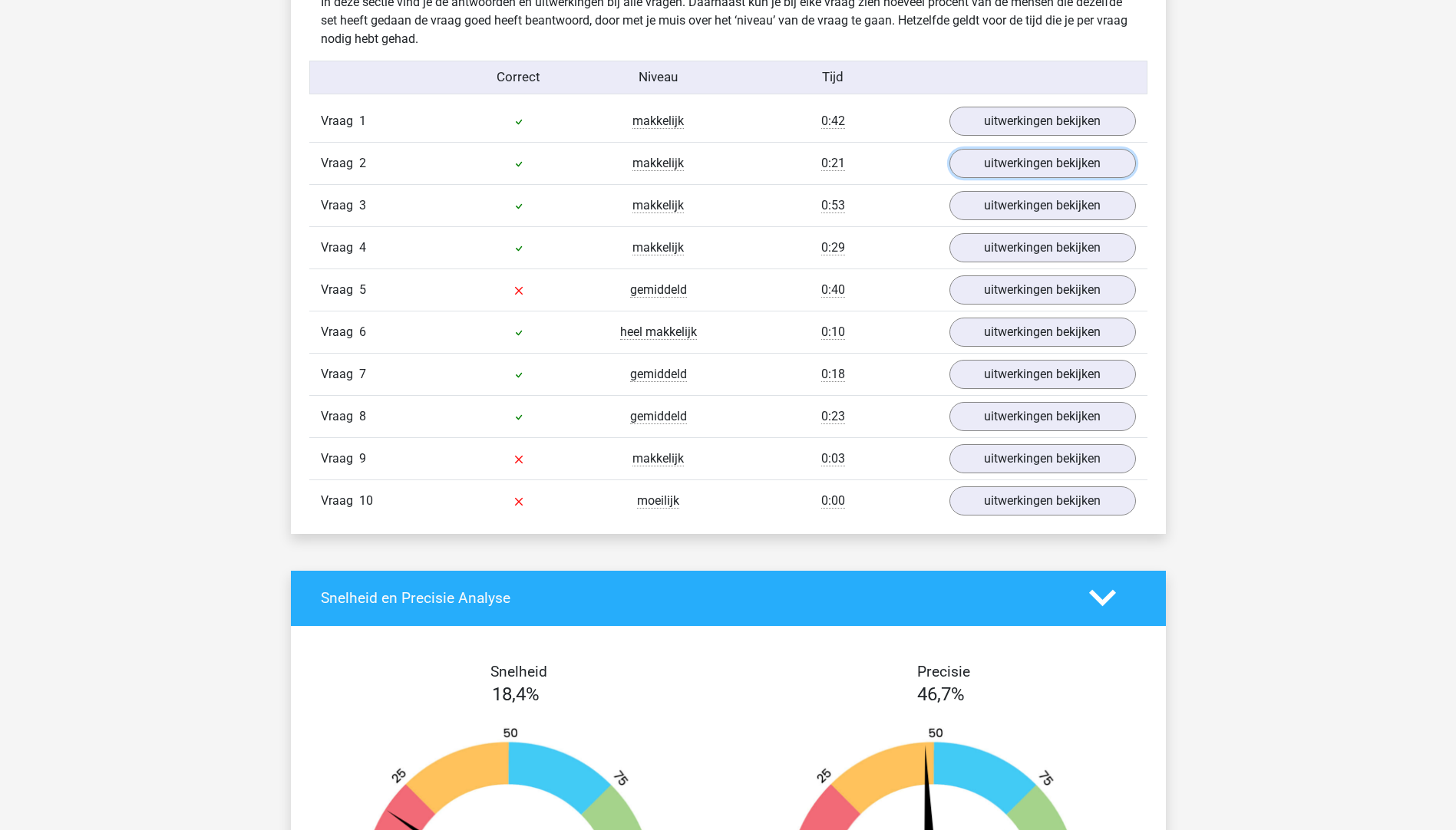
click at [1007, 169] on link "uitwerkingen bekijken" at bounding box center [1042, 163] width 186 height 29
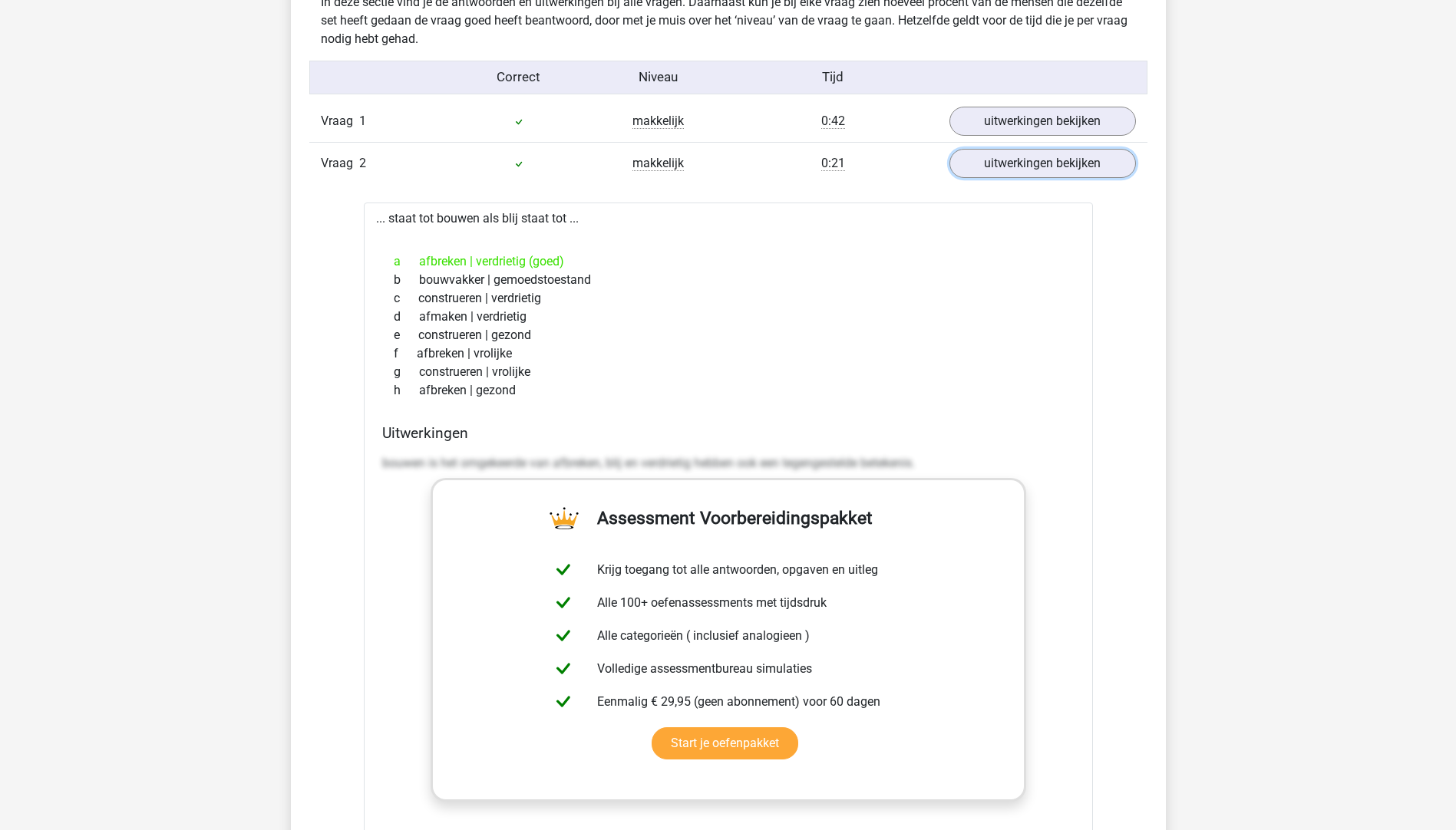
click at [1007, 169] on link "uitwerkingen bekijken" at bounding box center [1042, 163] width 186 height 29
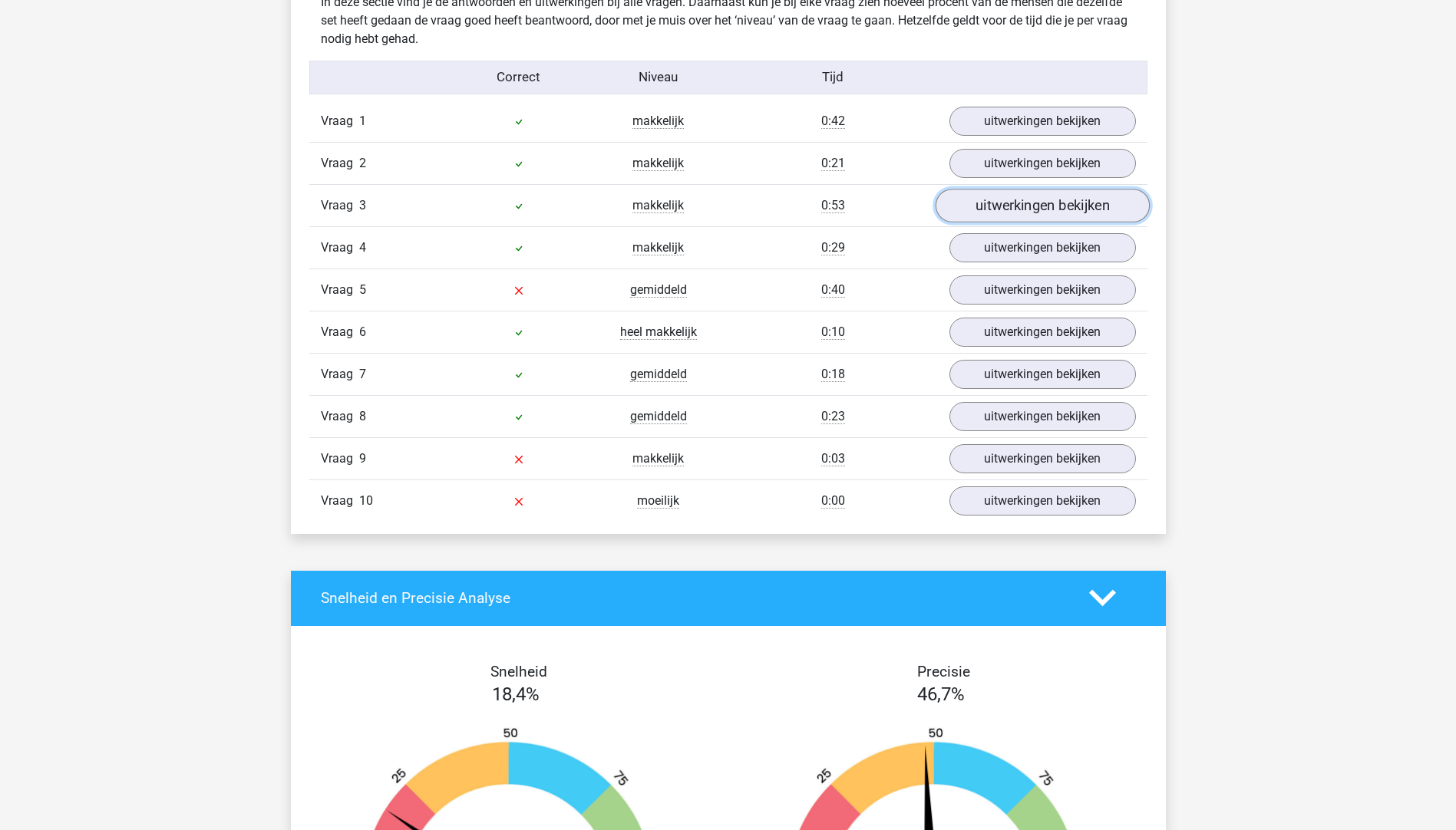
click at [1011, 197] on link "uitwerkingen bekijken" at bounding box center [1041, 206] width 214 height 34
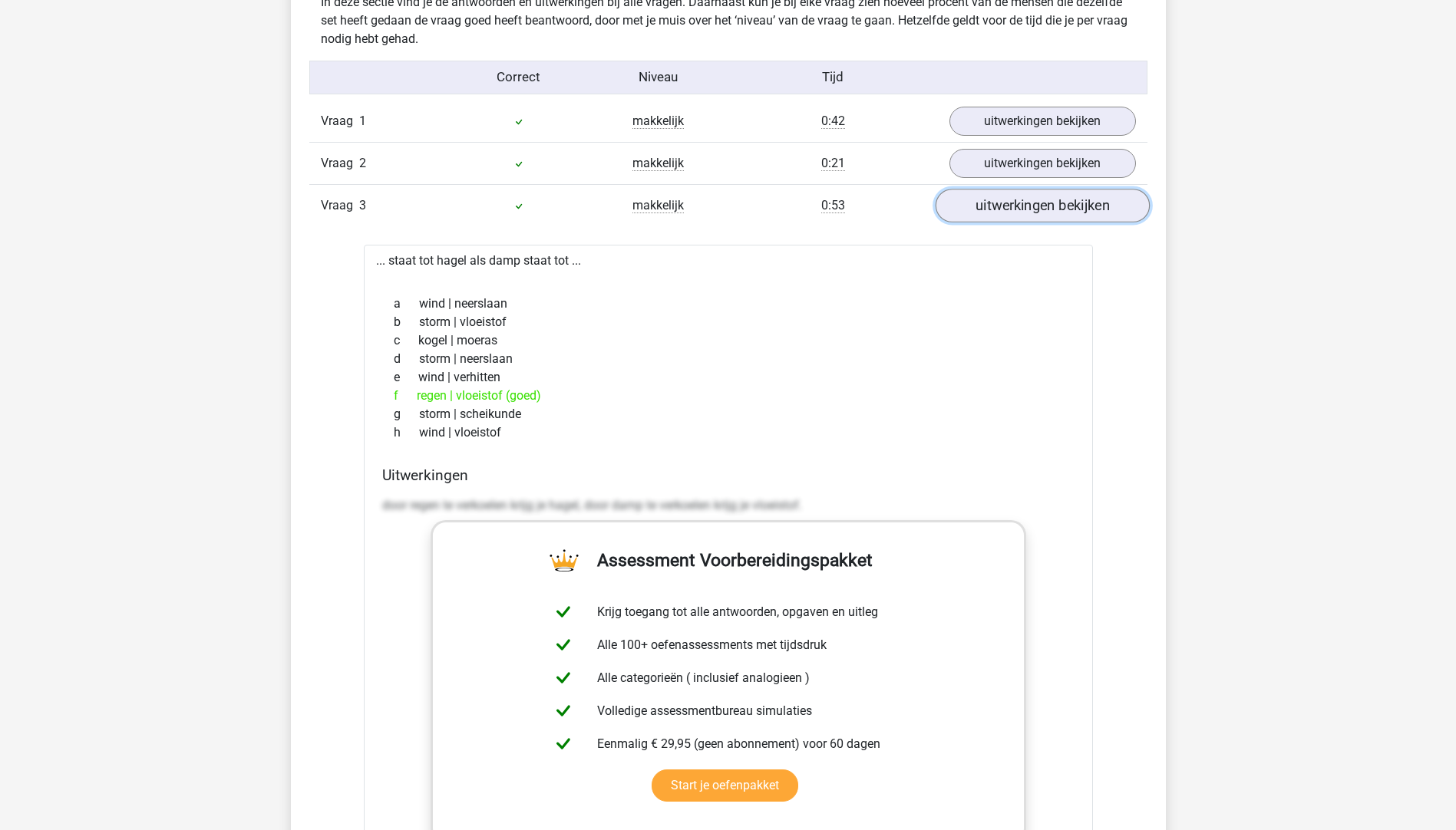
click at [1011, 197] on link "uitwerkingen bekijken" at bounding box center [1041, 206] width 214 height 34
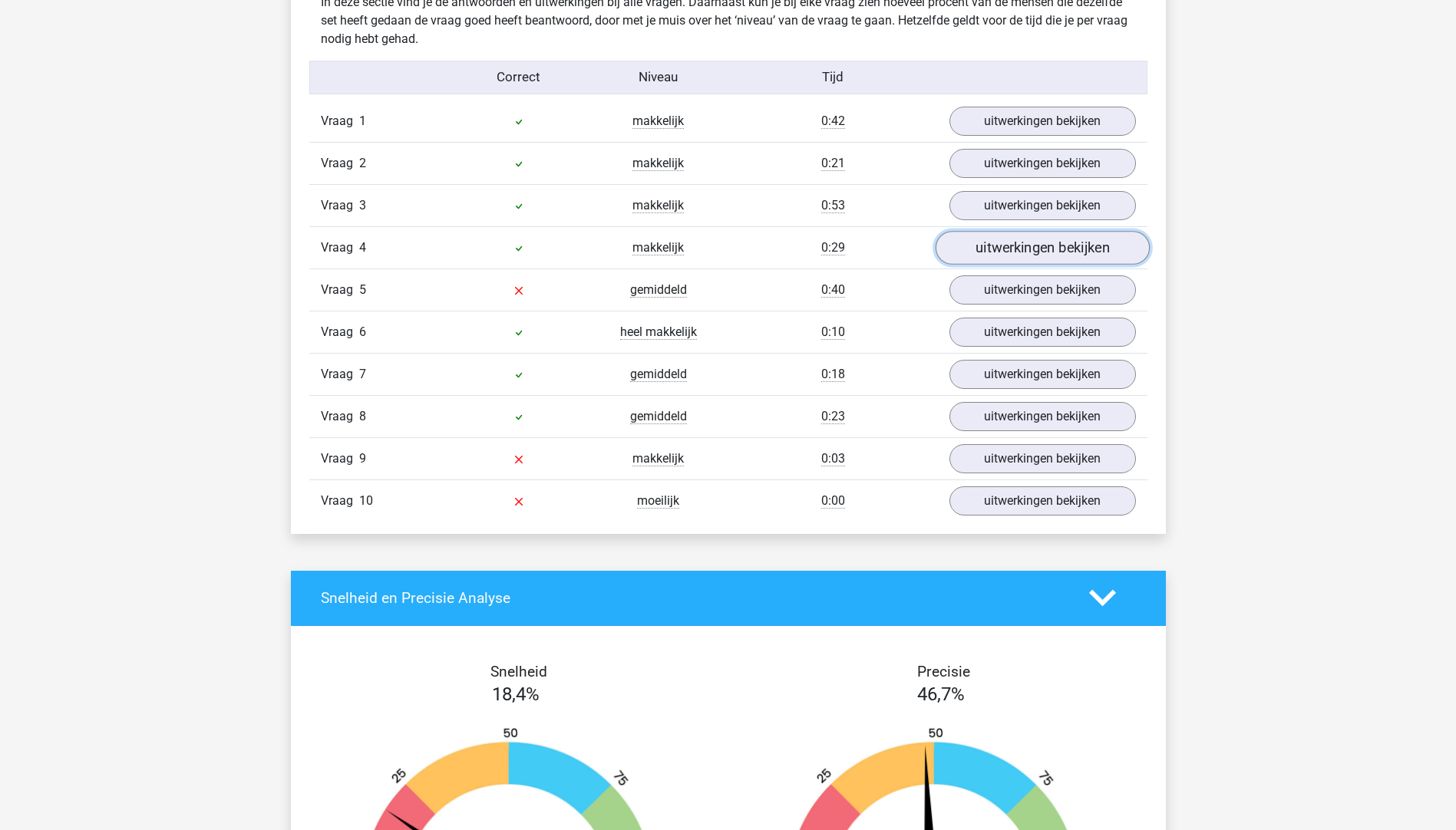
click at [1008, 243] on link "uitwerkingen bekijken" at bounding box center [1041, 248] width 214 height 34
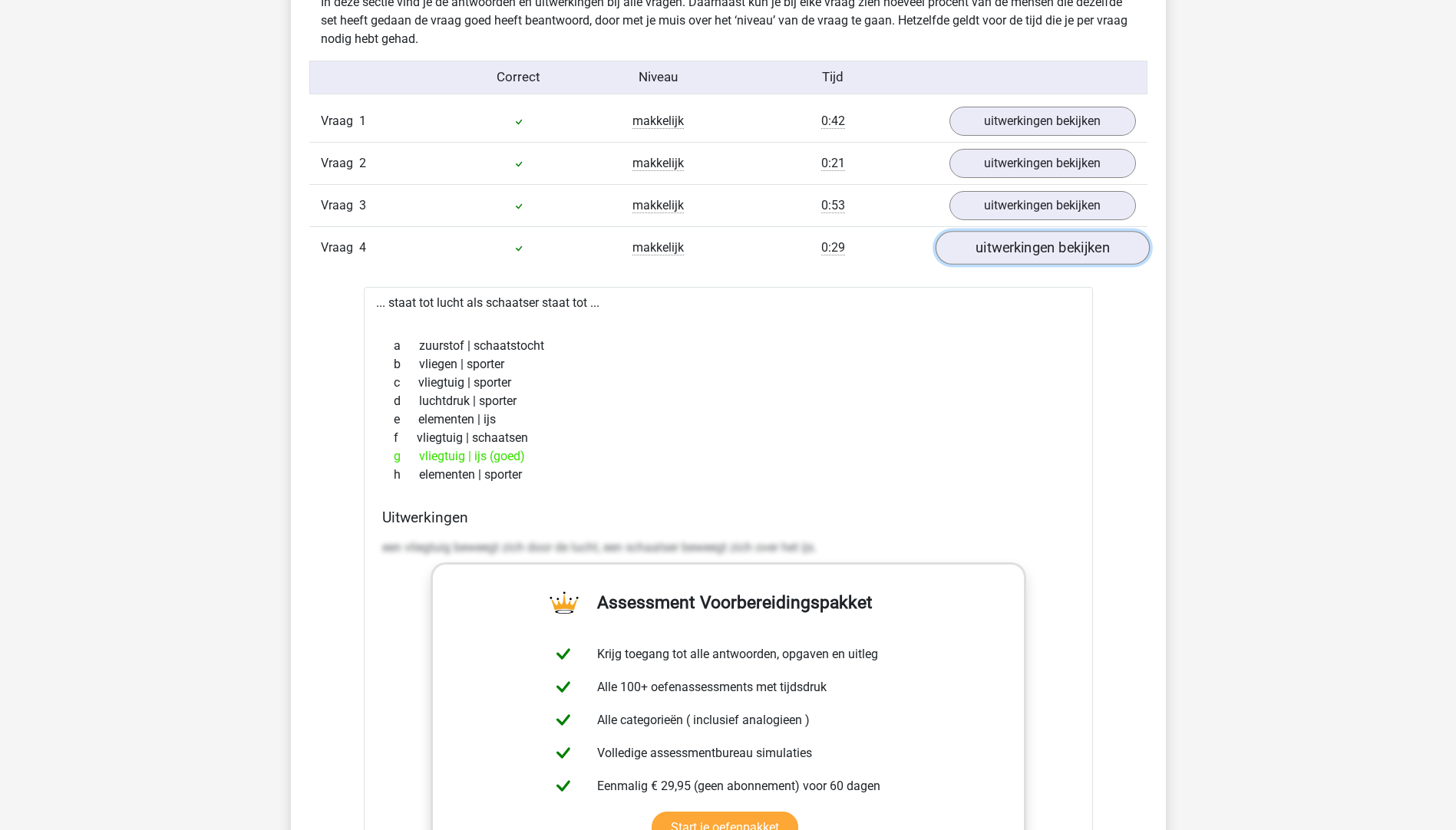
click at [1008, 243] on link "uitwerkingen bekijken" at bounding box center [1041, 248] width 214 height 34
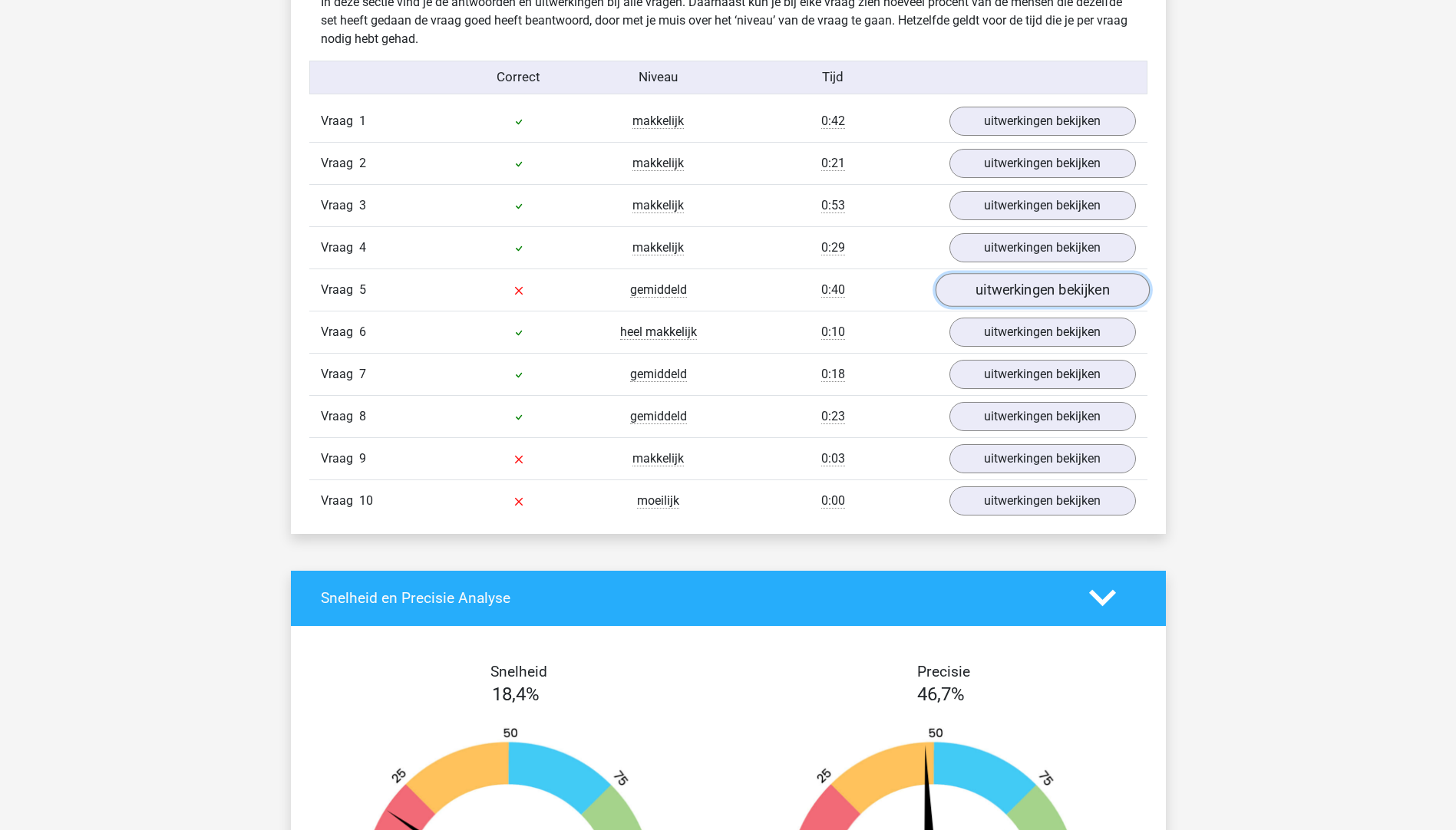
click at [1016, 299] on link "uitwerkingen bekijken" at bounding box center [1041, 290] width 214 height 34
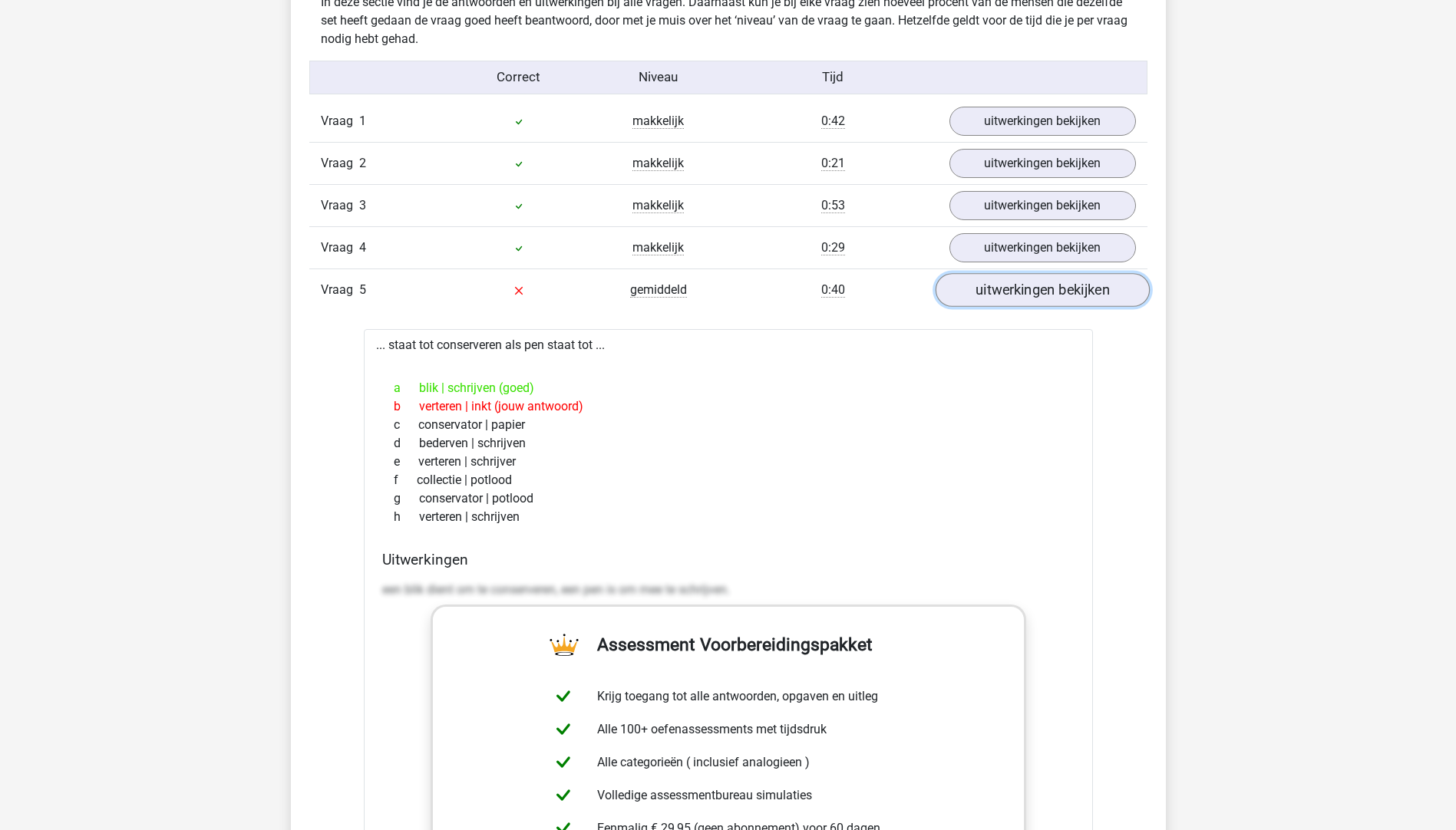
click at [1017, 298] on link "uitwerkingen bekijken" at bounding box center [1041, 290] width 214 height 34
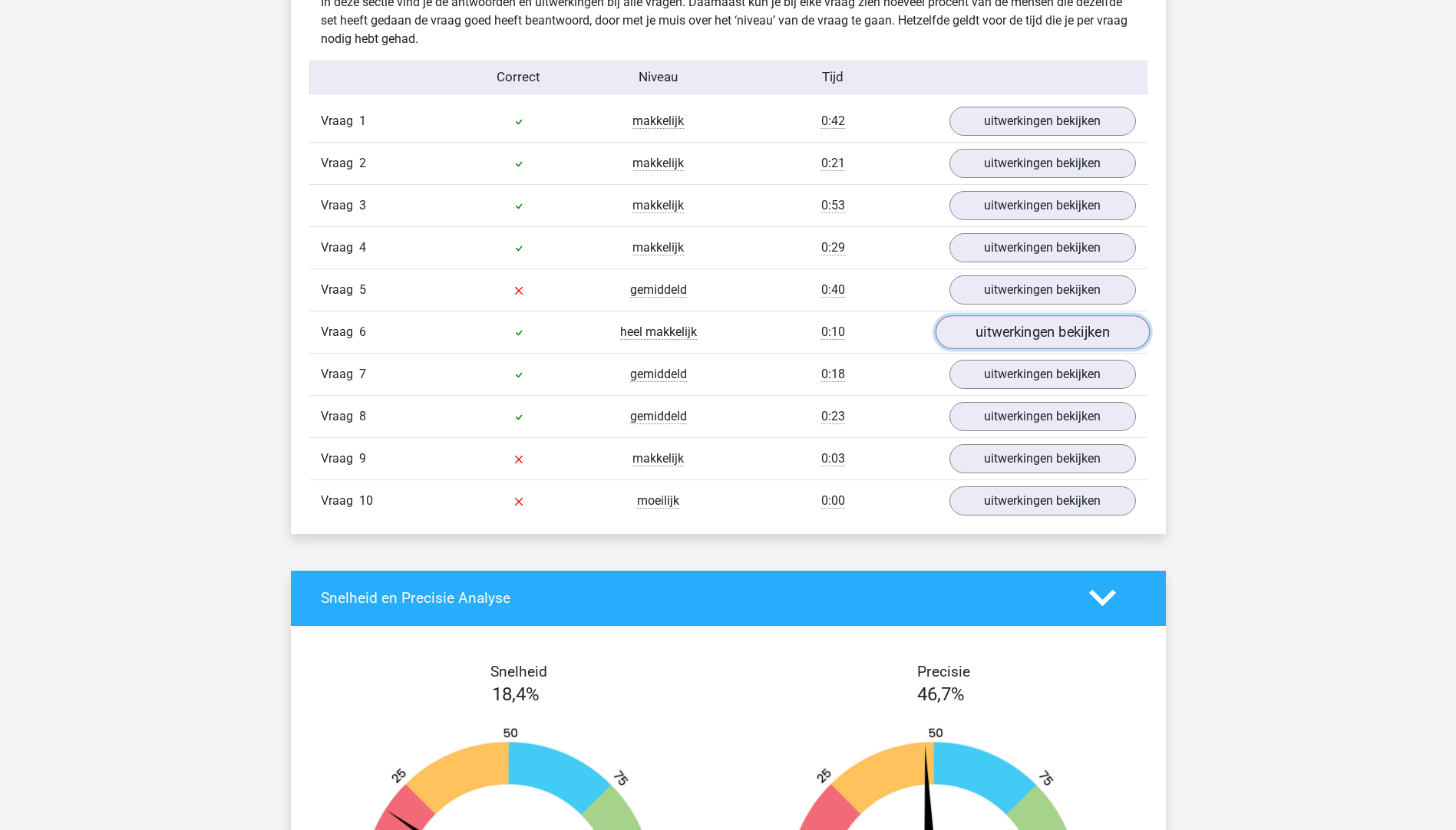
click at [1000, 342] on link "uitwerkingen bekijken" at bounding box center [1041, 333] width 214 height 34
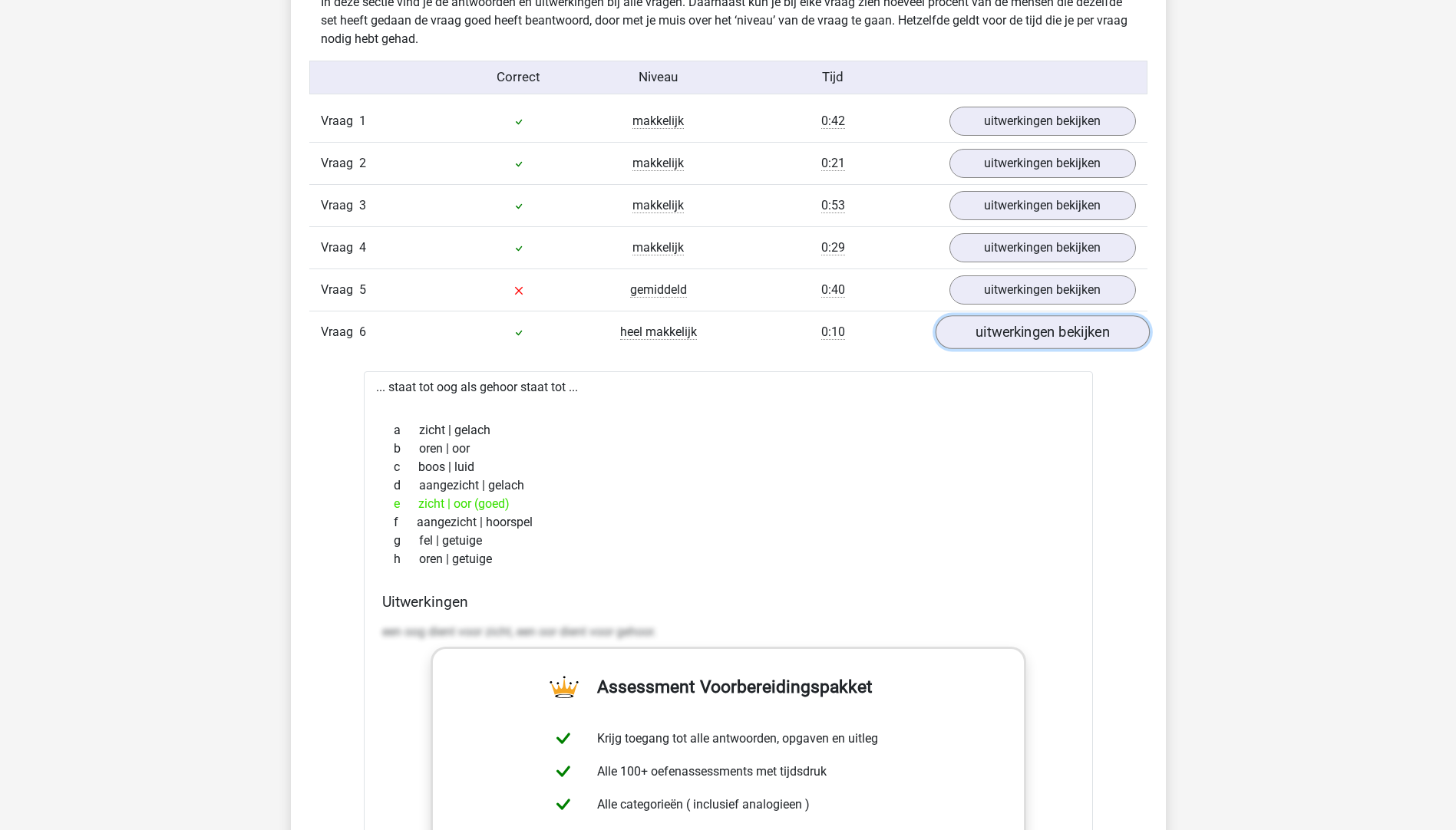
click at [1000, 342] on link "uitwerkingen bekijken" at bounding box center [1041, 333] width 214 height 34
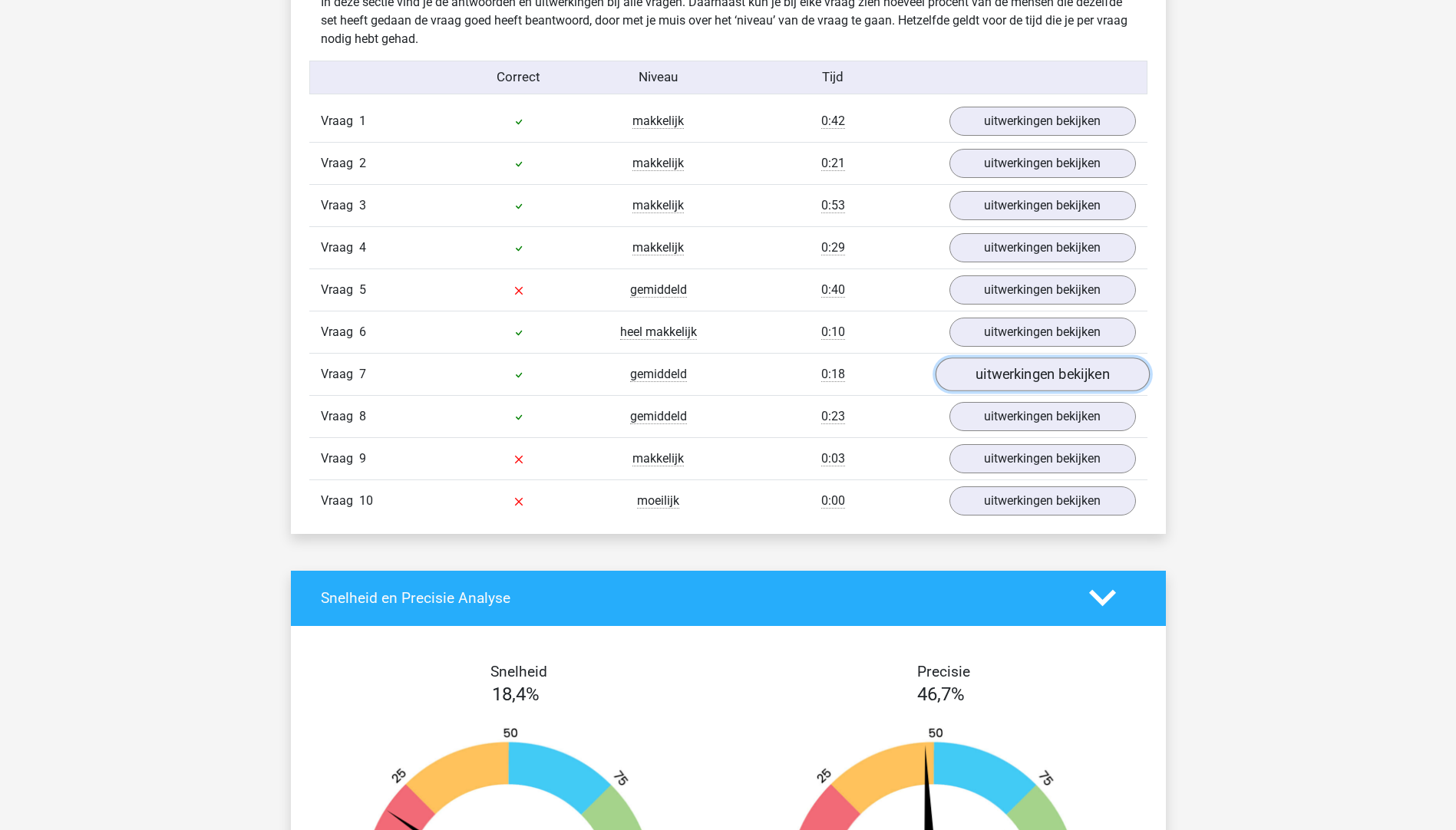
click at [1009, 368] on link "uitwerkingen bekijken" at bounding box center [1041, 374] width 214 height 34
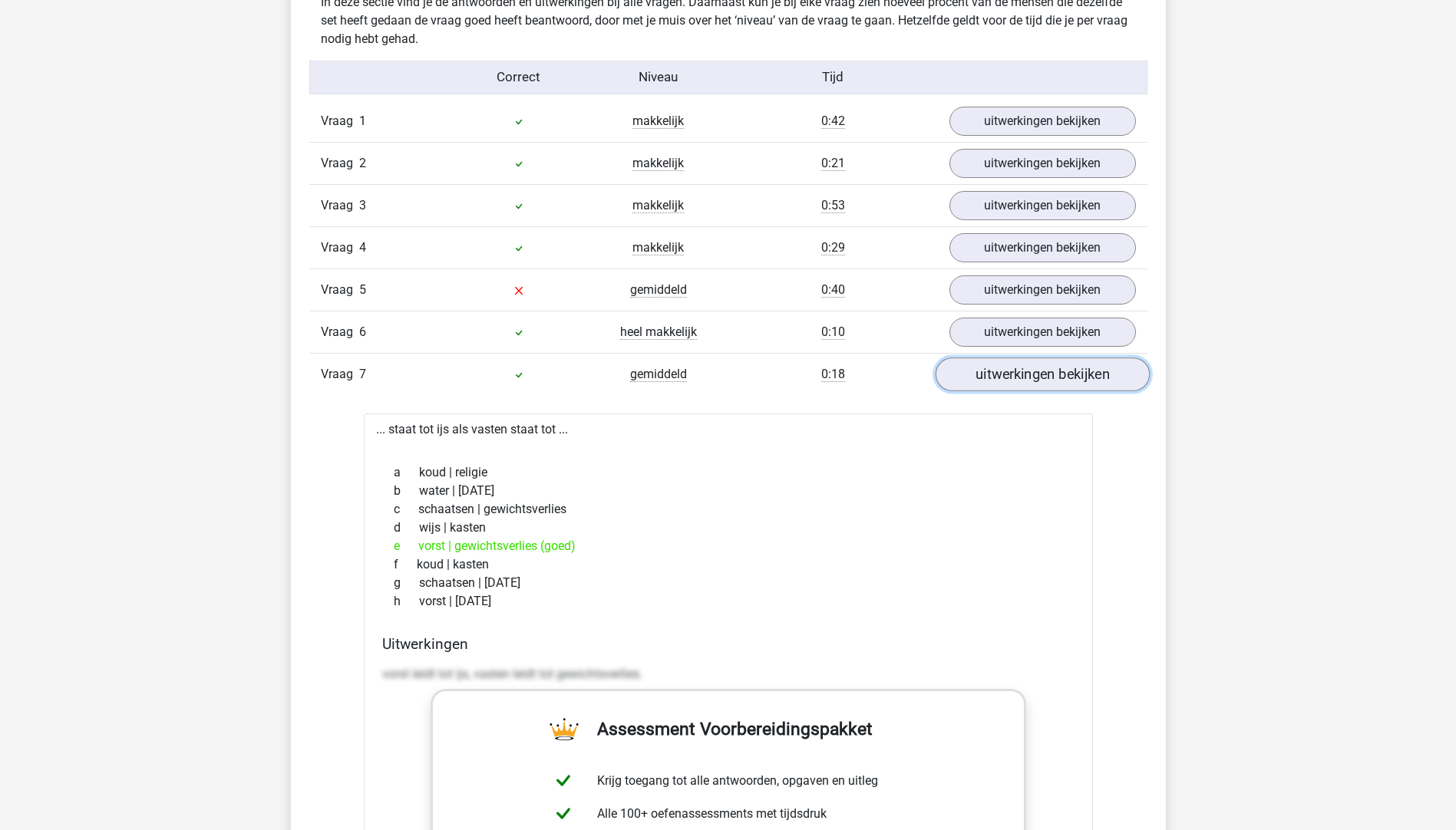
click at [1009, 368] on link "uitwerkingen bekijken" at bounding box center [1041, 374] width 214 height 34
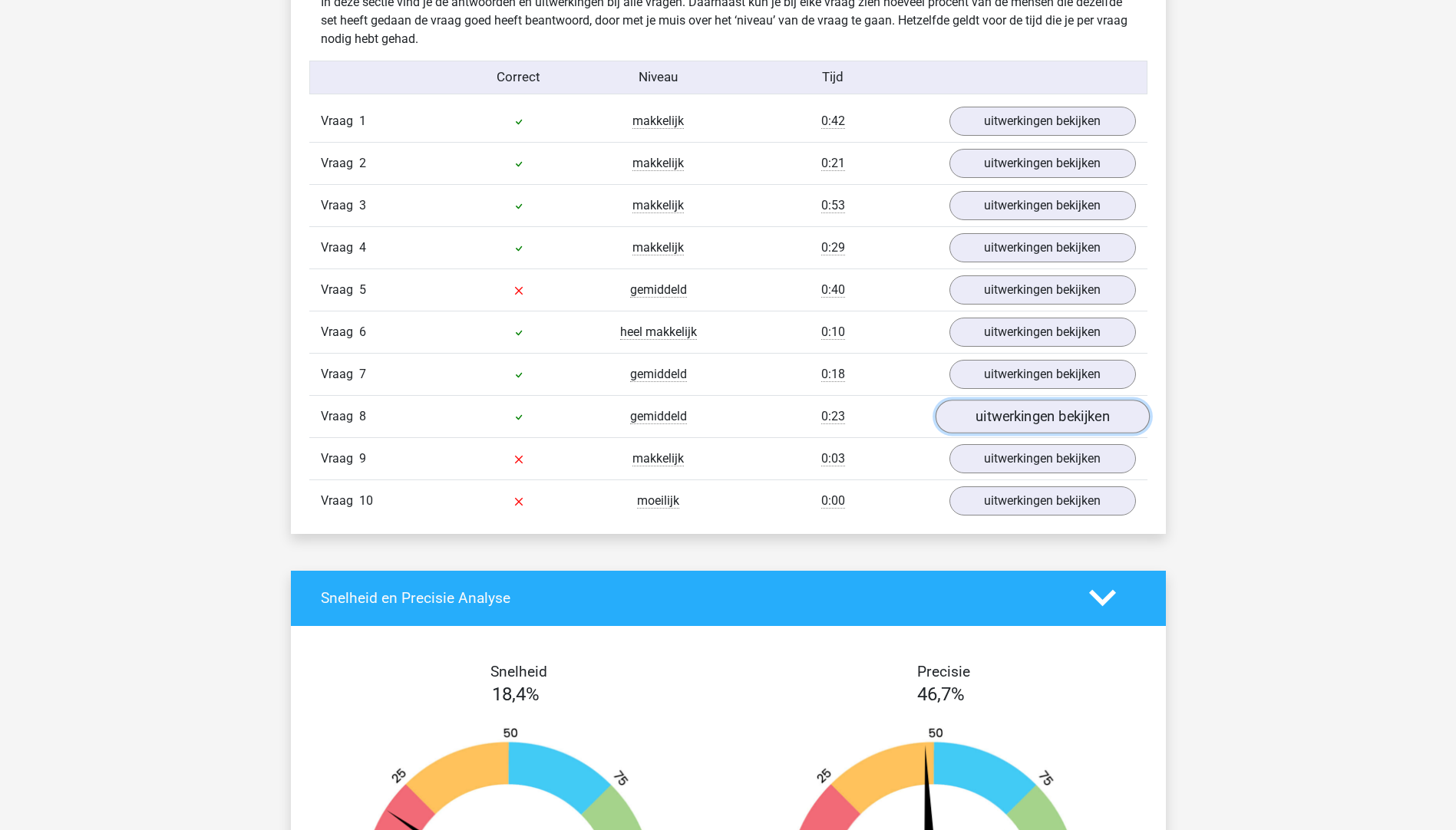
click at [1001, 406] on link "uitwerkingen bekijken" at bounding box center [1041, 417] width 214 height 34
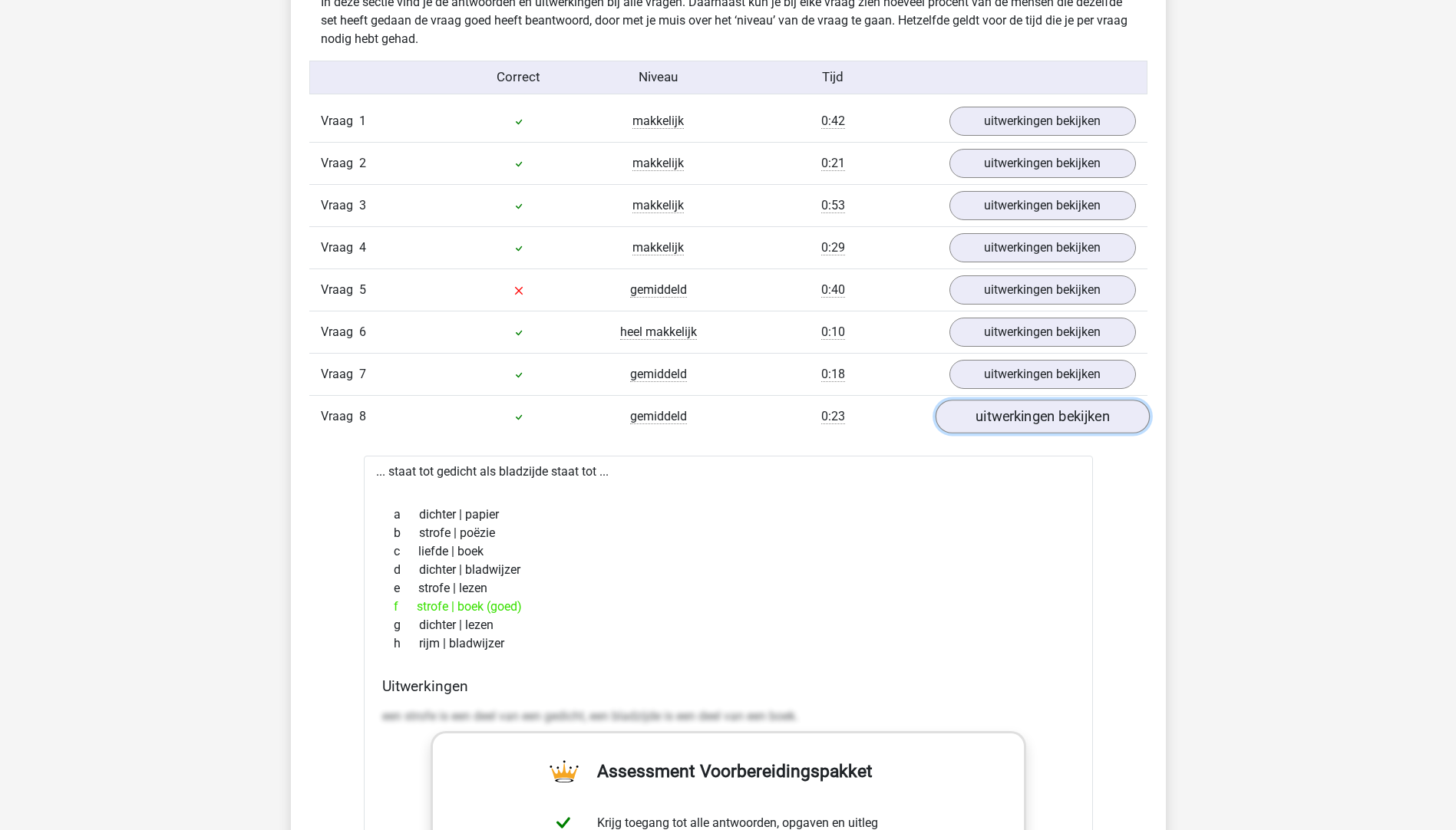
click at [1001, 406] on link "uitwerkingen bekijken" at bounding box center [1041, 417] width 214 height 34
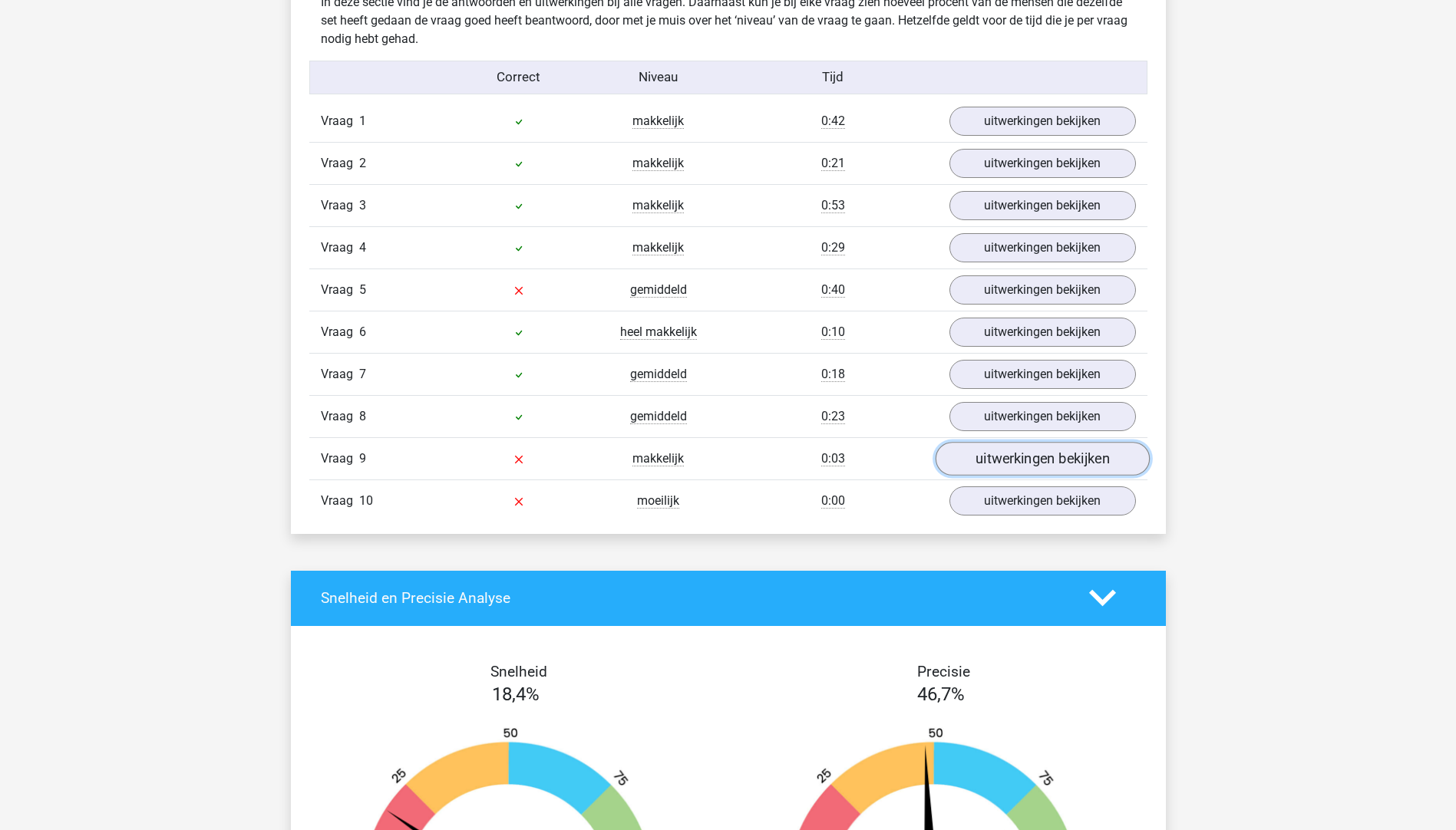
click at [1003, 454] on link "uitwerkingen bekijken" at bounding box center [1041, 458] width 214 height 34
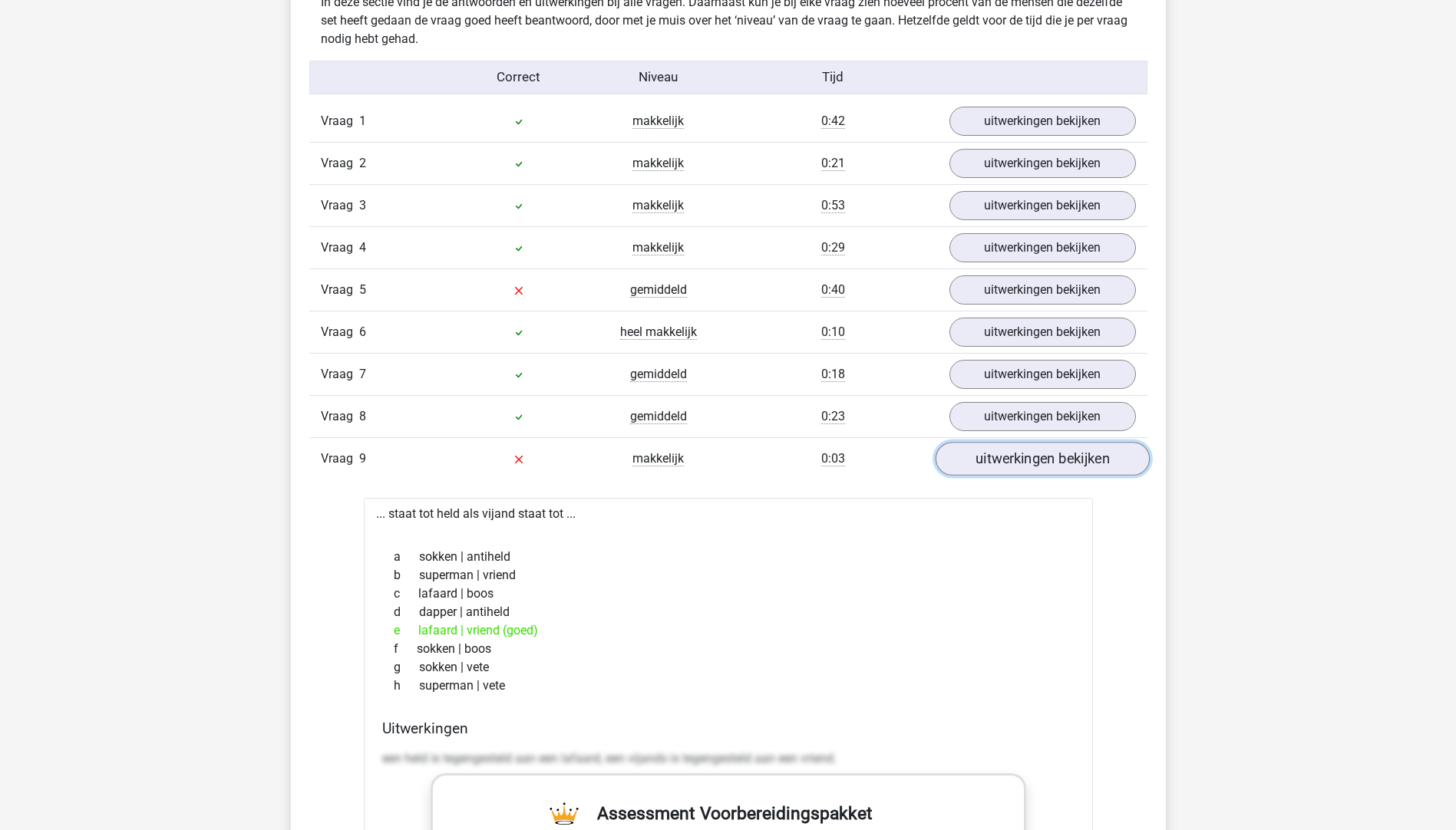
click at [1009, 454] on link "uitwerkingen bekijken" at bounding box center [1041, 458] width 214 height 34
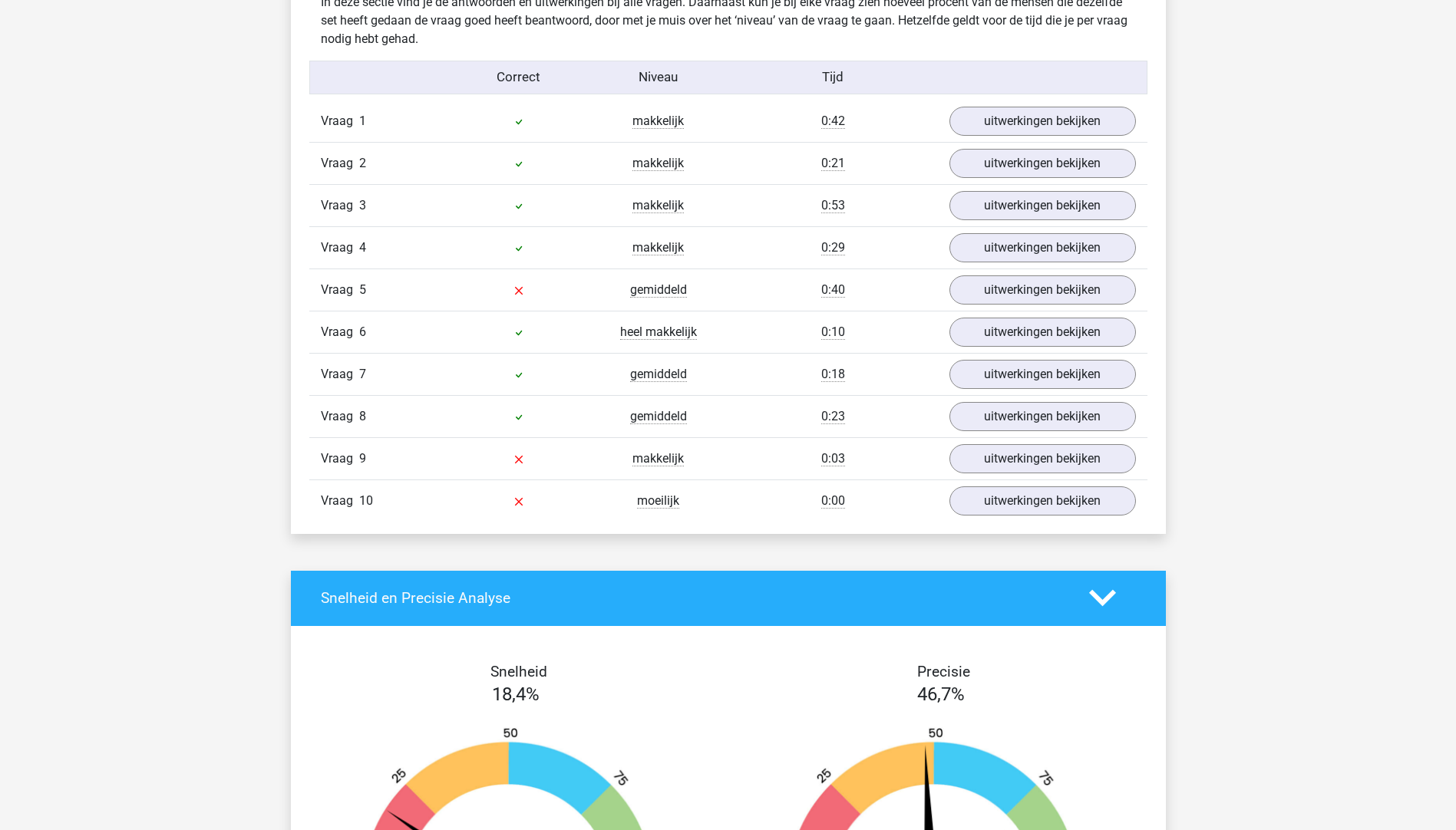
click at [979, 521] on div "Vraag 10 moeilijk 0:00 uitwerkingen bekijken" at bounding box center [728, 500] width 838 height 43
click at [976, 503] on link "uitwerkingen bekijken" at bounding box center [1041, 501] width 214 height 34
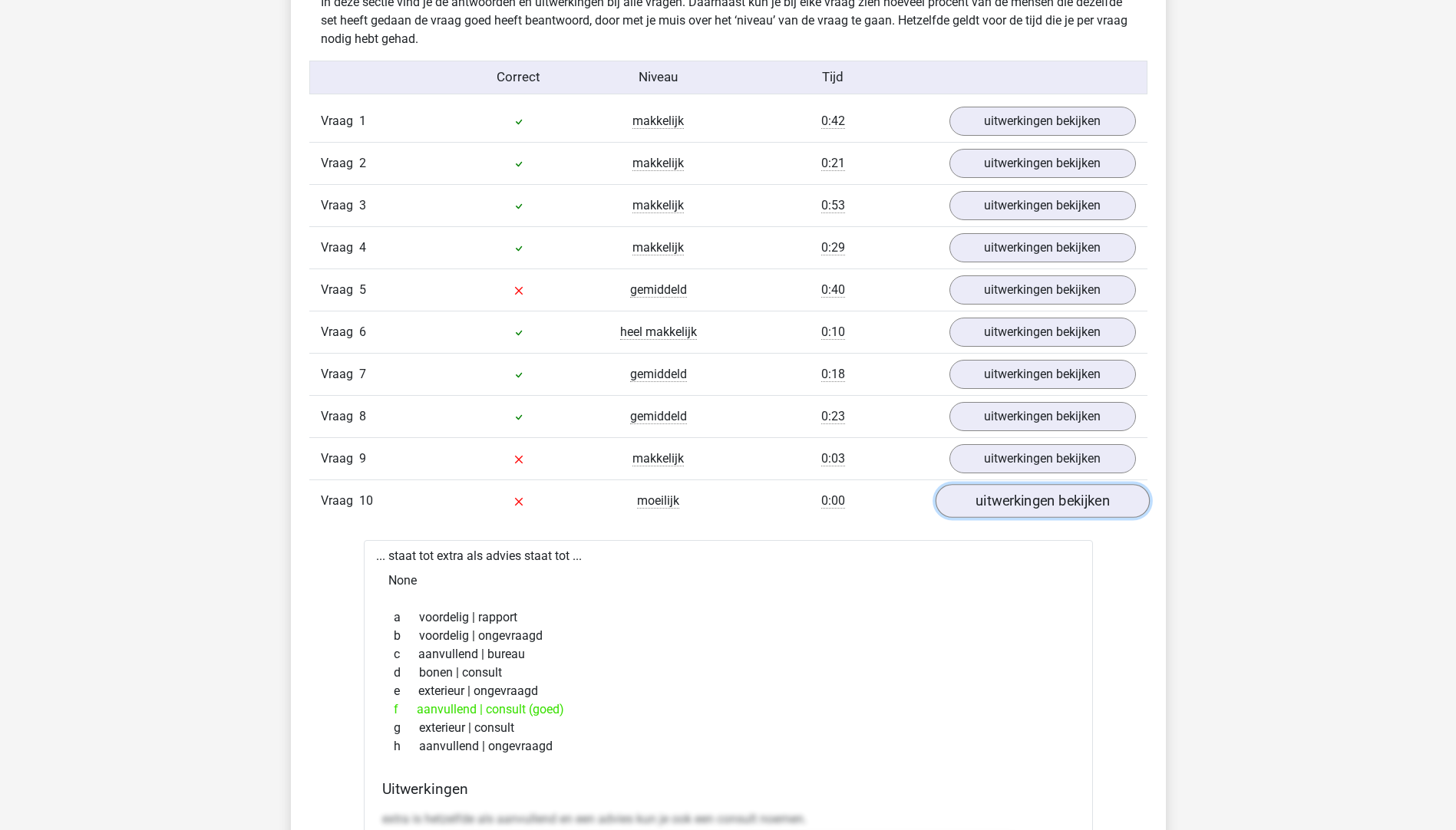
drag, startPoint x: 1001, startPoint y: 503, endPoint x: 994, endPoint y: 506, distance: 7.6
click at [1000, 503] on link "uitwerkingen bekijken" at bounding box center [1041, 501] width 214 height 34
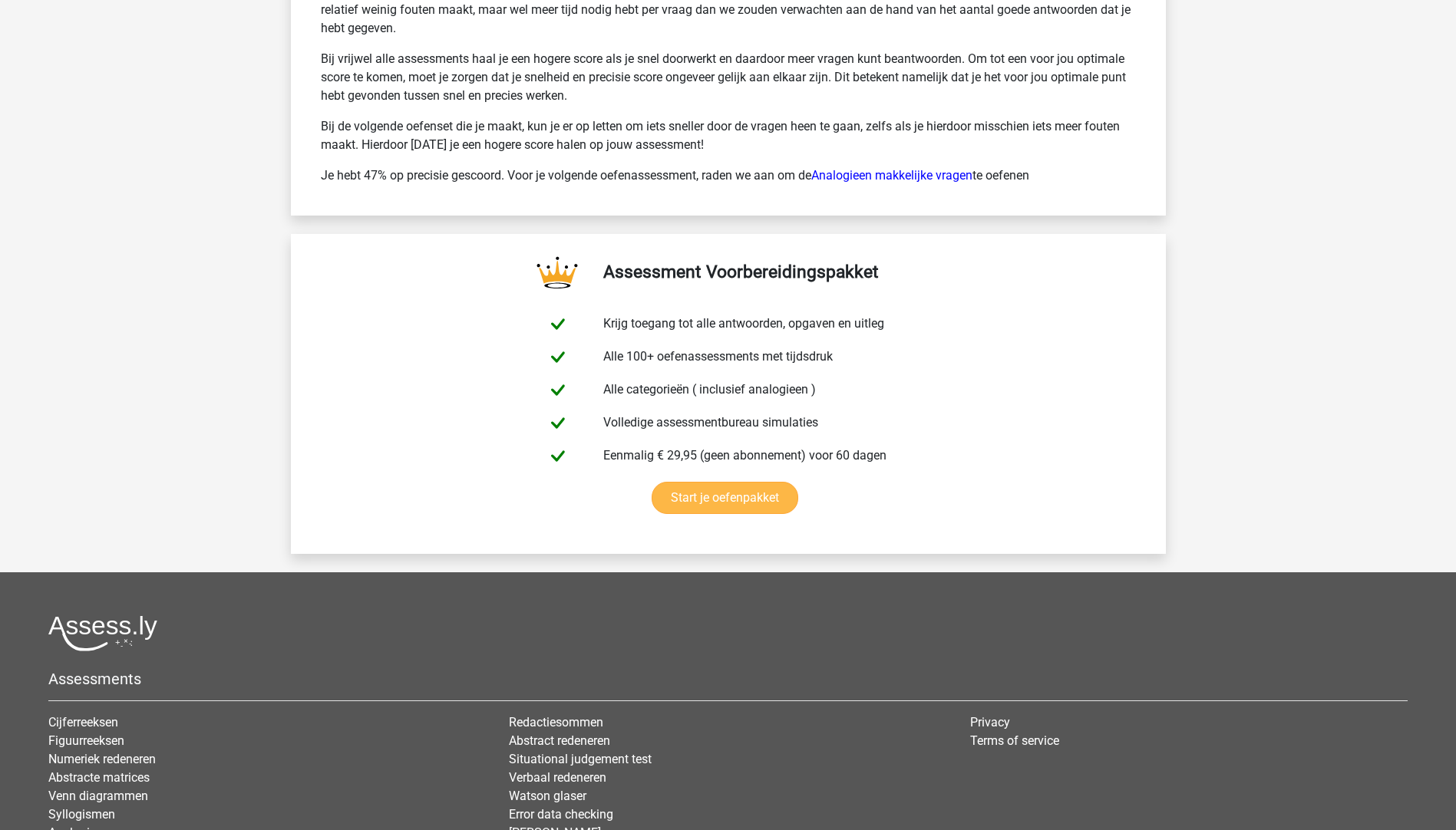
scroll to position [2573, 0]
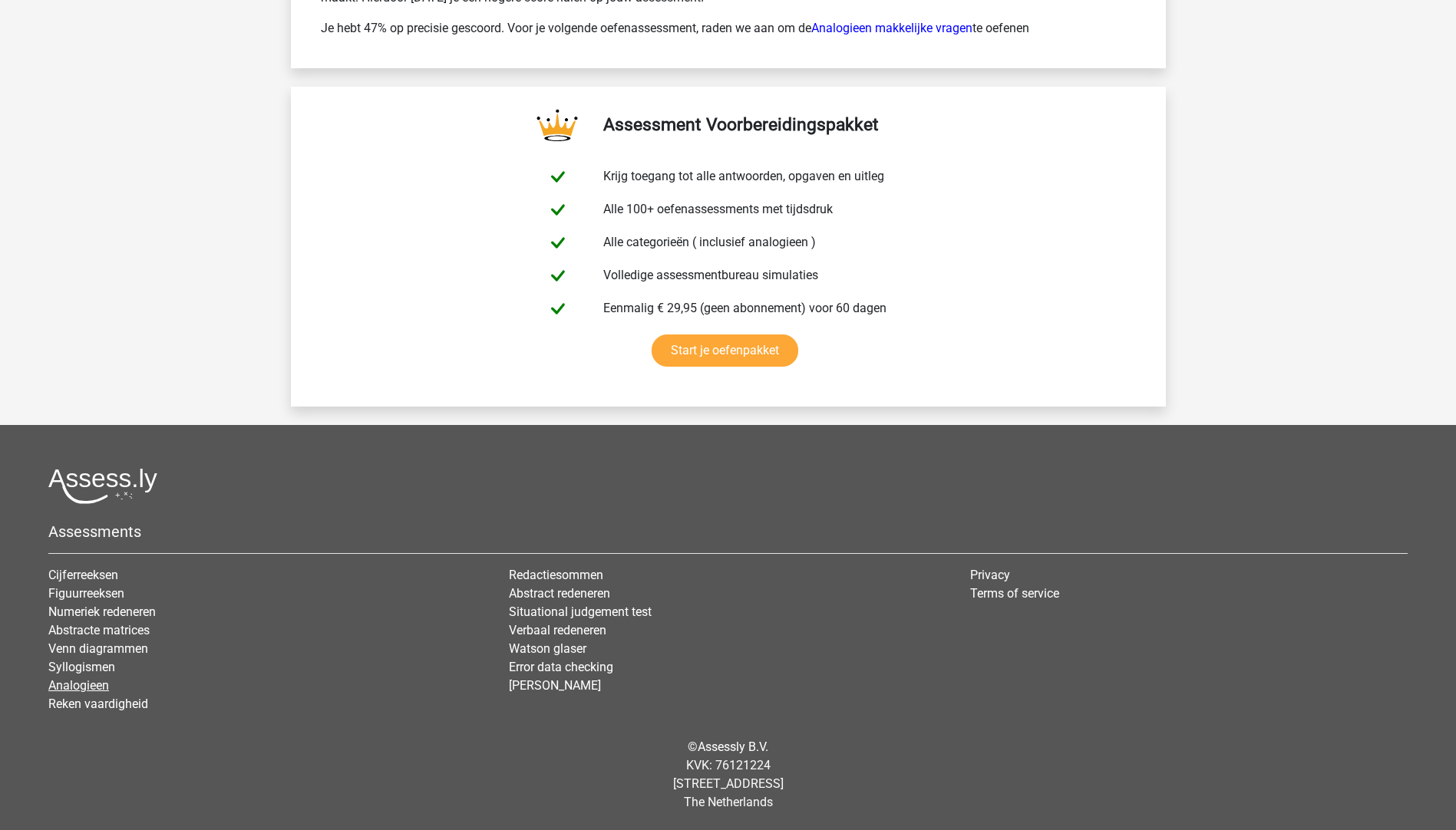
click at [73, 683] on link "Analogieen" at bounding box center [78, 684] width 61 height 14
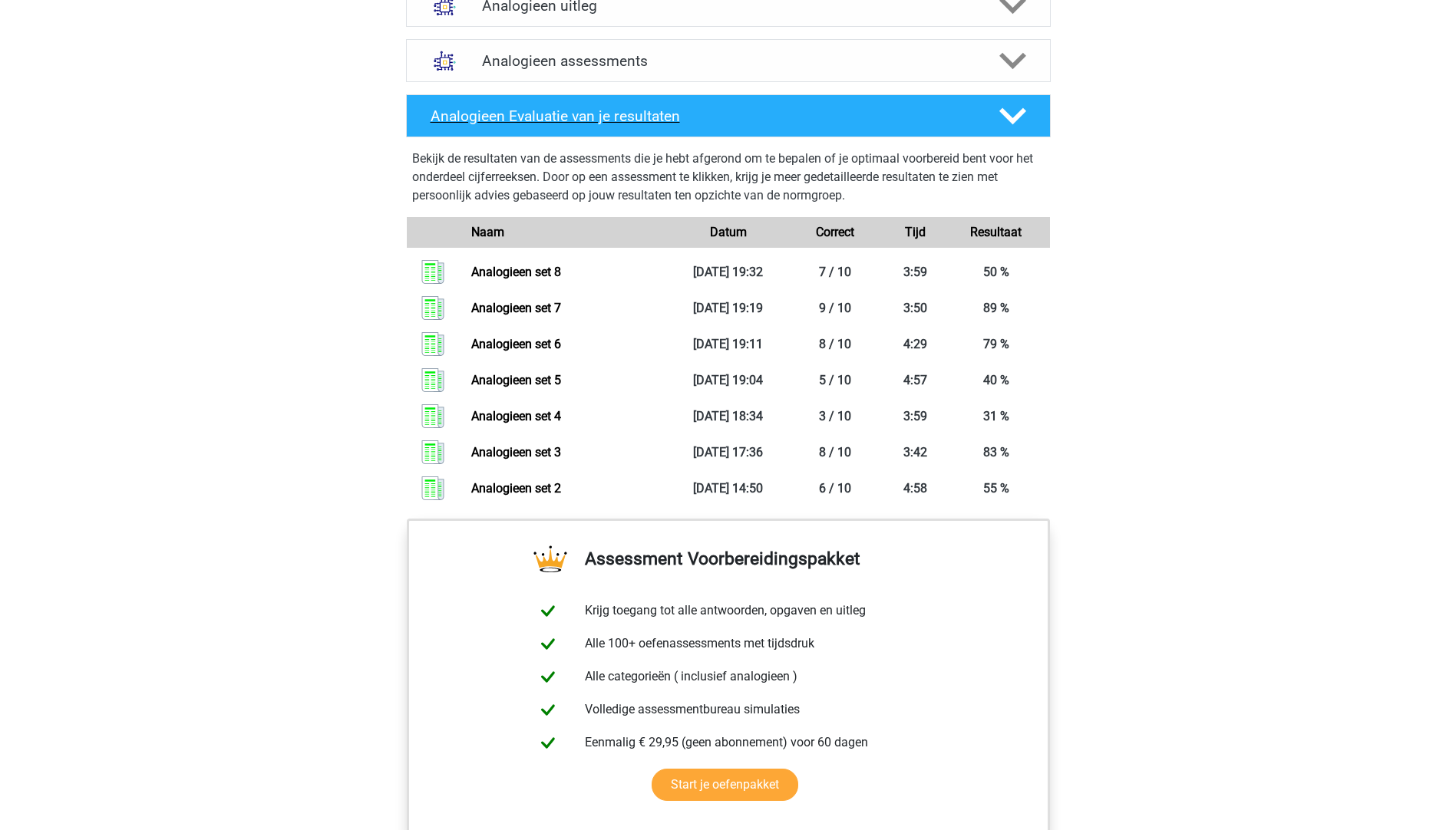
scroll to position [921, 0]
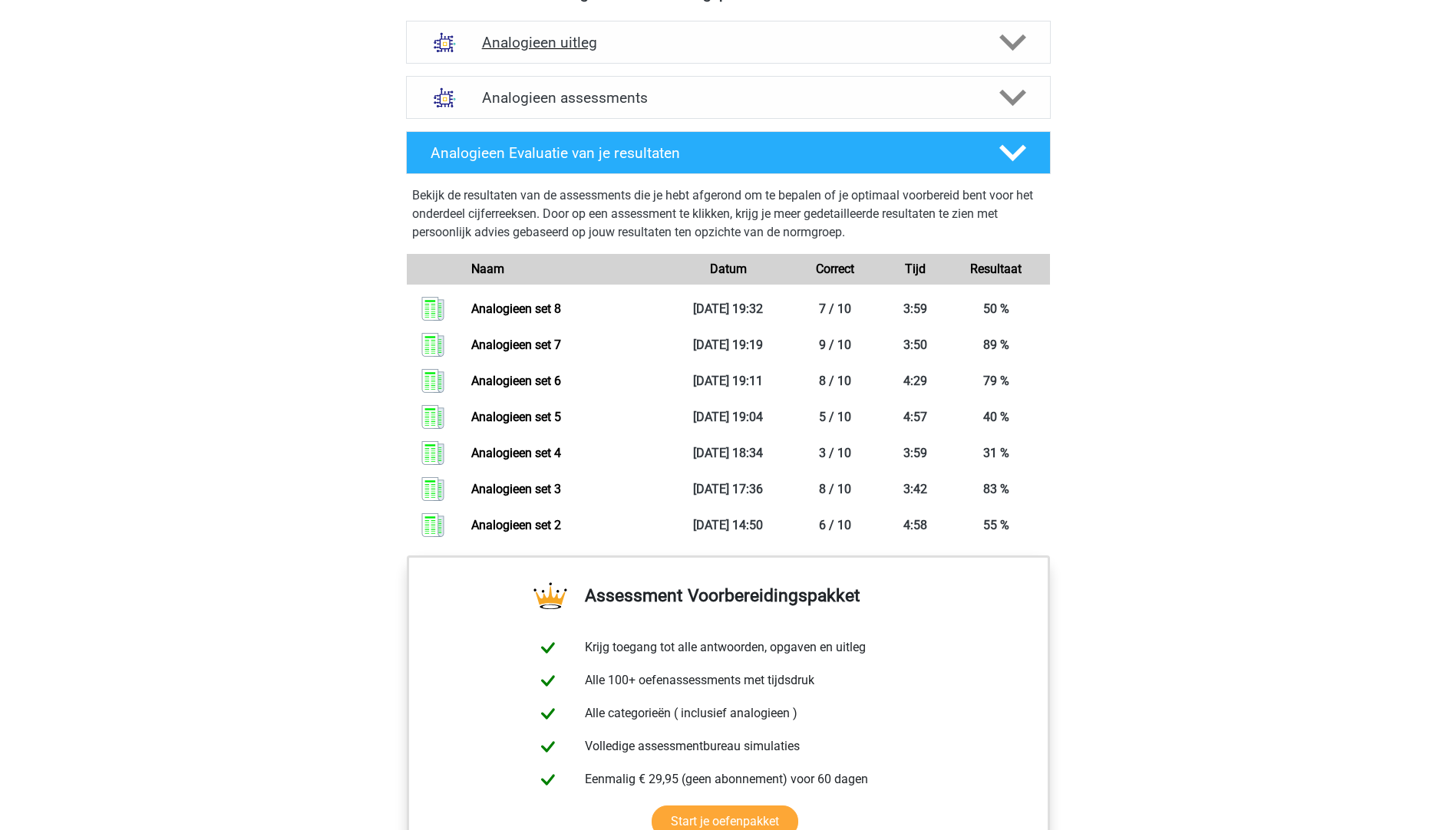
click at [600, 43] on h4 "Analogieen uitleg" at bounding box center [728, 43] width 493 height 18
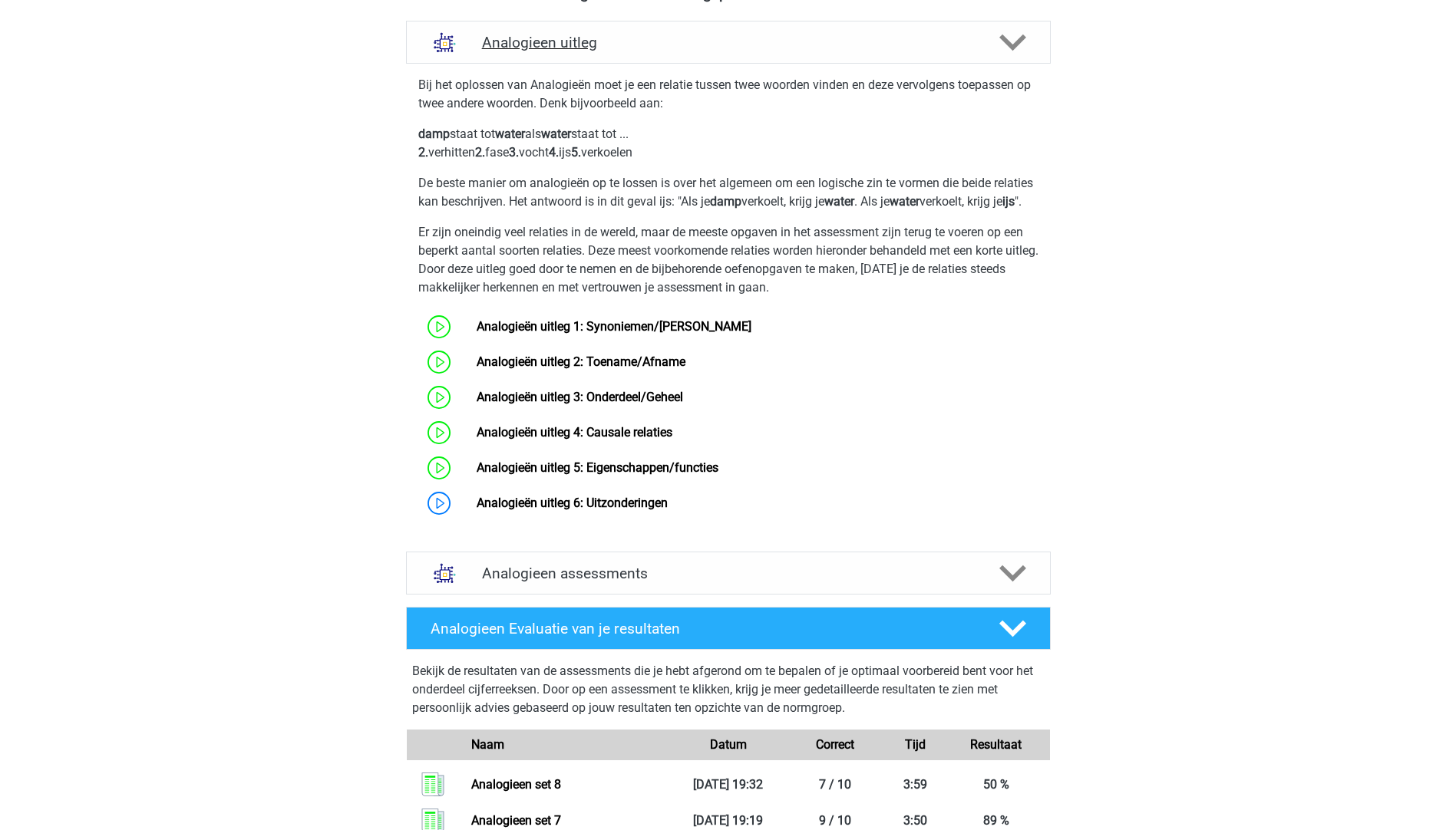
click at [602, 58] on div "Analogieen uitleg" at bounding box center [728, 42] width 645 height 43
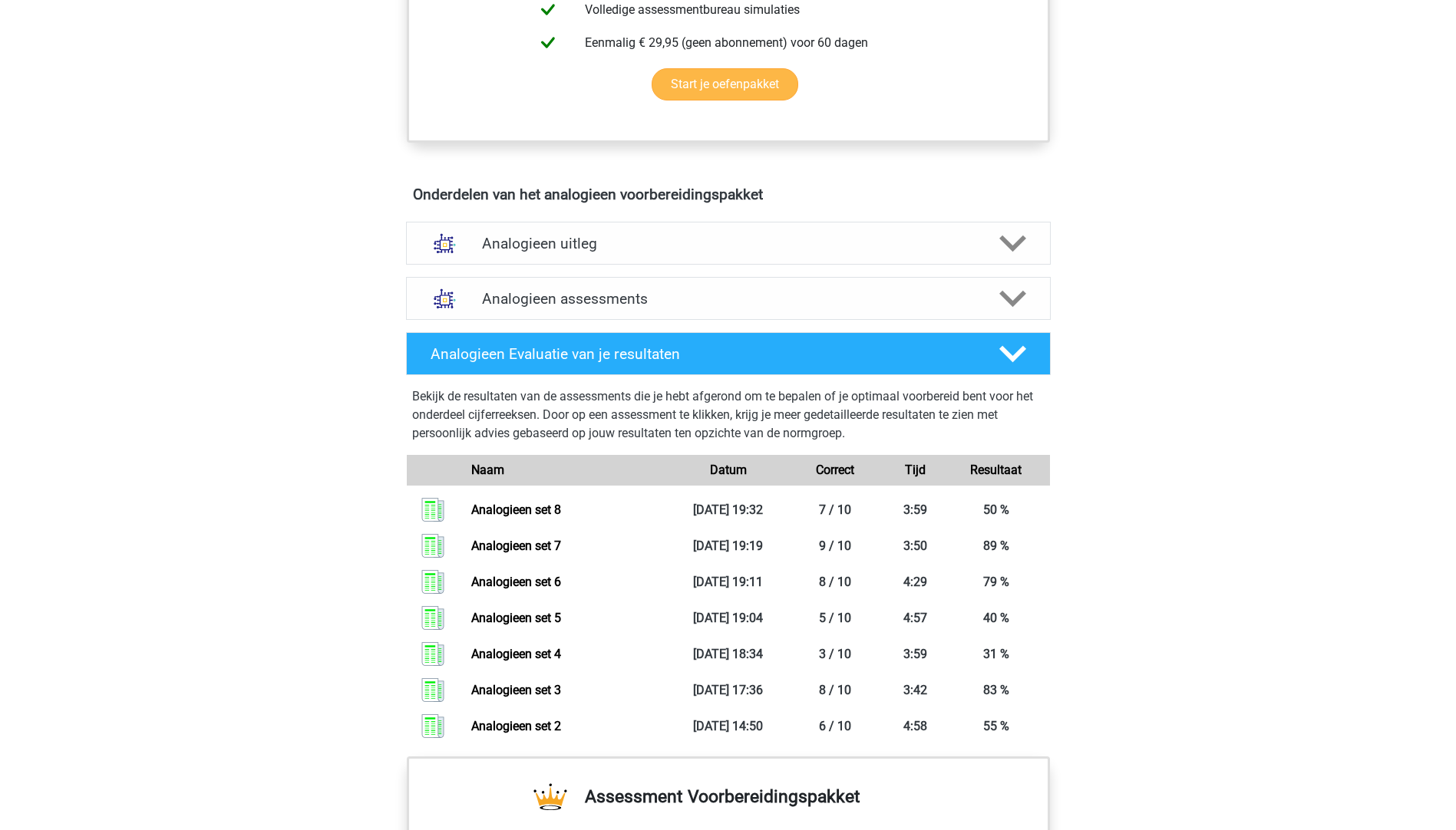
scroll to position [690, 0]
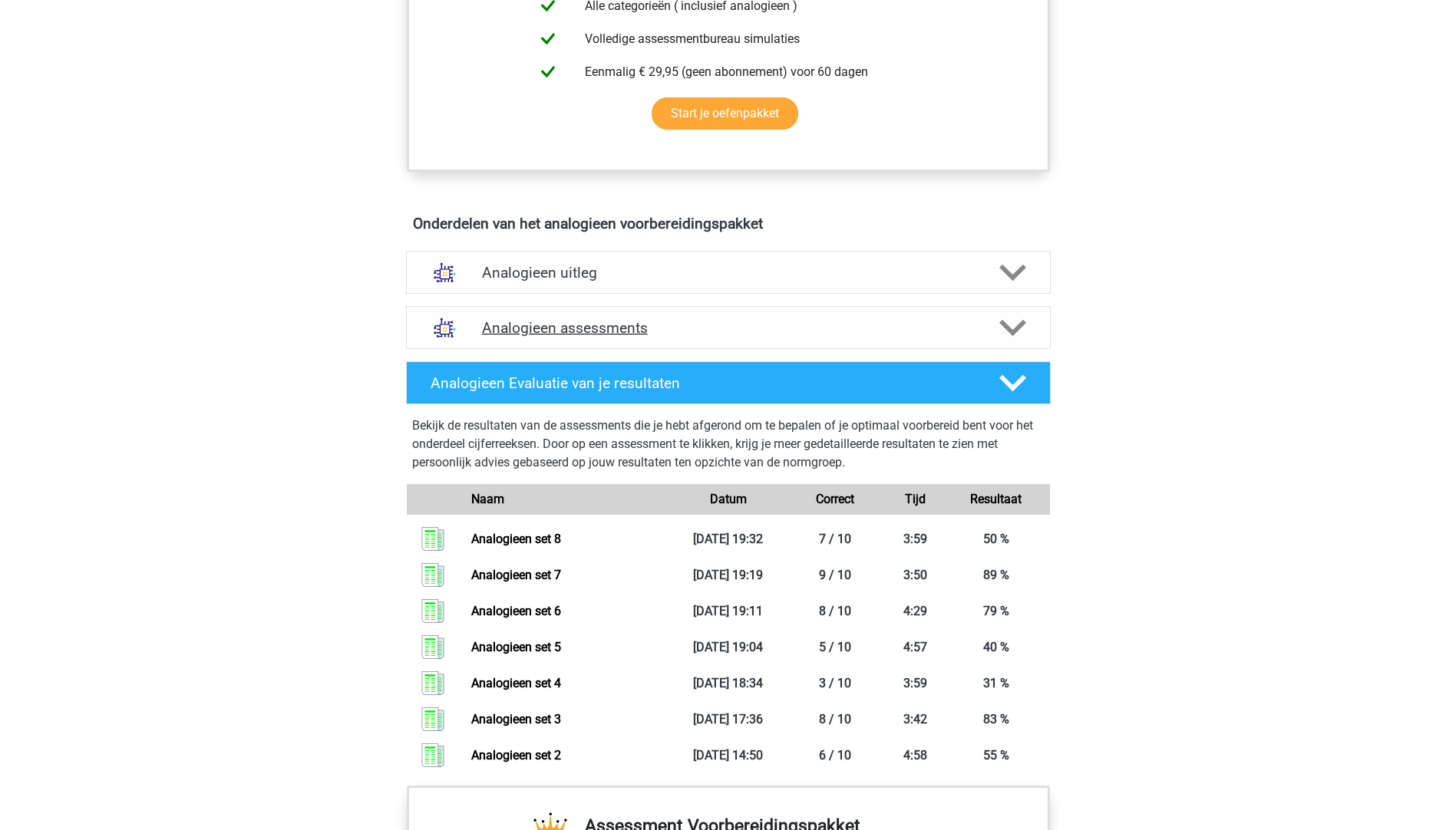
click at [563, 329] on h4 "Analogieen assessments" at bounding box center [728, 328] width 493 height 18
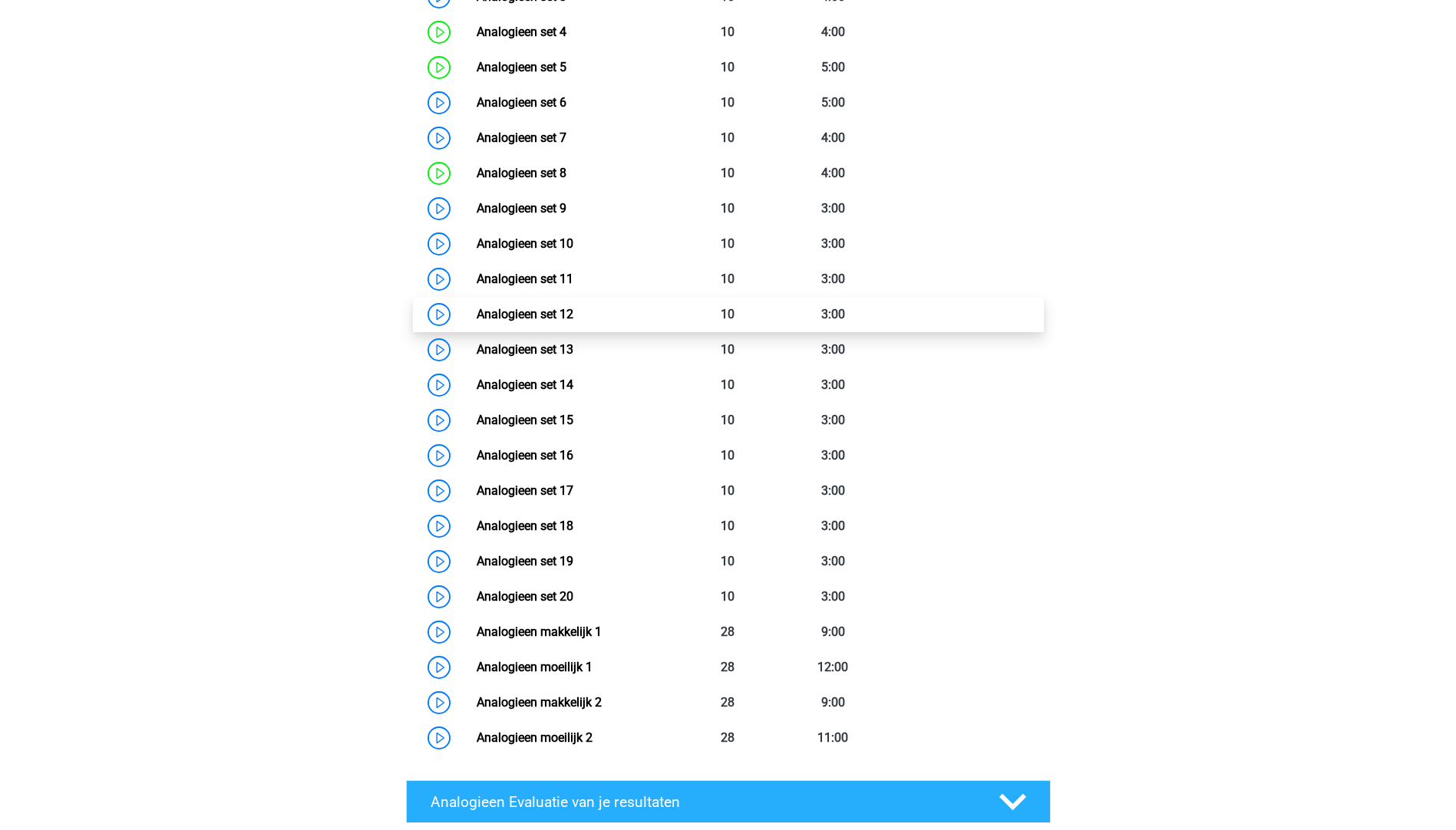
scroll to position [1227, 0]
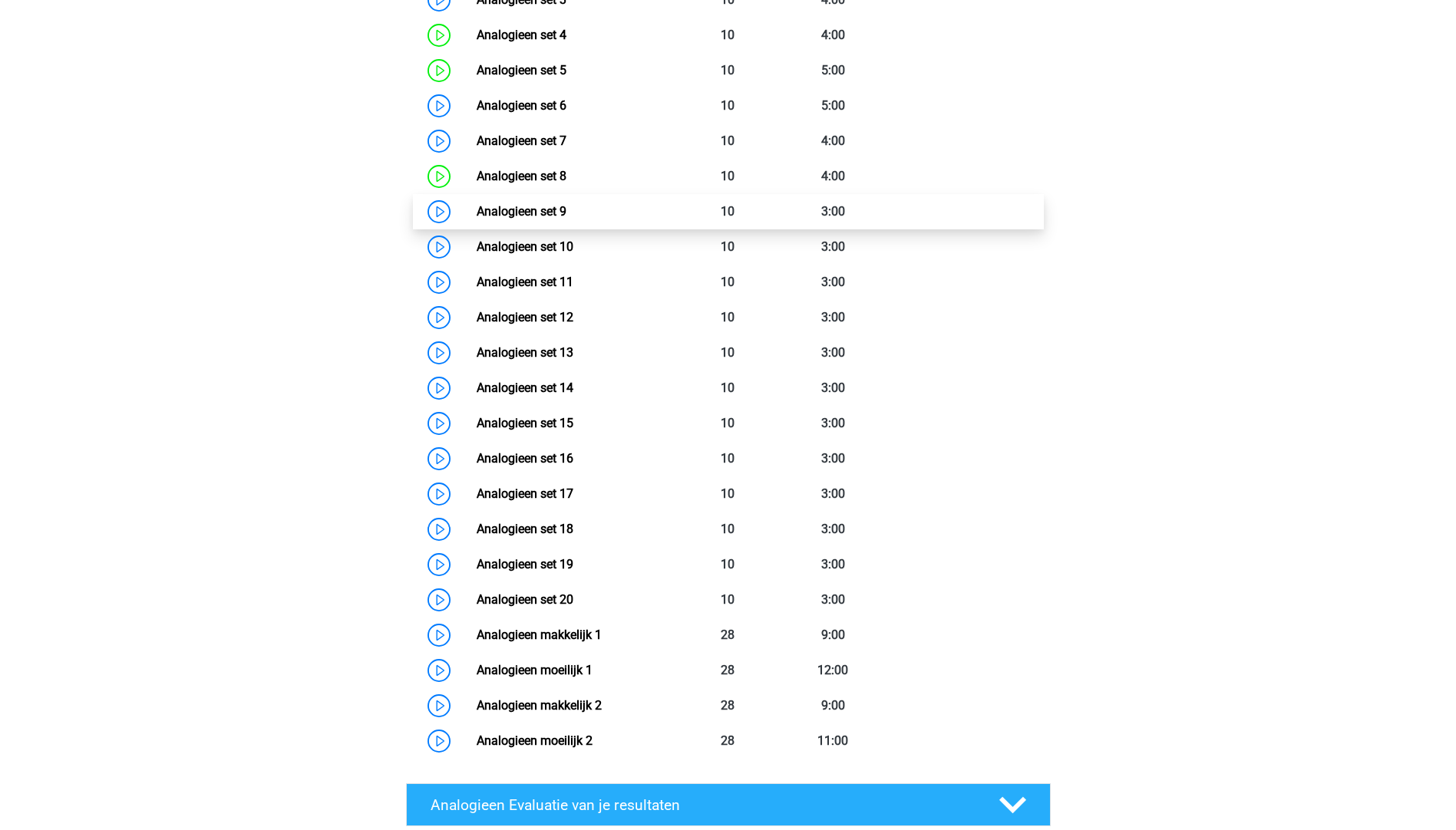
click at [477, 215] on link "Analogieen set 9" at bounding box center [521, 211] width 90 height 14
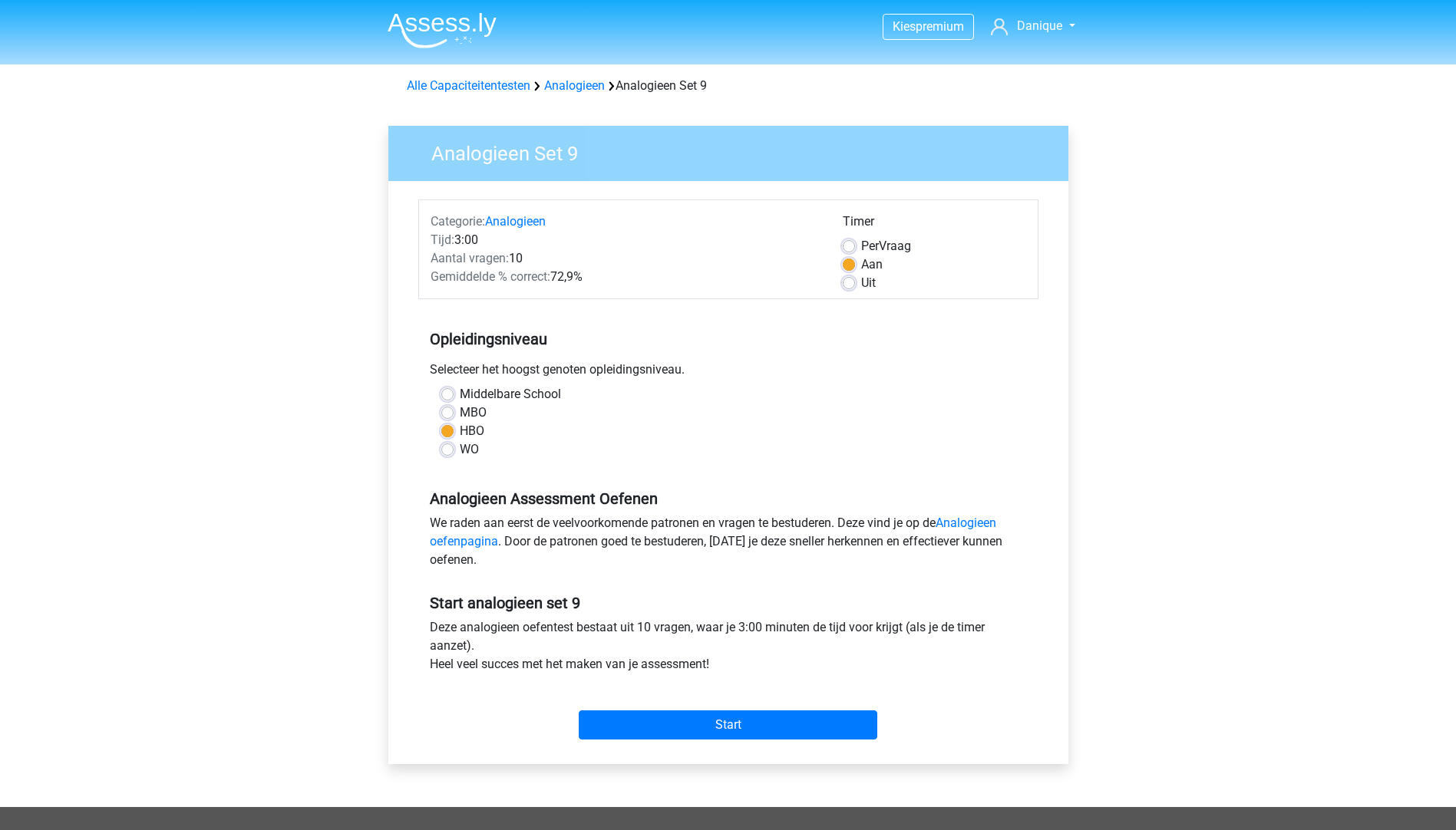
click at [861, 245] on label "Per Vraag" at bounding box center [886, 246] width 50 height 18
click at [846, 245] on input "Per Vraag" at bounding box center [848, 245] width 12 height 15
radio input "true"
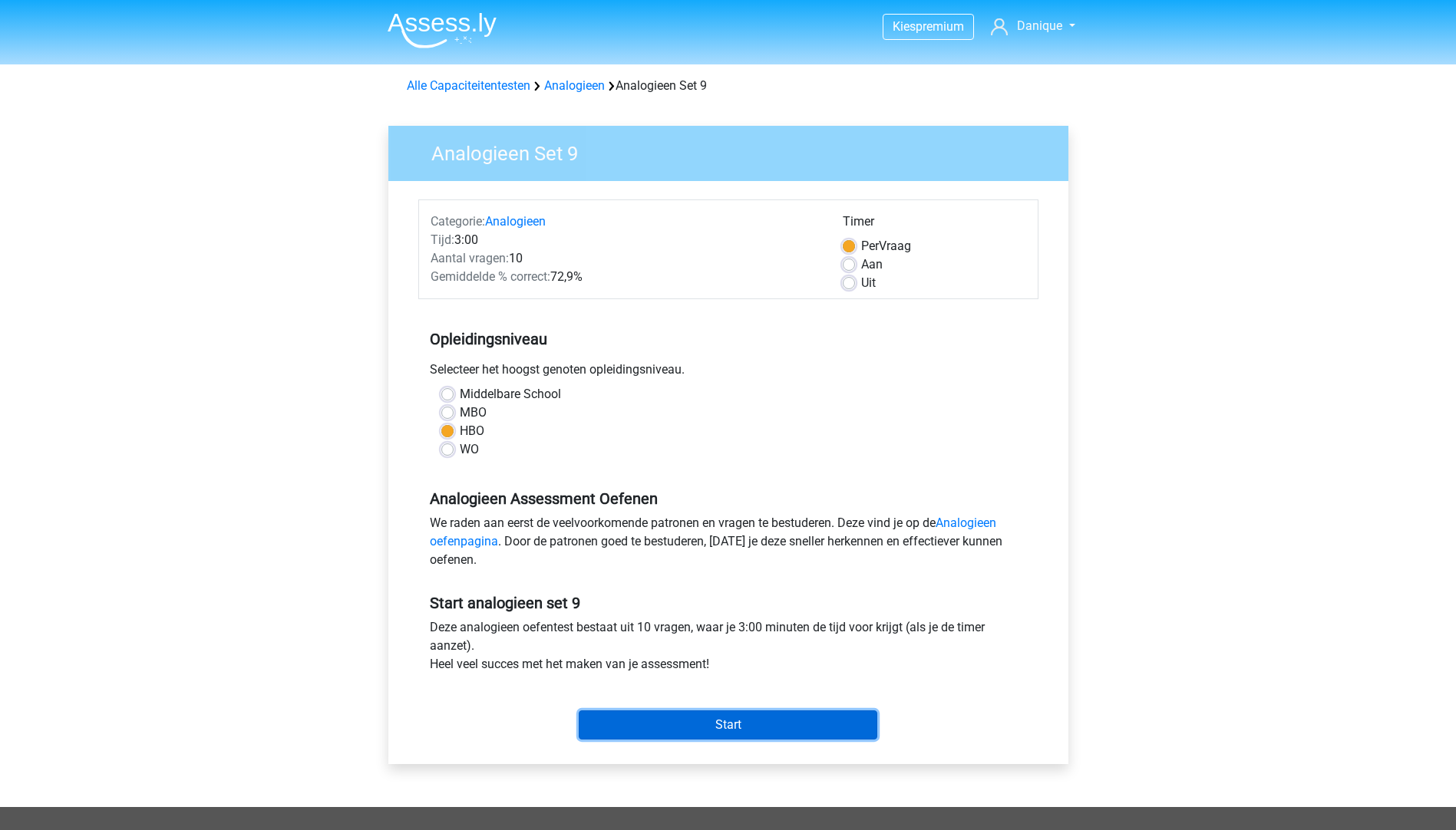
click at [632, 717] on input "Start" at bounding box center [728, 725] width 299 height 29
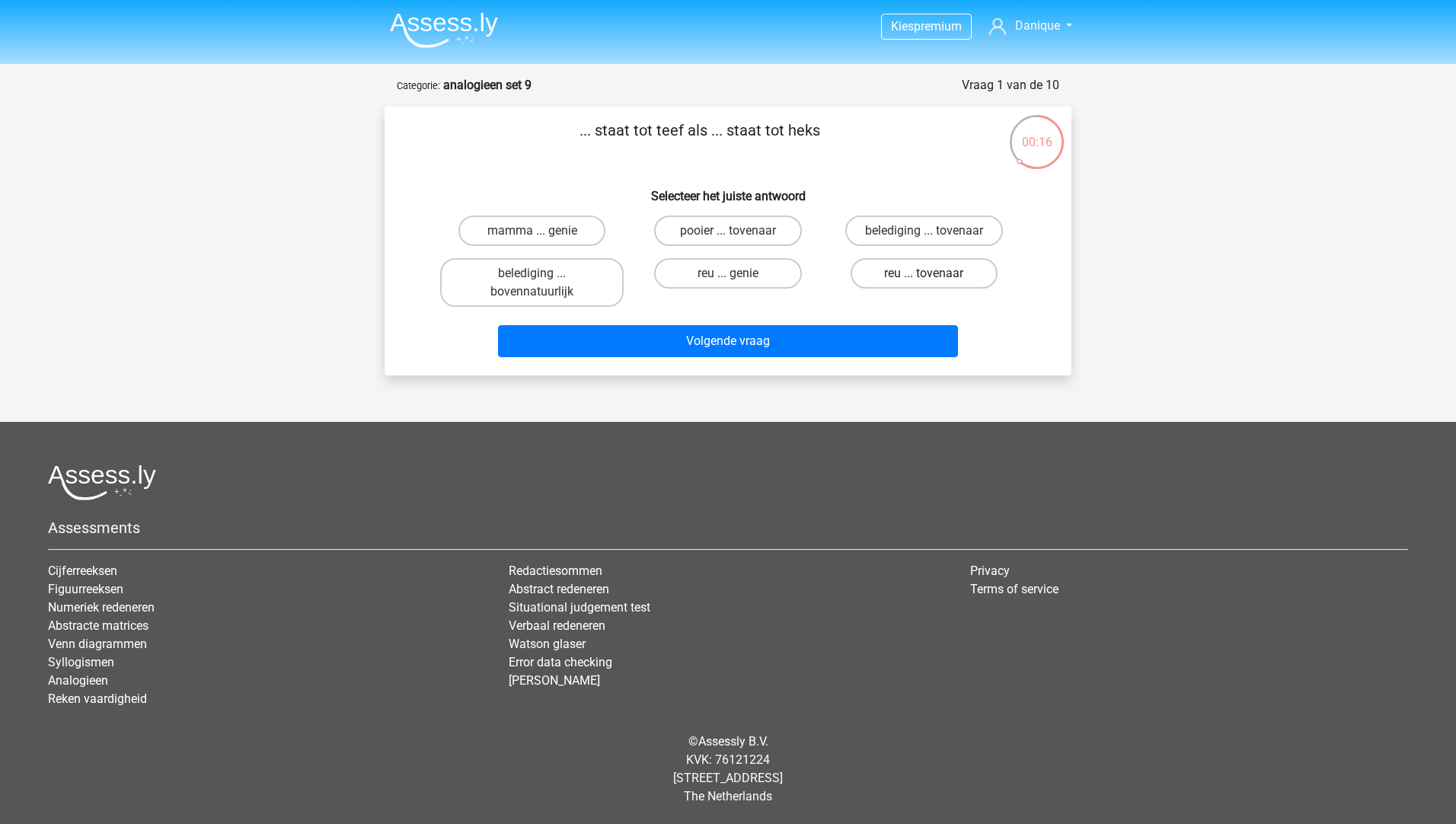
click at [872, 273] on label "reu ... tovenaar" at bounding box center [924, 273] width 147 height 30
click at [923, 273] on input "reu ... tovenaar" at bounding box center [928, 278] width 10 height 10
radio input "true"
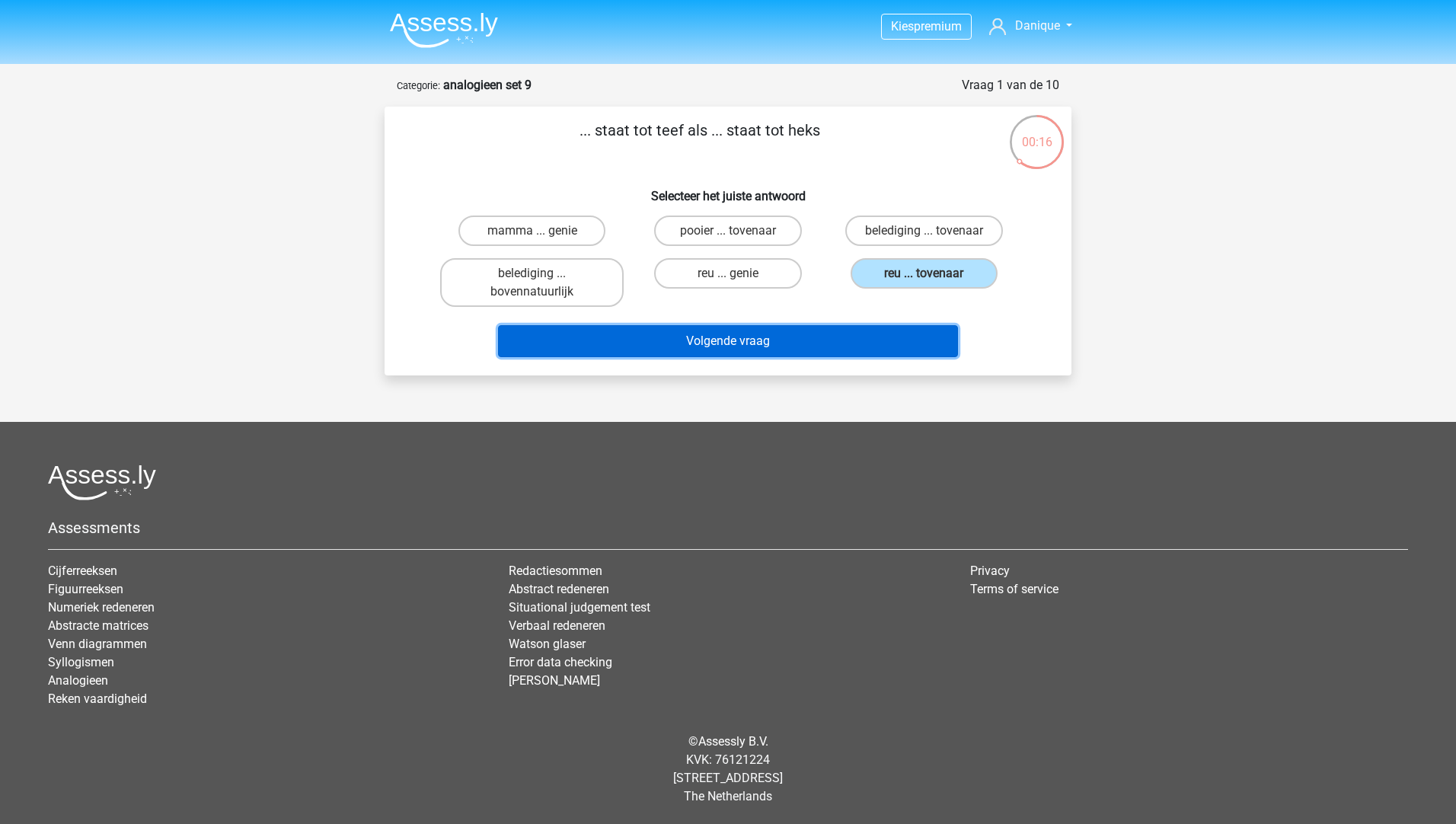
click at [835, 328] on button "Volgende vraag" at bounding box center [728, 342] width 461 height 32
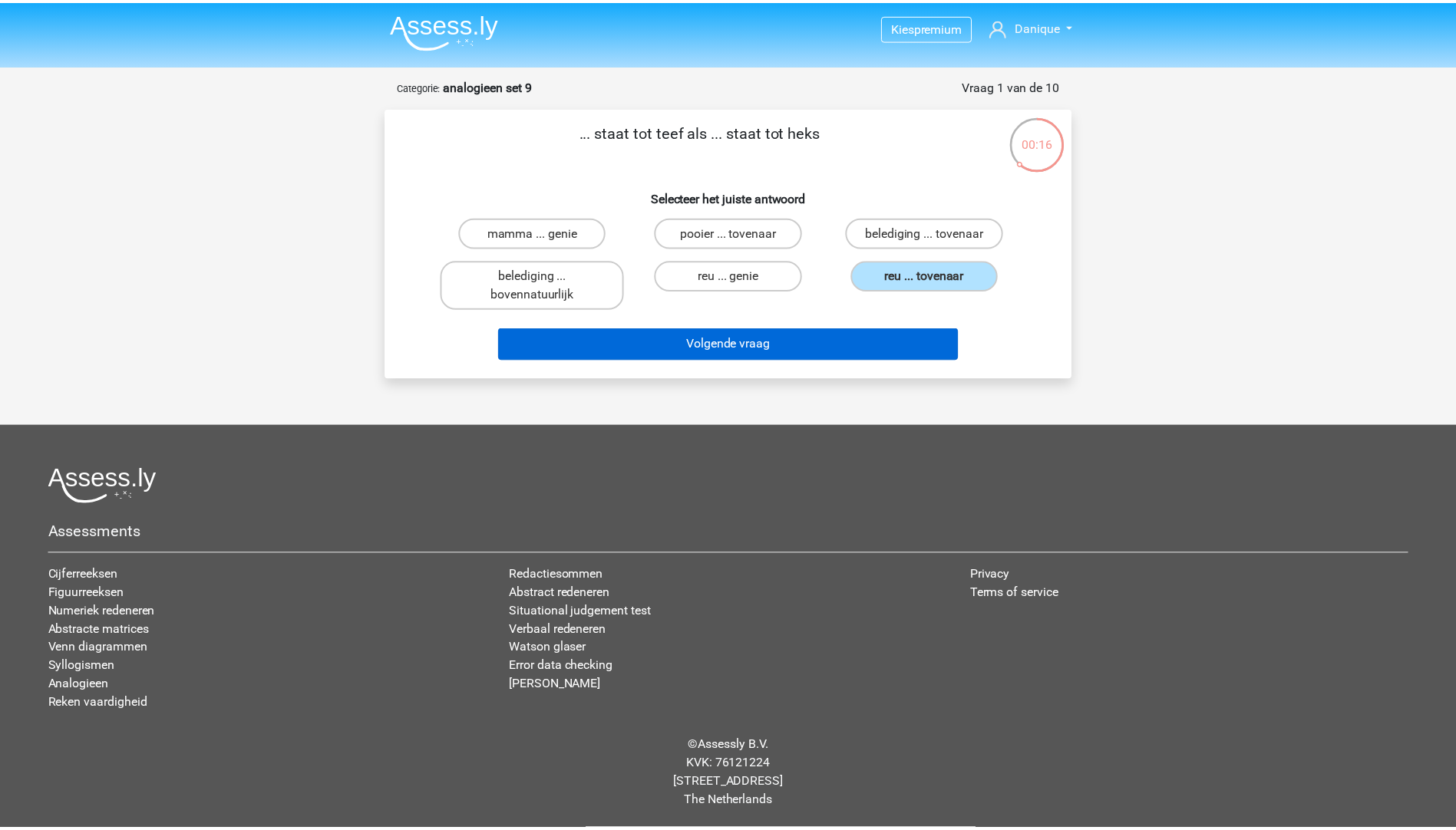
scroll to position [9, 0]
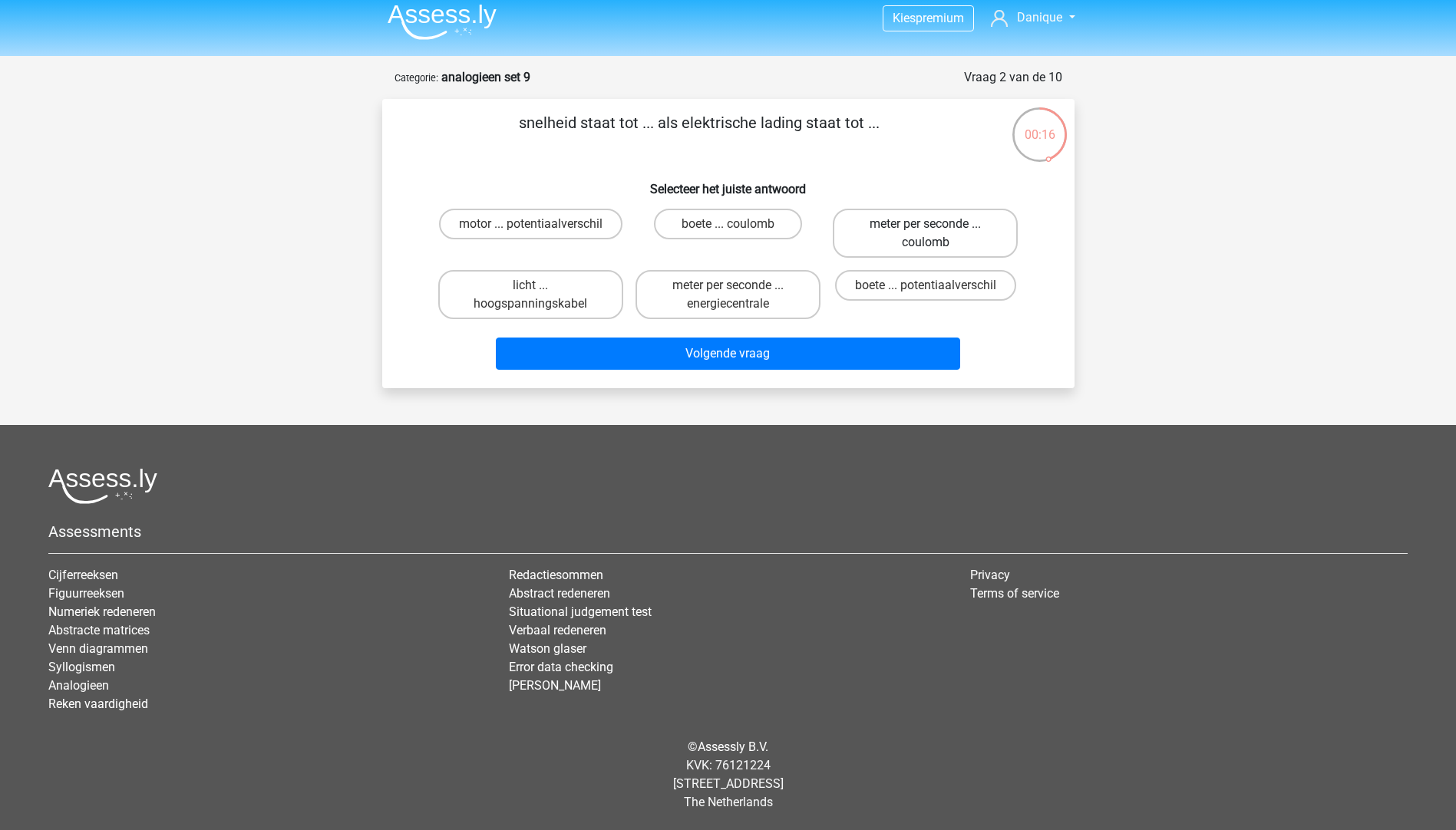
click at [865, 229] on label "meter per seconde ... coulomb" at bounding box center [926, 233] width 185 height 49
click at [926, 229] on input "meter per seconde ... coulomb" at bounding box center [930, 229] width 10 height 10
radio input "true"
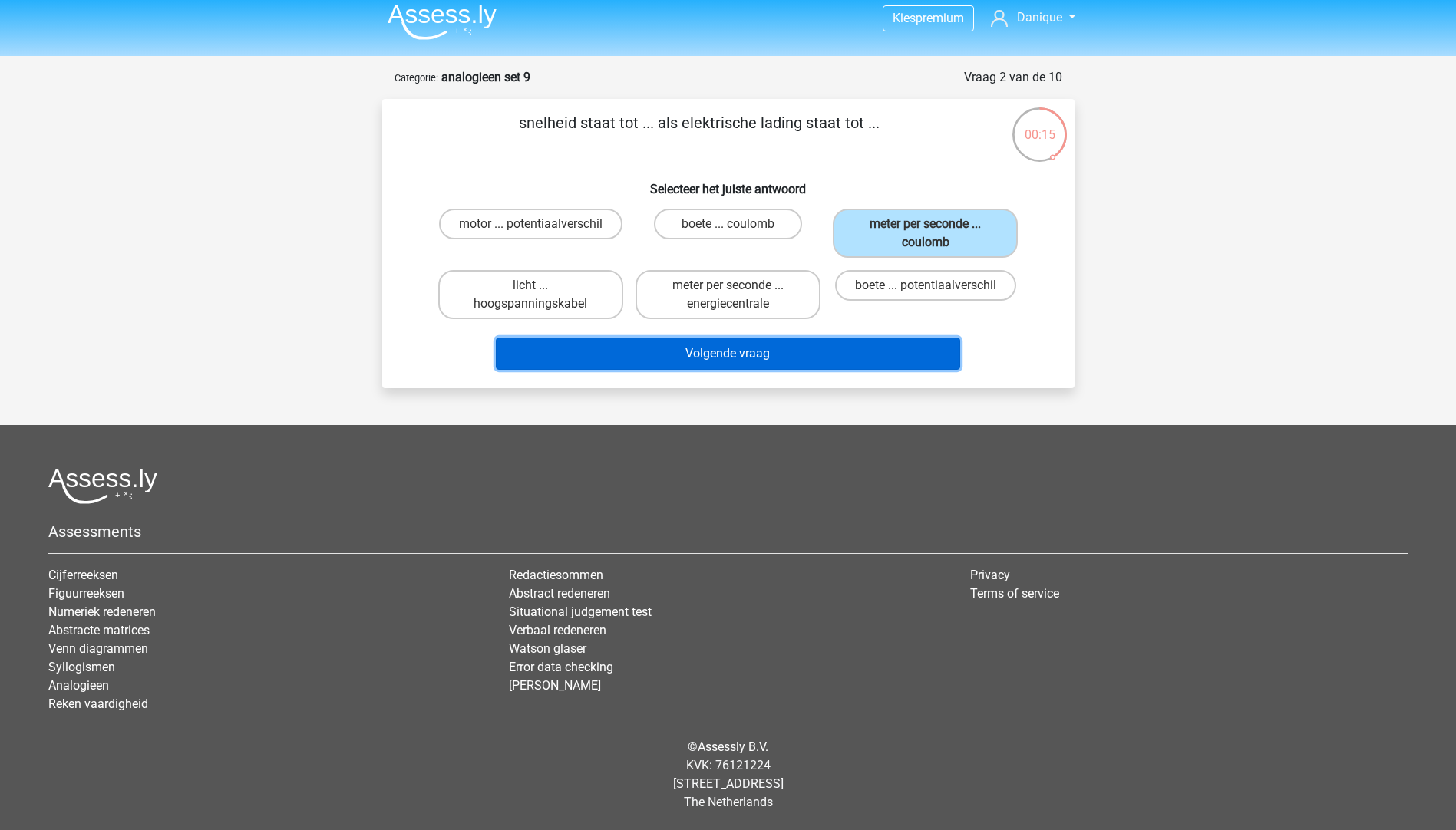
click at [675, 353] on button "Volgende vraag" at bounding box center [727, 354] width 464 height 32
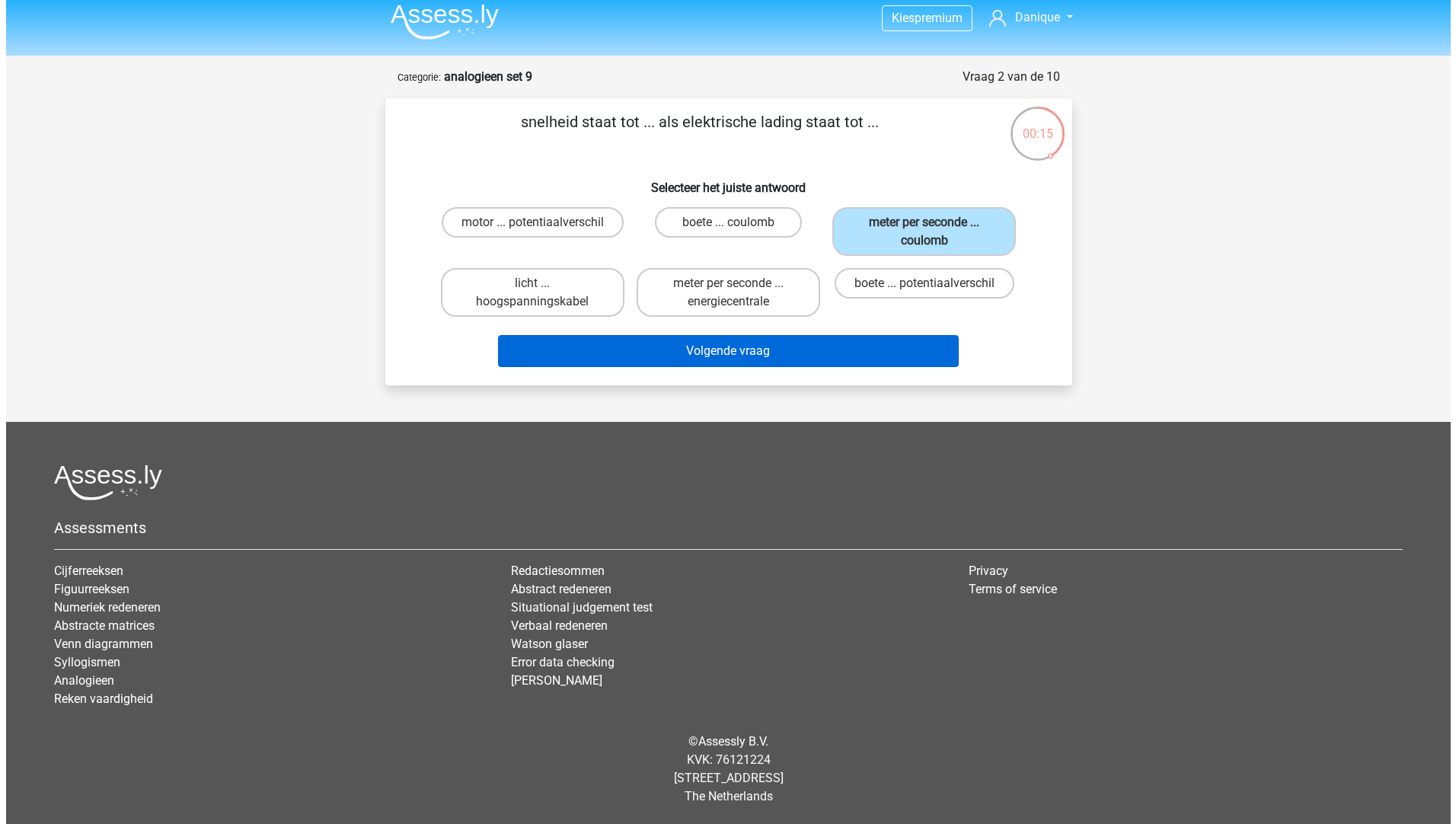
scroll to position [0, 0]
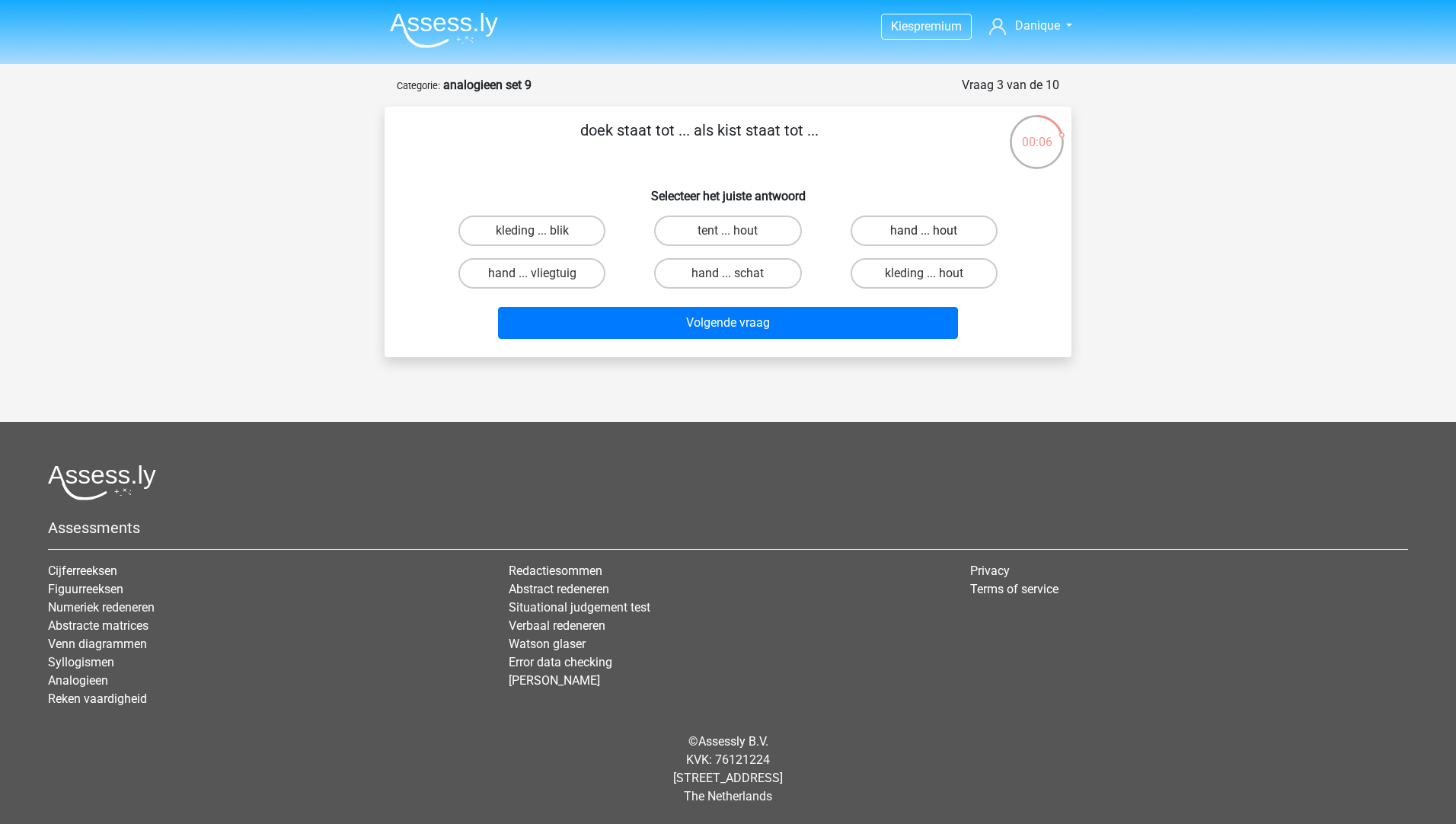
click at [897, 228] on label "hand ... hout" at bounding box center [924, 231] width 147 height 30
click at [923, 231] on input "hand ... hout" at bounding box center [928, 236] width 10 height 10
radio input "true"
click at [518, 268] on label "stellen ... oor" at bounding box center [532, 273] width 147 height 30
click at [532, 273] on input "stellen ... oor" at bounding box center [537, 278] width 10 height 10
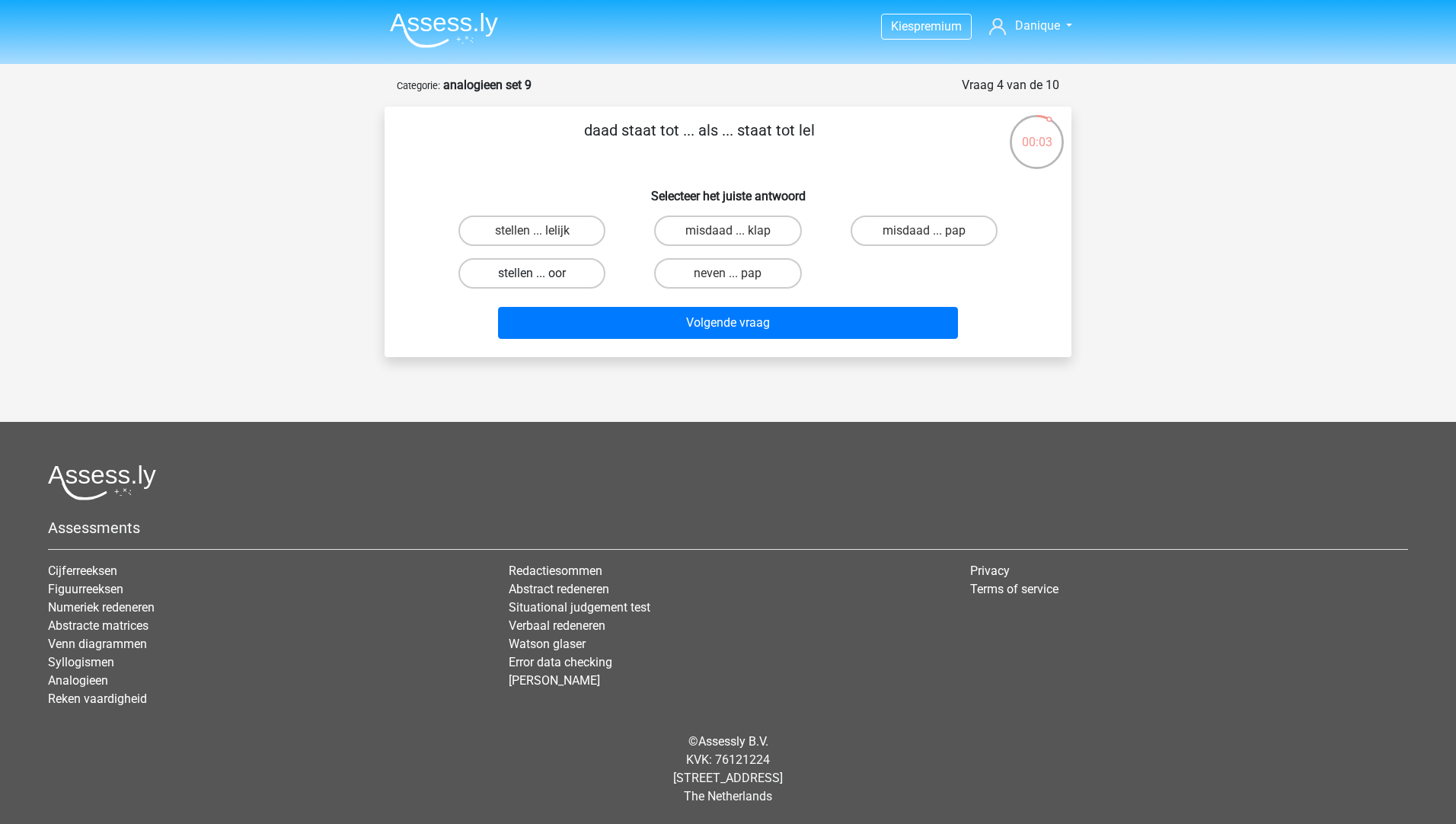
radio input "true"
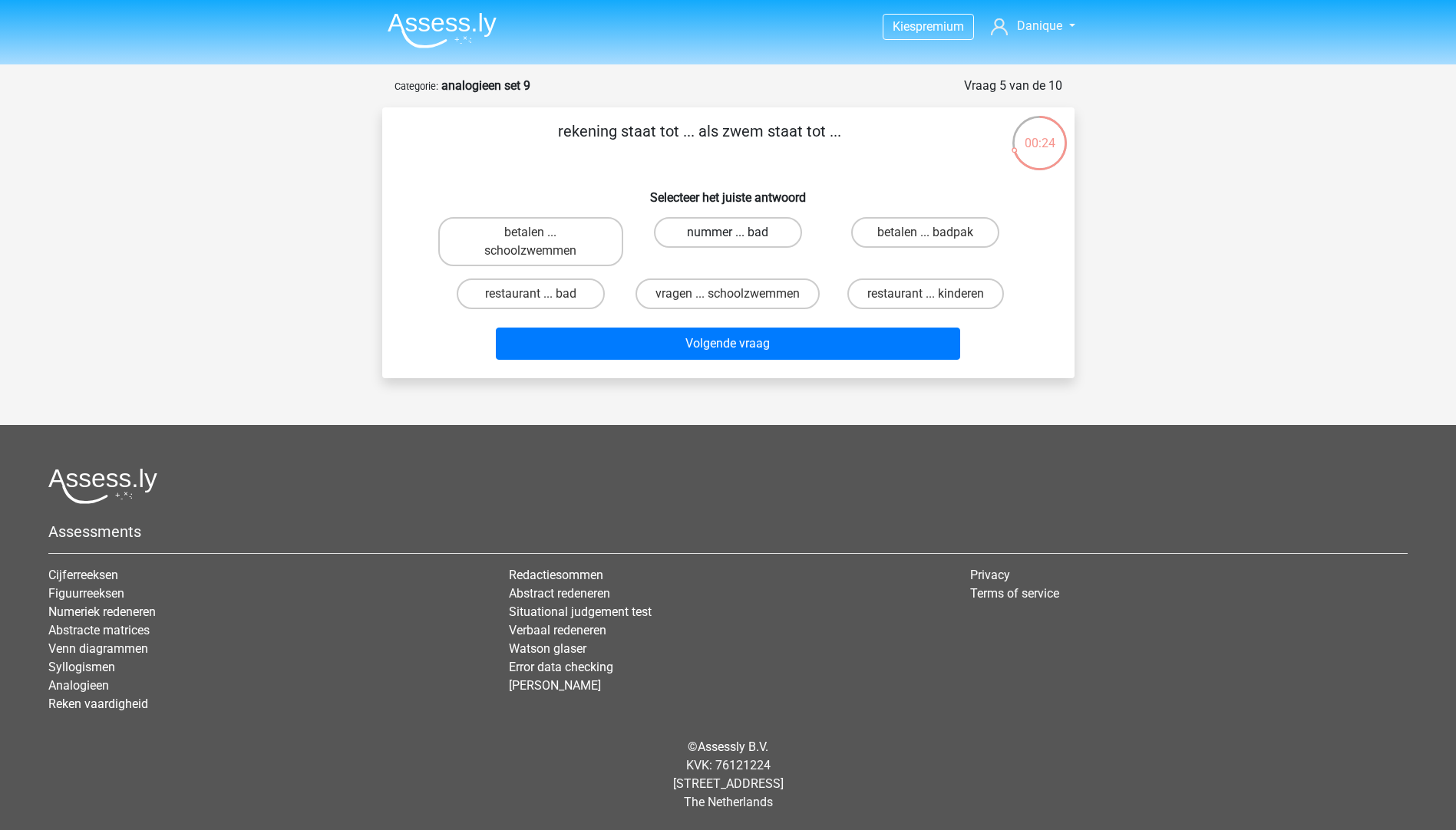
click at [740, 233] on label "nummer ... bad" at bounding box center [727, 233] width 148 height 30
click at [737, 233] on input "nummer ... bad" at bounding box center [732, 237] width 10 height 10
radio input "true"
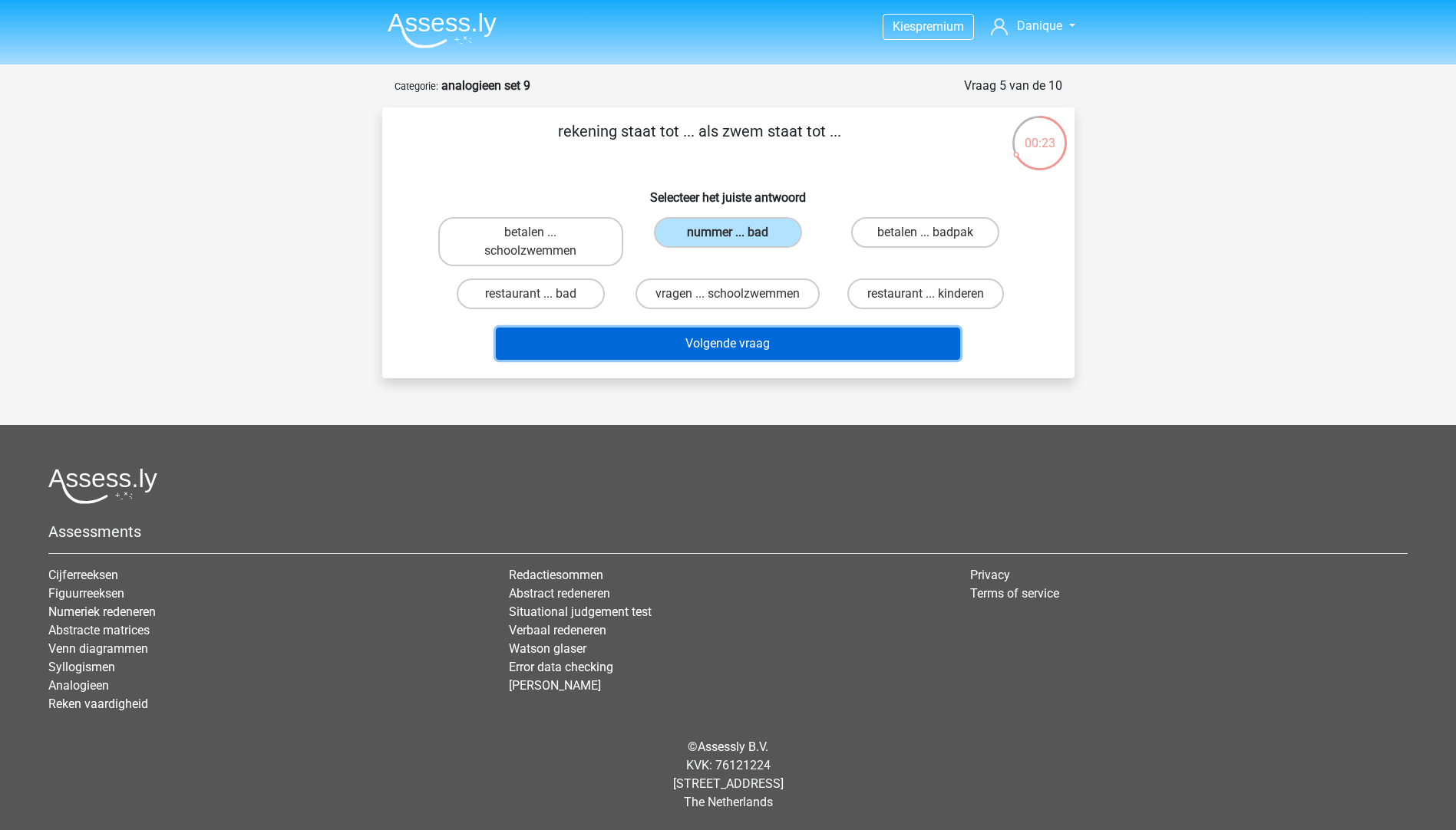
click at [695, 360] on button "Volgende vraag" at bounding box center [727, 344] width 464 height 32
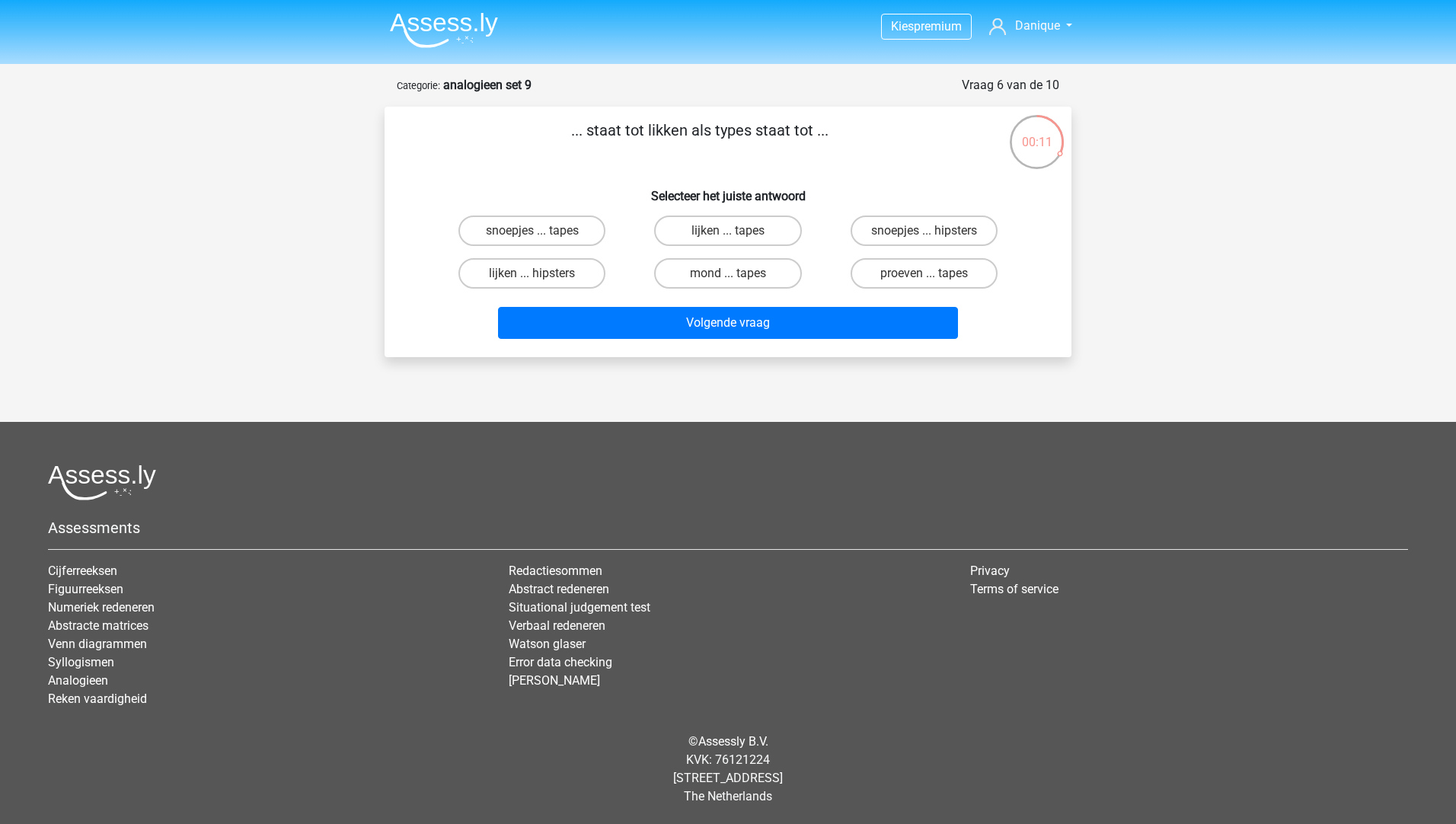
click at [538, 274] on input "lijken ... hipsters" at bounding box center [537, 278] width 10 height 10
radio input "true"
click at [559, 221] on label "snoepjes ... tapes" at bounding box center [532, 231] width 147 height 30
click at [542, 231] on input "snoepjes ... tapes" at bounding box center [537, 236] width 10 height 10
radio input "true"
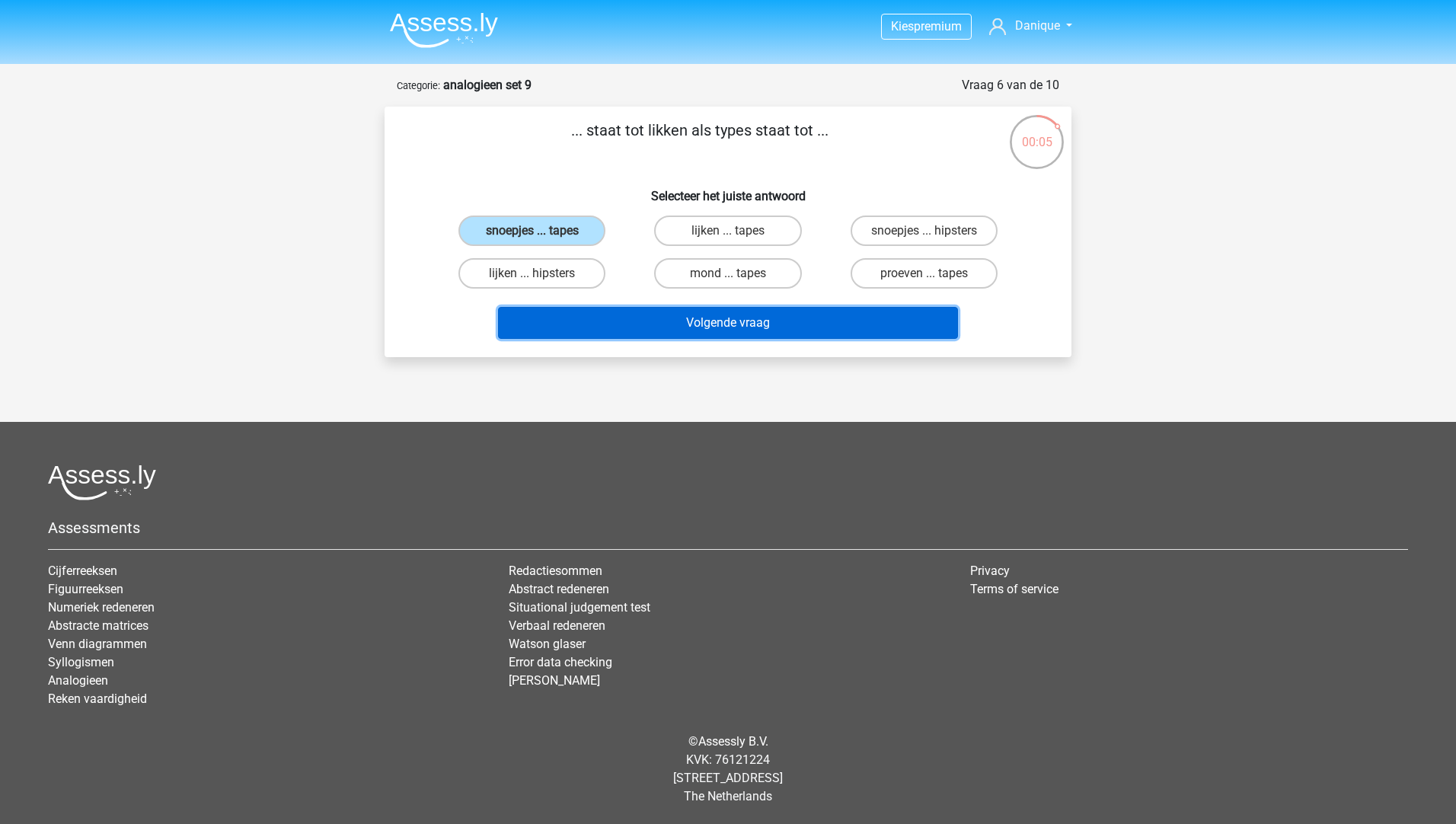
click at [575, 313] on button "Volgende vraag" at bounding box center [728, 323] width 461 height 32
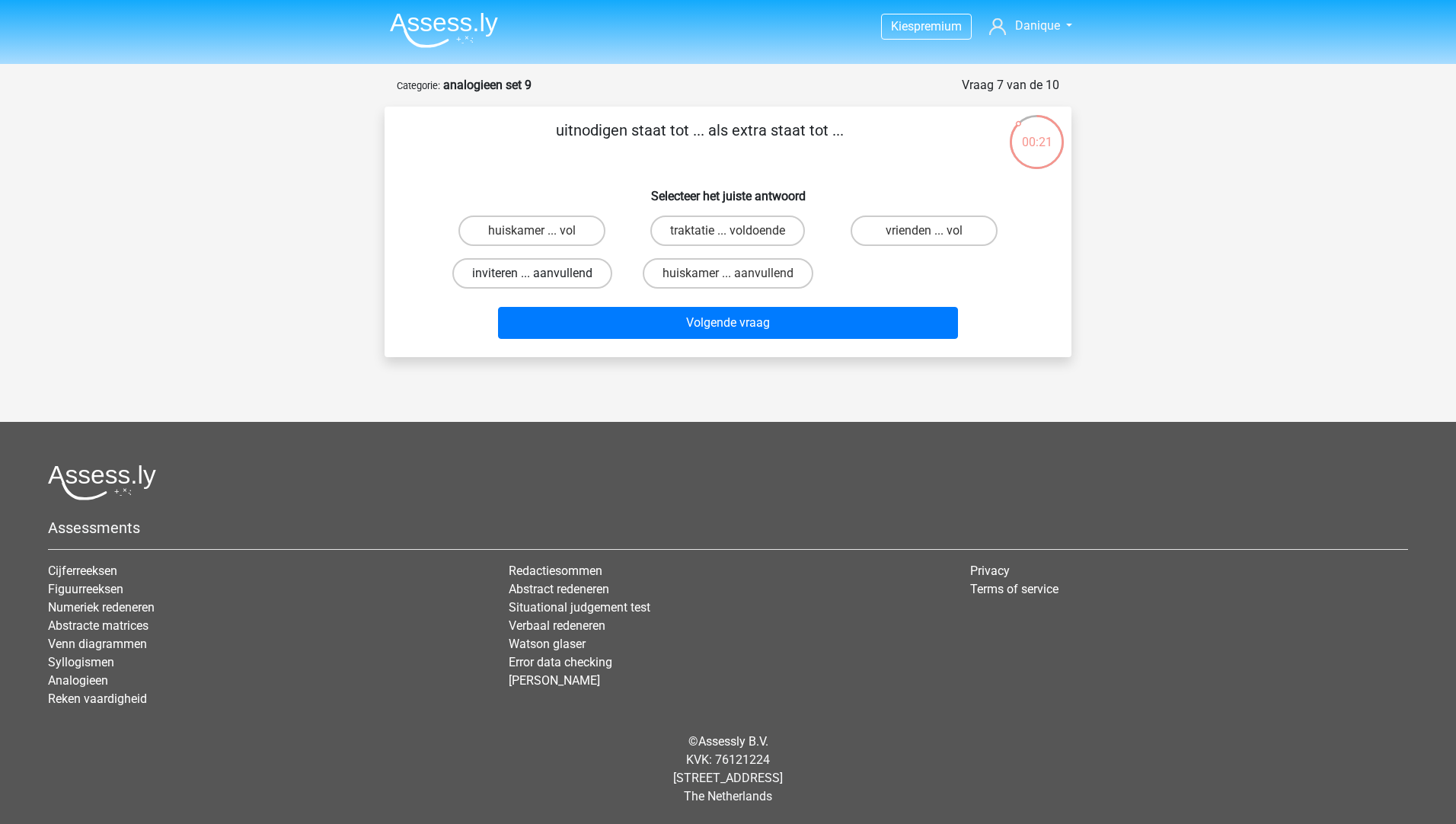
click at [564, 271] on label "inviteren ... aanvullend" at bounding box center [532, 273] width 159 height 30
click at [542, 273] on input "inviteren ... aanvullend" at bounding box center [537, 278] width 10 height 10
radio input "true"
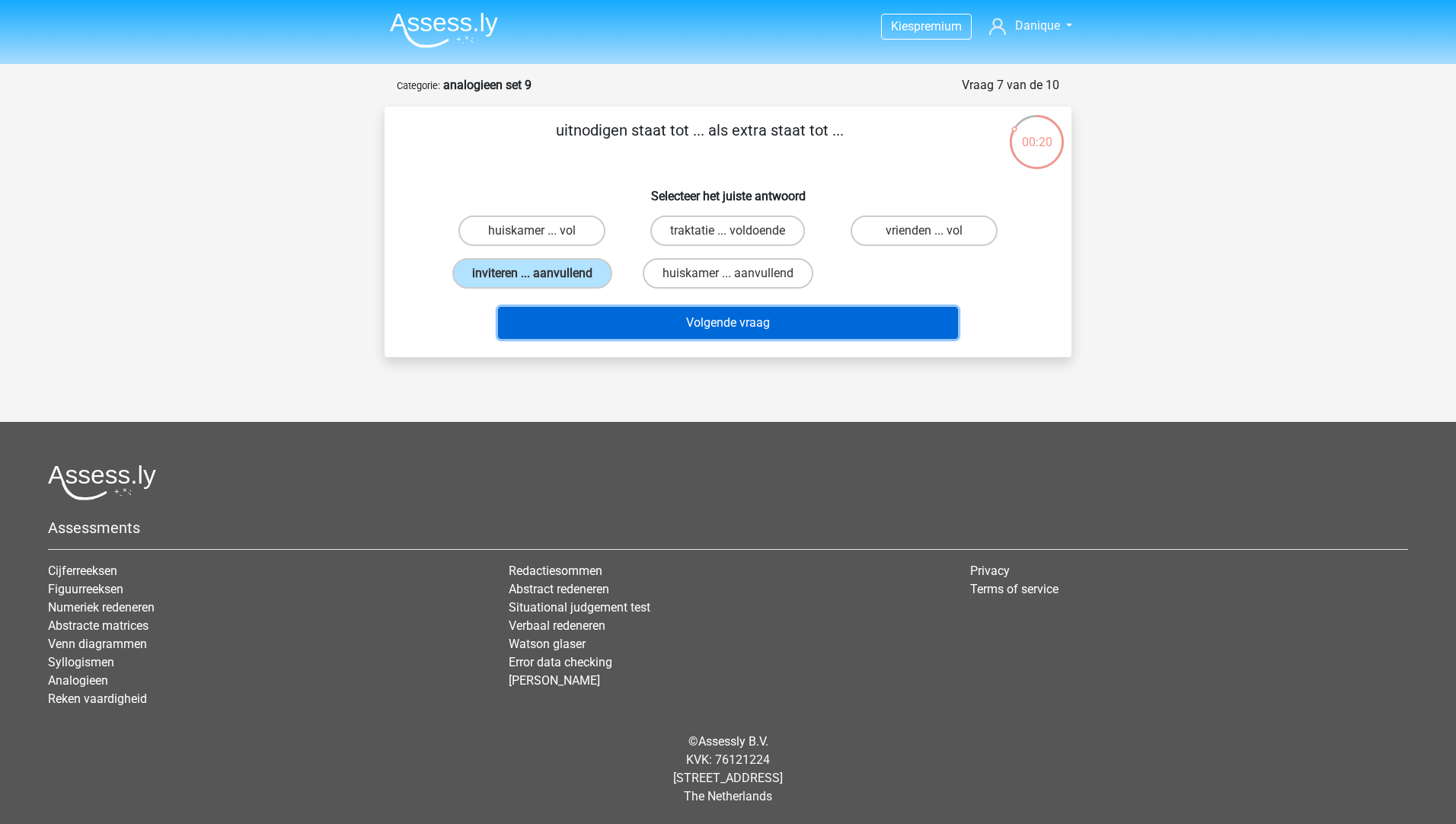
click at [594, 326] on button "Volgende vraag" at bounding box center [728, 323] width 461 height 32
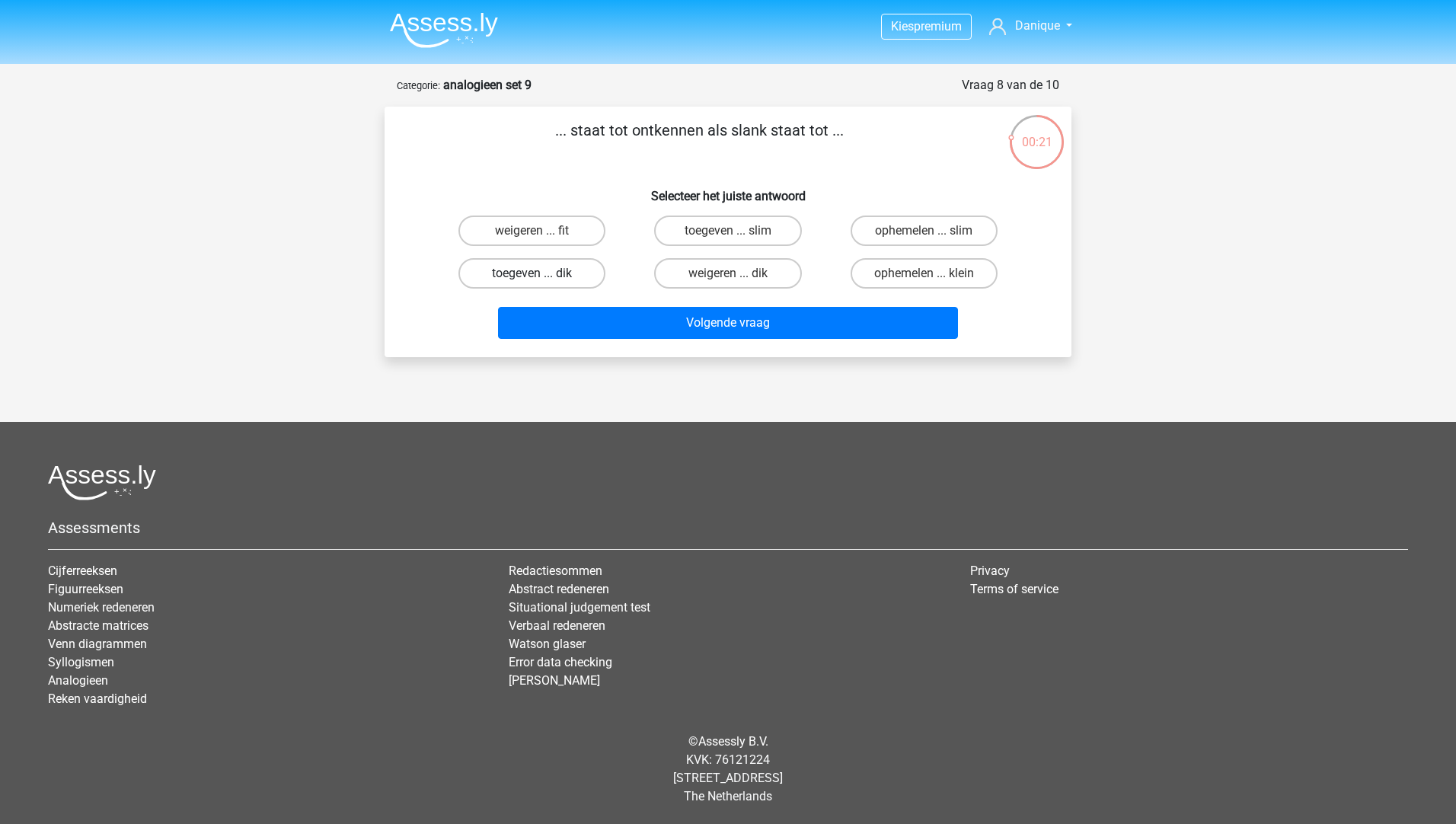
click at [535, 271] on label "toegeven ... dik" at bounding box center [532, 273] width 147 height 30
click at [535, 273] on input "toegeven ... dik" at bounding box center [537, 278] width 10 height 10
radio input "true"
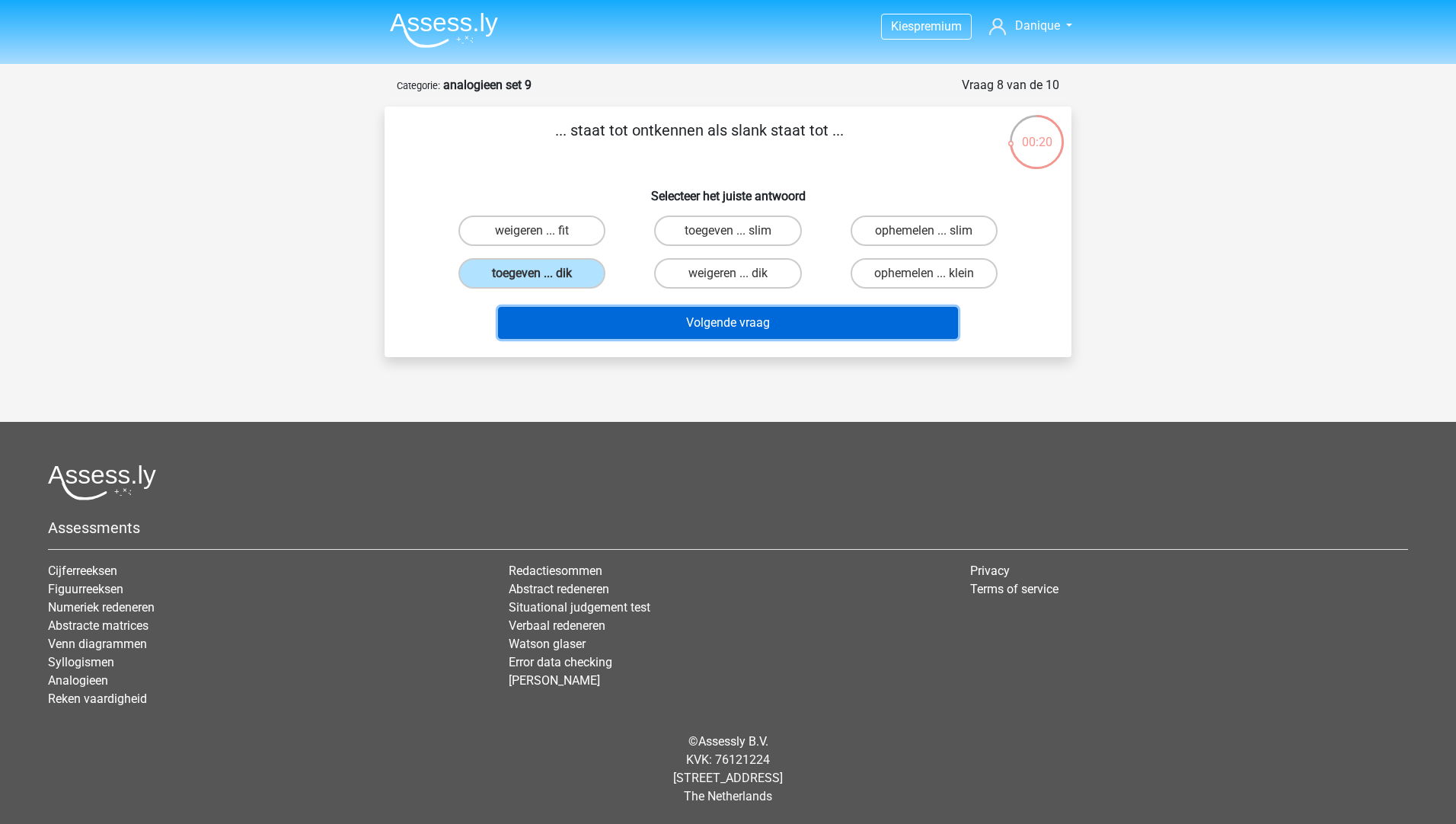
click at [568, 326] on button "Volgende vraag" at bounding box center [728, 323] width 461 height 32
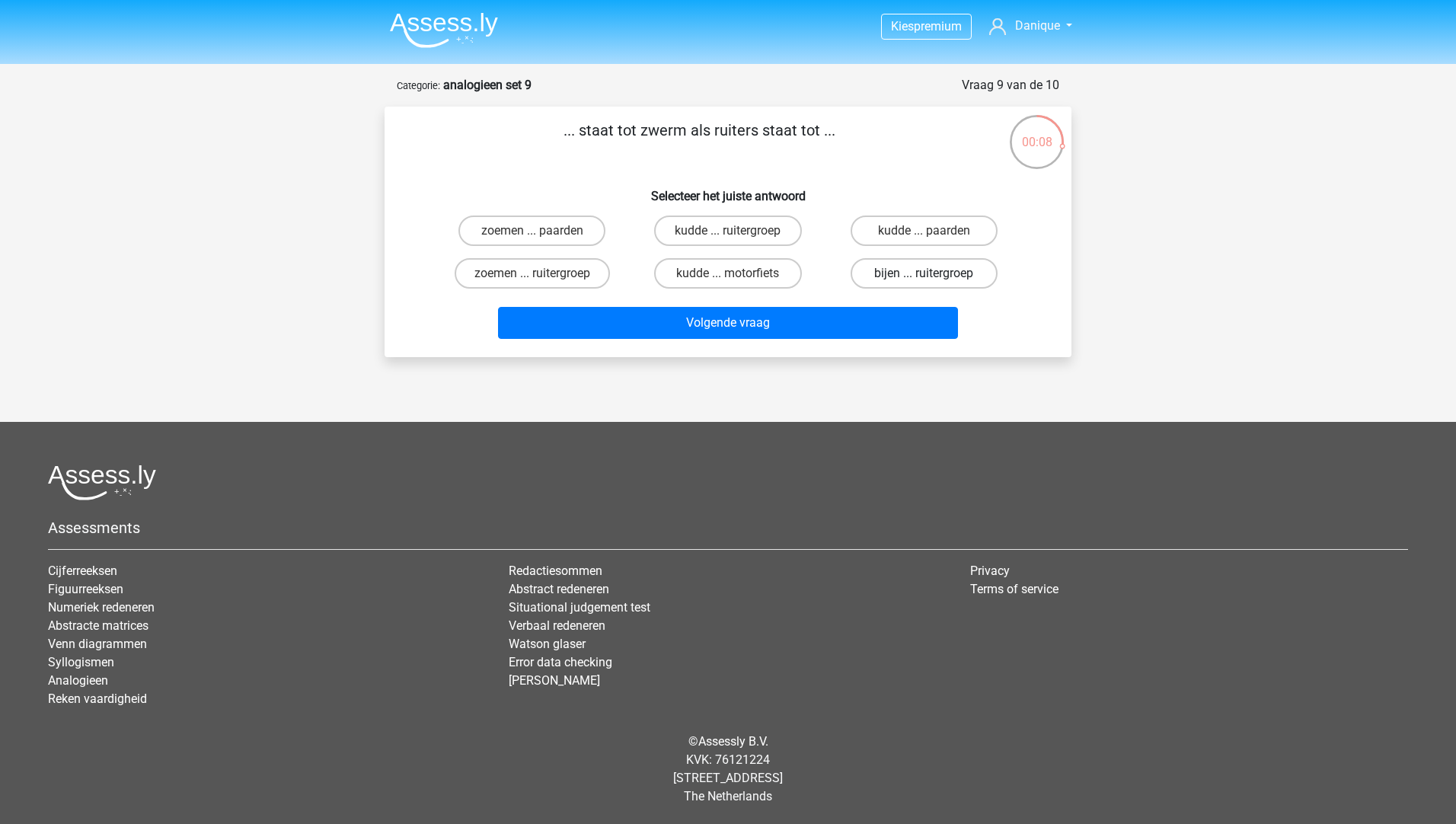
click at [895, 273] on label "bijen ... ruitergroep" at bounding box center [924, 273] width 147 height 30
click at [923, 273] on input "bijen ... ruitergroep" at bounding box center [928, 278] width 10 height 10
radio input "true"
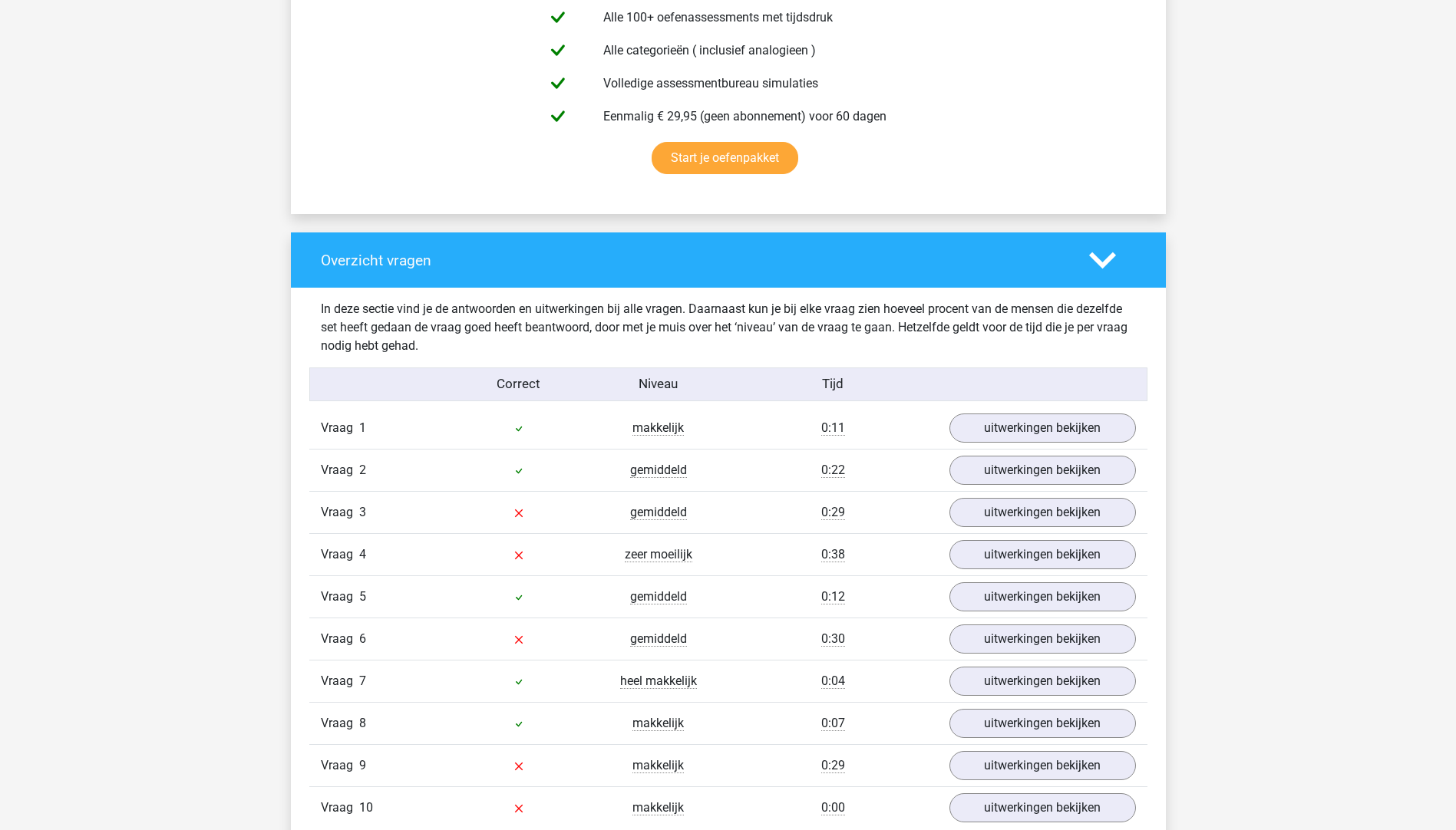
scroll to position [997, 0]
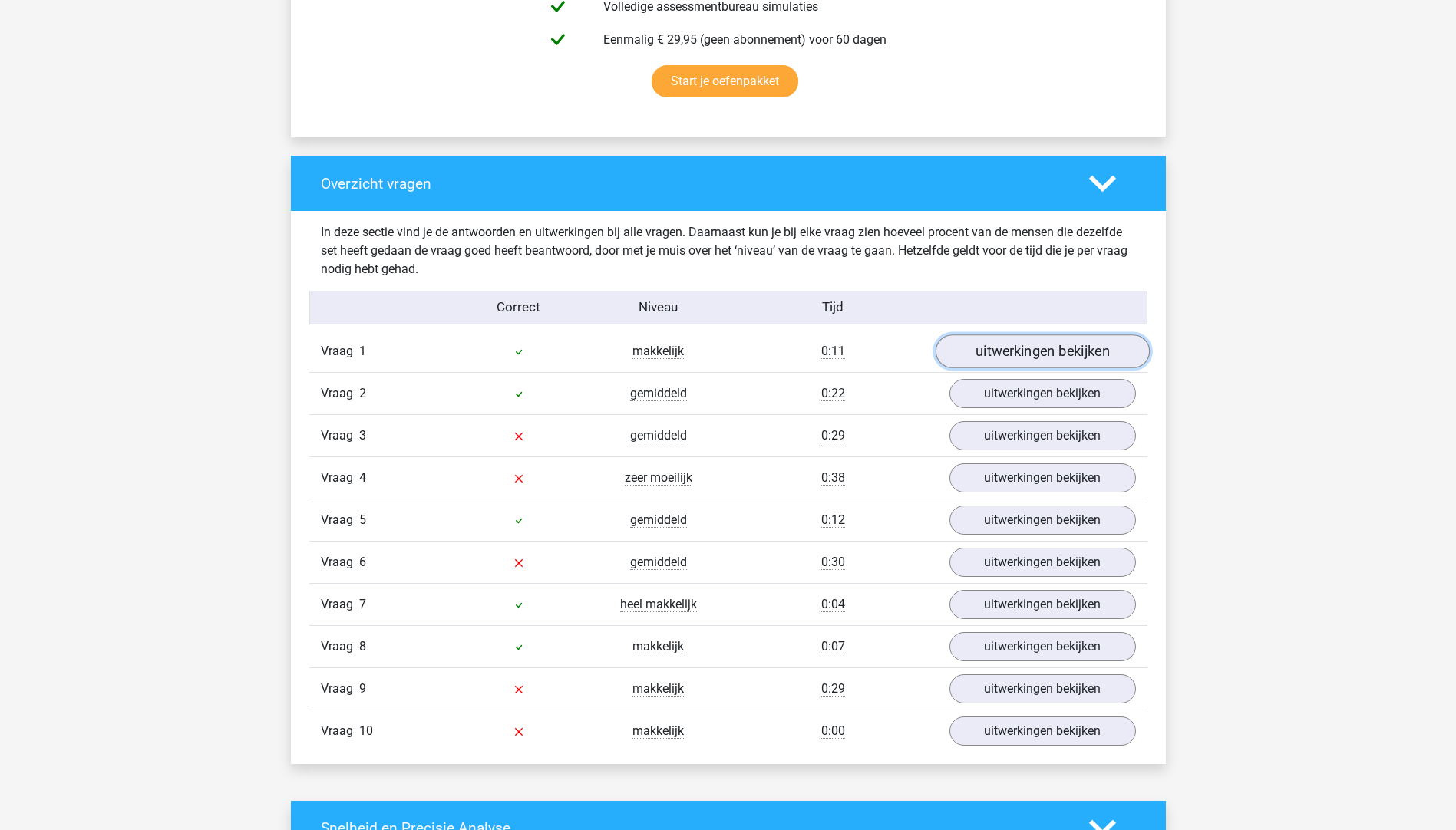
click at [1020, 353] on link "uitwerkingen bekijken" at bounding box center [1041, 352] width 214 height 34
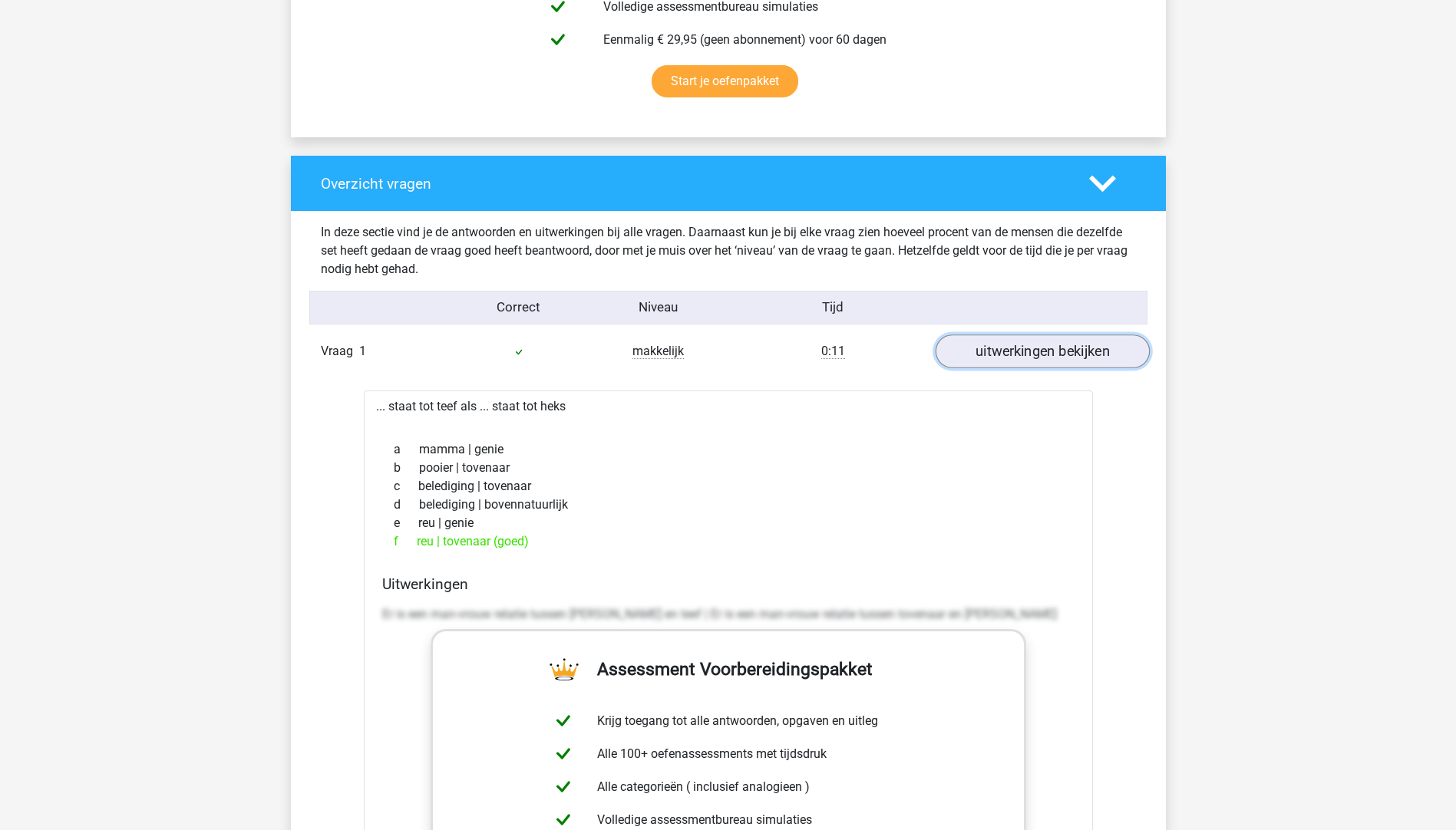
click at [1020, 353] on link "uitwerkingen bekijken" at bounding box center [1041, 352] width 214 height 34
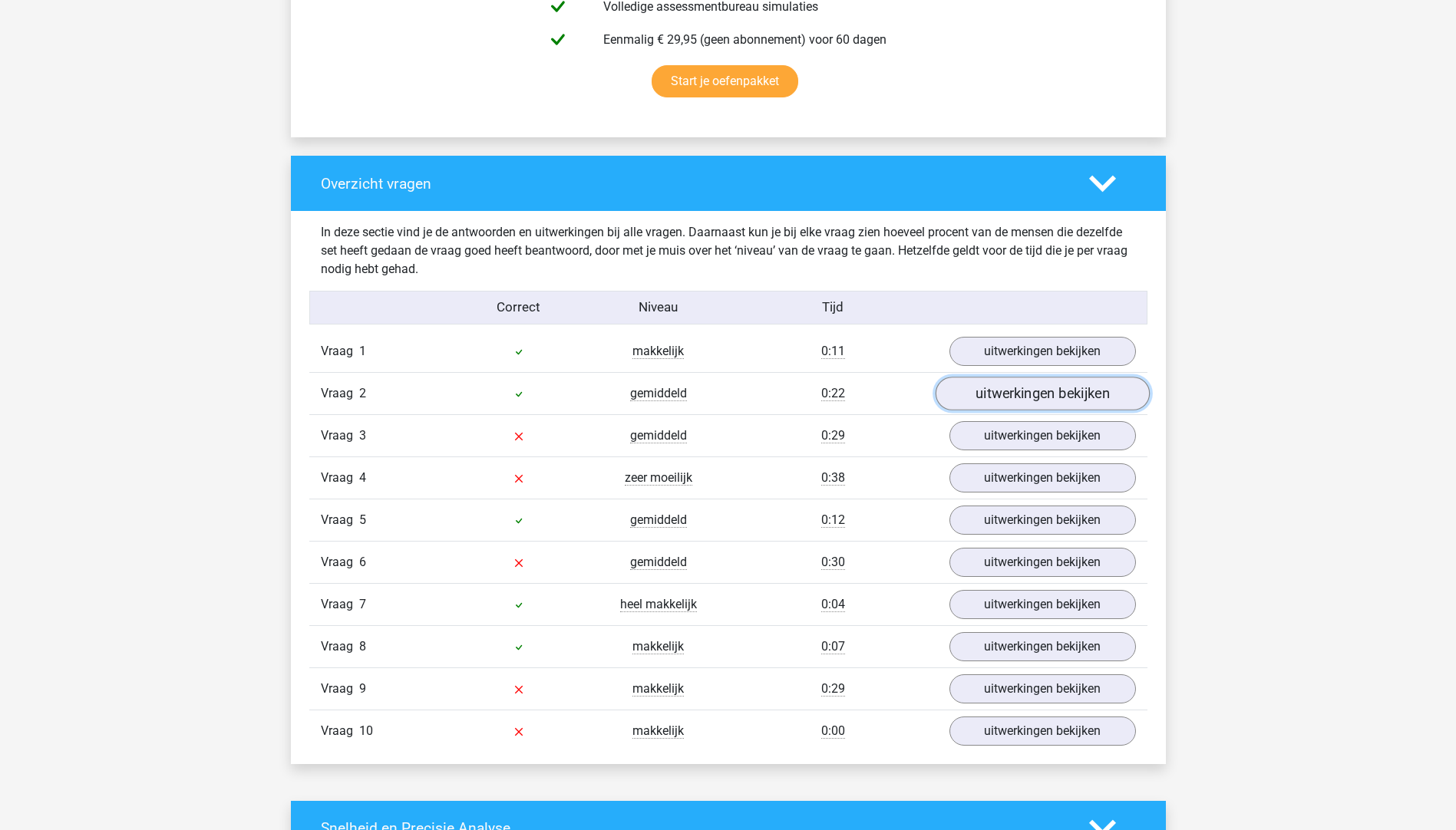
click at [1019, 393] on link "uitwerkingen bekijken" at bounding box center [1041, 393] width 214 height 34
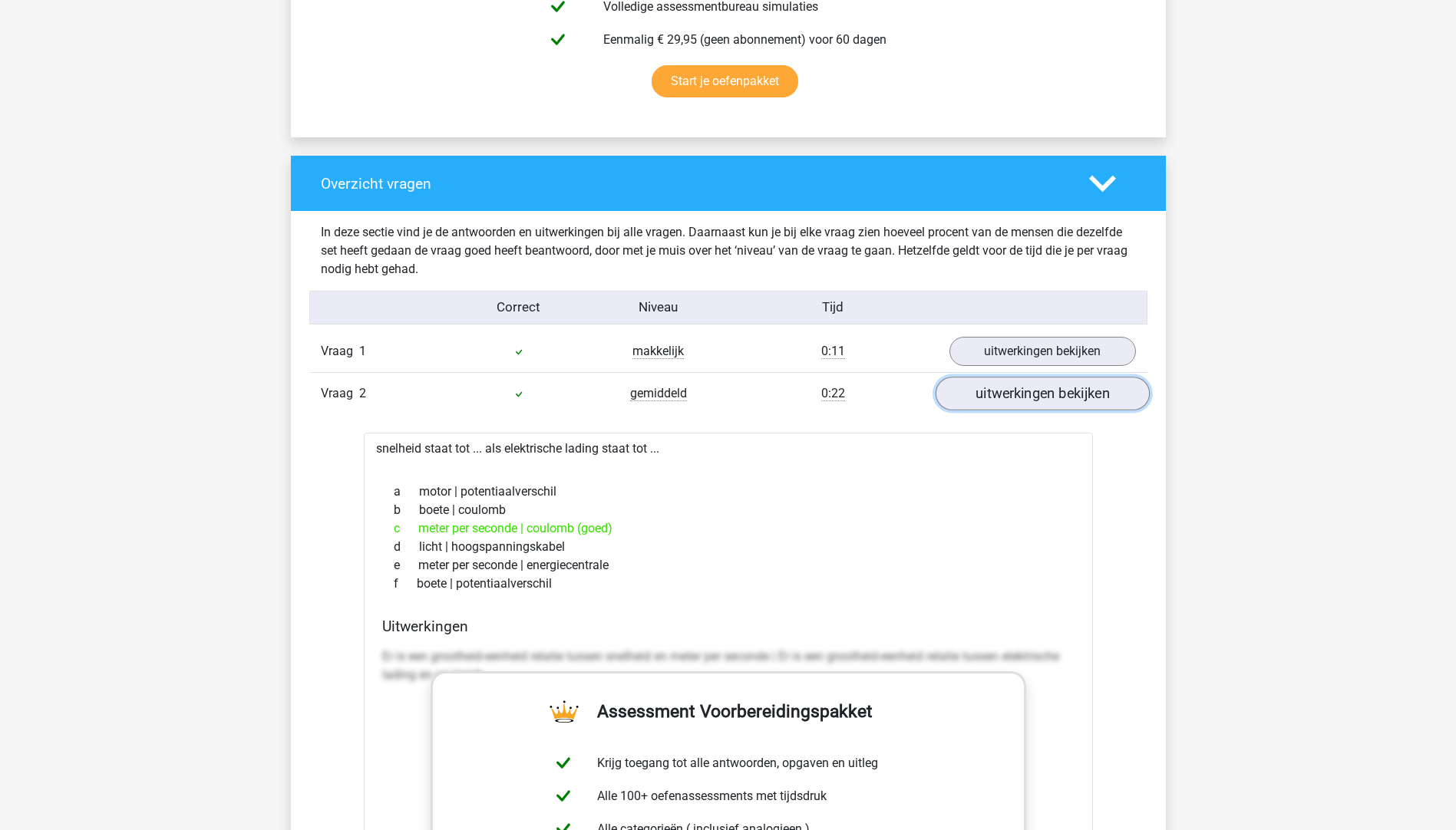
click at [1019, 393] on link "uitwerkingen bekijken" at bounding box center [1041, 393] width 214 height 34
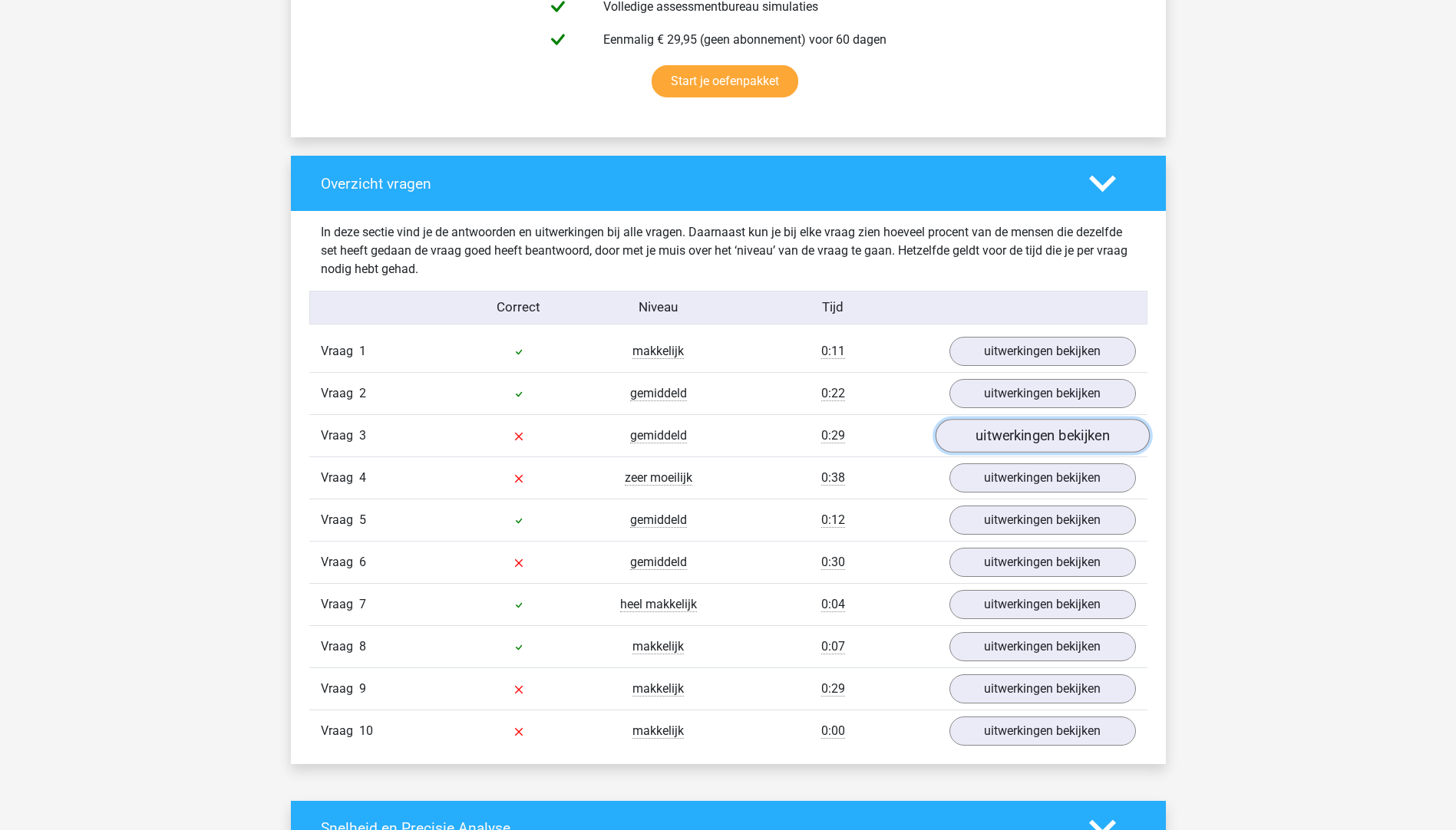
click at [1017, 422] on link "uitwerkingen bekijken" at bounding box center [1041, 436] width 214 height 34
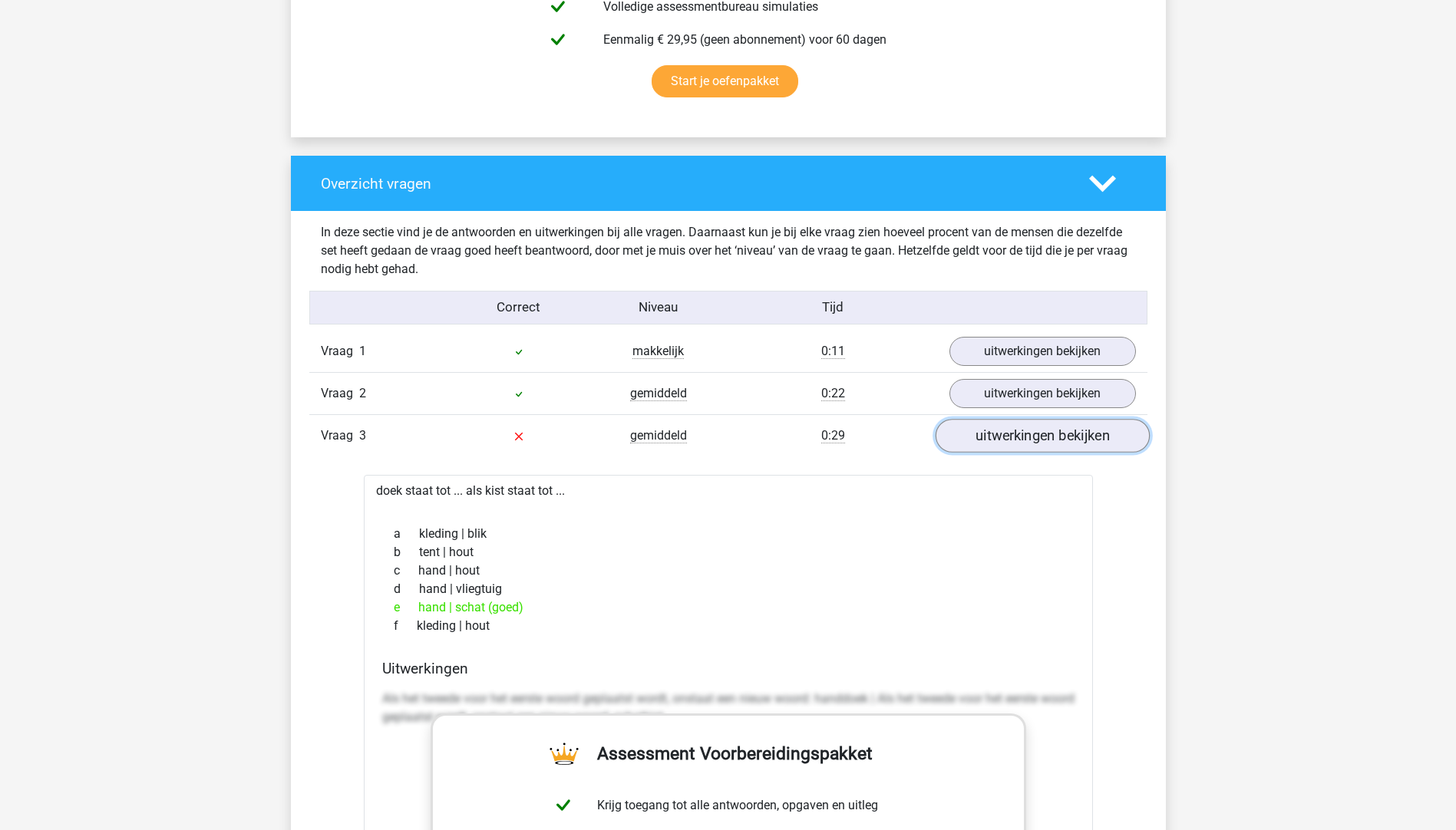
click at [1018, 433] on link "uitwerkingen bekijken" at bounding box center [1041, 436] width 214 height 34
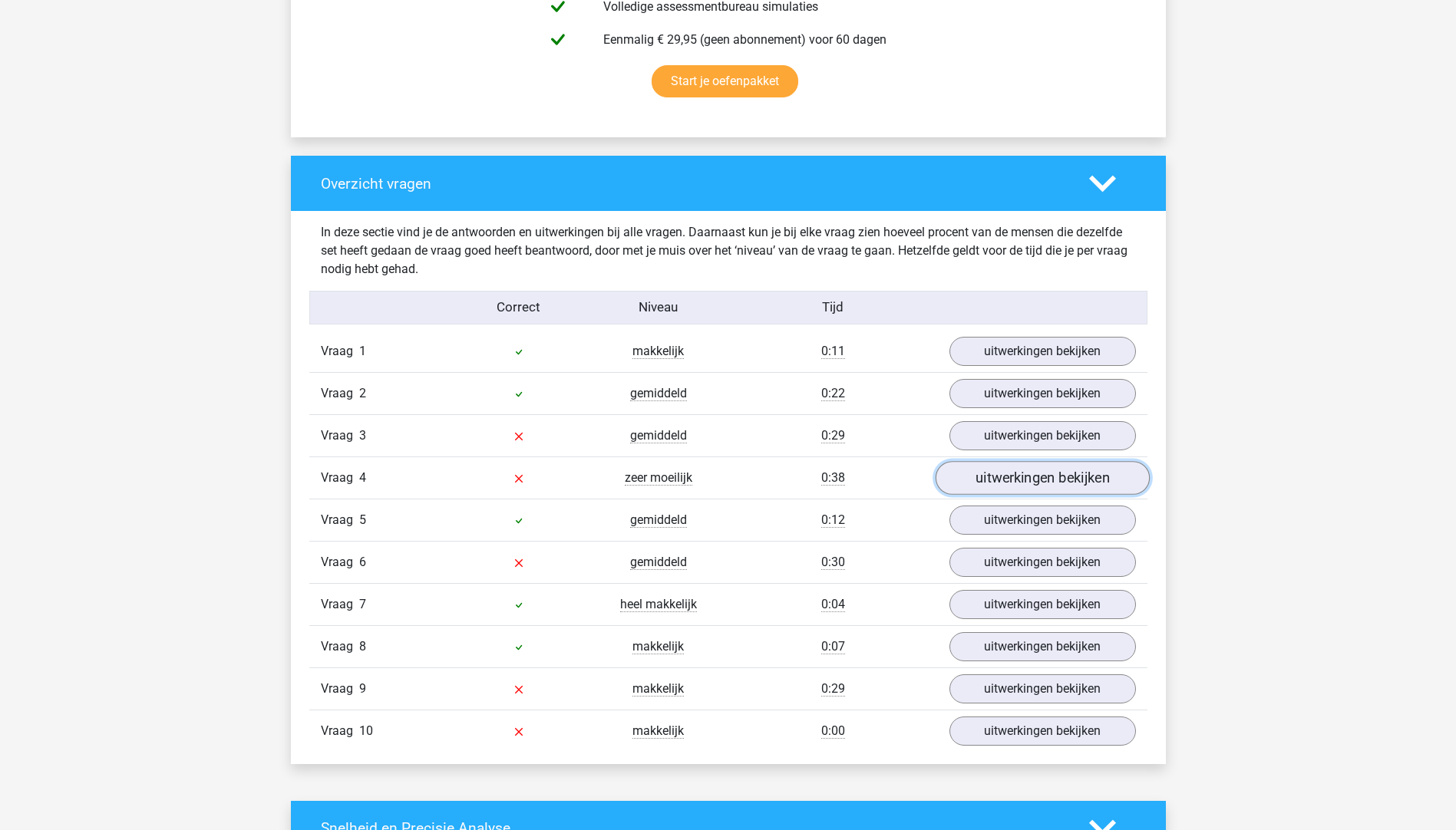
click at [1023, 485] on link "uitwerkingen bekijken" at bounding box center [1041, 478] width 214 height 34
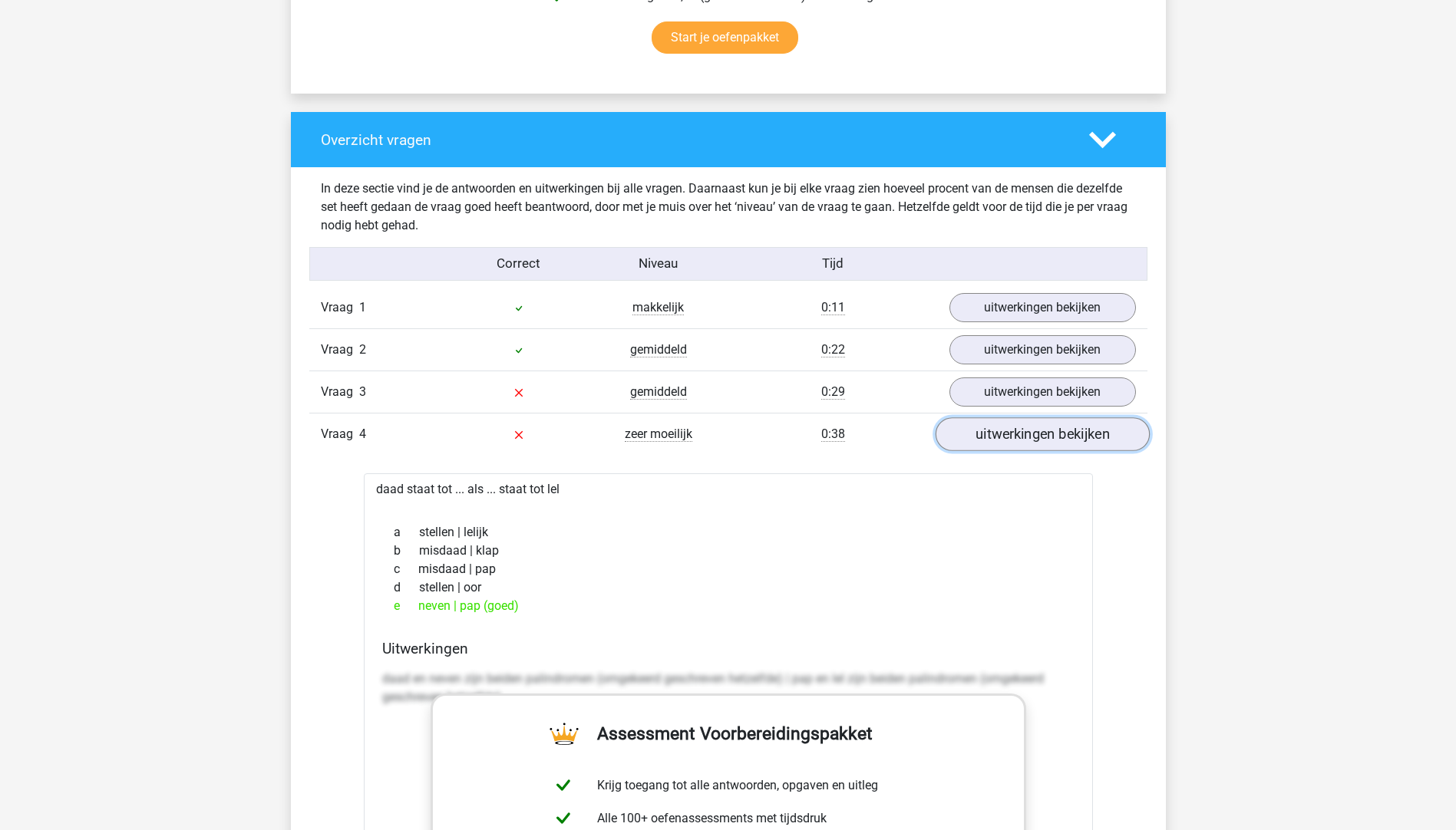
scroll to position [1074, 0]
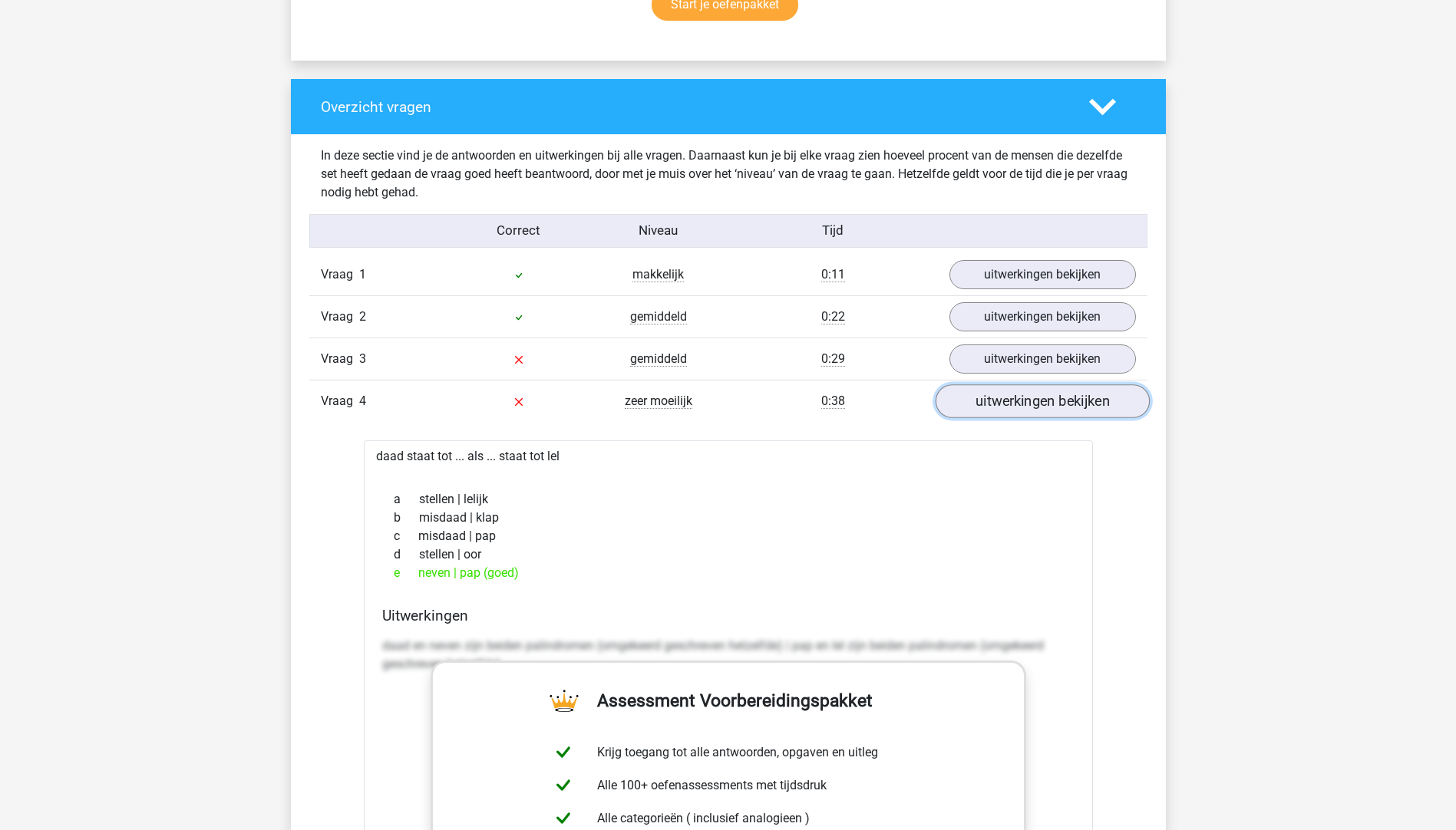
click at [1024, 401] on link "uitwerkingen bekijken" at bounding box center [1041, 402] width 214 height 34
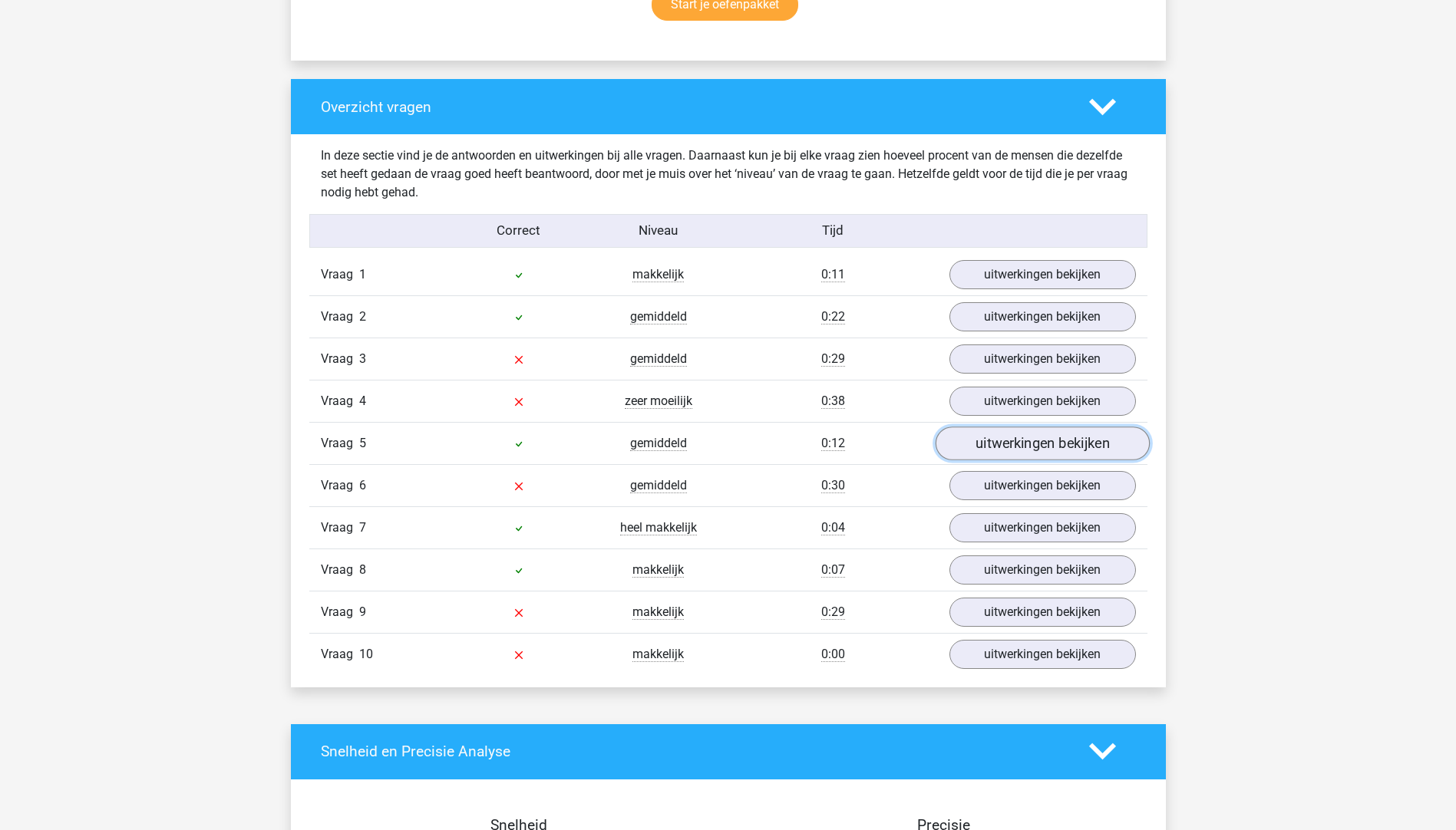
click at [1019, 441] on link "uitwerkingen bekijken" at bounding box center [1041, 443] width 214 height 34
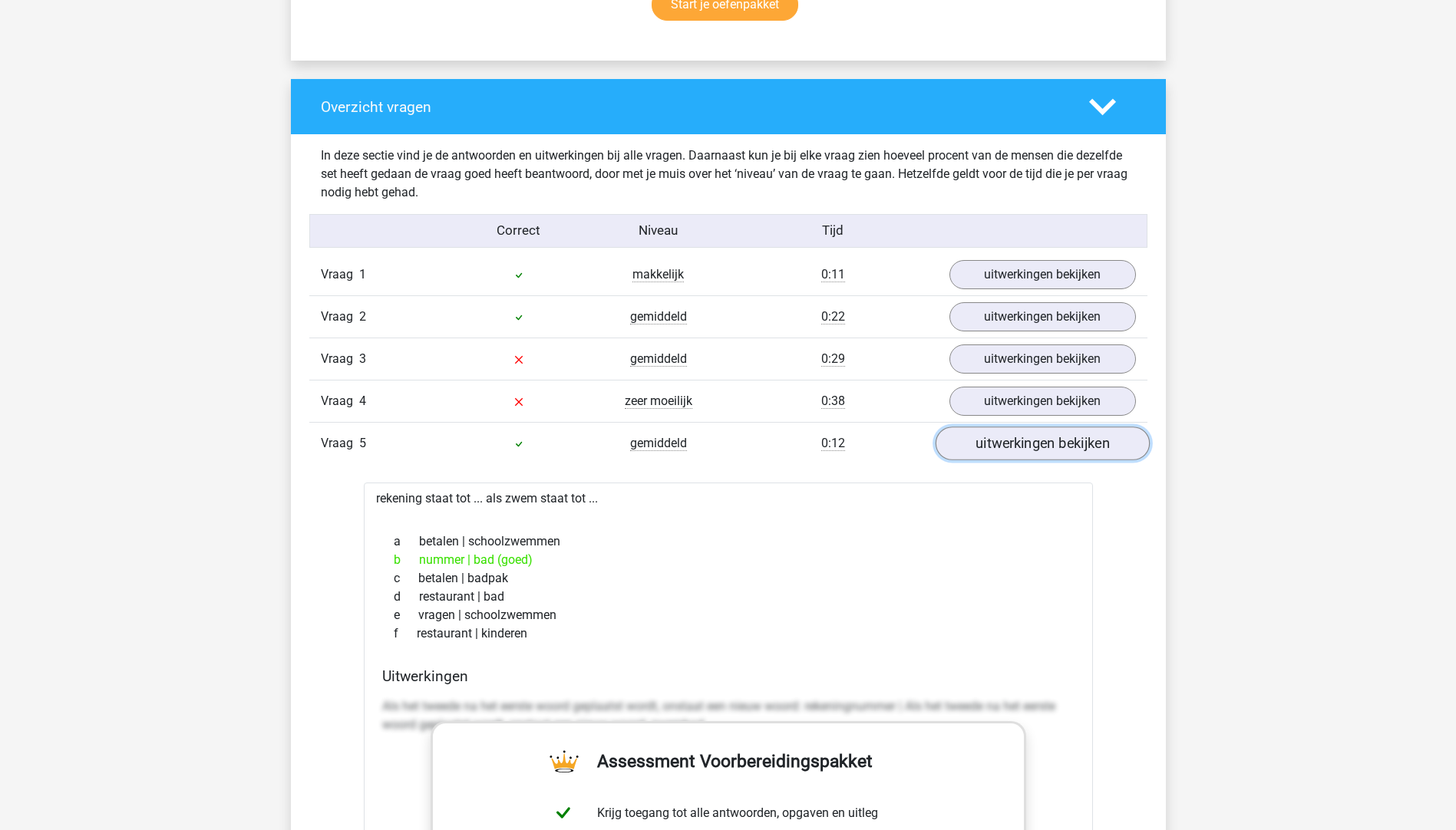
click at [1017, 441] on link "uitwerkingen bekijken" at bounding box center [1041, 443] width 214 height 34
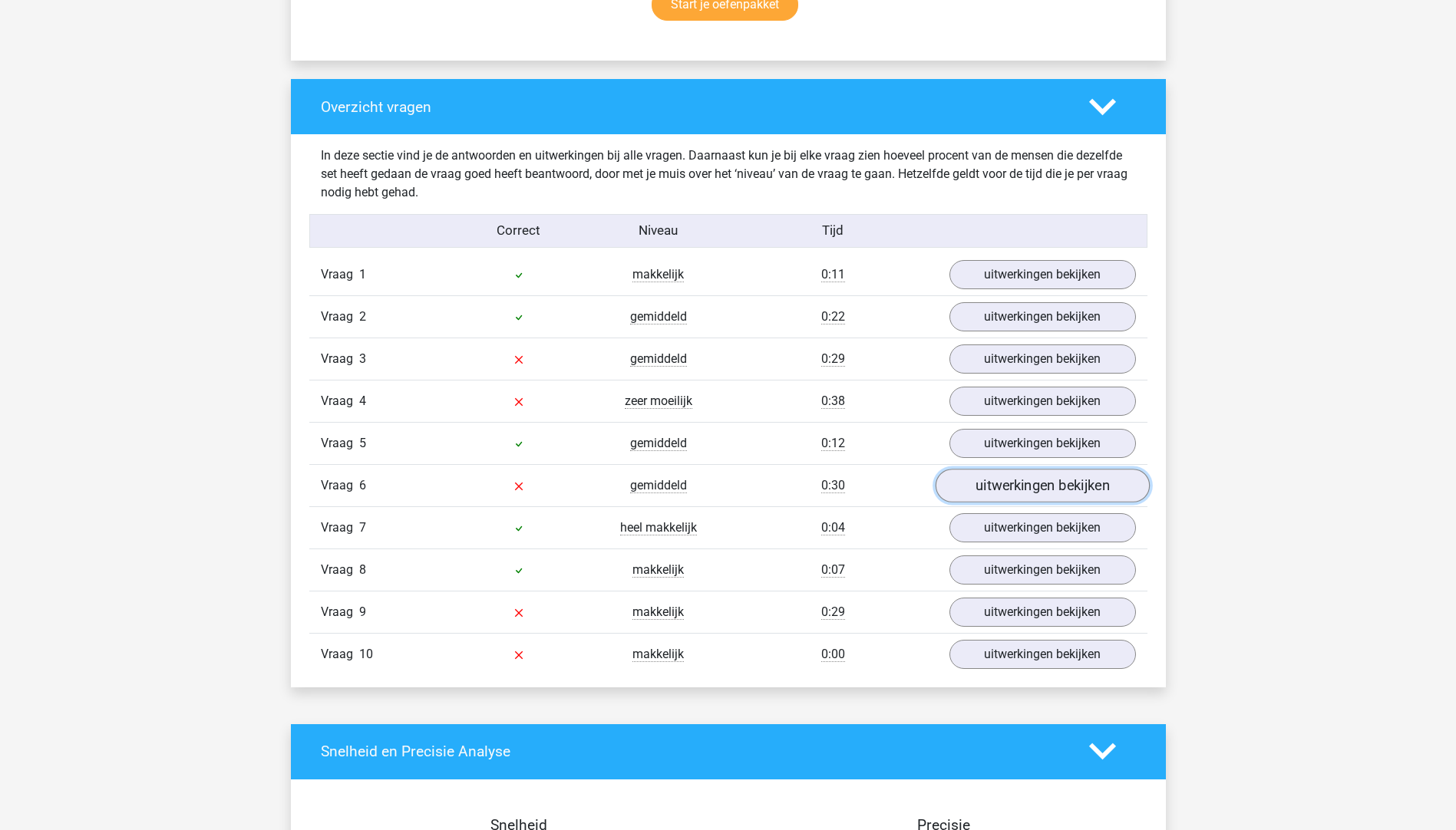
click at [992, 497] on link "uitwerkingen bekijken" at bounding box center [1041, 486] width 214 height 34
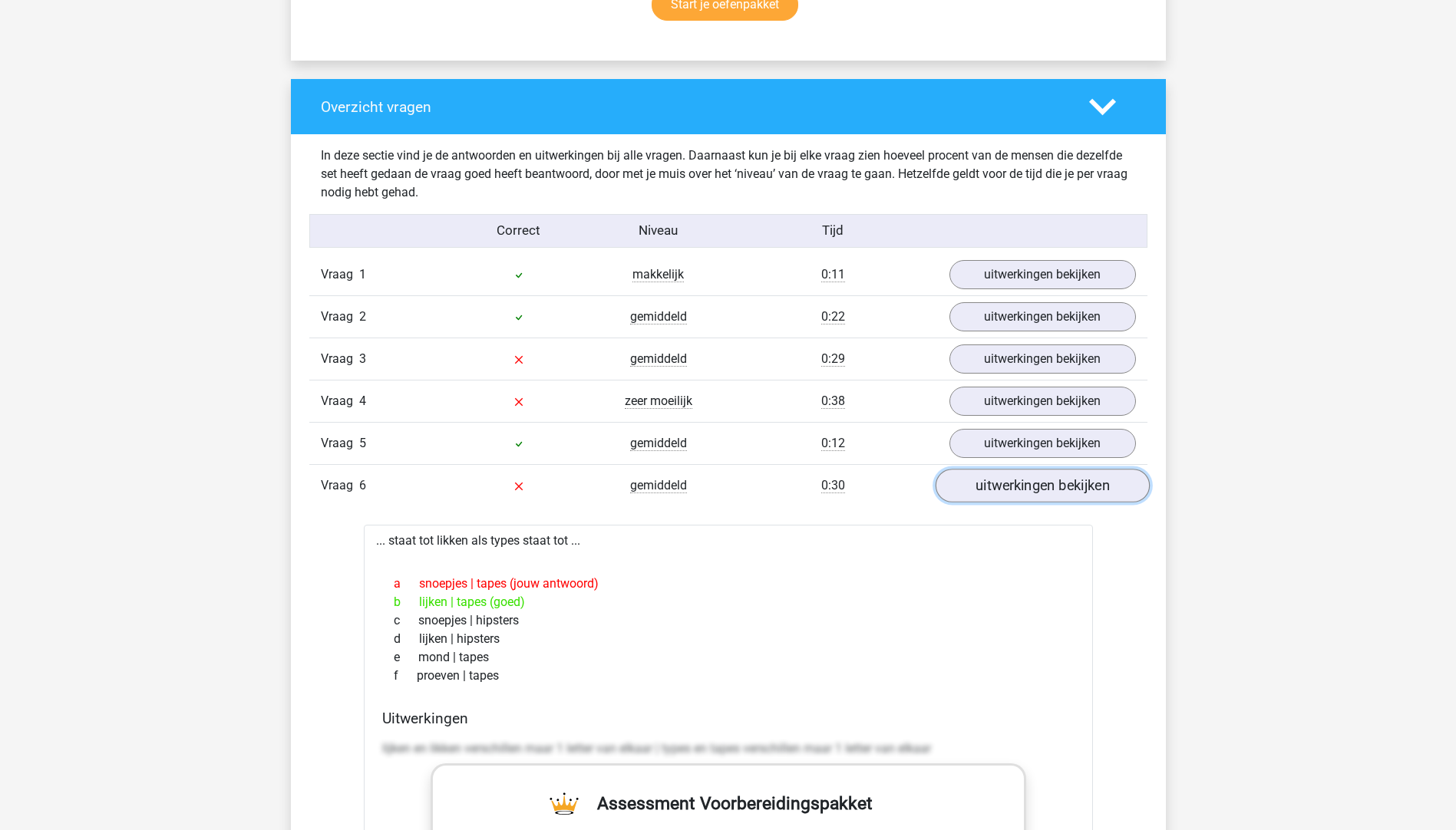
click at [1011, 482] on link "uitwerkingen bekijken" at bounding box center [1041, 486] width 214 height 34
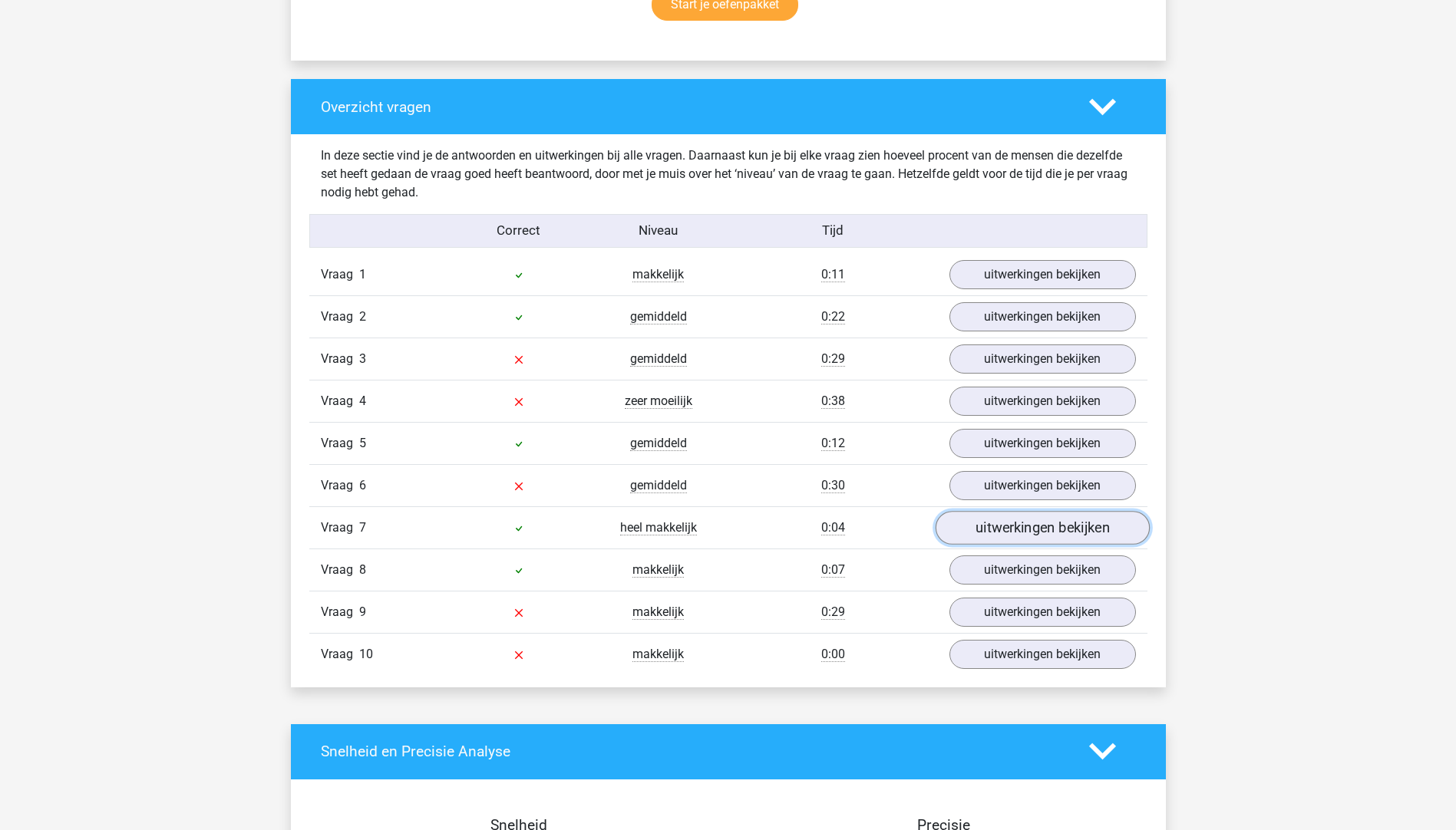
click at [993, 525] on link "uitwerkingen bekijken" at bounding box center [1041, 527] width 214 height 34
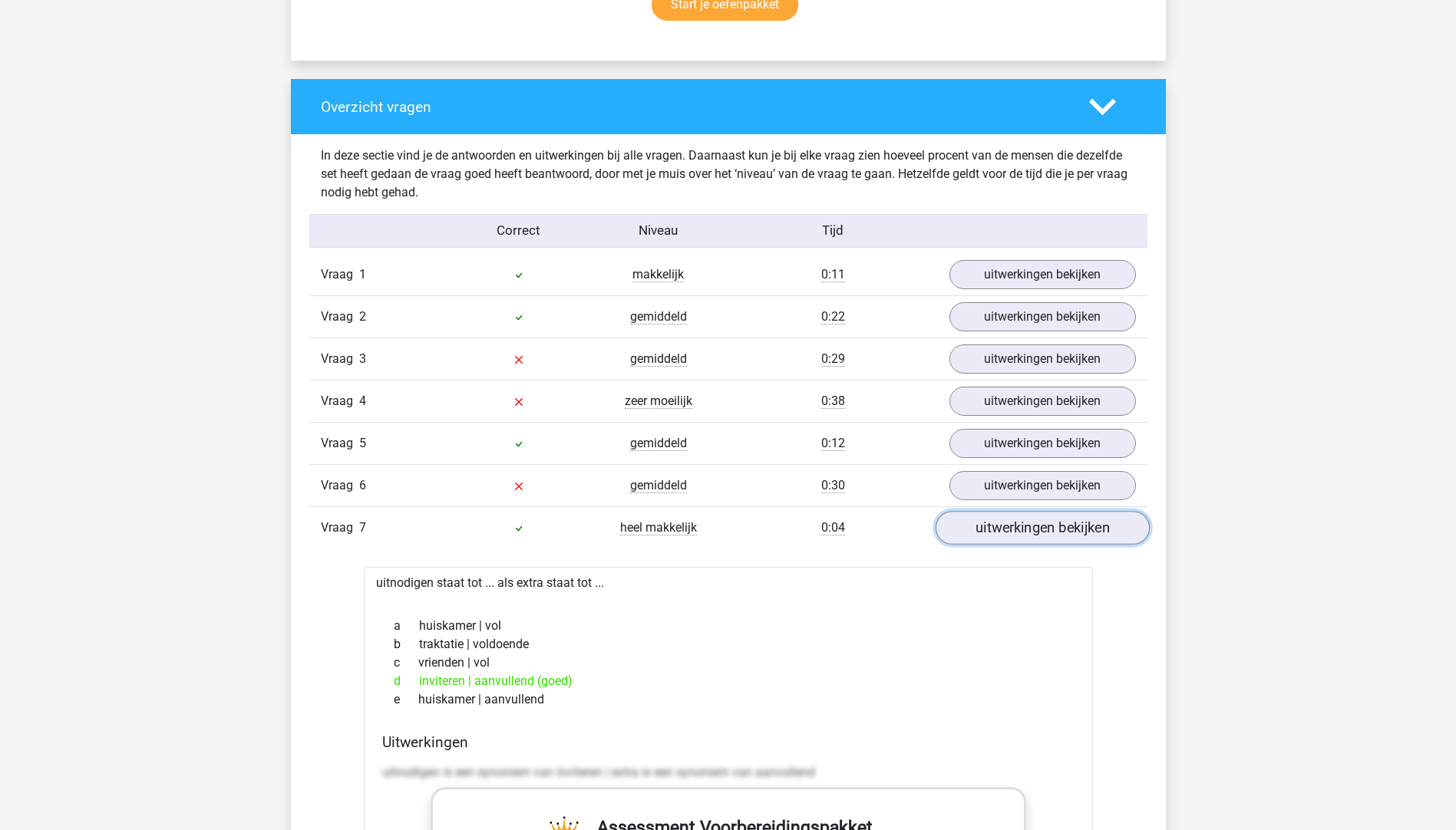
click at [991, 526] on link "uitwerkingen bekijken" at bounding box center [1041, 527] width 214 height 34
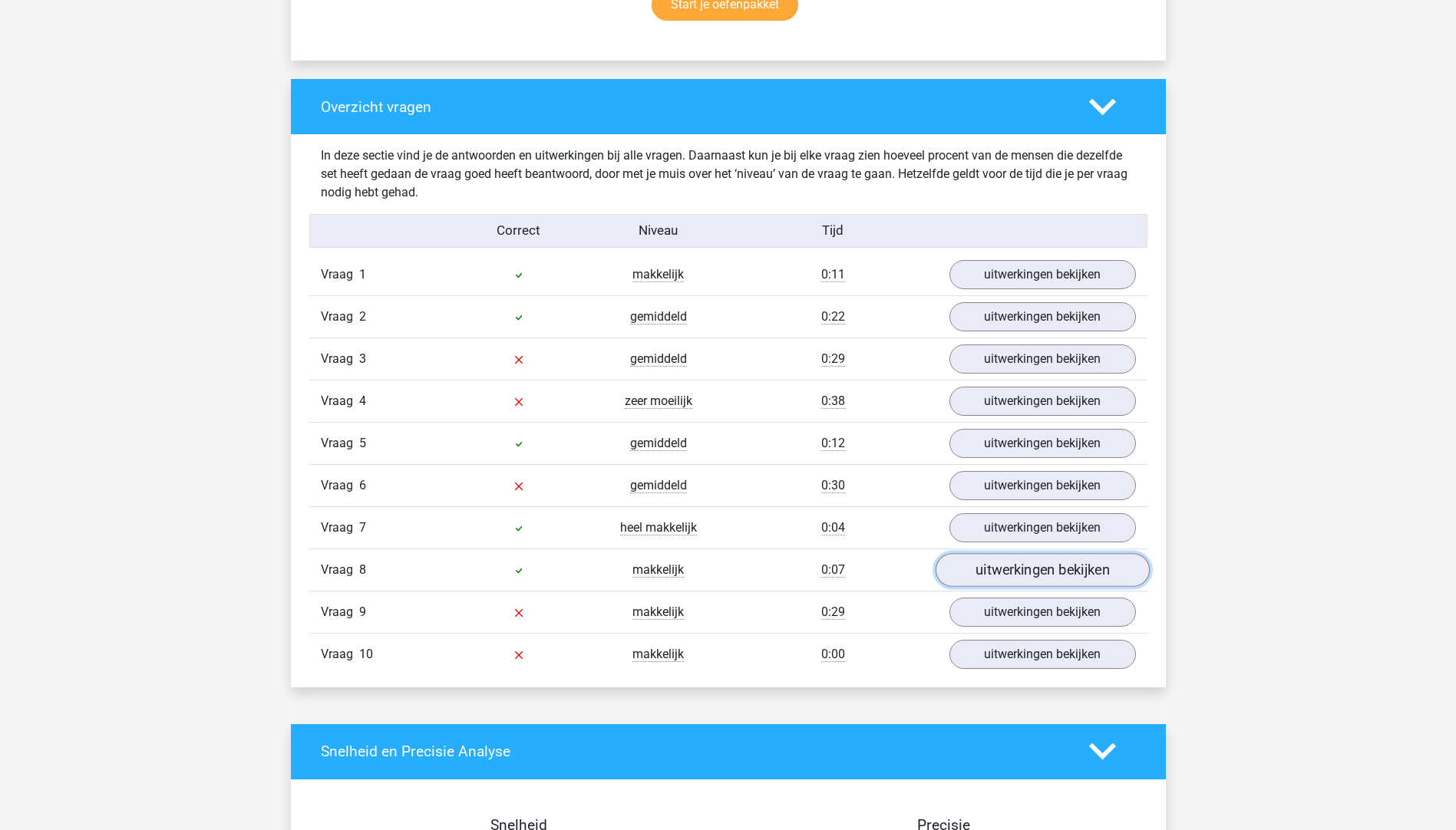
click at [1005, 563] on link "uitwerkingen bekijken" at bounding box center [1041, 570] width 214 height 34
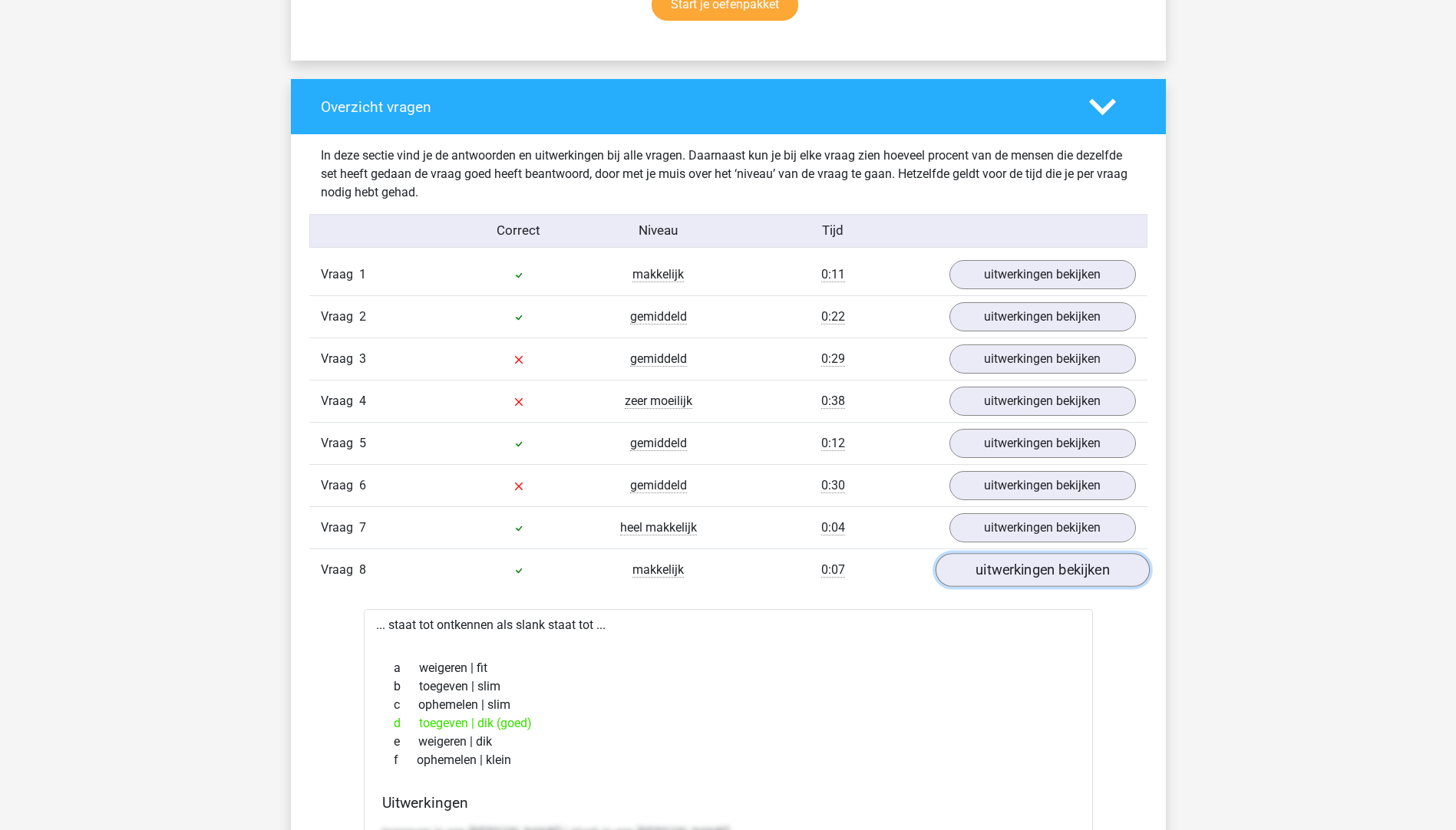
click at [1004, 563] on link "uitwerkingen bekijken" at bounding box center [1041, 570] width 214 height 34
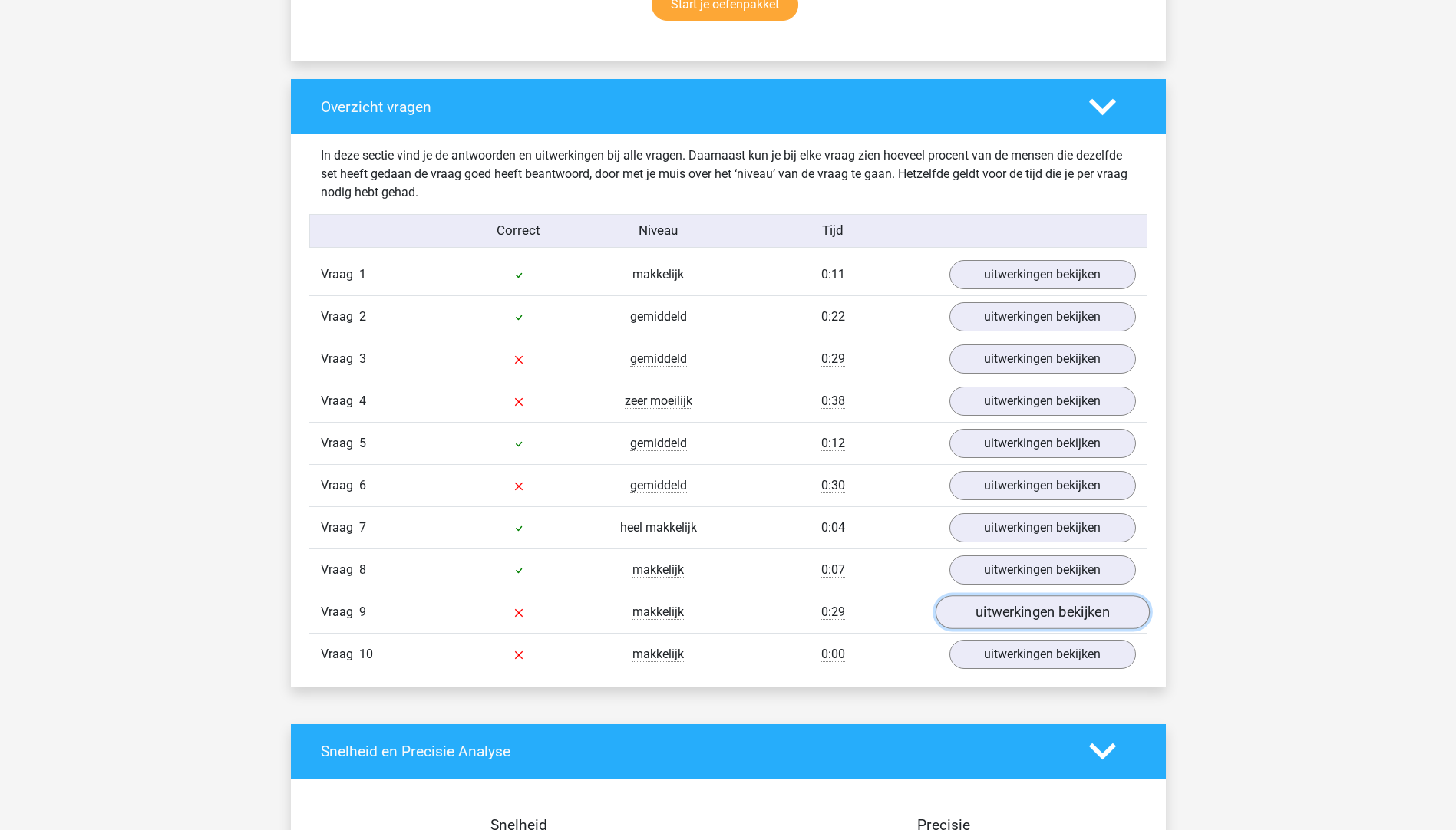
click at [1010, 610] on link "uitwerkingen bekijken" at bounding box center [1041, 613] width 214 height 34
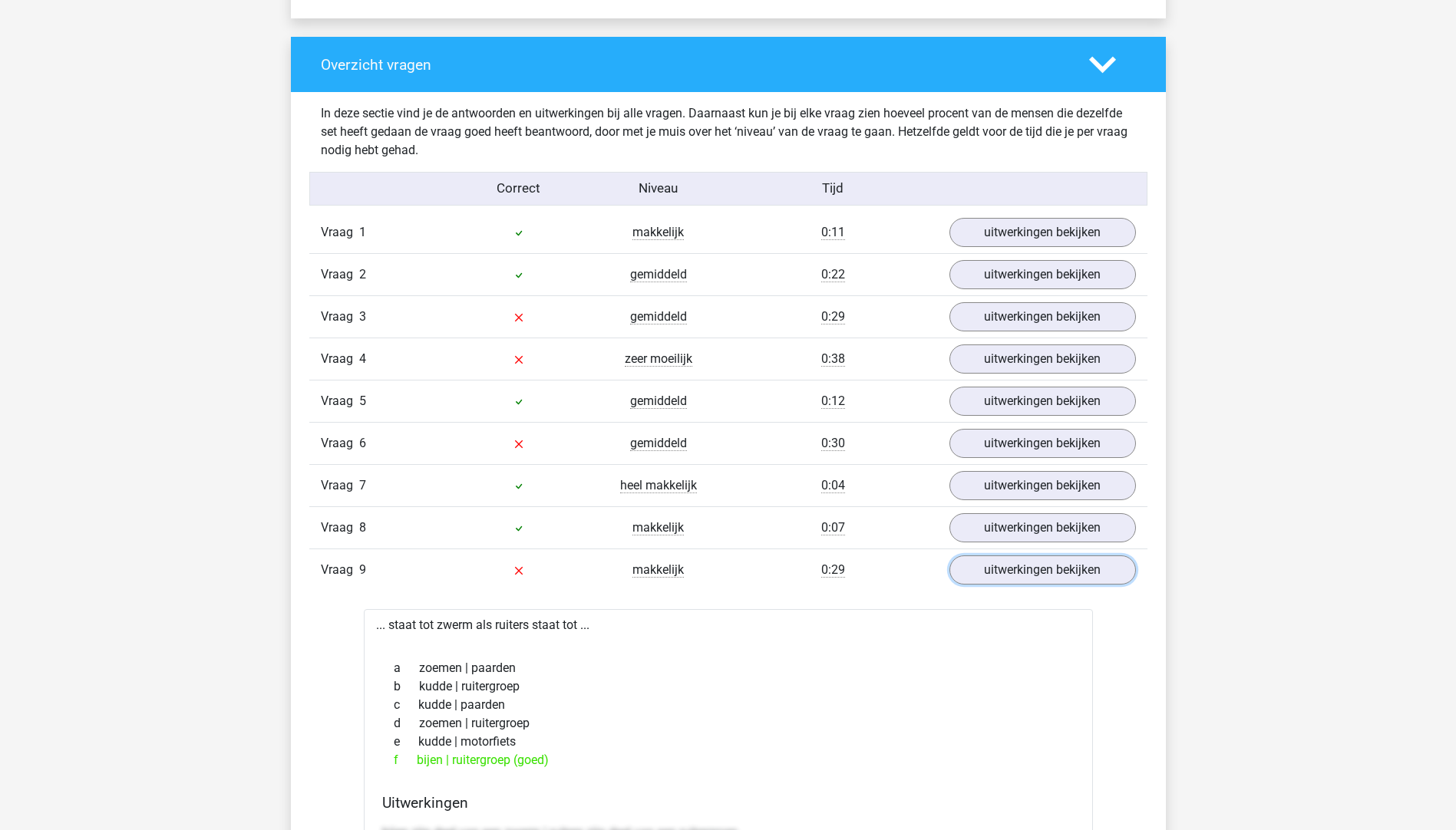
scroll to position [1150, 0]
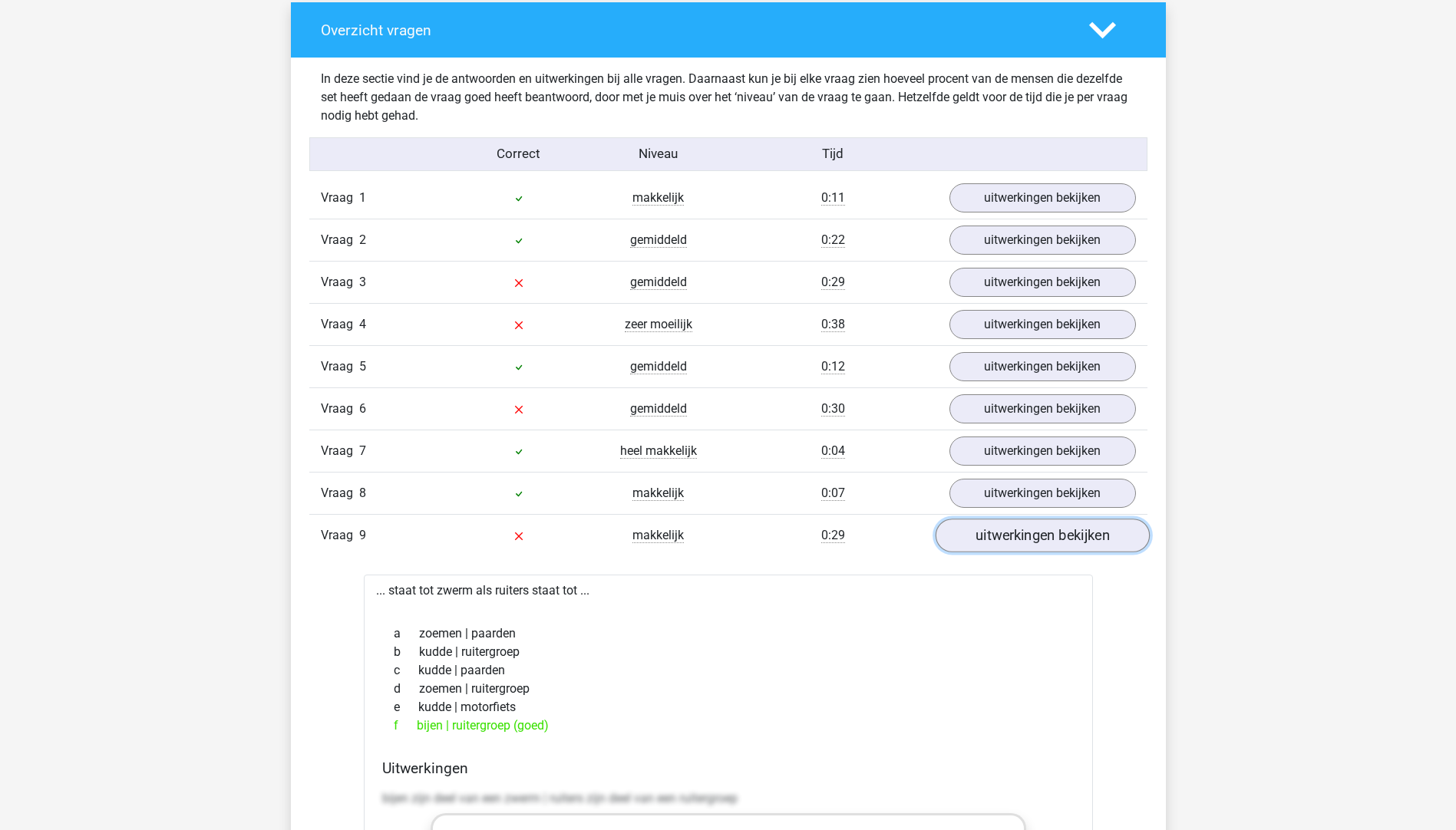
click at [1040, 529] on link "uitwerkingen bekijken" at bounding box center [1041, 536] width 214 height 34
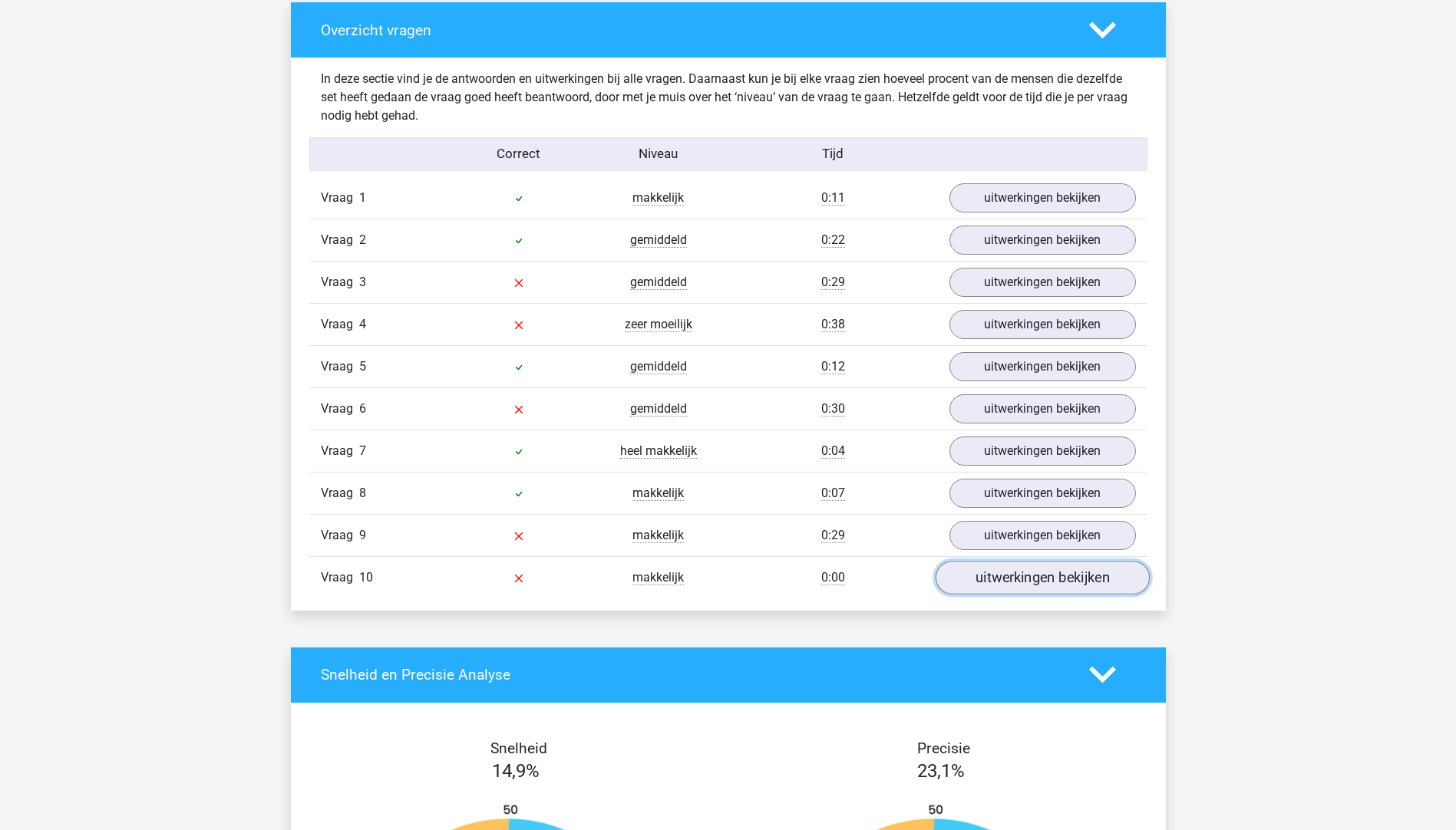
click at [1025, 576] on link "uitwerkingen bekijken" at bounding box center [1041, 578] width 214 height 34
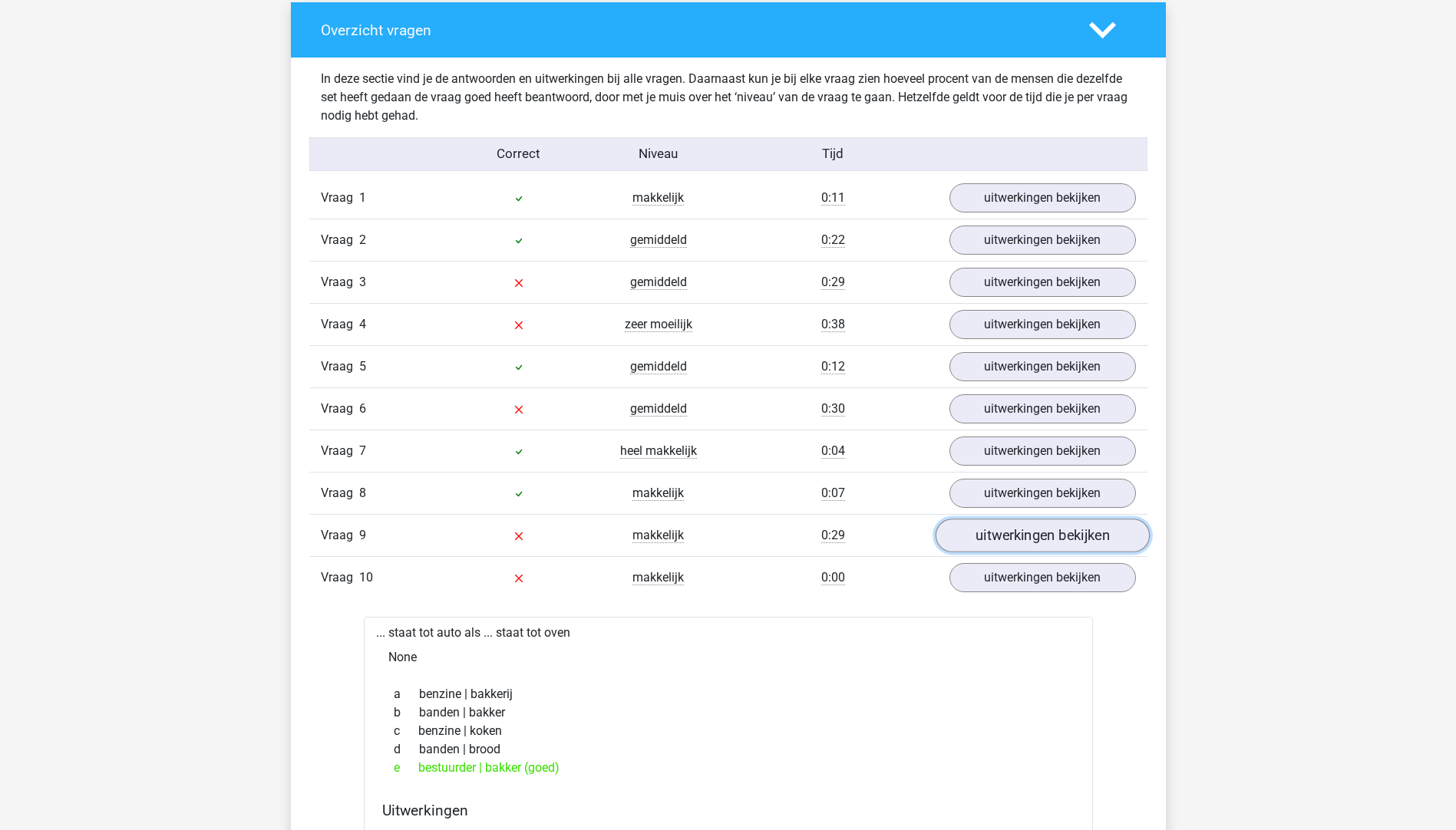
click at [994, 542] on link "uitwerkingen bekijken" at bounding box center [1041, 536] width 214 height 34
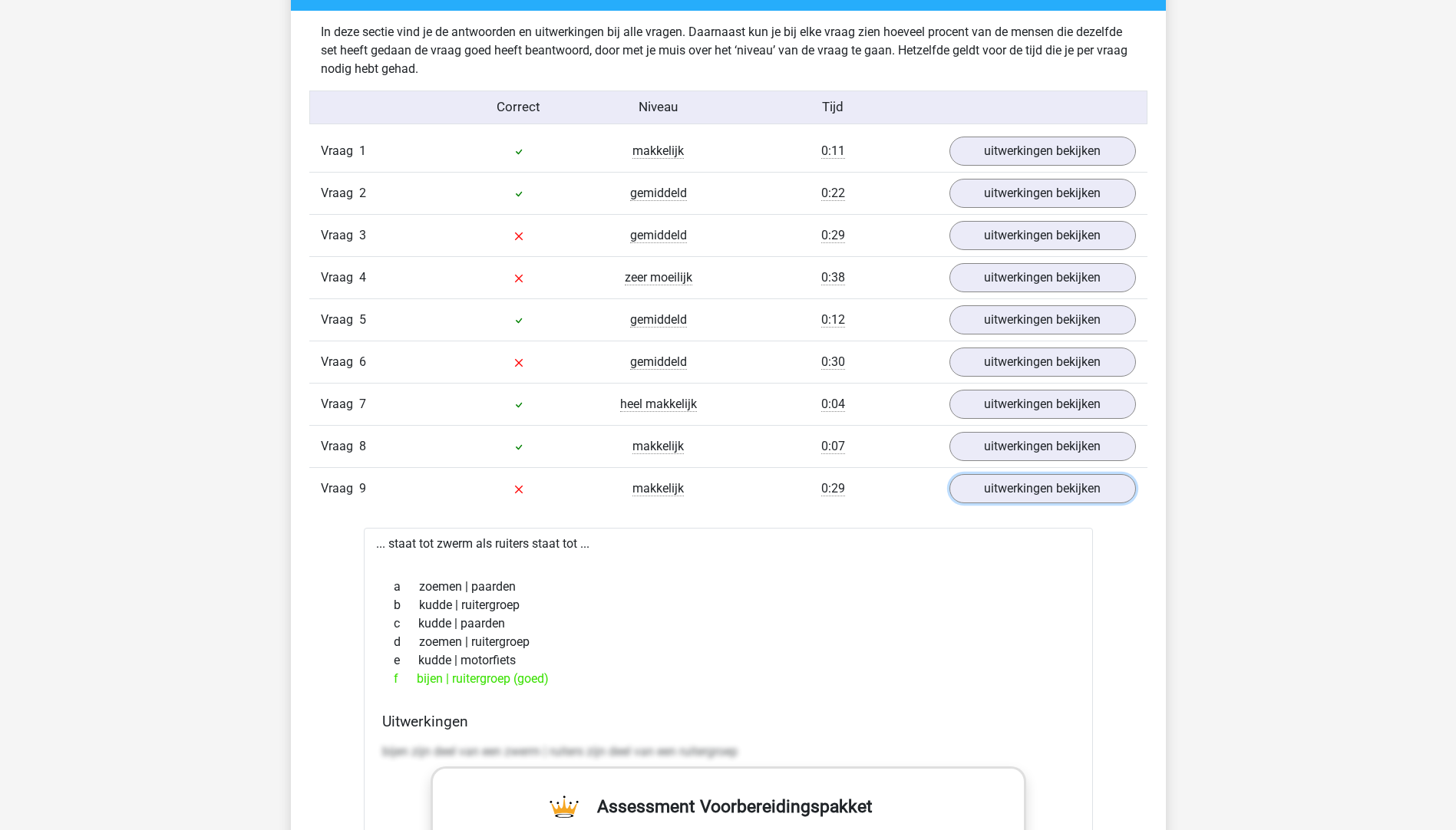
scroll to position [1305, 0]
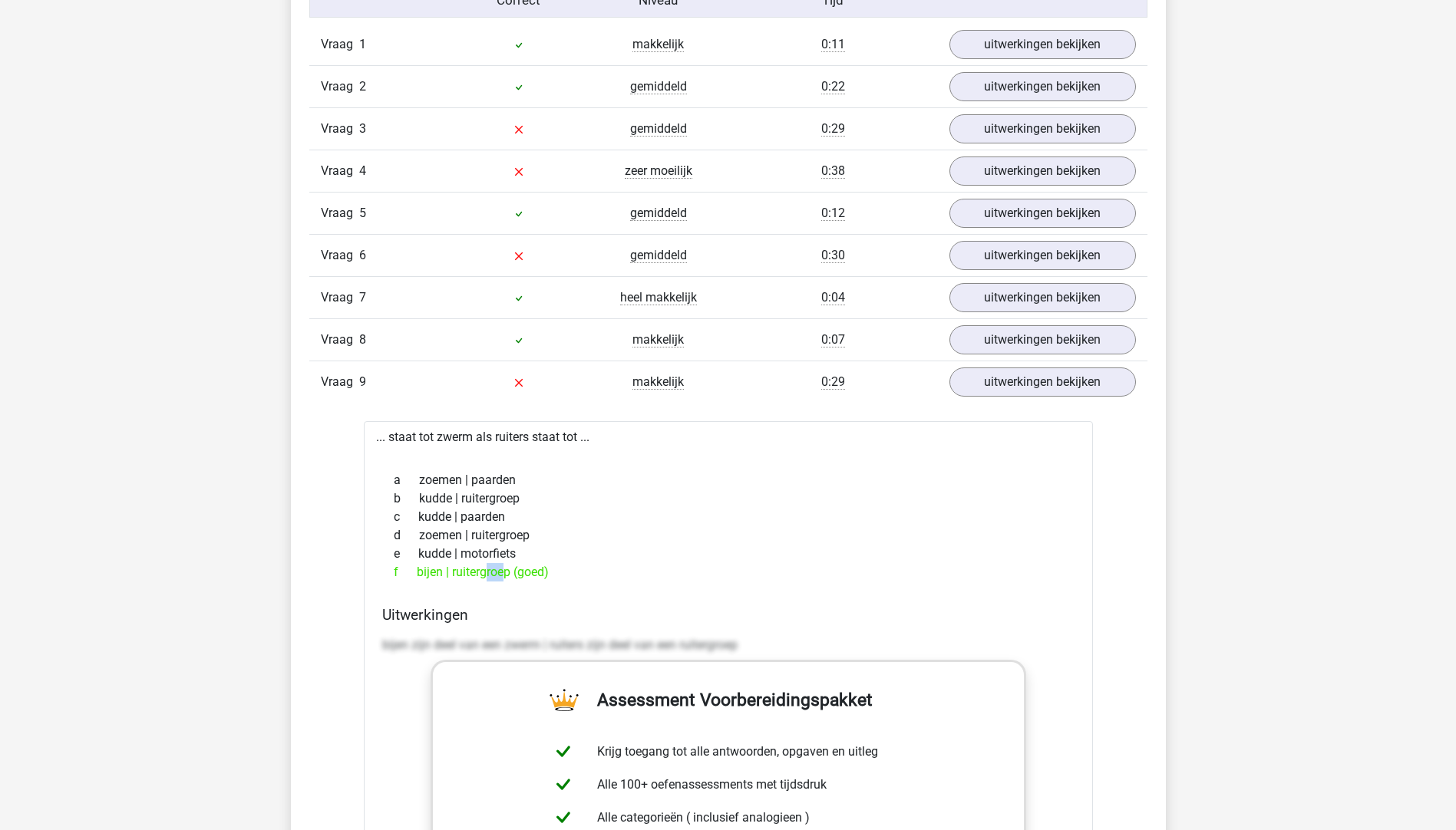
drag, startPoint x: 425, startPoint y: 567, endPoint x: 440, endPoint y: 567, distance: 15.0
click at [440, 567] on div "f bijen | ruitergroep (goed)" at bounding box center [728, 572] width 692 height 18
drag, startPoint x: 440, startPoint y: 567, endPoint x: 425, endPoint y: 523, distance: 46.5
click at [425, 523] on div "c kudde | paarden" at bounding box center [728, 516] width 692 height 18
click at [414, 573] on div "f bijen | ruitergroep (goed)" at bounding box center [728, 572] width 692 height 18
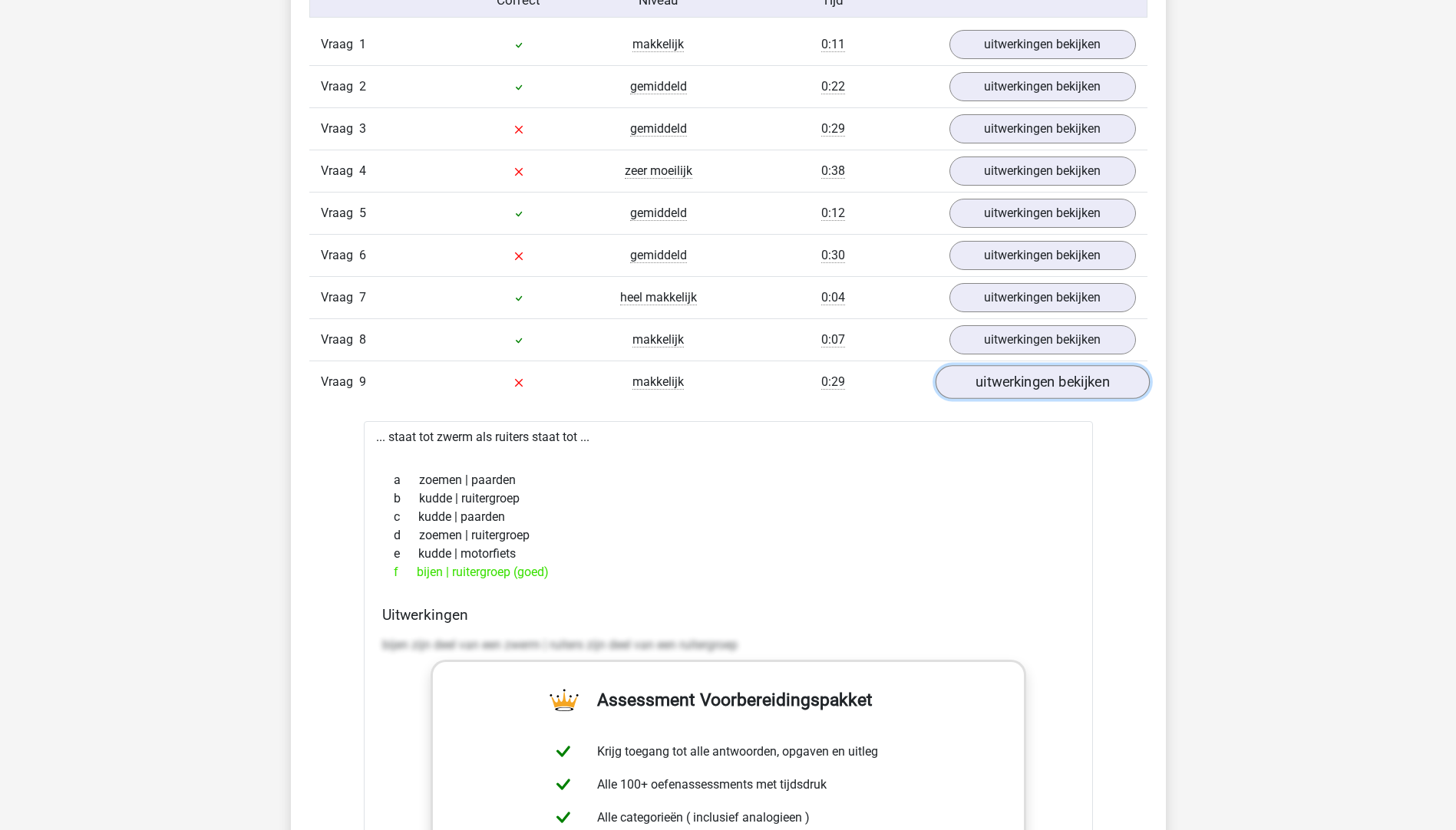
click at [965, 386] on link "uitwerkingen bekijken" at bounding box center [1041, 382] width 214 height 34
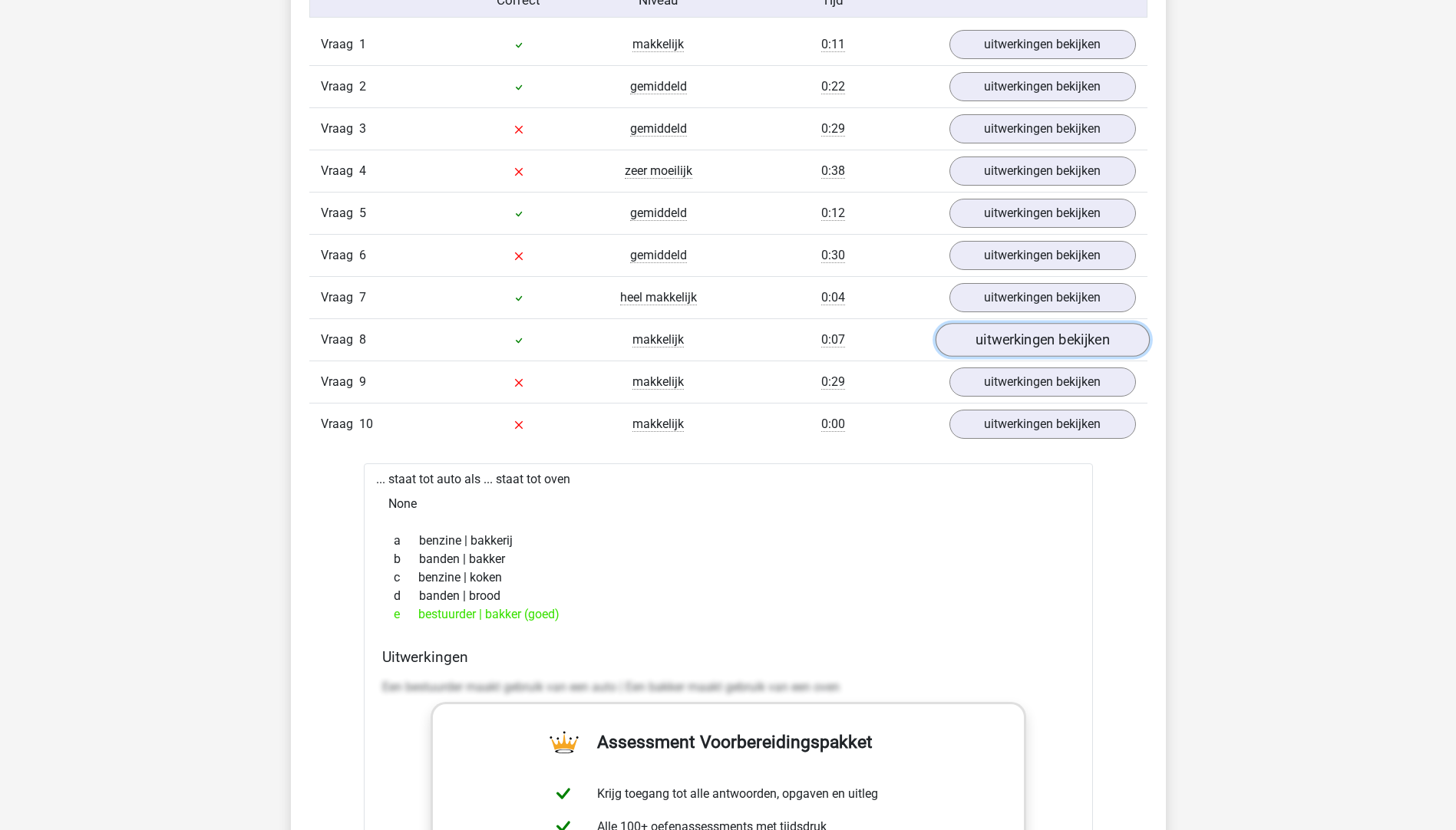
click at [987, 351] on link "uitwerkingen bekijken" at bounding box center [1041, 340] width 214 height 34
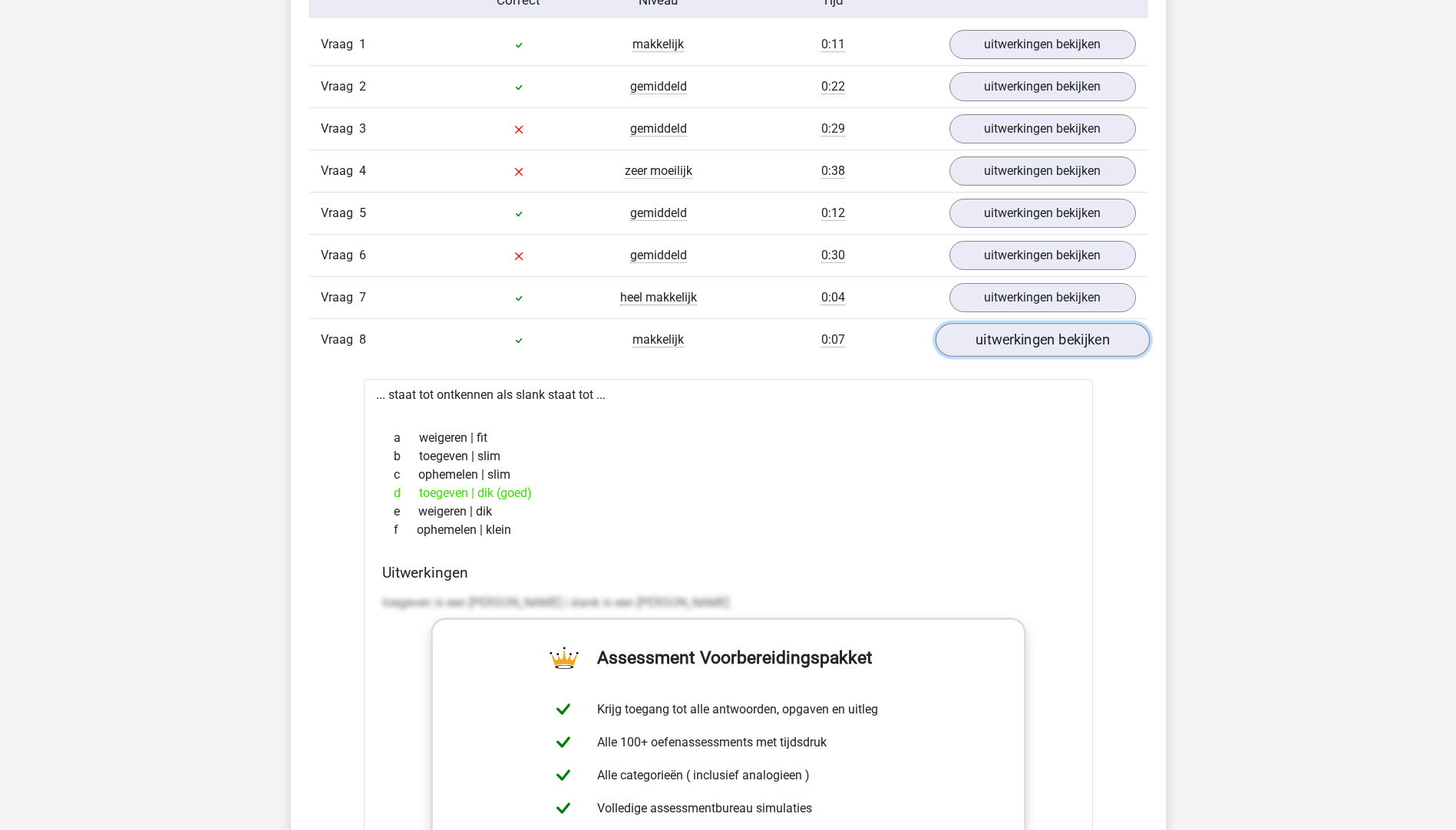
click at [987, 351] on link "uitwerkingen bekijken" at bounding box center [1041, 340] width 214 height 34
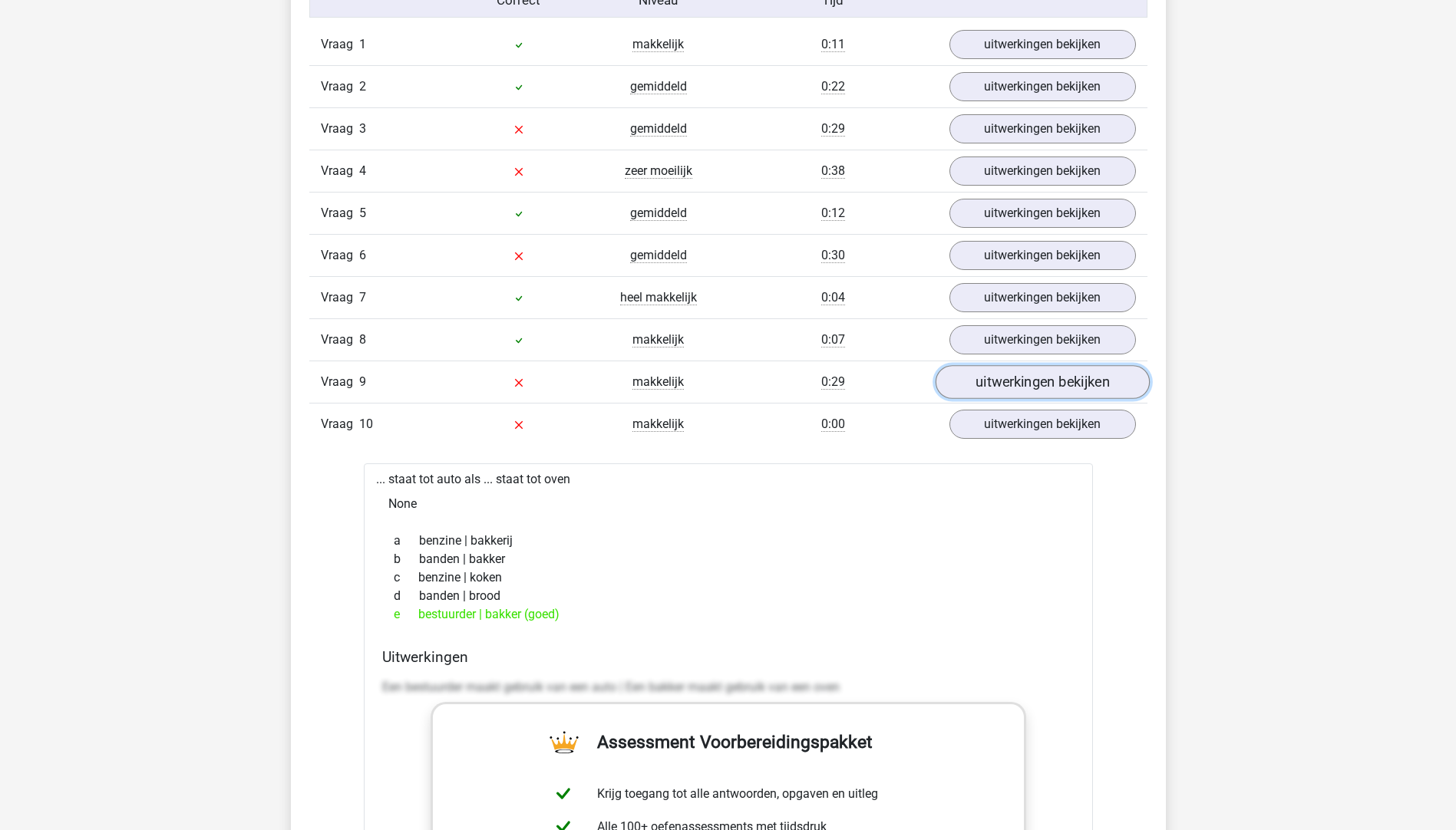
click at [994, 377] on link "uitwerkingen bekijken" at bounding box center [1041, 382] width 214 height 34
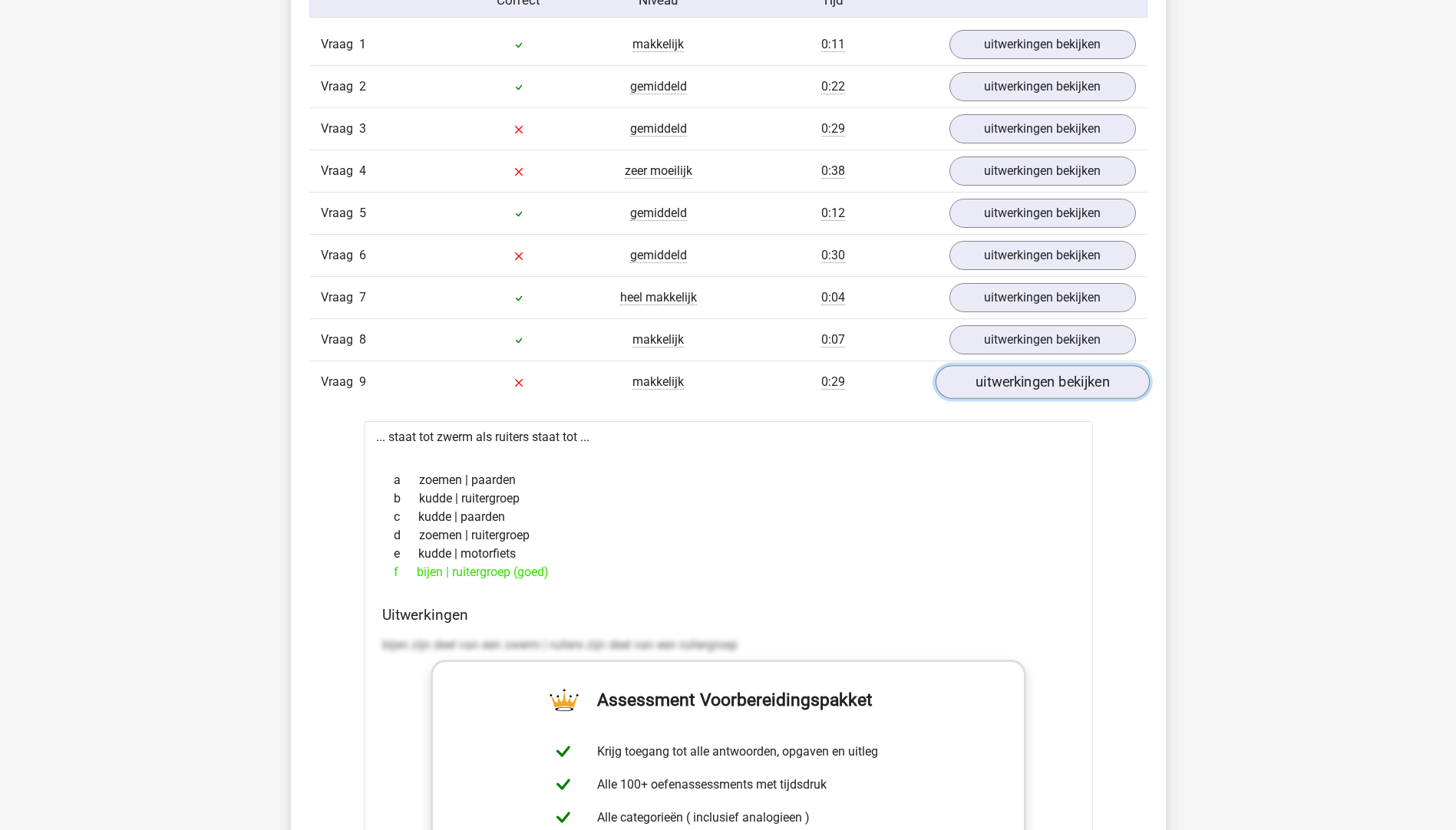
click at [994, 377] on link "uitwerkingen bekijken" at bounding box center [1041, 382] width 214 height 34
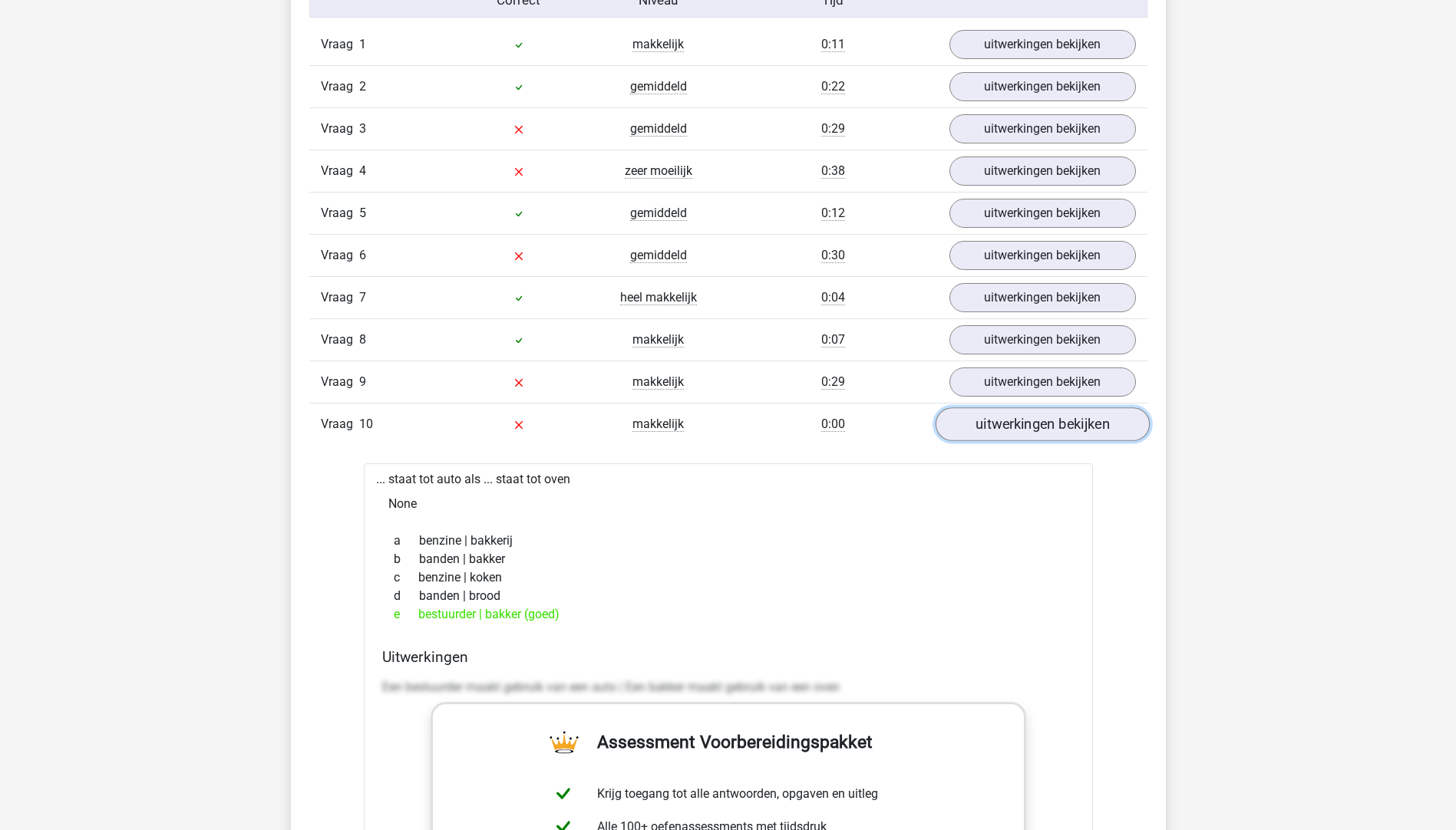
click at [988, 423] on link "uitwerkingen bekijken" at bounding box center [1041, 424] width 214 height 34
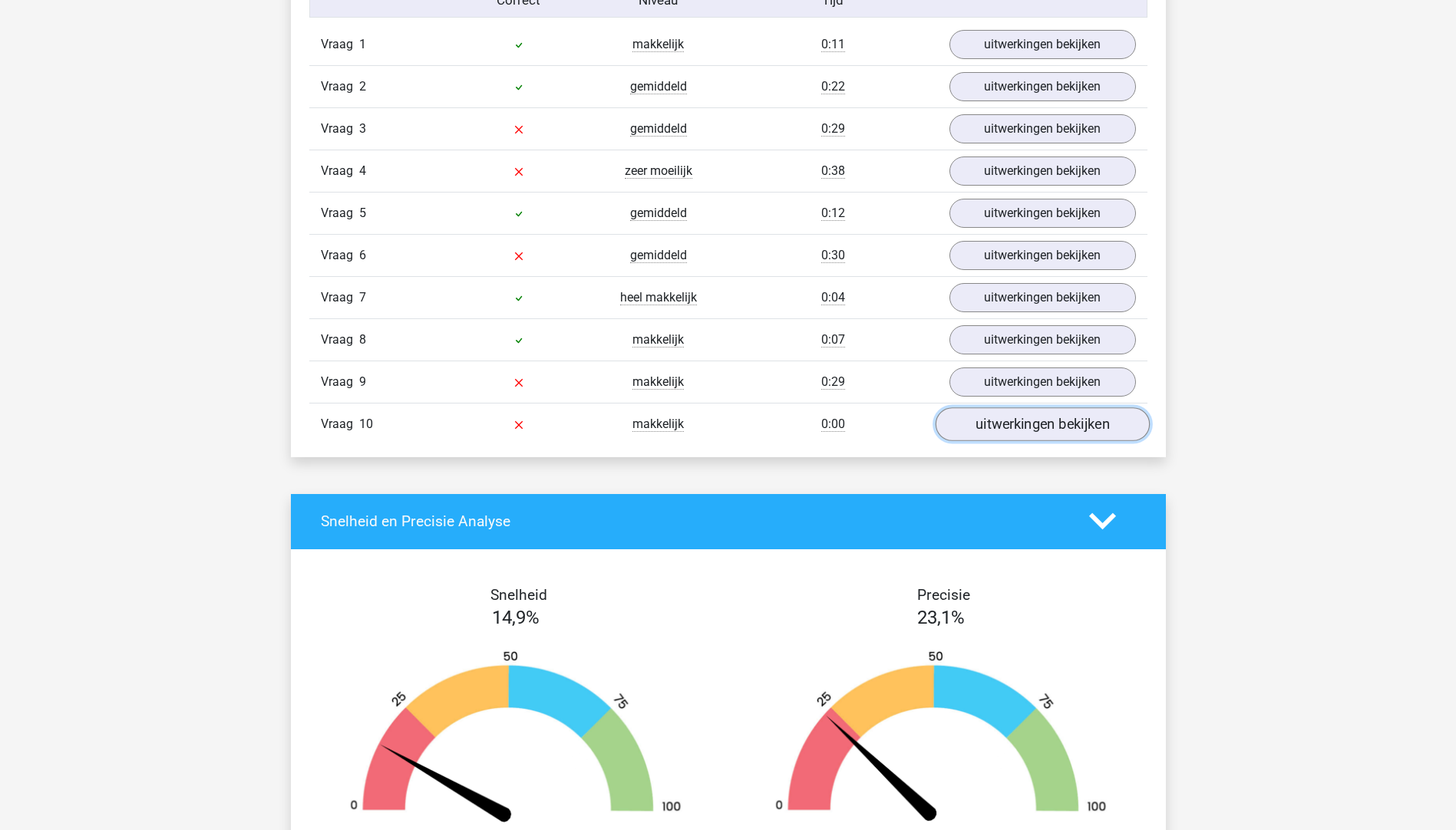
click at [988, 423] on link "uitwerkingen bekijken" at bounding box center [1041, 424] width 214 height 34
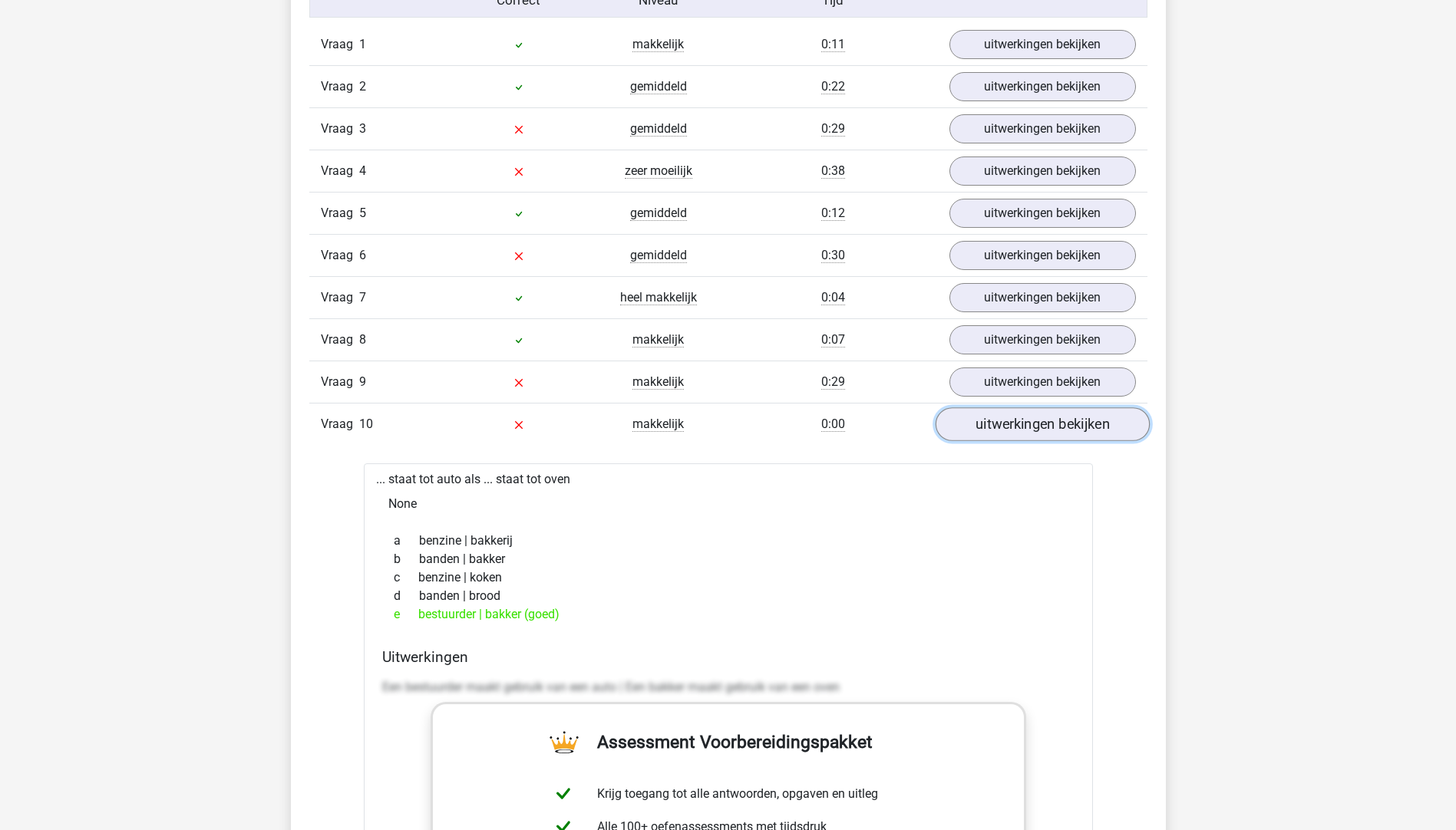
click at [987, 423] on link "uitwerkingen bekijken" at bounding box center [1041, 424] width 214 height 34
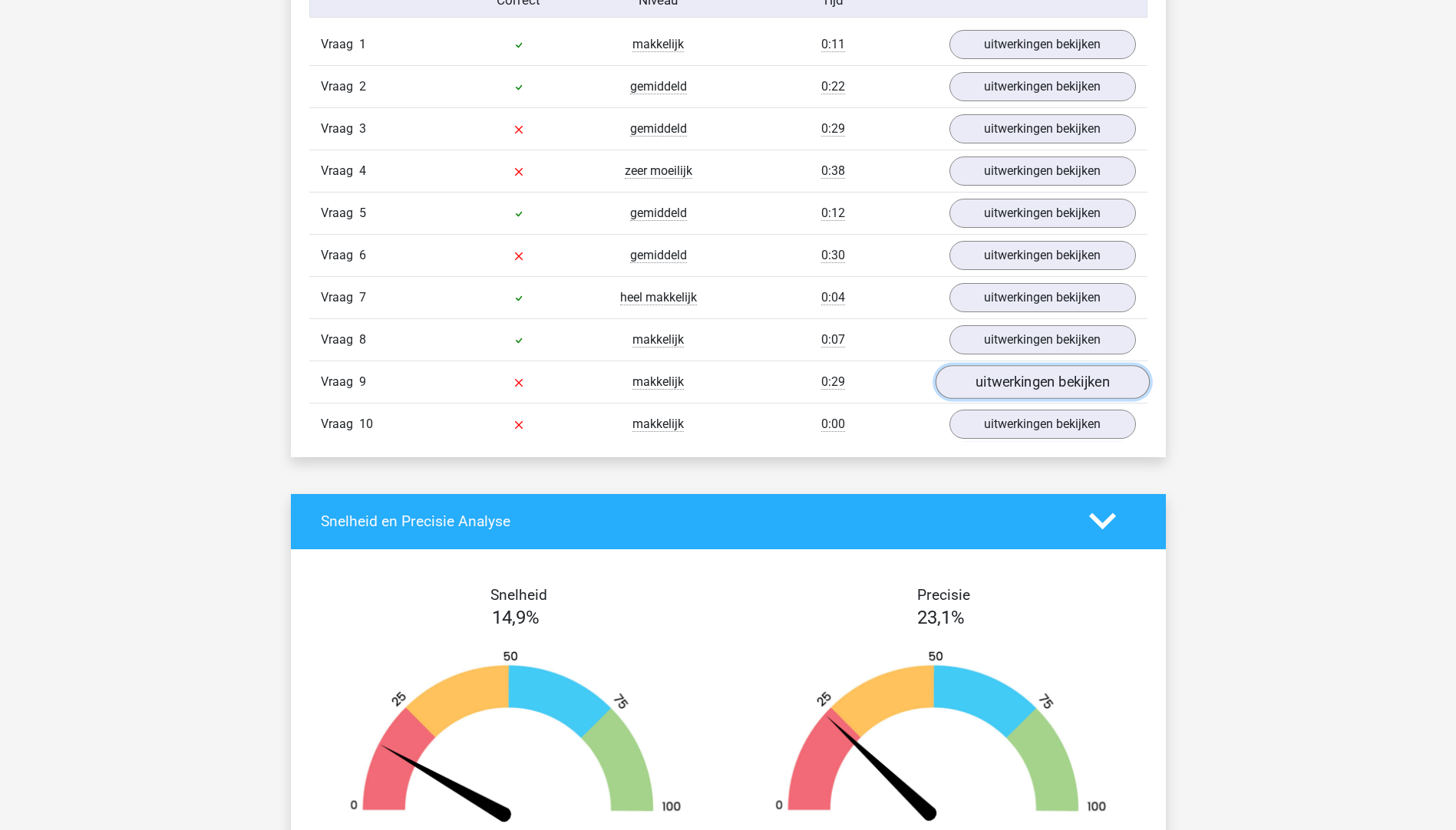
click at [994, 382] on link "uitwerkingen bekijken" at bounding box center [1041, 382] width 214 height 34
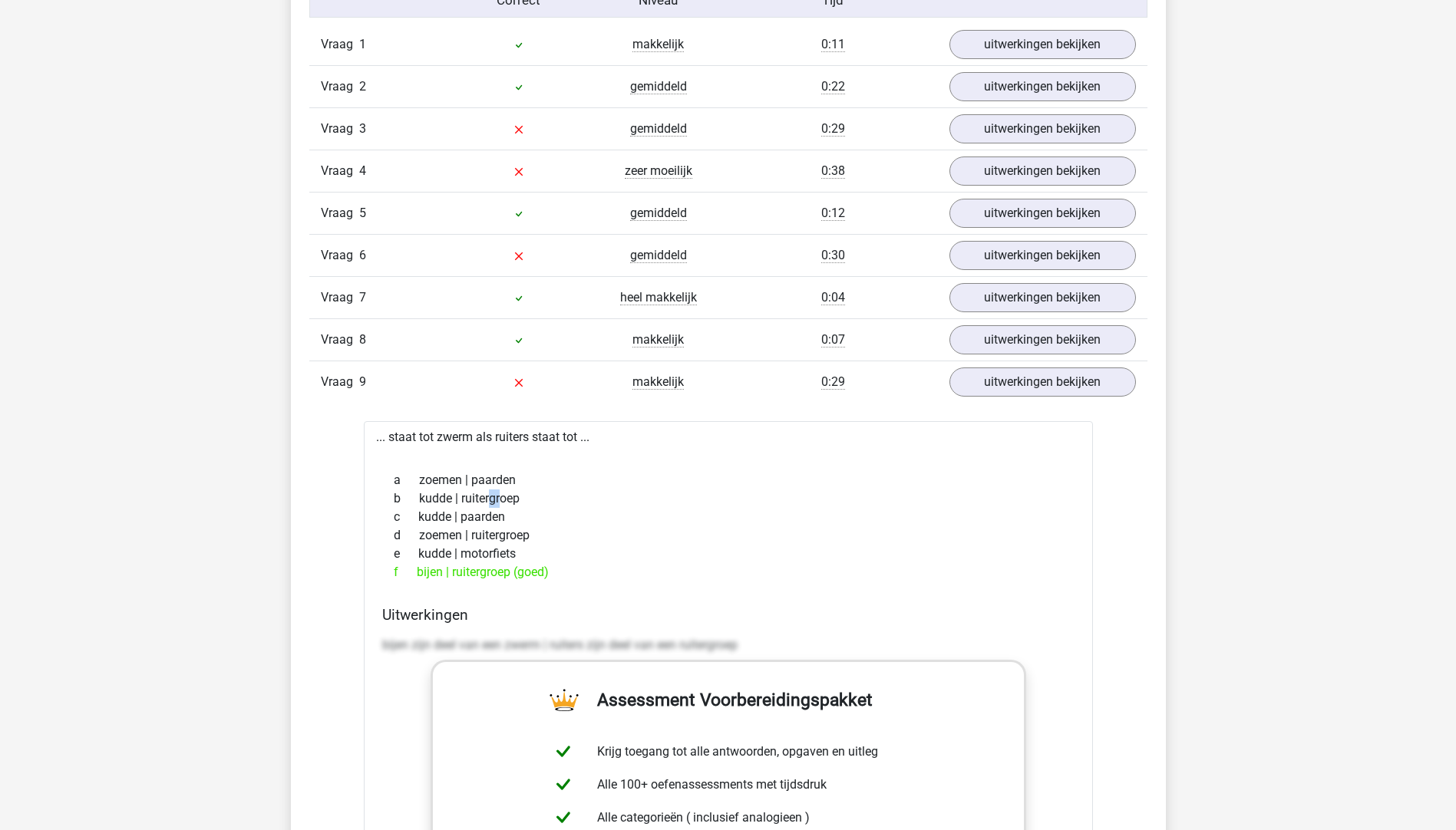
drag, startPoint x: 422, startPoint y: 502, endPoint x: 438, endPoint y: 499, distance: 16.3
click at [438, 499] on div "b kudde | ruitergroep" at bounding box center [728, 498] width 692 height 18
drag, startPoint x: 438, startPoint y: 499, endPoint x: 425, endPoint y: 512, distance: 18.4
click at [425, 512] on div "c kudde | paarden" at bounding box center [728, 516] width 692 height 18
click at [428, 572] on div "f bijen | ruitergroep (goed)" at bounding box center [728, 572] width 692 height 18
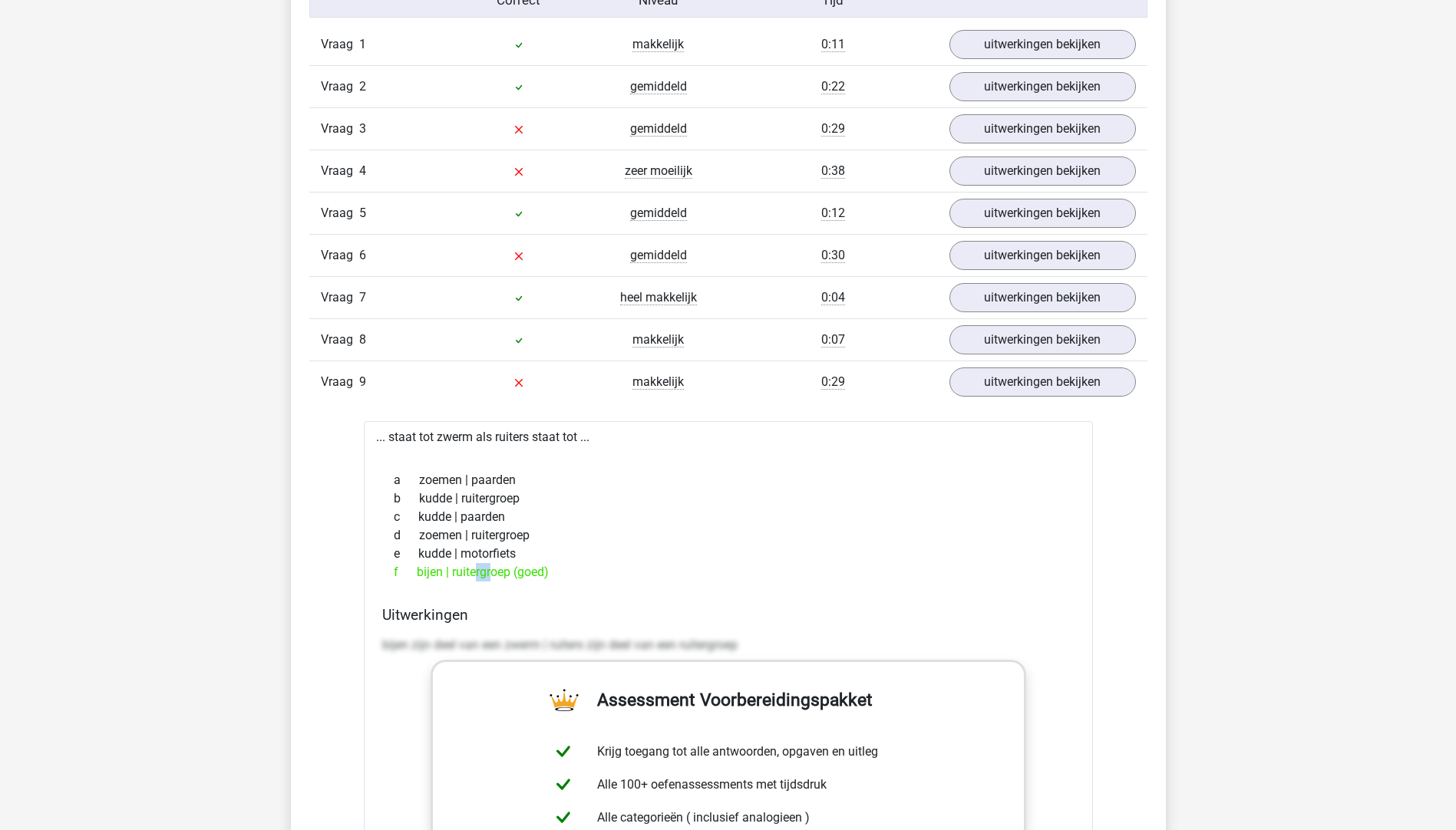
drag, startPoint x: 417, startPoint y: 572, endPoint x: 430, endPoint y: 572, distance: 13.0
click at [430, 572] on div "f bijen | ruitergroep (goed)" at bounding box center [728, 572] width 692 height 18
drag, startPoint x: 430, startPoint y: 572, endPoint x: 477, endPoint y: 579, distance: 47.5
click at [473, 584] on div "a zoemen | paarden b kudde | ruitergroep c kudde | paarden d zoemen | ruitergro…" at bounding box center [728, 527] width 692 height 123
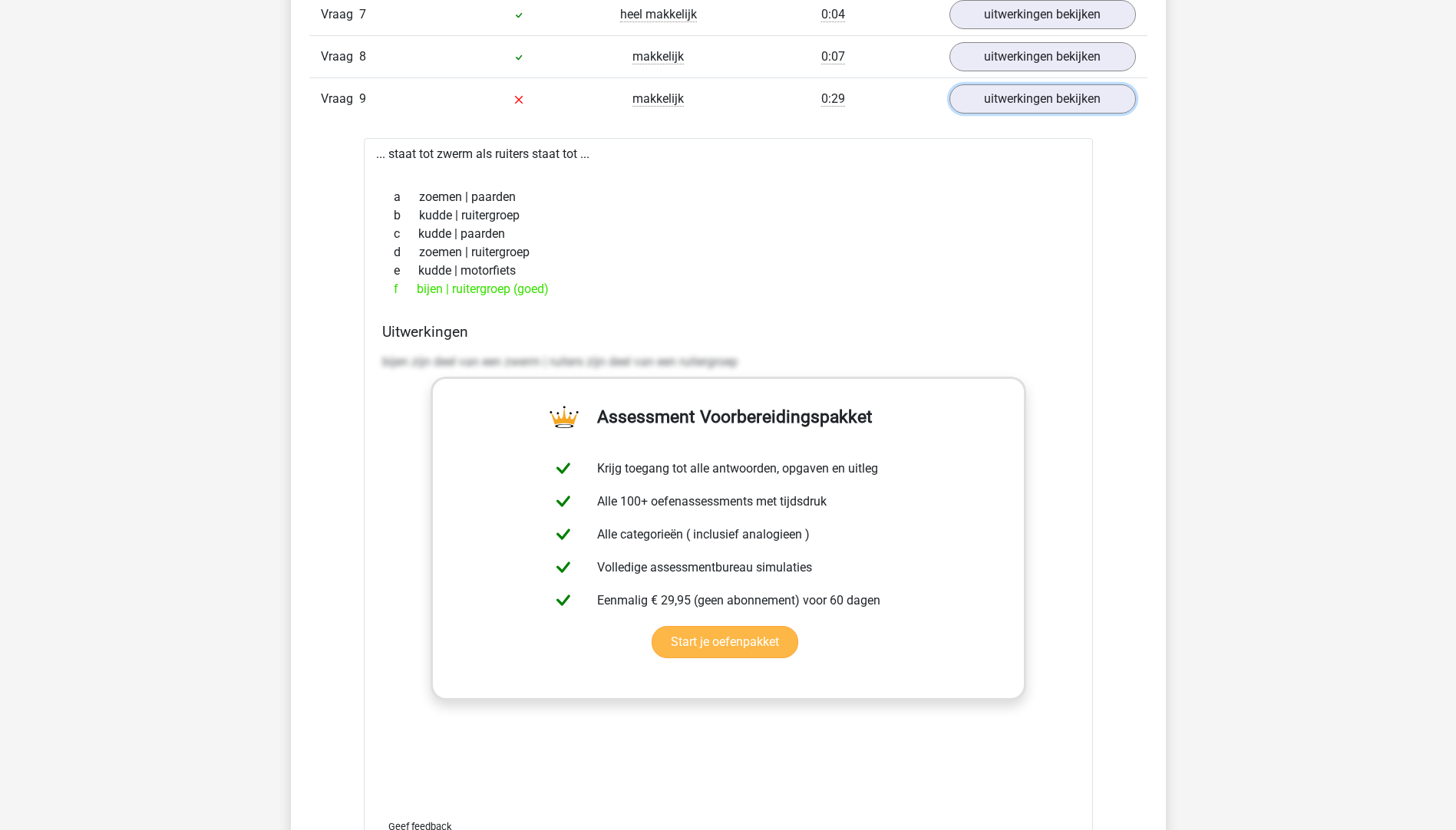
scroll to position [1381, 0]
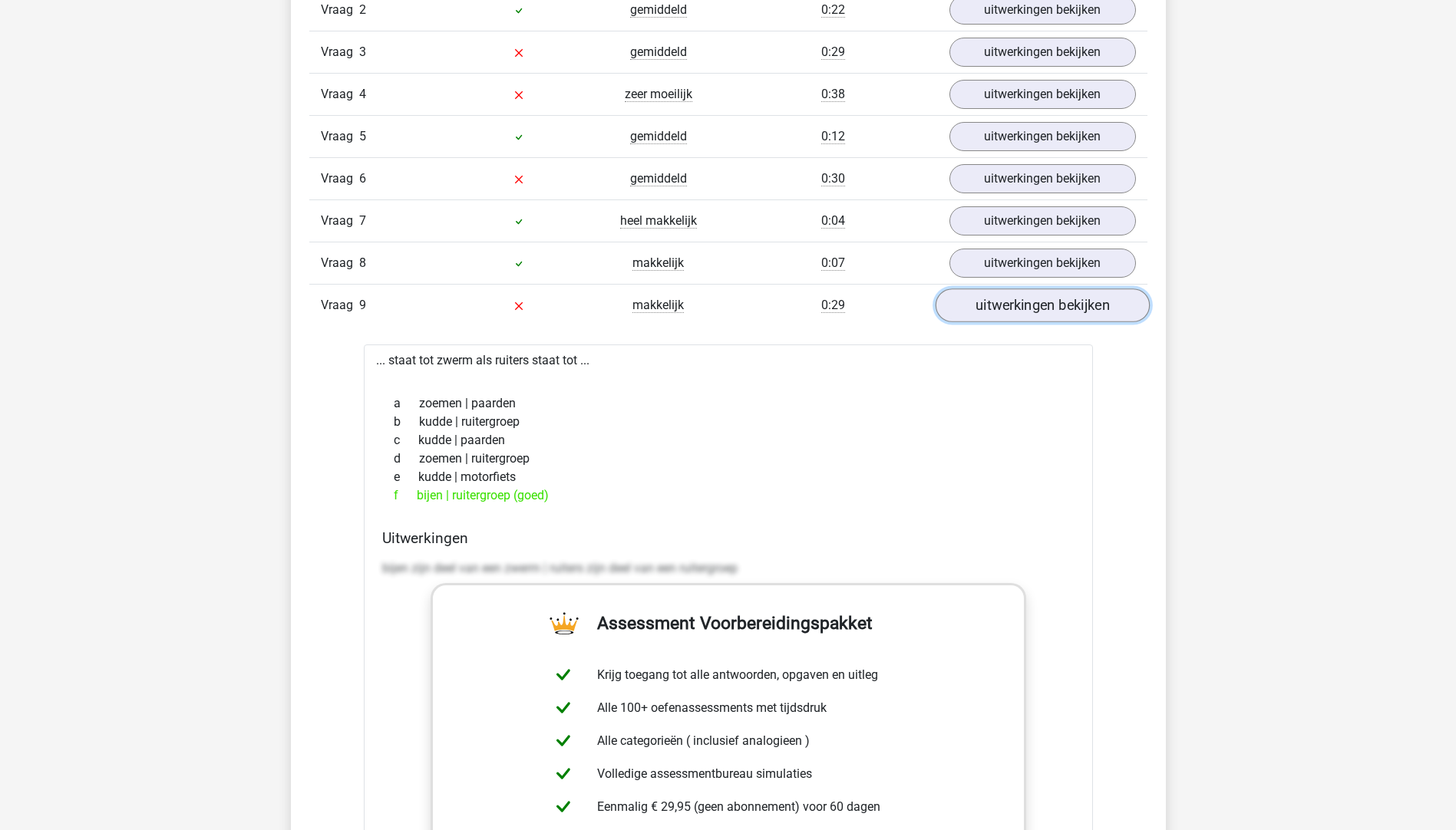
click at [1026, 318] on link "uitwerkingen bekijken" at bounding box center [1041, 305] width 214 height 34
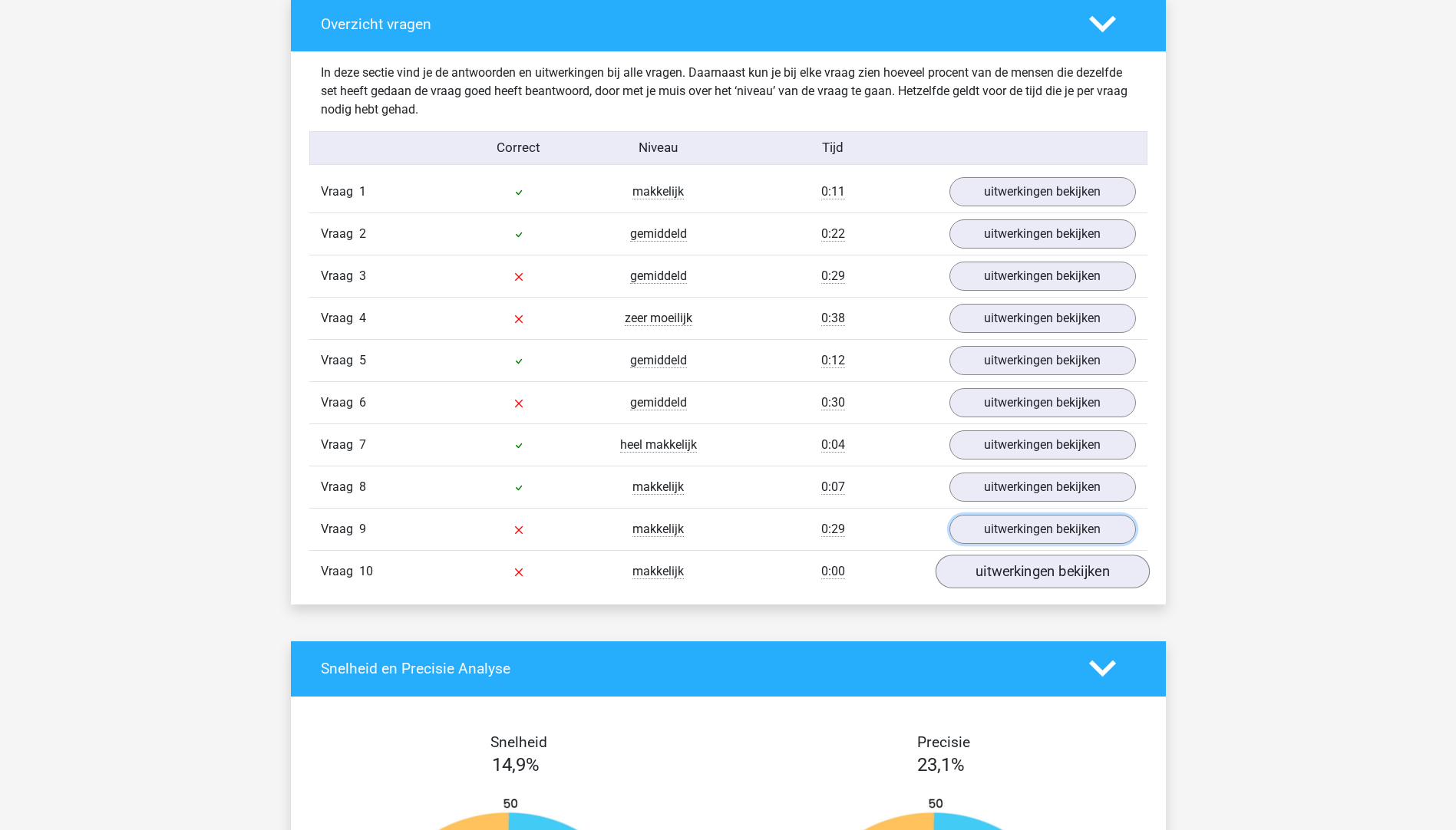
scroll to position [1150, 0]
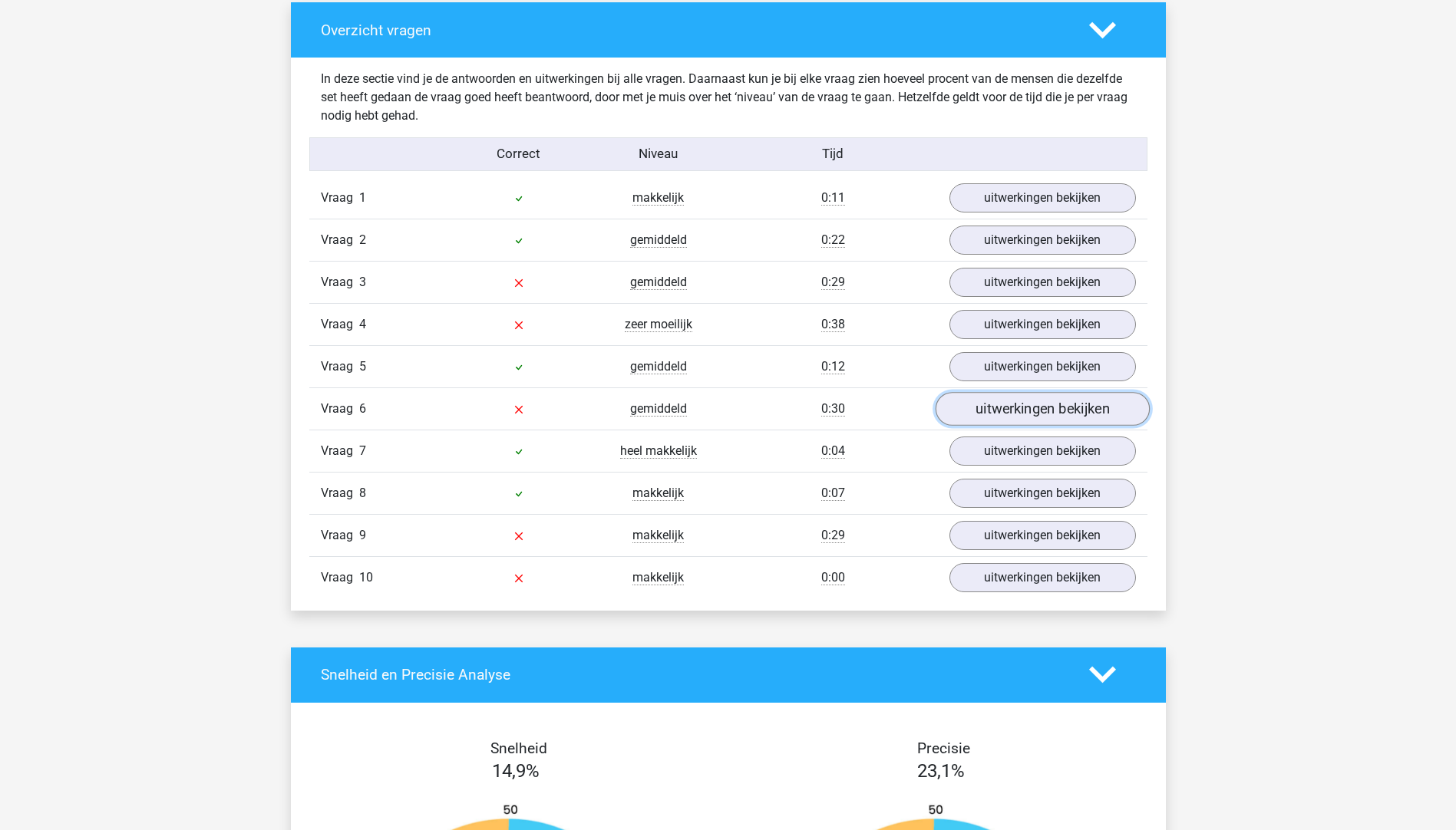
click at [1014, 421] on link "uitwerkingen bekijken" at bounding box center [1041, 409] width 214 height 34
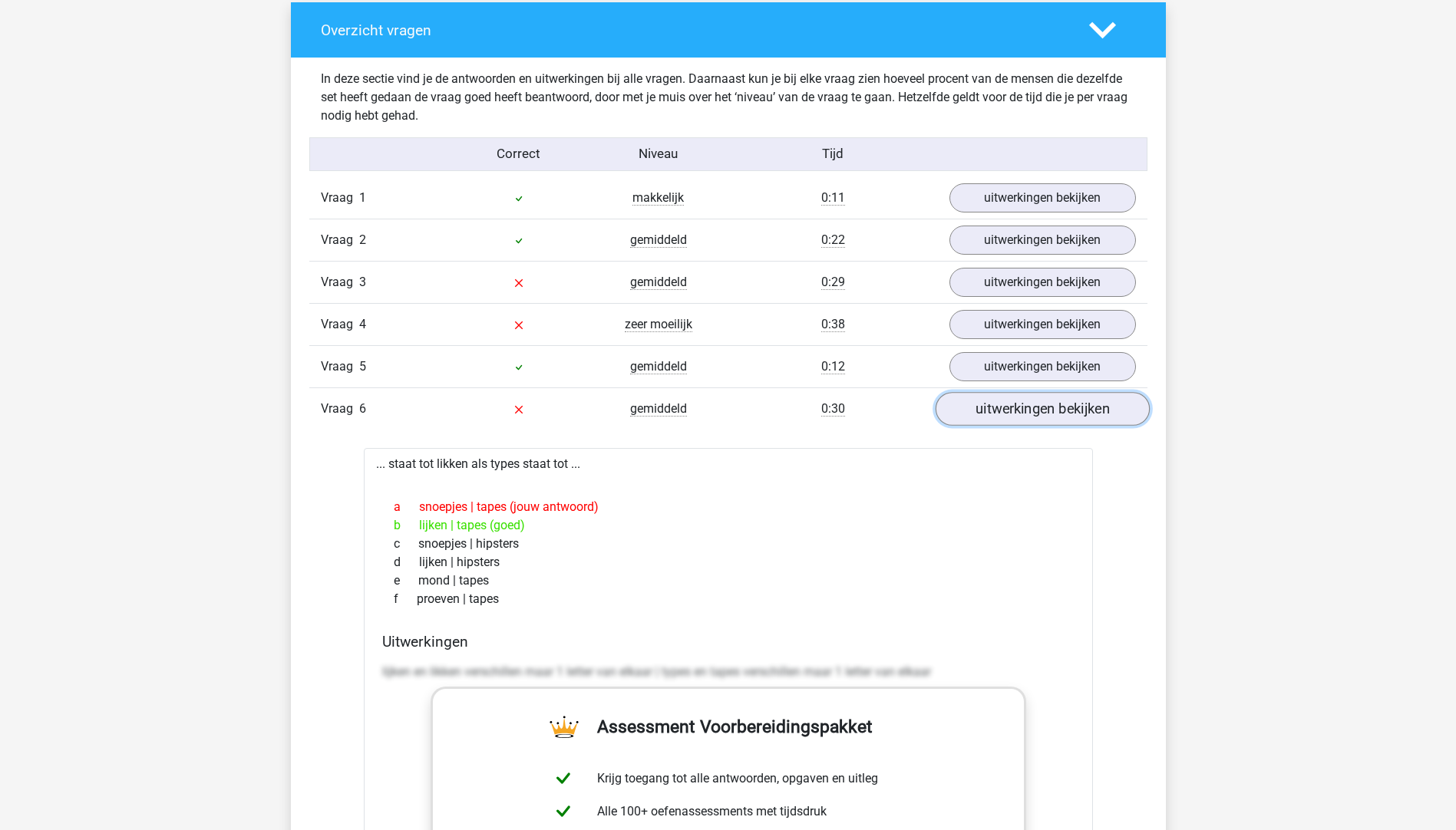
click at [1013, 420] on link "uitwerkingen bekijken" at bounding box center [1041, 409] width 214 height 34
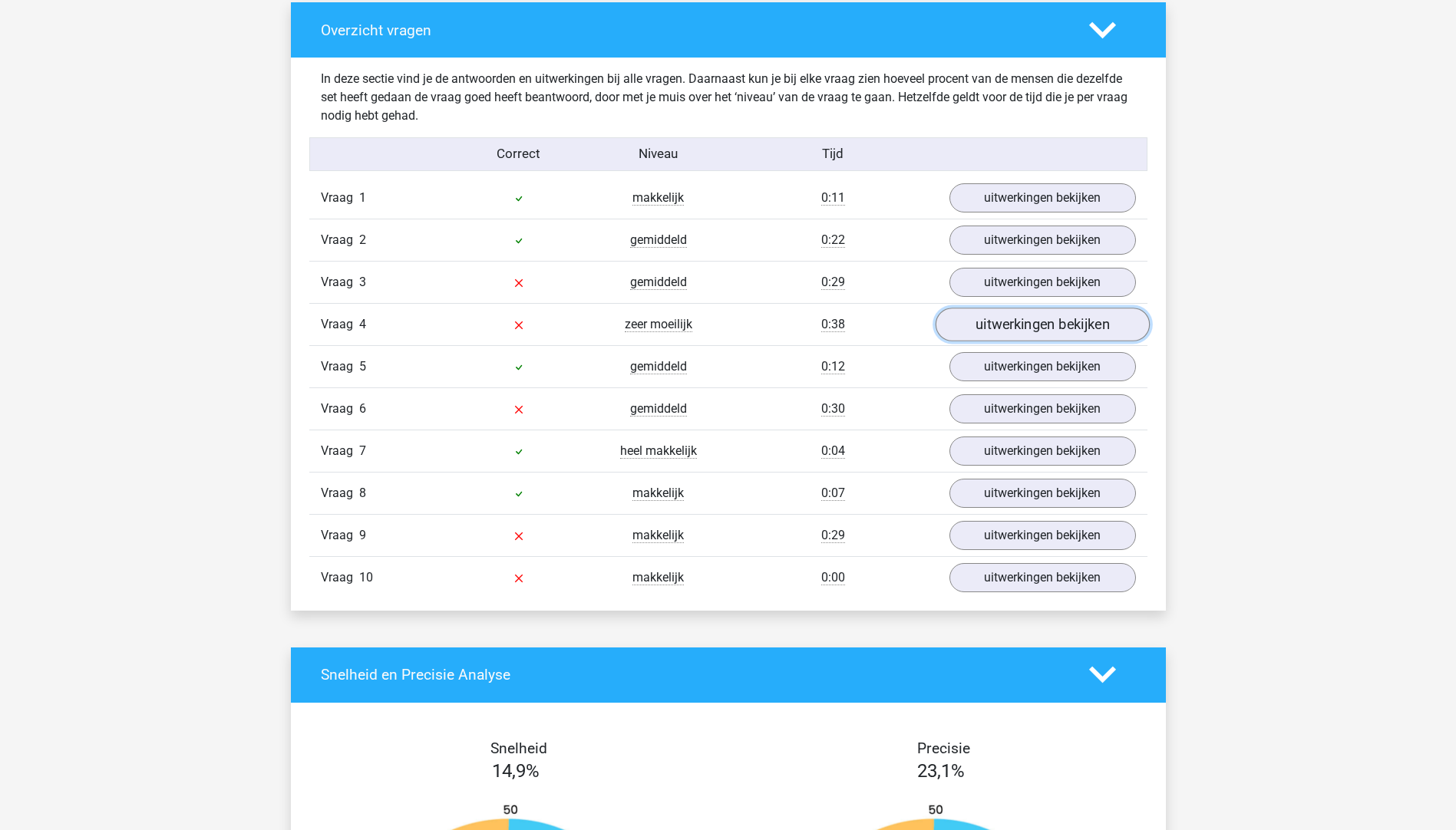
click at [1000, 331] on link "uitwerkingen bekijken" at bounding box center [1041, 324] width 214 height 34
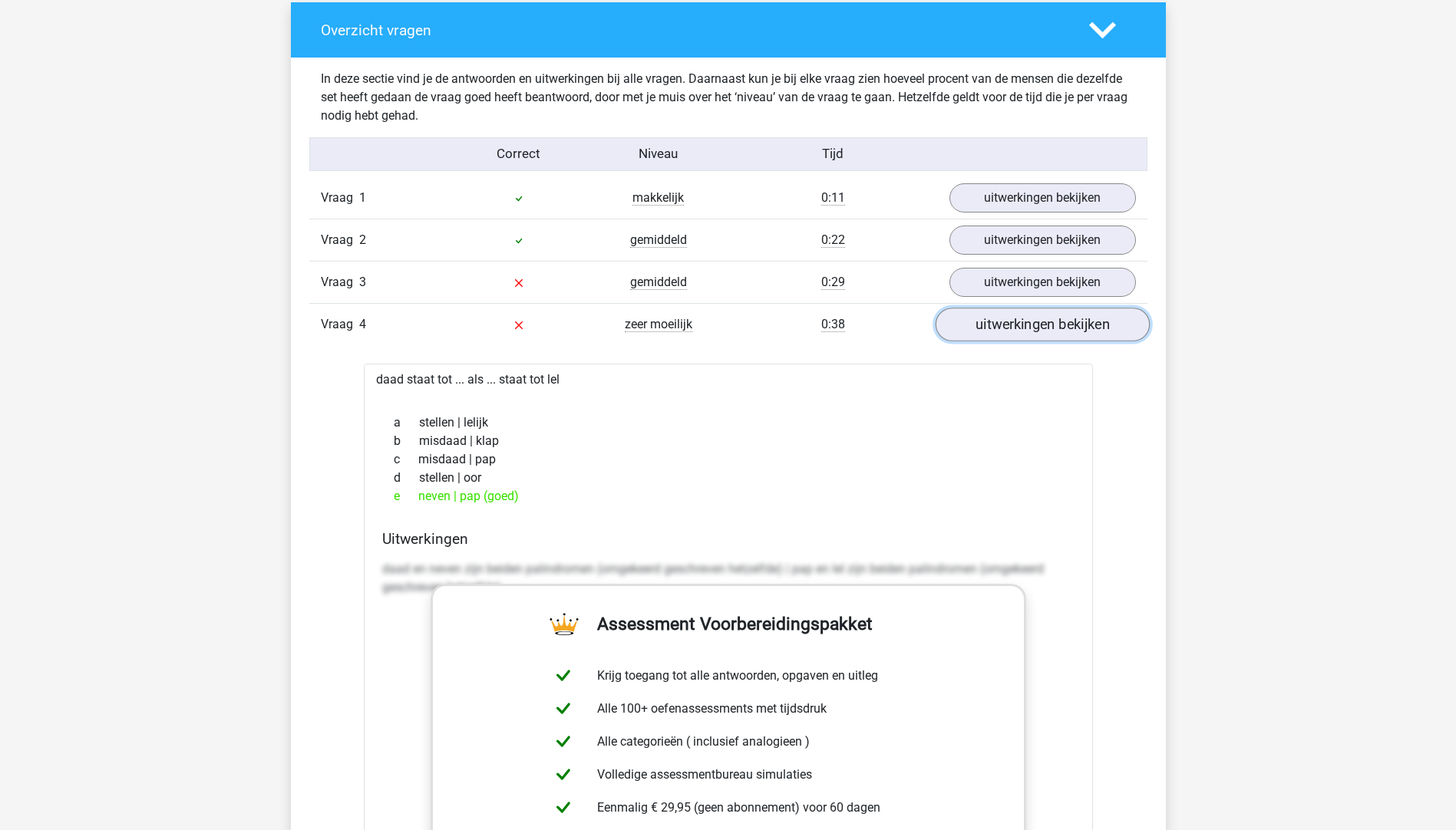
drag, startPoint x: 1016, startPoint y: 334, endPoint x: 1008, endPoint y: 308, distance: 27.2
click at [1017, 335] on link "uitwerkingen bekijken" at bounding box center [1041, 324] width 214 height 34
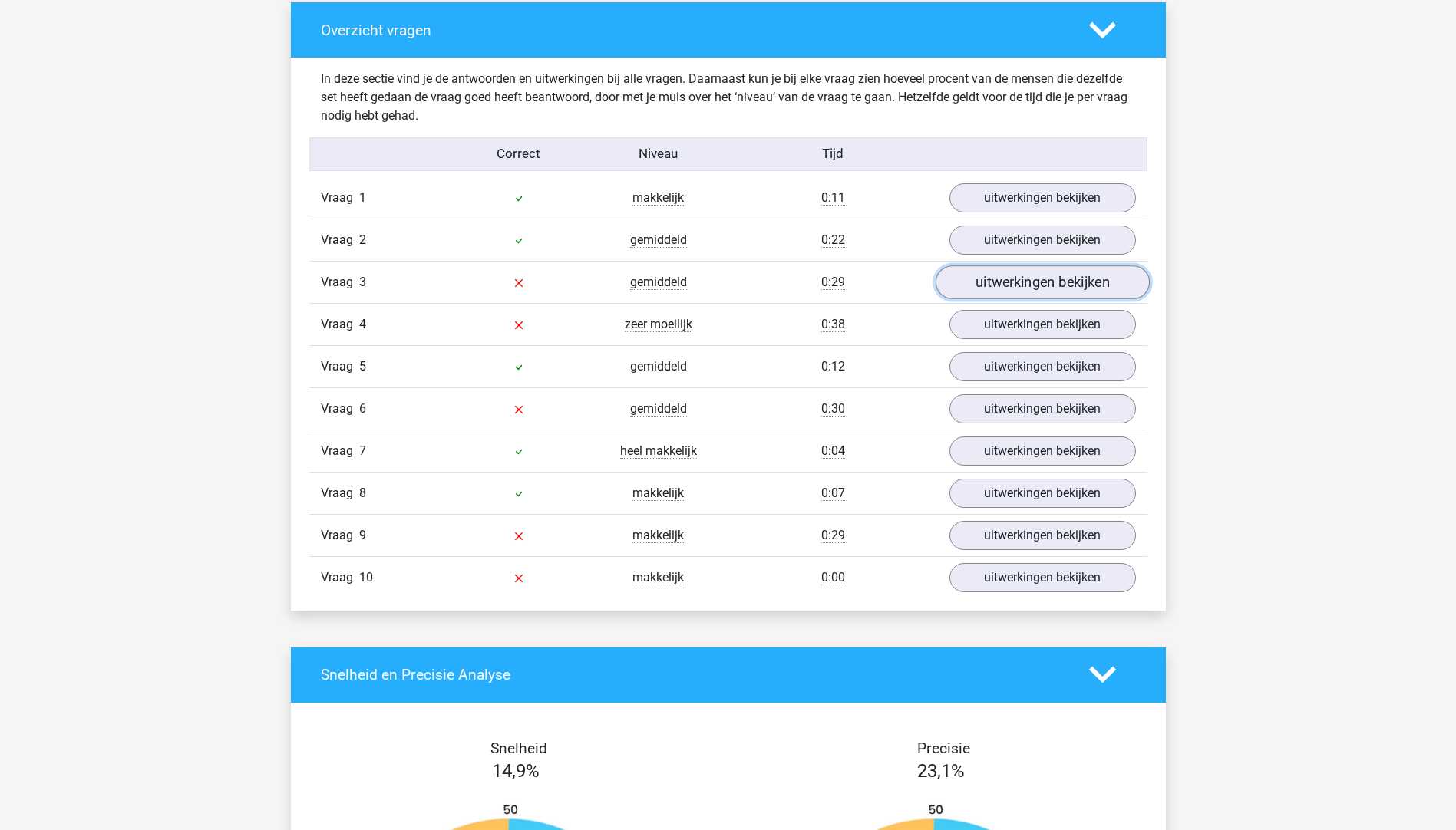
click at [997, 283] on link "uitwerkingen bekijken" at bounding box center [1041, 283] width 214 height 34
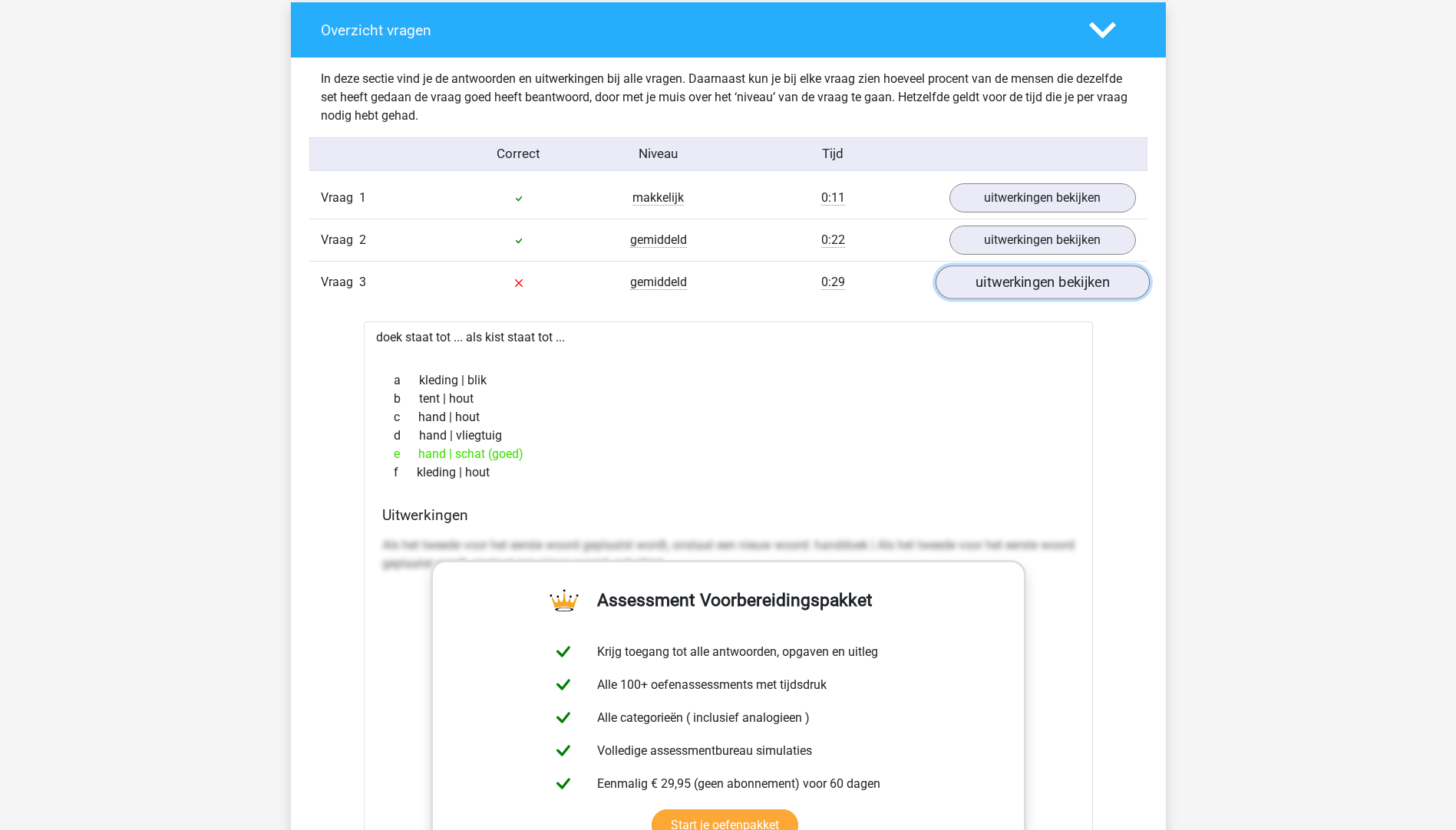
click at [997, 283] on link "uitwerkingen bekijken" at bounding box center [1041, 283] width 214 height 34
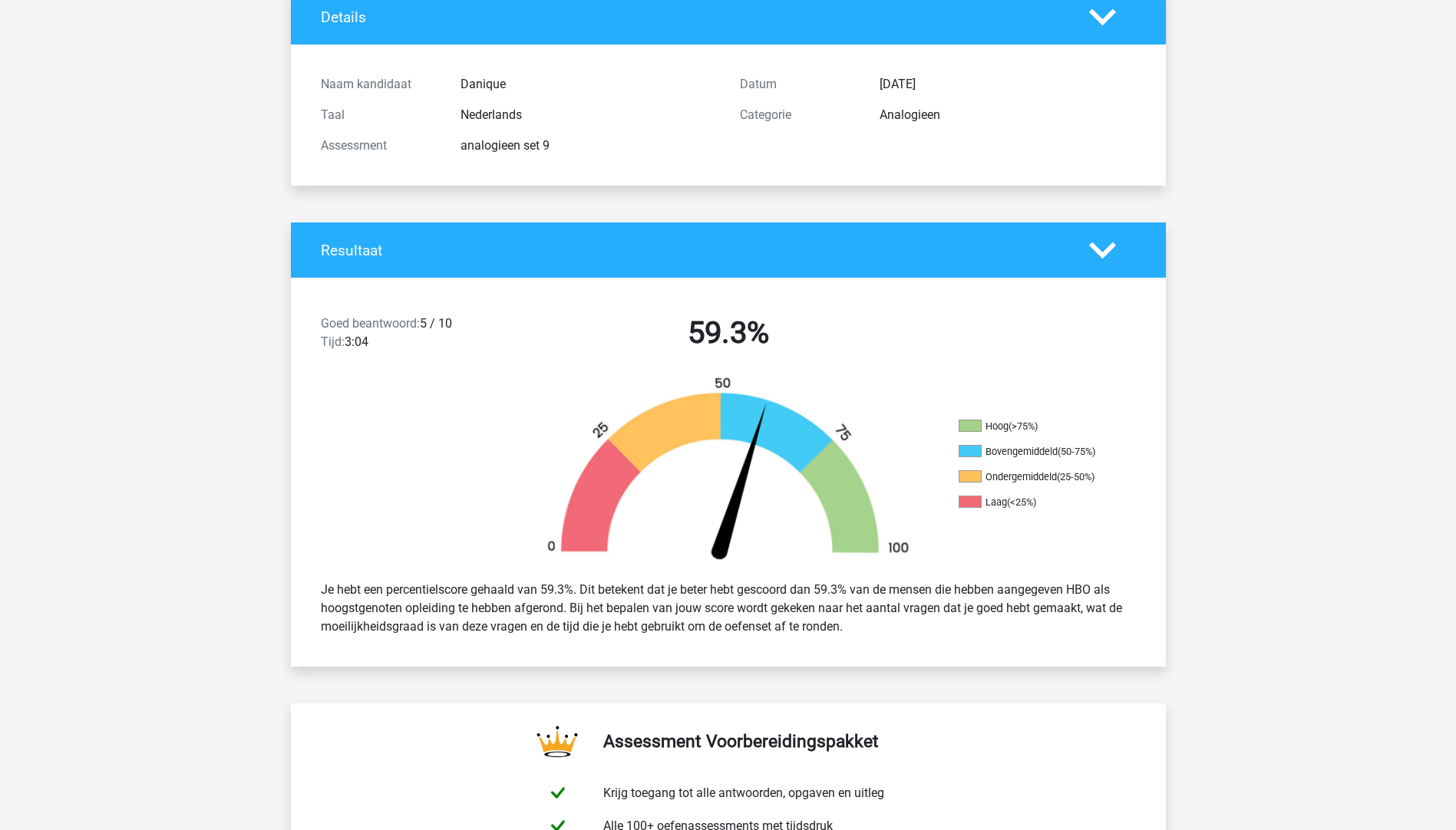
scroll to position [0, 0]
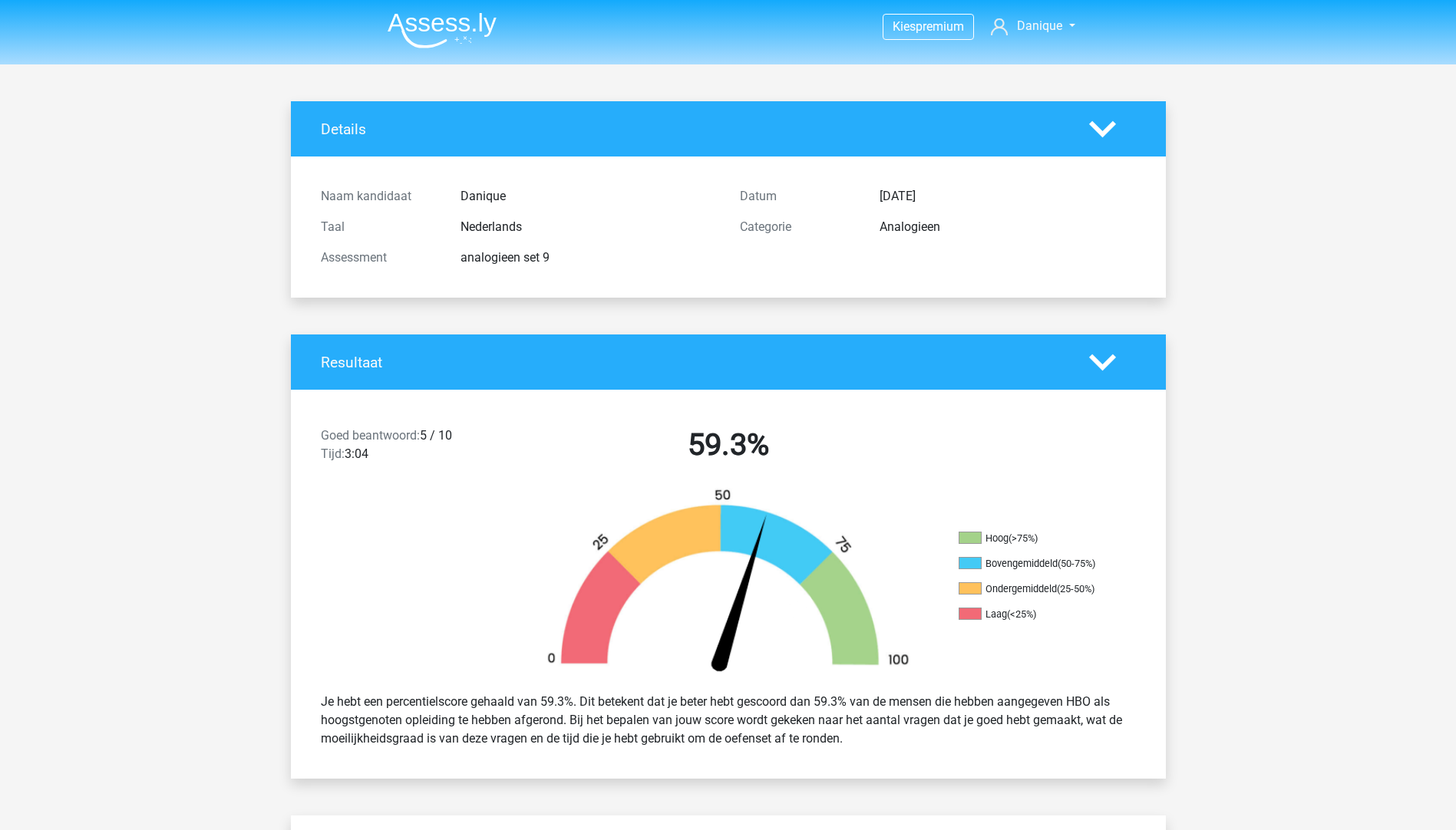
click at [1109, 136] on icon at bounding box center [1102, 130] width 26 height 26
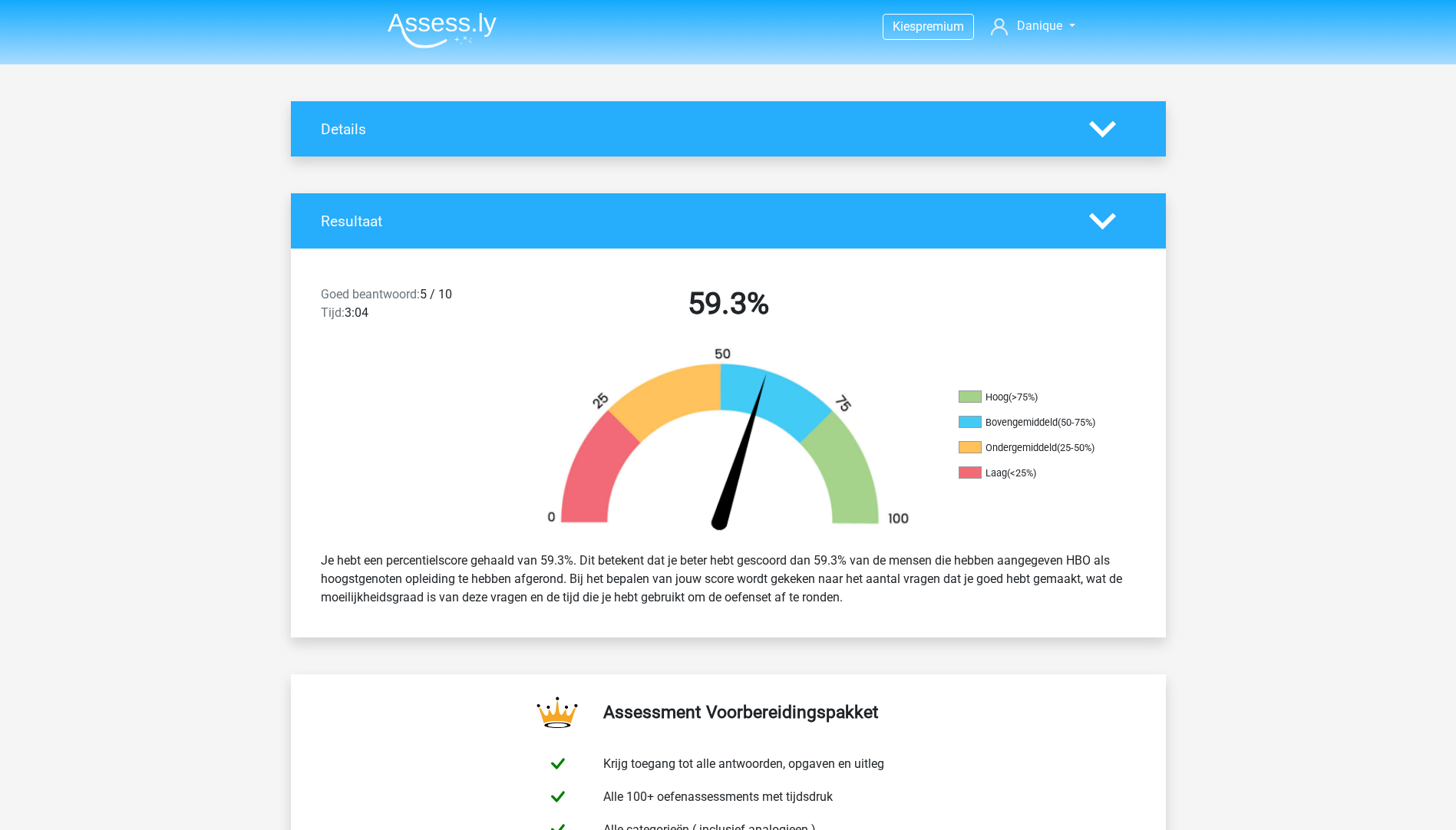
click at [1105, 224] on polygon at bounding box center [1102, 221] width 26 height 17
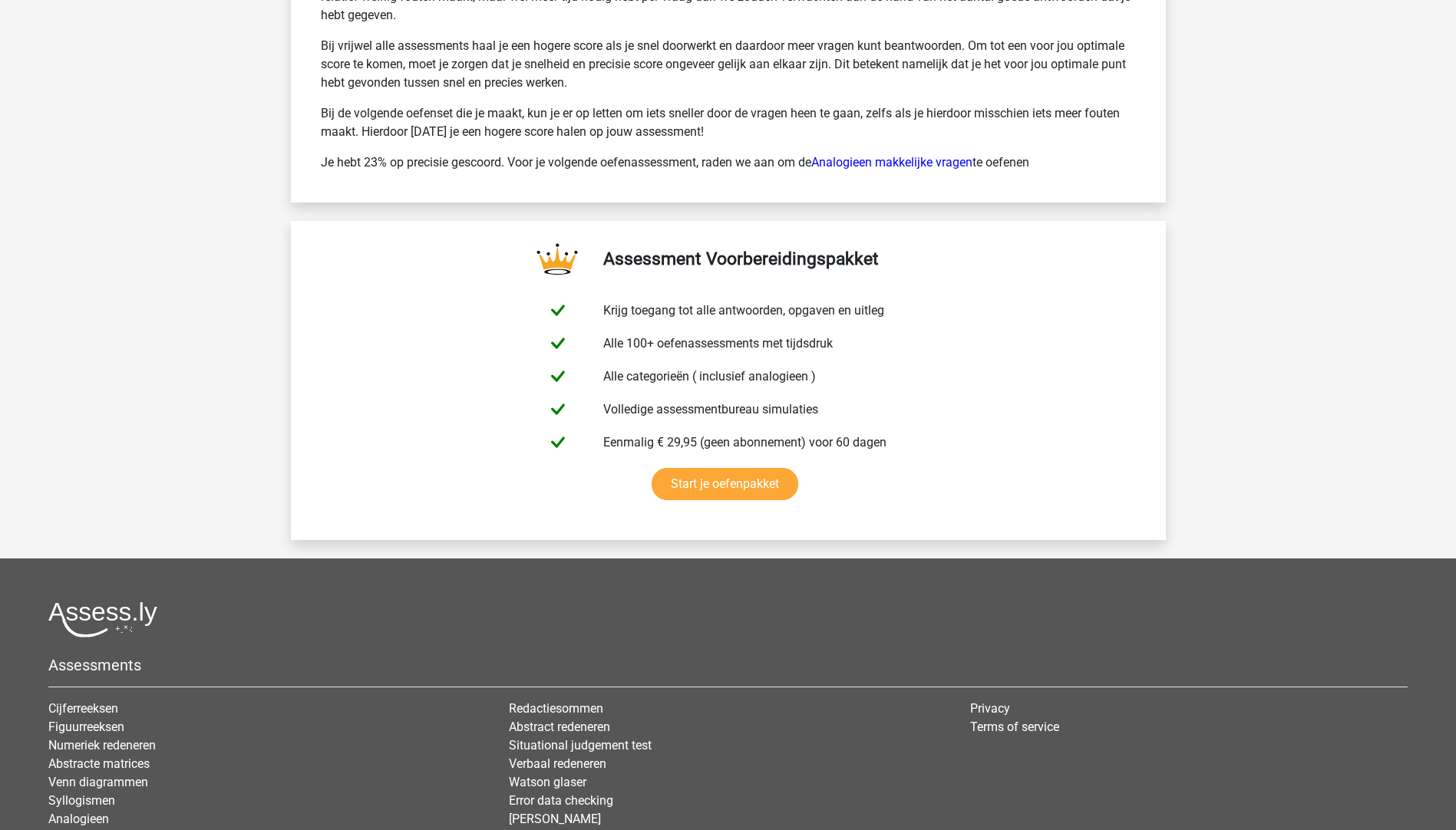
scroll to position [2043, 0]
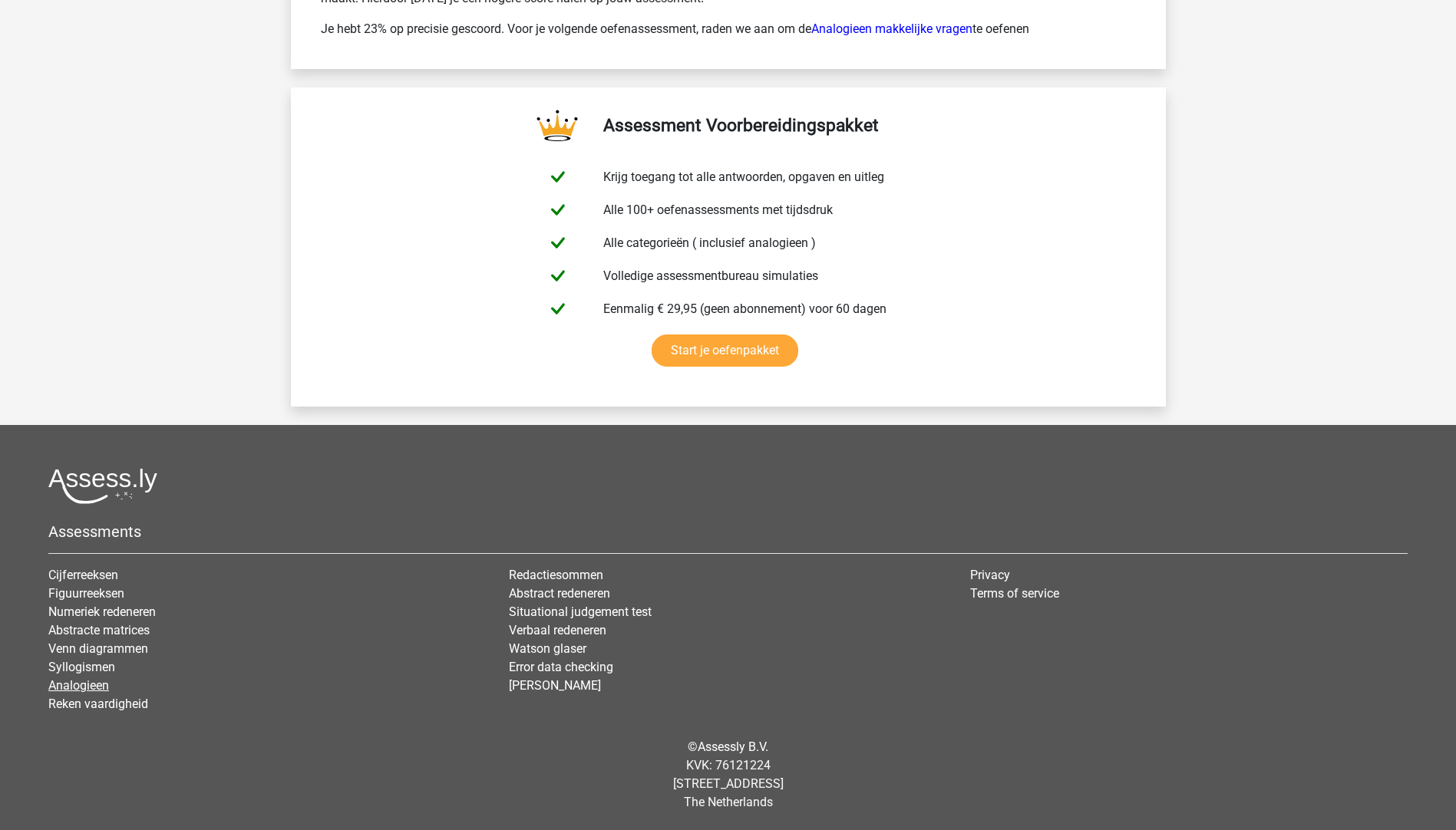
click at [89, 684] on link "Analogieen" at bounding box center [78, 684] width 61 height 14
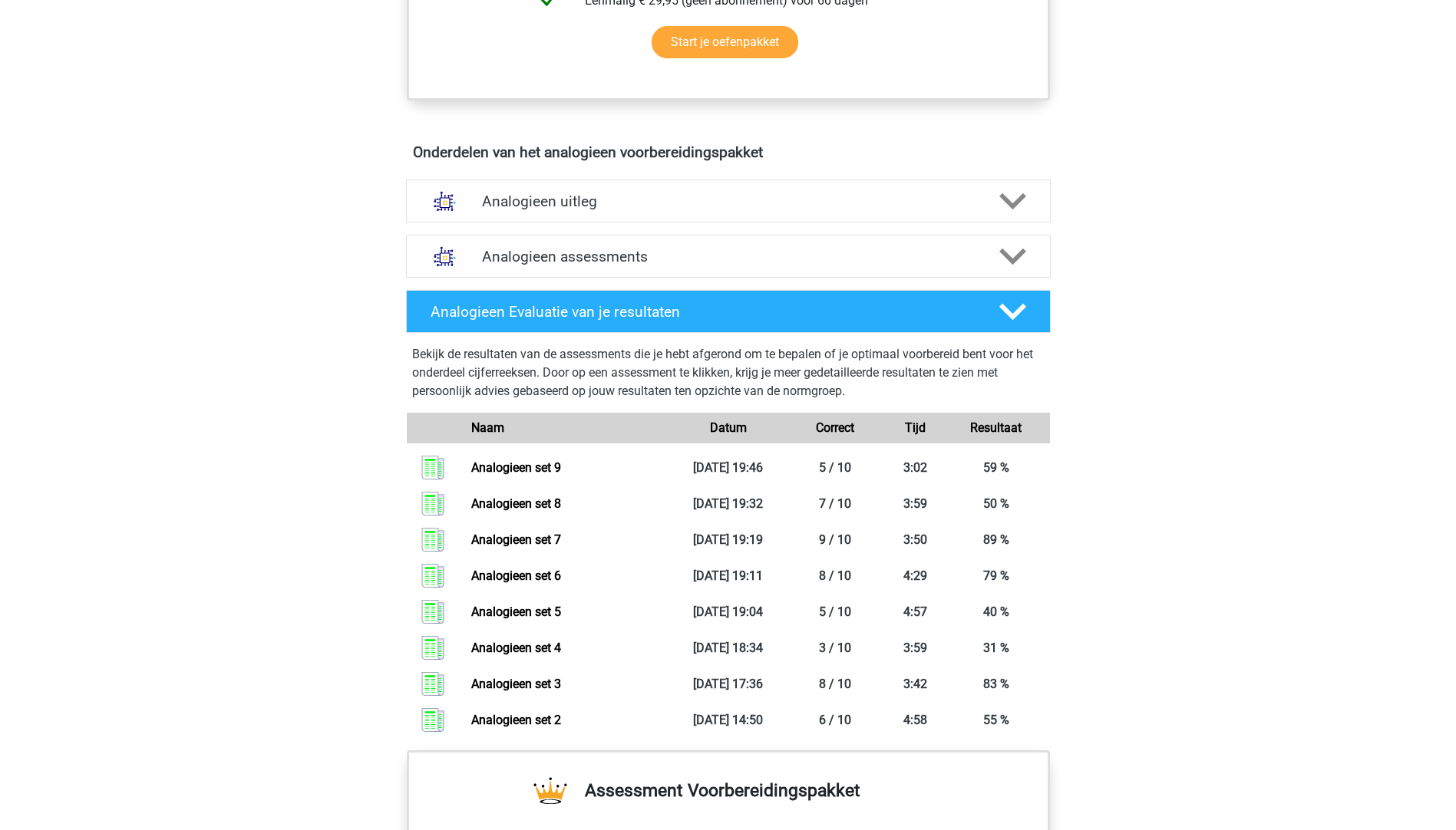
scroll to position [768, 0]
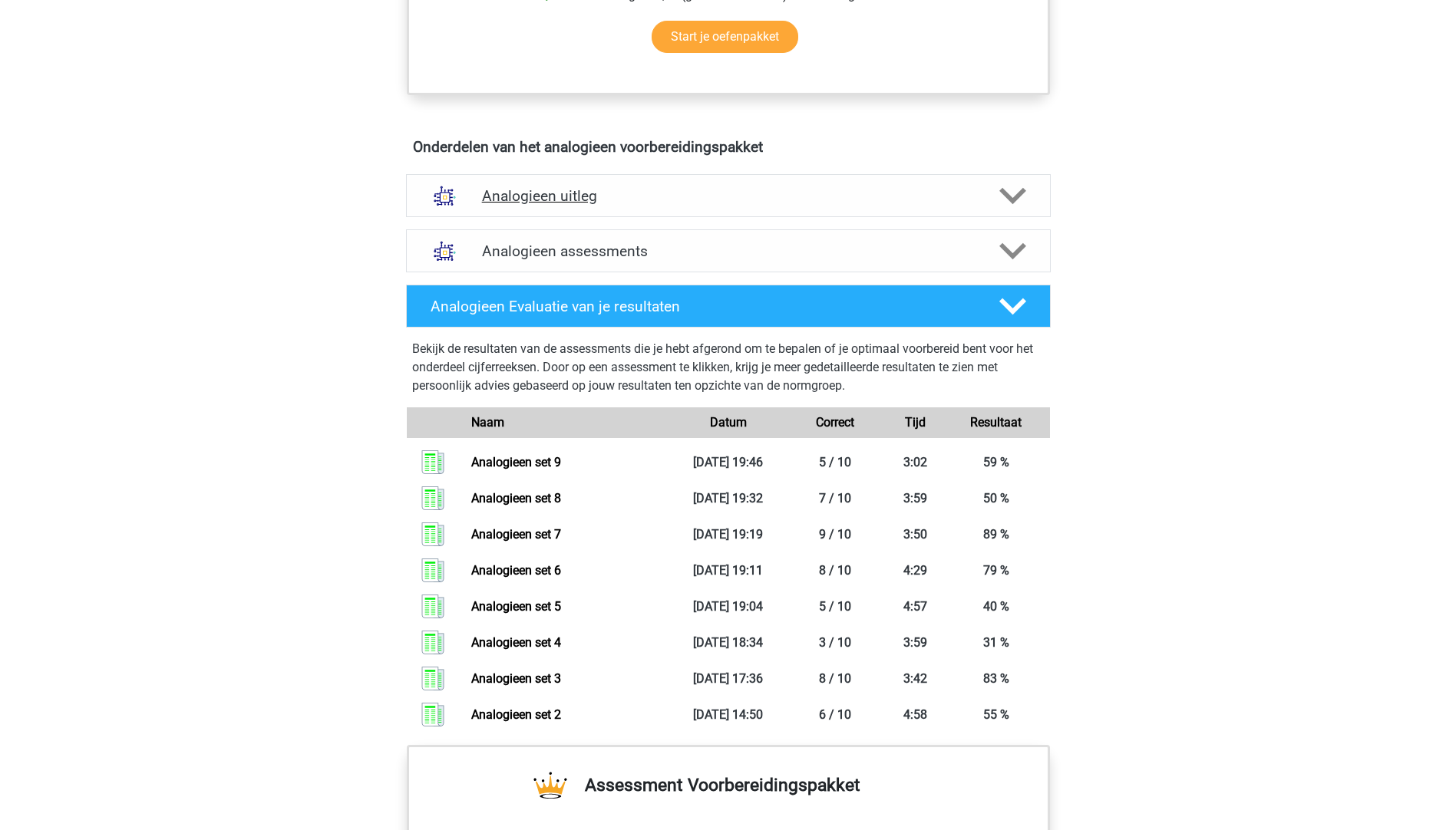
click at [543, 189] on h4 "Analogieen uitleg" at bounding box center [728, 196] width 493 height 18
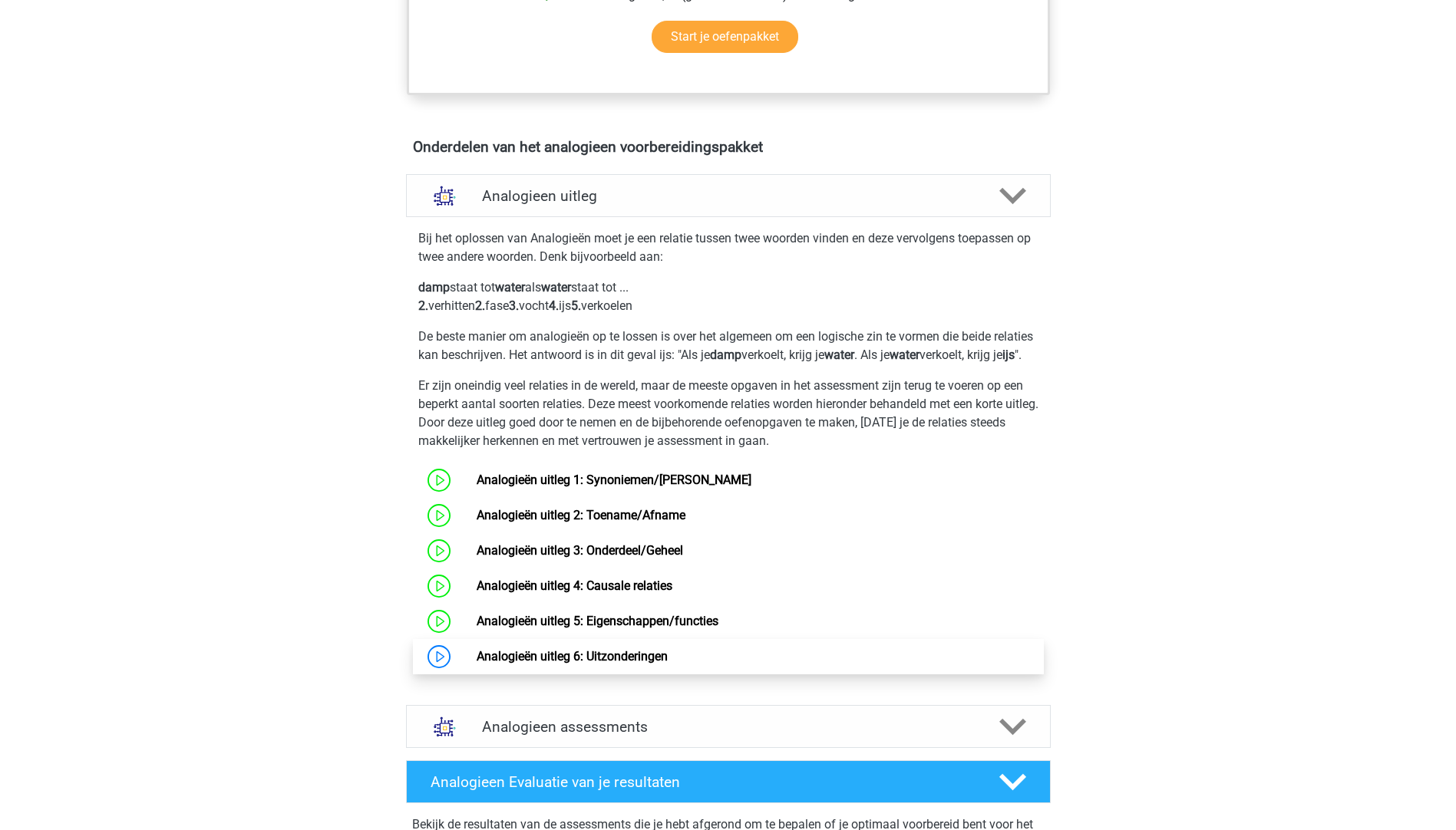
click at [556, 664] on link "Analogieën uitleg 6: Uitzonderingen" at bounding box center [572, 656] width 191 height 14
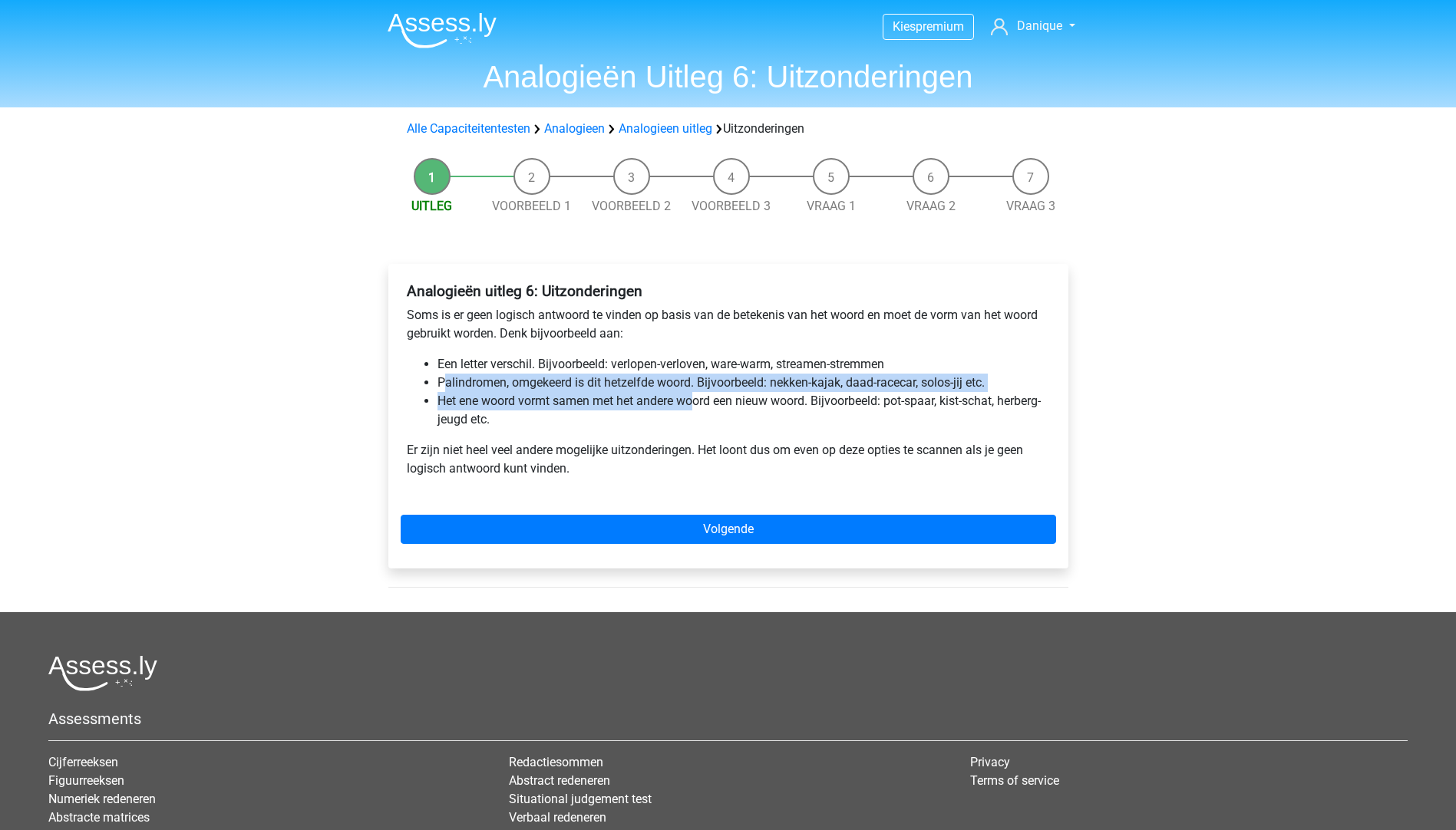
drag, startPoint x: 446, startPoint y: 381, endPoint x: 694, endPoint y: 393, distance: 248.3
click at [694, 393] on ul "Een letter verschil. Bijvoorbeeld: verlopen-verloven, ware-warm, streamen-strem…" at bounding box center [728, 392] width 643 height 74
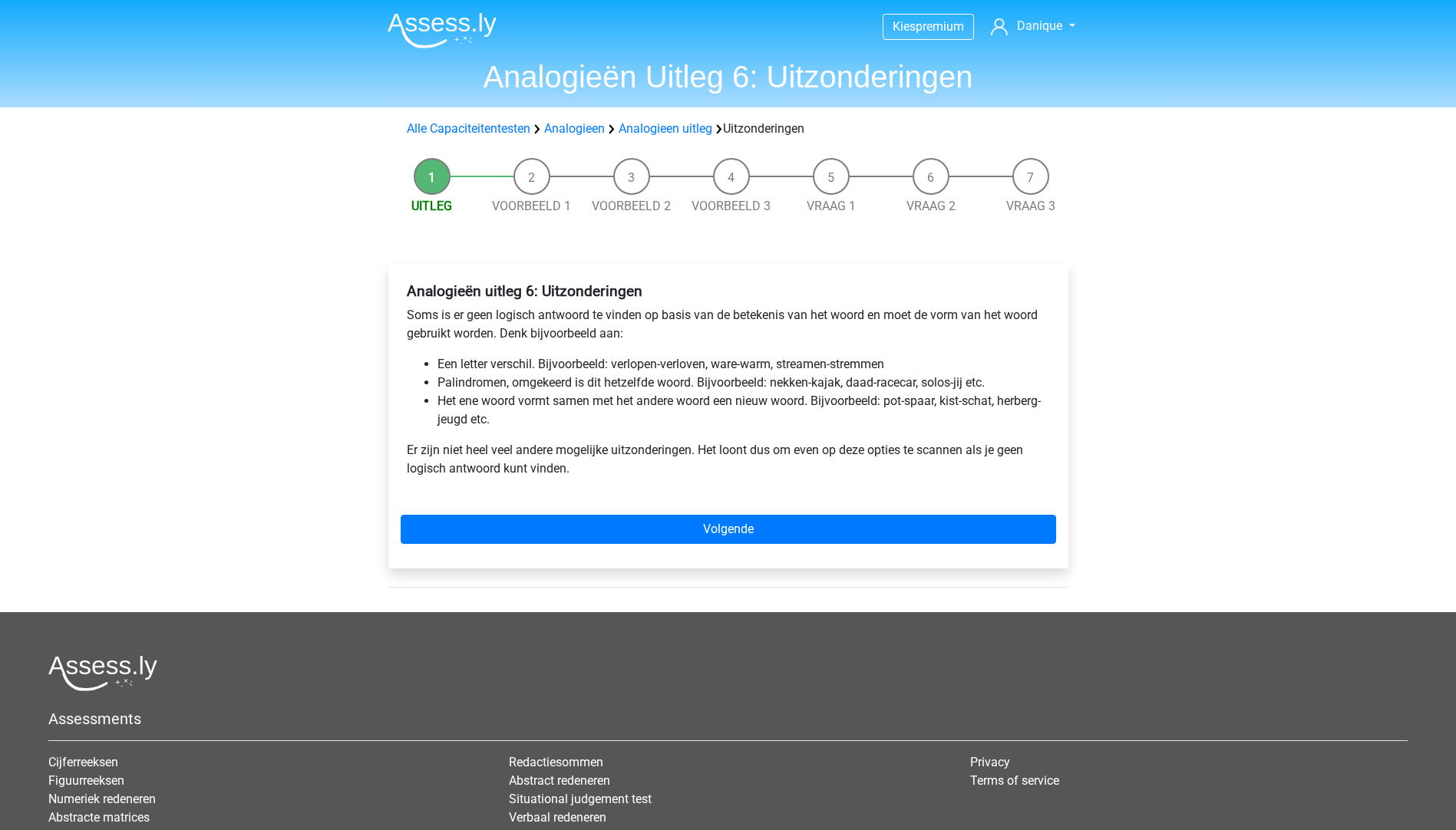
drag, startPoint x: 694, startPoint y: 393, endPoint x: 834, endPoint y: 411, distance: 141.2
click at [834, 411] on li "Het ene woord vormt samen met het andere woord een nieuw woord. Bijvoorbeeld: p…" at bounding box center [744, 410] width 613 height 37
drag, startPoint x: 834, startPoint y: 411, endPoint x: 930, endPoint y: 417, distance: 96.2
click at [930, 417] on li "Het ene woord vormt samen met het andere woord een nieuw woord. Bijvoorbeeld: p…" at bounding box center [744, 410] width 613 height 37
click at [478, 407] on li "Het ene woord vormt samen met het andere woord een nieuw woord. Bijvoorbeeld: p…" at bounding box center [744, 410] width 613 height 37
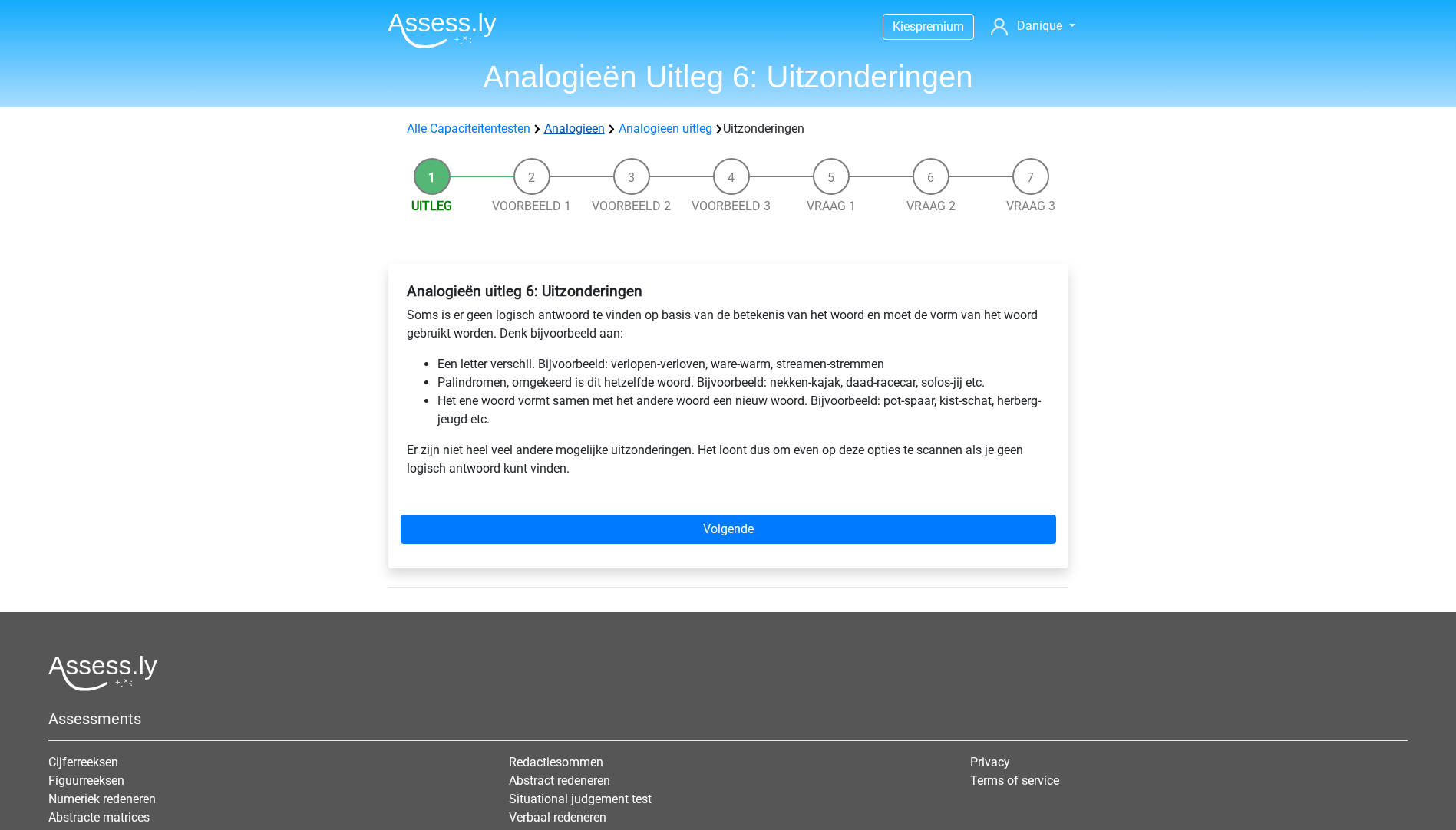
click at [600, 129] on link "Analogieen" at bounding box center [574, 128] width 61 height 14
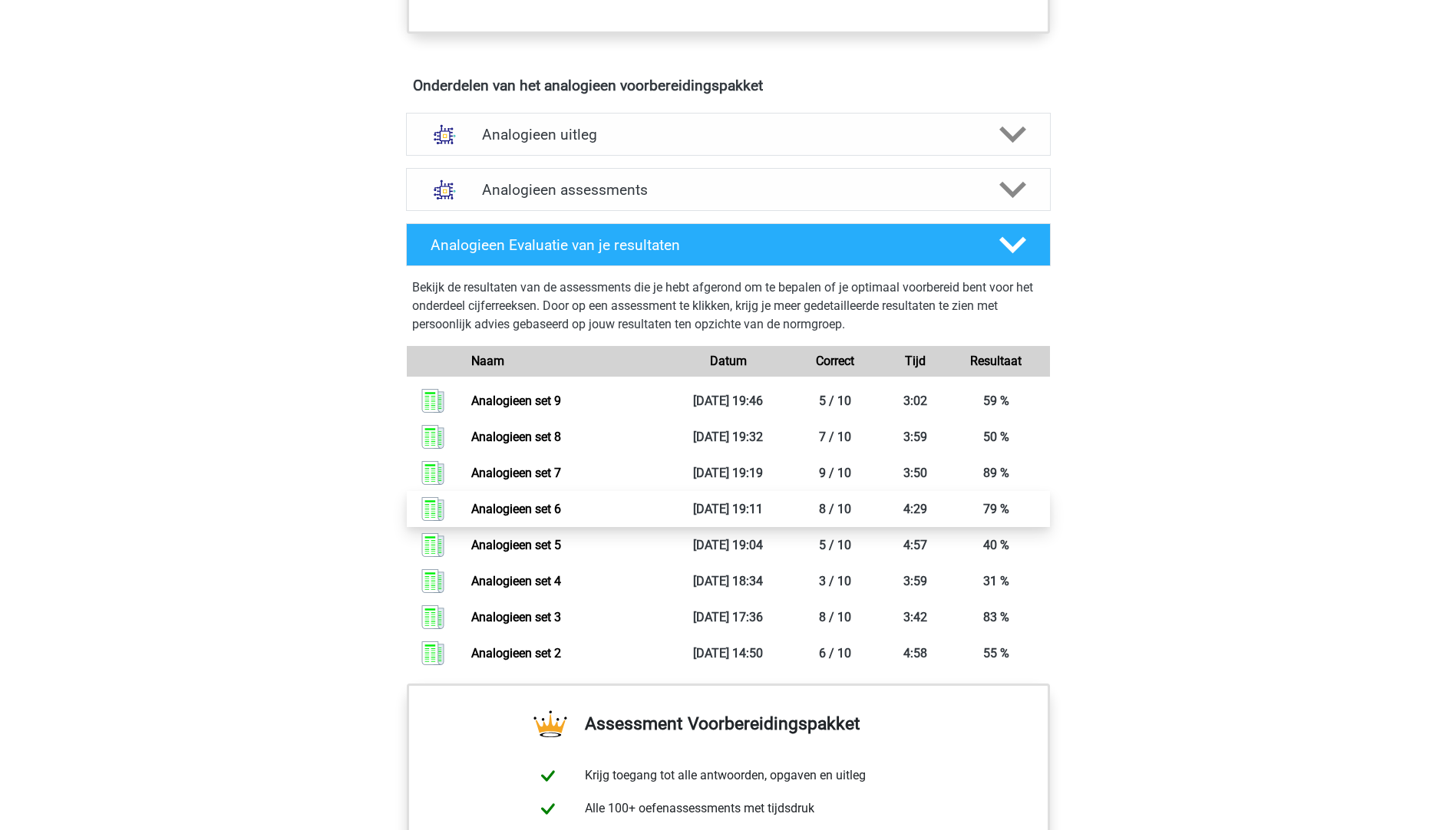
scroll to position [844, 0]
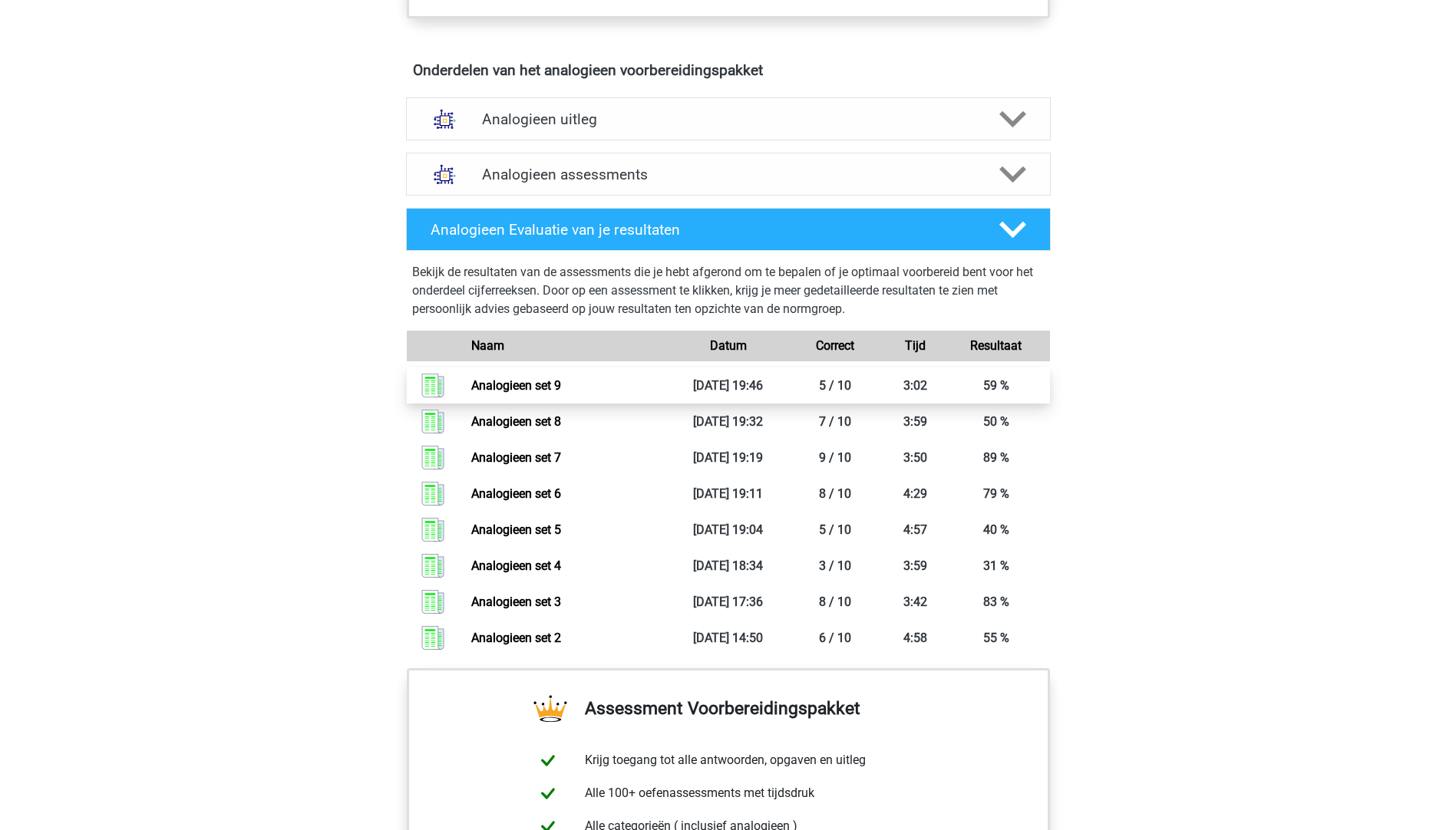
click at [561, 378] on link "Analogieen set 9" at bounding box center [515, 385] width 90 height 14
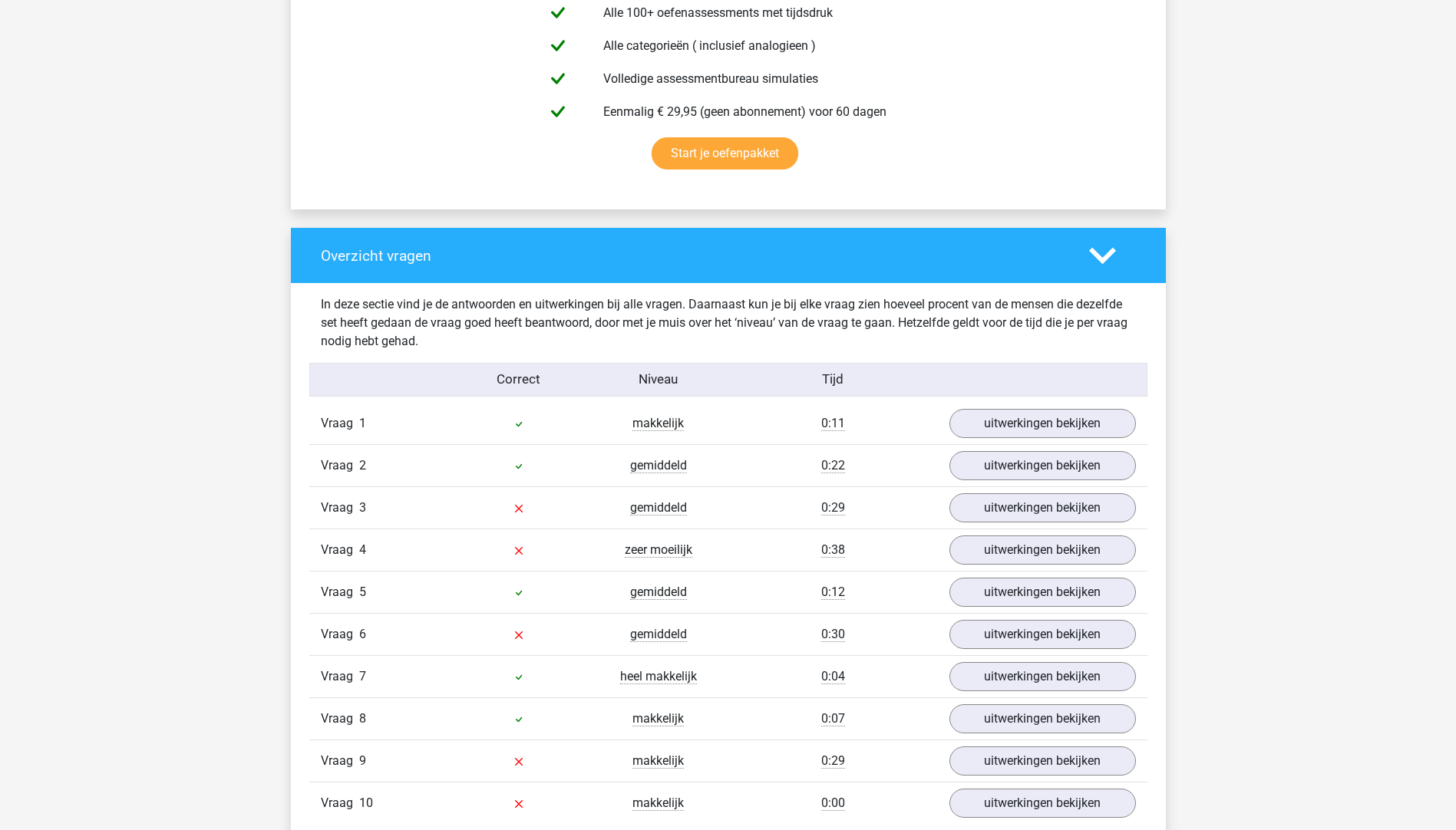
scroll to position [1074, 0]
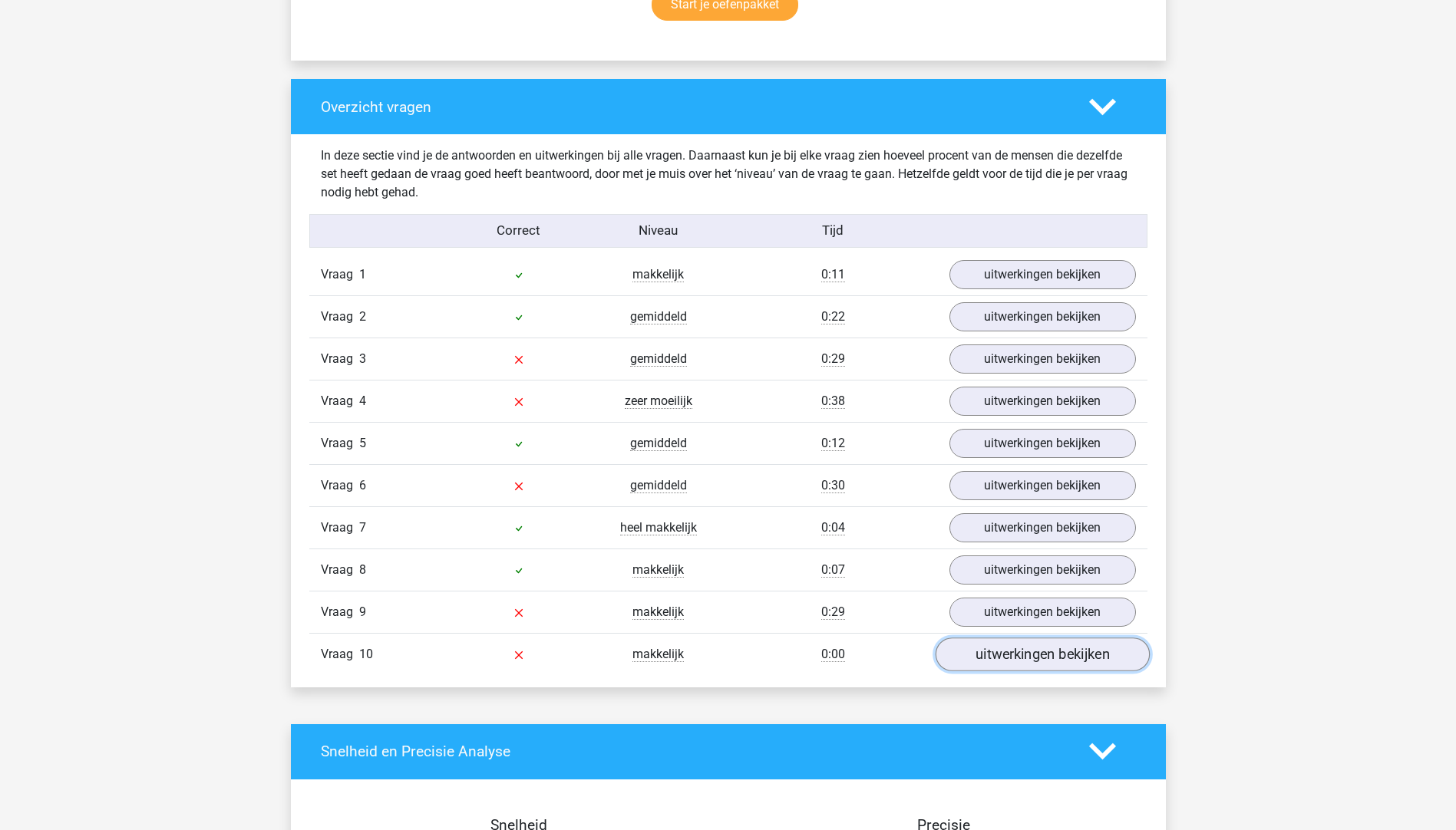
click at [1003, 645] on link "uitwerkingen bekijken" at bounding box center [1041, 654] width 214 height 34
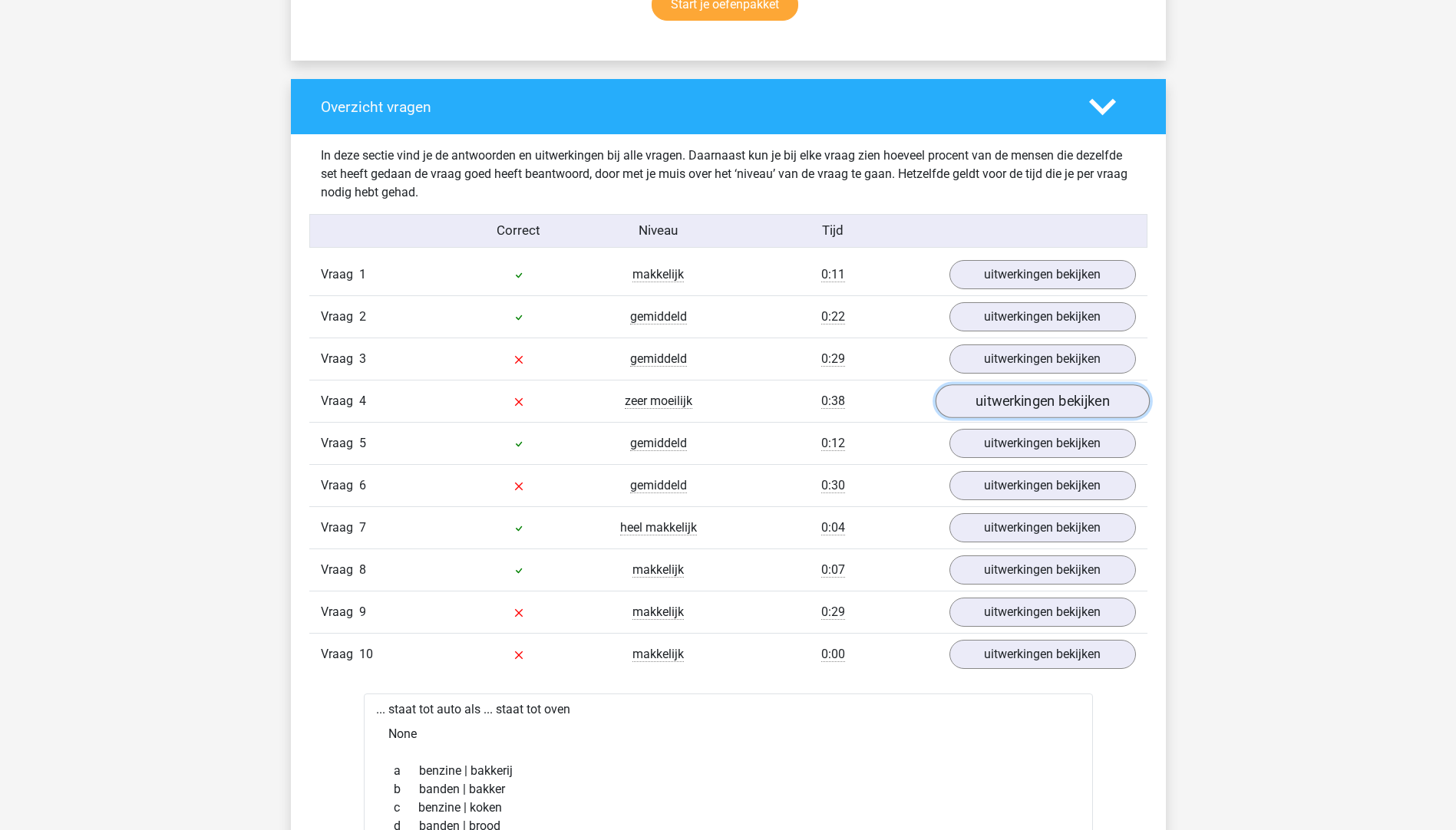
click at [979, 397] on link "uitwerkingen bekijken" at bounding box center [1041, 402] width 214 height 34
